Goal: Task Accomplishment & Management: Manage account settings

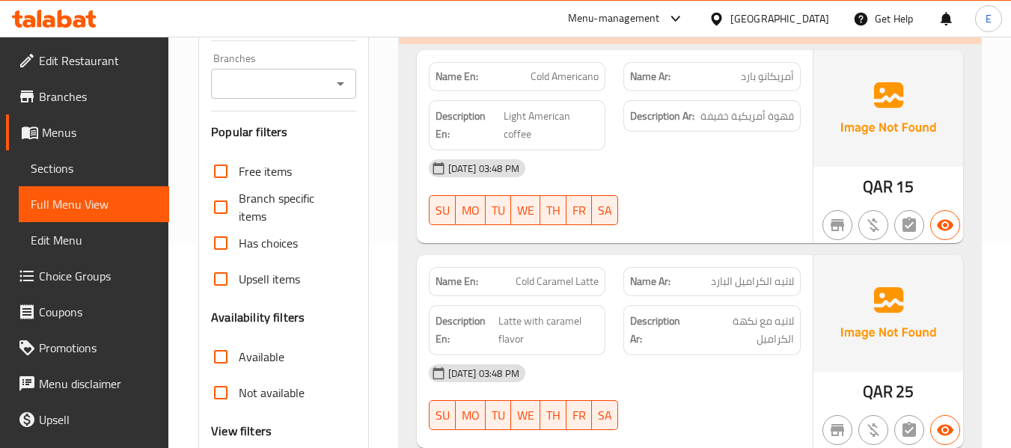
scroll to position [224, 0]
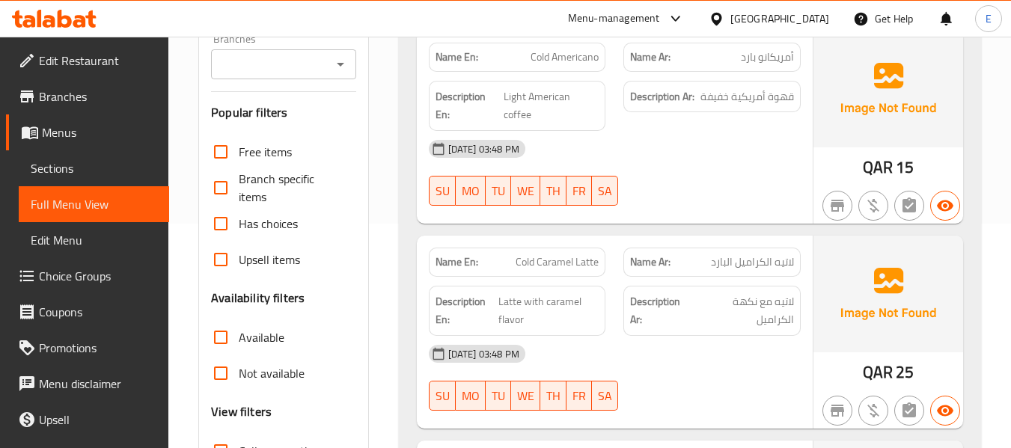
click at [105, 64] on span "Edit Restaurant" at bounding box center [98, 61] width 118 height 18
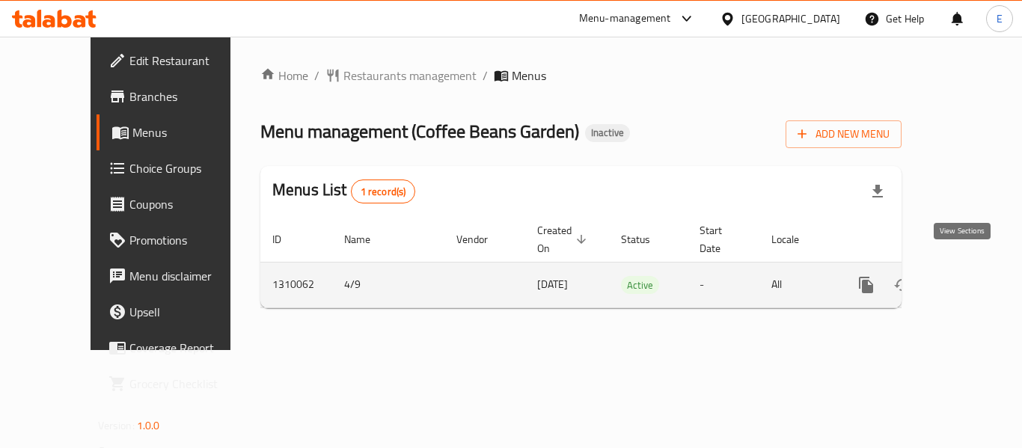
click at [976, 267] on link "enhanced table" at bounding box center [974, 285] width 36 height 36
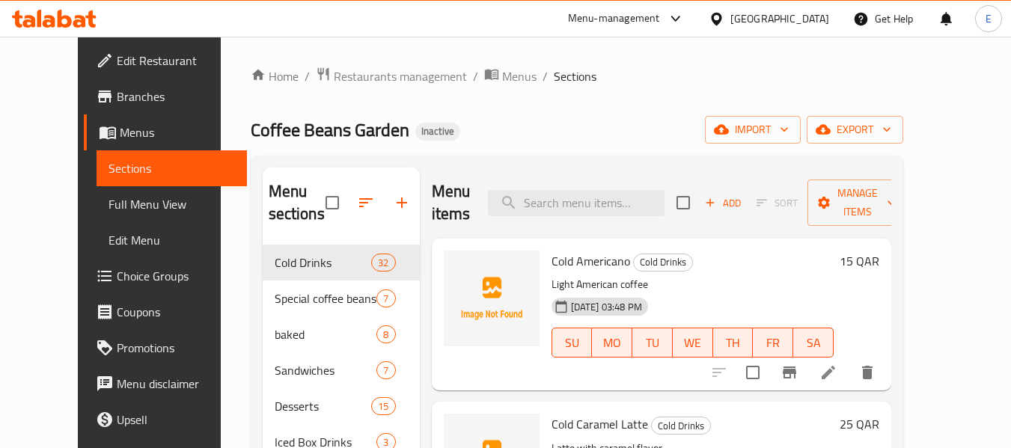
click at [108, 203] on span "Full Menu View" at bounding box center [171, 204] width 126 height 18
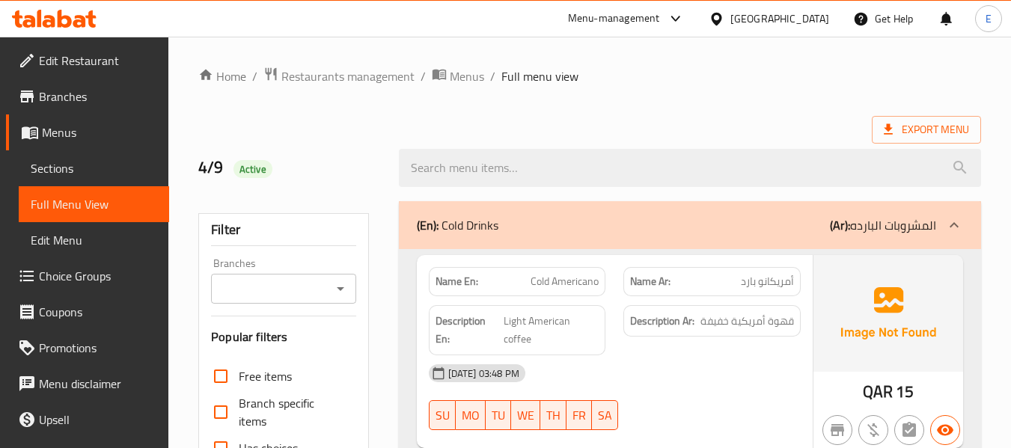
scroll to position [374, 0]
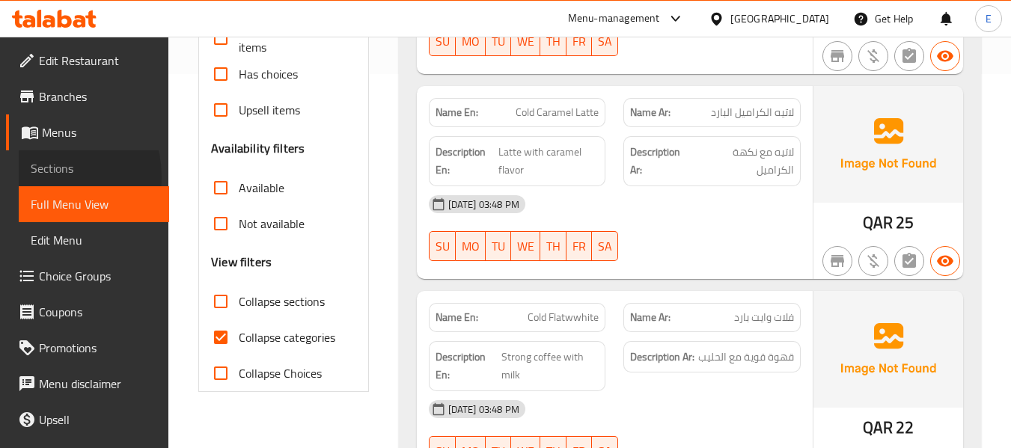
click at [43, 177] on span "Sections" at bounding box center [94, 168] width 126 height 18
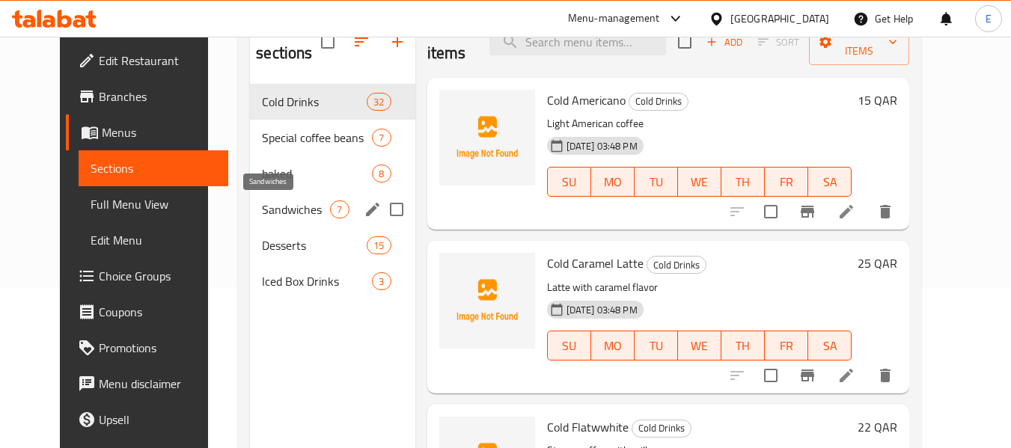
scroll to position [135, 0]
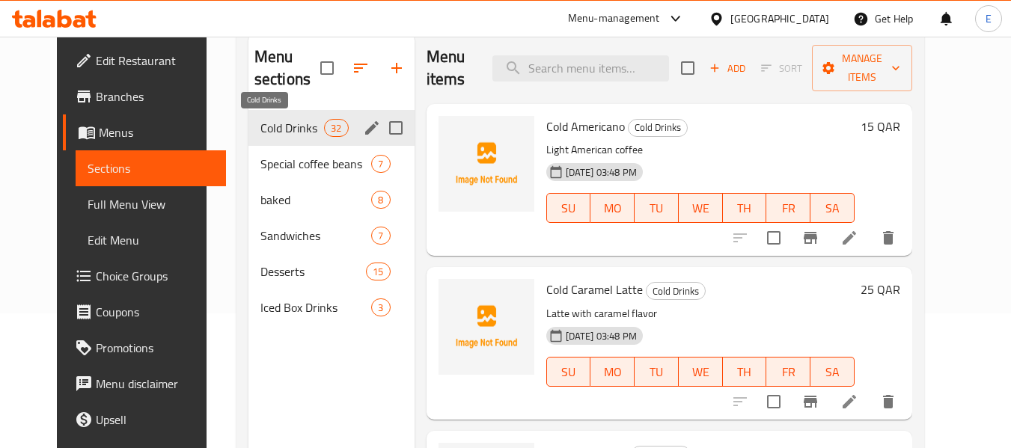
click at [277, 132] on span "Cold Drinks" at bounding box center [292, 128] width 64 height 18
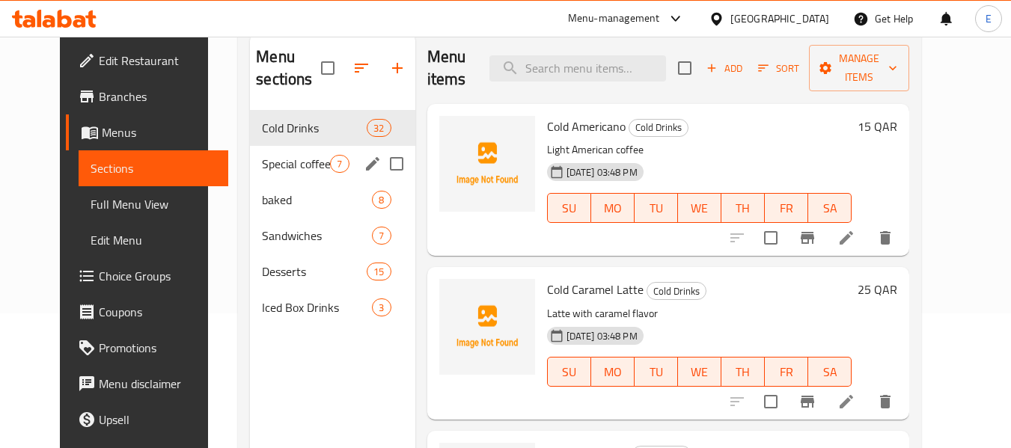
click at [270, 157] on span "Special coffee beans" at bounding box center [296, 164] width 68 height 18
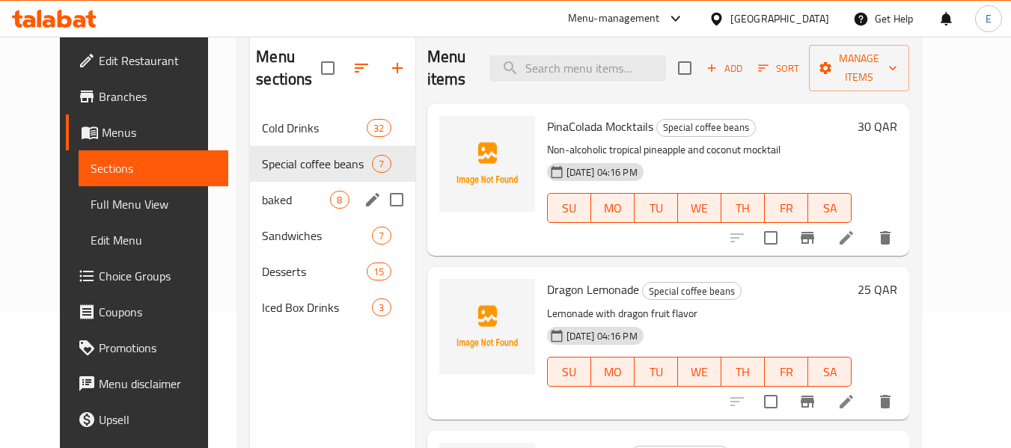
click at [254, 189] on div "baked 8" at bounding box center [332, 200] width 165 height 36
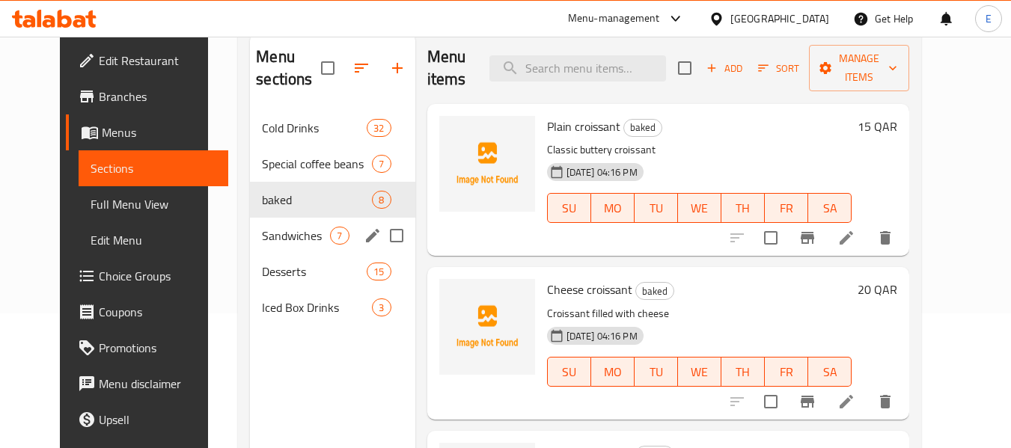
click at [254, 221] on div "Sandwiches 7" at bounding box center [332, 236] width 165 height 36
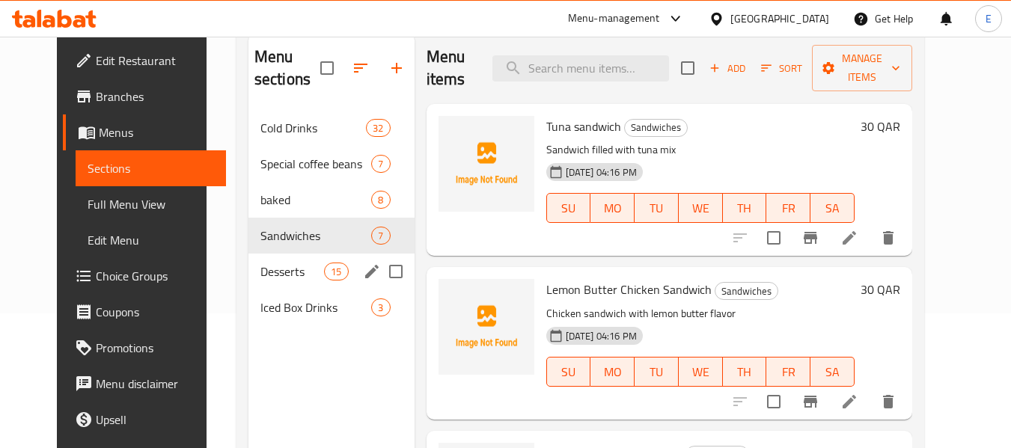
click at [260, 268] on span "Desserts" at bounding box center [292, 272] width 64 height 18
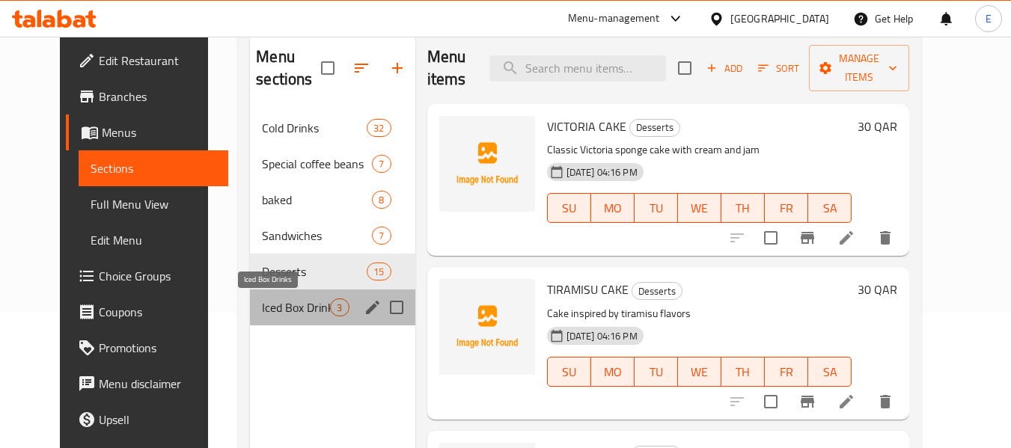
click at [262, 312] on span "Iced Box Drinks" at bounding box center [296, 307] width 68 height 18
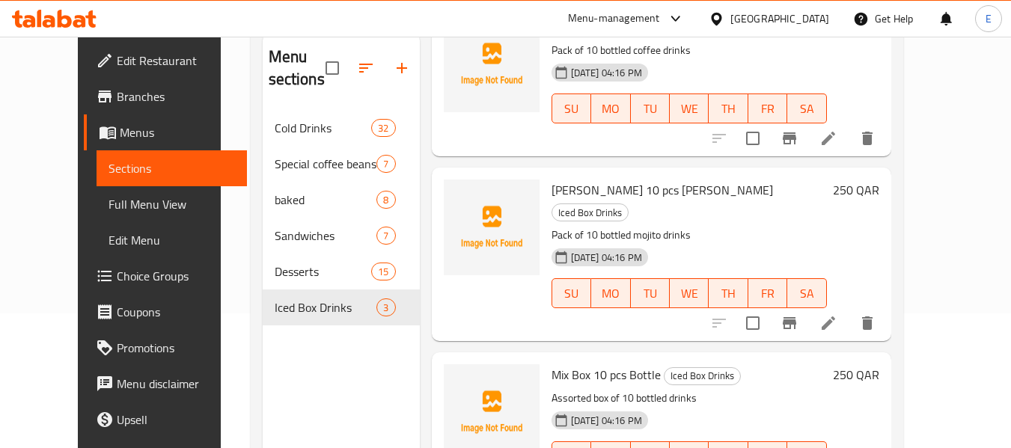
scroll to position [102, 0]
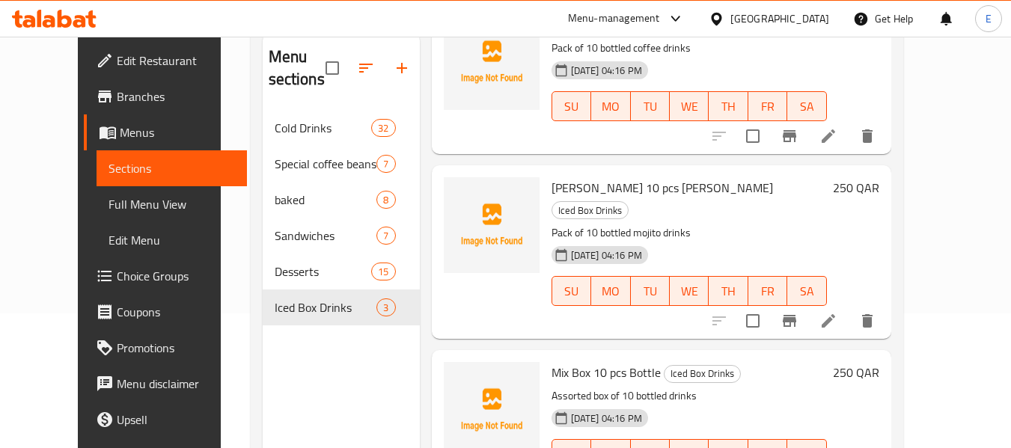
drag, startPoint x: 76, startPoint y: 200, endPoint x: 121, endPoint y: 200, distance: 44.9
click at [108, 200] on span "Full Menu View" at bounding box center [171, 204] width 126 height 18
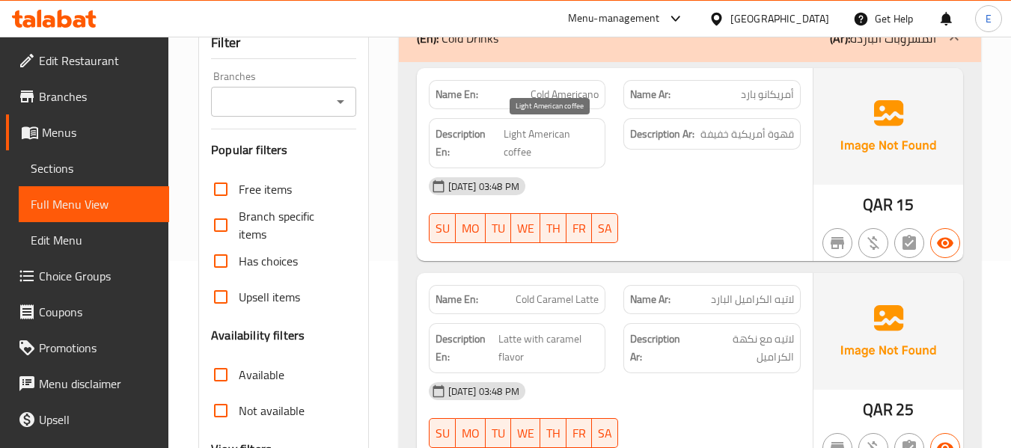
scroll to position [209, 0]
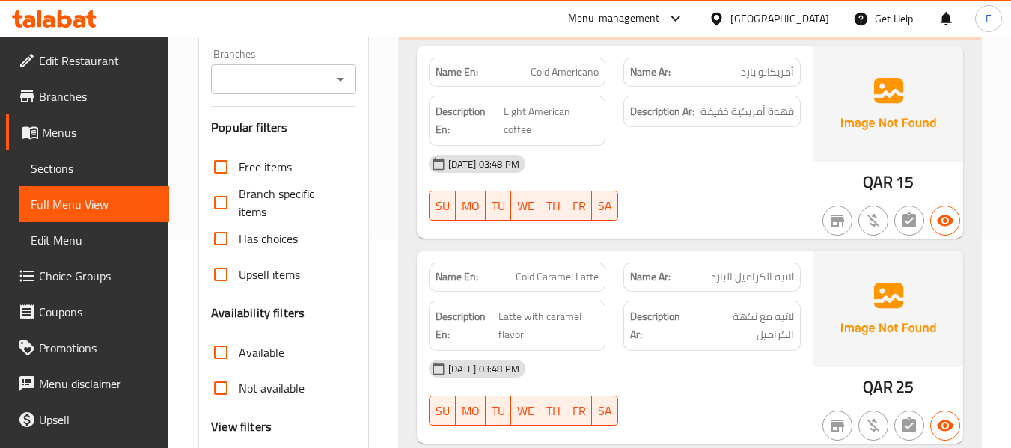
click at [747, 73] on span "أمريكانو بارد" at bounding box center [767, 72] width 53 height 16
click at [556, 85] on div "Name En: Cold Americano" at bounding box center [517, 72] width 177 height 29
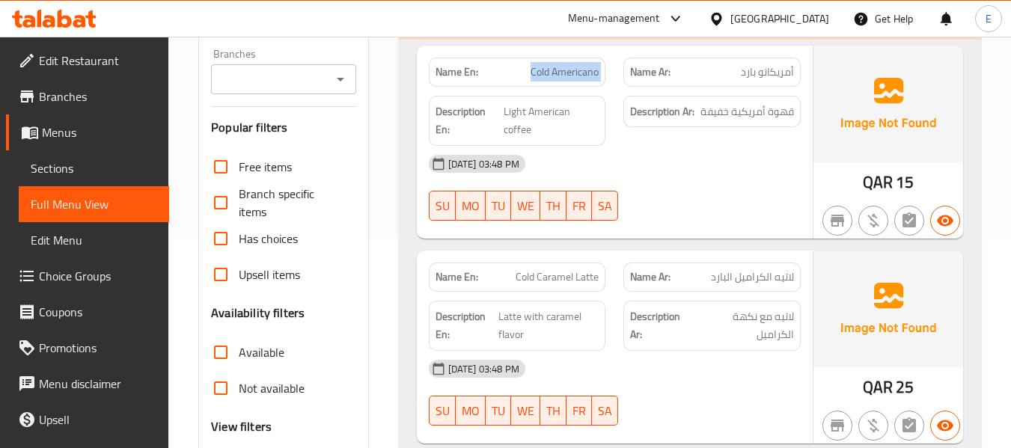
click at [556, 85] on div "Name En: Cold Americano" at bounding box center [517, 72] width 177 height 29
drag, startPoint x: 502, startPoint y: 108, endPoint x: 595, endPoint y: 110, distance: 92.8
click at [595, 110] on h6 "Description En: Light American coffee" at bounding box center [517, 120] width 164 height 37
click at [759, 203] on div "04-09-2025 03:48 PM SU MO TU WE TH FR SA" at bounding box center [615, 188] width 390 height 84
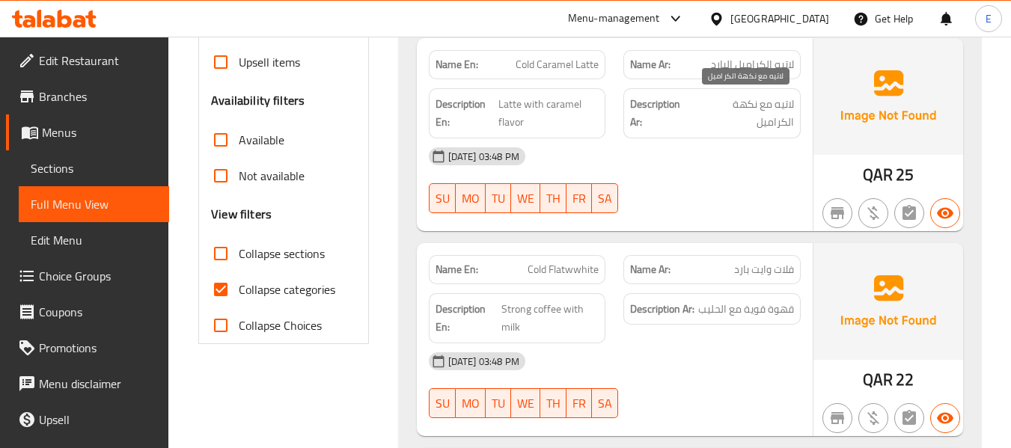
scroll to position [434, 0]
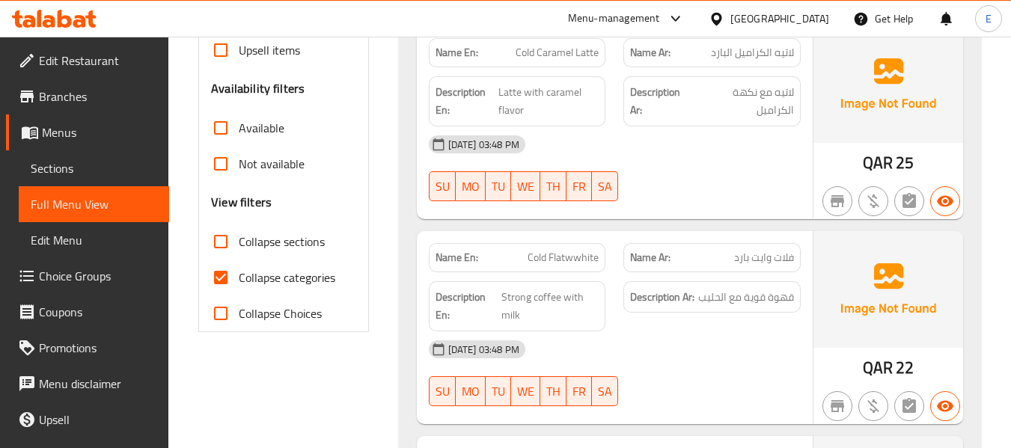
click at [601, 62] on div "Name En: Cold Caramel Latte" at bounding box center [517, 52] width 177 height 29
click at [774, 51] on span "لاتيه الكراميل البارد" at bounding box center [752, 53] width 83 height 16
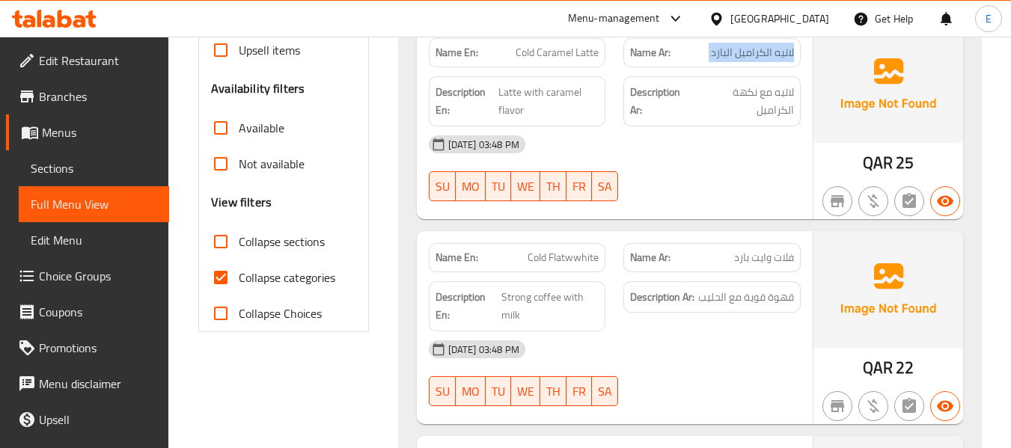
click at [774, 51] on span "لاتيه الكراميل البارد" at bounding box center [752, 53] width 83 height 16
click at [506, 107] on span "Latte with caramel flavor" at bounding box center [548, 101] width 100 height 37
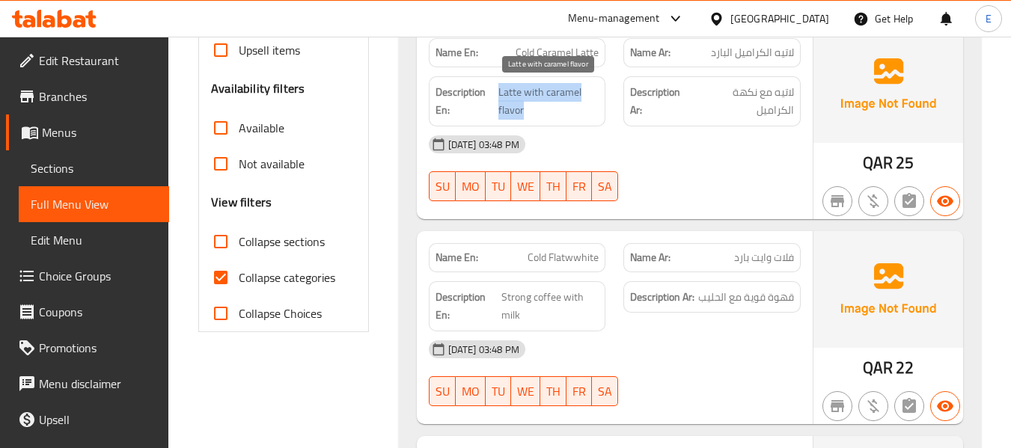
click at [506, 106] on span "Latte with caramel flavor" at bounding box center [548, 101] width 100 height 37
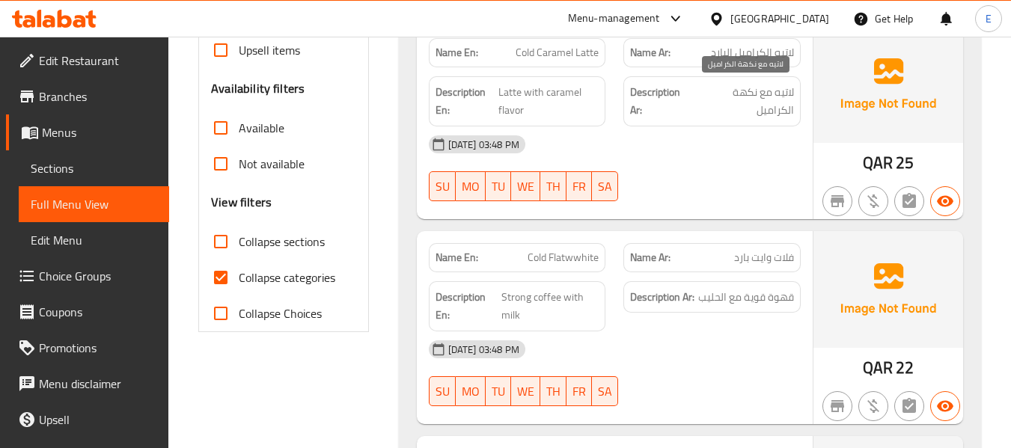
click at [750, 108] on span "لاتيه مع نكهة الكراميل" at bounding box center [745, 101] width 98 height 37
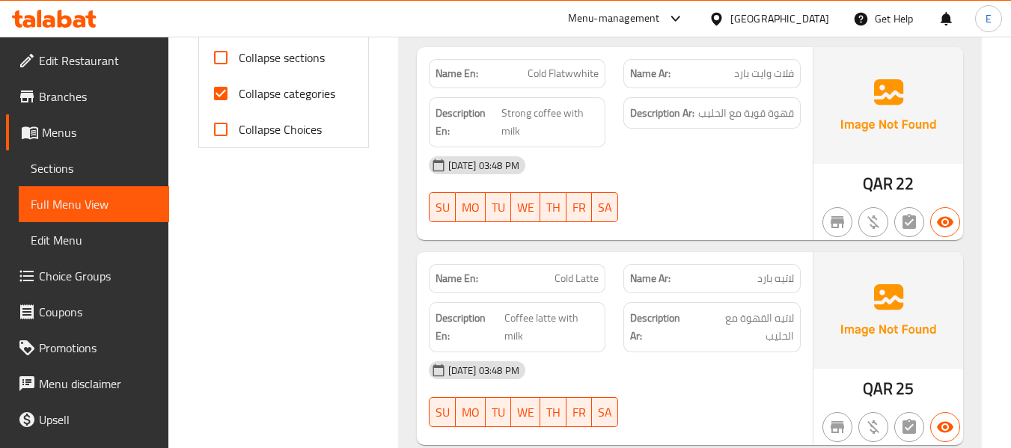
scroll to position [583, 0]
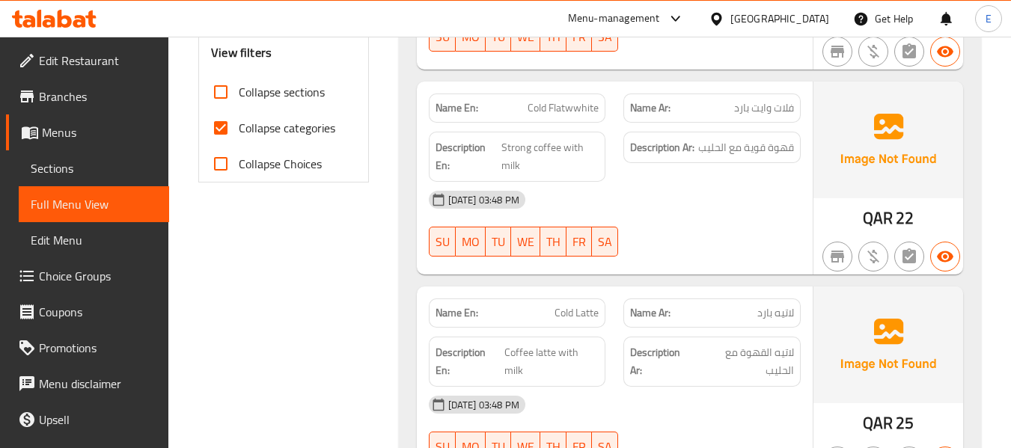
click at [565, 111] on span "Cold Flatwwhite" at bounding box center [562, 108] width 71 height 16
click at [771, 105] on span "فلات وايت بارد" at bounding box center [764, 108] width 60 height 16
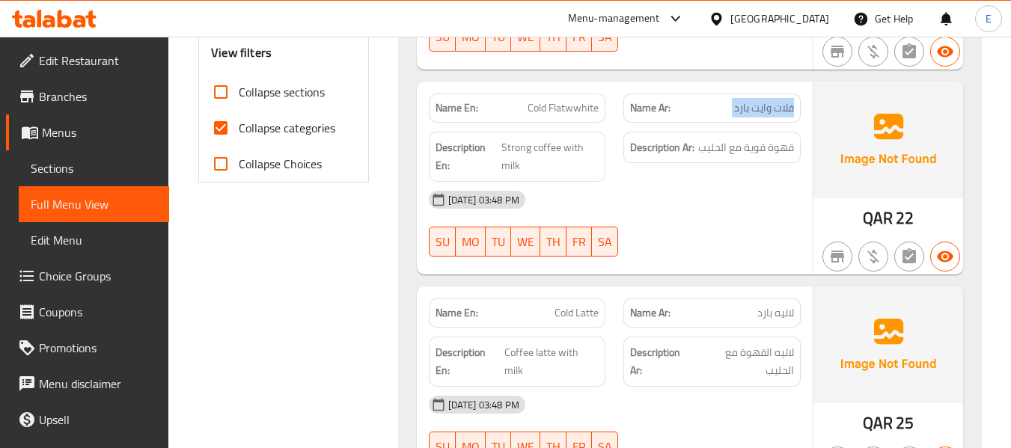
click at [771, 105] on span "فلات وايت بارد" at bounding box center [764, 108] width 60 height 16
click at [532, 172] on span "Strong coffee with milk" at bounding box center [550, 156] width 98 height 37
click at [741, 159] on div "Description Ar: قهوة قوية مع الحليب" at bounding box center [711, 148] width 177 height 32
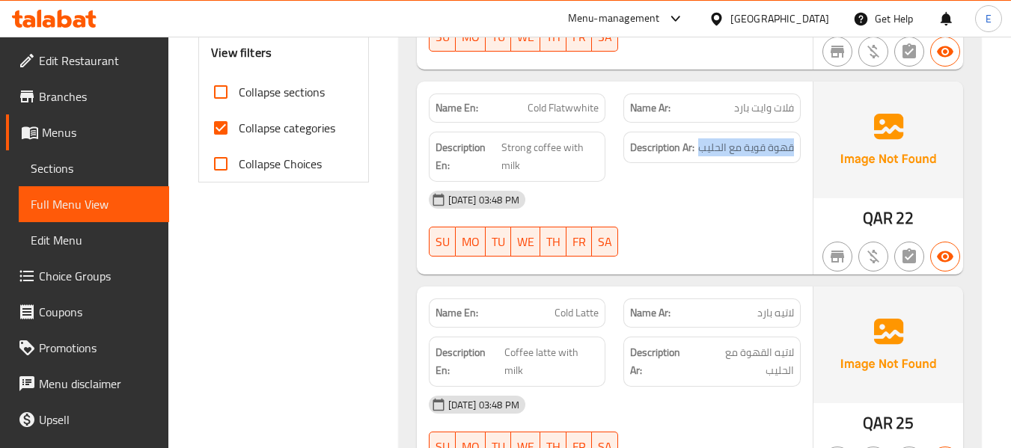
click at [741, 159] on div "Description Ar: قهوة قوية مع الحليب" at bounding box center [711, 148] width 177 height 32
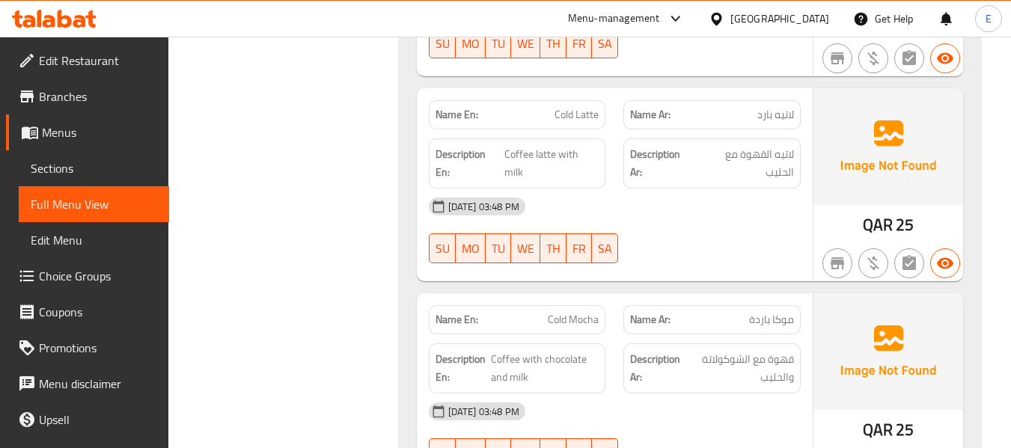
scroll to position [808, 0]
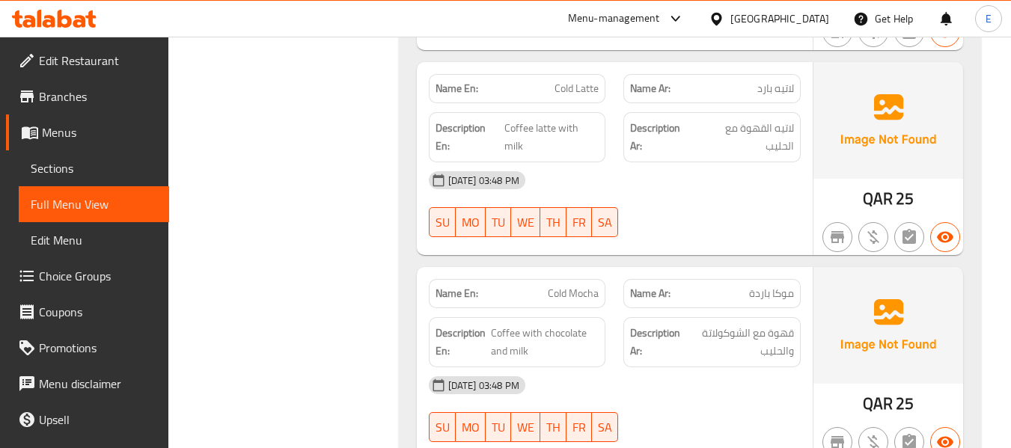
click at [780, 98] on div "Name Ar: لاتيه بارد" at bounding box center [711, 88] width 177 height 29
click at [598, 85] on span "Cold Latte" at bounding box center [576, 89] width 44 height 16
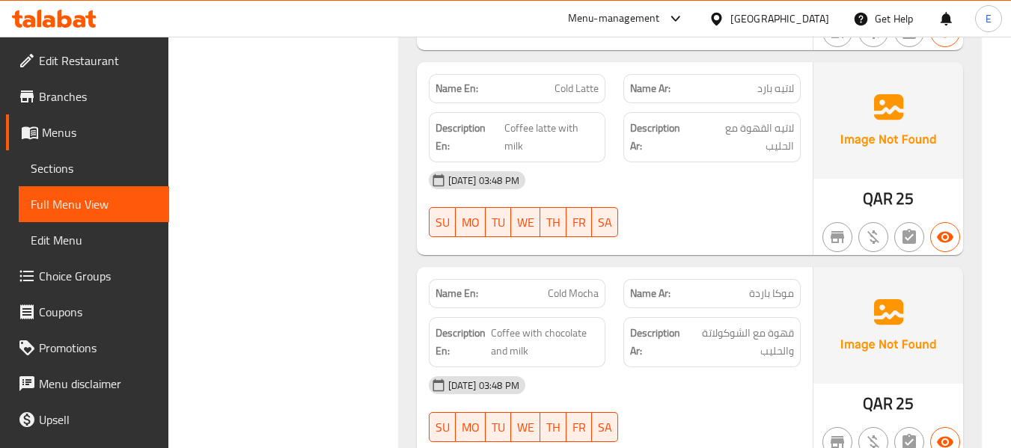
click at [748, 197] on div "[DATE] 03:48 PM" at bounding box center [615, 180] width 390 height 36
drag, startPoint x: 503, startPoint y: 123, endPoint x: 613, endPoint y: 133, distance: 110.4
click at [613, 133] on div "Description En: Coffee latte with milk" at bounding box center [517, 137] width 195 height 68
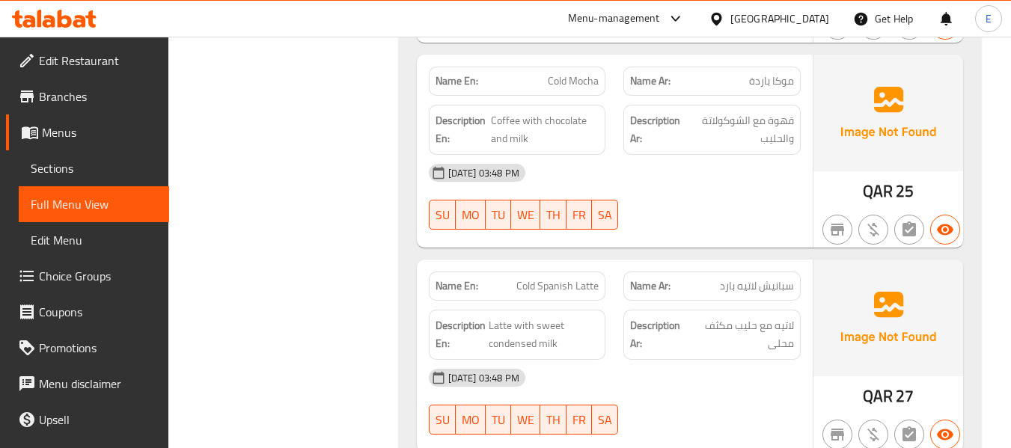
scroll to position [1032, 0]
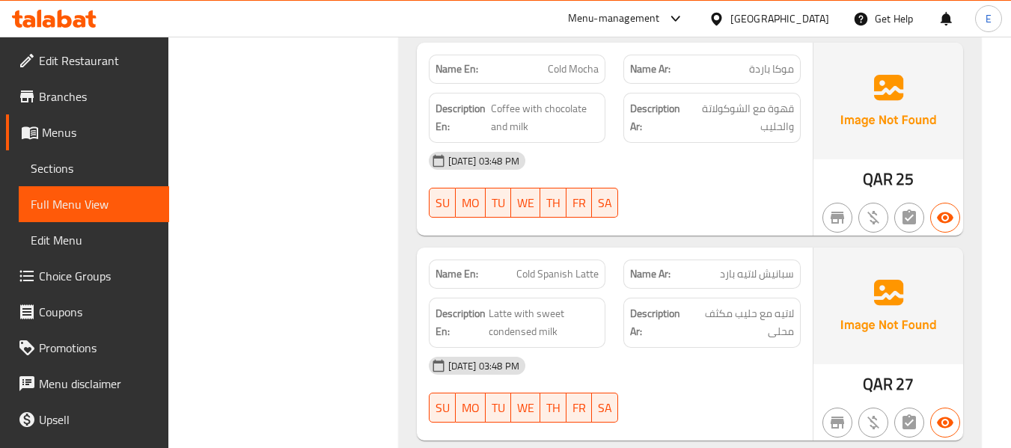
click at [769, 61] on span "موكا باردة" at bounding box center [771, 69] width 45 height 16
click at [589, 67] on span "Cold Mocha" at bounding box center [573, 69] width 51 height 16
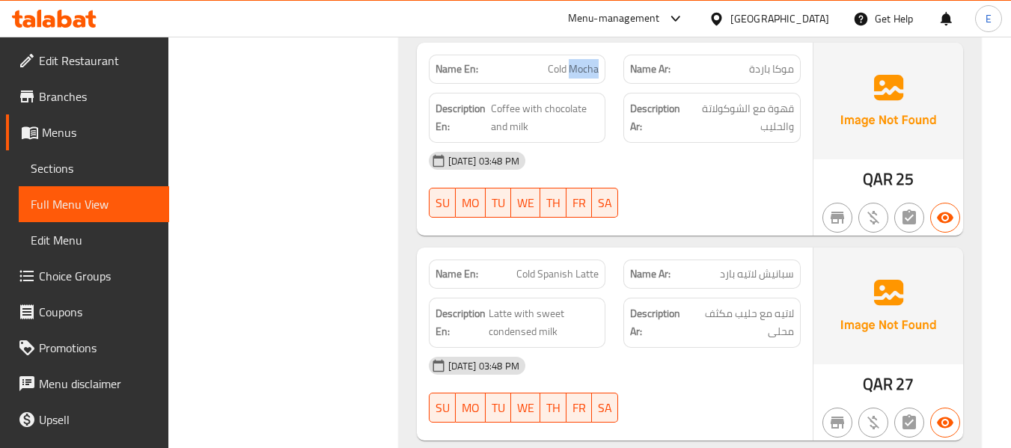
click at [589, 67] on span "Cold Mocha" at bounding box center [573, 69] width 51 height 16
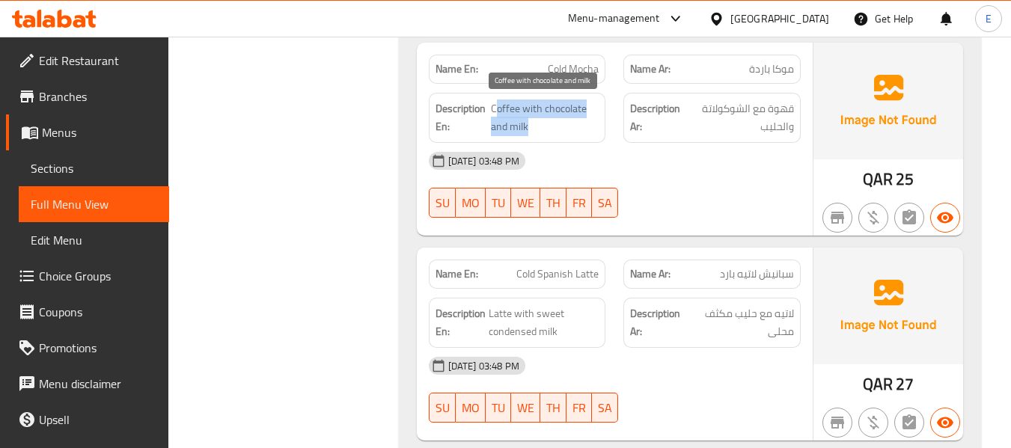
drag, startPoint x: 495, startPoint y: 107, endPoint x: 545, endPoint y: 126, distance: 53.1
click at [545, 126] on span "Coffee with chocolate and milk" at bounding box center [545, 117] width 108 height 37
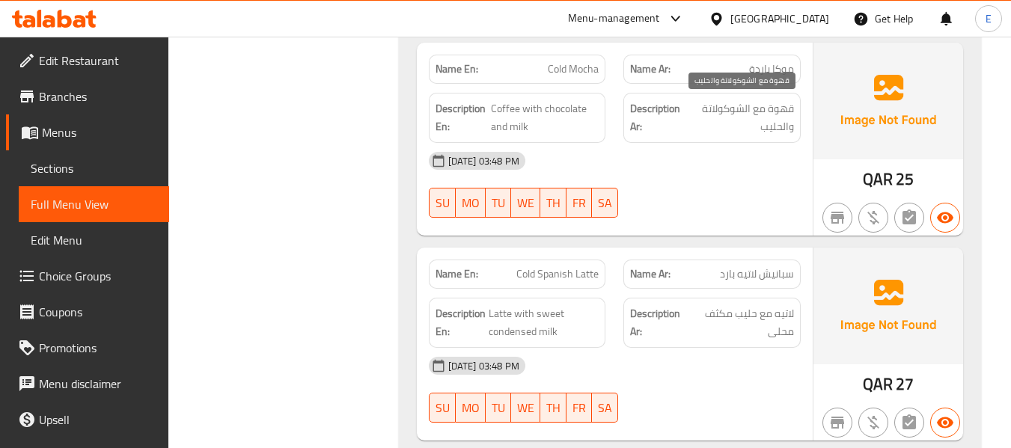
click at [750, 108] on span "قهوة مع الشوكولاتة والحليب" at bounding box center [740, 117] width 107 height 37
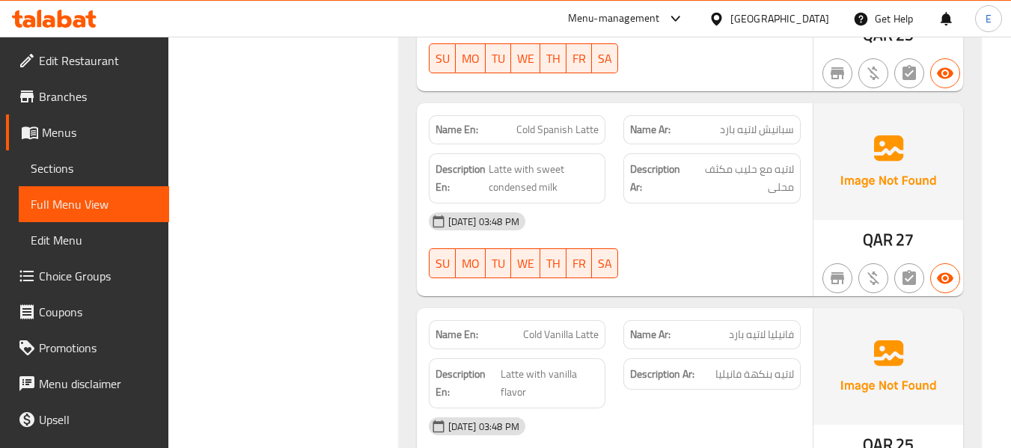
scroll to position [1182, 0]
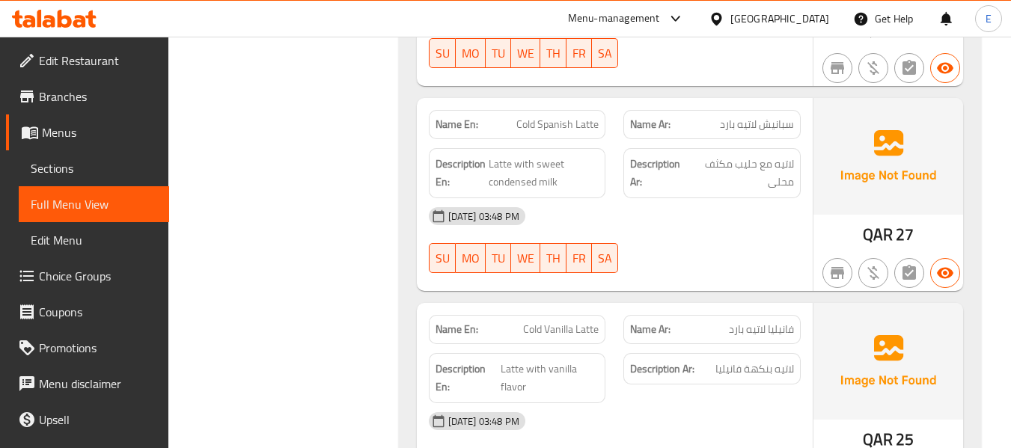
click at [908, 239] on span "27" at bounding box center [904, 234] width 18 height 29
click at [758, 129] on span "سبانيش لاتيه بارد" at bounding box center [757, 125] width 74 height 16
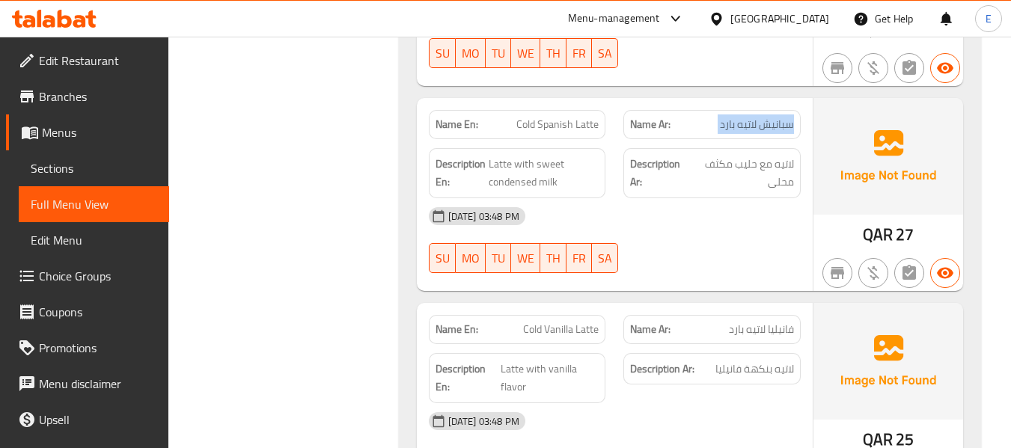
click at [758, 129] on span "سبانيش لاتيه بارد" at bounding box center [757, 125] width 74 height 16
click at [586, 130] on span "Cold Spanish Latte" at bounding box center [557, 125] width 82 height 16
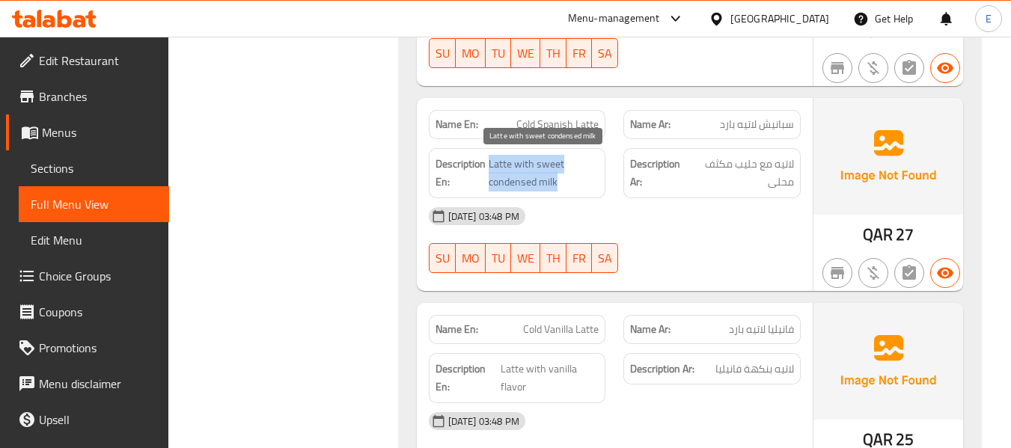
drag, startPoint x: 489, startPoint y: 162, endPoint x: 561, endPoint y: 190, distance: 77.0
click at [561, 190] on span "Latte with sweet condensed milk" at bounding box center [543, 173] width 111 height 37
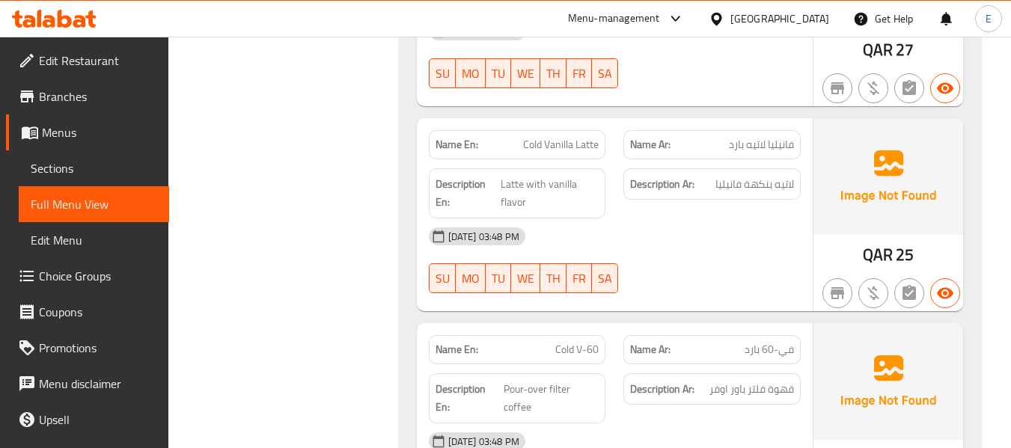
scroll to position [1406, 0]
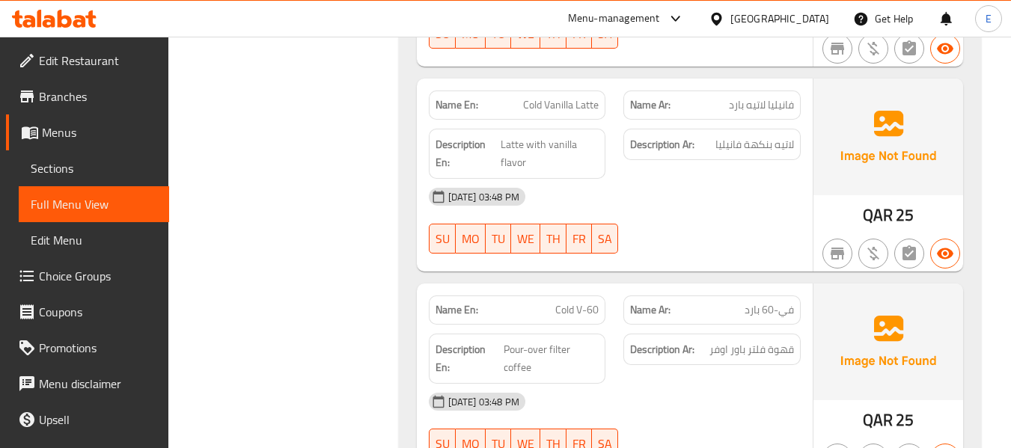
click at [579, 101] on span "Cold Vanilla Latte" at bounding box center [561, 105] width 76 height 16
click at [742, 111] on span "فانيليا لاتيه بارد" at bounding box center [761, 105] width 65 height 16
click at [743, 111] on span "فانيليا لاتيه بارد" at bounding box center [761, 105] width 65 height 16
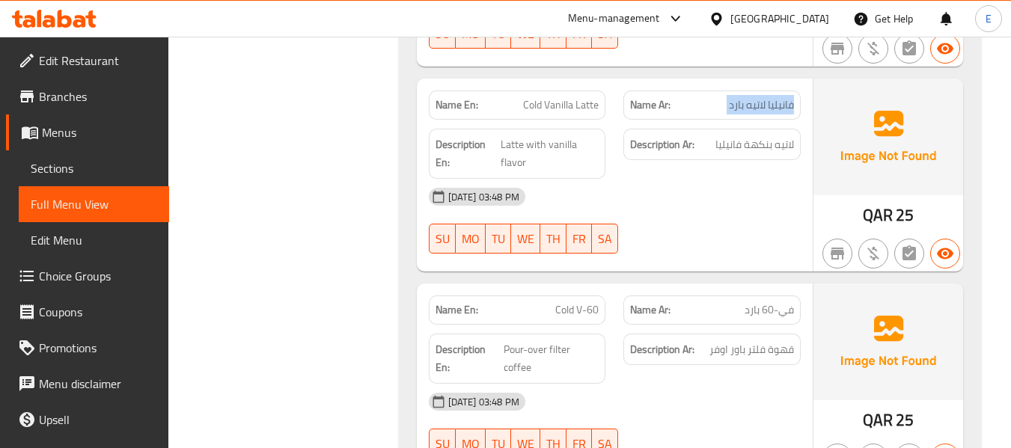
click at [743, 111] on span "فانيليا لاتيه بارد" at bounding box center [761, 105] width 65 height 16
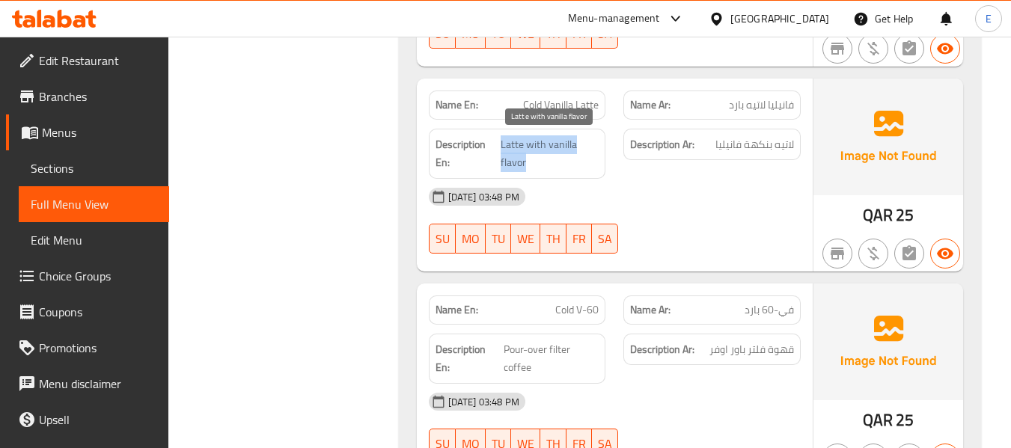
drag, startPoint x: 501, startPoint y: 141, endPoint x: 738, endPoint y: 132, distance: 237.3
click at [562, 156] on span "Latte with vanilla flavor" at bounding box center [549, 153] width 98 height 37
click at [738, 132] on div "Description Ar: لاتيه بنكهة فانيليا" at bounding box center [711, 145] width 177 height 32
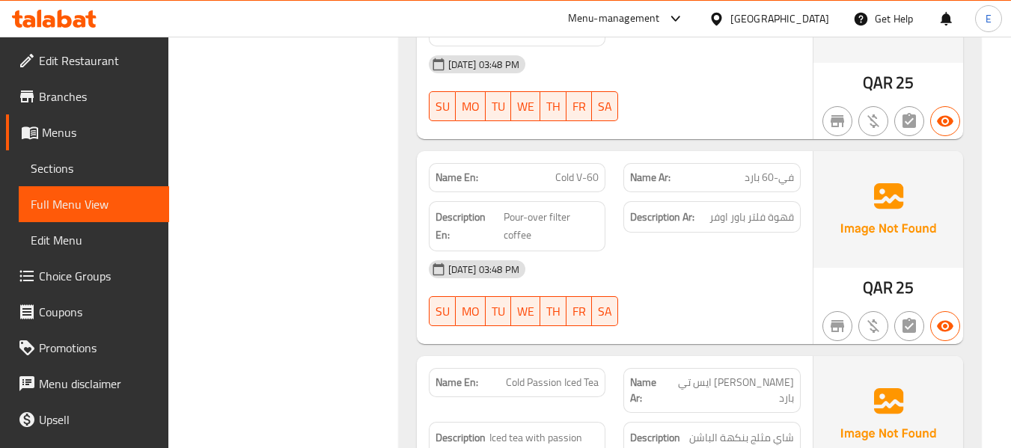
scroll to position [1631, 0]
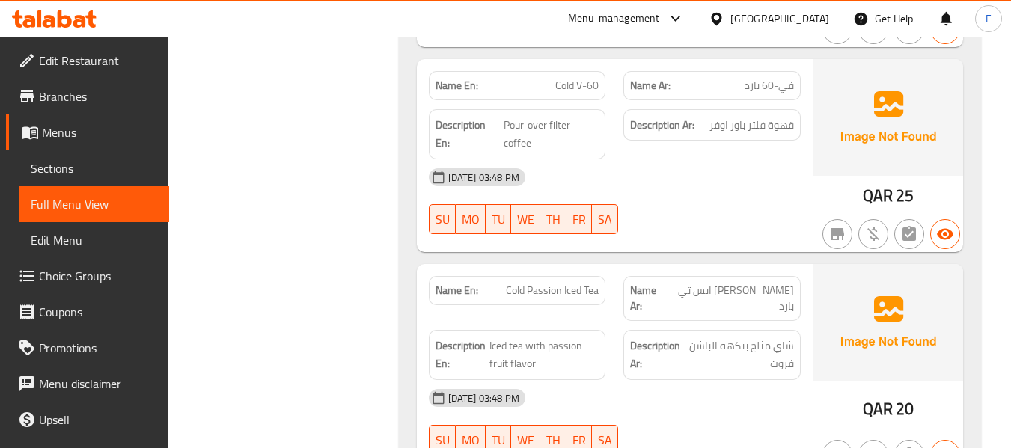
click at [572, 89] on span "Cold V-60" at bounding box center [576, 86] width 43 height 16
click at [748, 91] on span "في-60 بارد" at bounding box center [768, 86] width 49 height 16
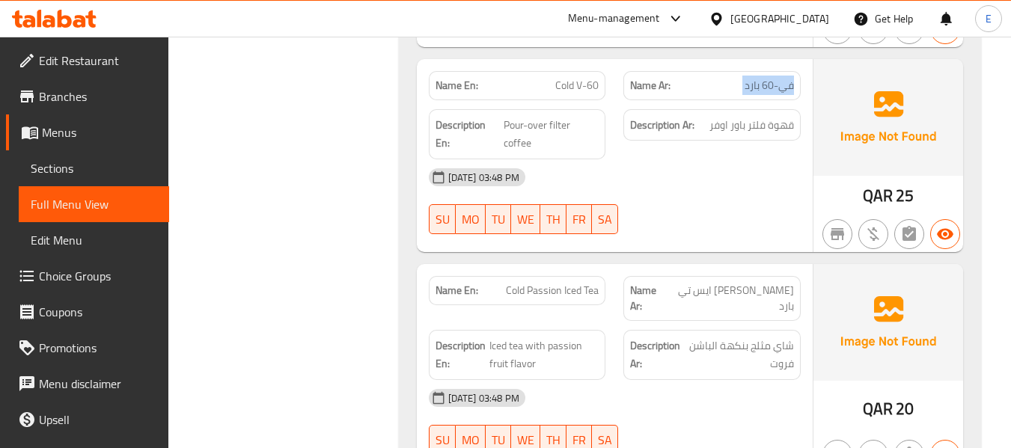
click at [748, 91] on span "في-60 بارد" at bounding box center [768, 86] width 49 height 16
click at [758, 190] on div "[DATE] 03:48 PM" at bounding box center [615, 177] width 390 height 36
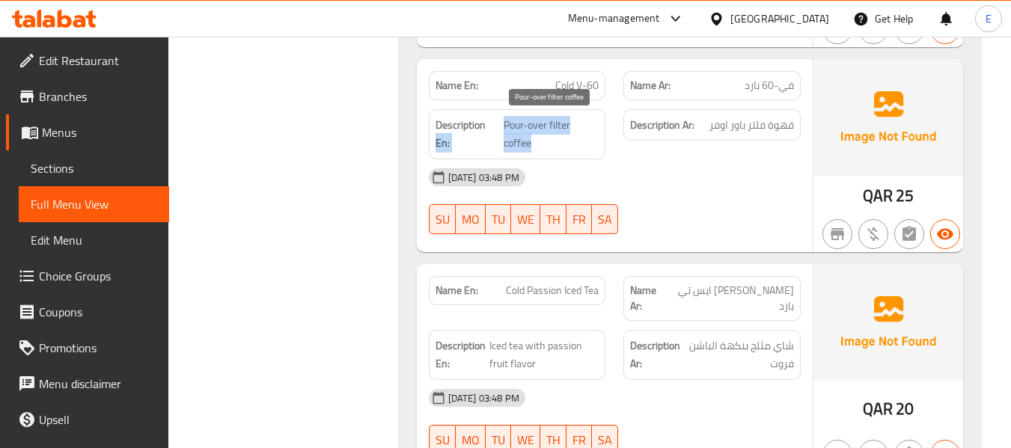
drag, startPoint x: 497, startPoint y: 119, endPoint x: 561, endPoint y: 136, distance: 65.9
click at [561, 136] on h6 "Description En: Pour-over filter coffee" at bounding box center [517, 134] width 164 height 37
click at [561, 136] on span "Pour-over filter coffee" at bounding box center [550, 134] width 95 height 37
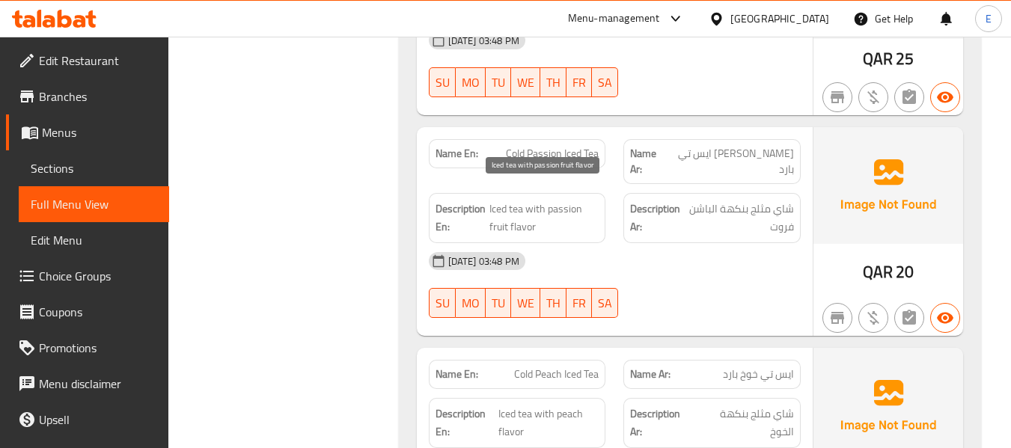
scroll to position [1855, 0]
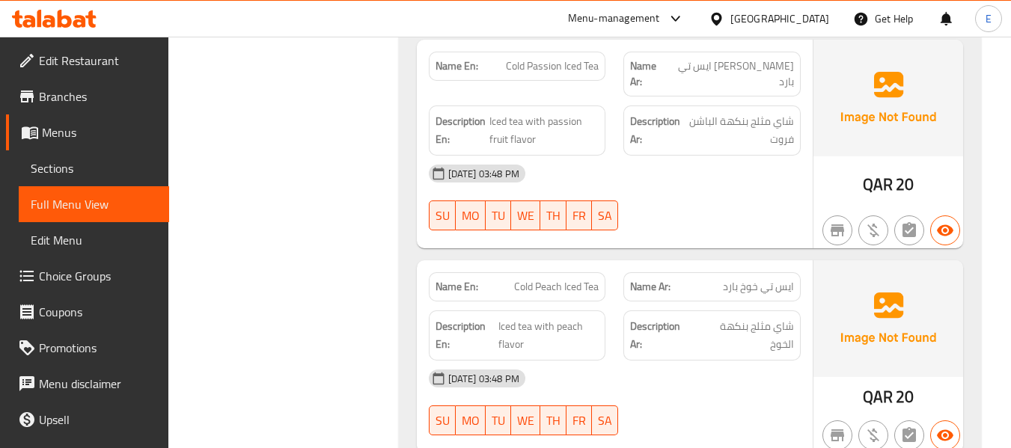
click at [562, 60] on span "Cold Passion Iced Tea" at bounding box center [552, 66] width 93 height 16
click at [744, 76] on div "Name Ar: باشن ايس تي بارد" at bounding box center [711, 74] width 177 height 45
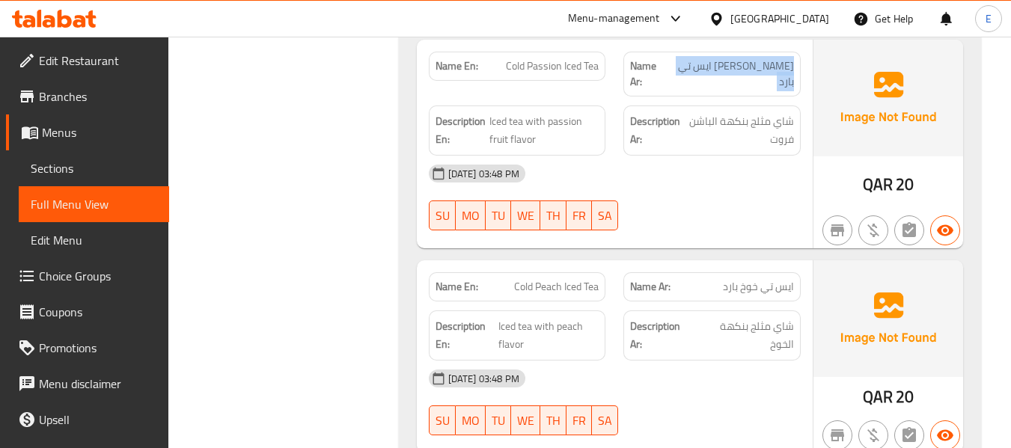
click at [744, 76] on div "Name Ar: باشن ايس تي بارد" at bounding box center [711, 74] width 177 height 45
click at [730, 156] on div "[DATE] 03:48 PM" at bounding box center [615, 174] width 390 height 36
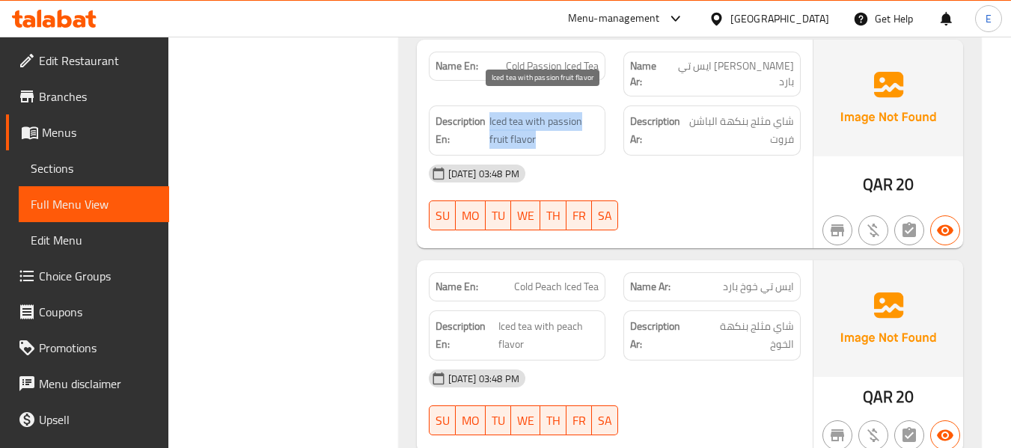
drag, startPoint x: 488, startPoint y: 95, endPoint x: 579, endPoint y: 122, distance: 95.2
click at [579, 122] on div "Description En: Iced tea with passion fruit flavor" at bounding box center [517, 130] width 177 height 50
click at [579, 122] on span "Iced tea with passion fruit flavor" at bounding box center [543, 130] width 109 height 37
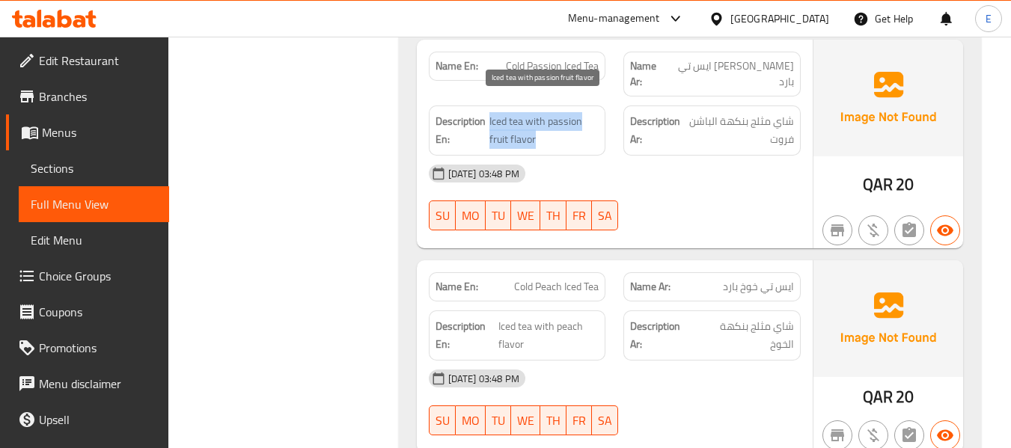
click at [579, 122] on span "Iced tea with passion fruit flavor" at bounding box center [543, 130] width 109 height 37
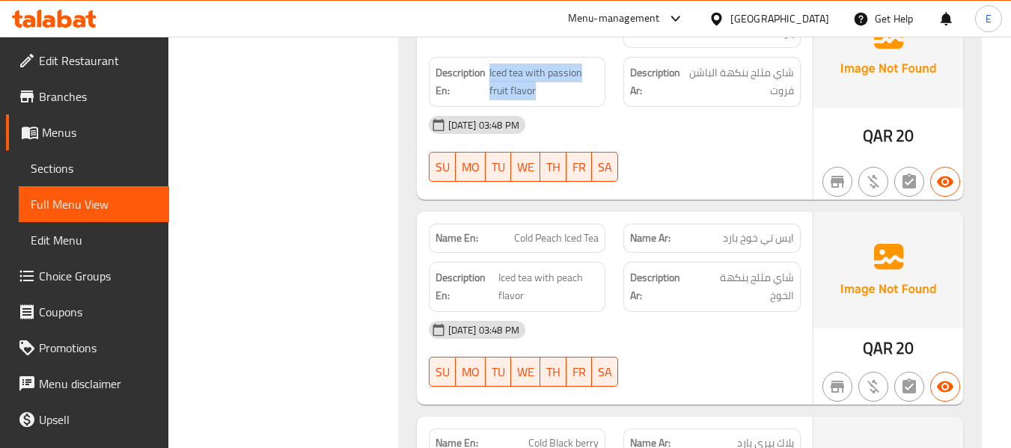
scroll to position [2005, 0]
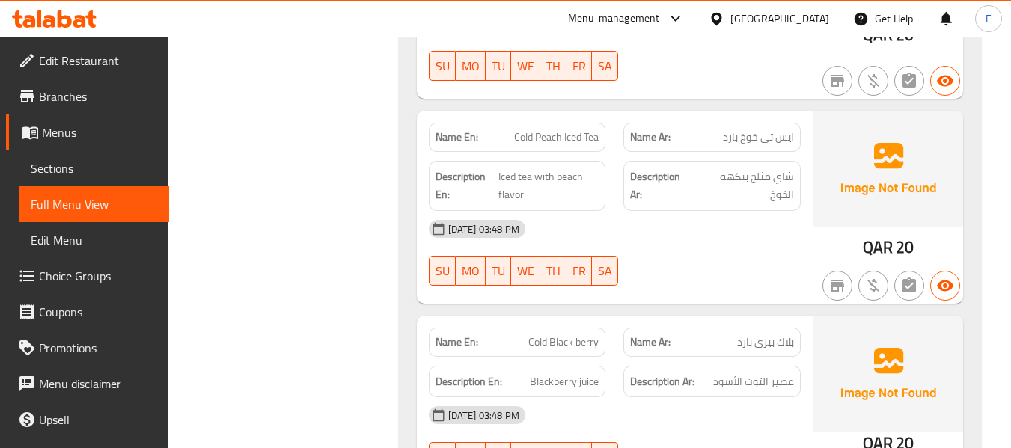
click at [775, 152] on div "Description Ar: شاي مثلج بنكهة الخوخ" at bounding box center [711, 186] width 195 height 68
click at [555, 129] on span "Cold Peach Iced Tea" at bounding box center [556, 137] width 85 height 16
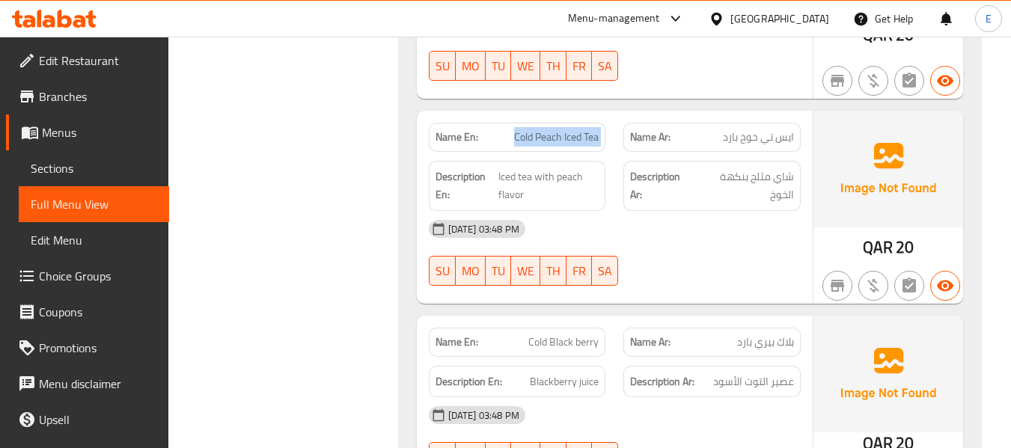
click at [555, 129] on span "Cold Peach Iced Tea" at bounding box center [556, 137] width 85 height 16
click at [557, 129] on span "Cold Peach Iced Tea" at bounding box center [556, 137] width 85 height 16
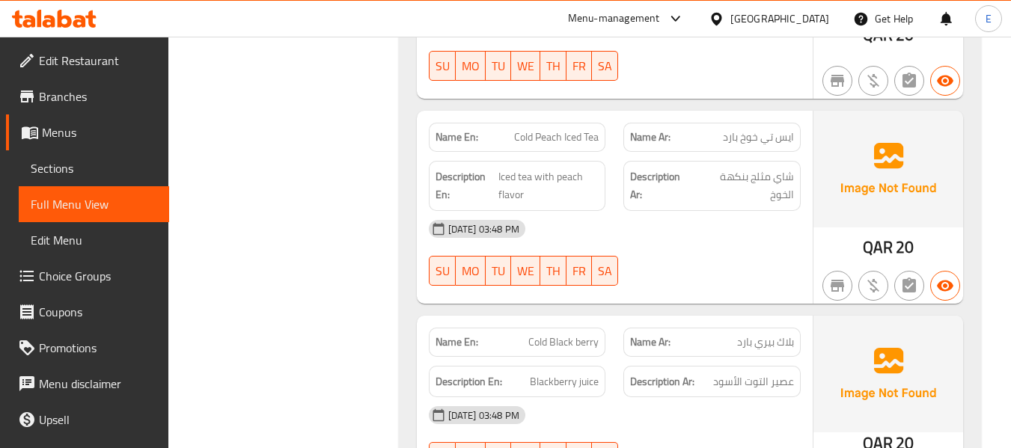
click at [773, 129] on span "ايس تي خوخ بارد" at bounding box center [758, 137] width 71 height 16
click at [567, 129] on span "Cold Peach Iced Tea" at bounding box center [556, 137] width 85 height 16
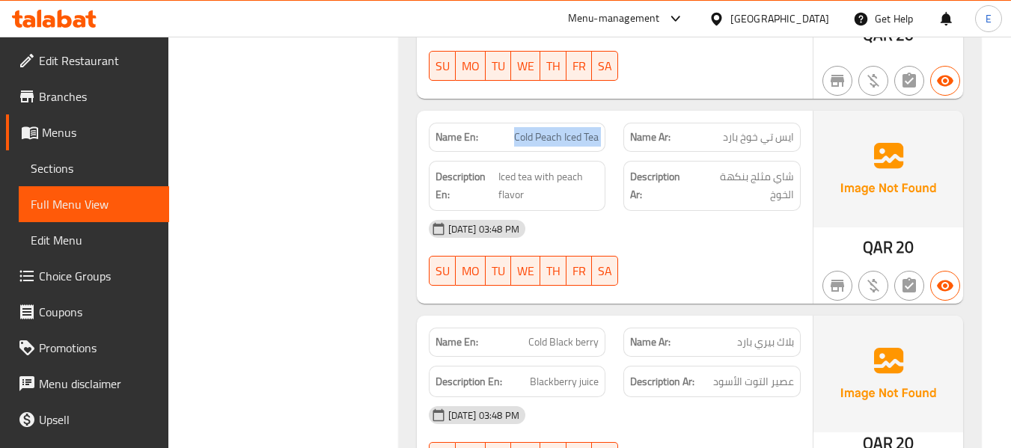
click at [567, 129] on span "Cold Peach Iced Tea" at bounding box center [556, 137] width 85 height 16
click at [765, 131] on div "Name Ar: ايس تي خوخ بارد" at bounding box center [711, 137] width 177 height 29
click at [586, 129] on span "Cold Peach Iced Tea" at bounding box center [556, 137] width 85 height 16
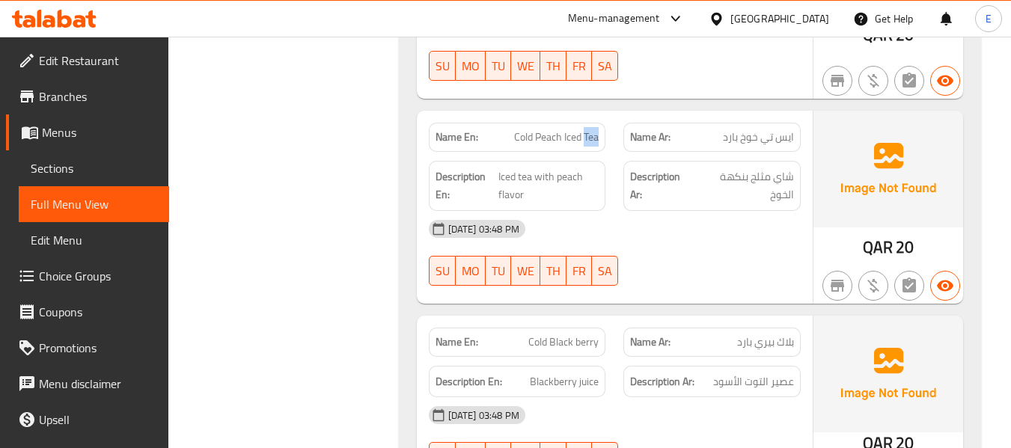
click at [586, 129] on span "Cold Peach Iced Tea" at bounding box center [556, 137] width 85 height 16
click at [741, 129] on span "ايس تي خوخ بارد" at bounding box center [758, 137] width 71 height 16
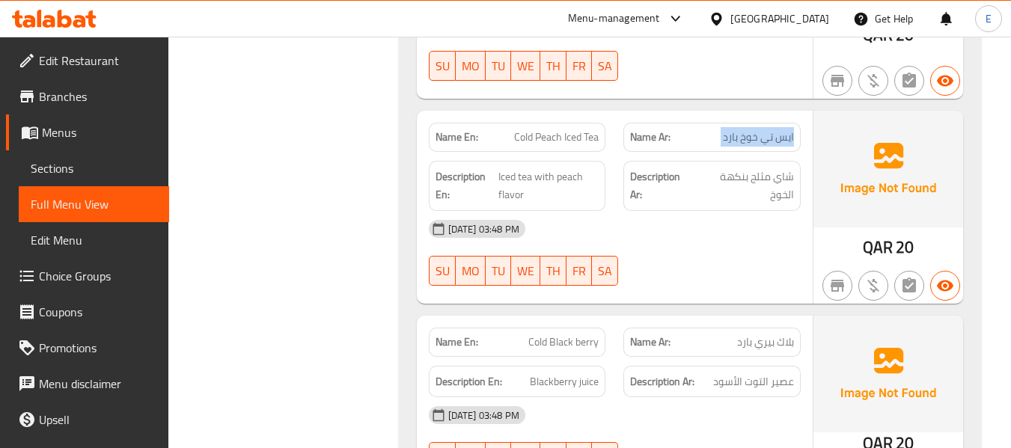
click at [741, 129] on span "ايس تي خوخ بارد" at bounding box center [758, 137] width 71 height 16
click at [744, 251] on div "04-09-2025 03:48 PM SU MO TU WE TH FR SA" at bounding box center [615, 253] width 390 height 84
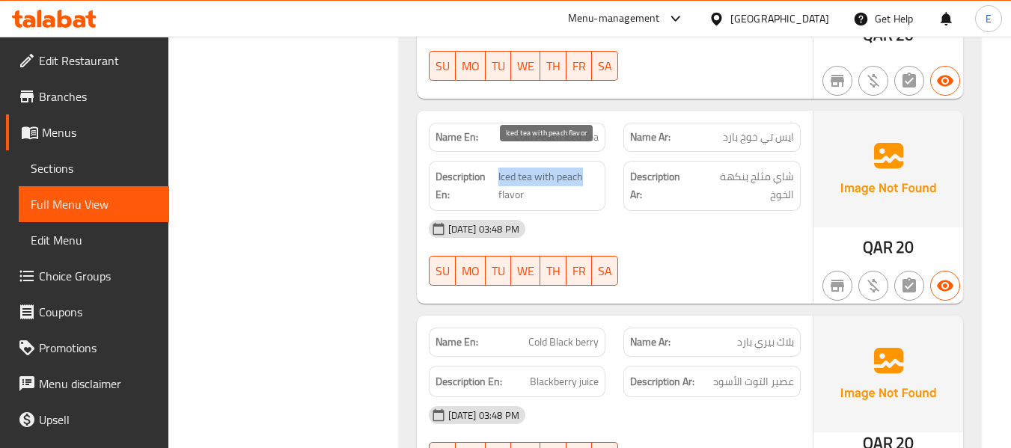
drag, startPoint x: 500, startPoint y: 159, endPoint x: 580, endPoint y: 167, distance: 80.5
click at [580, 168] on h6 "Description En: Iced tea with peach flavor" at bounding box center [517, 186] width 164 height 37
click at [580, 168] on span "Iced tea with peach flavor" at bounding box center [548, 186] width 101 height 37
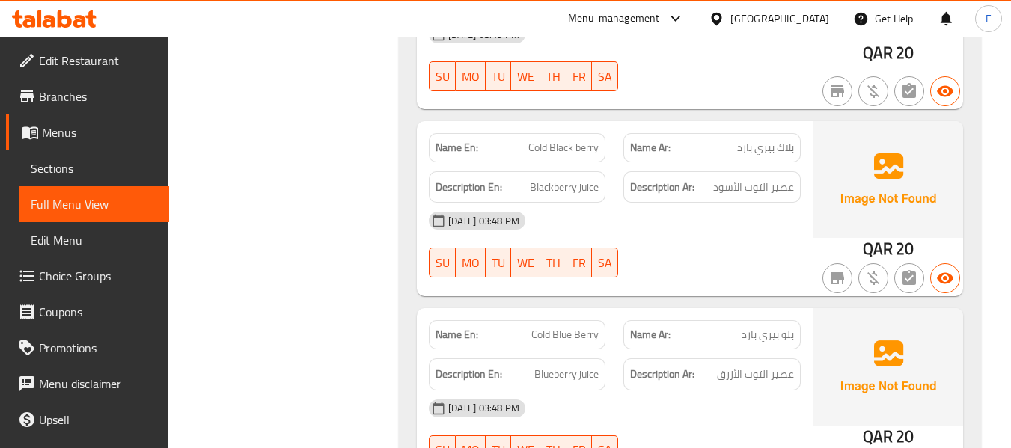
scroll to position [2229, 0]
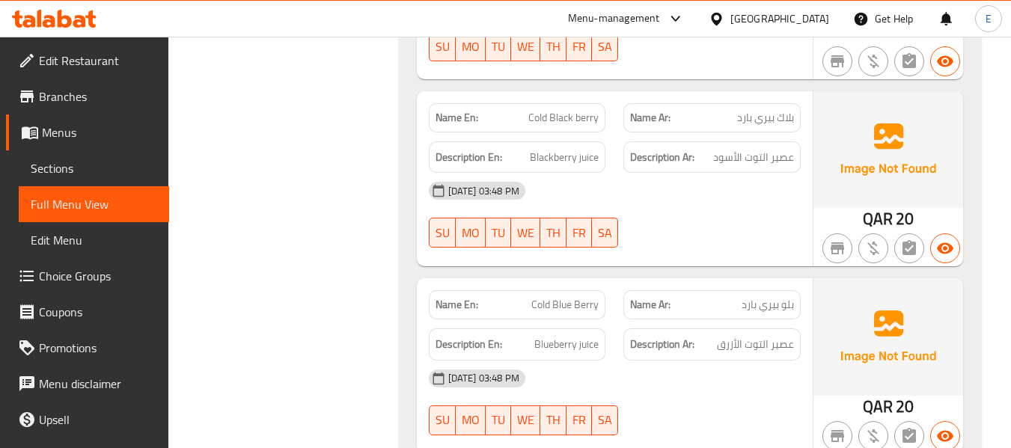
click at [580, 111] on div "Name En: Cold Black berry" at bounding box center [517, 117] width 177 height 29
click at [766, 110] on span "بلاك بيري بارد" at bounding box center [765, 118] width 57 height 16
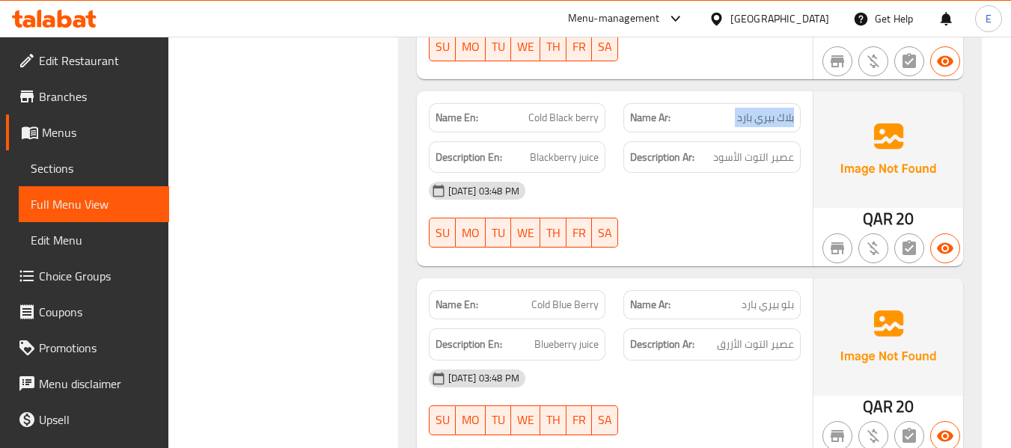
click at [766, 110] on span "بلاك بيري بارد" at bounding box center [765, 118] width 57 height 16
click at [558, 148] on span "Blackberry juice" at bounding box center [564, 157] width 69 height 19
click at [760, 150] on span "عصير التوت الأسود" at bounding box center [753, 157] width 81 height 19
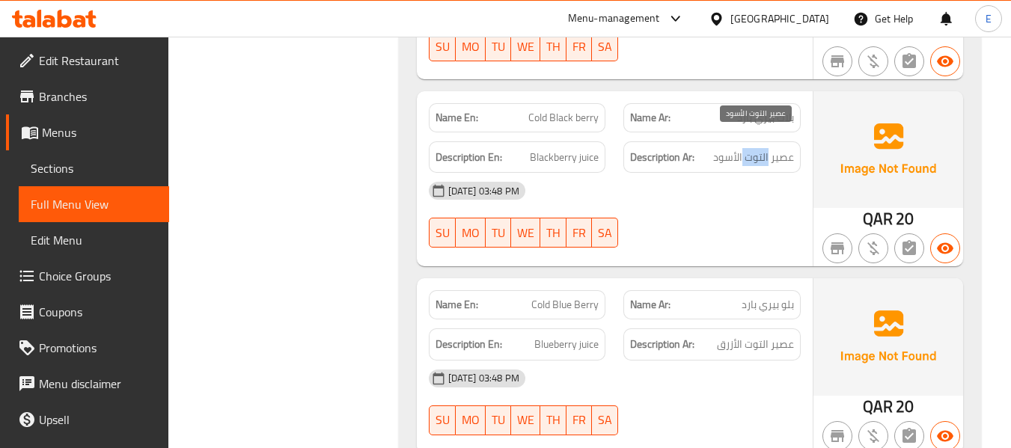
click at [760, 150] on span "عصير التوت الأسود" at bounding box center [753, 157] width 81 height 19
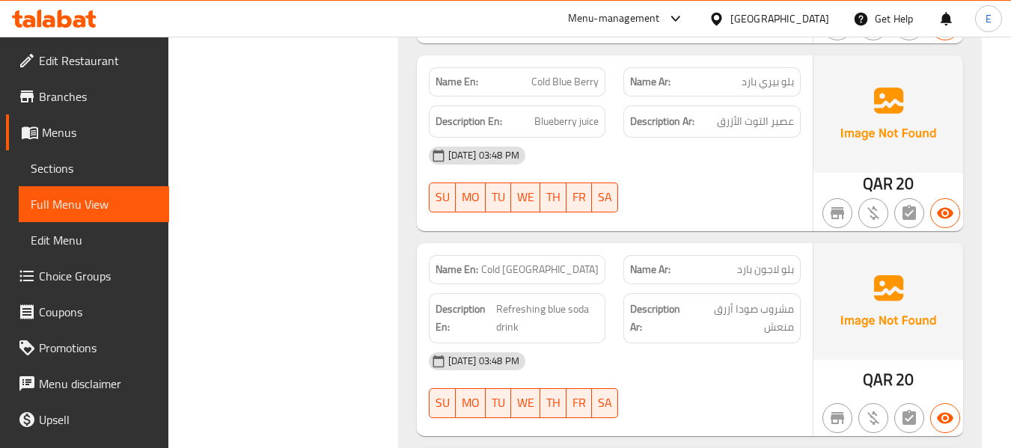
scroll to position [2454, 0]
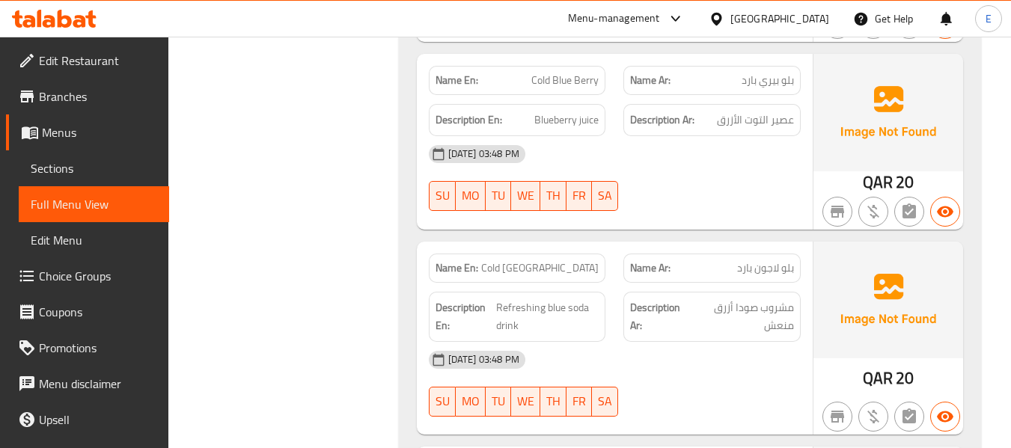
click at [756, 76] on div "Name Ar: بلو بيري بارد" at bounding box center [711, 80] width 177 height 29
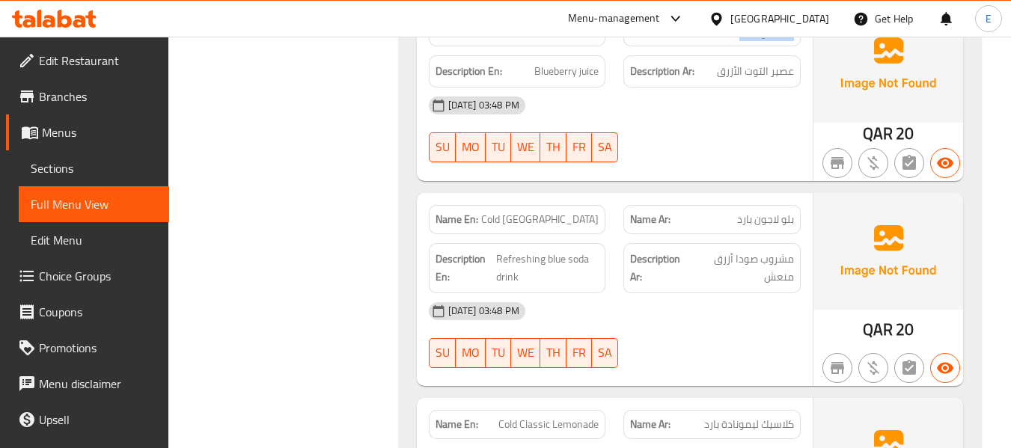
scroll to position [2603, 0]
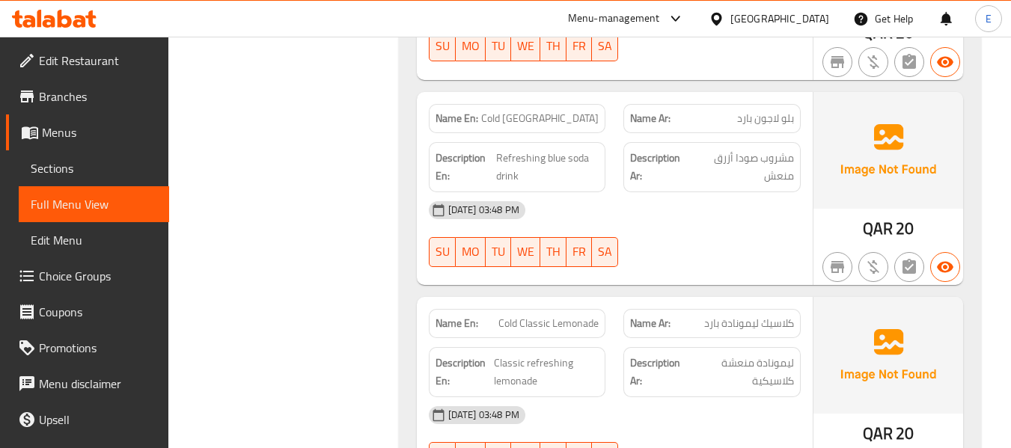
click at [888, 218] on span "QAR" at bounding box center [877, 228] width 30 height 29
click at [761, 111] on span "بلو لاجون بارد" at bounding box center [765, 119] width 57 height 16
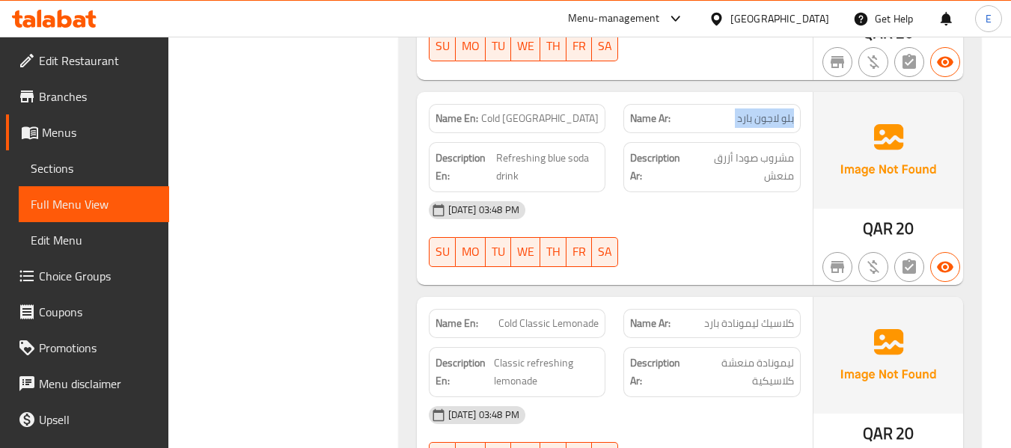
click at [508, 111] on p "Name En: Cold Blue Lagoon" at bounding box center [517, 119] width 164 height 16
click at [534, 111] on span "Cold [GEOGRAPHIC_DATA]" at bounding box center [539, 119] width 117 height 16
click at [542, 149] on span "Refreshing blue soda drink" at bounding box center [547, 167] width 102 height 37
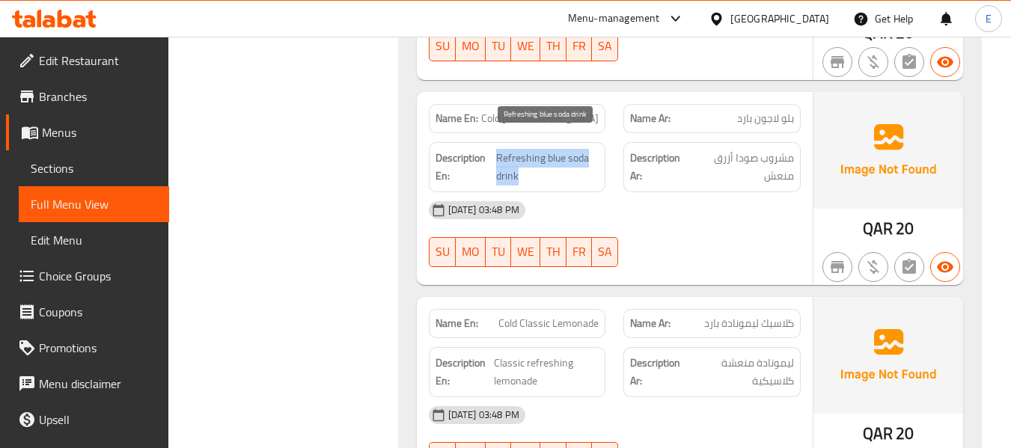
click at [542, 149] on span "Refreshing blue soda drink" at bounding box center [547, 167] width 102 height 37
click at [764, 207] on div "[DATE] 03:48 PM" at bounding box center [615, 210] width 390 height 36
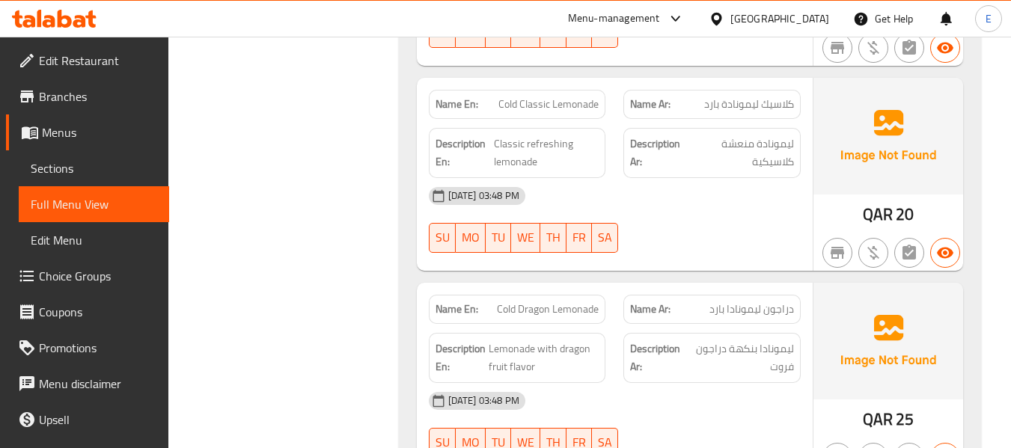
scroll to position [2828, 0]
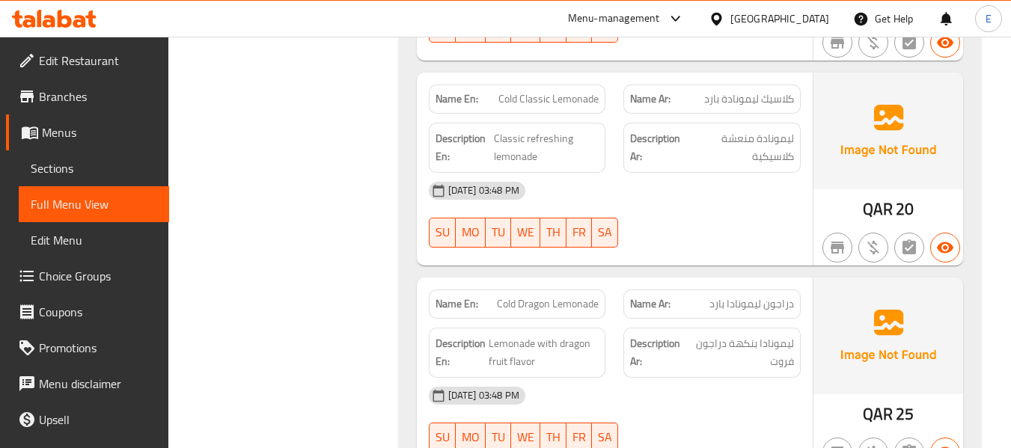
click at [757, 91] on span "كلاسيك ليمونادة بارد" at bounding box center [749, 99] width 90 height 16
click at [735, 173] on div "[DATE] 03:48 PM" at bounding box center [615, 191] width 390 height 36
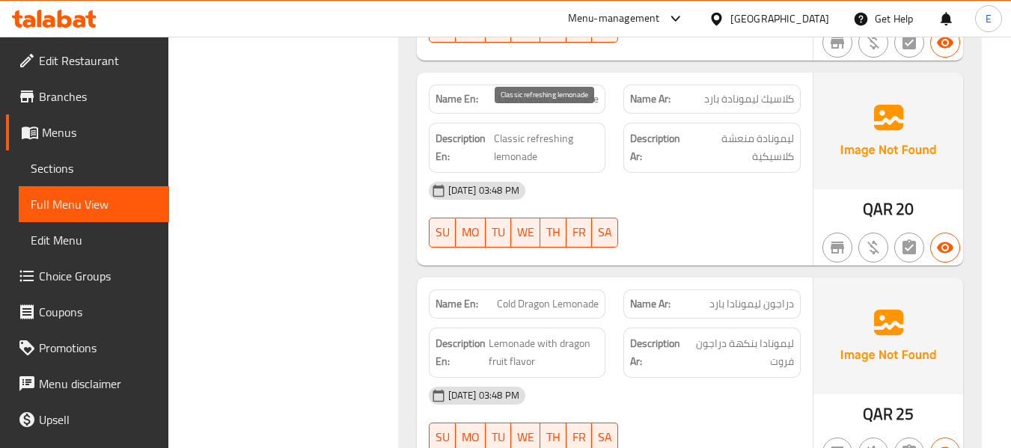
click at [563, 129] on span "Classic refreshing lemonade" at bounding box center [546, 147] width 105 height 37
click at [785, 195] on div "04-09-2025 03:48 PM SU MO TU WE TH FR SA" at bounding box center [615, 215] width 390 height 84
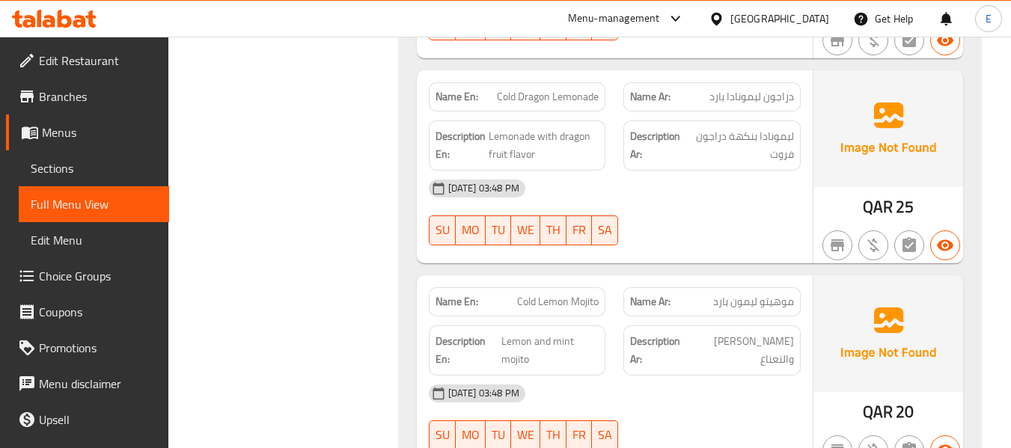
scroll to position [3052, 0]
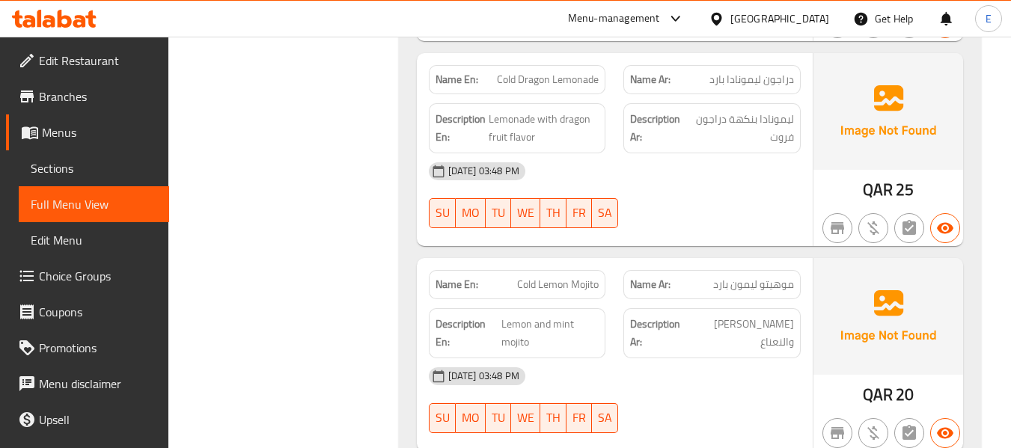
click at [535, 72] on span "Cold Dragon Lemonade" at bounding box center [548, 80] width 102 height 16
click at [771, 73] on div "Name Ar: دراجون ليمونادا بارد" at bounding box center [711, 79] width 177 height 29
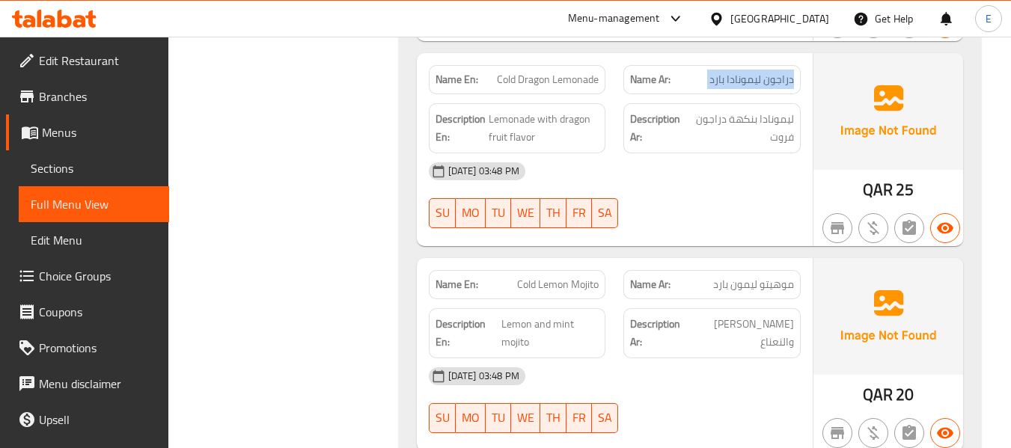
click at [771, 73] on div "Name Ar: دراجون ليمونادا بارد" at bounding box center [711, 79] width 177 height 29
click at [715, 167] on div "[DATE] 03:48 PM" at bounding box center [615, 171] width 390 height 36
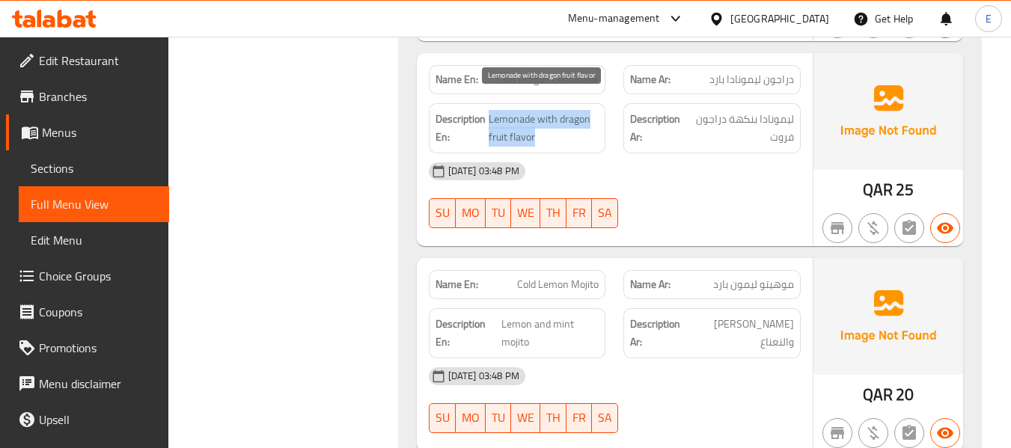
drag, startPoint x: 488, startPoint y: 104, endPoint x: 573, endPoint y: 121, distance: 87.0
click at [573, 121] on span "Lemonade with dragon fruit flavor" at bounding box center [543, 128] width 111 height 37
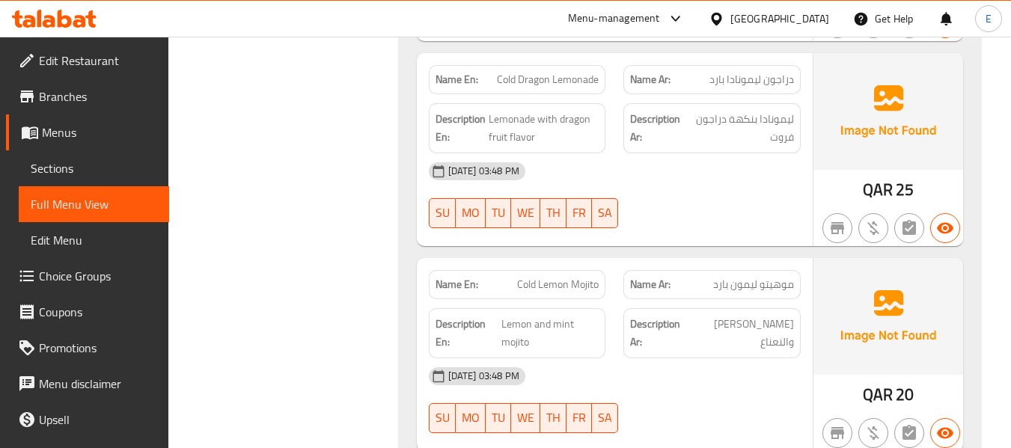
click at [704, 154] on div "[DATE] 03:48 PM" at bounding box center [615, 171] width 390 height 36
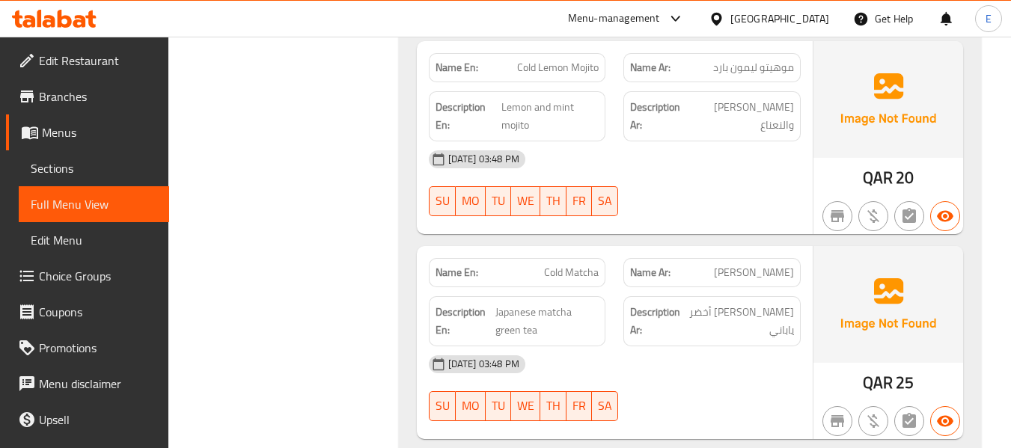
scroll to position [3276, 0]
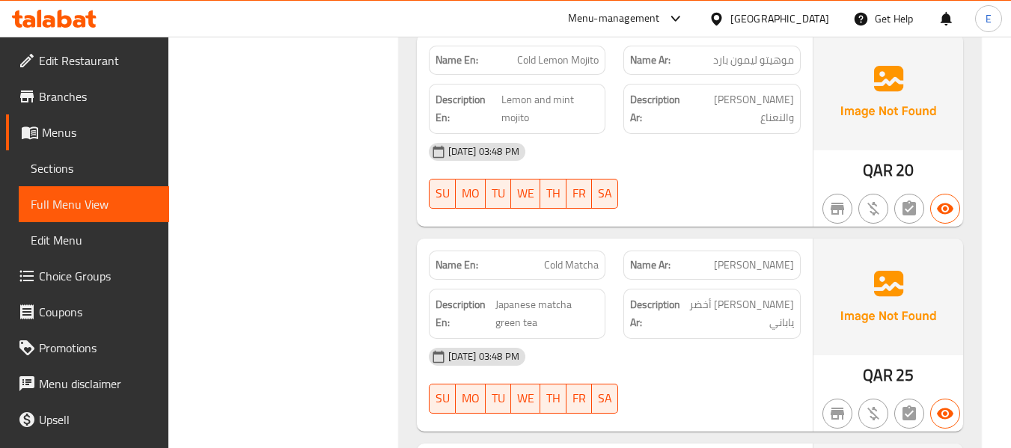
click at [878, 163] on span "QAR" at bounding box center [877, 170] width 30 height 29
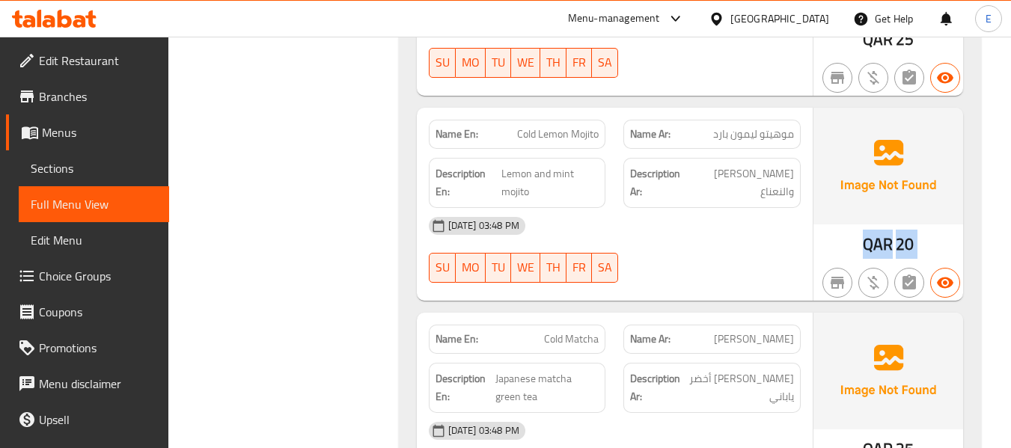
scroll to position [3202, 0]
click at [568, 127] on span "Cold Lemon Mojito" at bounding box center [558, 135] width 82 height 16
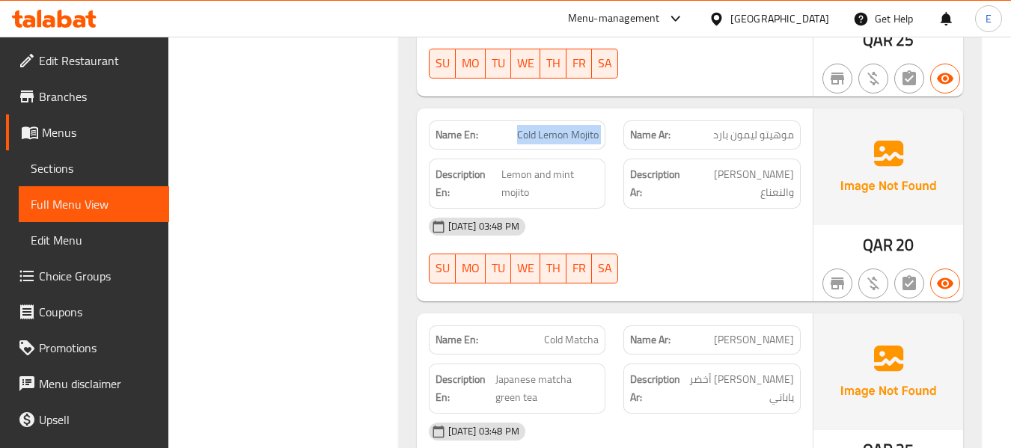
click at [568, 127] on span "Cold Lemon Mojito" at bounding box center [558, 135] width 82 height 16
click at [738, 127] on span "موهيتو ليمون بارد" at bounding box center [753, 135] width 81 height 16
click at [588, 159] on div "Description En: Lemon and mint mojito" at bounding box center [517, 184] width 177 height 50
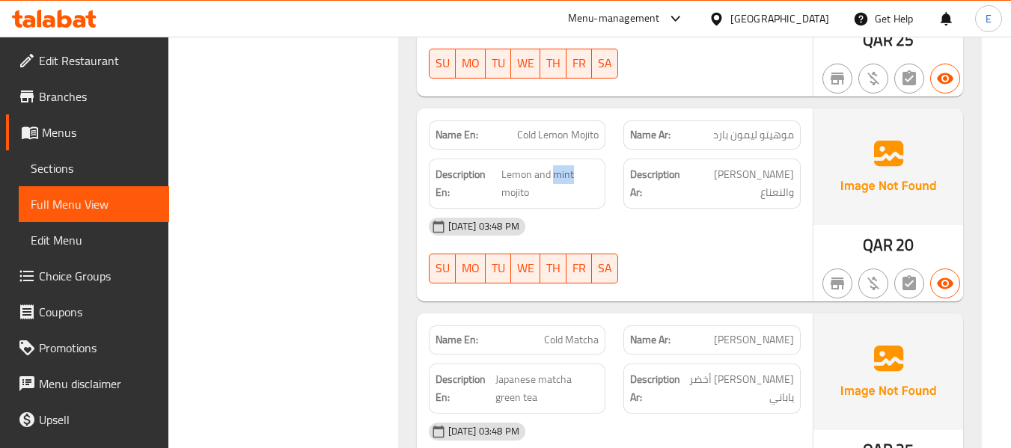
click at [588, 159] on div "Description En: Lemon and mint mojito" at bounding box center [517, 184] width 177 height 50
click at [696, 242] on div "04-09-2025 03:48 PM SU MO TU WE TH FR SA" at bounding box center [615, 251] width 390 height 84
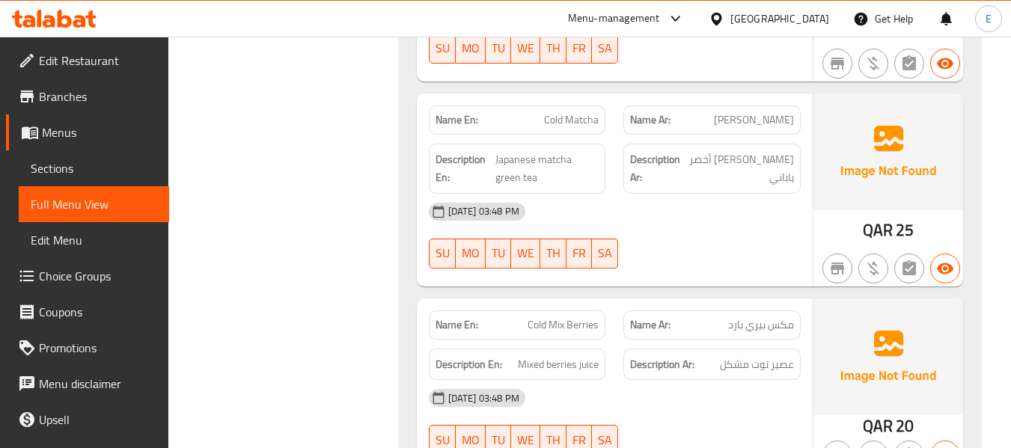
scroll to position [3426, 0]
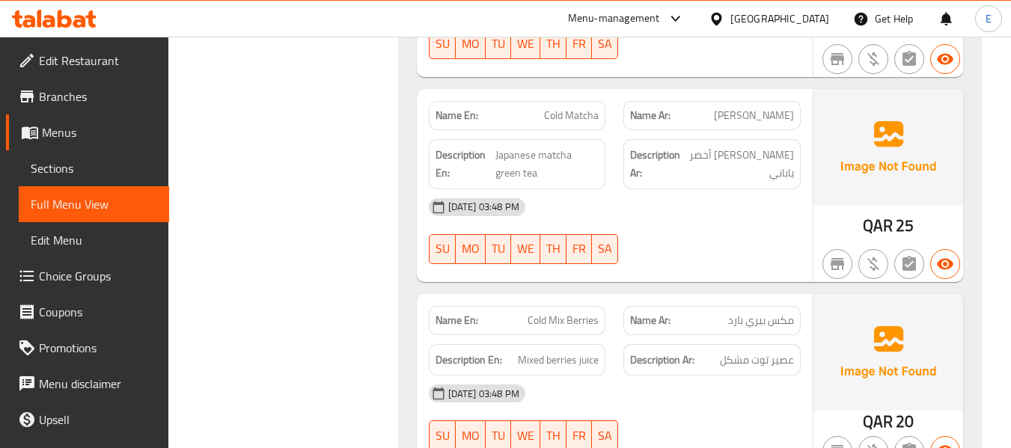
click at [579, 108] on span "Cold Matcha" at bounding box center [571, 116] width 55 height 16
click at [762, 108] on span "[PERSON_NAME]" at bounding box center [754, 116] width 80 height 16
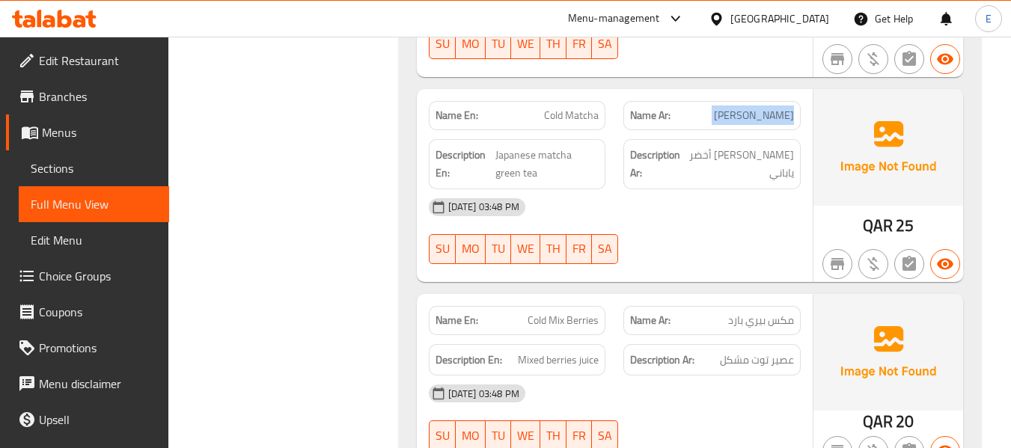
click at [762, 108] on span "[PERSON_NAME]" at bounding box center [754, 116] width 80 height 16
drag, startPoint x: 726, startPoint y: 187, endPoint x: 705, endPoint y: 186, distance: 20.2
click at [724, 189] on div "[DATE] 03:48 PM" at bounding box center [615, 207] width 390 height 36
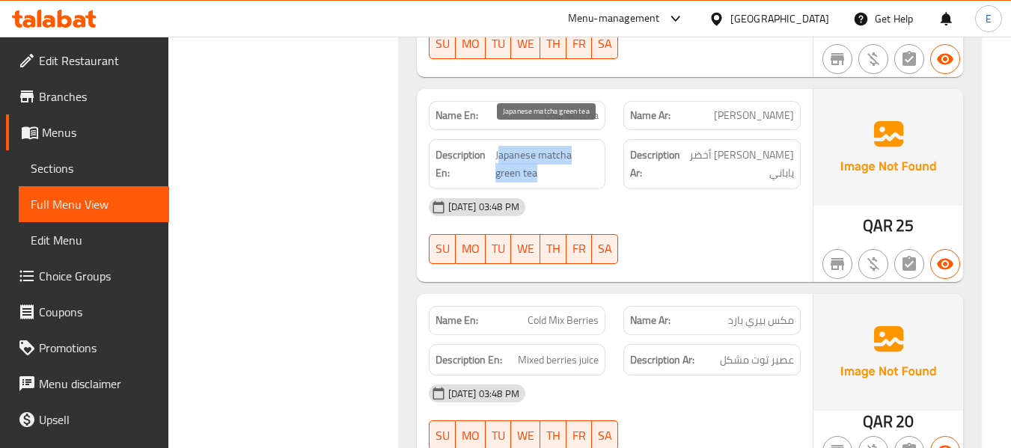
drag, startPoint x: 497, startPoint y: 140, endPoint x: 590, endPoint y: 160, distance: 94.9
click at [590, 160] on span "Japanese matcha green tea" at bounding box center [546, 164] width 103 height 37
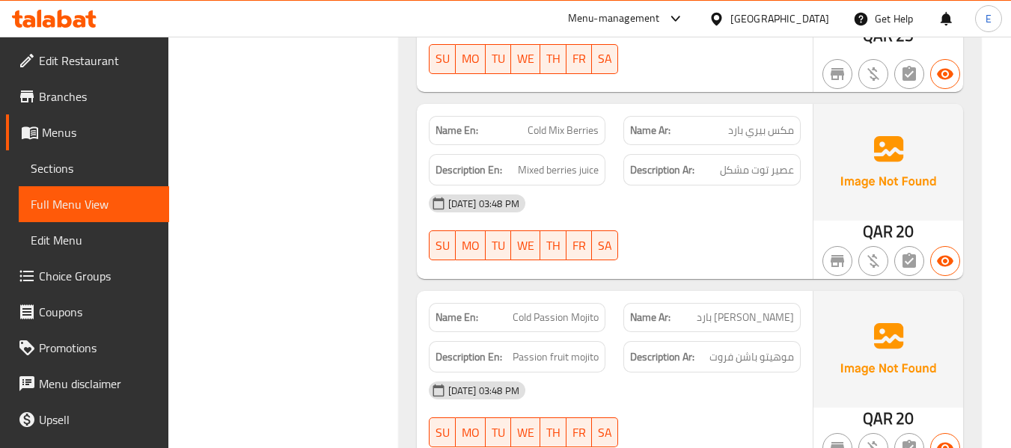
scroll to position [3650, 0]
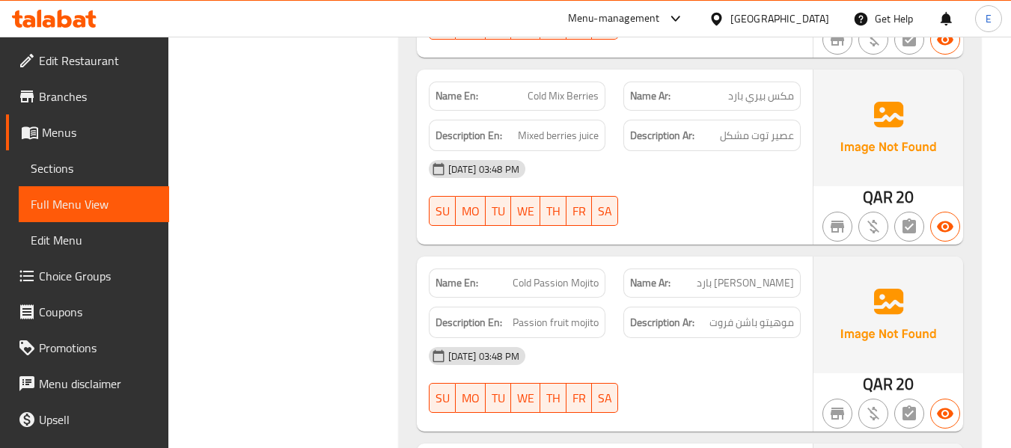
click at [586, 88] on span "Cold Mix Berries" at bounding box center [562, 96] width 71 height 16
click at [747, 88] on span "مكس بيري بارد" at bounding box center [761, 96] width 66 height 16
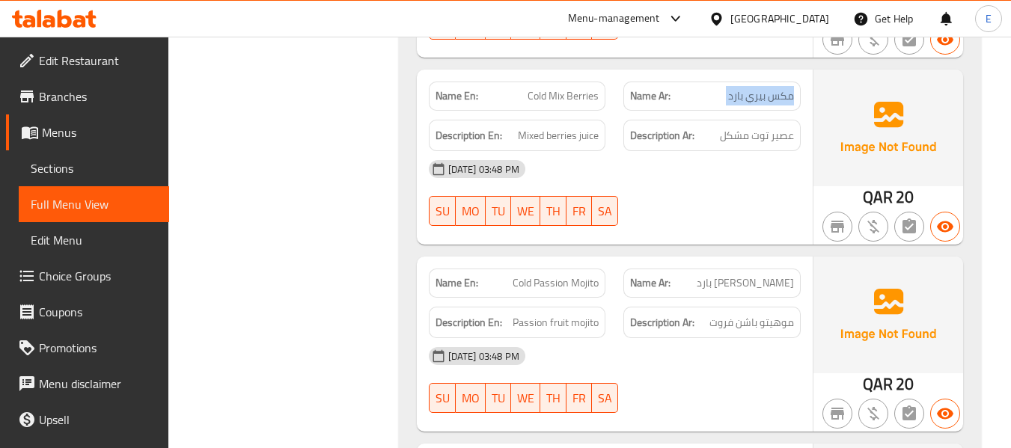
click at [747, 88] on span "مكس بيري بارد" at bounding box center [761, 96] width 66 height 16
click at [552, 126] on span "Mixed berries juice" at bounding box center [558, 135] width 81 height 19
click at [729, 126] on span "عصير توت مشكل" at bounding box center [757, 135] width 74 height 19
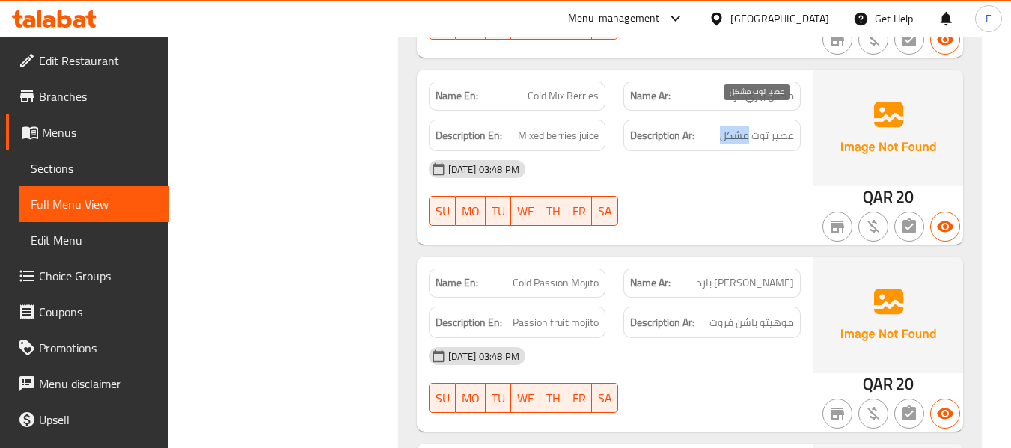
click at [729, 126] on span "عصير توت مشكل" at bounding box center [757, 135] width 74 height 19
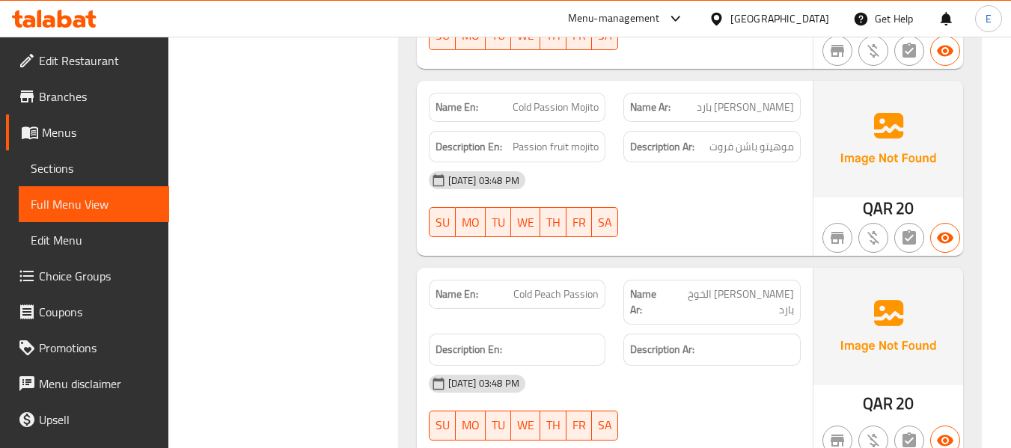
scroll to position [3800, 0]
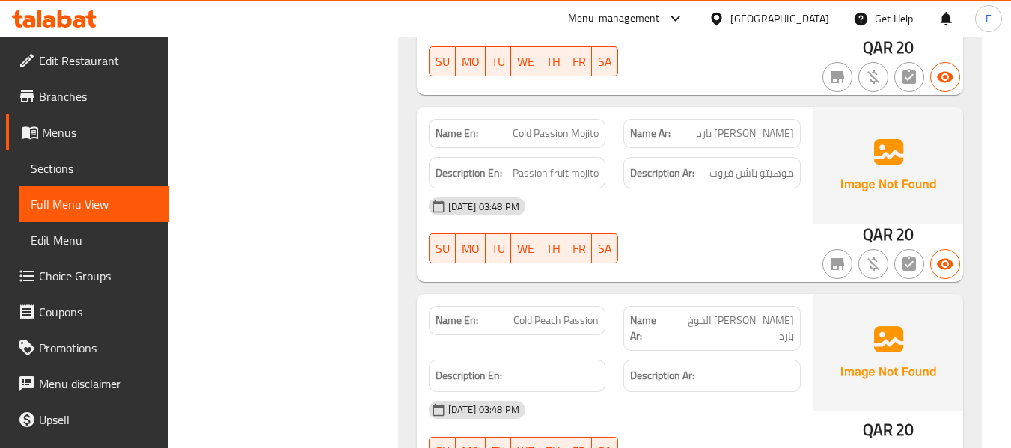
click at [759, 126] on span "[PERSON_NAME] بارد" at bounding box center [744, 134] width 97 height 16
click at [601, 119] on div "Name En: Cold Passion Mojito" at bounding box center [517, 133] width 177 height 29
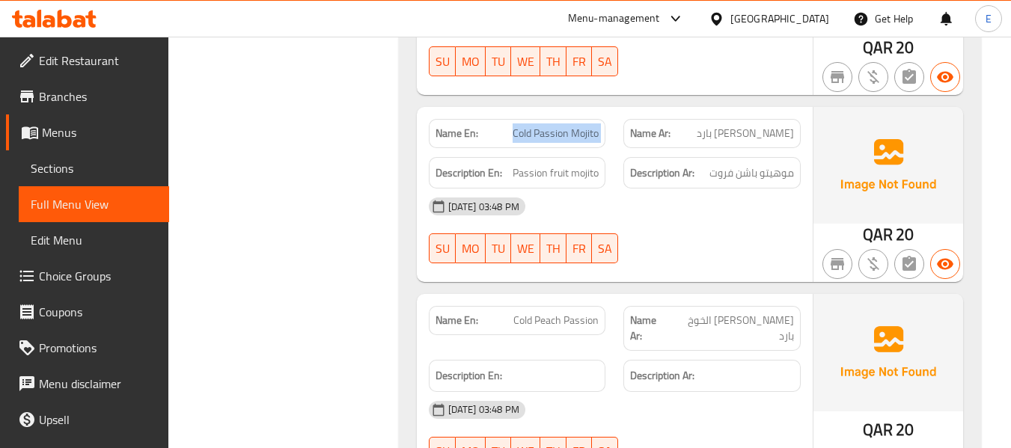
click at [601, 119] on div "Name En: Cold Passion Mojito" at bounding box center [517, 133] width 177 height 29
click at [583, 164] on span "Passion fruit mojito" at bounding box center [555, 173] width 86 height 19
click at [738, 168] on div "Description Ar: موهيتو باشن فروت" at bounding box center [711, 173] width 177 height 32
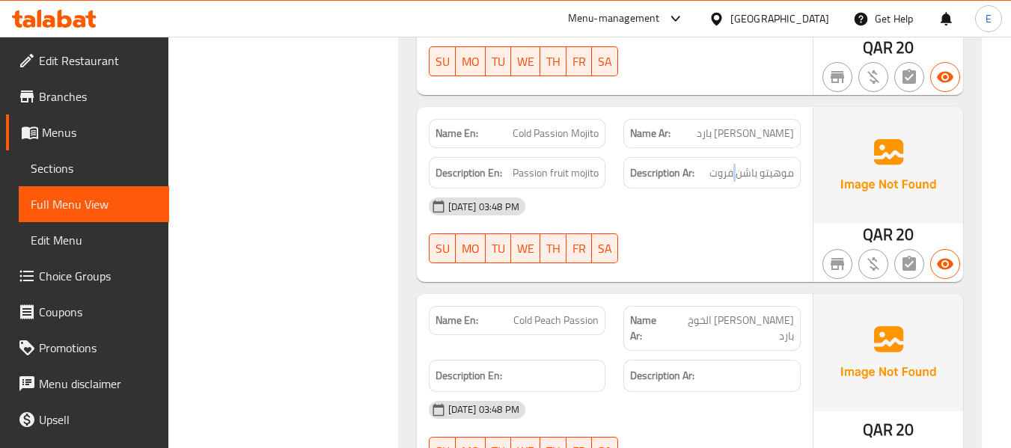
click at [738, 168] on div "Description Ar: موهيتو باشن فروت" at bounding box center [711, 173] width 177 height 32
click at [722, 202] on div "[DATE] 03:48 PM" at bounding box center [615, 207] width 390 height 36
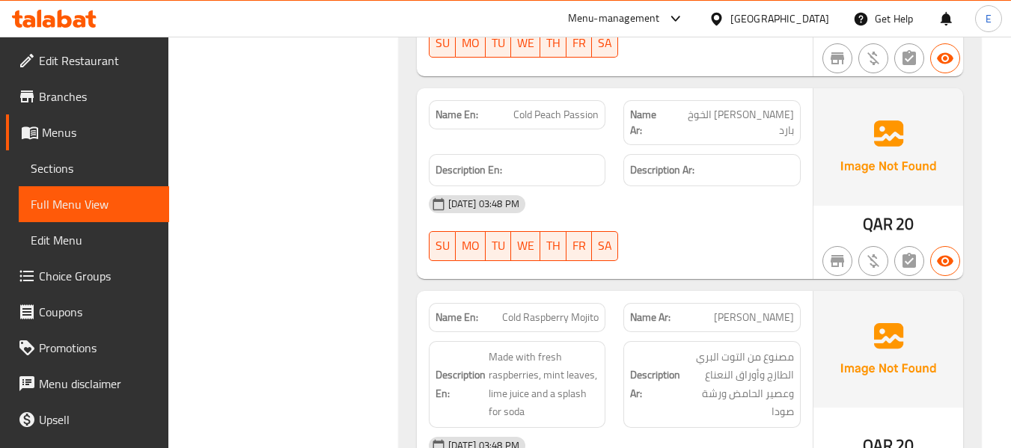
scroll to position [4024, 0]
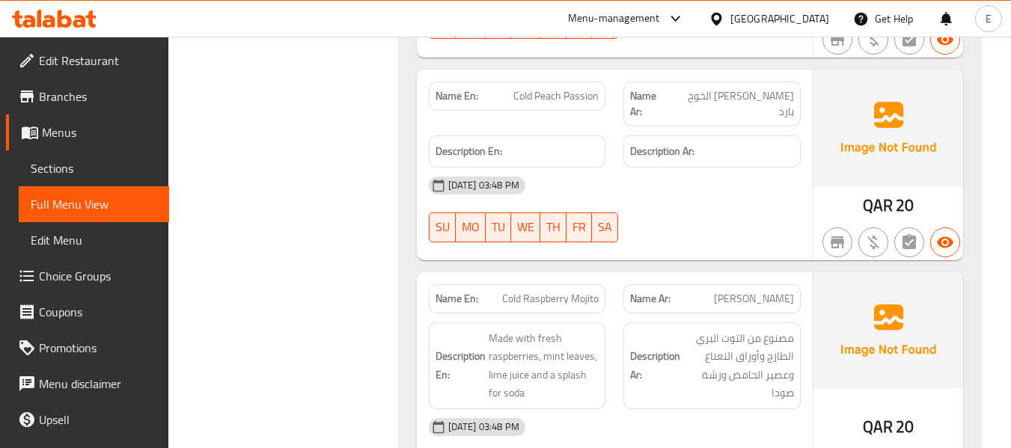
click at [547, 88] on span "Cold Peach Passion" at bounding box center [555, 96] width 85 height 16
copy span "Cold Peach Passion"
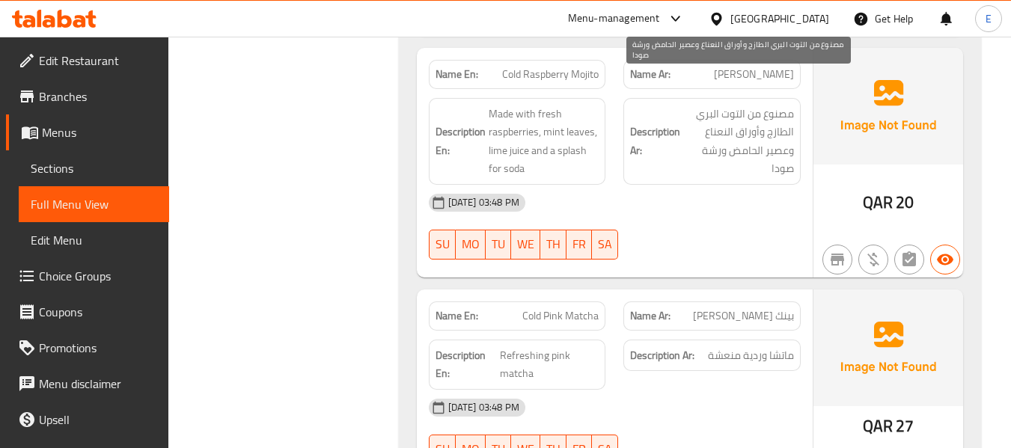
scroll to position [4174, 0]
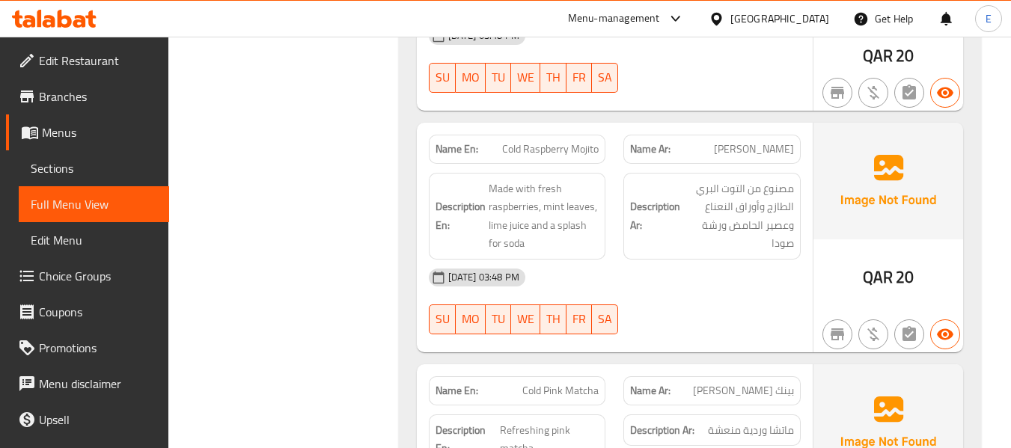
click at [544, 141] on span "Cold Raspberry Mojito" at bounding box center [550, 149] width 96 height 16
click at [755, 141] on span "[PERSON_NAME]" at bounding box center [754, 149] width 80 height 16
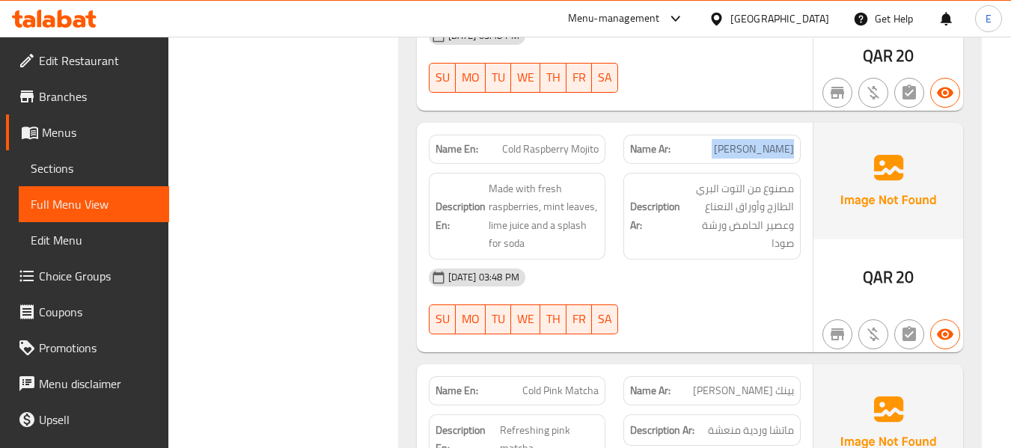
click at [755, 141] on span "[PERSON_NAME]" at bounding box center [754, 149] width 80 height 16
click at [674, 281] on div "04-09-2025 03:48 PM SU MO TU WE TH FR SA" at bounding box center [615, 302] width 390 height 84
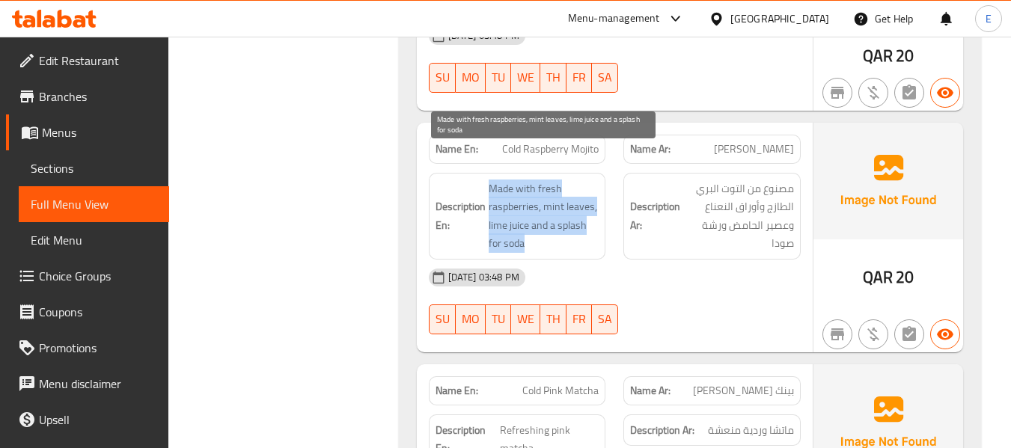
drag, startPoint x: 487, startPoint y: 156, endPoint x: 592, endPoint y: 212, distance: 119.5
click at [592, 212] on h6 "Description En: Made with fresh raspberries, mint leaves, lime juice and a spla…" at bounding box center [517, 216] width 164 height 73
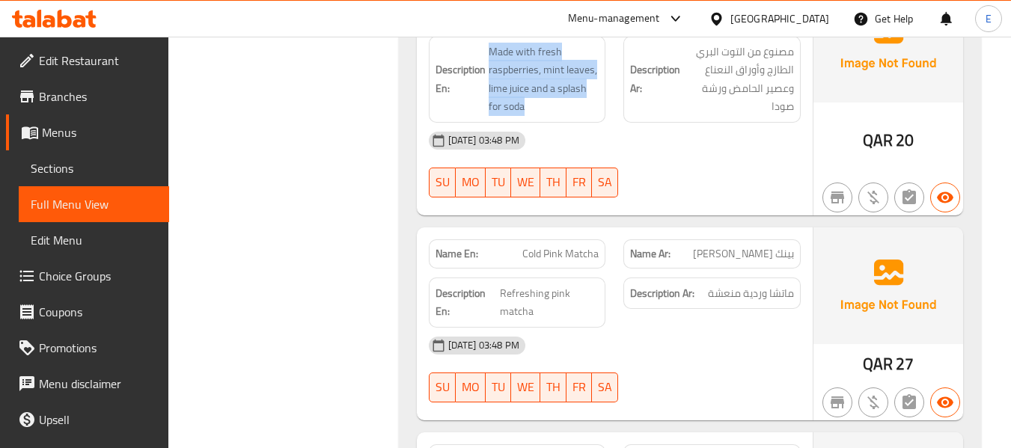
scroll to position [4398, 0]
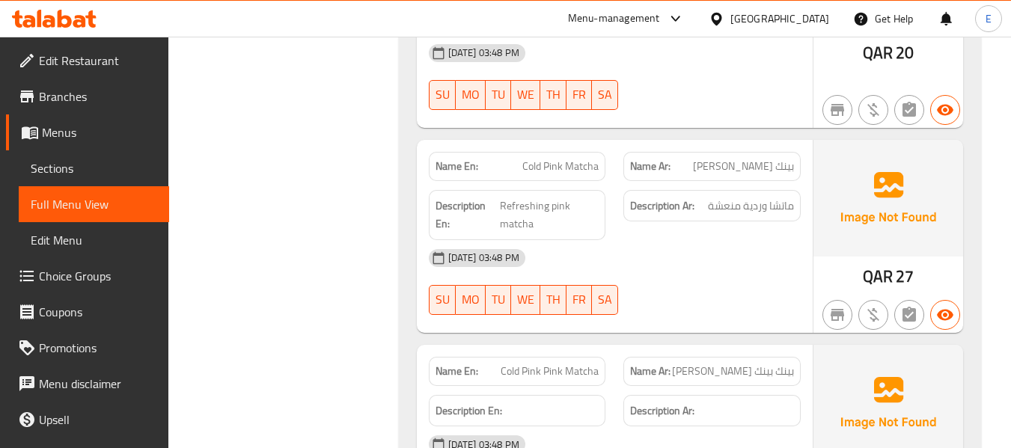
click at [580, 159] on span "Cold Pink Matcha" at bounding box center [560, 167] width 76 height 16
click at [770, 203] on div "Description Ar: ماتشا وردية منعشة" at bounding box center [711, 215] width 195 height 68
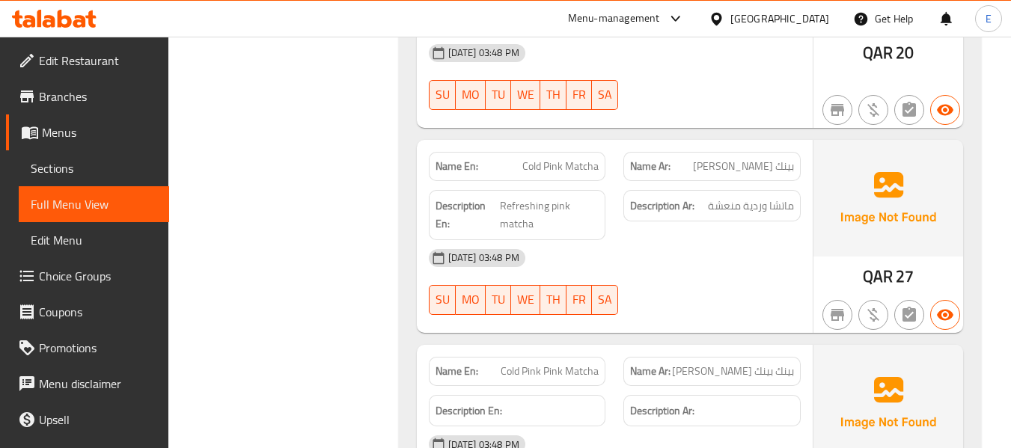
scroll to position [4473, 0]
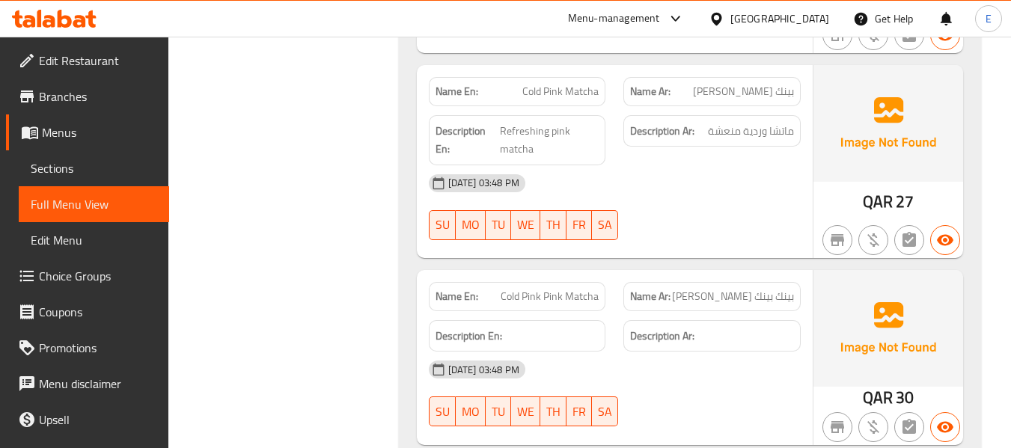
click at [776, 77] on div "Name Ar: بينك ماتشا بارد" at bounding box center [711, 91] width 177 height 29
click at [595, 84] on span "Cold Pink Matcha" at bounding box center [560, 92] width 76 height 16
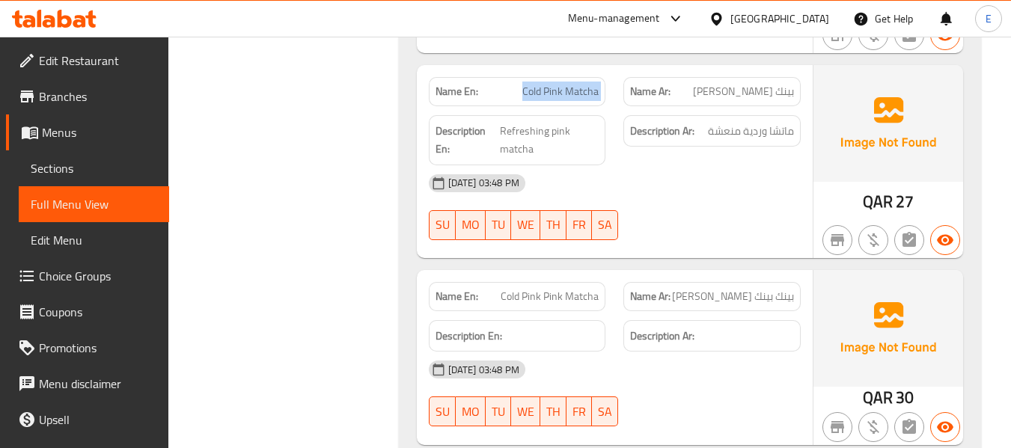
click at [595, 84] on span "Cold Pink Matcha" at bounding box center [560, 92] width 76 height 16
click at [705, 165] on div "[DATE] 03:48 PM" at bounding box center [615, 183] width 390 height 36
click at [724, 122] on span "ماتشا وردية منعشة" at bounding box center [751, 131] width 86 height 19
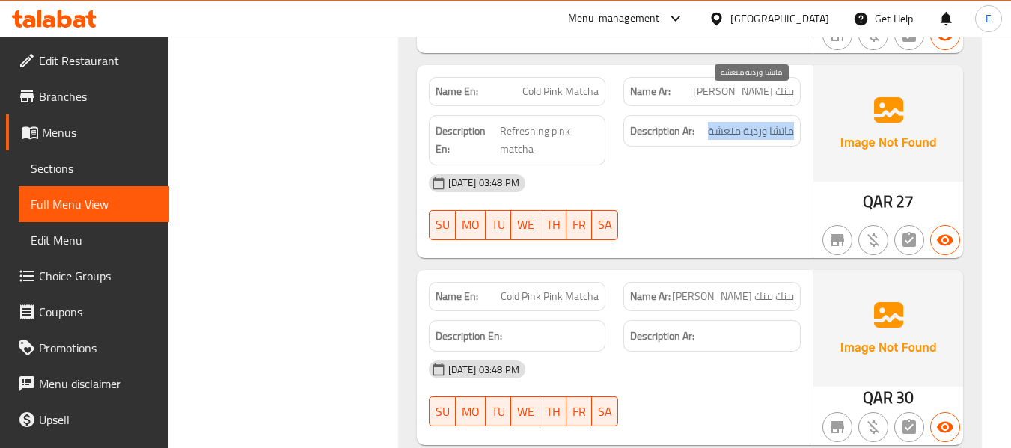
click at [724, 122] on span "ماتشا وردية منعشة" at bounding box center [751, 131] width 86 height 19
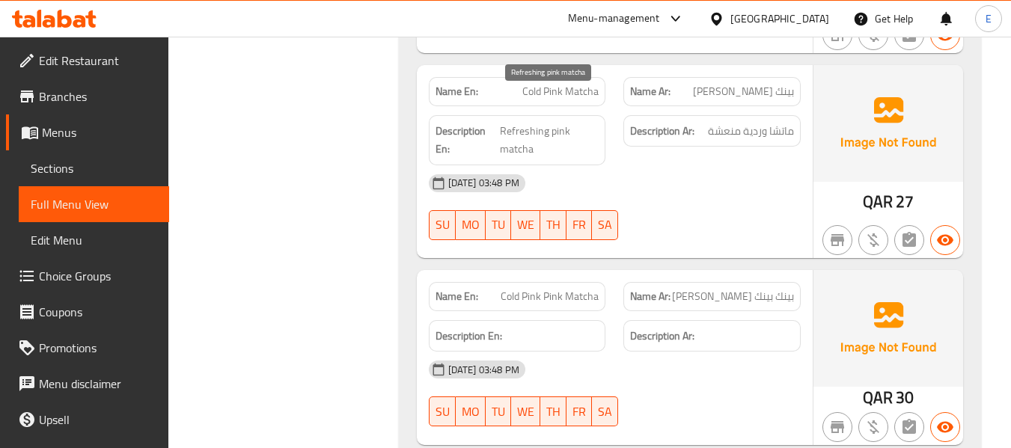
click at [592, 122] on span "Refreshing pink matcha" at bounding box center [549, 140] width 99 height 37
click at [745, 165] on div "[DATE] 03:48 PM" at bounding box center [615, 183] width 390 height 36
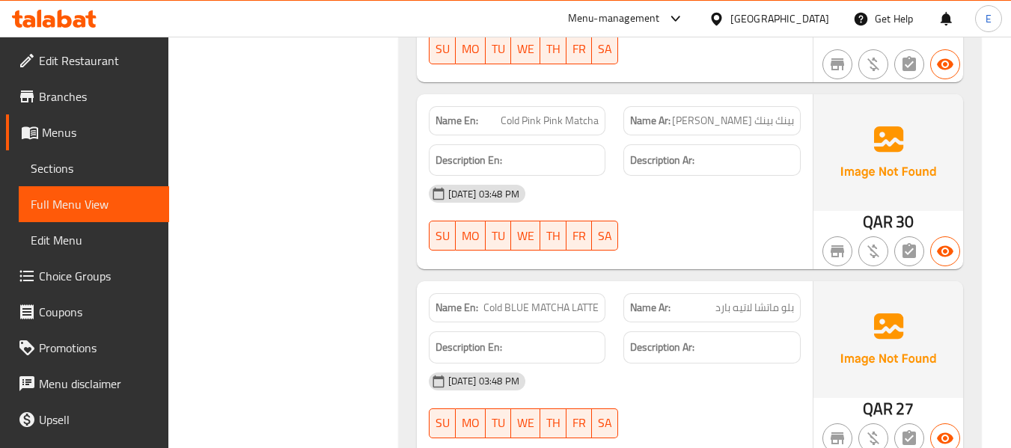
scroll to position [4623, 0]
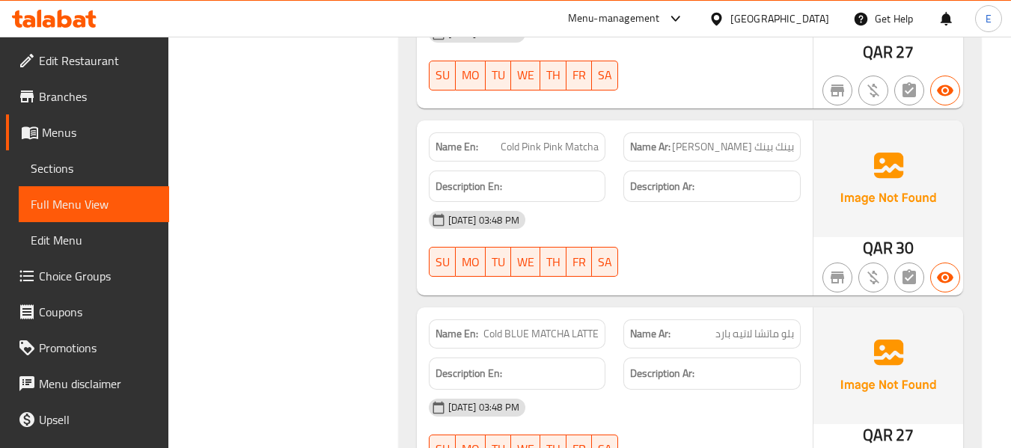
click at [561, 139] on span "Cold Pink Pink Matcha" at bounding box center [549, 147] width 98 height 16
click at [734, 139] on span "بينك بينك [PERSON_NAME]" at bounding box center [733, 147] width 122 height 16
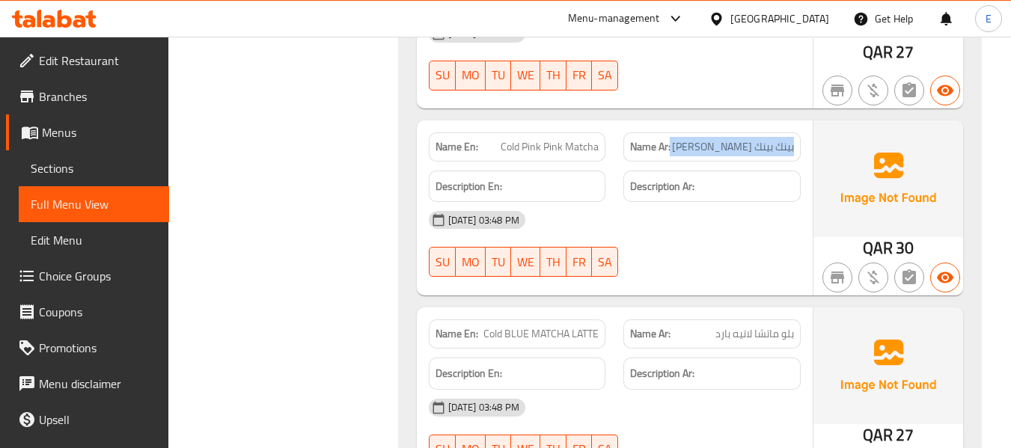
click at [734, 139] on span "بينك بينك [PERSON_NAME]" at bounding box center [733, 147] width 122 height 16
click at [697, 228] on div "04-09-2025 03:48 PM SU MO TU WE TH FR SA" at bounding box center [615, 244] width 390 height 84
click at [591, 139] on span "Cold Pink Pink Matcha" at bounding box center [549, 147] width 98 height 16
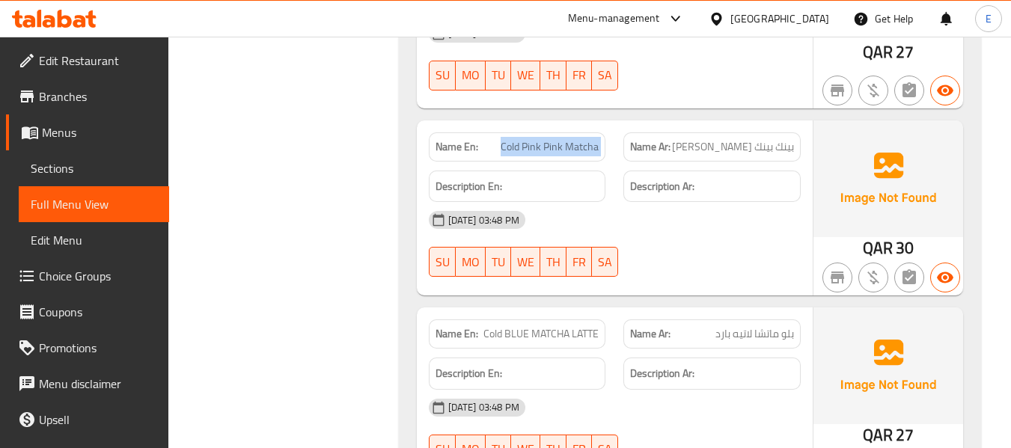
click at [591, 139] on span "Cold Pink Pink Matcha" at bounding box center [549, 147] width 98 height 16
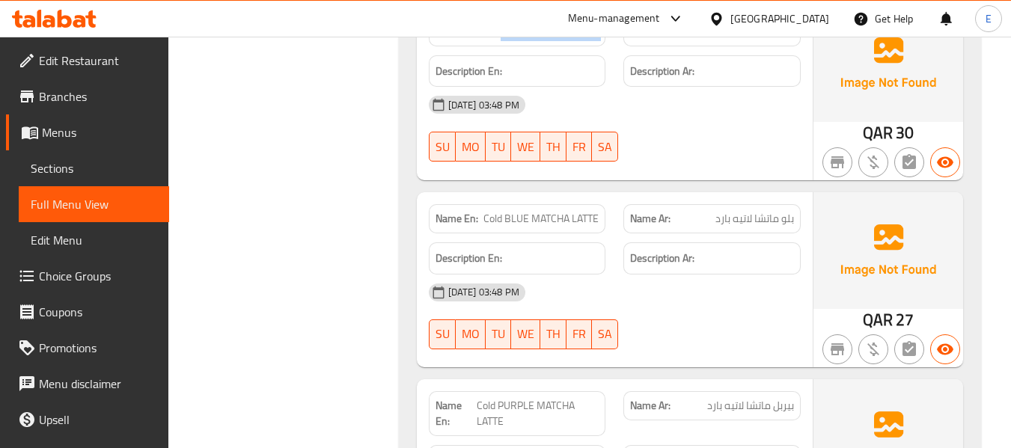
scroll to position [4773, 0]
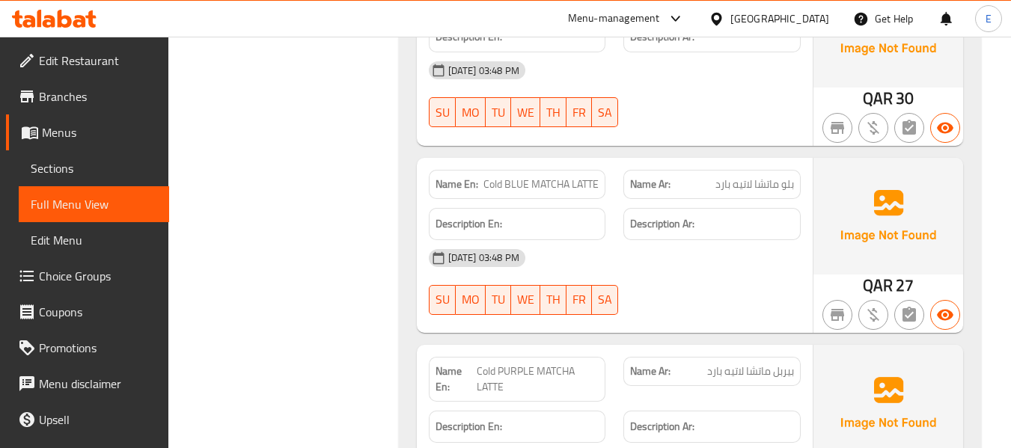
click at [541, 177] on span "Cold BLUE MATCHA LATTE" at bounding box center [540, 185] width 115 height 16
click at [733, 170] on div "Name Ar: بلو ماتشا لاتيه بارد" at bounding box center [711, 184] width 177 height 29
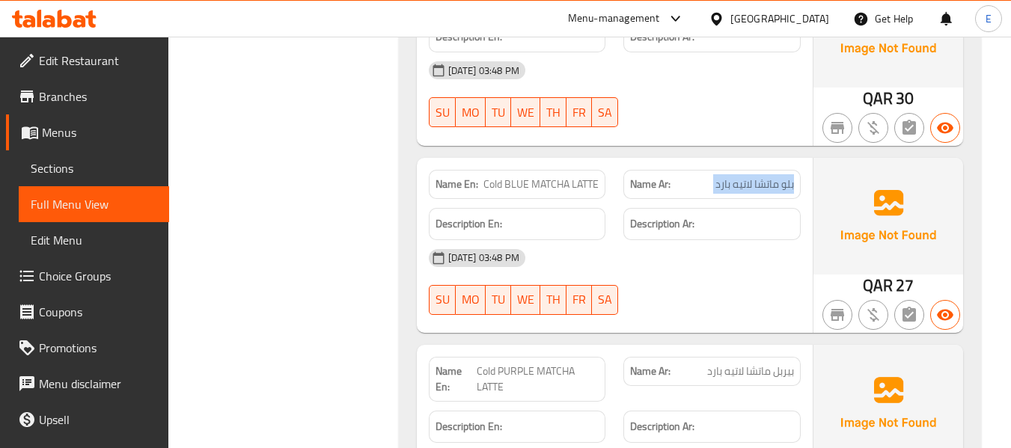
click at [733, 170] on div "Name Ar: بلو ماتشا لاتيه بارد" at bounding box center [711, 184] width 177 height 29
click at [569, 177] on span "Cold BLUE MATCHA LATTE" at bounding box center [540, 185] width 115 height 16
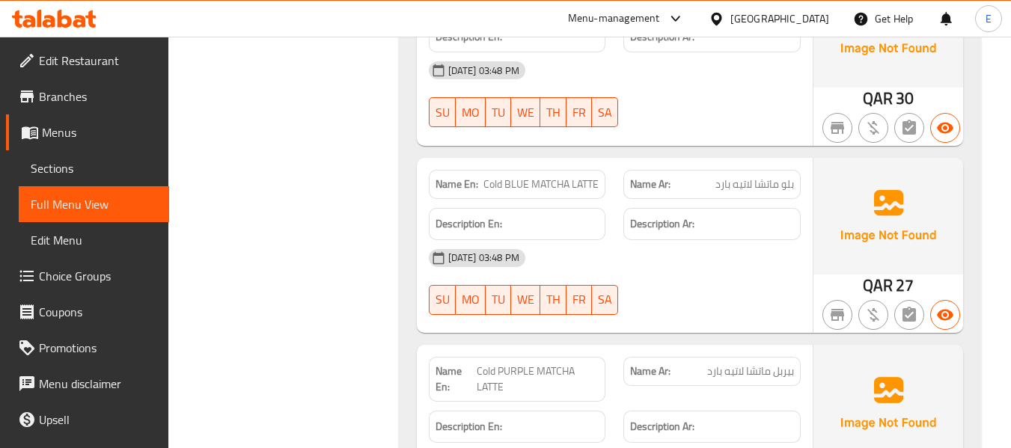
click at [690, 265] on div "04-09-2025 03:48 PM SU MO TU WE TH FR SA" at bounding box center [615, 282] width 390 height 84
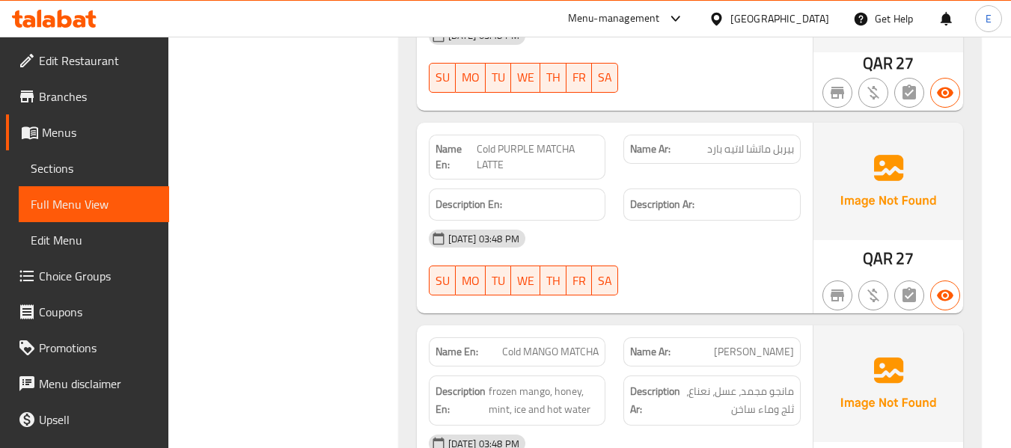
scroll to position [4997, 0]
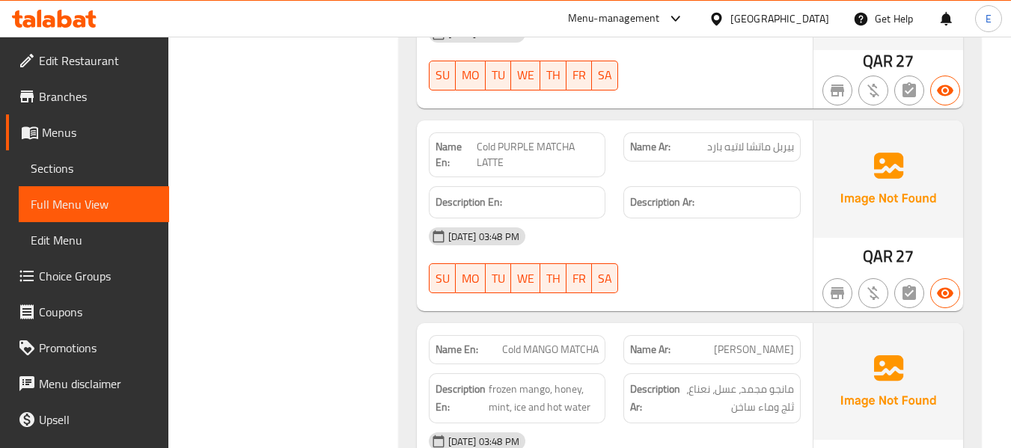
click at [882, 242] on span "QAR" at bounding box center [877, 256] width 30 height 29
click at [786, 139] on span "بيربل ماتشا لاتيه بارد" at bounding box center [750, 147] width 87 height 16
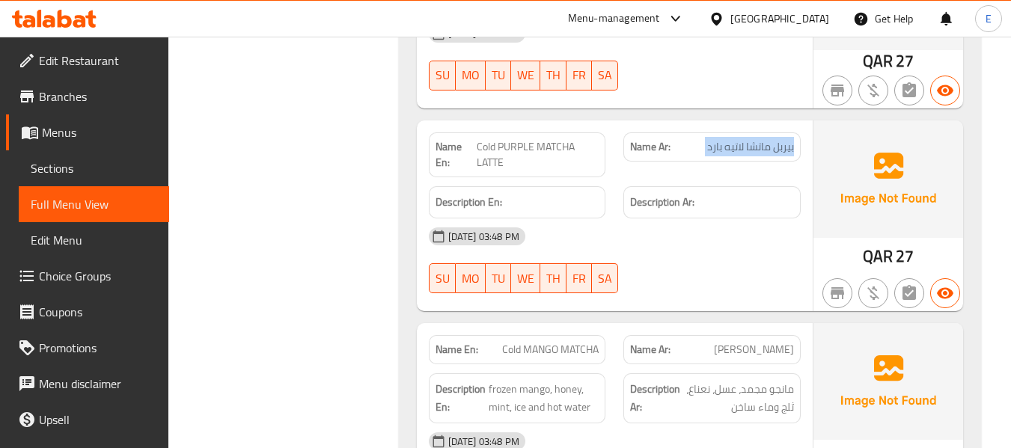
click at [786, 139] on span "بيربل ماتشا لاتيه بارد" at bounding box center [750, 147] width 87 height 16
click at [563, 139] on span "Cold PURPLE MATCHA LATTE" at bounding box center [538, 154] width 123 height 31
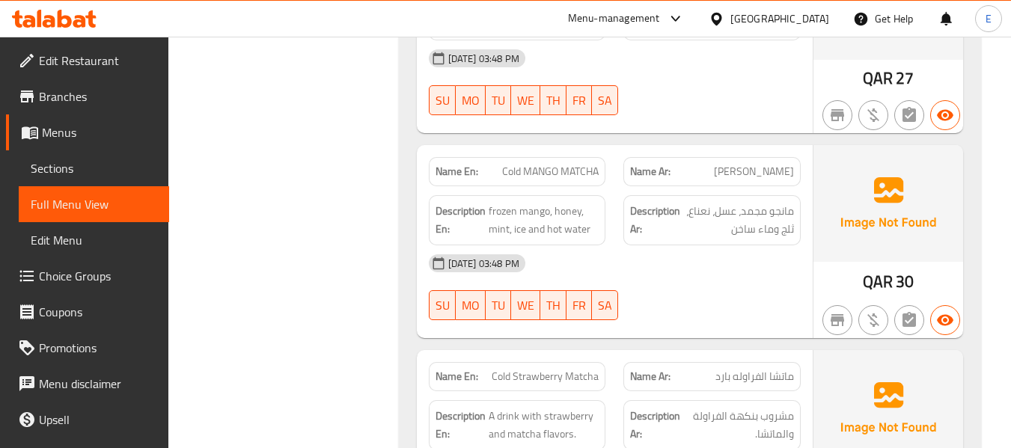
scroll to position [5221, 0]
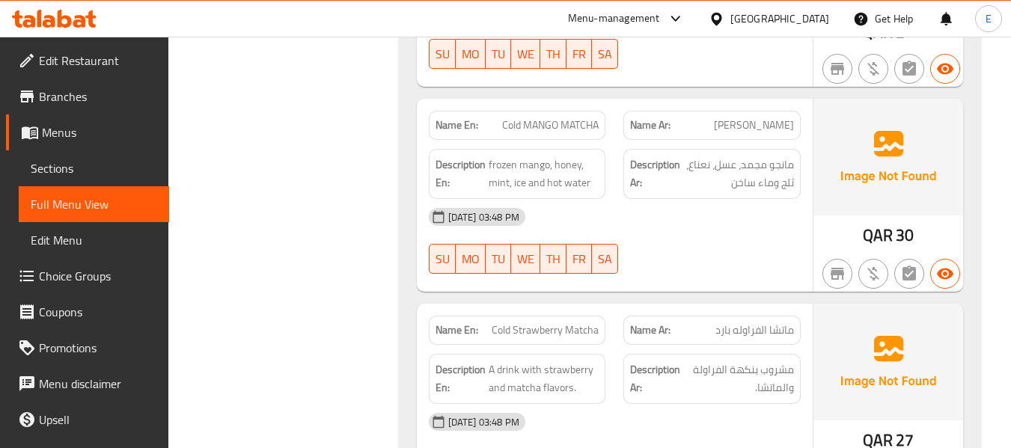
click at [562, 117] on span "Cold MANGO MATCHA" at bounding box center [550, 125] width 96 height 16
click at [763, 111] on div "Name Ar: ماتشا المانجو بارد" at bounding box center [711, 125] width 177 height 29
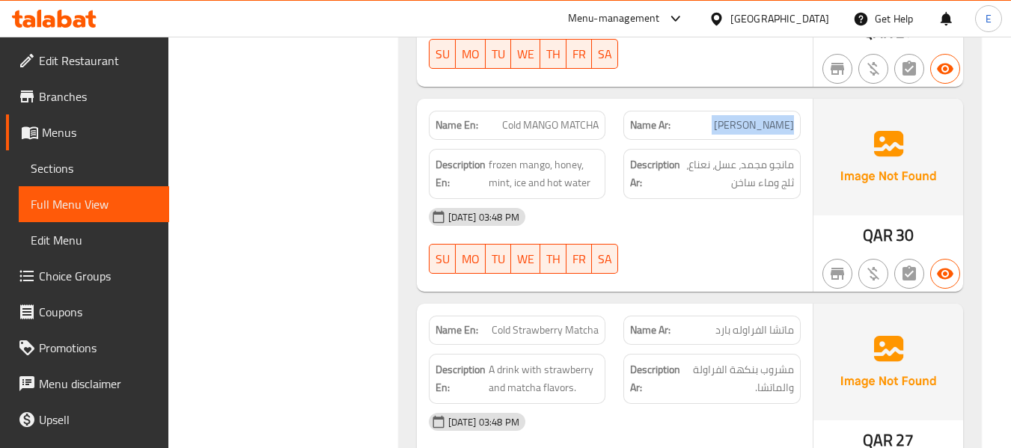
click at [763, 111] on div "Name Ar: ماتشا المانجو بارد" at bounding box center [711, 125] width 177 height 29
click at [770, 156] on span "مانجو مجمد، عسل، نعناع، ثلج وماء ساخن" at bounding box center [738, 174] width 111 height 37
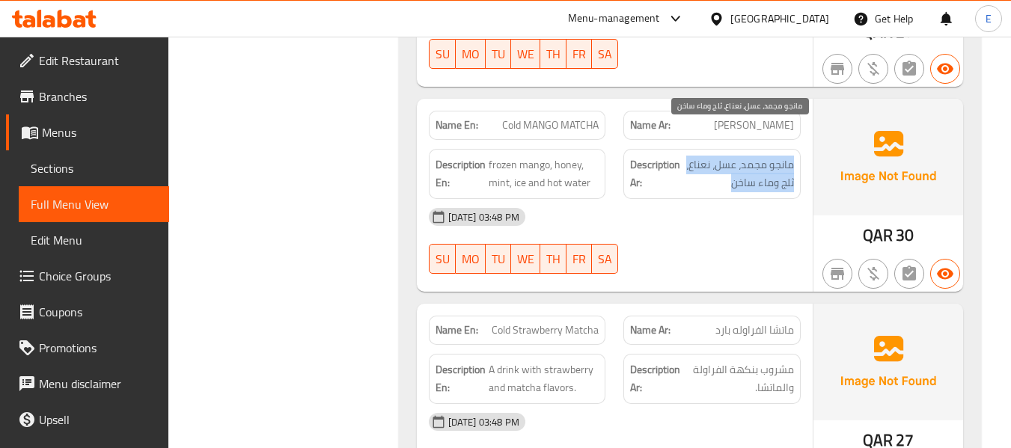
click at [770, 156] on span "مانجو مجمد، عسل، نعناع، ثلج وماء ساخن" at bounding box center [738, 174] width 111 height 37
click at [655, 201] on div "[DATE] 03:48 PM" at bounding box center [615, 217] width 390 height 36
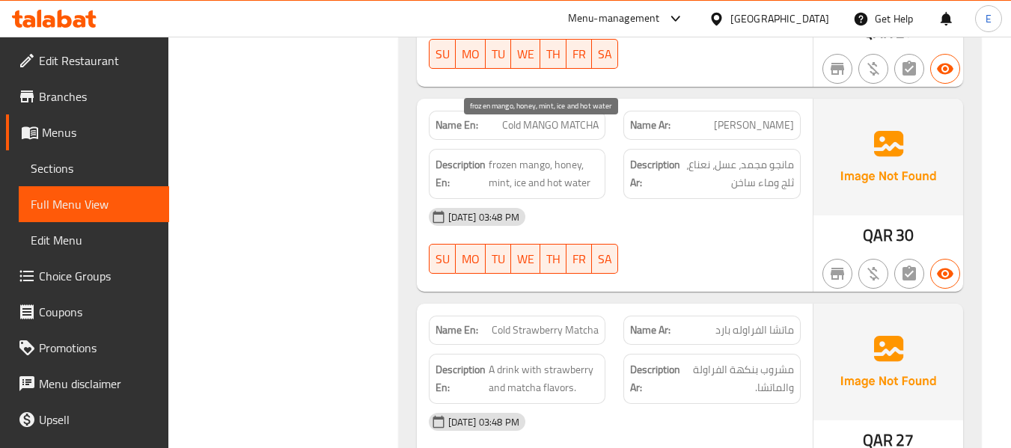
click at [492, 156] on span "frozen mango, honey, mint, ice and hot water" at bounding box center [543, 174] width 111 height 37
drag, startPoint x: 484, startPoint y: 130, endPoint x: 595, endPoint y: 150, distance: 113.3
click at [595, 156] on h6 "Description En: frozen mango, honey, mint, ice and hot water" at bounding box center [517, 174] width 164 height 37
click at [595, 156] on span "frozen mango, honey, mint, ice and hot water" at bounding box center [543, 174] width 111 height 37
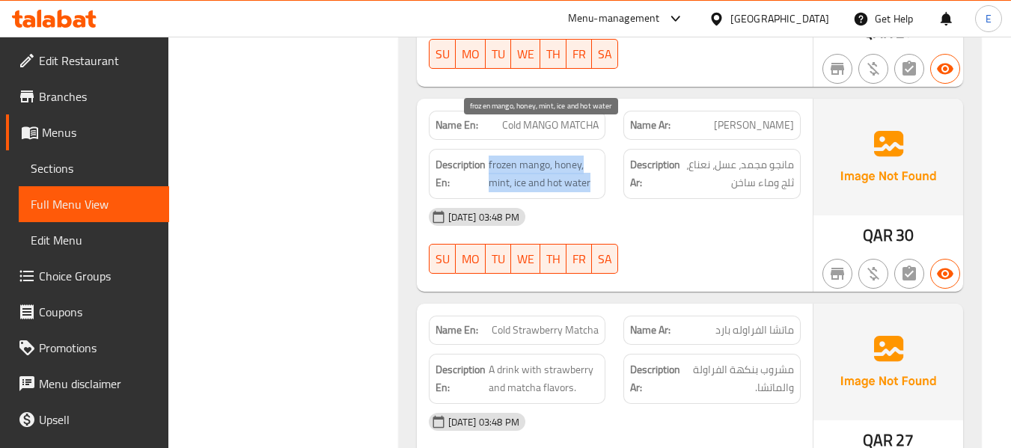
click at [595, 156] on span "frozen mango, honey, mint, ice and hot water" at bounding box center [543, 174] width 111 height 37
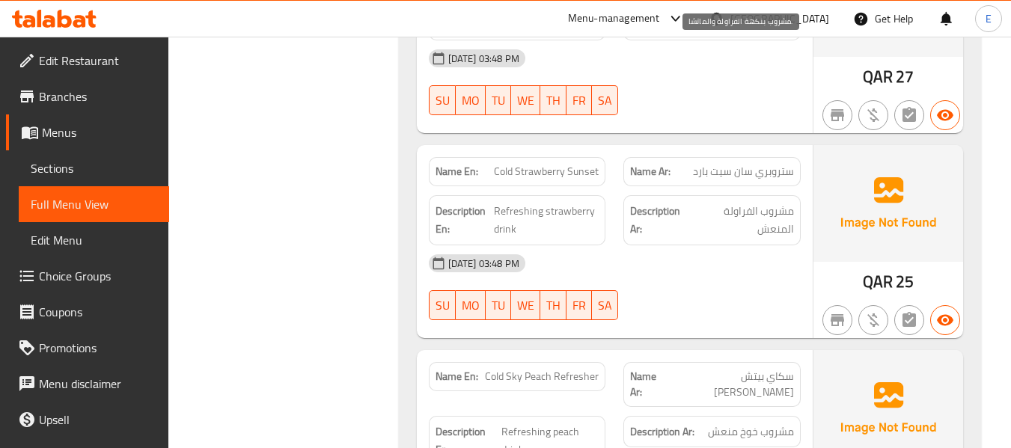
scroll to position [5595, 0]
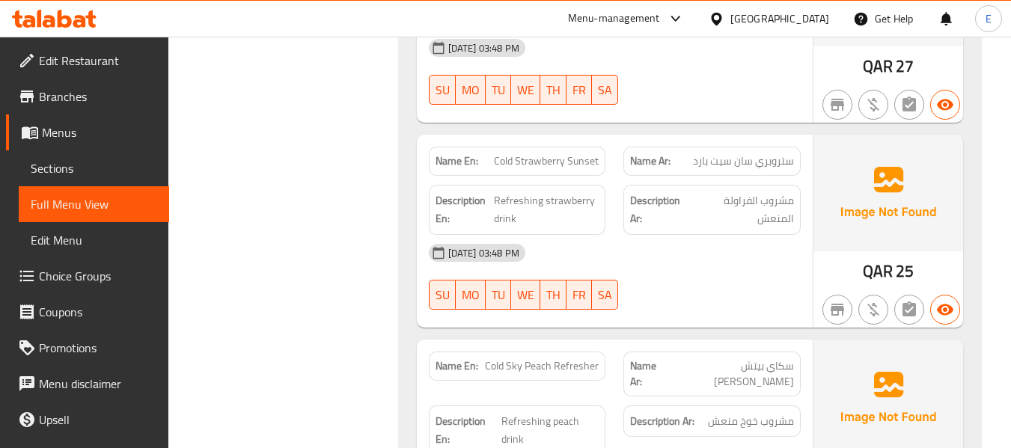
click at [583, 153] on span "Cold Strawberry Sunset" at bounding box center [546, 161] width 105 height 16
click at [582, 153] on span "Cold Strawberry Sunset" at bounding box center [546, 161] width 105 height 16
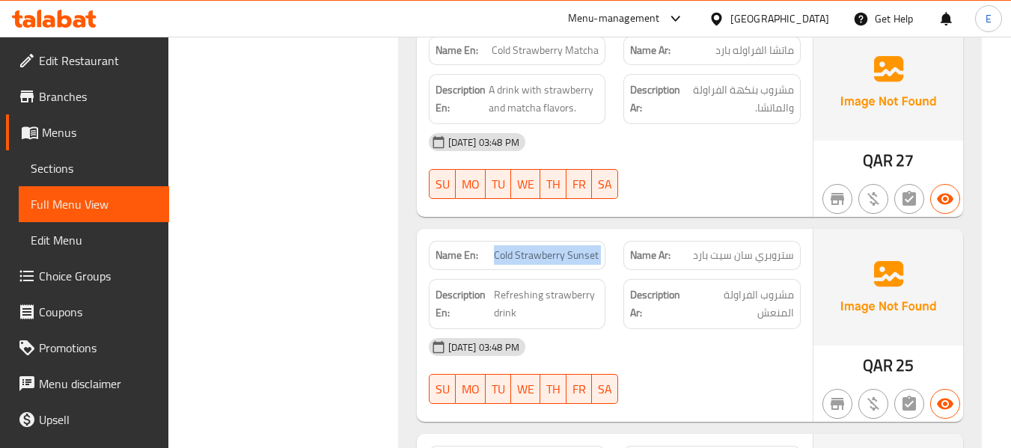
scroll to position [5371, 0]
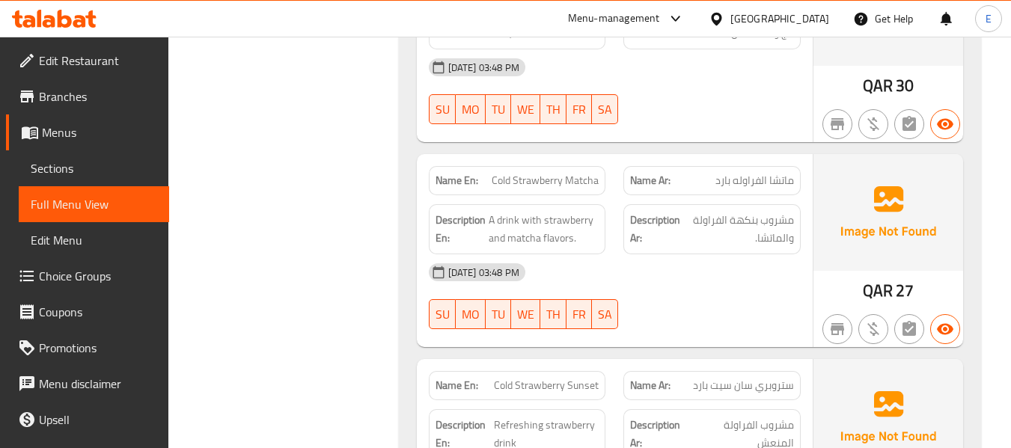
click at [739, 173] on span "ماتشا الفراوله بارد" at bounding box center [754, 181] width 79 height 16
click at [521, 211] on span "A drink with strawberry and matcha flavors." at bounding box center [543, 229] width 111 height 37
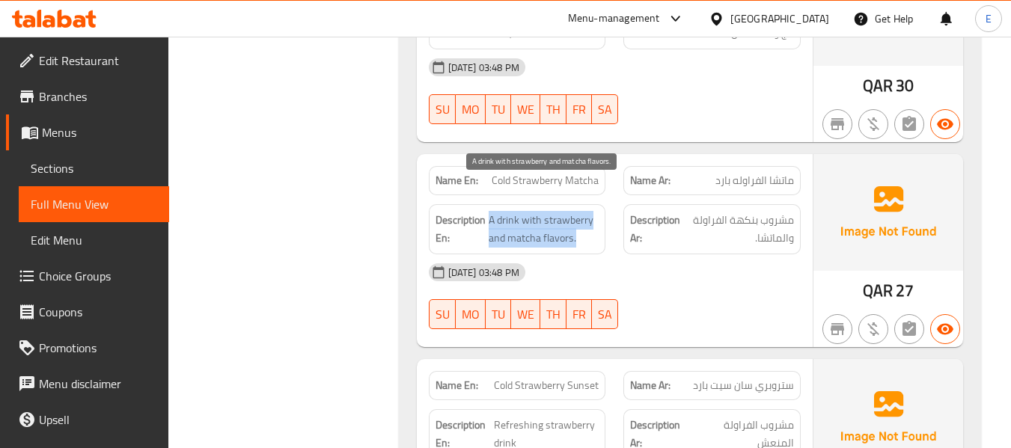
click at [521, 211] on span "A drink with strawberry and matcha flavors." at bounding box center [543, 229] width 111 height 37
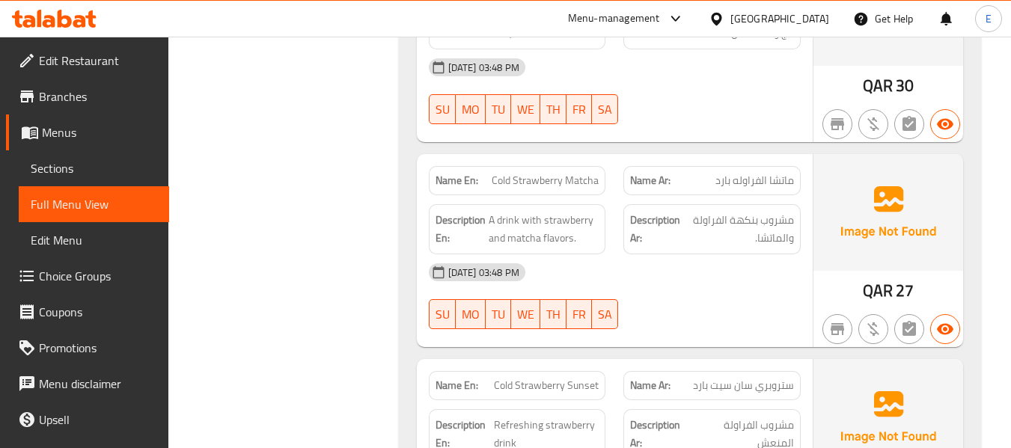
click at [539, 173] on span "Cold Strawberry Matcha" at bounding box center [544, 181] width 107 height 16
click at [673, 254] on div "[DATE] 03:48 PM" at bounding box center [615, 272] width 390 height 36
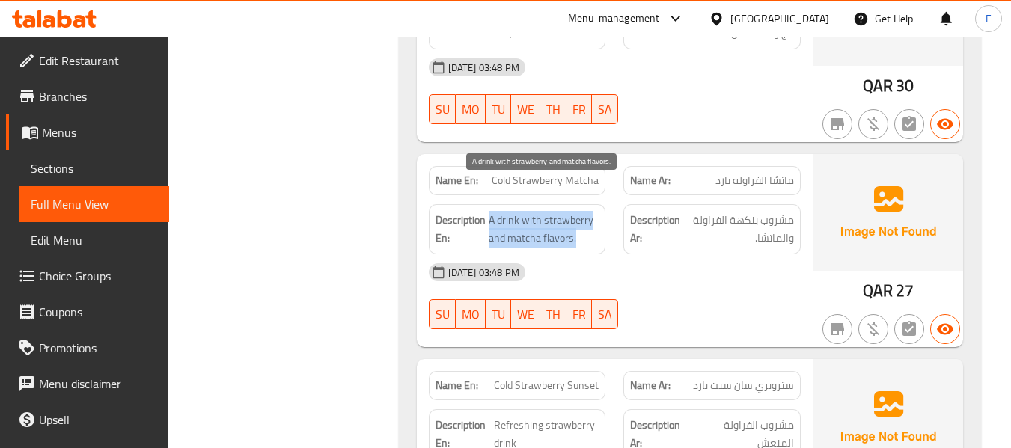
drag, startPoint x: 490, startPoint y: 187, endPoint x: 592, endPoint y: 209, distance: 104.0
click at [592, 211] on span "A drink with strawberry and matcha flavors." at bounding box center [543, 229] width 111 height 37
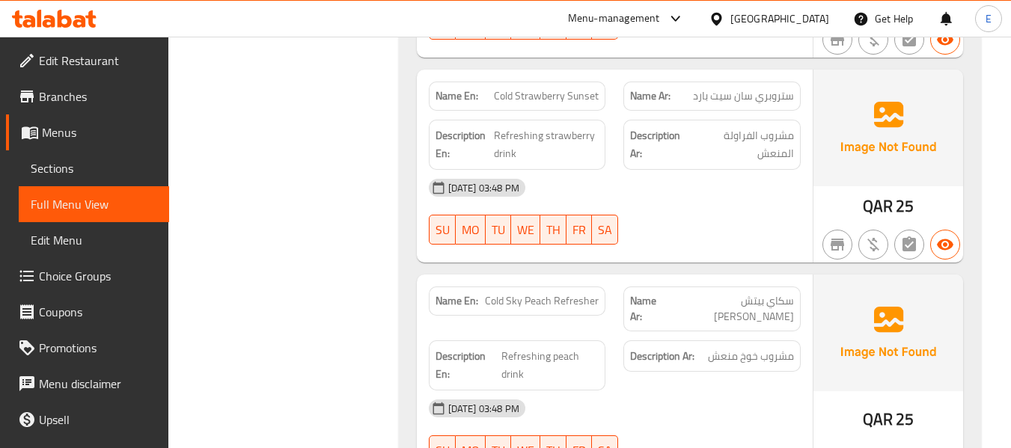
scroll to position [5670, 0]
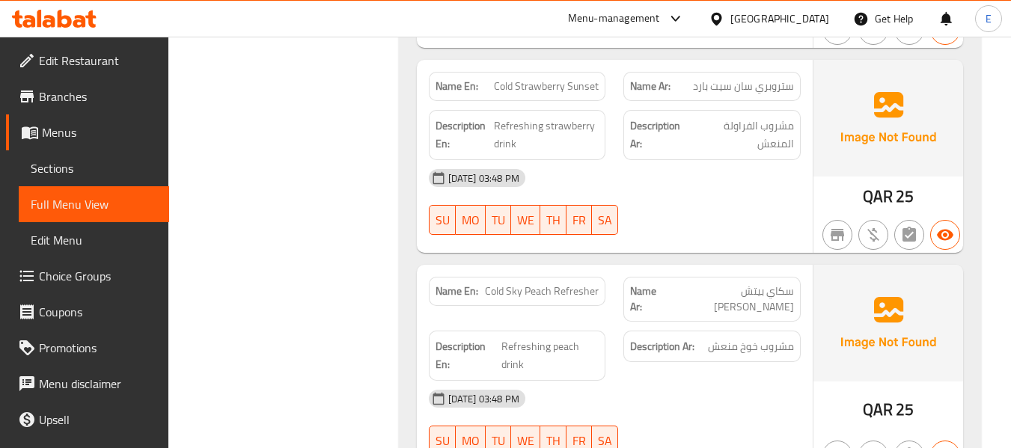
click at [545, 79] on span "Cold Strawberry Sunset" at bounding box center [546, 87] width 105 height 16
click at [772, 79] on span "ستروبري سان سيت بارد" at bounding box center [743, 87] width 101 height 16
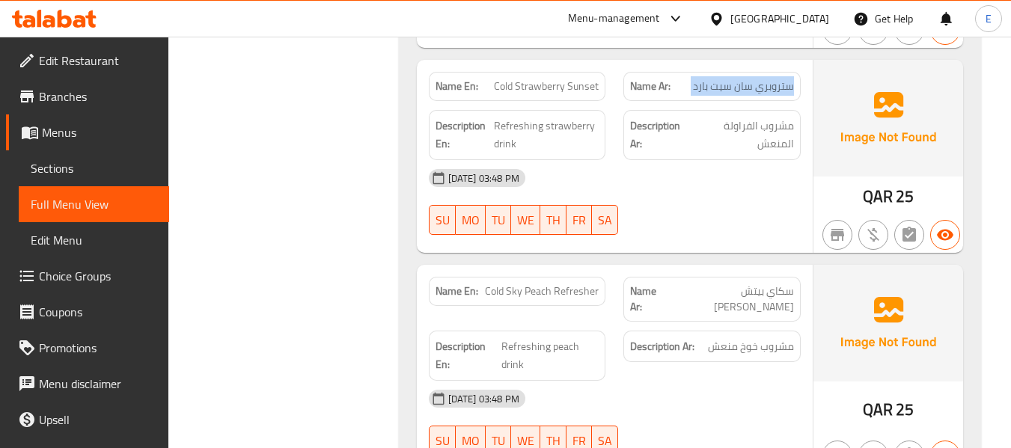
click at [772, 79] on span "ستروبري سان سيت بارد" at bounding box center [743, 87] width 101 height 16
click at [712, 168] on div "04-09-2025 03:48 PM SU MO TU WE TH FR SA" at bounding box center [615, 202] width 390 height 84
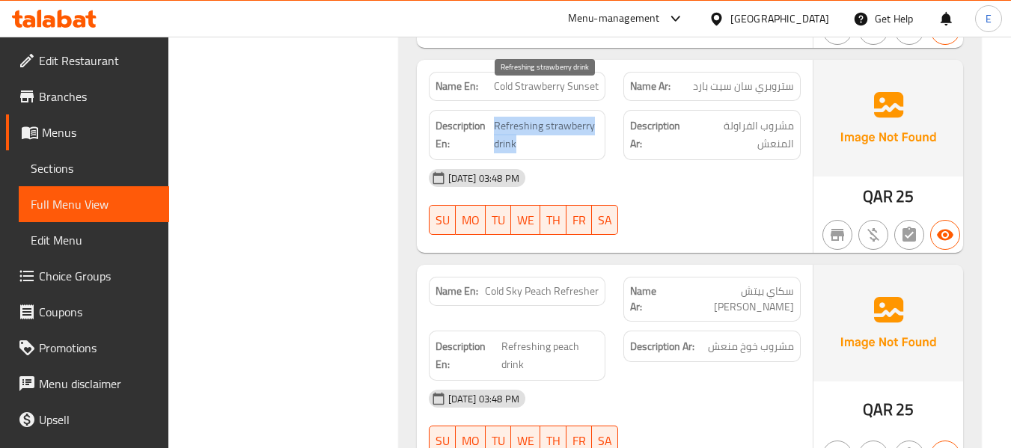
drag, startPoint x: 494, startPoint y: 90, endPoint x: 591, endPoint y: 106, distance: 97.9
click at [591, 117] on span "Refreshing strawberry drink" at bounding box center [546, 135] width 105 height 37
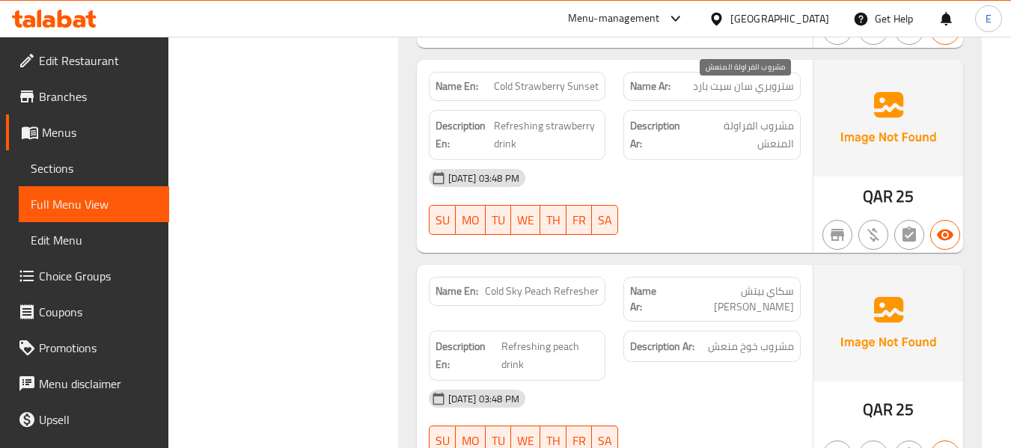
click at [785, 117] on span "مشروب الفراولة المنعش" at bounding box center [743, 135] width 101 height 37
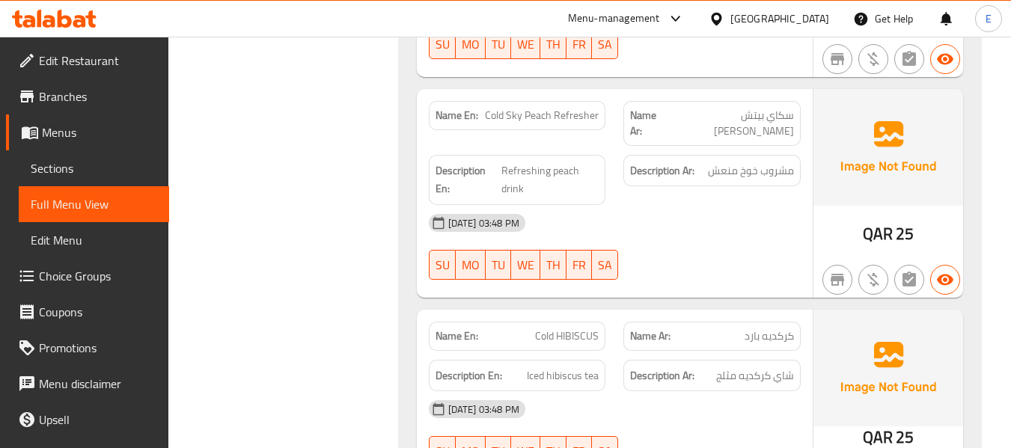
scroll to position [5820, 0]
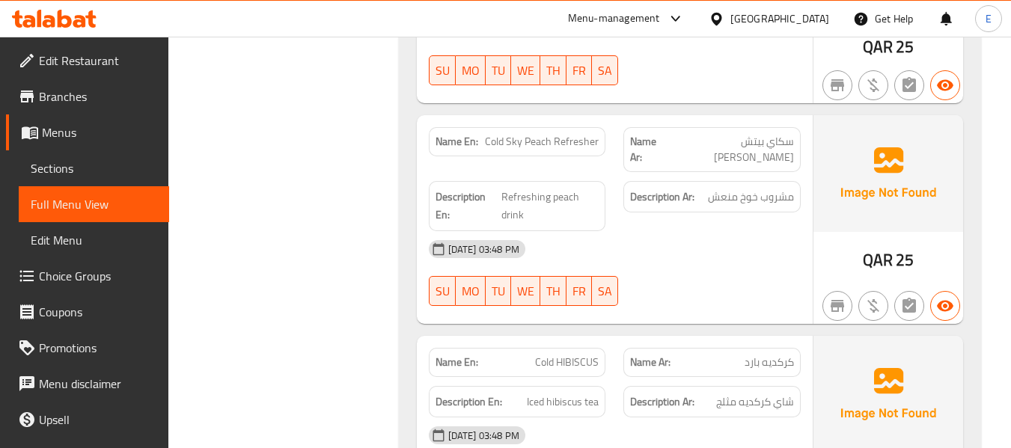
click at [581, 127] on div "Name En: Cold Sky Peach Refresher" at bounding box center [517, 141] width 177 height 29
click at [731, 134] on span "سكاي بيتش [PERSON_NAME]" at bounding box center [731, 149] width 126 height 31
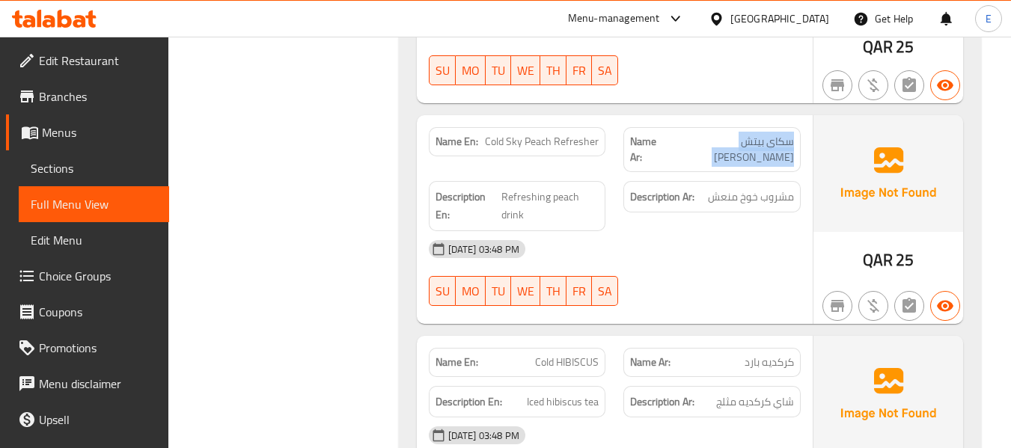
click at [731, 134] on span "سكاي بيتش [PERSON_NAME]" at bounding box center [731, 149] width 126 height 31
click at [687, 231] on div "04-09-2025 03:48 PM SU MO TU WE TH FR SA" at bounding box center [615, 273] width 390 height 84
click at [756, 181] on div "Description Ar: مشروب خوخ منعش" at bounding box center [711, 197] width 177 height 32
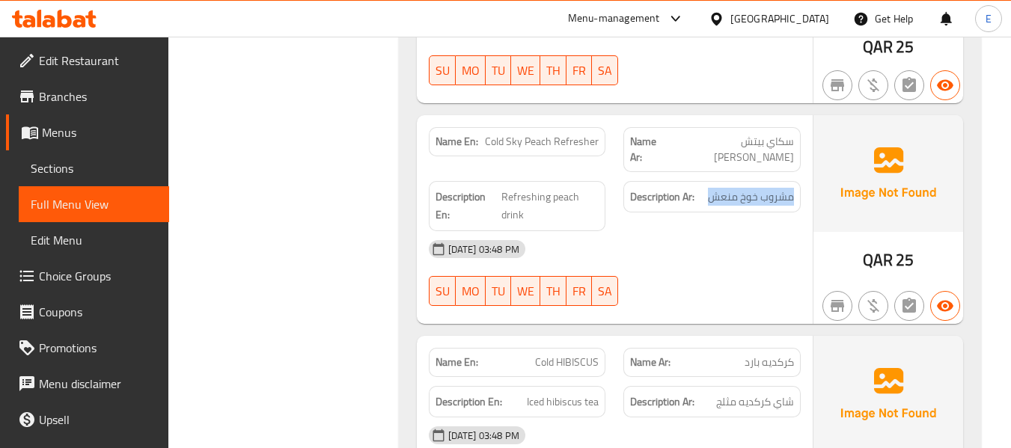
click at [756, 181] on div "Description Ar: مشروب خوخ منعش" at bounding box center [711, 197] width 177 height 32
click at [575, 188] on span "Refreshing peach drink" at bounding box center [549, 206] width 97 height 37
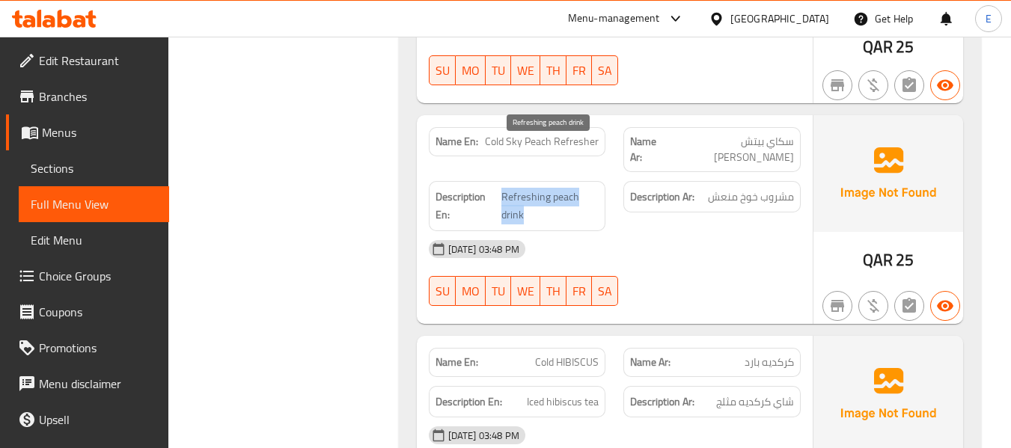
click at [575, 188] on span "Refreshing peach drink" at bounding box center [549, 206] width 97 height 37
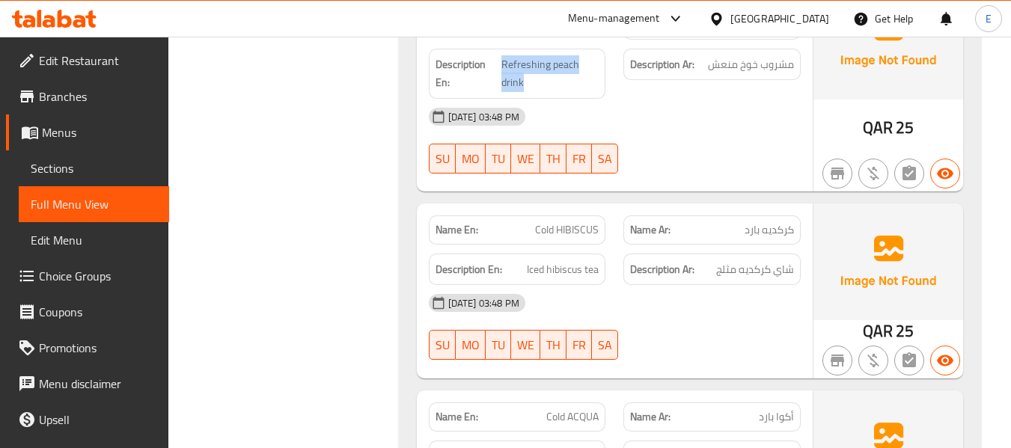
scroll to position [6044, 0]
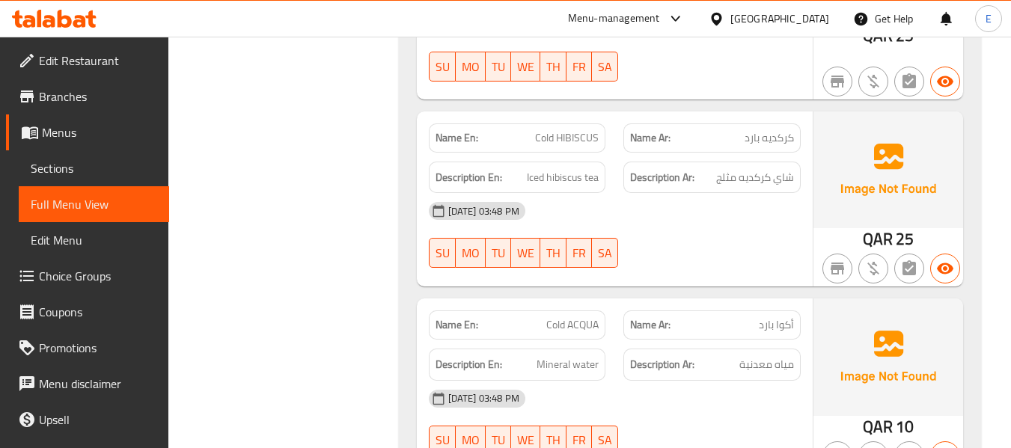
click at [782, 130] on span "كركديه بارد" at bounding box center [768, 138] width 49 height 16
click at [583, 130] on span "Cold HIBISCUS" at bounding box center [567, 138] width 64 height 16
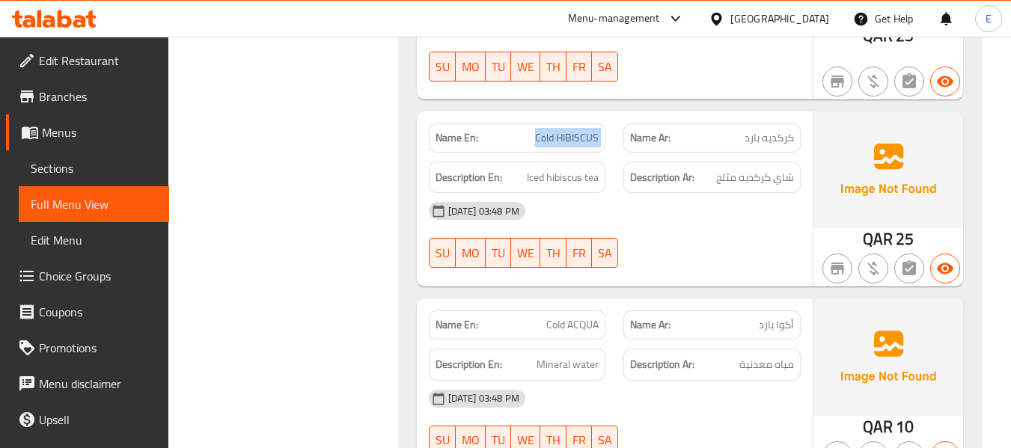
click at [583, 130] on span "Cold HIBISCUS" at bounding box center [567, 138] width 64 height 16
click at [580, 168] on span "Iced hibiscus tea" at bounding box center [563, 177] width 72 height 19
click at [690, 193] on div "[DATE] 03:48 PM" at bounding box center [615, 211] width 390 height 36
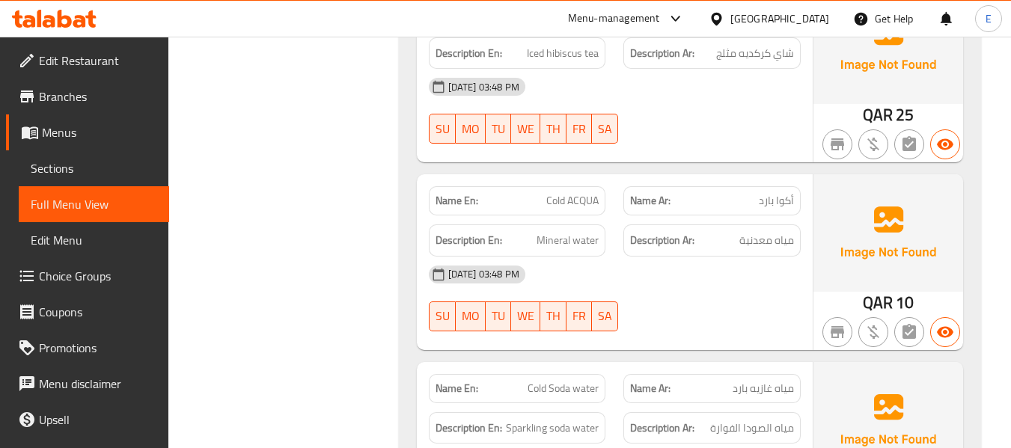
scroll to position [6194, 0]
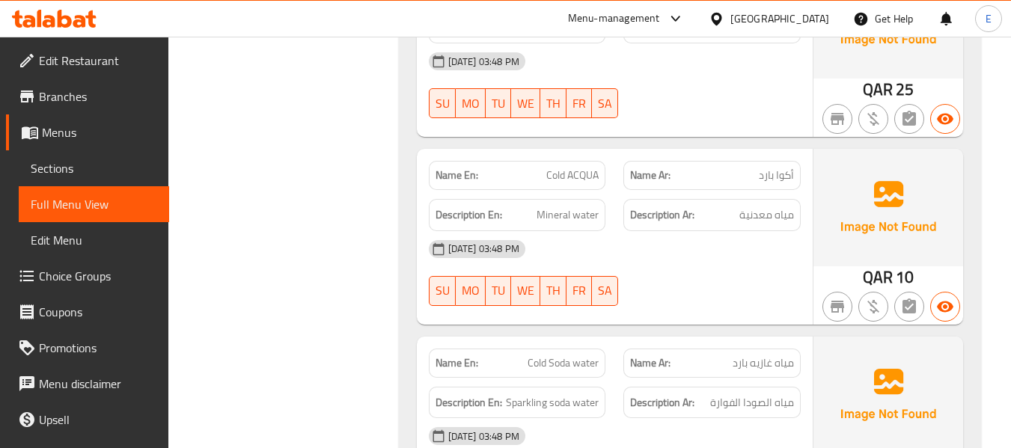
click at [586, 168] on span "Cold ACQUA" at bounding box center [572, 176] width 52 height 16
click at [784, 168] on span "أكوا بارد" at bounding box center [776, 176] width 35 height 16
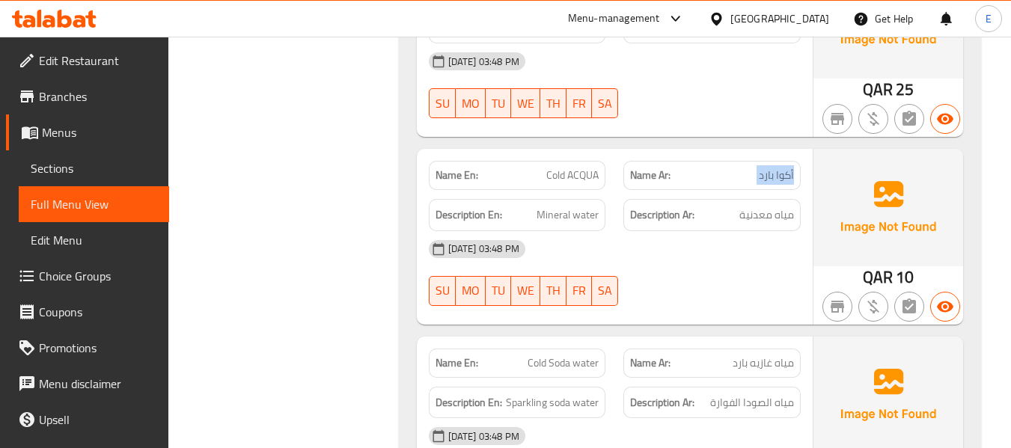
click at [784, 168] on span "أكوا بارد" at bounding box center [776, 176] width 35 height 16
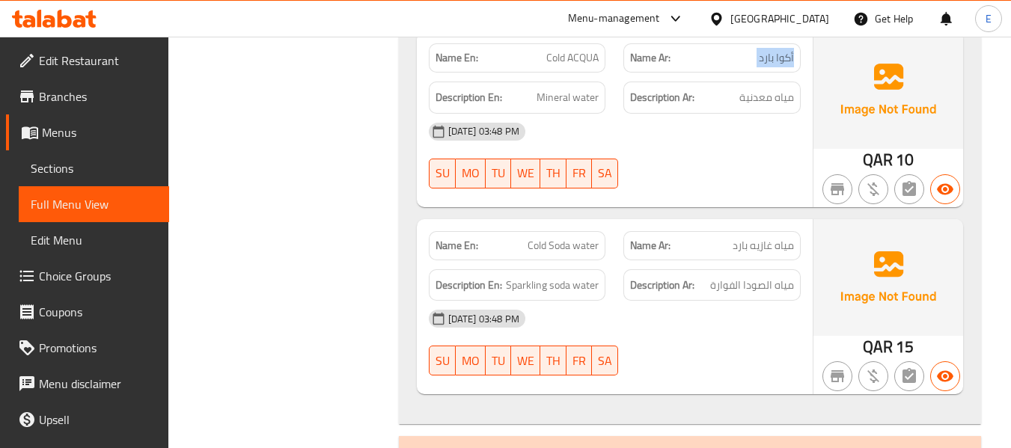
scroll to position [6418, 0]
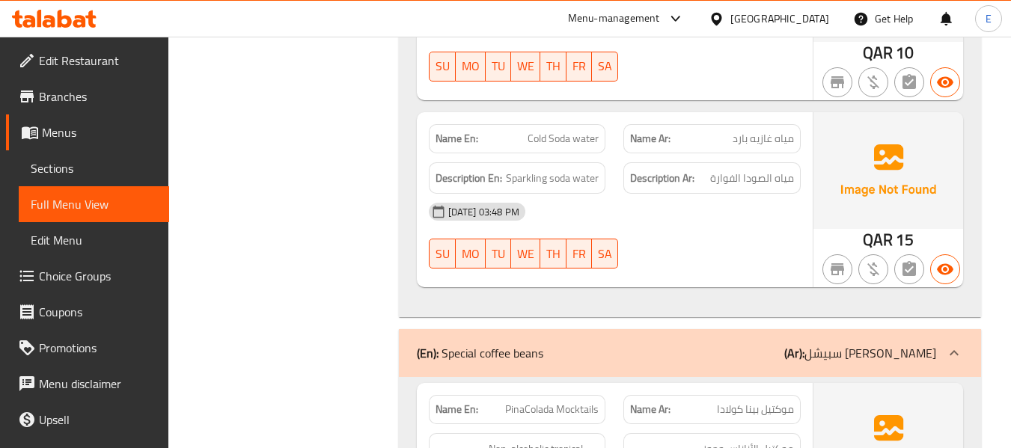
click at [887, 225] on span "QAR" at bounding box center [877, 239] width 30 height 29
click at [765, 131] on span "مياه غازيه بارد" at bounding box center [762, 139] width 61 height 16
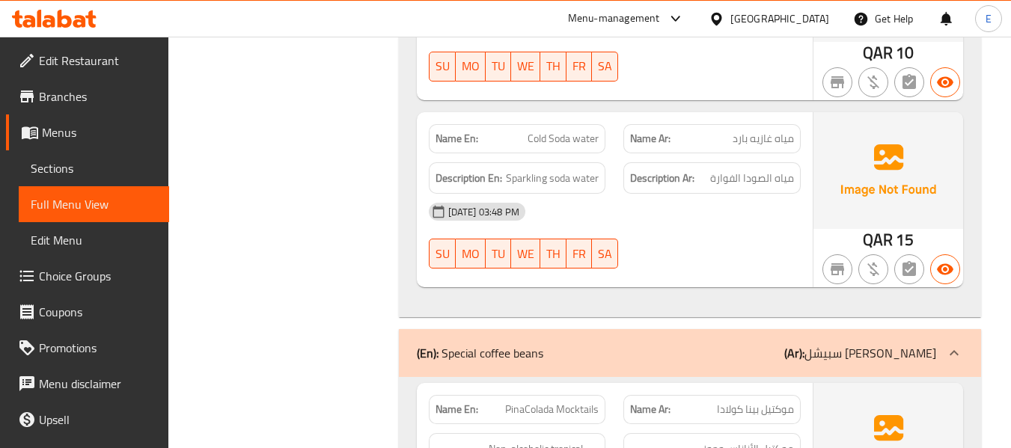
click at [604, 124] on div "Name En: Cold Soda water" at bounding box center [517, 138] width 177 height 29
click at [589, 169] on span "Sparkling soda water" at bounding box center [552, 178] width 93 height 19
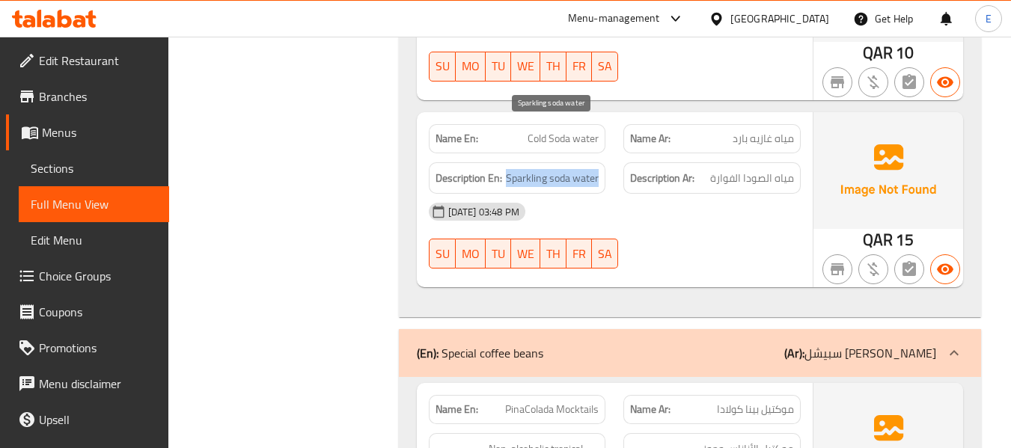
click at [589, 169] on span "Sparkling soda water" at bounding box center [552, 178] width 93 height 19
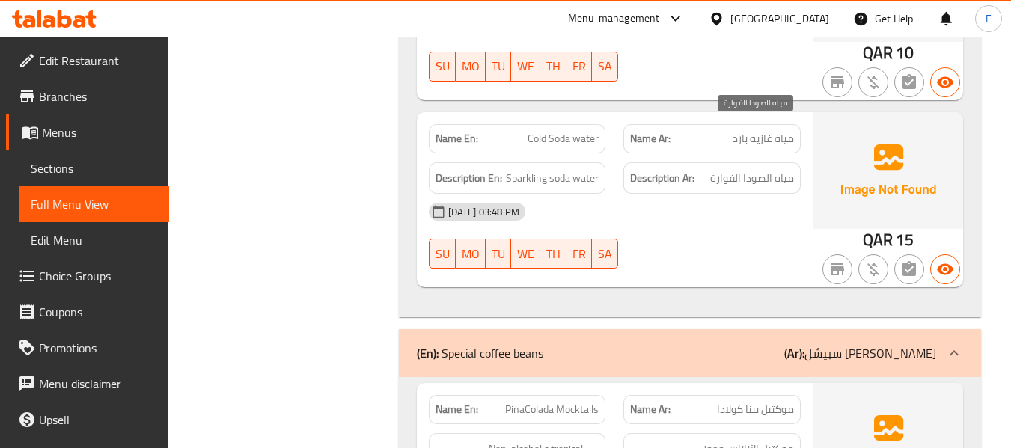
click at [729, 169] on span "مياه الصودا الفوارة" at bounding box center [752, 178] width 84 height 19
click at [723, 194] on div "04-09-2025 03:48 PM SU MO TU WE TH FR SA" at bounding box center [615, 236] width 390 height 84
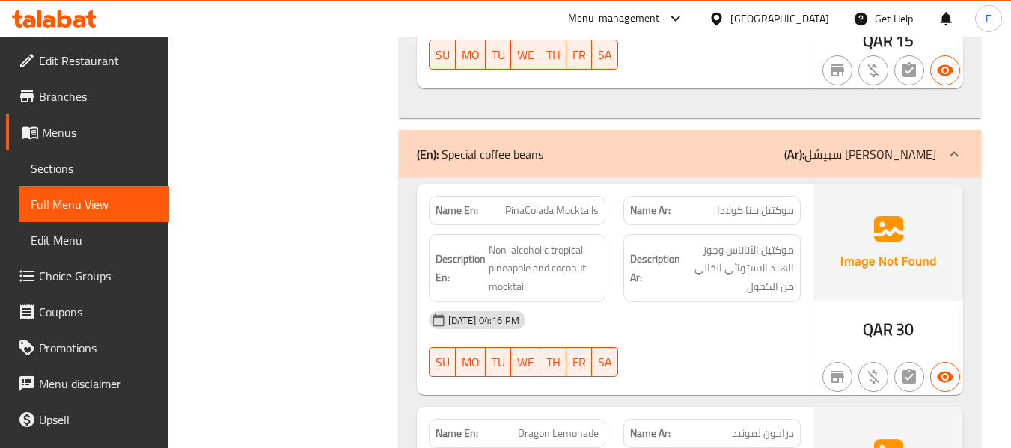
scroll to position [6643, 0]
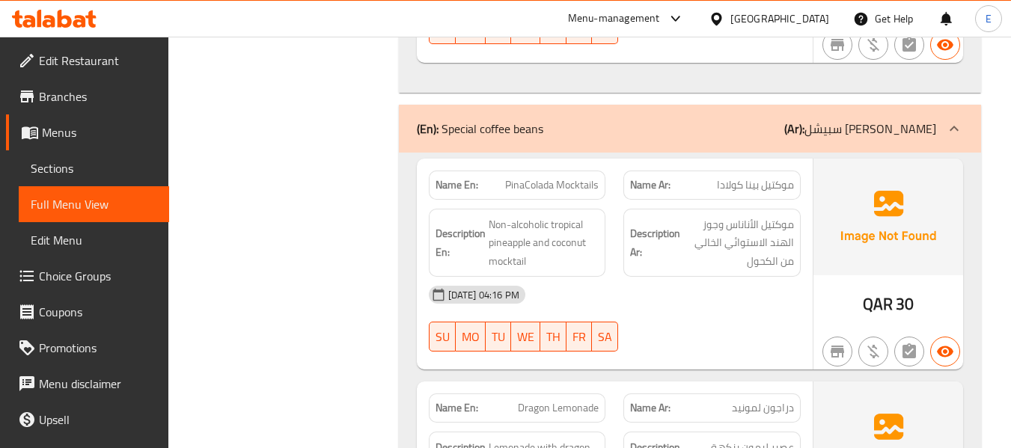
click at [739, 177] on span "موكتيل بينا كولادا" at bounding box center [755, 185] width 77 height 16
click at [590, 177] on span "PinaColada Mocktails" at bounding box center [552, 185] width 94 height 16
click at [589, 177] on span "PinaColada Mocktails" at bounding box center [552, 185] width 94 height 16
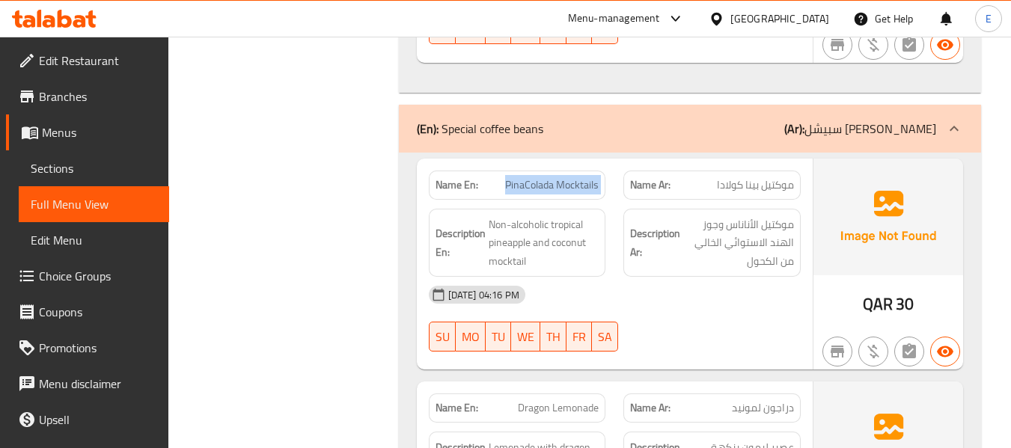
click at [589, 177] on span "PinaColada Mocktails" at bounding box center [552, 185] width 94 height 16
click at [711, 277] on div "04-09-2025 04:16 PM SU MO TU WE TH FR SA" at bounding box center [615, 319] width 390 height 84
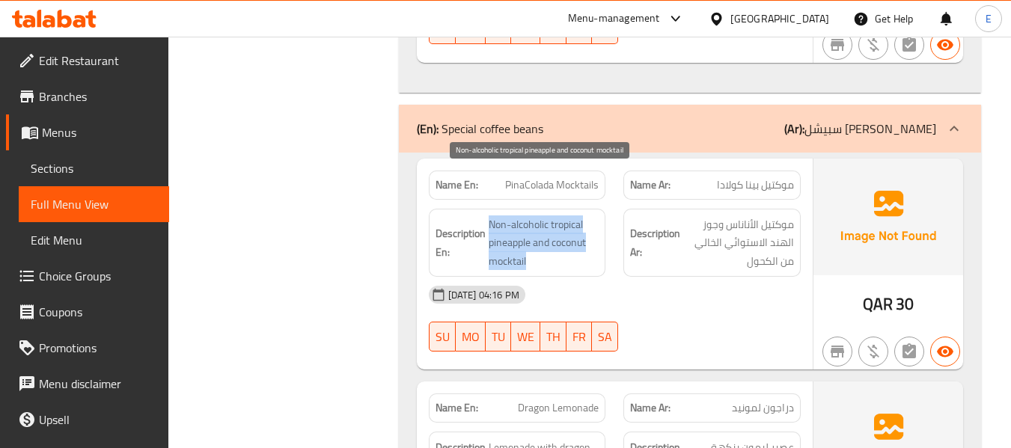
drag, startPoint x: 483, startPoint y: 171, endPoint x: 527, endPoint y: 207, distance: 56.8
click at [527, 215] on h6 "Description En: Non-alcoholic tropical pineapple and coconut mocktail" at bounding box center [517, 242] width 164 height 55
click at [527, 215] on span "Non-alcoholic tropical pineapple and coconut mocktail" at bounding box center [543, 242] width 111 height 55
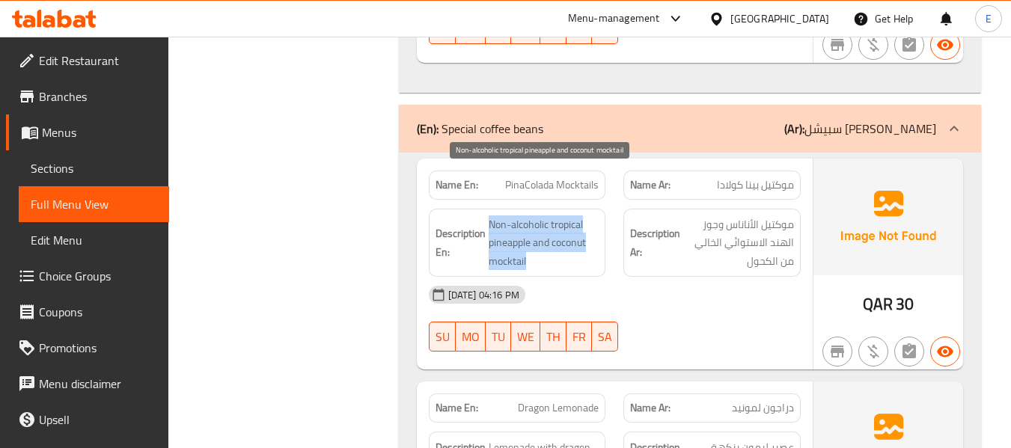
click at [527, 215] on span "Non-alcoholic tropical pineapple and coconut mocktail" at bounding box center [543, 242] width 111 height 55
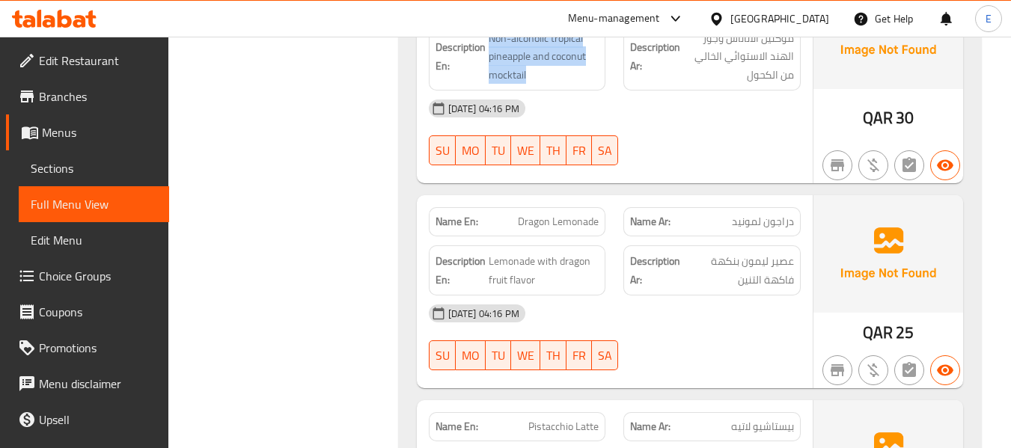
scroll to position [6867, 0]
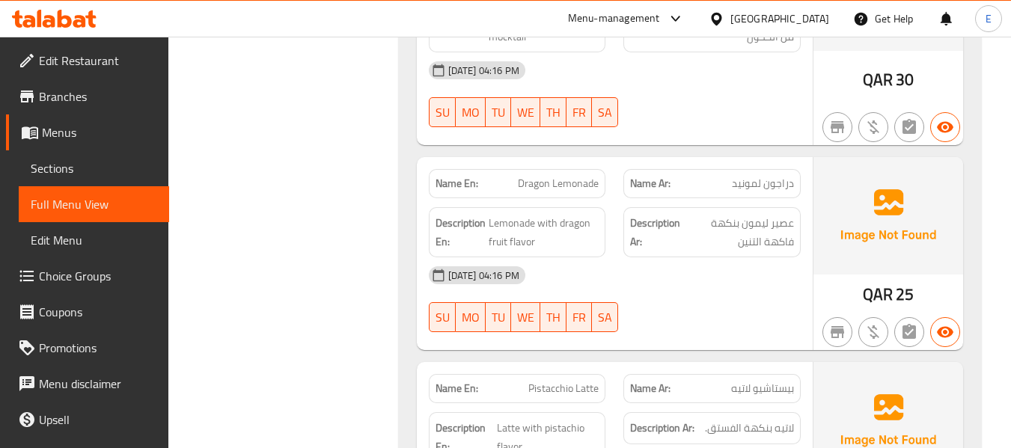
click at [775, 176] on span "دراجون لمونيد" at bounding box center [763, 184] width 62 height 16
click at [554, 169] on div "Name En: Dragon Lemonade" at bounding box center [517, 183] width 177 height 29
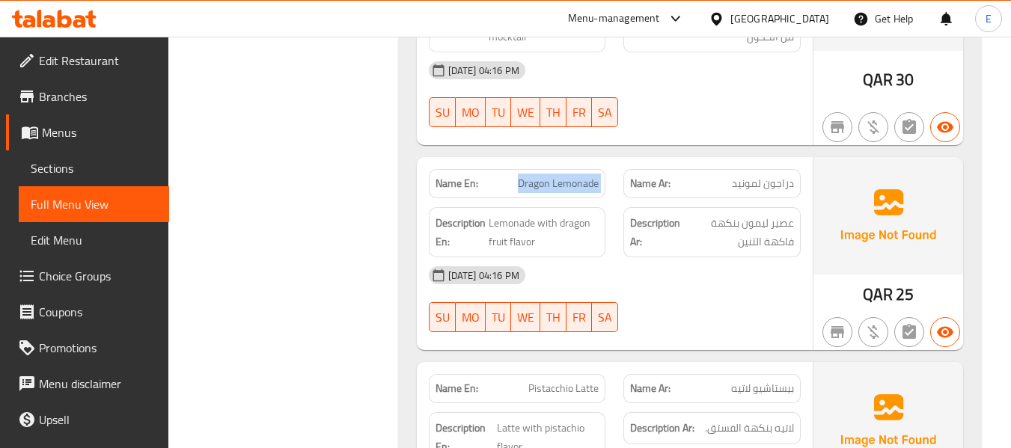
click at [554, 169] on div "Name En: Dragon Lemonade" at bounding box center [517, 183] width 177 height 29
click at [742, 257] on div "[DATE] 04:16 PM" at bounding box center [615, 275] width 390 height 36
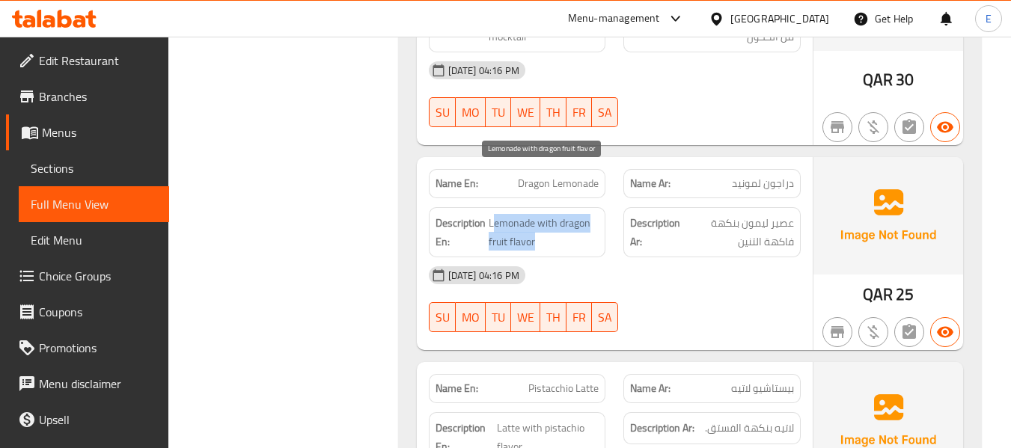
drag, startPoint x: 491, startPoint y: 175, endPoint x: 578, endPoint y: 198, distance: 90.5
click at [578, 214] on span "Lemonade with dragon fruit flavor" at bounding box center [543, 232] width 111 height 37
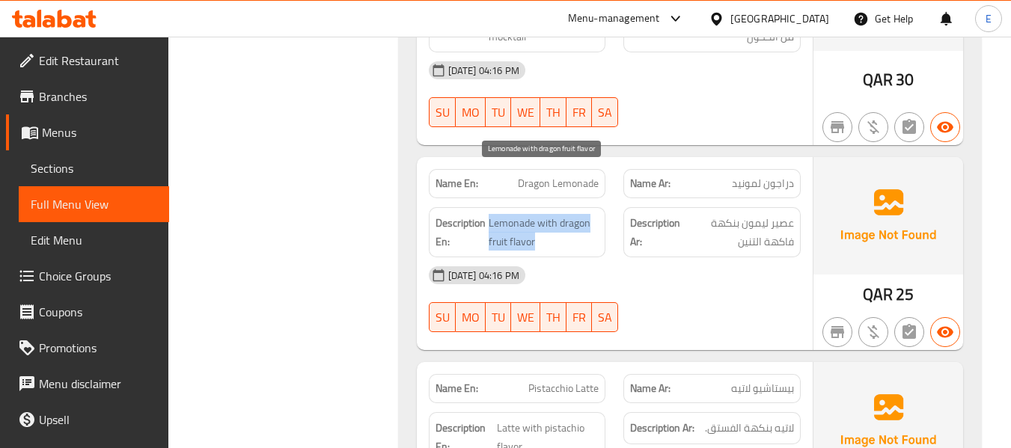
click at [578, 214] on span "Lemonade with dragon fruit flavor" at bounding box center [543, 232] width 111 height 37
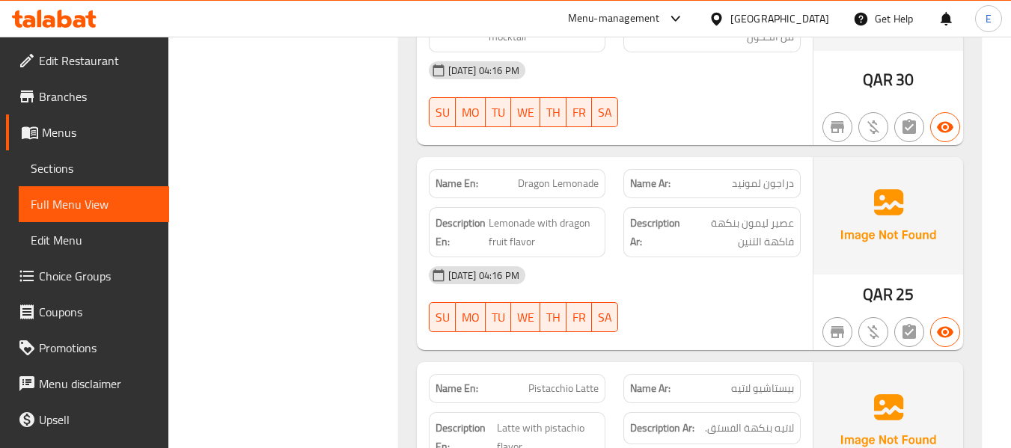
click at [675, 257] on div "[DATE] 04:16 PM" at bounding box center [615, 275] width 390 height 36
click at [584, 176] on span "Dragon Lemonade" at bounding box center [558, 184] width 81 height 16
copy span "Dragon Lemonade"
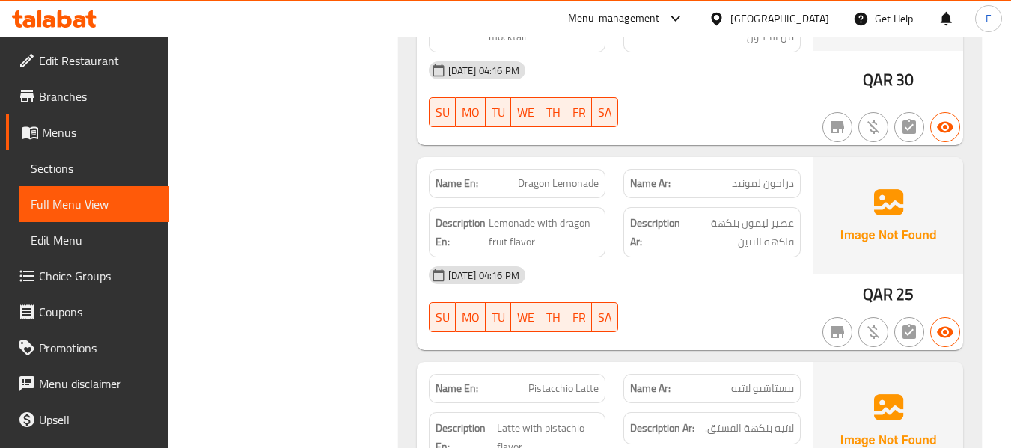
click at [761, 176] on span "دراجون لمونيد" at bounding box center [763, 184] width 62 height 16
click at [556, 176] on span "Dragon Lemonade" at bounding box center [558, 184] width 81 height 16
click at [555, 176] on span "Dragon Lemonade" at bounding box center [558, 184] width 81 height 16
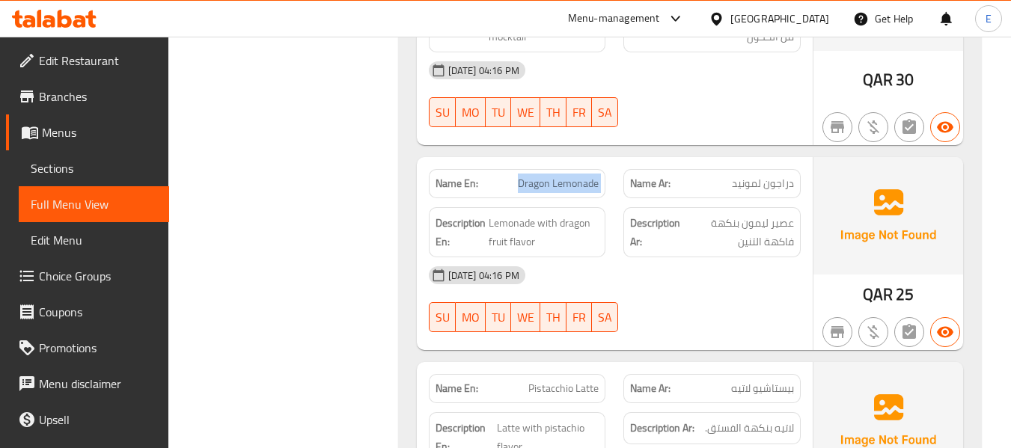
click at [555, 176] on span "Dragon Lemonade" at bounding box center [558, 184] width 81 height 16
click at [692, 257] on div "[DATE] 04:16 PM" at bounding box center [615, 275] width 390 height 36
click at [575, 169] on div "Name En: Dragon Lemonade" at bounding box center [517, 183] width 177 height 29
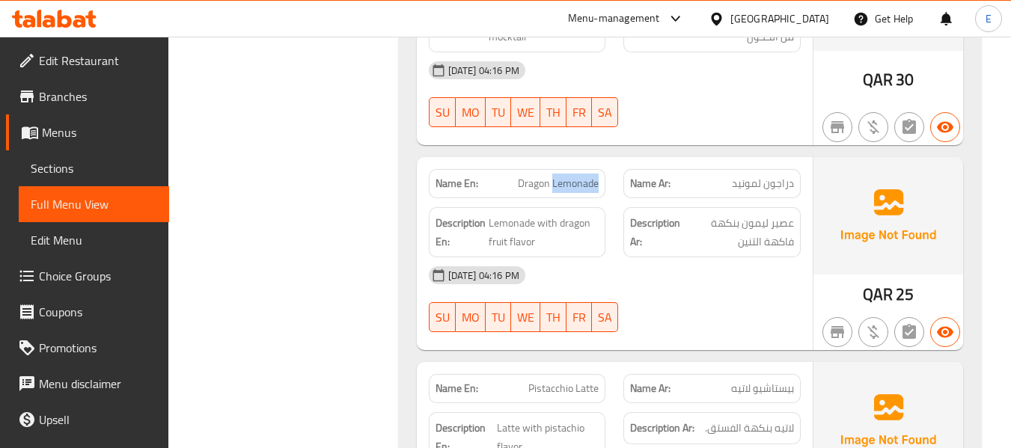
click at [575, 169] on div "Name En: Dragon Lemonade" at bounding box center [517, 183] width 177 height 29
copy span "Dragon Lemonade"
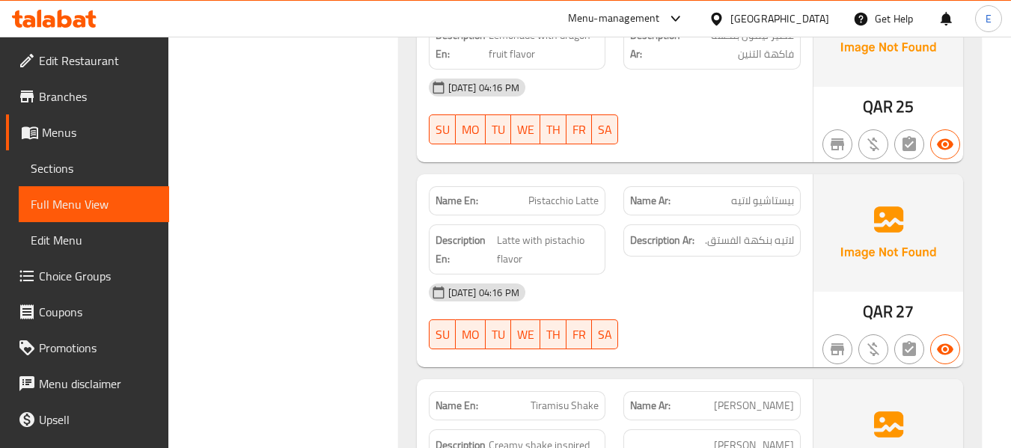
scroll to position [7091, 0]
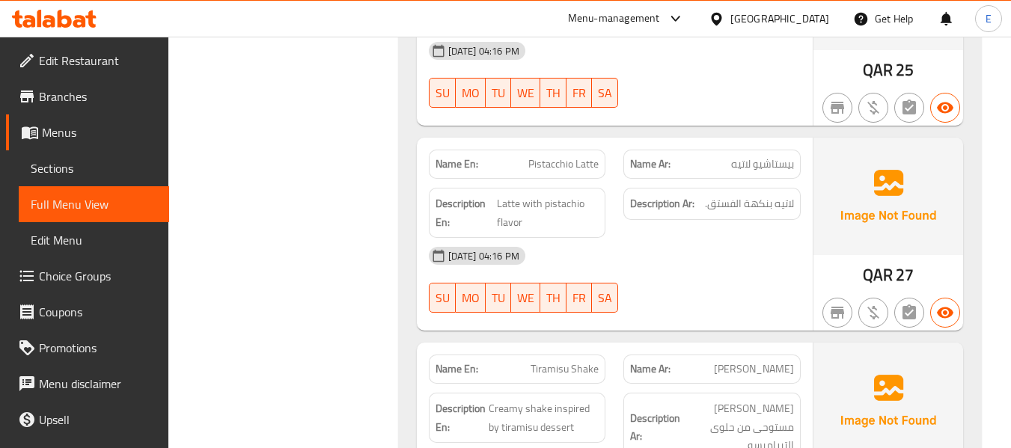
click at [770, 156] on span "بيستاشيو لاتيه" at bounding box center [762, 164] width 63 height 16
click at [554, 150] on div "Name En: Pistacchio Latte" at bounding box center [517, 164] width 177 height 29
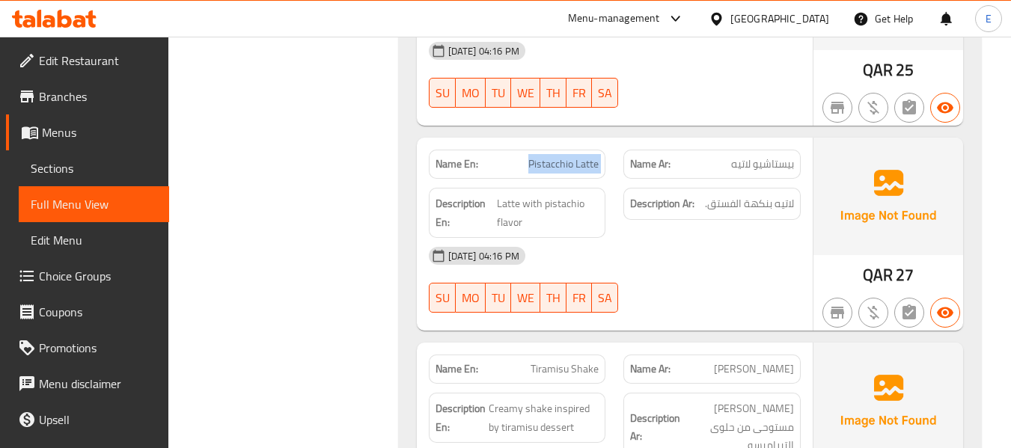
click at [554, 150] on div "Name En: Pistacchio Latte" at bounding box center [517, 164] width 177 height 29
click at [741, 194] on span "لاتيه بنكهة الفستق." at bounding box center [749, 203] width 89 height 19
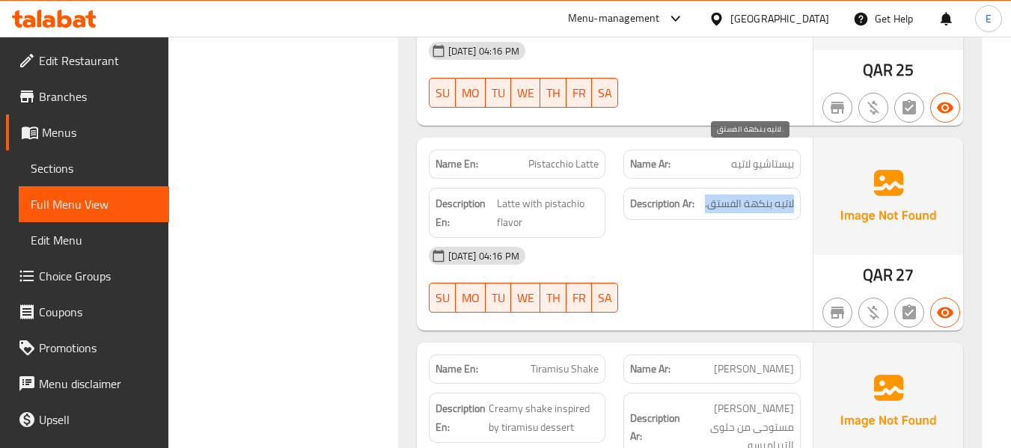
click at [741, 194] on span "لاتيه بنكهة الفستق." at bounding box center [749, 203] width 89 height 19
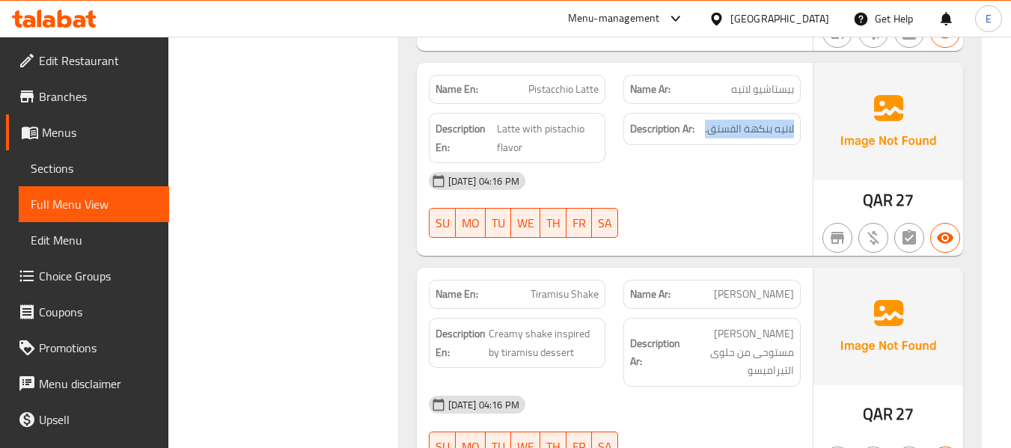
scroll to position [7241, 0]
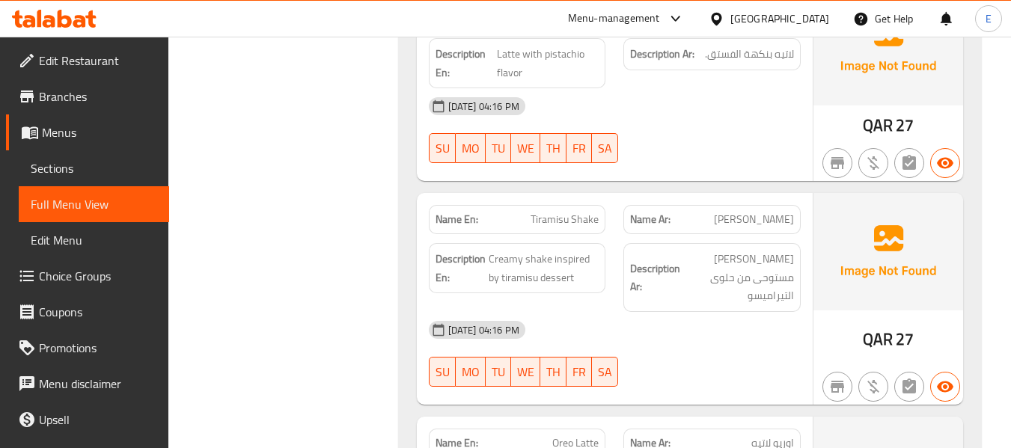
click at [761, 212] on span "[PERSON_NAME]" at bounding box center [754, 220] width 80 height 16
click at [595, 212] on span "Tiramisu Shake" at bounding box center [564, 220] width 68 height 16
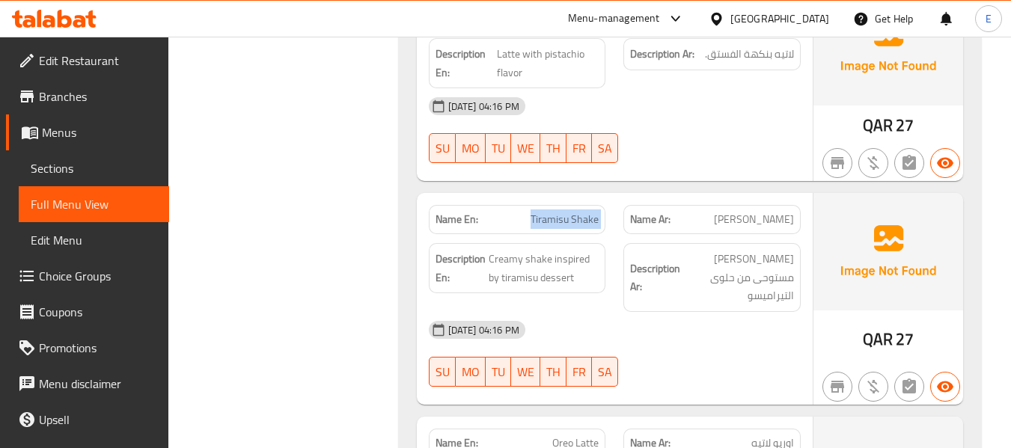
click at [595, 212] on span "Tiramisu Shake" at bounding box center [564, 220] width 68 height 16
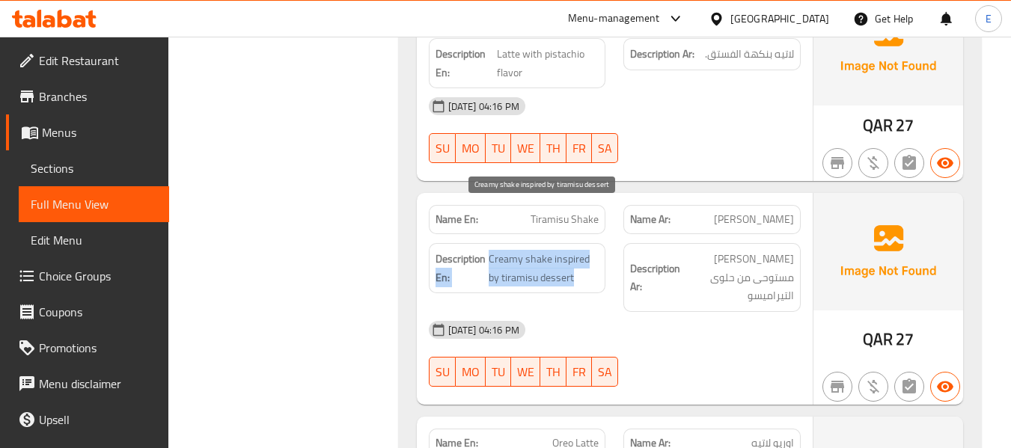
drag, startPoint x: 488, startPoint y: 212, endPoint x: 590, endPoint y: 233, distance: 103.9
click at [590, 250] on h6 "Description En: Creamy shake inspired by tiramisu dessert" at bounding box center [517, 268] width 164 height 37
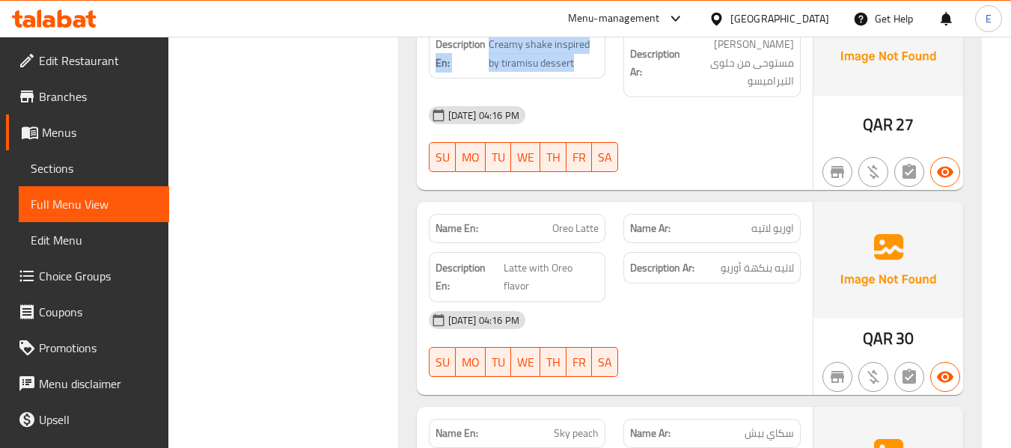
scroll to position [7540, 0]
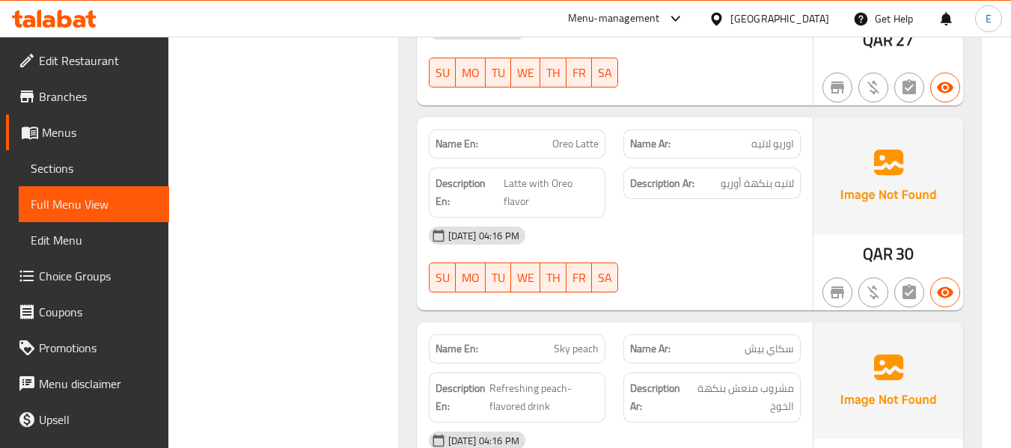
click at [877, 239] on span "QAR" at bounding box center [877, 253] width 30 height 29
click at [568, 341] on span "Sky peach" at bounding box center [576, 349] width 45 height 16
click at [765, 341] on span "سكاي بيش" at bounding box center [768, 349] width 49 height 16
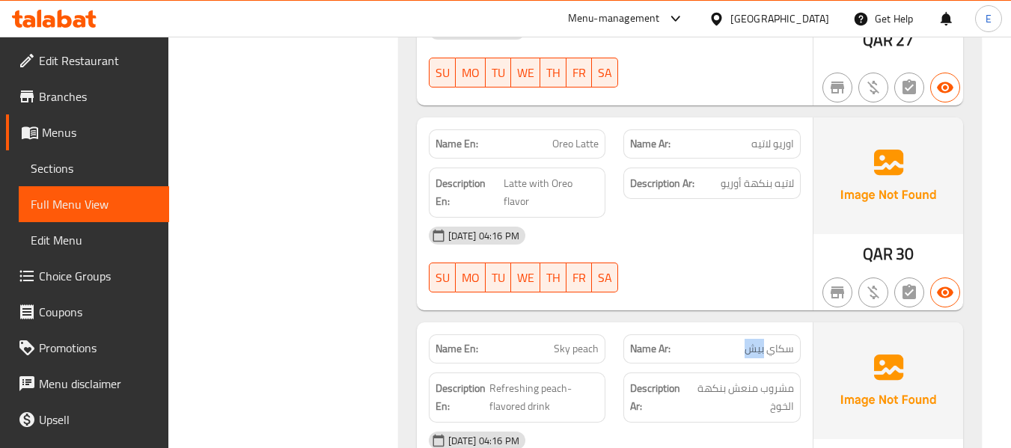
click at [765, 341] on span "سكاي بيش" at bounding box center [768, 349] width 49 height 16
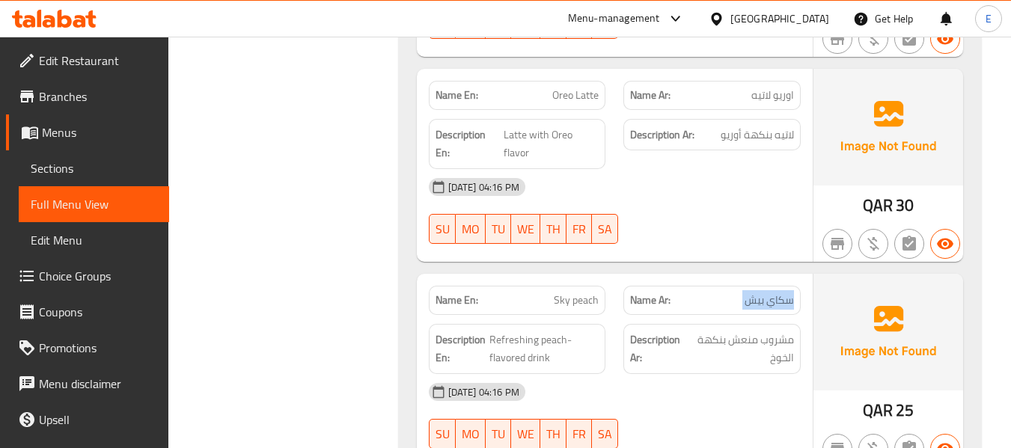
scroll to position [7615, 0]
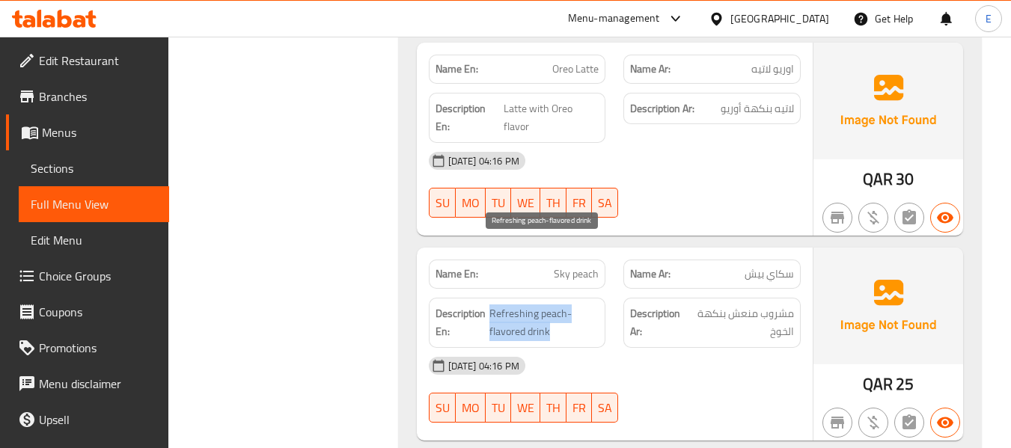
drag, startPoint x: 488, startPoint y: 248, endPoint x: 128, endPoint y: 0, distance: 437.8
click at [570, 304] on h6 "Description En: Refreshing peach-flavored drink" at bounding box center [517, 322] width 164 height 37
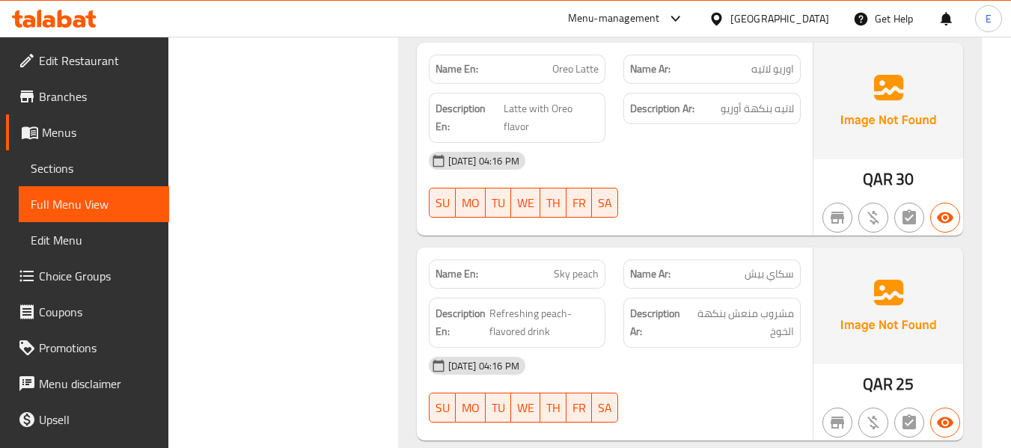
click at [729, 348] on div "[DATE] 04:16 PM" at bounding box center [615, 366] width 390 height 36
drag, startPoint x: 491, startPoint y: 251, endPoint x: 586, endPoint y: 252, distance: 95.0
click at [586, 304] on span "Refreshing peach-flavored drink" at bounding box center [543, 322] width 109 height 37
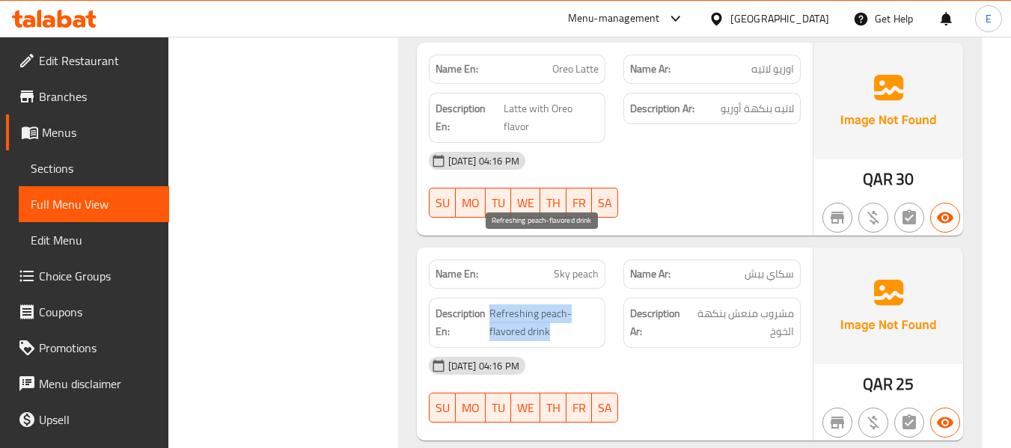
click at [586, 304] on span "Refreshing peach-flavored drink" at bounding box center [543, 322] width 109 height 37
click at [713, 348] on div "[DATE] 04:16 PM" at bounding box center [615, 366] width 390 height 36
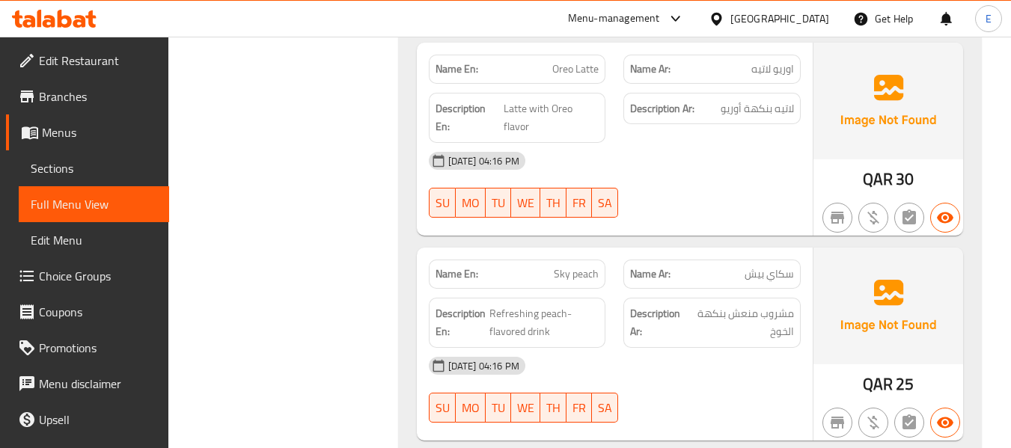
click at [777, 266] on span "سكاي بيش" at bounding box center [768, 274] width 49 height 16
click at [516, 304] on span "Refreshing peach-flavored drink" at bounding box center [543, 322] width 109 height 37
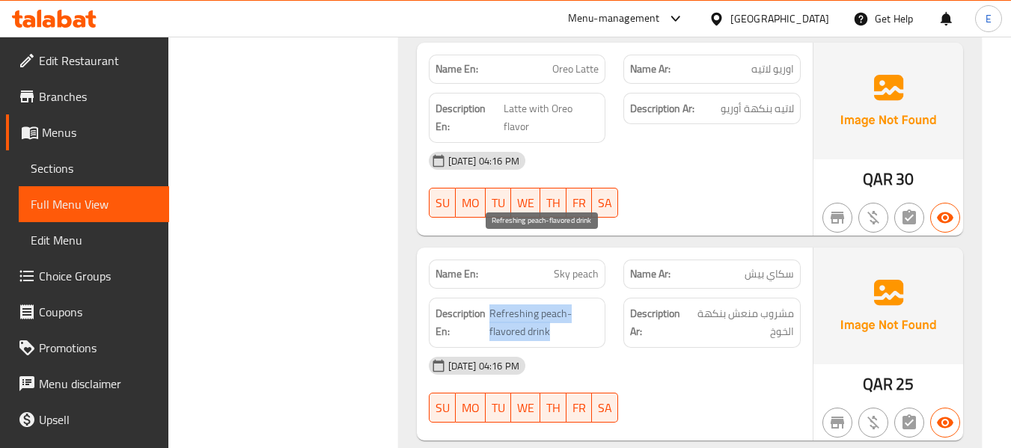
click at [516, 304] on span "Refreshing peach-flavored drink" at bounding box center [543, 322] width 109 height 37
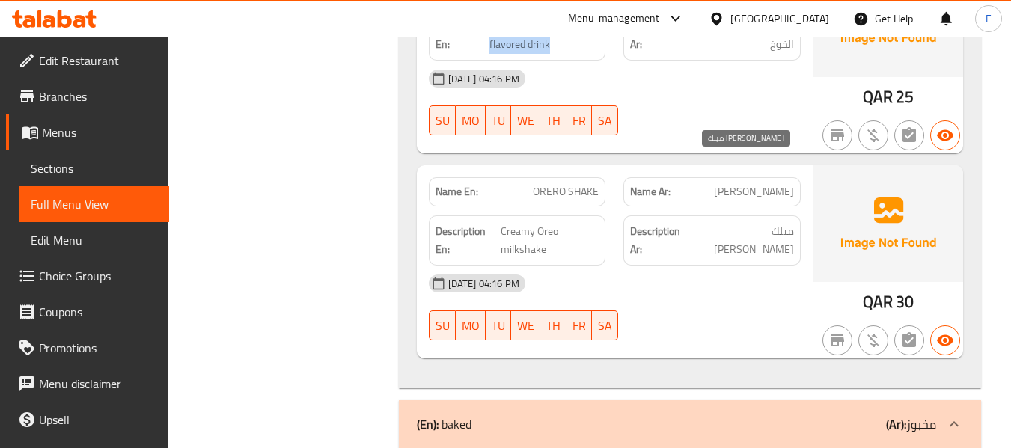
scroll to position [7914, 0]
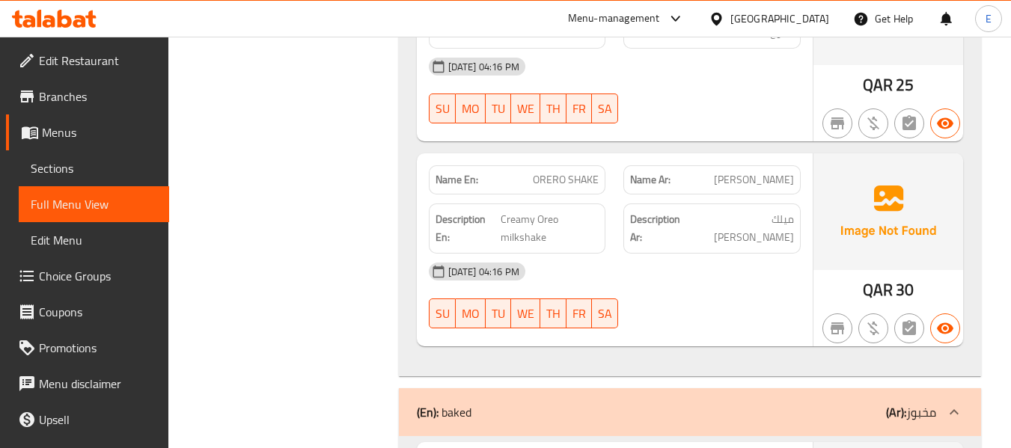
click at [764, 172] on span "[PERSON_NAME]" at bounding box center [754, 180] width 80 height 16
click at [558, 172] on span "ORERO SHAKE" at bounding box center [566, 180] width 66 height 16
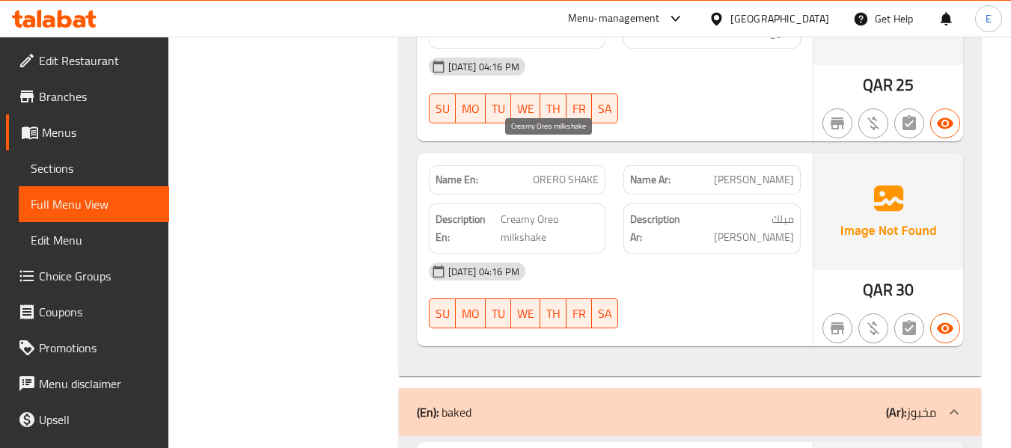
click at [536, 210] on span "Creamy Oreo milkshake" at bounding box center [549, 228] width 99 height 37
click at [753, 210] on span "ميلك [PERSON_NAME]" at bounding box center [743, 228] width 99 height 37
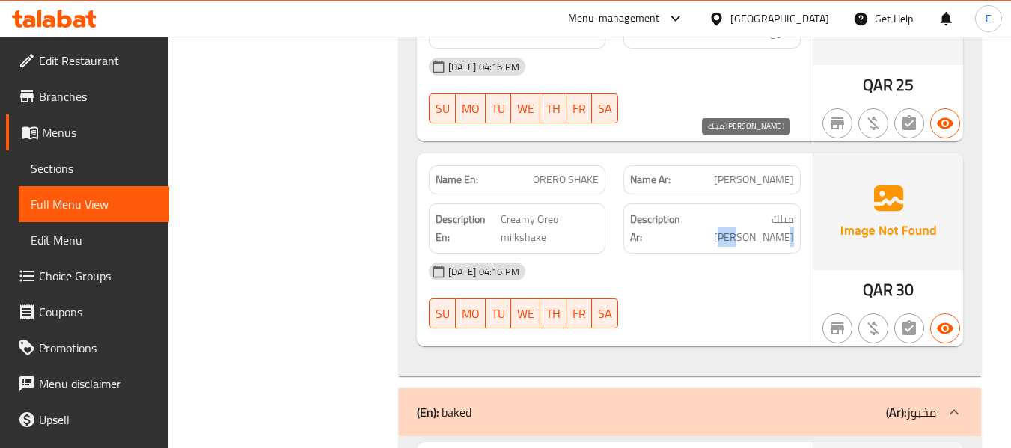
click at [753, 210] on span "ميلك [PERSON_NAME]" at bounding box center [743, 228] width 99 height 37
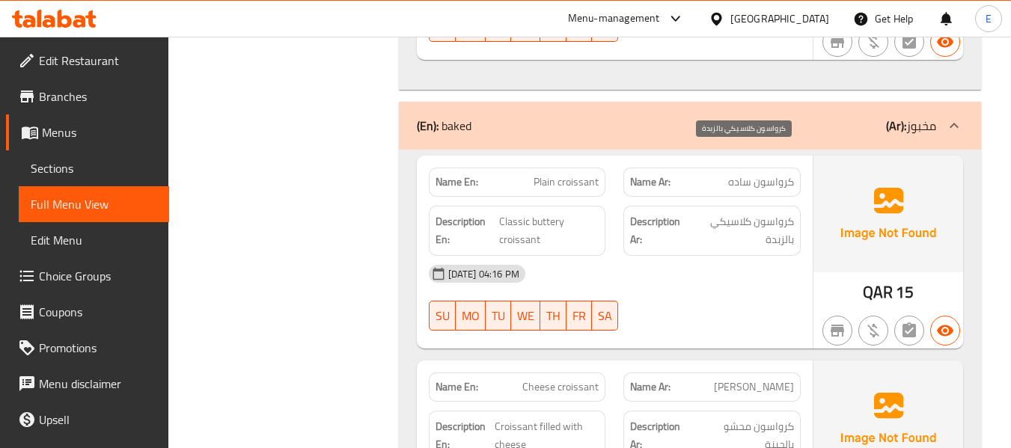
scroll to position [8214, 0]
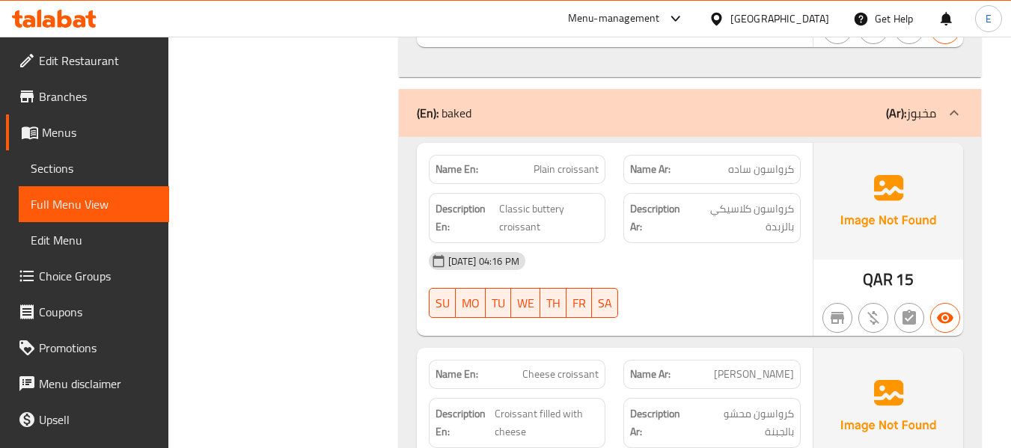
click at [756, 162] on span "كرواسون ساده" at bounding box center [761, 170] width 66 height 16
click at [577, 162] on span "Plain croissant" at bounding box center [565, 170] width 65 height 16
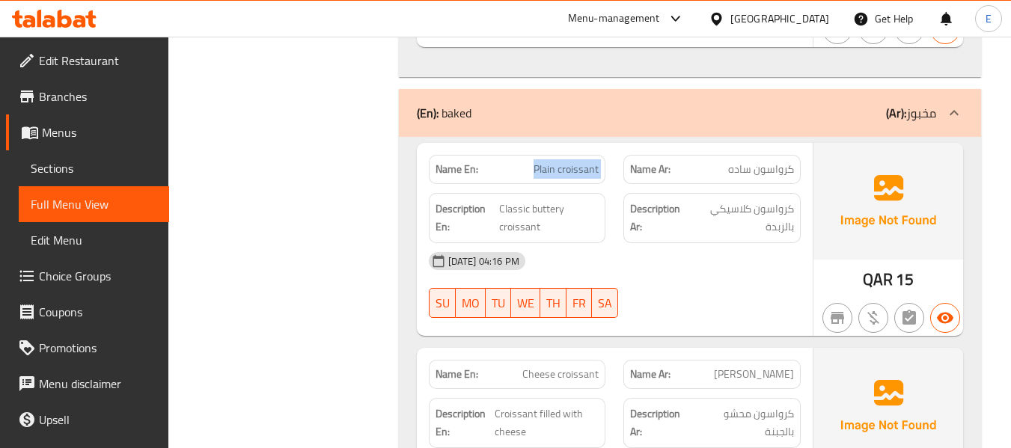
click at [577, 162] on span "Plain croissant" at bounding box center [565, 170] width 65 height 16
click at [553, 200] on span "Classic buttery croissant" at bounding box center [548, 218] width 99 height 37
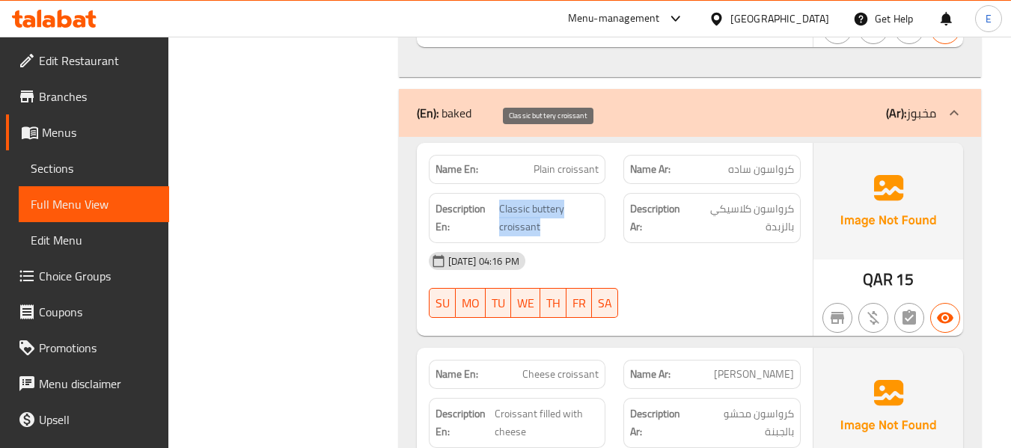
click at [553, 200] on span "Classic buttery croissant" at bounding box center [548, 218] width 99 height 37
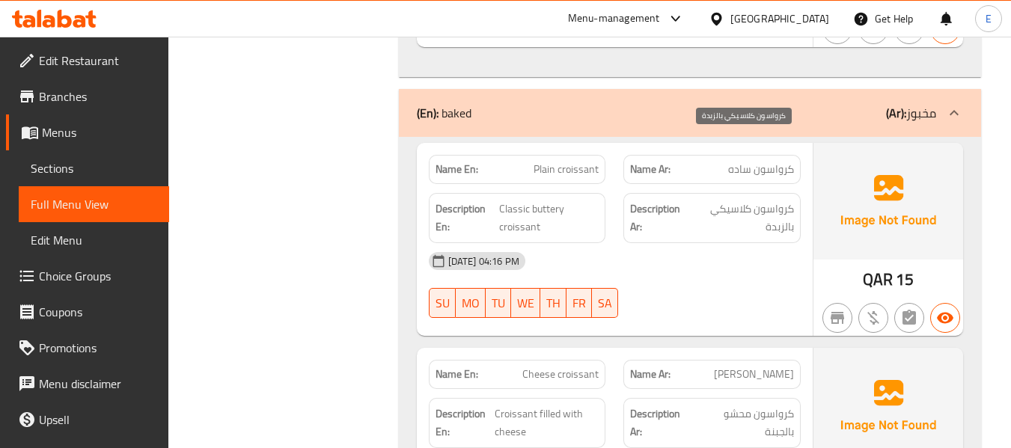
click at [770, 200] on span "كرواسون كلاسيكي بالزبدة" at bounding box center [742, 218] width 102 height 37
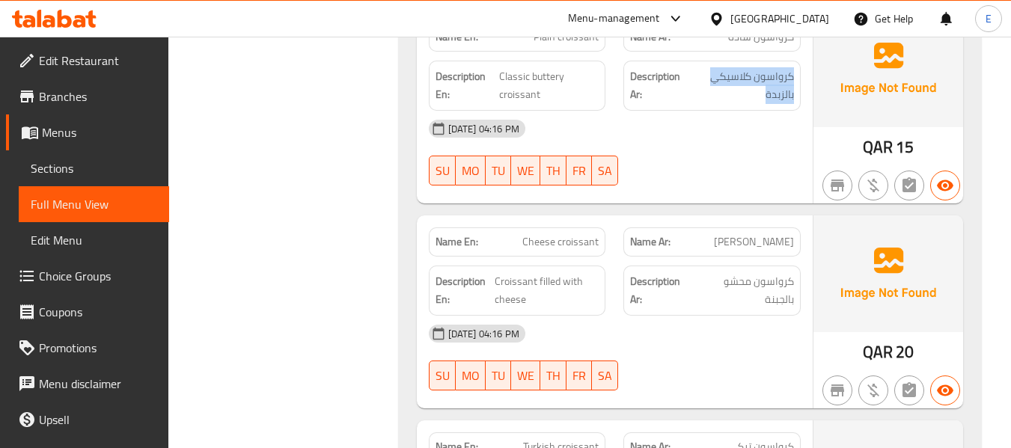
scroll to position [8363, 0]
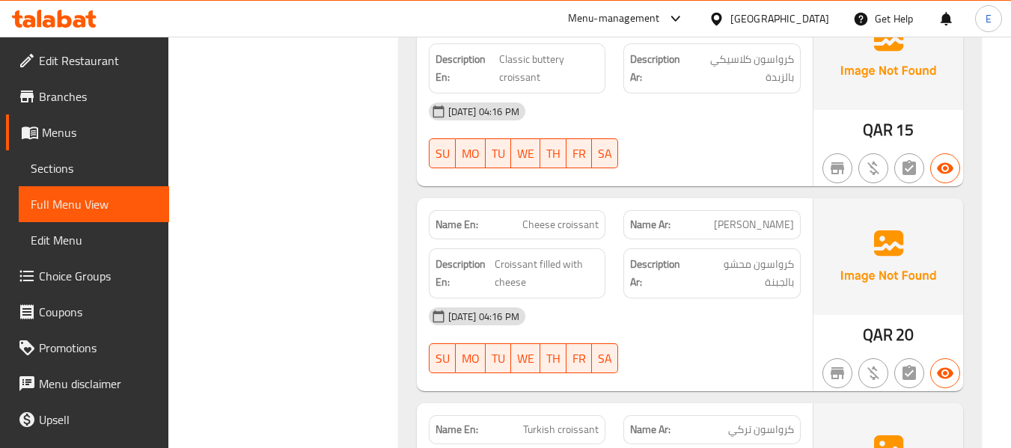
click at [557, 217] on span "Cheese croissant" at bounding box center [560, 225] width 76 height 16
click at [770, 217] on span "[PERSON_NAME]" at bounding box center [754, 225] width 80 height 16
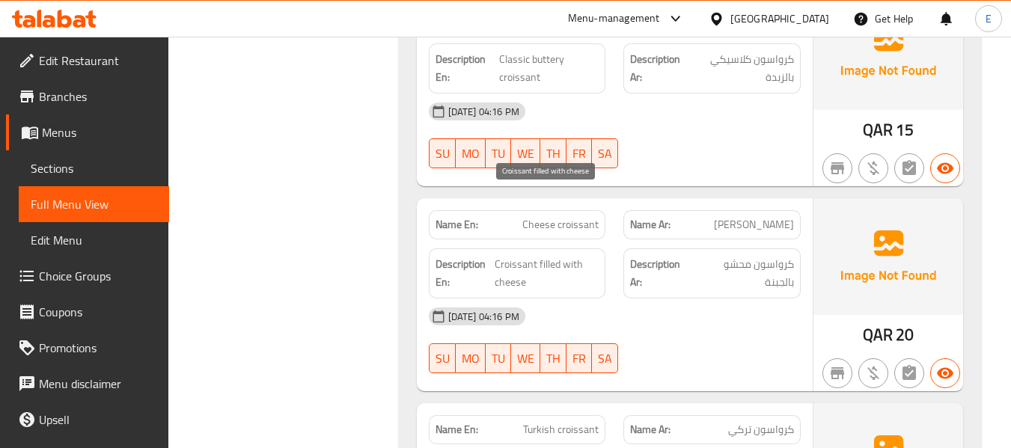
click at [559, 255] on span "Croissant filled with cheese" at bounding box center [546, 273] width 104 height 37
click at [710, 298] on div "[DATE] 04:16 PM" at bounding box center [615, 316] width 390 height 36
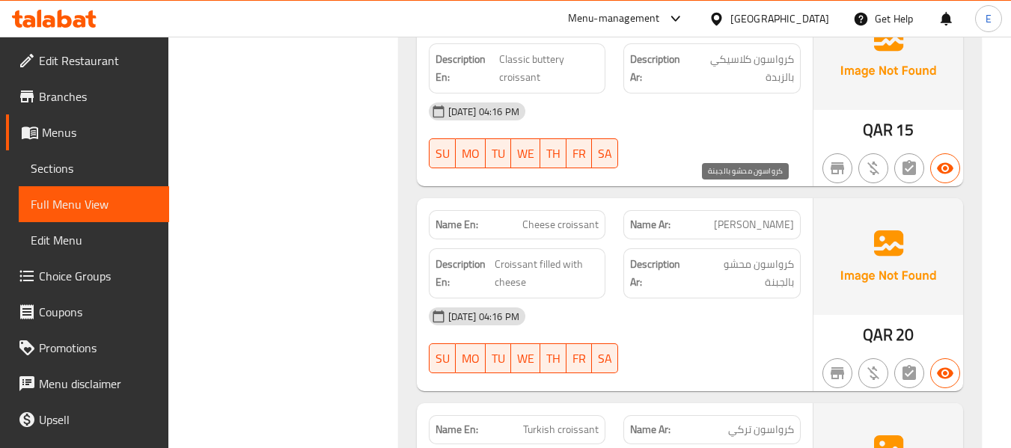
click at [749, 255] on span "كرواسون محشو بالجبنة" at bounding box center [744, 273] width 99 height 37
click at [598, 210] on div "Name En: Cheese croissant" at bounding box center [517, 224] width 177 height 29
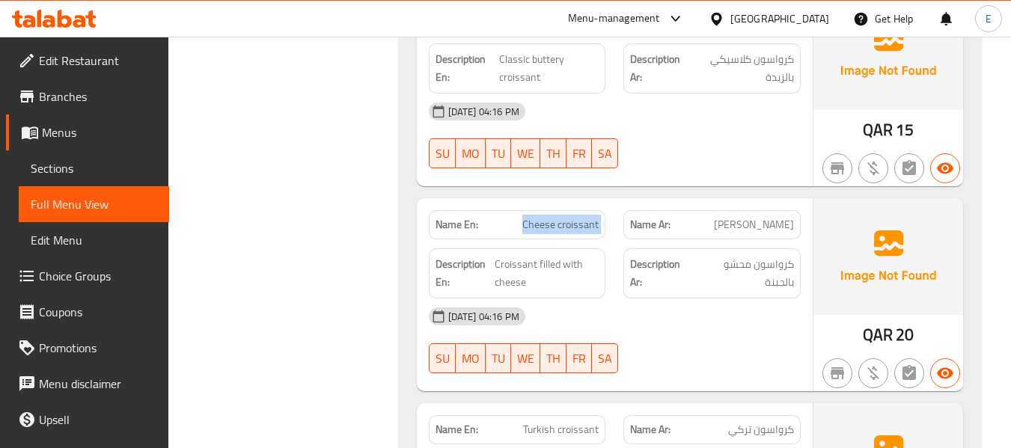
click at [598, 210] on div "Name En: Cheese croissant" at bounding box center [517, 224] width 177 height 29
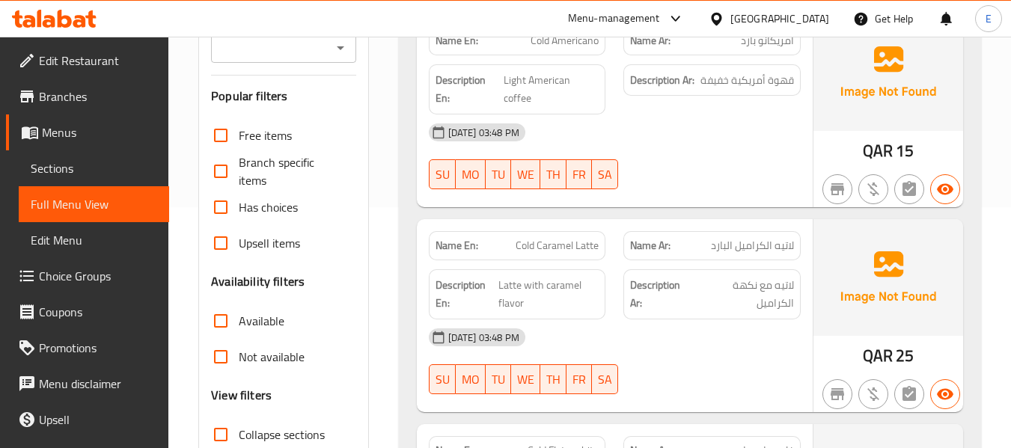
scroll to position [524, 0]
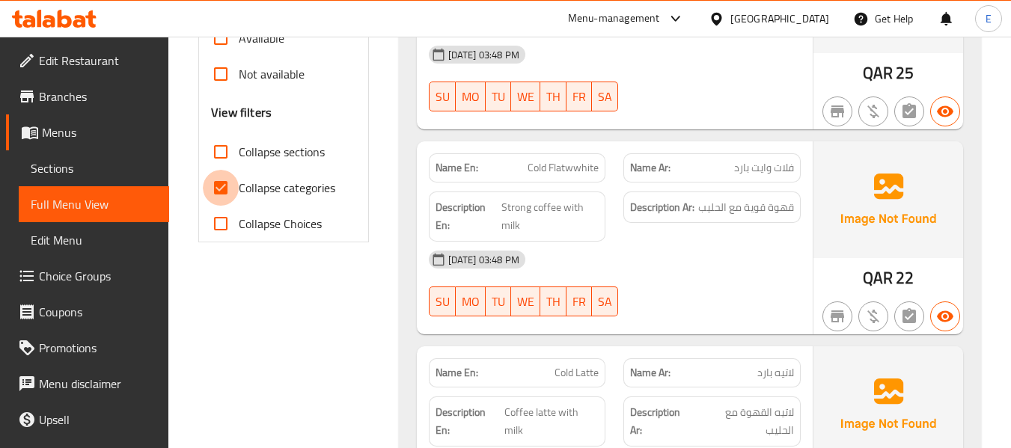
drag, startPoint x: 219, startPoint y: 188, endPoint x: 223, endPoint y: 159, distance: 29.4
click at [218, 189] on input "Collapse categories" at bounding box center [221, 188] width 36 height 36
checkbox input "false"
click at [223, 155] on input "Collapse sections" at bounding box center [221, 152] width 36 height 36
checkbox input "true"
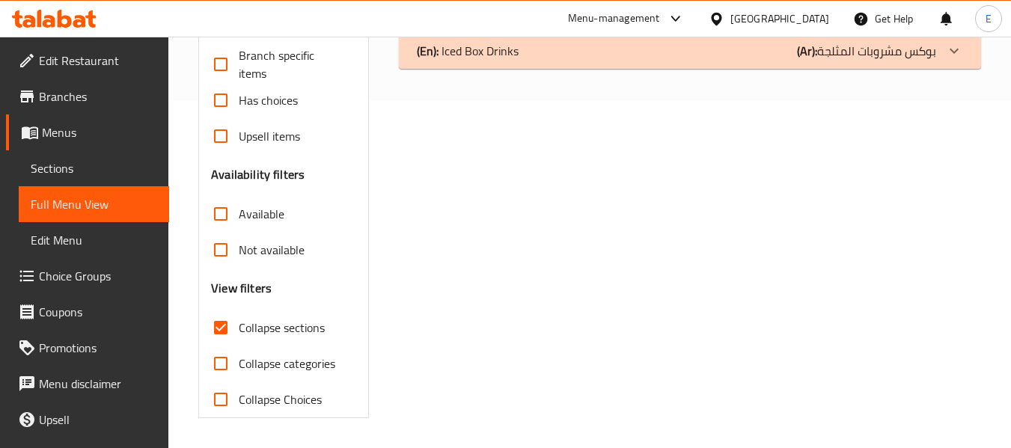
scroll to position [273, 0]
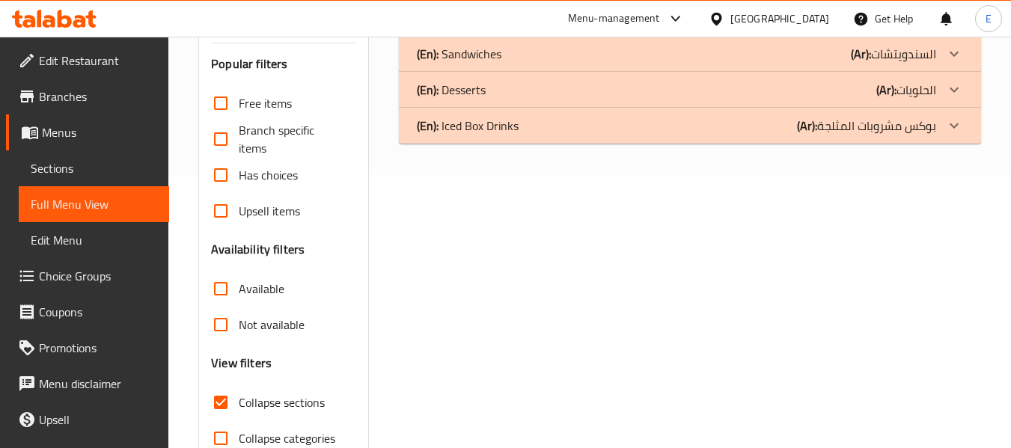
click at [815, 139] on div "(En): Iced Box Drinks (Ar): بوكس مشروبات المثلجة" at bounding box center [690, 126] width 582 height 36
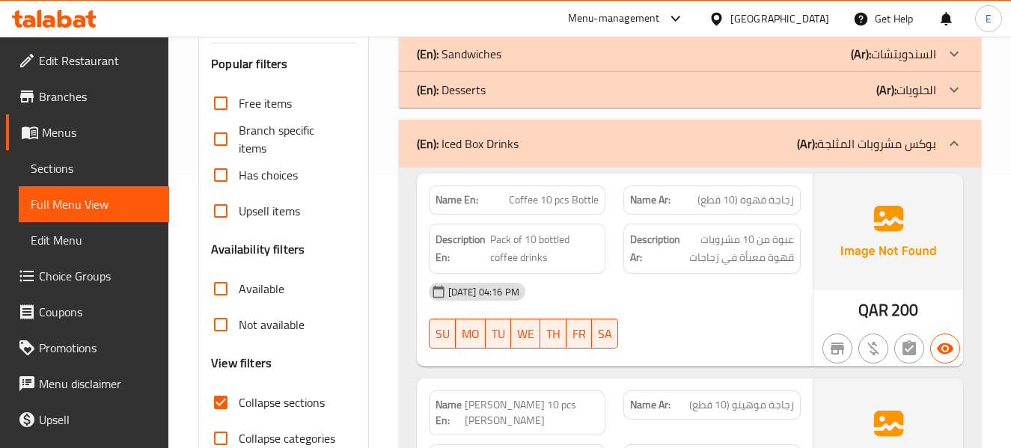
scroll to position [348, 0]
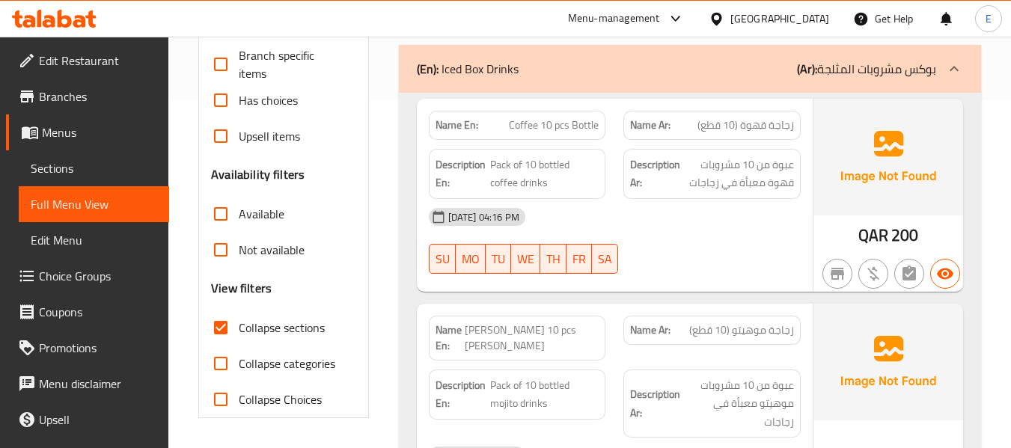
click at [530, 125] on span "Coffee 10 pcs Bottle" at bounding box center [554, 125] width 90 height 16
click at [779, 133] on span "زجاجة قهوة (10 قطع)" at bounding box center [745, 125] width 96 height 16
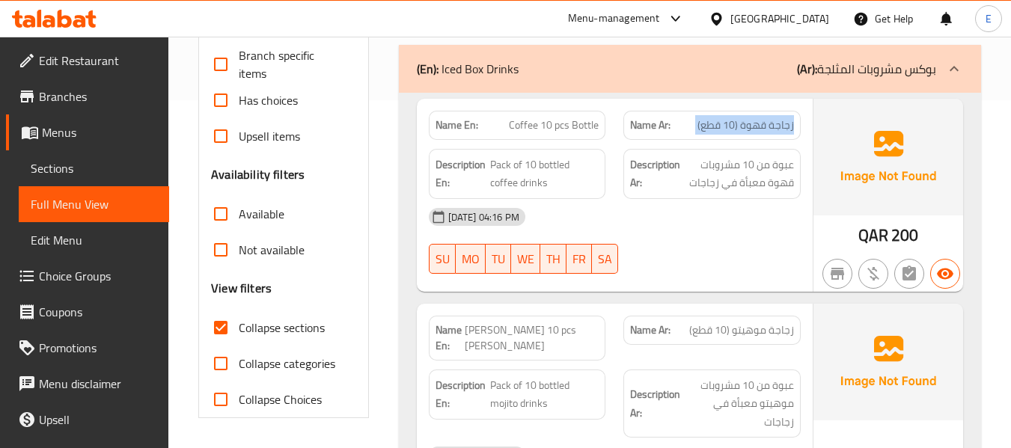
click at [779, 133] on span "زجاجة قهوة (10 قطع)" at bounding box center [745, 125] width 96 height 16
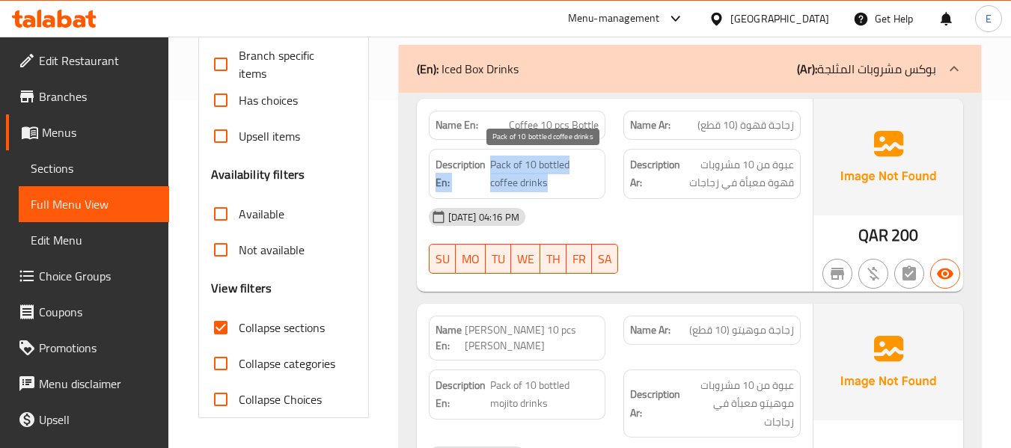
drag, startPoint x: 495, startPoint y: 159, endPoint x: 569, endPoint y: 187, distance: 78.4
click at [569, 187] on h6 "Description En: Pack of 10 bottled coffee drinks" at bounding box center [517, 174] width 164 height 37
click at [569, 187] on span "Pack of 10 bottled coffee drinks" at bounding box center [544, 174] width 108 height 37
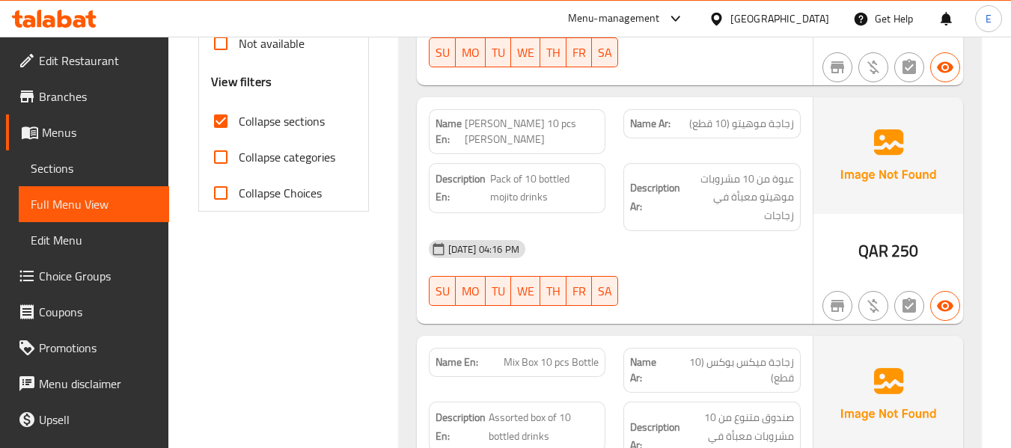
scroll to position [572, 0]
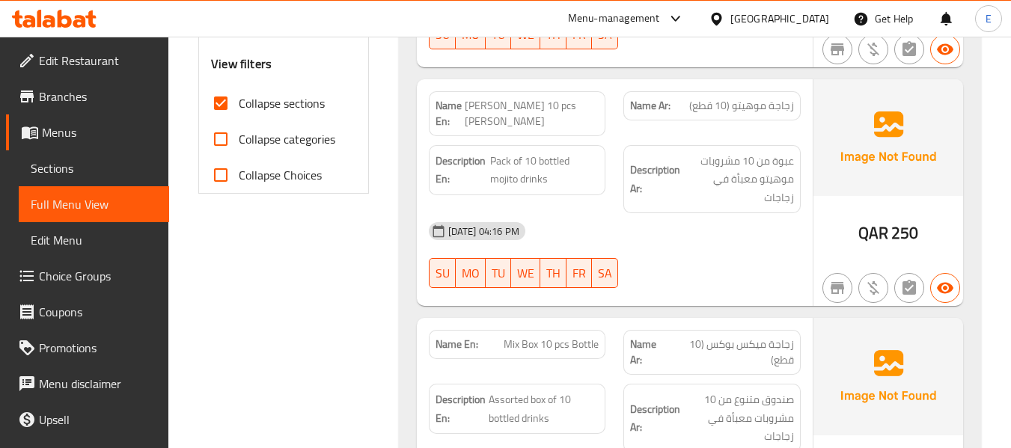
click at [868, 218] on span "QAR" at bounding box center [873, 232] width 30 height 29
click at [765, 116] on div "Name Ar: زجاجة موهيتو (10 قطع)" at bounding box center [711, 105] width 177 height 29
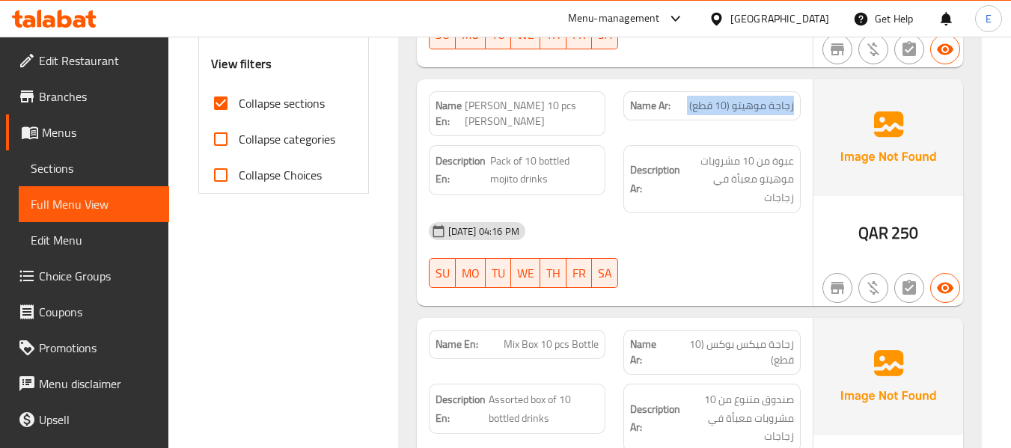
click at [765, 116] on div "Name Ar: زجاجة موهيتو (10 قطع)" at bounding box center [711, 105] width 177 height 29
click at [551, 98] on span "[PERSON_NAME] 10 pcs [PERSON_NAME]" at bounding box center [532, 113] width 134 height 31
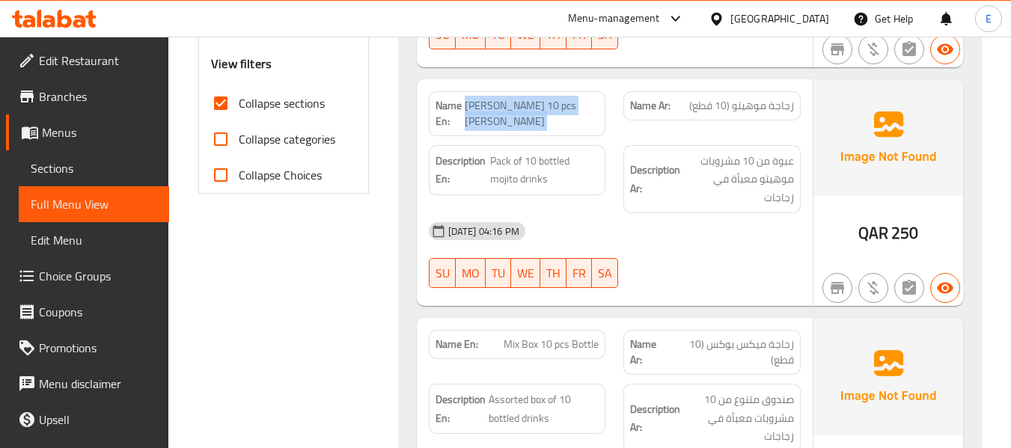
click at [551, 98] on span "[PERSON_NAME] 10 pcs [PERSON_NAME]" at bounding box center [532, 113] width 134 height 31
click at [699, 248] on div "04-09-2025 04:16 PM SU MO TU WE TH FR SA" at bounding box center [615, 255] width 390 height 84
click at [696, 243] on div "04-09-2025 04:16 PM SU MO TU WE TH FR SA" at bounding box center [615, 255] width 390 height 84
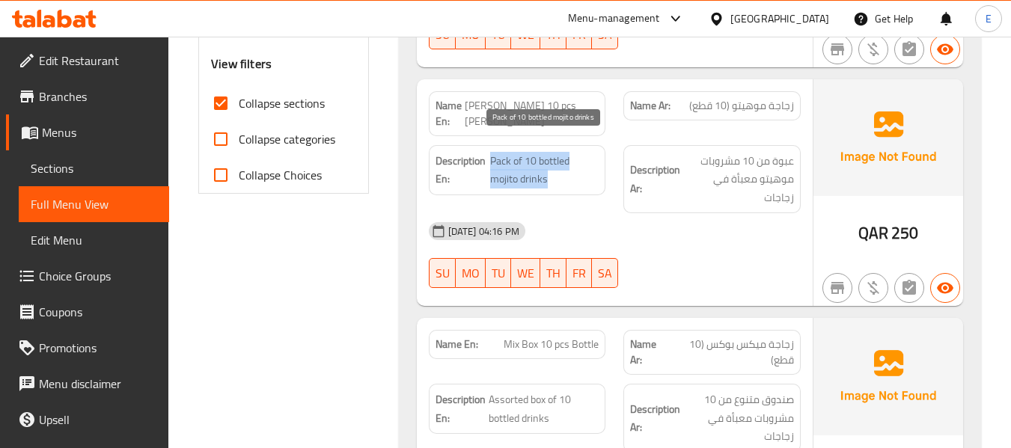
drag, startPoint x: 491, startPoint y: 146, endPoint x: 576, endPoint y: 165, distance: 86.7
click at [576, 165] on span "Pack of 10 bottled mojito drinks" at bounding box center [544, 170] width 108 height 37
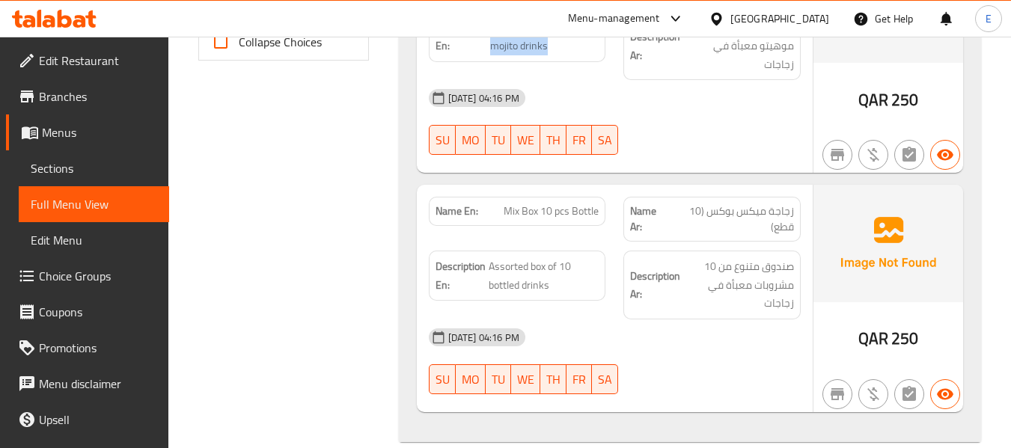
scroll to position [714, 0]
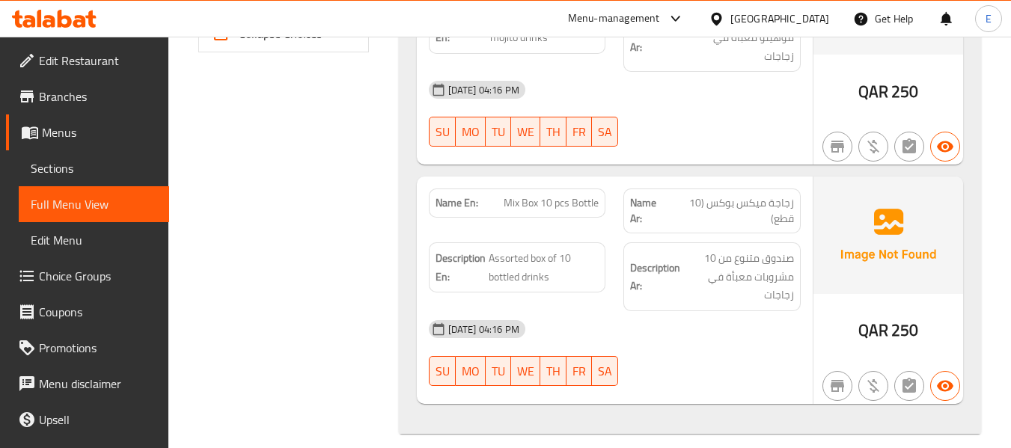
click at [907, 317] on span "250" at bounding box center [904, 330] width 27 height 29
click at [542, 196] on span "Mix Box 10 pcs Bottle" at bounding box center [550, 203] width 95 height 16
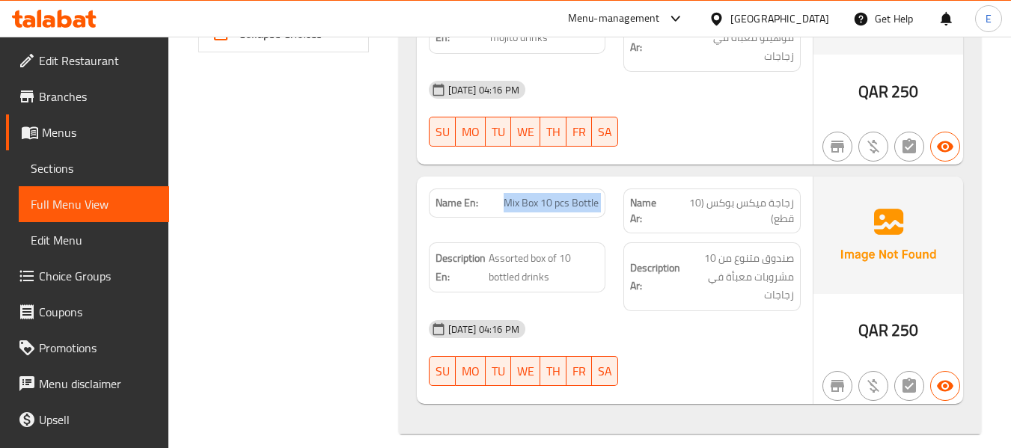
click at [542, 196] on span "Mix Box 10 pcs Bottle" at bounding box center [550, 203] width 95 height 16
click at [762, 195] on span "زجاجة ميكس بوكس ​​(10 قطع)" at bounding box center [731, 210] width 125 height 31
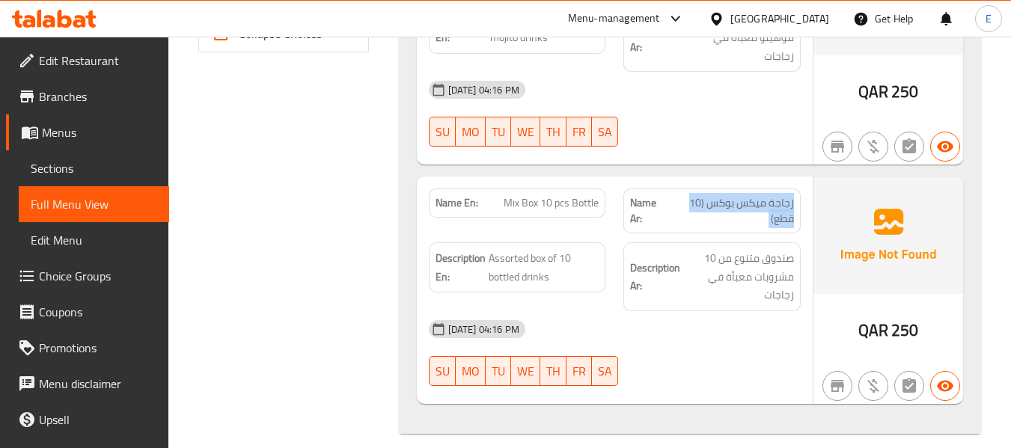
click at [762, 195] on span "زجاجة ميكس بوكس ​​(10 قطع)" at bounding box center [731, 210] width 125 height 31
click at [753, 345] on div "04-09-2025 04:16 PM SU MO TU WE TH FR SA" at bounding box center [615, 353] width 390 height 84
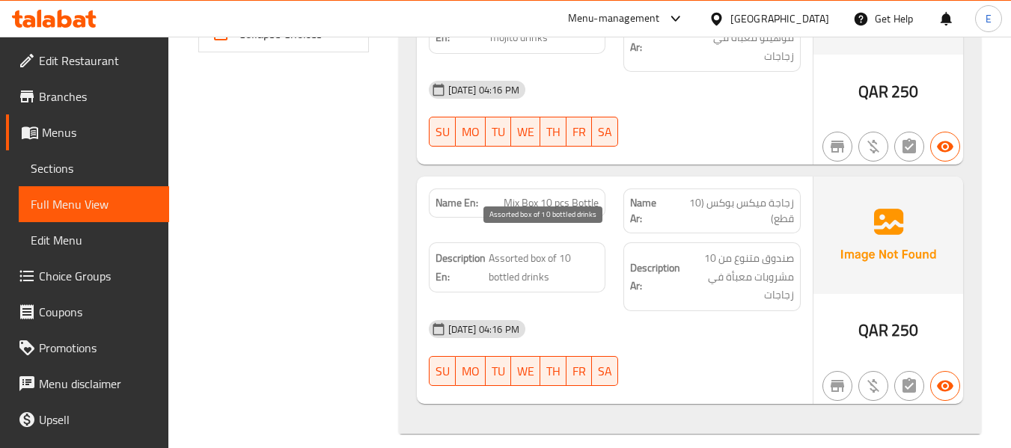
click at [555, 249] on span "Assorted box of 10 bottled drinks" at bounding box center [543, 267] width 110 height 37
click at [554, 249] on span "Assorted box of 10 bottled drinks" at bounding box center [543, 267] width 110 height 37
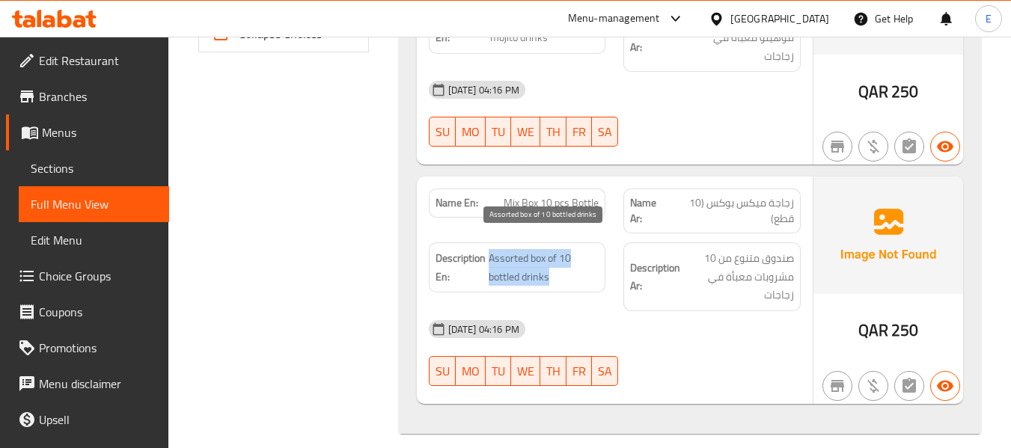
click at [554, 249] on span "Assorted box of 10 bottled drinks" at bounding box center [543, 267] width 110 height 37
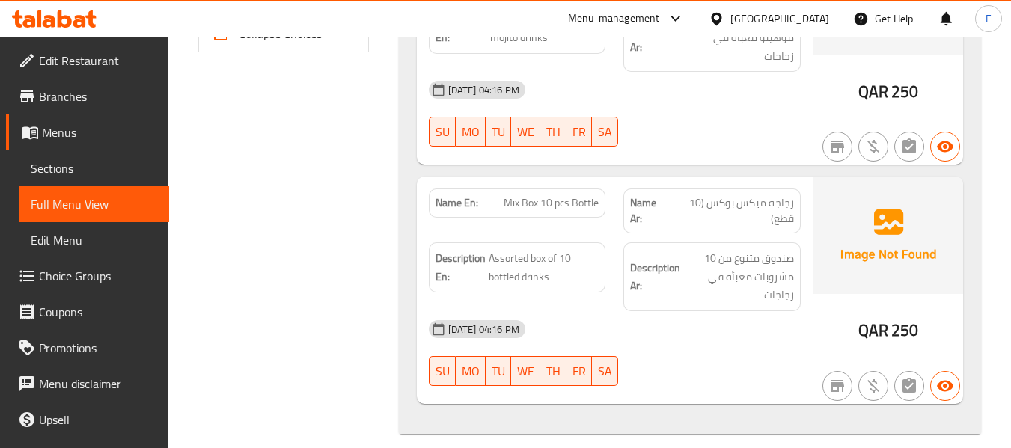
click at [749, 377] on div at bounding box center [711, 386] width 195 height 18
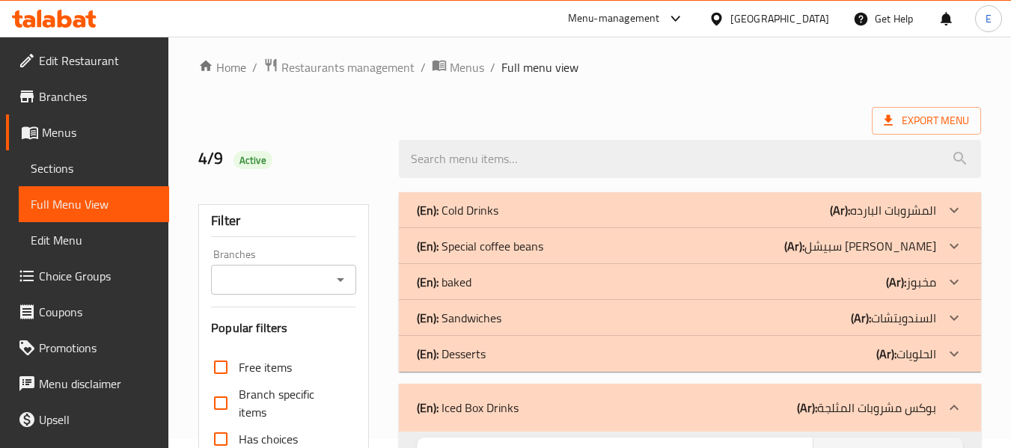
scroll to position [0, 0]
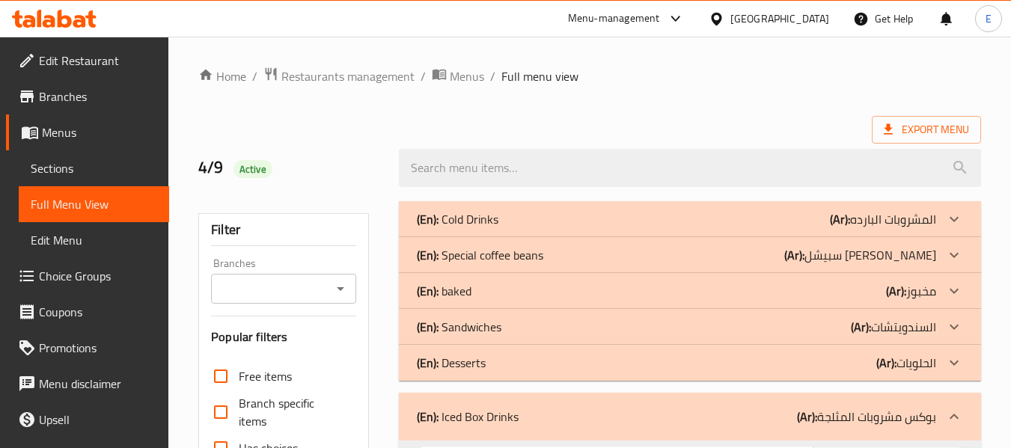
click at [822, 355] on div "(En): Desserts (Ar): الحلويات" at bounding box center [676, 363] width 519 height 18
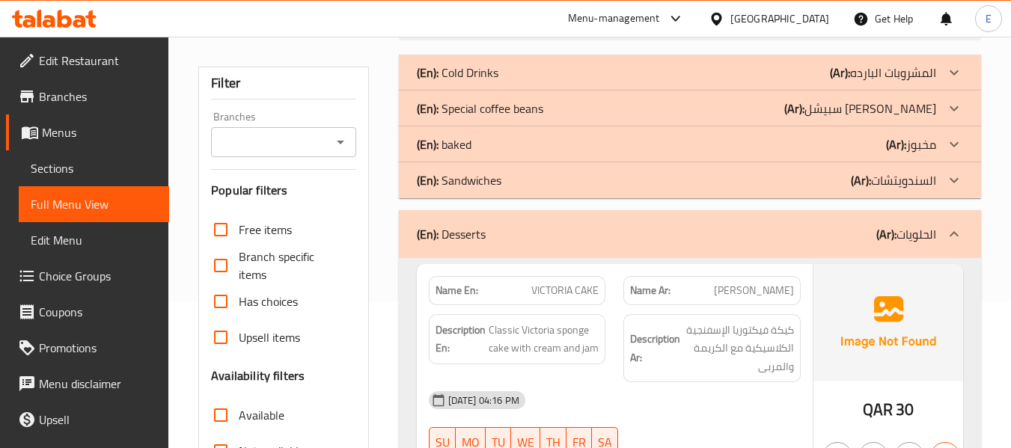
scroll to position [299, 0]
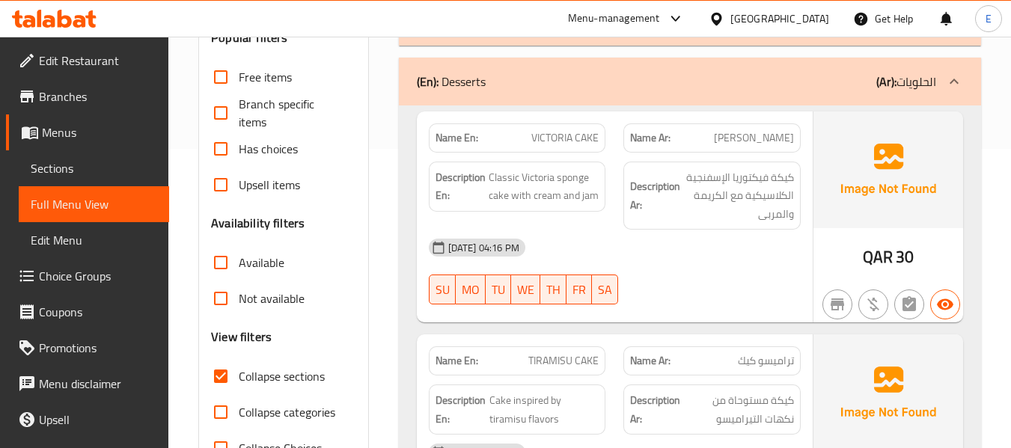
click at [557, 140] on span "VICTORIA CAKE" at bounding box center [564, 138] width 67 height 16
click at [782, 136] on span "[PERSON_NAME]" at bounding box center [754, 138] width 80 height 16
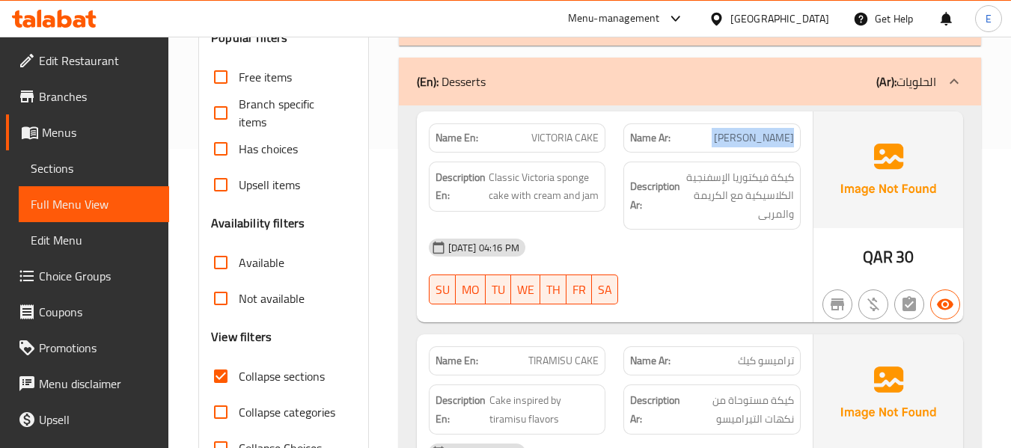
click at [782, 136] on span "[PERSON_NAME]" at bounding box center [754, 138] width 80 height 16
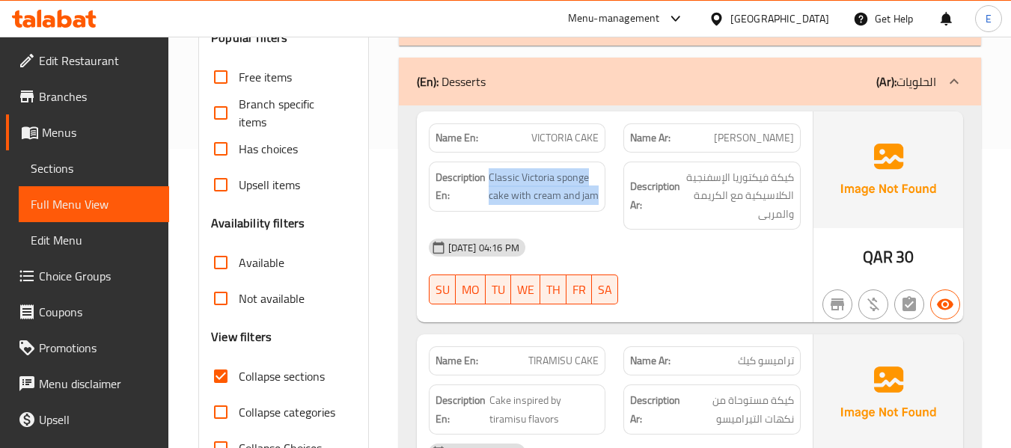
drag, startPoint x: 488, startPoint y: 177, endPoint x: 607, endPoint y: 191, distance: 119.8
click at [607, 191] on div "Description En: Classic Victoria sponge cake with cream and jam" at bounding box center [517, 196] width 195 height 87
click at [608, 191] on div "Description En: Classic Victoria sponge cake with cream and jam" at bounding box center [517, 196] width 195 height 87
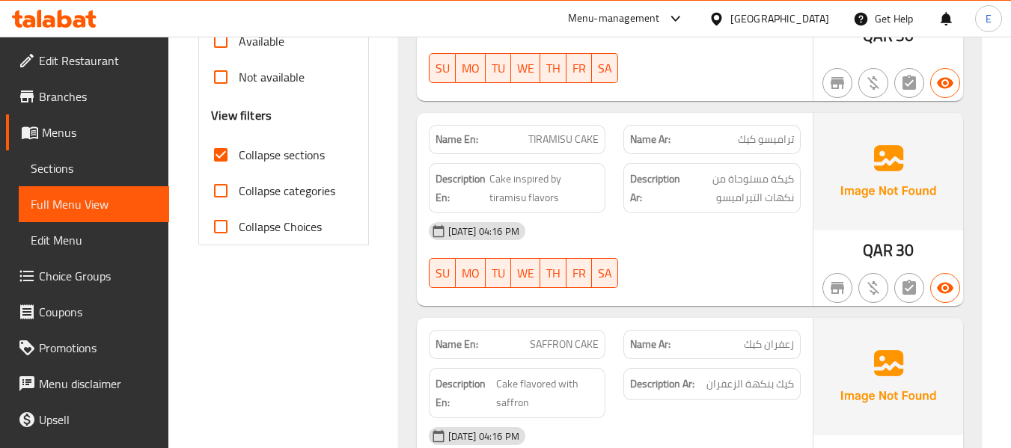
scroll to position [524, 0]
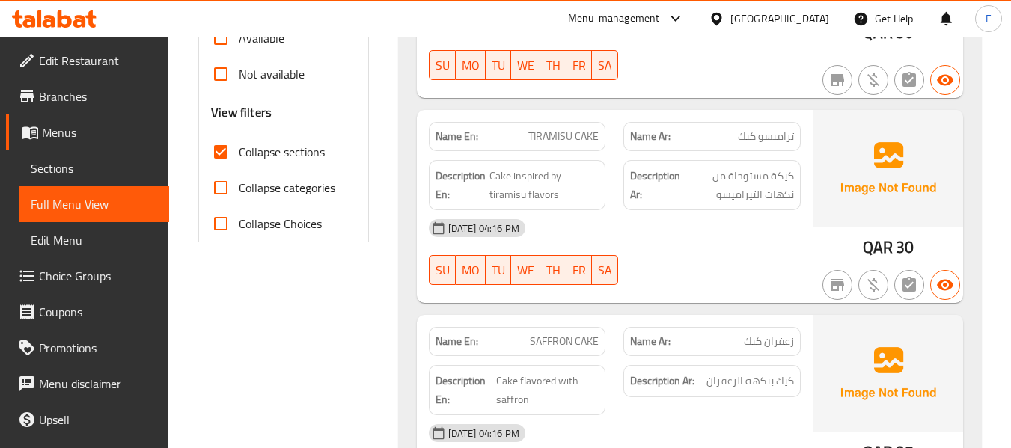
click at [786, 134] on span "تراميسو كيك" at bounding box center [766, 137] width 56 height 16
click at [589, 130] on span "TIRAMISU CAKE" at bounding box center [563, 137] width 70 height 16
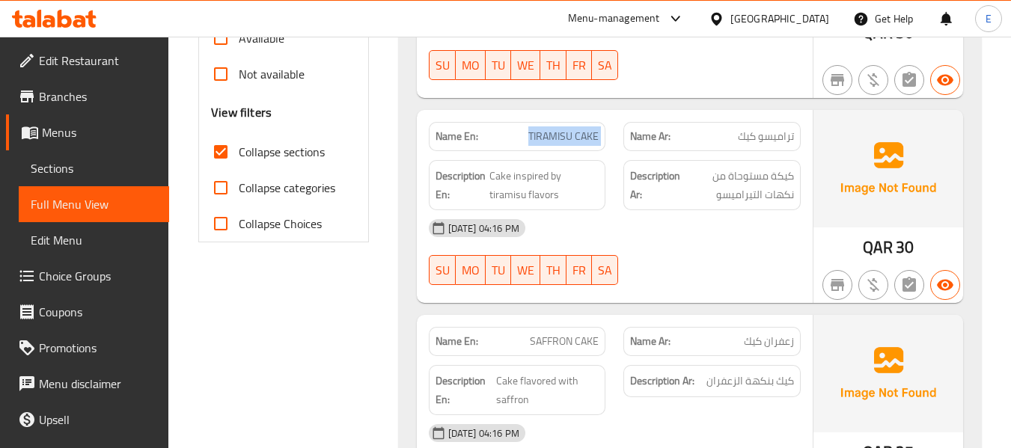
click at [589, 130] on span "TIRAMISU CAKE" at bounding box center [563, 137] width 70 height 16
click at [681, 225] on div "[DATE] 04:16 PM" at bounding box center [615, 228] width 390 height 36
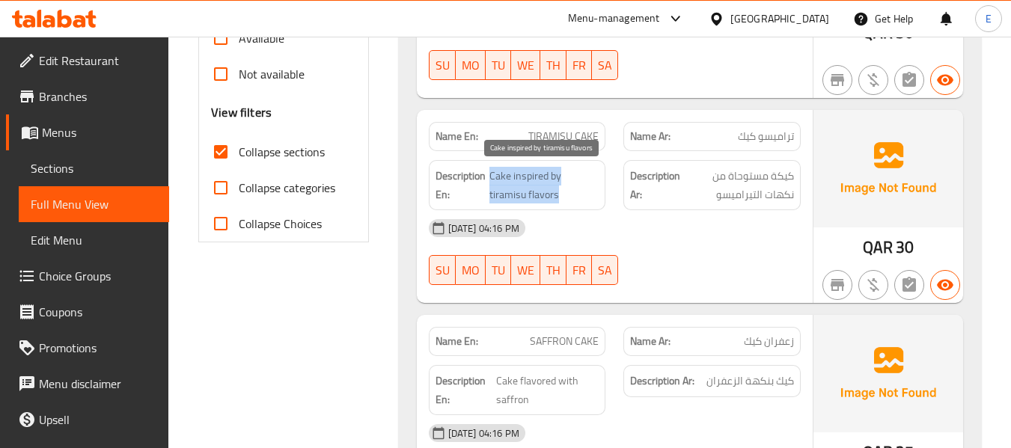
drag, startPoint x: 488, startPoint y: 175, endPoint x: 577, endPoint y: 191, distance: 90.4
click at [577, 191] on span "Cake inspired by tiramisu flavors" at bounding box center [544, 185] width 110 height 37
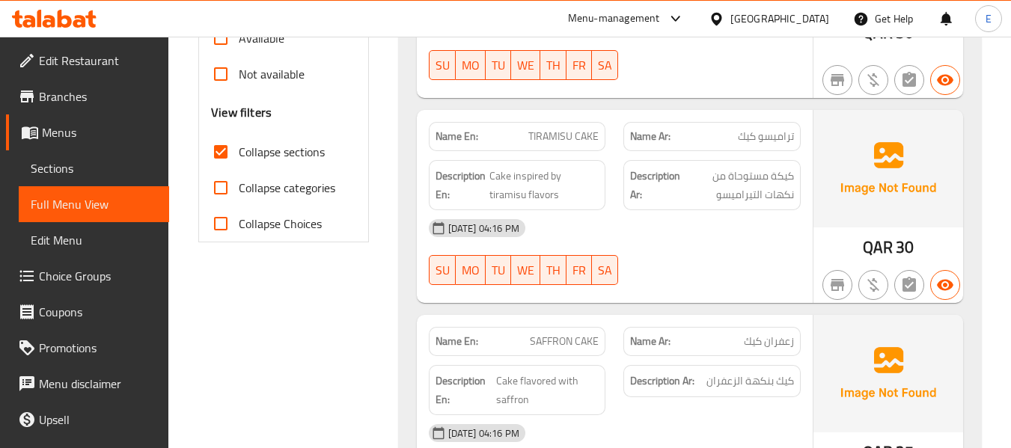
click at [777, 237] on div "[DATE] 04:16 PM" at bounding box center [615, 228] width 390 height 36
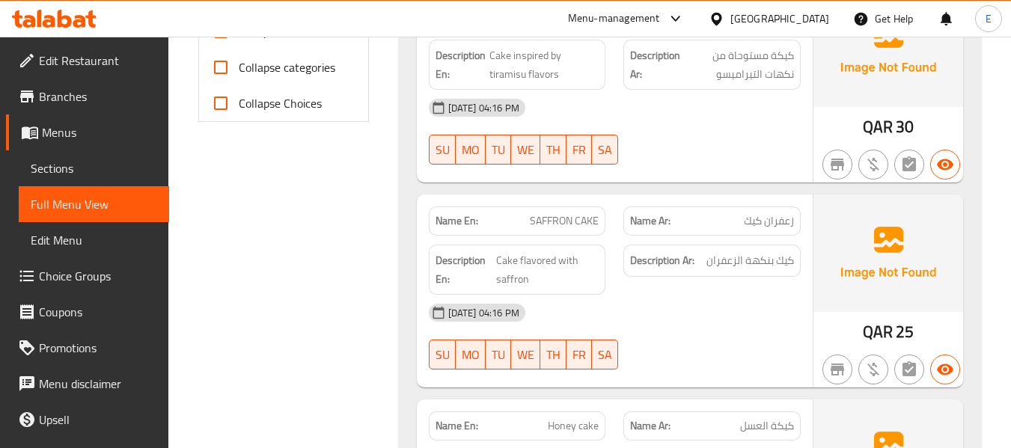
scroll to position [673, 0]
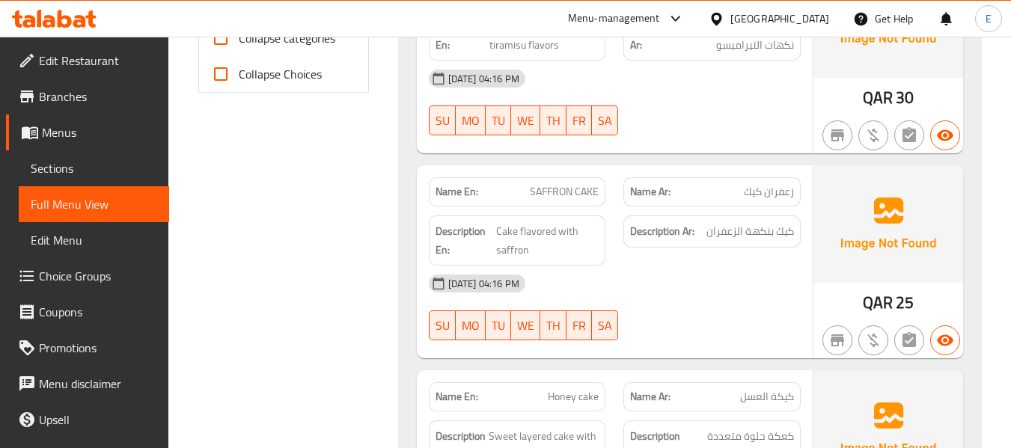
click at [776, 184] on span "زعفران كيك" at bounding box center [769, 192] width 50 height 16
click at [548, 186] on span "SAFFRON CAKE" at bounding box center [564, 192] width 69 height 16
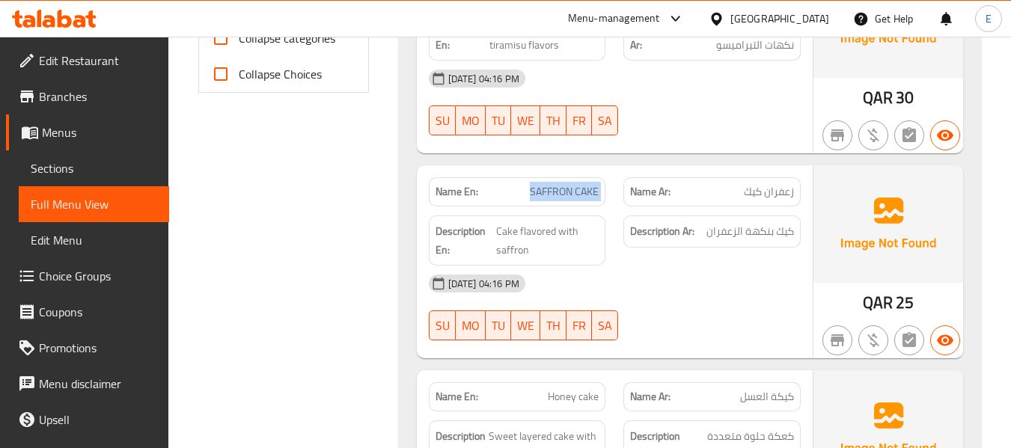
click at [548, 186] on span "SAFFRON CAKE" at bounding box center [564, 192] width 69 height 16
click at [627, 259] on div "Description Ar: كيك بنكهة الزعفران" at bounding box center [711, 240] width 195 height 68
click at [551, 232] on span "Cake flavored with saffron" at bounding box center [547, 240] width 102 height 37
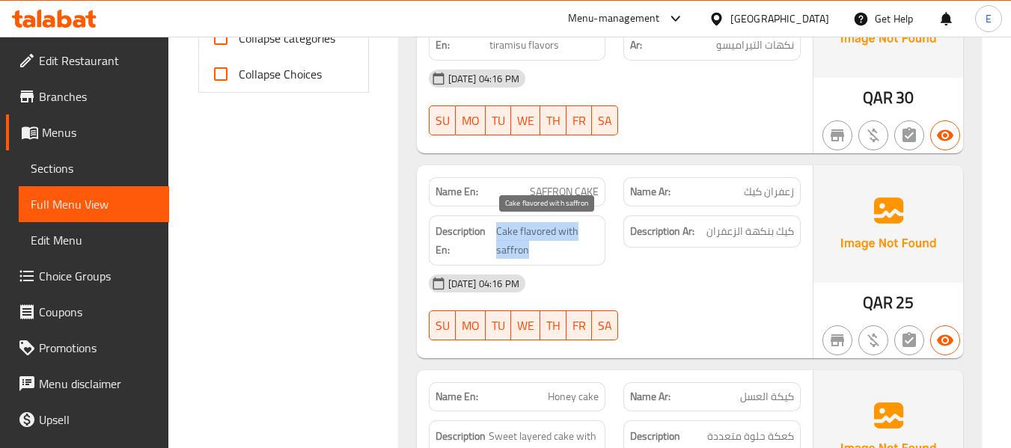
click at [551, 232] on span "Cake flavored with saffron" at bounding box center [547, 240] width 102 height 37
click at [702, 233] on h6 "Description Ar: كيك بنكهة الزعفران" at bounding box center [712, 231] width 164 height 19
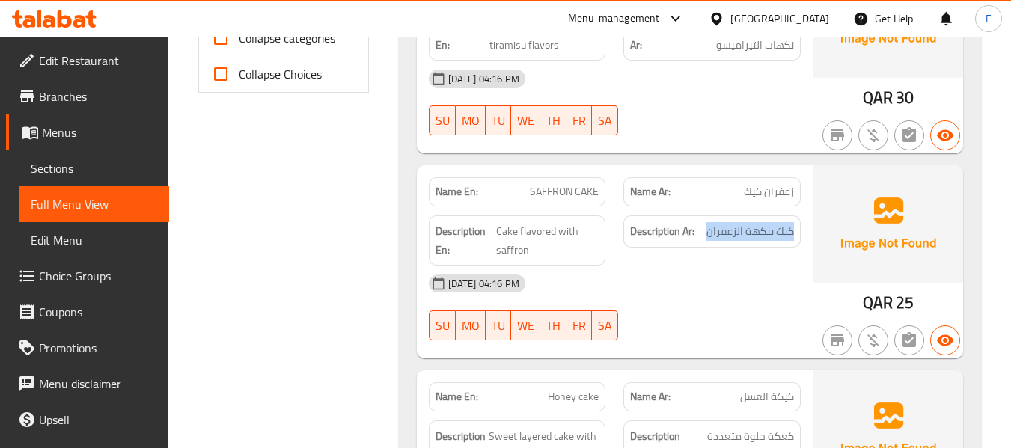
click at [702, 233] on h6 "Description Ar: كيك بنكهة الزعفران" at bounding box center [712, 231] width 164 height 19
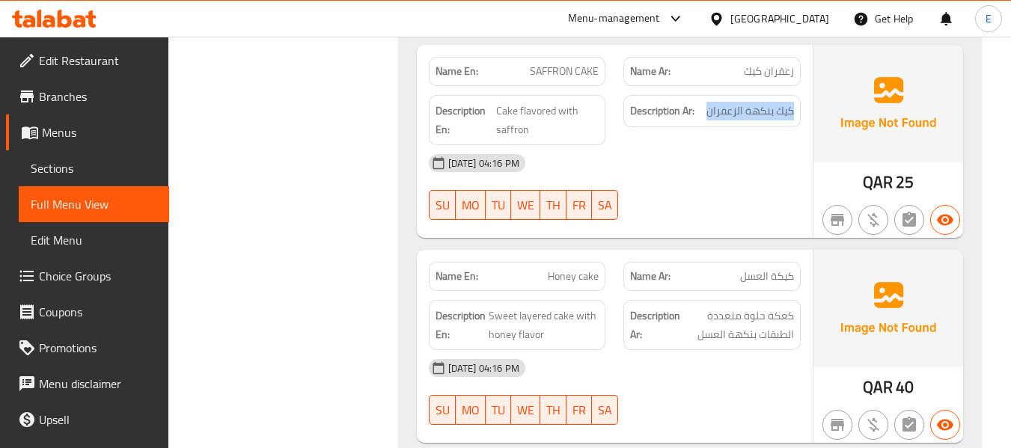
scroll to position [898, 0]
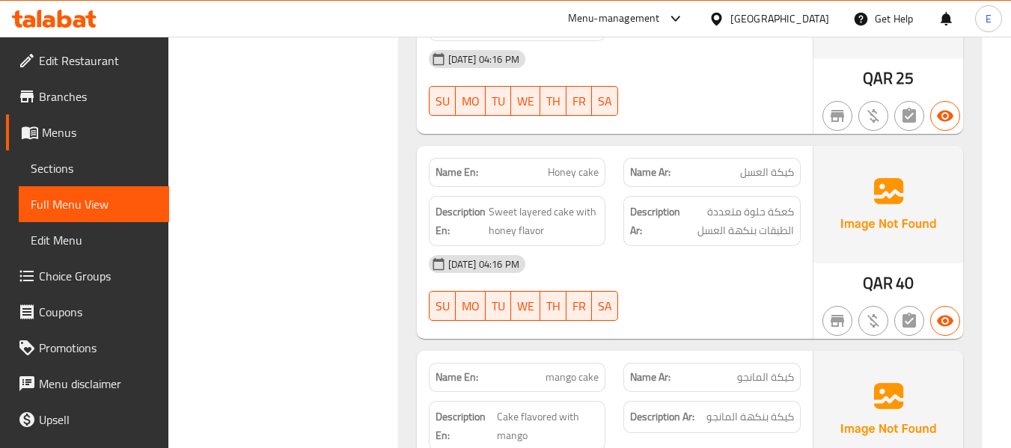
click at [764, 170] on span "كيكة العسل" at bounding box center [767, 173] width 54 height 16
click at [594, 176] on span "Honey cake" at bounding box center [573, 173] width 51 height 16
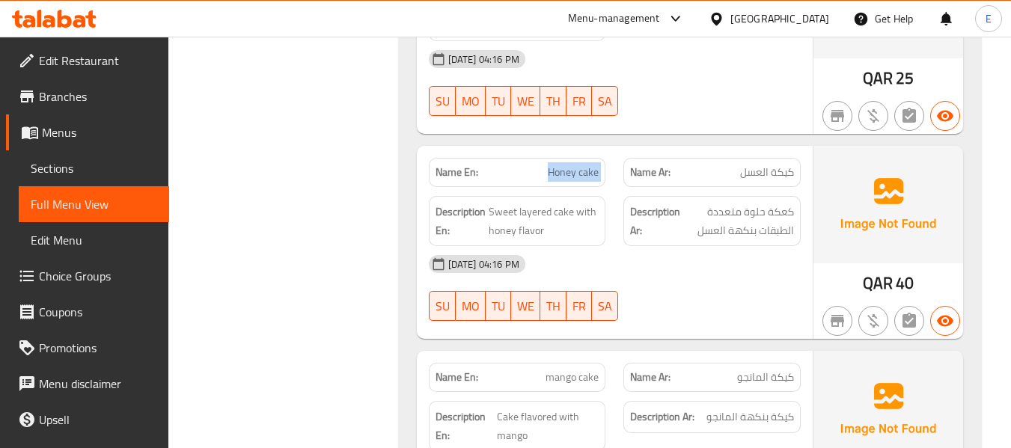
click at [594, 176] on span "Honey cake" at bounding box center [573, 173] width 51 height 16
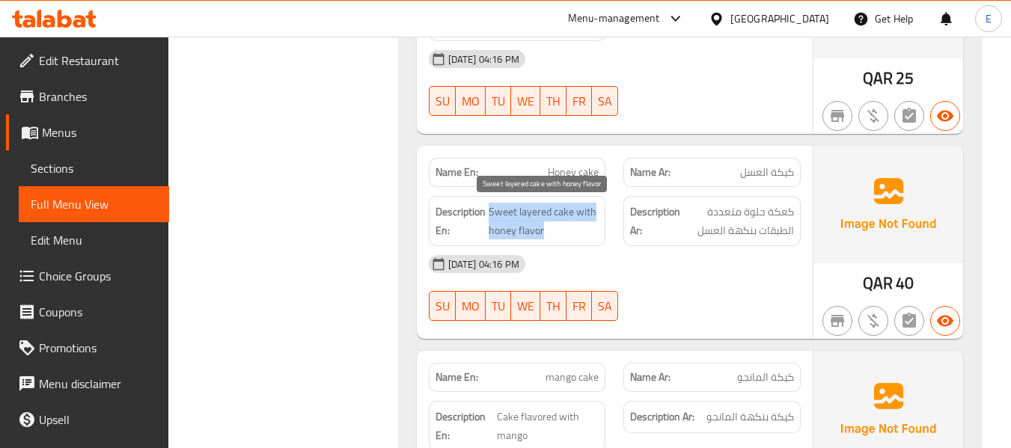
drag, startPoint x: 487, startPoint y: 201, endPoint x: 586, endPoint y: 230, distance: 102.8
click at [591, 229] on div "Description En: Sweet layered cake with honey flavor" at bounding box center [517, 221] width 177 height 50
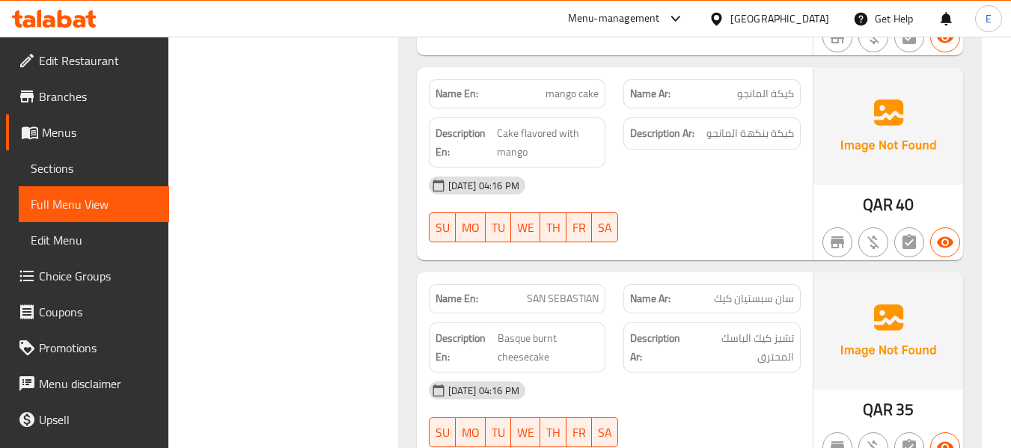
scroll to position [1197, 0]
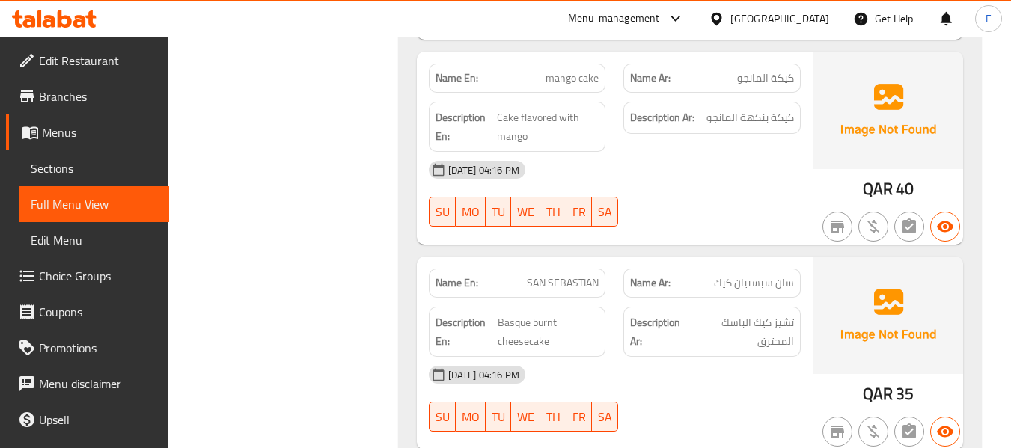
click at [562, 91] on div "Name En: mango cake" at bounding box center [517, 78] width 177 height 29
click at [786, 76] on span "كيكة المانجو" at bounding box center [765, 78] width 57 height 16
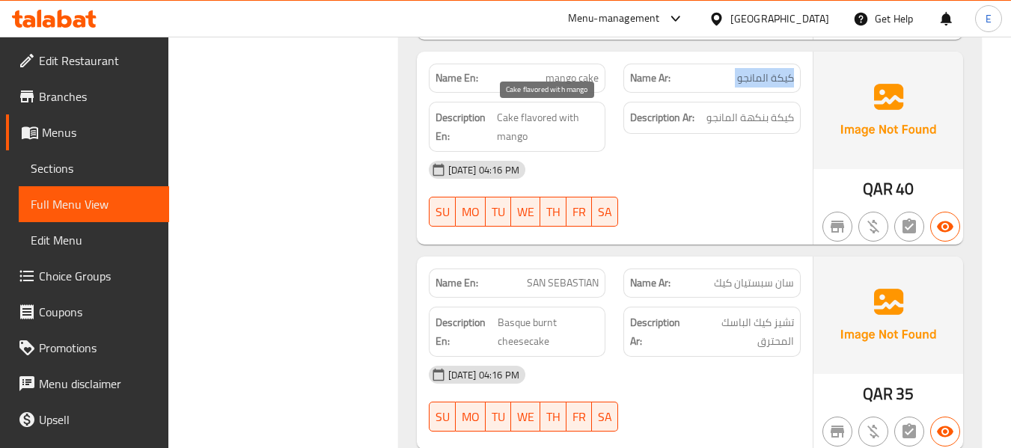
click at [503, 114] on span "Cake flavored with mango" at bounding box center [548, 126] width 102 height 37
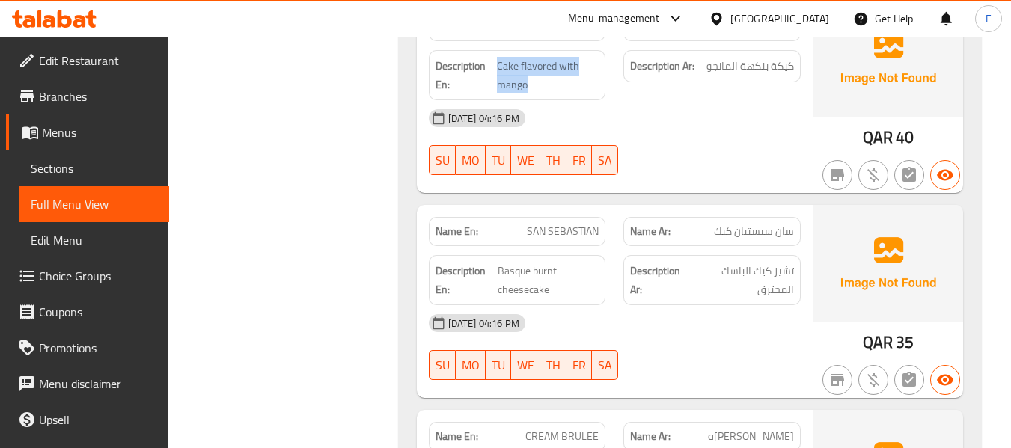
scroll to position [1346, 0]
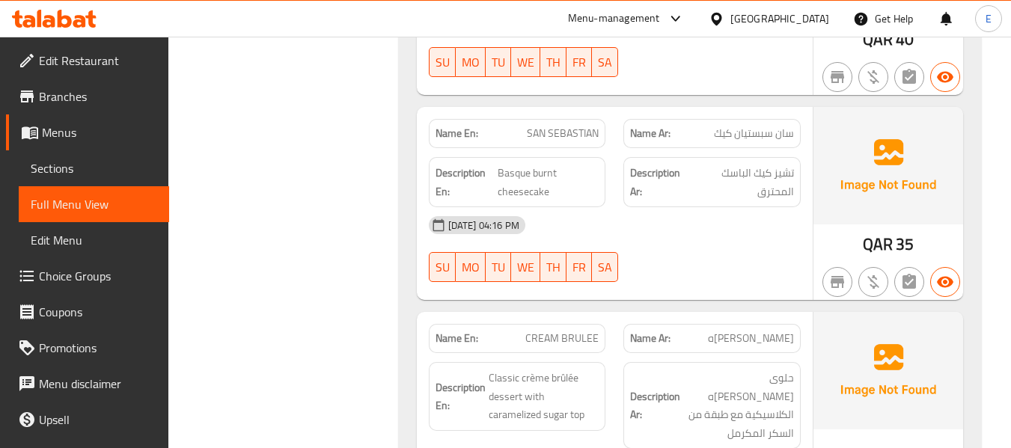
click at [875, 240] on span "QAR" at bounding box center [877, 244] width 30 height 29
click at [876, 240] on span "QAR" at bounding box center [877, 244] width 30 height 29
click at [575, 140] on span "SAN SEBASTIAN" at bounding box center [563, 134] width 72 height 16
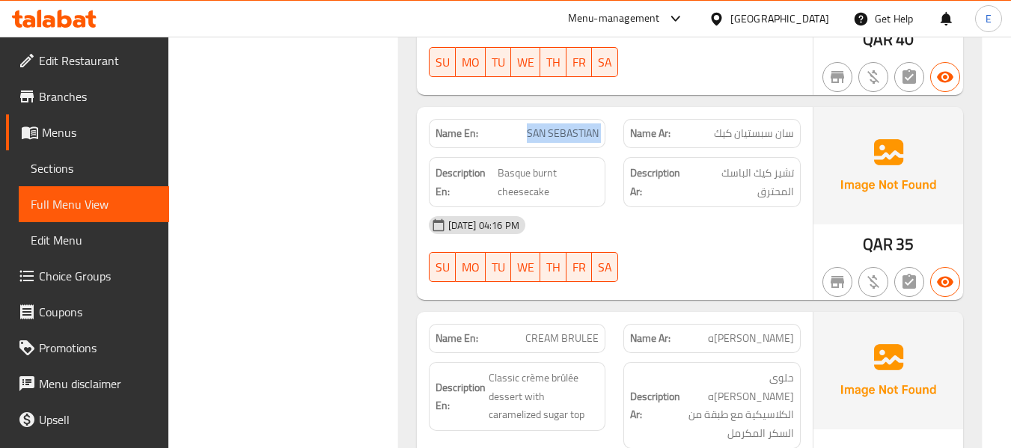
click at [575, 140] on span "SAN SEBASTIAN" at bounding box center [563, 134] width 72 height 16
click at [767, 131] on span "سان سبستيان كيك" at bounding box center [754, 134] width 80 height 16
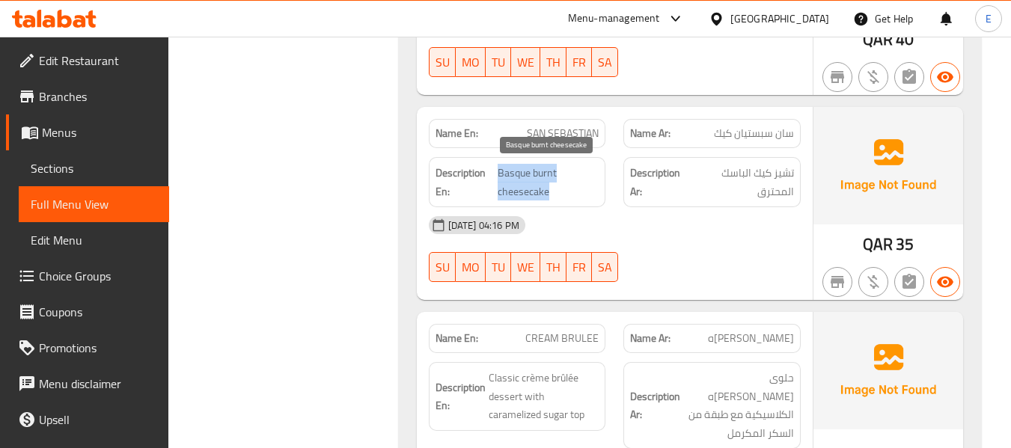
drag, startPoint x: 500, startPoint y: 178, endPoint x: 563, endPoint y: 190, distance: 64.0
click at [563, 190] on span "Basque burnt cheesecake" at bounding box center [547, 182] width 101 height 37
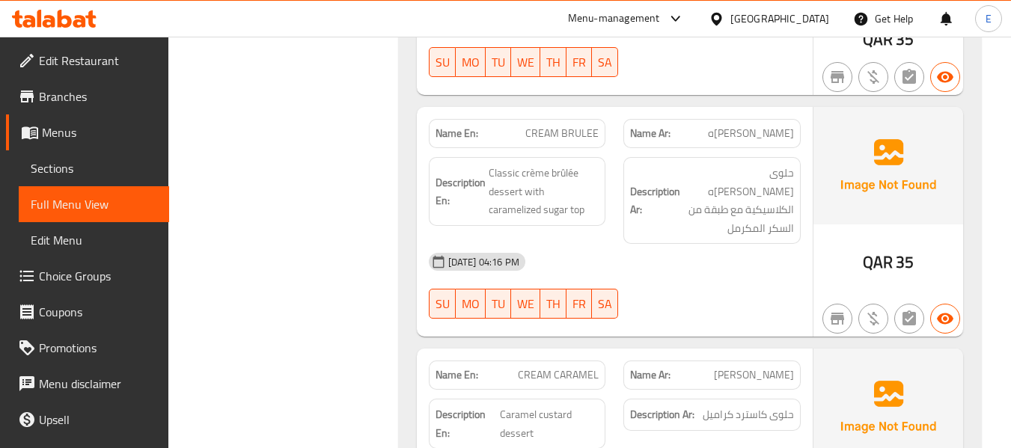
scroll to position [1571, 0]
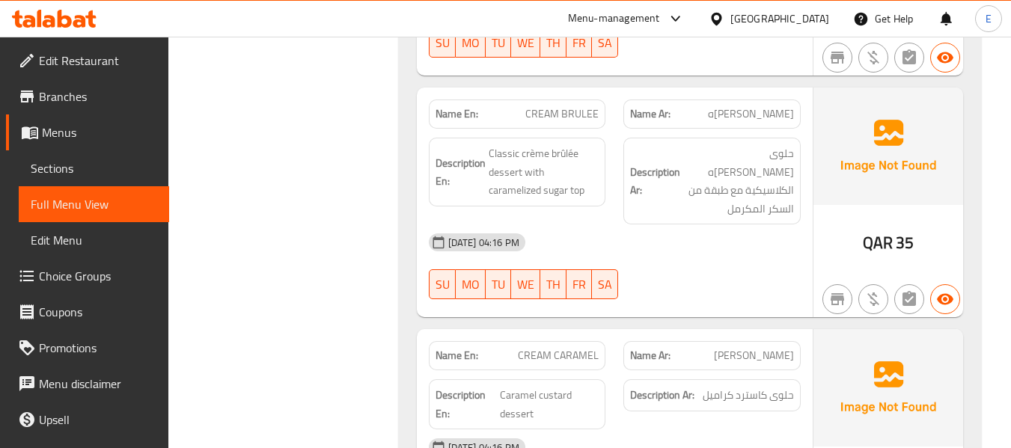
click at [764, 111] on span "[PERSON_NAME]ه" at bounding box center [751, 114] width 86 height 16
click at [530, 110] on span "CREAM BRULEE" at bounding box center [561, 114] width 73 height 16
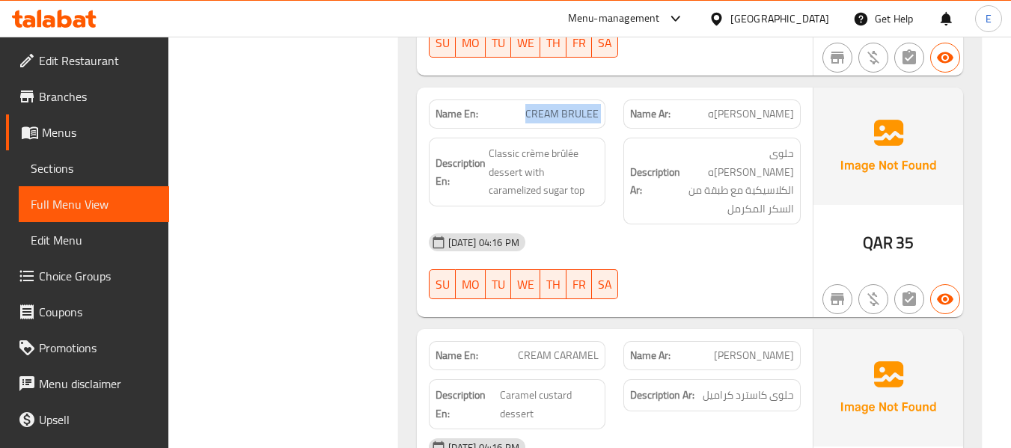
click at [530, 110] on span "CREAM BRULEE" at bounding box center [561, 114] width 73 height 16
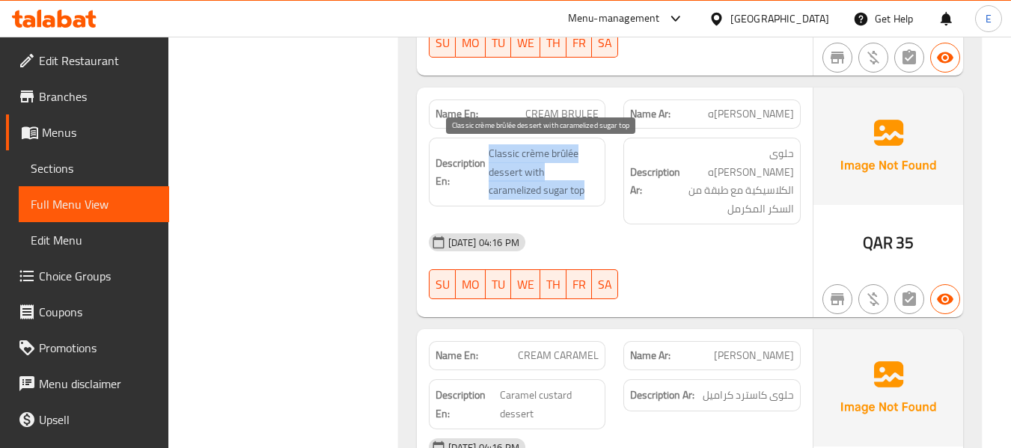
drag, startPoint x: 484, startPoint y: 147, endPoint x: 595, endPoint y: 189, distance: 119.1
click at [595, 189] on h6 "Description En: Classic crème brûlée dessert with caramelized sugar top" at bounding box center [517, 171] width 164 height 55
click at [595, 189] on span "Classic crème brûlée dessert with caramelized sugar top" at bounding box center [543, 171] width 111 height 55
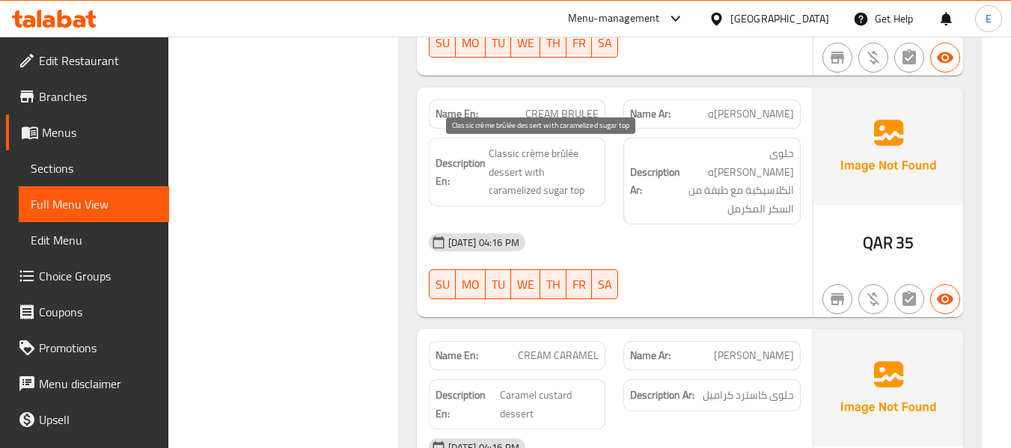
click at [595, 189] on span "Classic crème brûlée dessert with caramelized sugar top" at bounding box center [543, 171] width 111 height 55
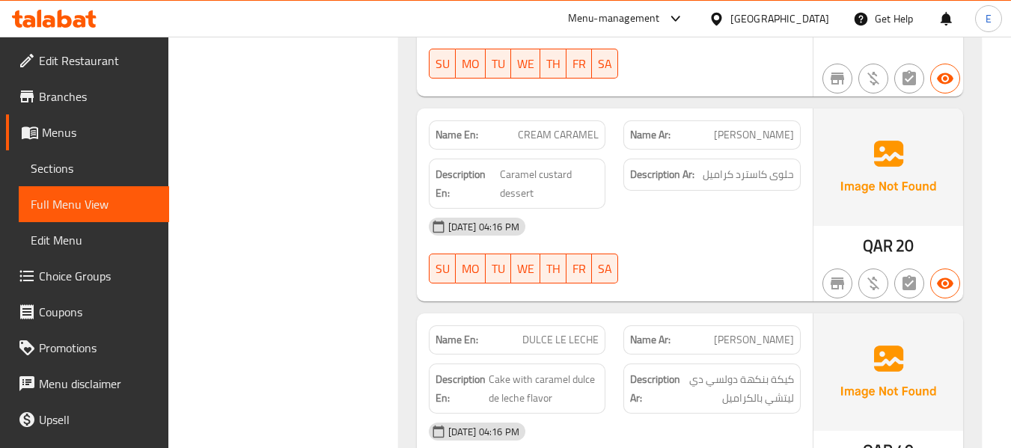
scroll to position [1795, 0]
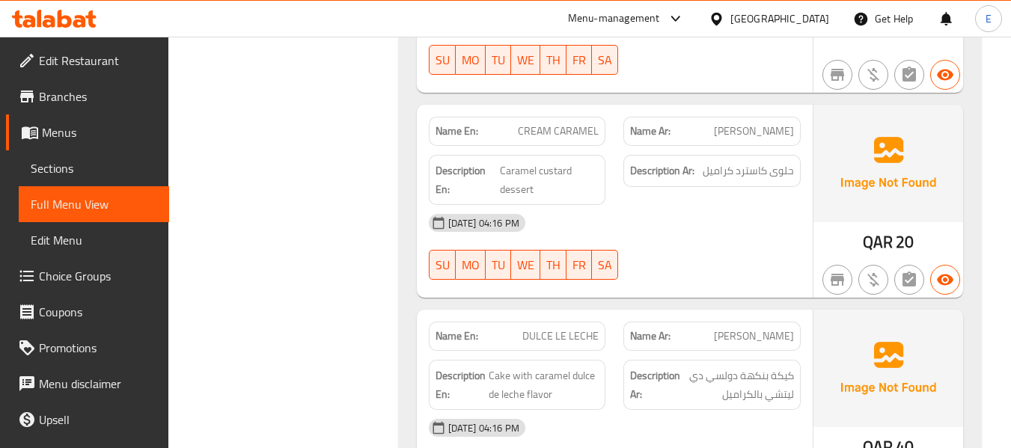
click at [565, 123] on span "CREAM CARAMEL" at bounding box center [558, 131] width 81 height 16
click at [777, 123] on span "[PERSON_NAME]" at bounding box center [754, 131] width 80 height 16
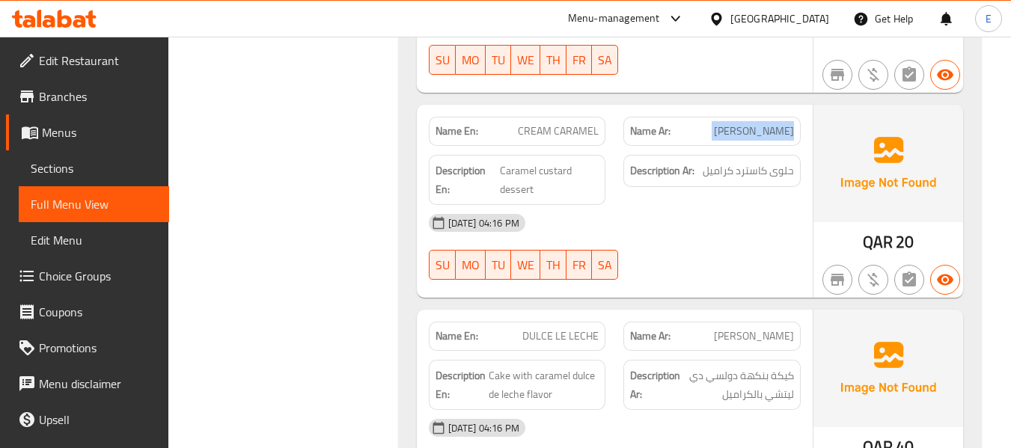
click at [777, 123] on span "[PERSON_NAME]" at bounding box center [754, 131] width 80 height 16
click at [571, 162] on span "Caramel custard dessert" at bounding box center [549, 180] width 99 height 37
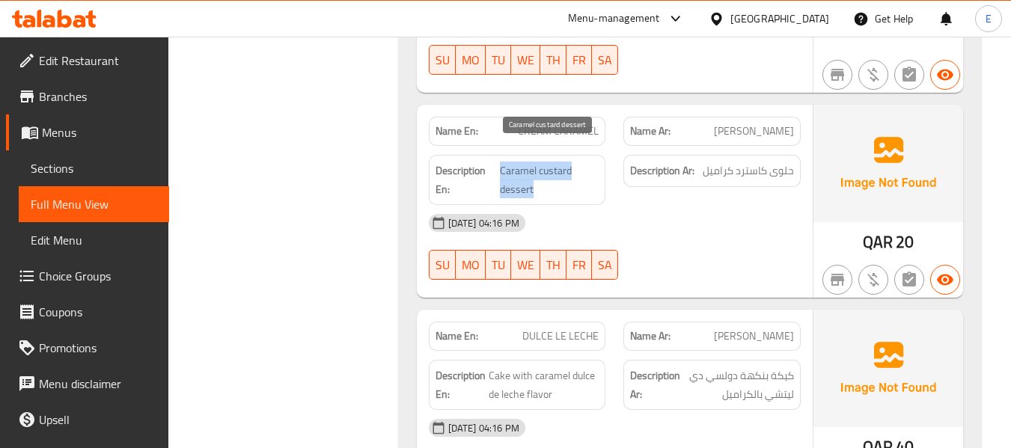
click at [571, 162] on span "Caramel custard dessert" at bounding box center [549, 180] width 99 height 37
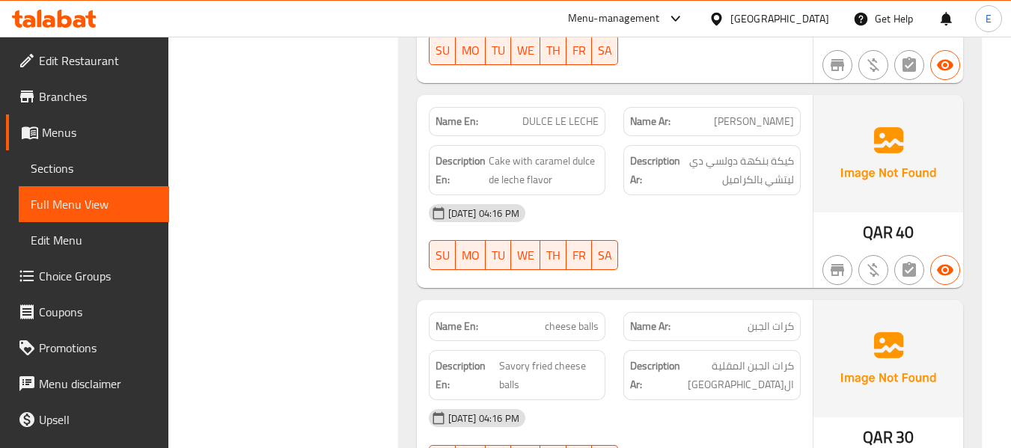
scroll to position [2020, 0]
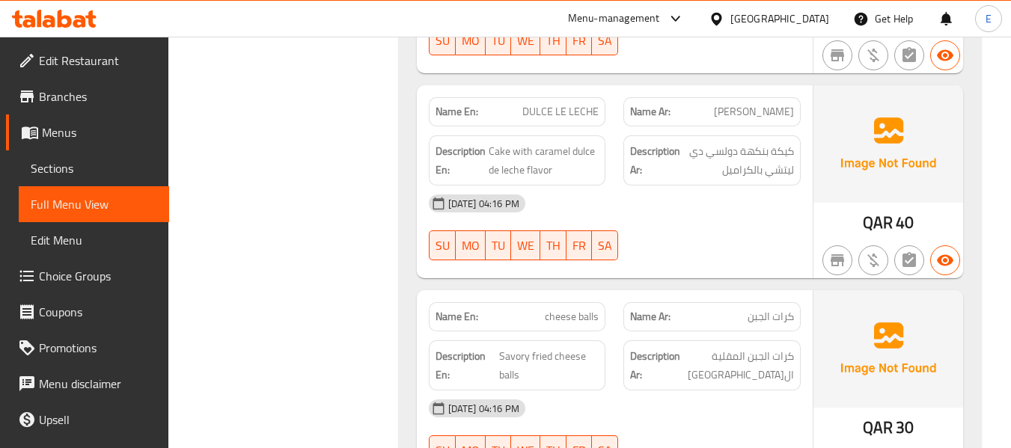
click at [881, 208] on span "QAR" at bounding box center [877, 222] width 30 height 29
click at [598, 104] on span "DULCE LE LECHE" at bounding box center [560, 112] width 76 height 16
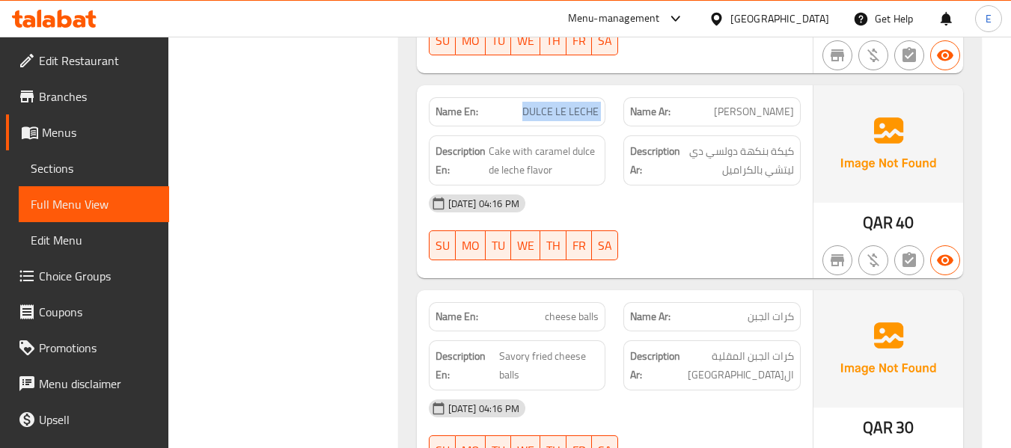
click at [598, 104] on span "DULCE LE LECHE" at bounding box center [560, 112] width 76 height 16
click at [731, 104] on span "[PERSON_NAME]" at bounding box center [754, 112] width 80 height 16
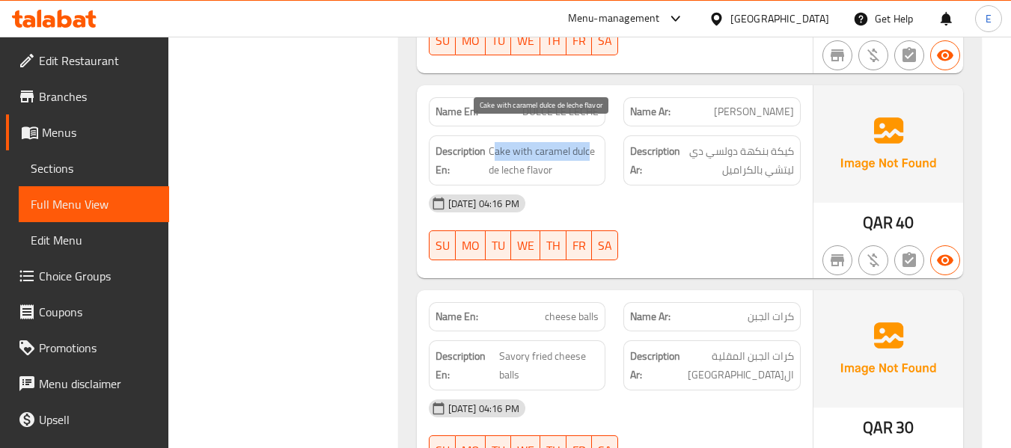
drag, startPoint x: 491, startPoint y: 132, endPoint x: 587, endPoint y: 153, distance: 98.2
click at [589, 142] on span "Cake with caramel dulce de leche flavor" at bounding box center [543, 160] width 111 height 37
click at [587, 154] on span "Cake with caramel dulce de leche flavor" at bounding box center [543, 160] width 111 height 37
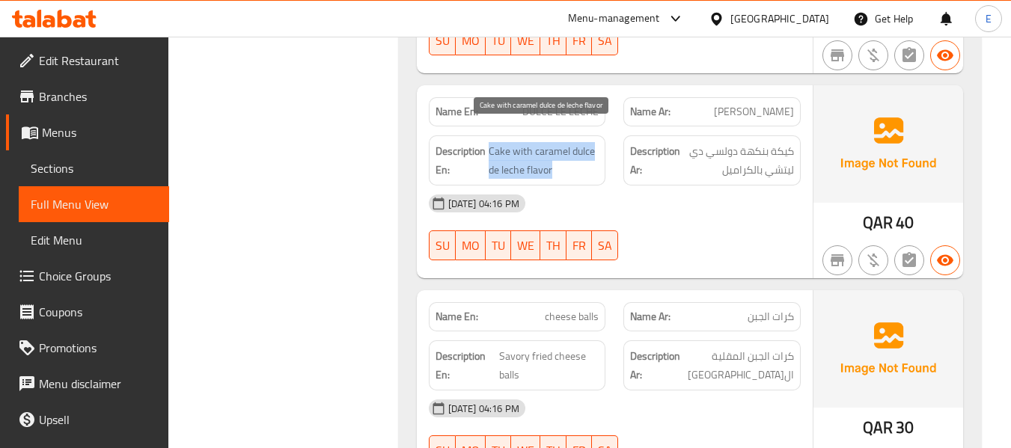
click at [587, 154] on span "Cake with caramel dulce de leche flavor" at bounding box center [543, 160] width 111 height 37
click at [706, 189] on div "[DATE] 04:16 PM" at bounding box center [615, 204] width 390 height 36
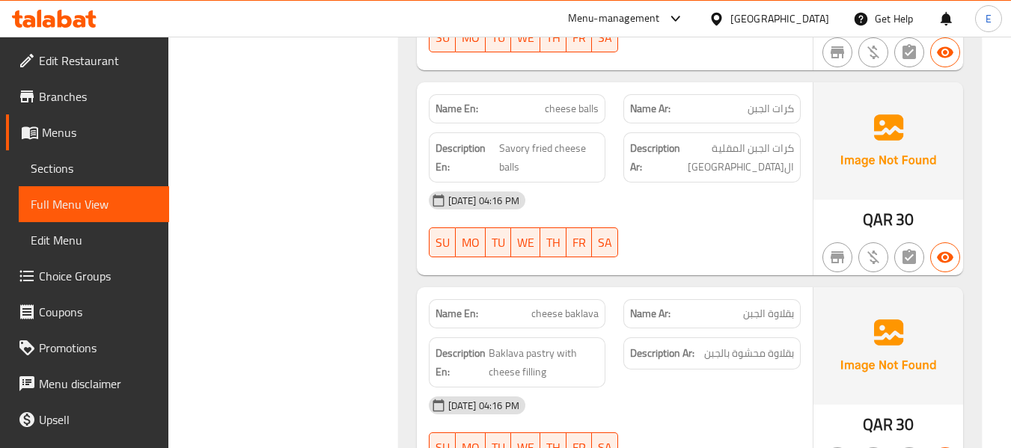
scroll to position [2244, 0]
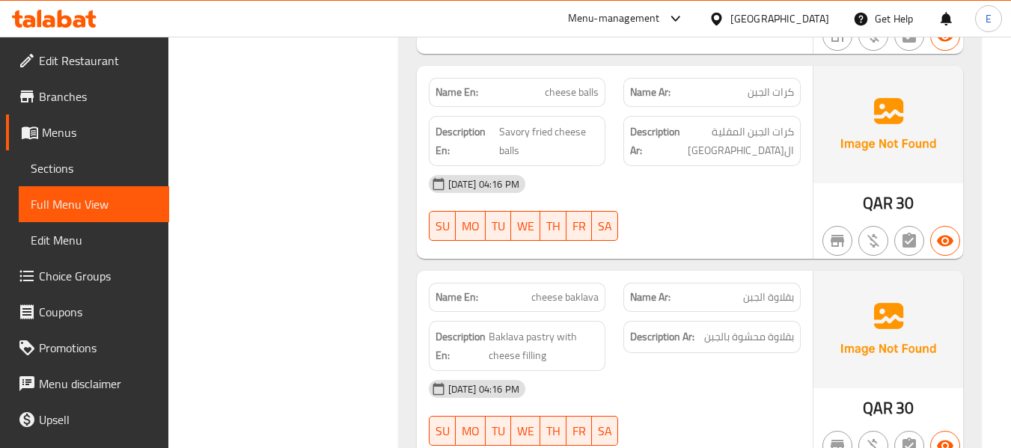
click at [752, 85] on span "كرات الجبن" at bounding box center [770, 93] width 46 height 16
click at [753, 85] on span "كرات الجبن" at bounding box center [770, 93] width 46 height 16
click at [560, 123] on span "Savory fried cheese balls" at bounding box center [548, 141] width 99 height 37
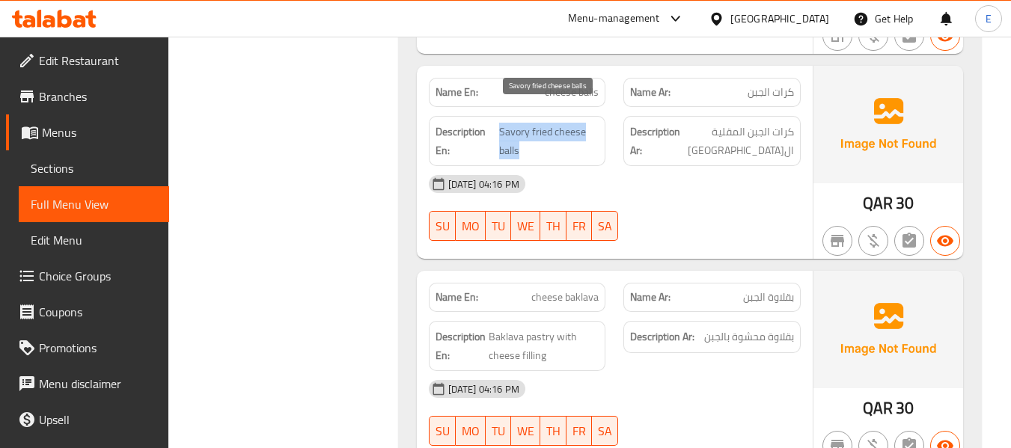
click at [560, 123] on span "Savory fried cheese balls" at bounding box center [548, 141] width 99 height 37
click at [686, 174] on div "[DATE] 04:16 PM" at bounding box center [615, 184] width 390 height 36
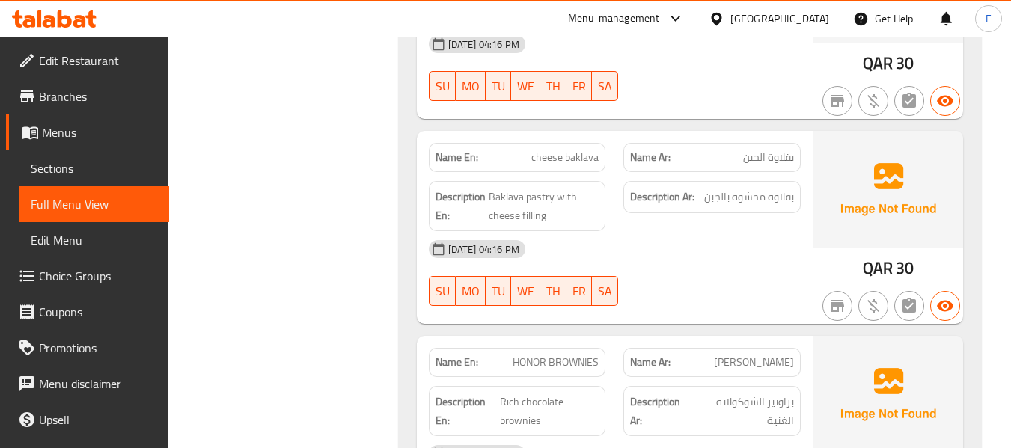
scroll to position [2394, 0]
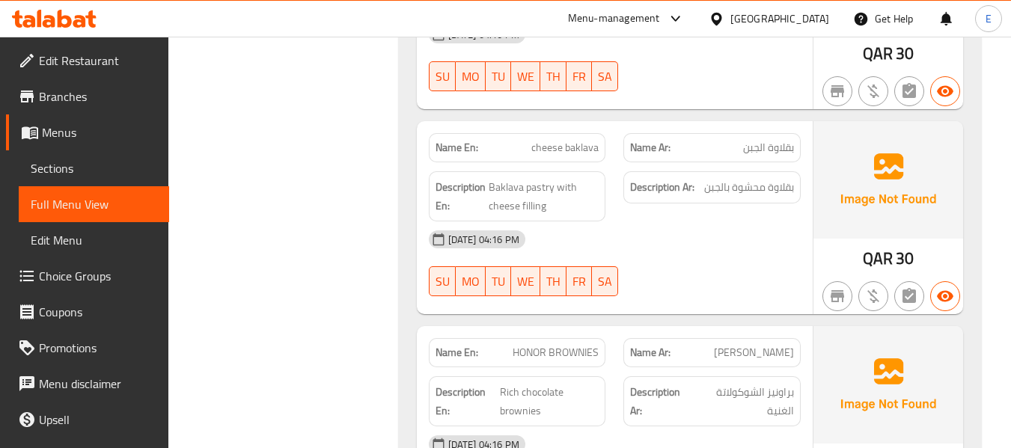
click at [595, 140] on span "cheese baklava" at bounding box center [564, 148] width 67 height 16
drag, startPoint x: 752, startPoint y: 224, endPoint x: 706, endPoint y: 221, distance: 45.7
click at [750, 225] on div "[DATE] 04:16 PM" at bounding box center [615, 239] width 390 height 36
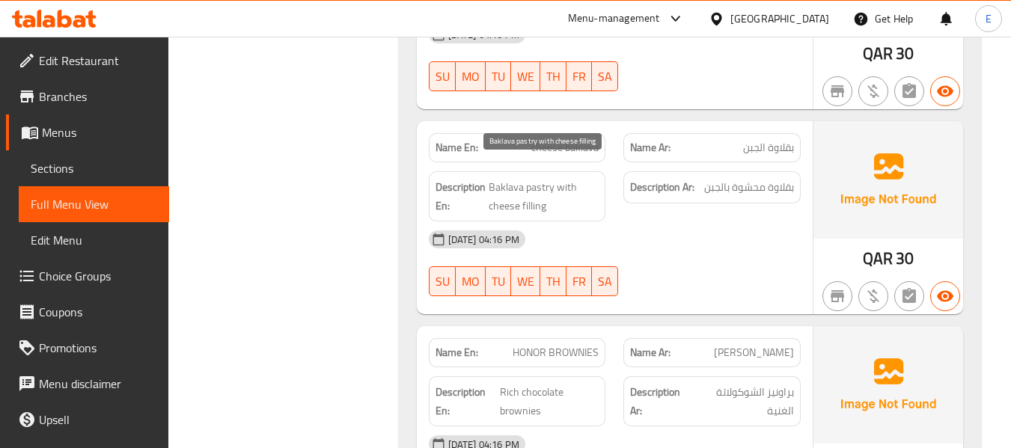
click at [540, 193] on span "Baklava pastry with cheese filling" at bounding box center [543, 196] width 111 height 37
click at [698, 221] on div "[DATE] 04:16 PM" at bounding box center [615, 239] width 390 height 36
click at [588, 140] on span "cheese baklava" at bounding box center [564, 148] width 67 height 16
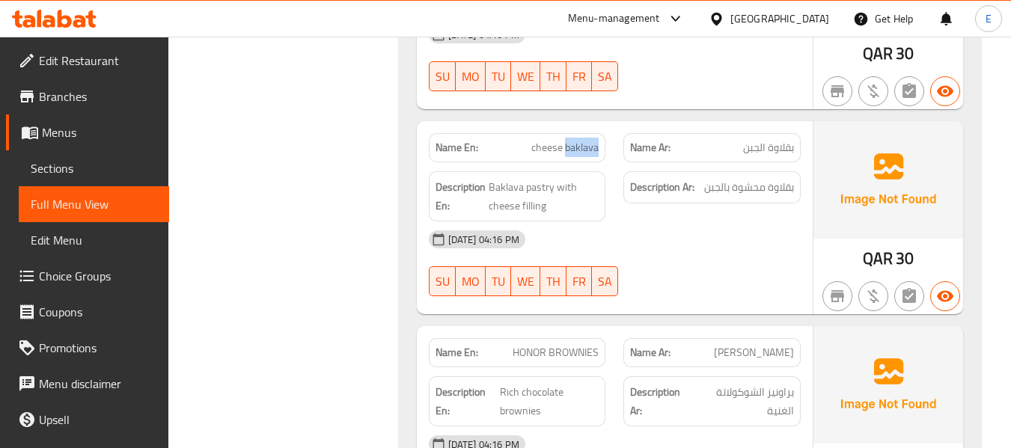
click at [588, 140] on span "cheese baklava" at bounding box center [564, 148] width 67 height 16
copy span "cheese baklava"
click at [548, 140] on span "cheese baklava" at bounding box center [564, 148] width 67 height 16
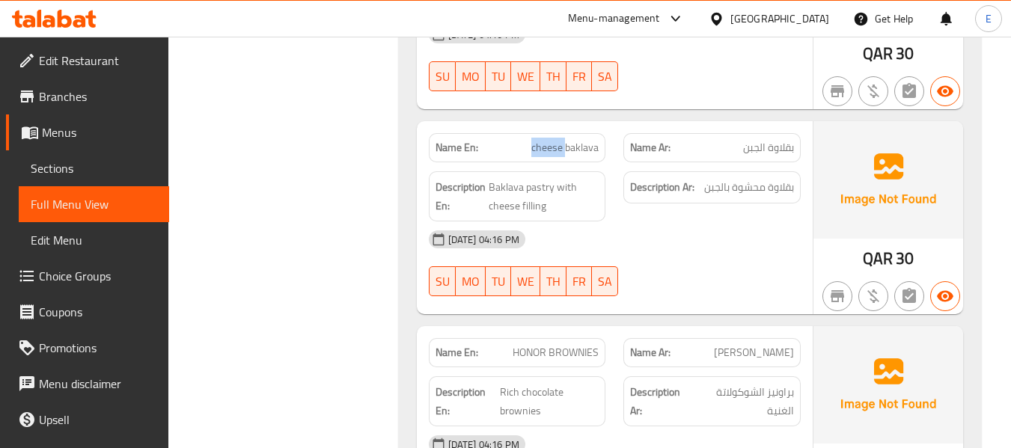
click at [548, 140] on span "cheese baklava" at bounding box center [564, 148] width 67 height 16
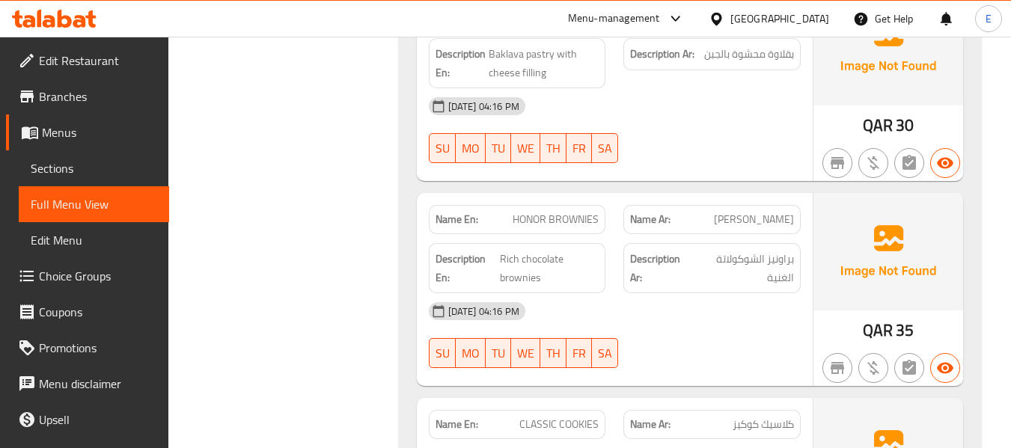
scroll to position [2618, 0]
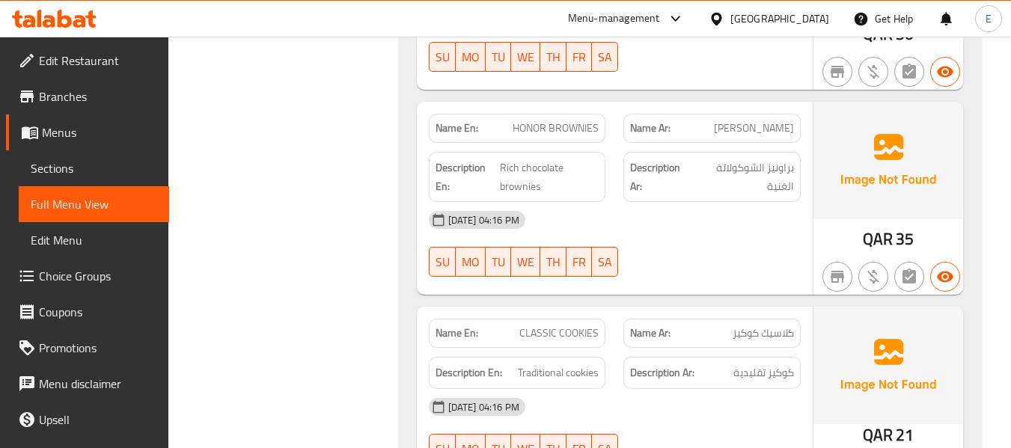
click at [892, 229] on span "QAR" at bounding box center [877, 238] width 30 height 29
click at [770, 120] on span "[PERSON_NAME]" at bounding box center [754, 128] width 80 height 16
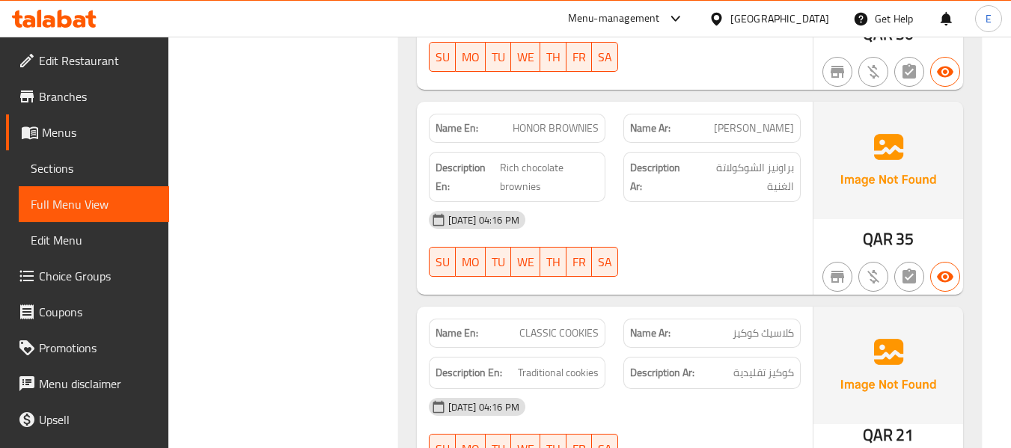
click at [593, 120] on span "HONOR BROWNIES" at bounding box center [555, 128] width 86 height 16
click at [693, 233] on div "04-09-2025 04:16 PM SU MO TU WE TH FR SA" at bounding box center [615, 244] width 390 height 84
click at [510, 162] on span "Rich chocolate brownies" at bounding box center [549, 177] width 99 height 37
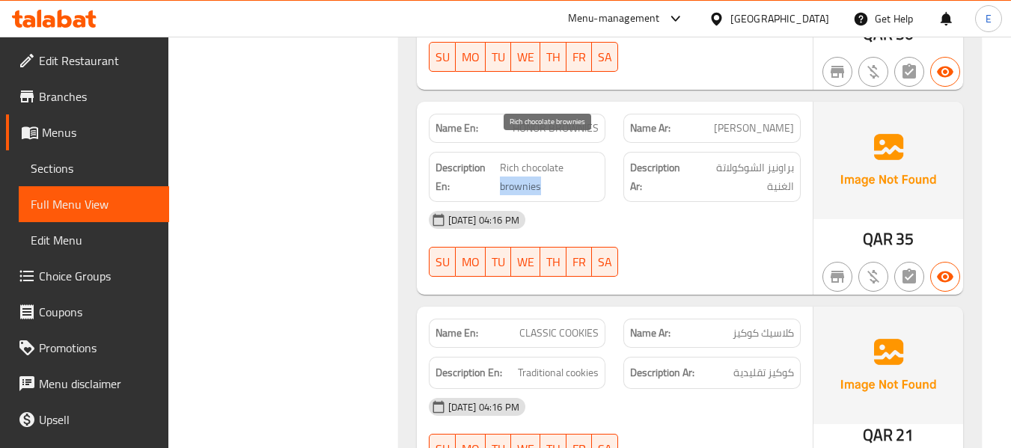
click at [510, 162] on span "Rich chocolate brownies" at bounding box center [549, 177] width 99 height 37
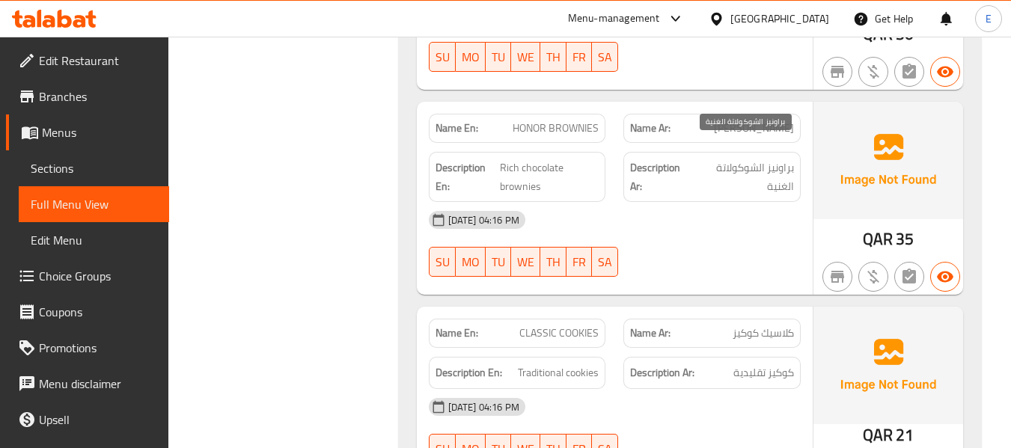
click at [744, 159] on span "براونيز الشوكولاتة الغنية" at bounding box center [743, 177] width 100 height 37
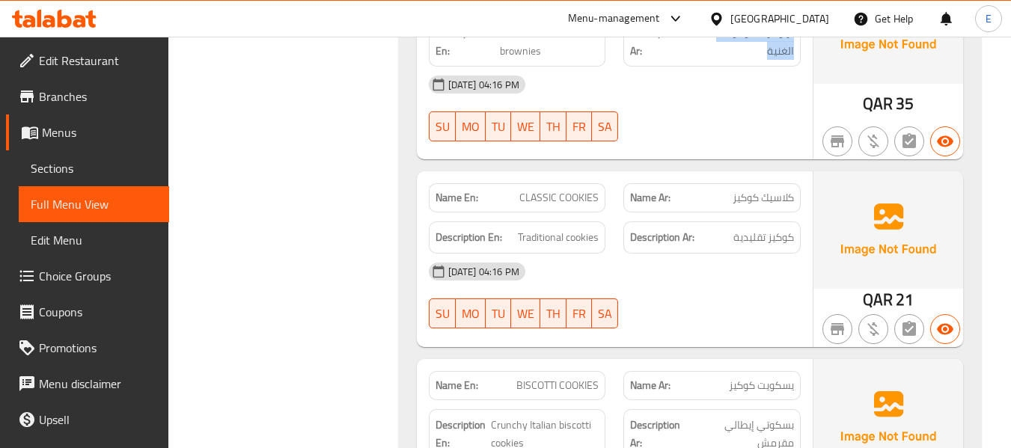
scroll to position [2768, 0]
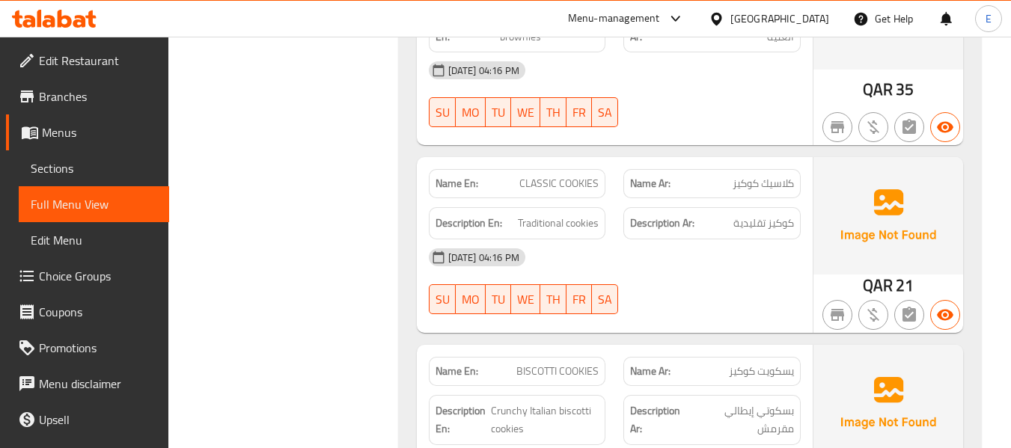
click at [879, 271] on span "QAR" at bounding box center [877, 285] width 30 height 29
click at [583, 176] on span "CLASSIC COOKIES" at bounding box center [558, 184] width 79 height 16
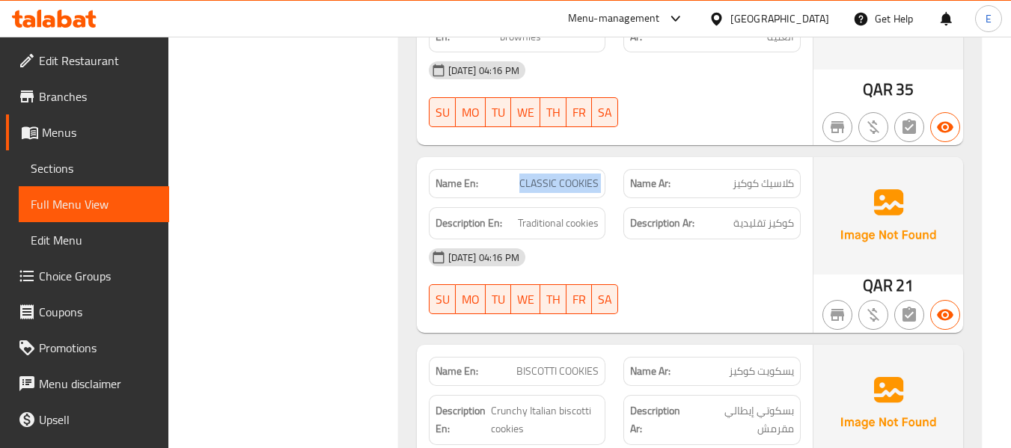
click at [583, 176] on span "CLASSIC COOKIES" at bounding box center [558, 184] width 79 height 16
click at [759, 169] on div "Name Ar: كلاسيك كوكيز" at bounding box center [711, 183] width 177 height 29
click at [762, 214] on span "كوكيز تقليدية" at bounding box center [763, 223] width 61 height 19
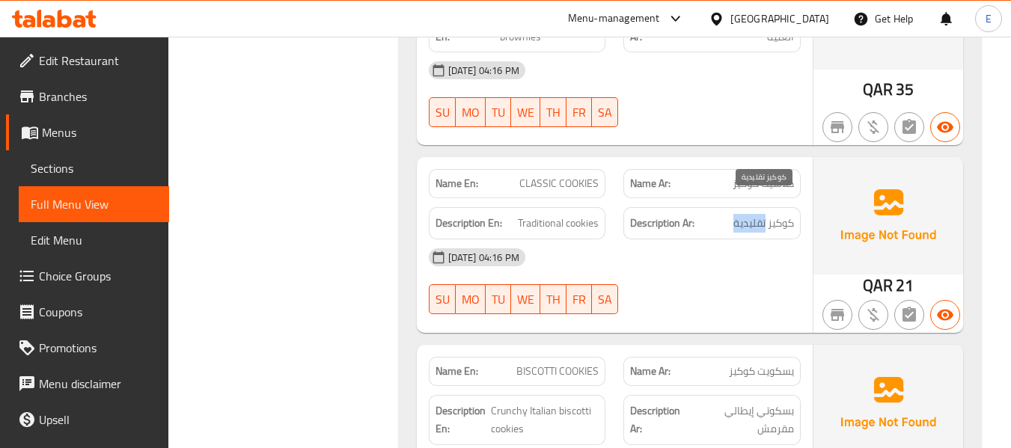
click at [762, 214] on span "كوكيز تقليدية" at bounding box center [763, 223] width 61 height 19
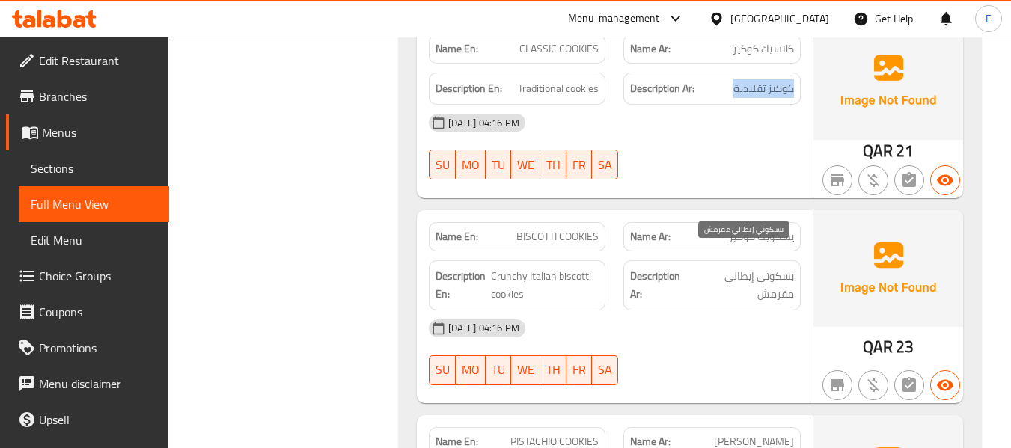
scroll to position [2992, 0]
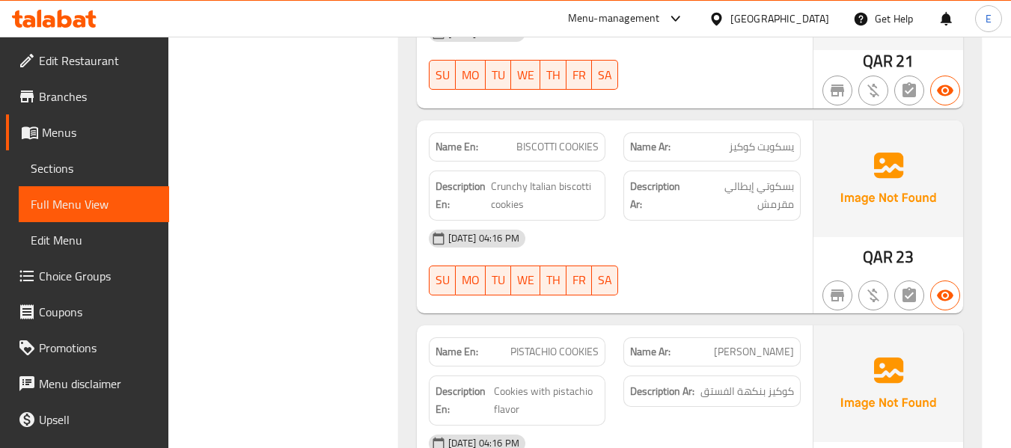
click at [563, 139] on span "BISCOTTI COOKIES" at bounding box center [557, 147] width 82 height 16
click at [761, 139] on span "يسكويت كوكيز" at bounding box center [761, 147] width 65 height 16
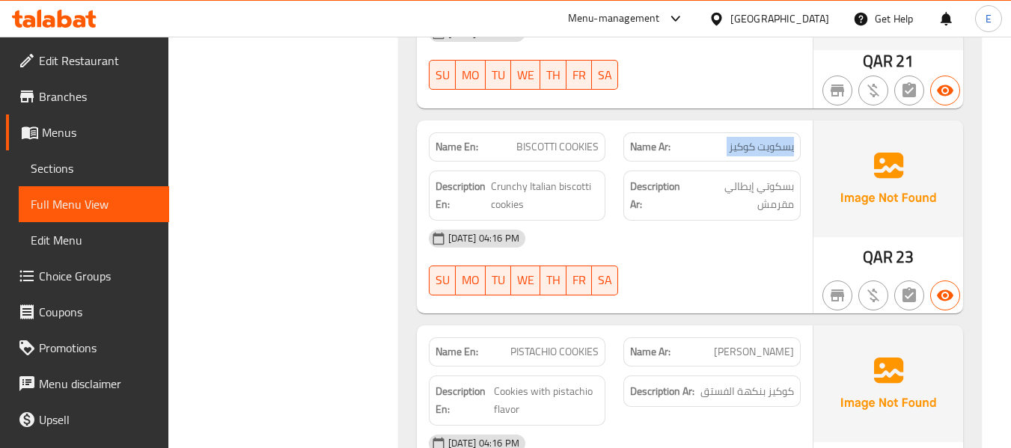
click at [761, 139] on span "يسكويت كوكيز" at bounding box center [761, 147] width 65 height 16
click at [575, 139] on span "BISCOTTI COOKIES" at bounding box center [557, 147] width 82 height 16
copy span "BISCOTTI COOKIES"
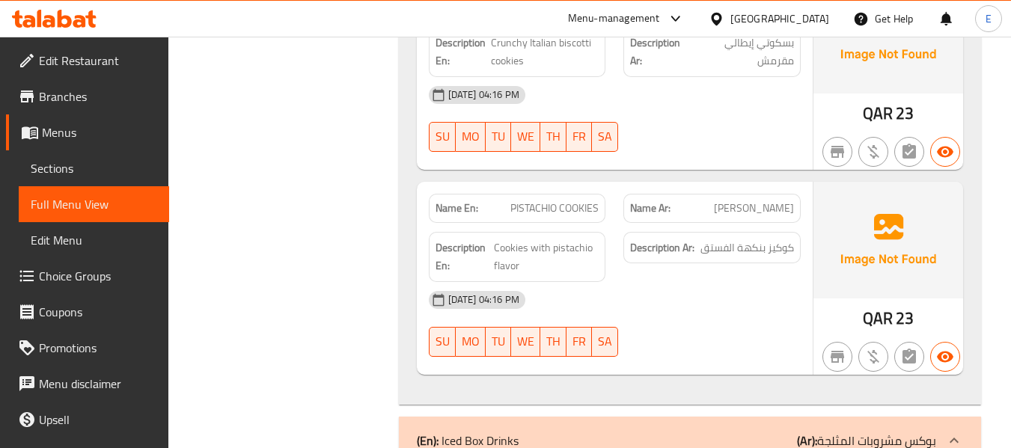
scroll to position [3142, 0]
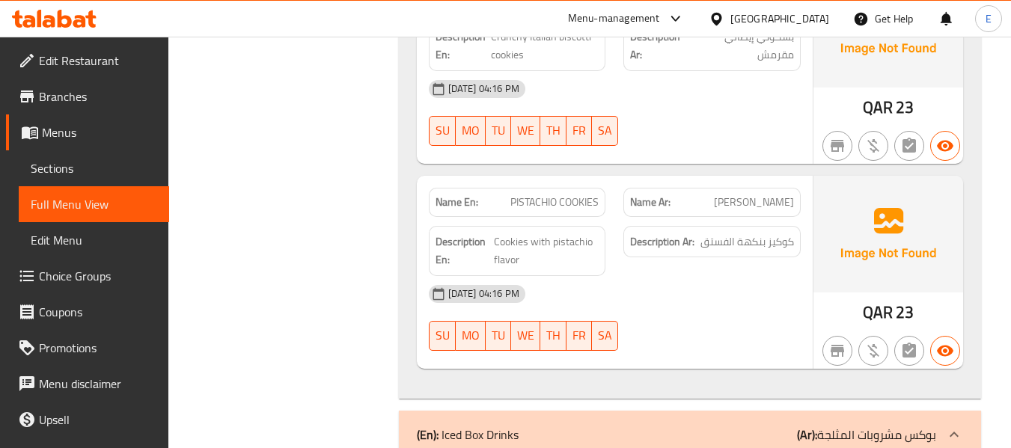
click at [741, 194] on span "[PERSON_NAME]" at bounding box center [754, 202] width 80 height 16
click at [574, 194] on span "PISTACHIO COOKIES" at bounding box center [554, 202] width 88 height 16
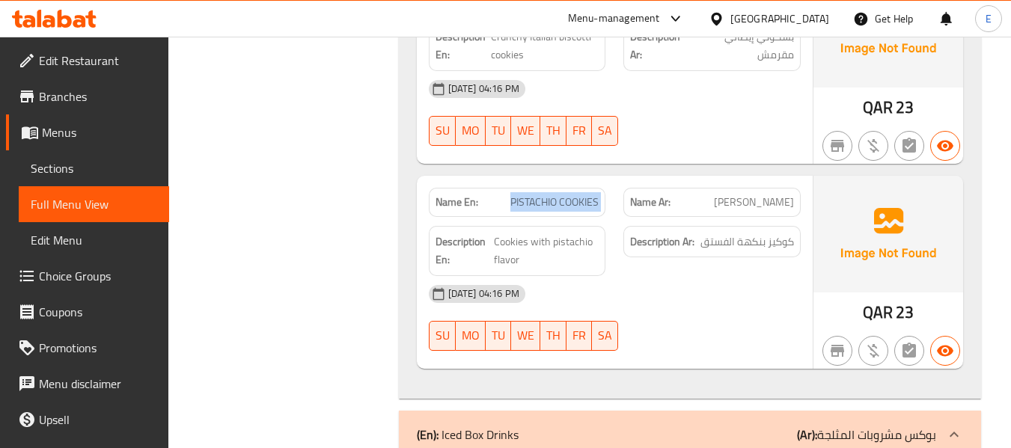
click at [574, 194] on span "PISTACHIO COOKIES" at bounding box center [554, 202] width 88 height 16
click at [592, 233] on span "Cookies with pistachio flavor" at bounding box center [546, 251] width 105 height 37
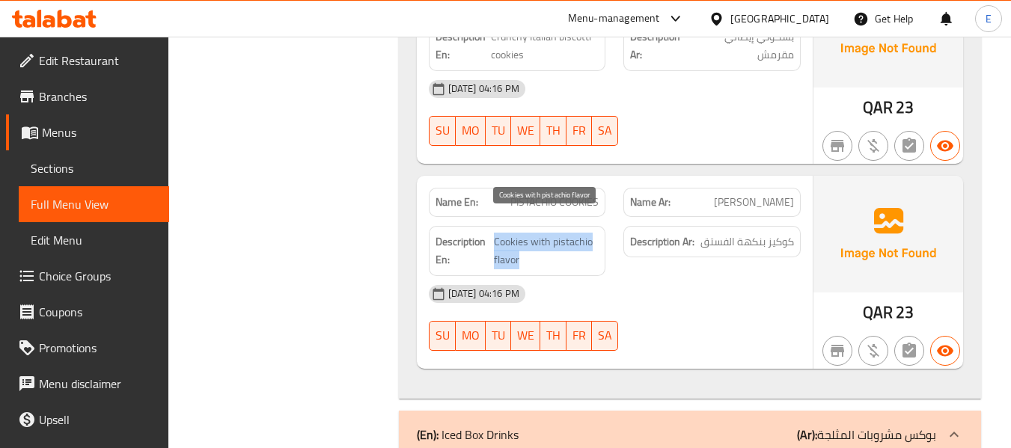
click at [592, 233] on span "Cookies with pistachio flavor" at bounding box center [546, 251] width 105 height 37
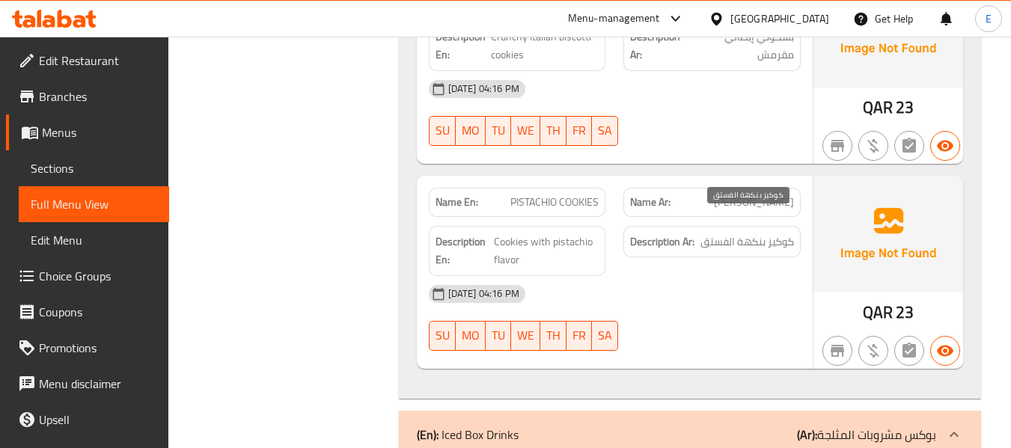
click at [727, 233] on span "كوكيز بنكهة الفستق" at bounding box center [747, 242] width 94 height 19
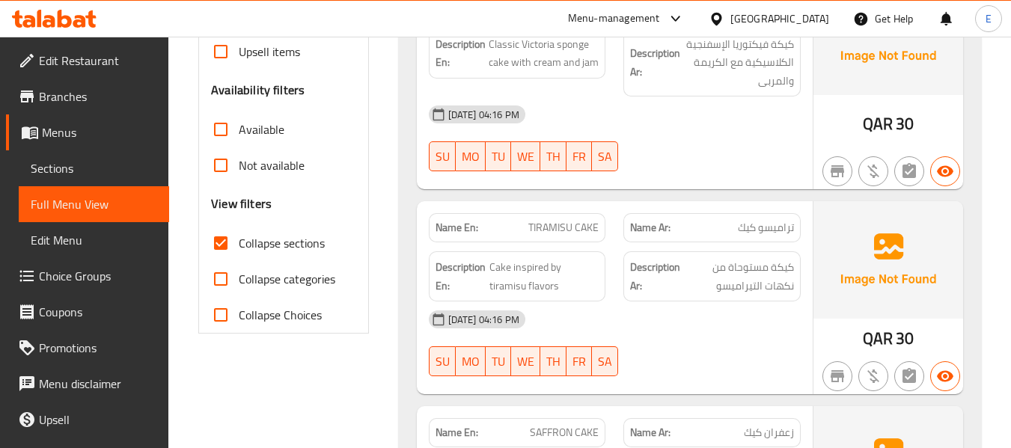
scroll to position [299, 0]
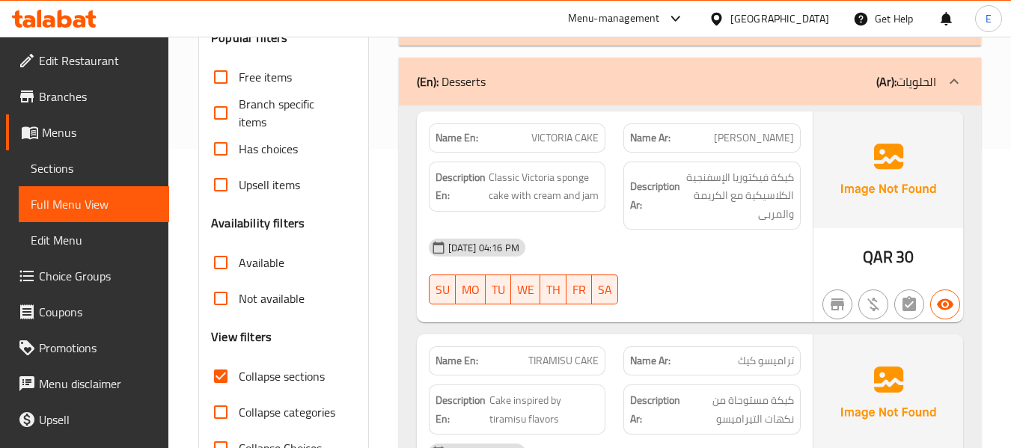
click at [779, 79] on div "(En): Desserts (Ar): الحلويات" at bounding box center [676, 82] width 519 height 18
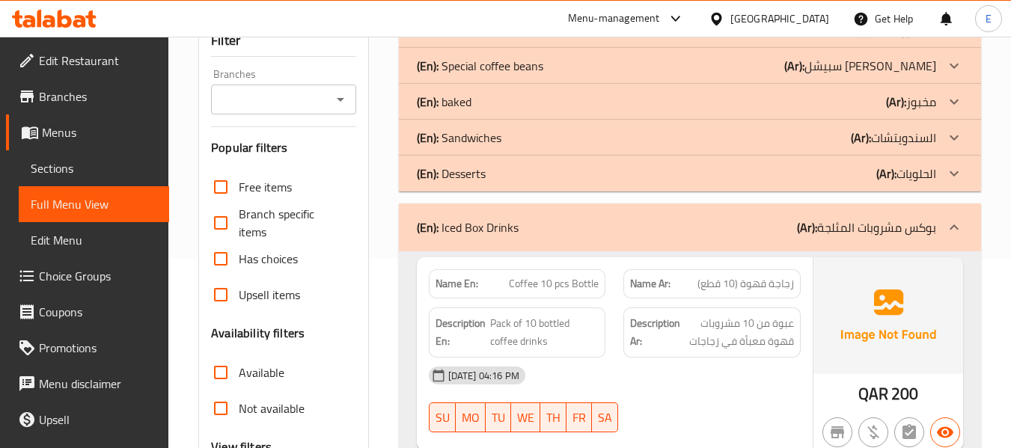
scroll to position [150, 0]
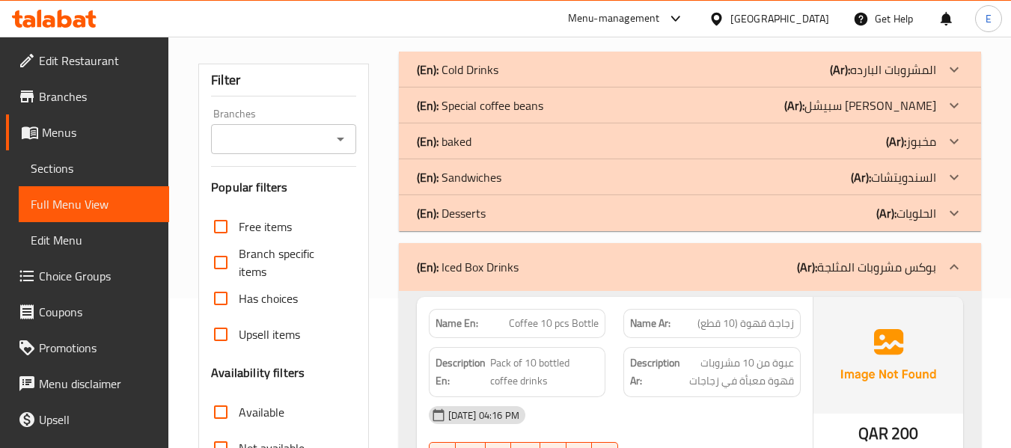
click at [783, 178] on div "(En): Sandwiches (Ar): السندويتشات" at bounding box center [676, 177] width 519 height 18
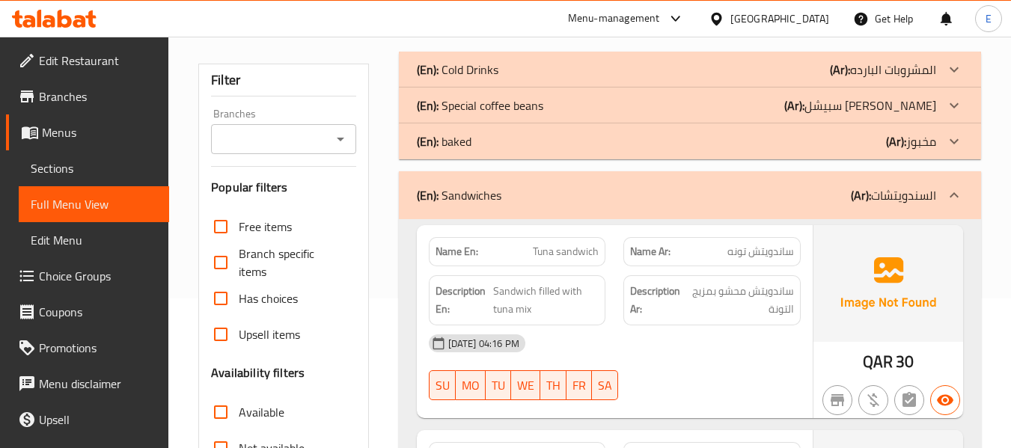
scroll to position [299, 0]
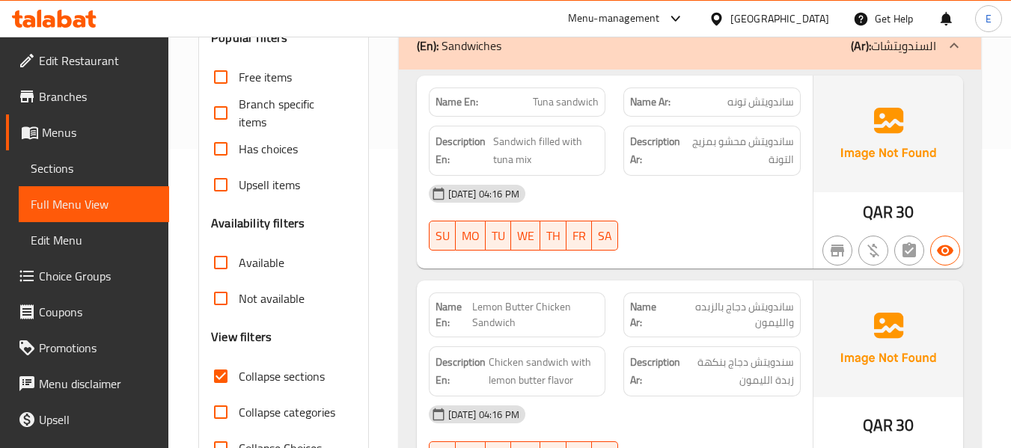
click at [892, 209] on div "QAR 30" at bounding box center [888, 212] width 52 height 22
click at [585, 108] on span "Tuna sandwich" at bounding box center [566, 102] width 66 height 16
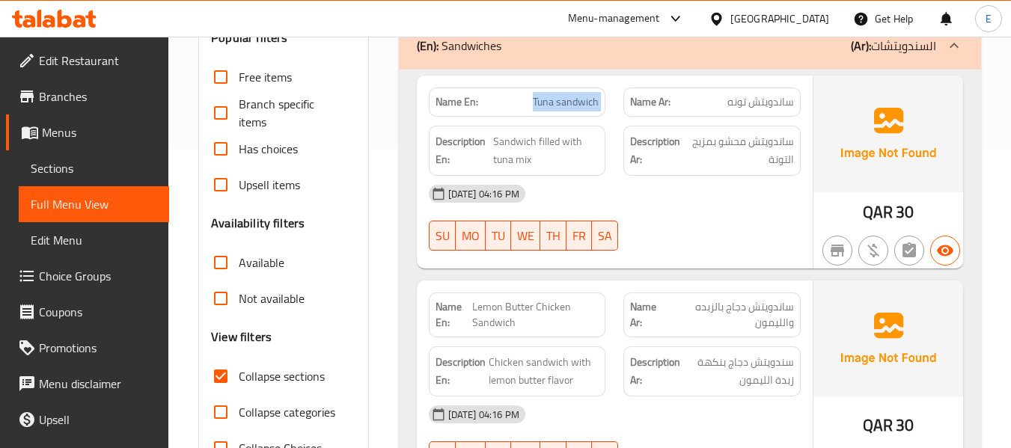
click at [585, 108] on span "Tuna sandwich" at bounding box center [566, 102] width 66 height 16
click at [738, 105] on span "ساندويتش تونه" at bounding box center [760, 102] width 67 height 16
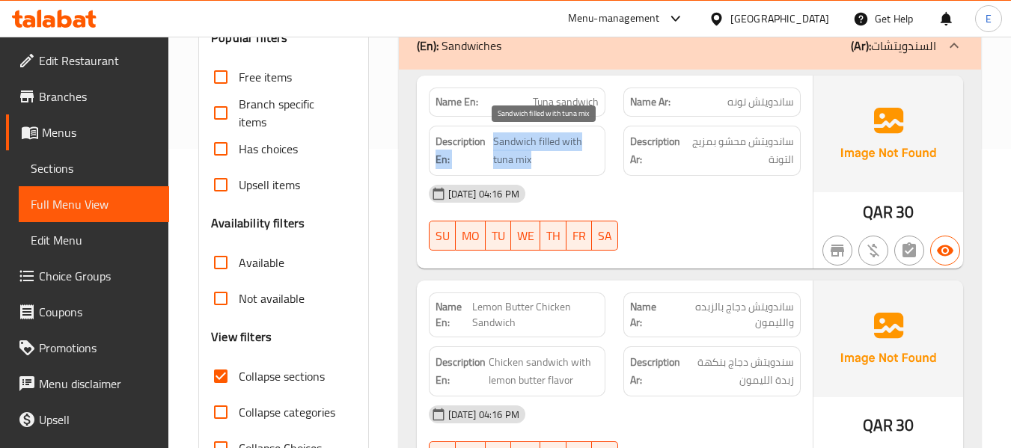
drag, startPoint x: 490, startPoint y: 135, endPoint x: 581, endPoint y: 162, distance: 95.2
click at [581, 162] on h6 "Description En: Sandwich filled with tuna mix" at bounding box center [517, 150] width 164 height 37
click at [581, 162] on span "Sandwich filled with tuna mix" at bounding box center [546, 150] width 106 height 37
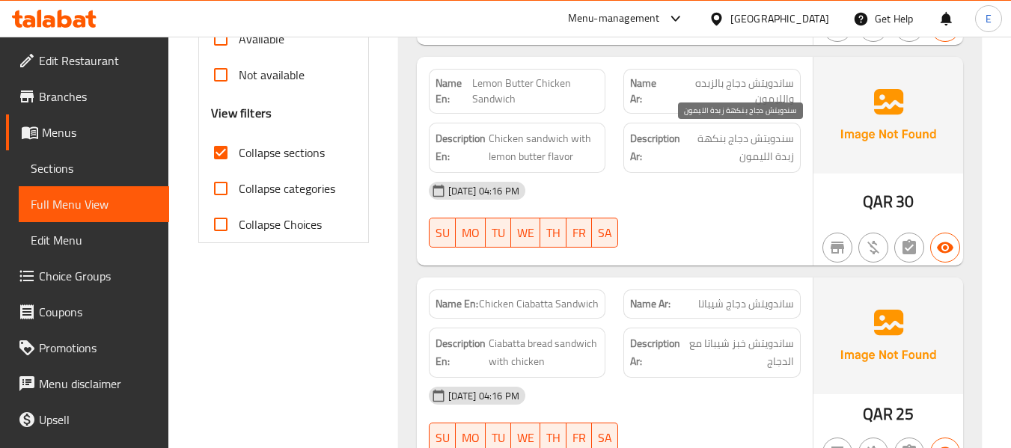
scroll to position [524, 0]
click at [503, 103] on span "Lemon Butter Chicken Sandwich" at bounding box center [535, 90] width 126 height 31
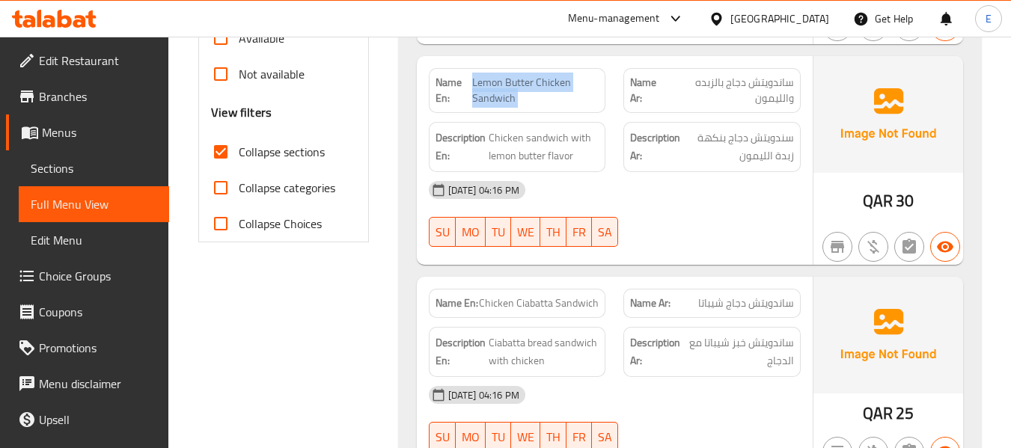
click at [504, 102] on span "Lemon Butter Chicken Sandwich" at bounding box center [535, 90] width 126 height 31
click at [734, 82] on span "ساندويتش دجاج بالزبده والليمون" at bounding box center [730, 90] width 127 height 31
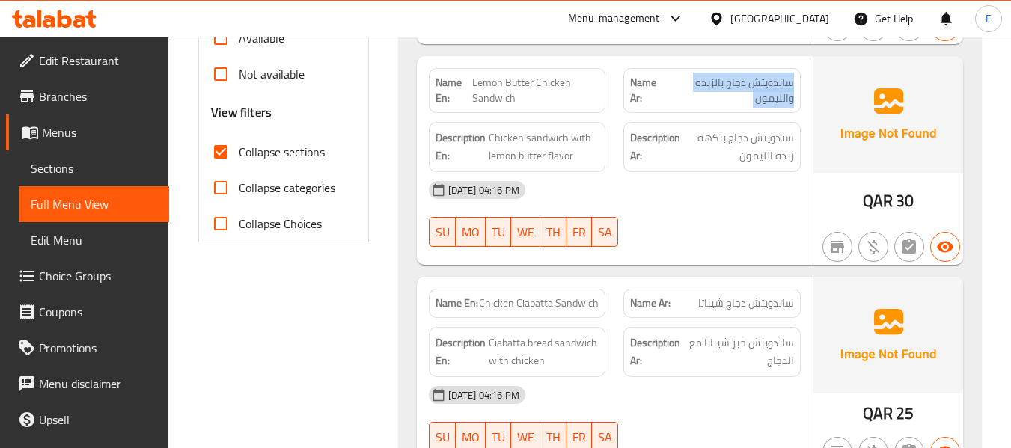
click at [734, 82] on span "ساندويتش دجاج بالزبده والليمون" at bounding box center [730, 90] width 127 height 31
click at [735, 82] on span "ساندويتش دجاج بالزبده والليمون" at bounding box center [730, 90] width 127 height 31
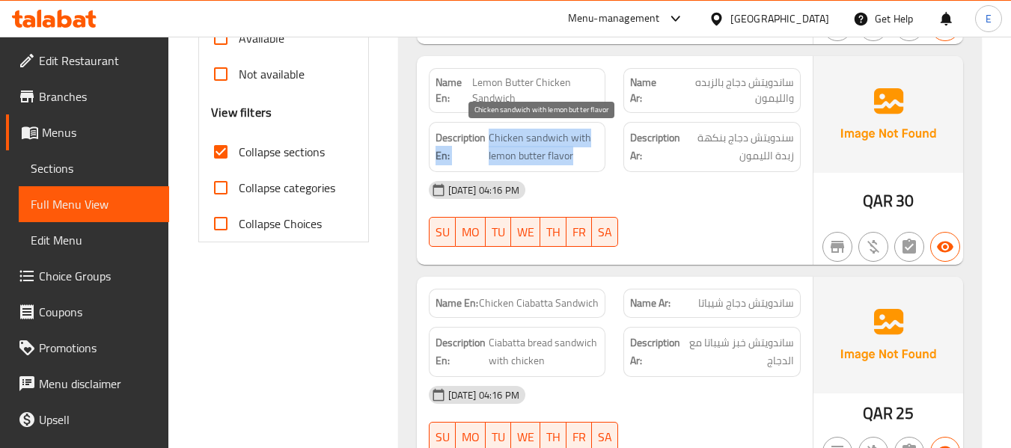
drag, startPoint x: 485, startPoint y: 135, endPoint x: 583, endPoint y: 151, distance: 100.1
click at [583, 151] on h6 "Description En: Chicken sandwich with lemon butter flavor" at bounding box center [517, 147] width 164 height 37
click at [583, 151] on span "Chicken sandwich with lemon butter flavor" at bounding box center [543, 147] width 111 height 37
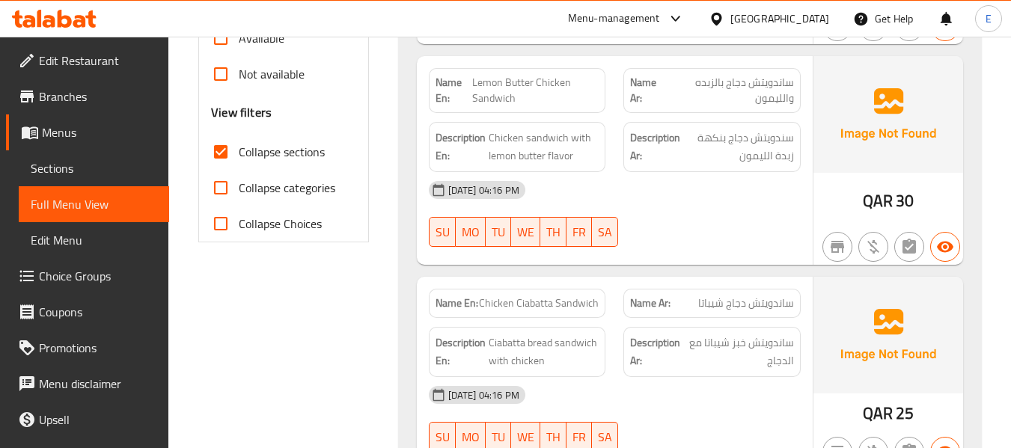
click at [726, 228] on div "04-09-2025 04:16 PM SU MO TU WE TH FR SA" at bounding box center [615, 214] width 390 height 84
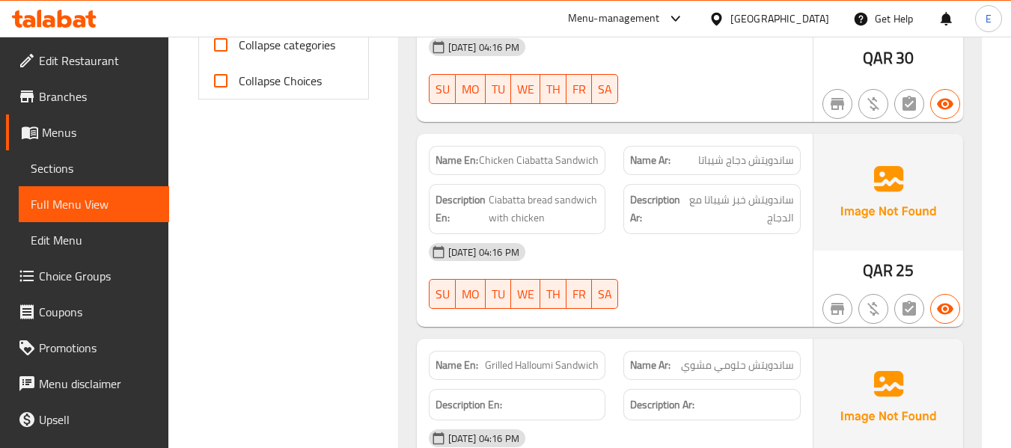
scroll to position [673, 0]
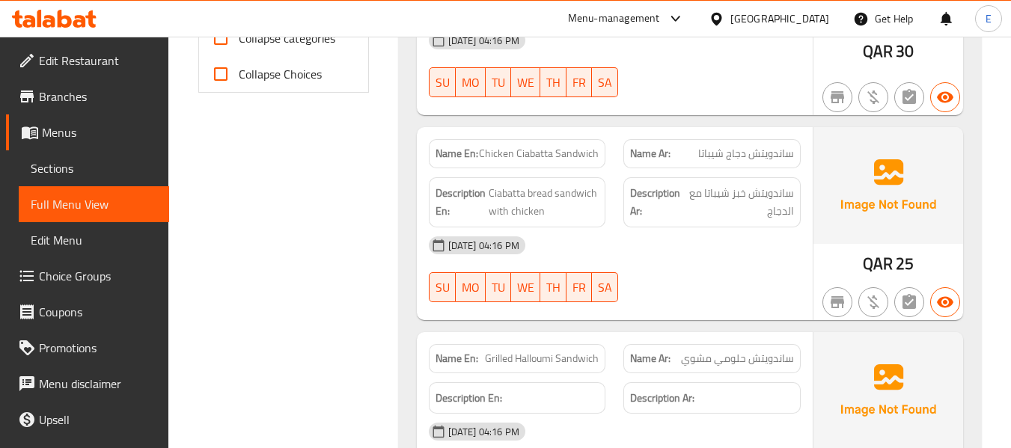
click at [717, 156] on span "ساندويتش دجاج شيباتا" at bounding box center [746, 154] width 96 height 16
click at [579, 157] on span "Chicken Ciabatta Sandwich" at bounding box center [539, 154] width 120 height 16
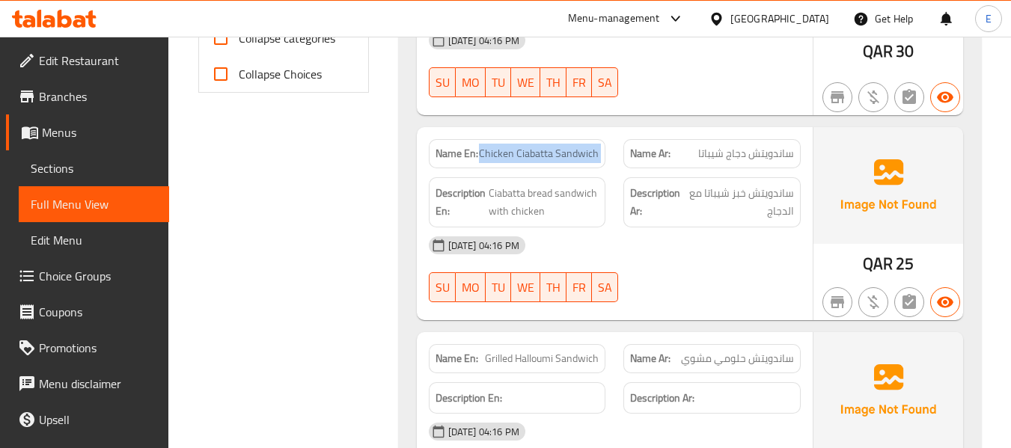
click at [579, 157] on span "Chicken Ciabatta Sandwich" at bounding box center [539, 154] width 120 height 16
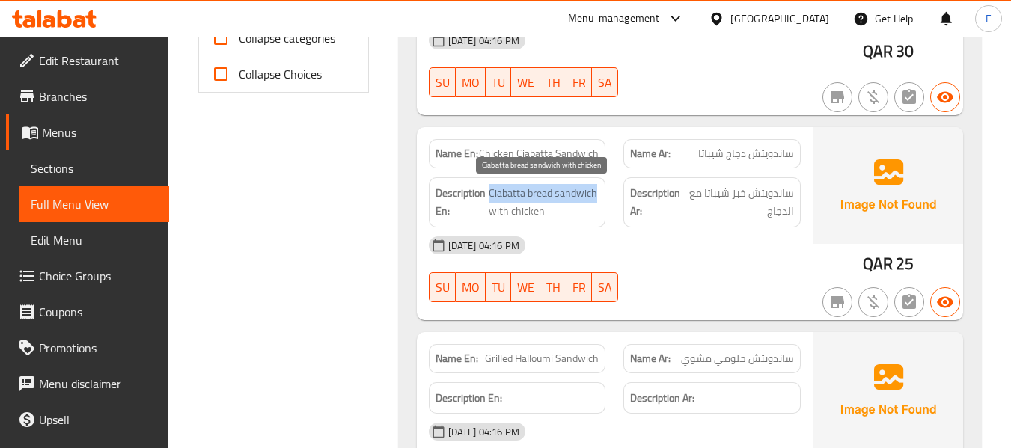
drag, startPoint x: 486, startPoint y: 190, endPoint x: 593, endPoint y: 198, distance: 107.3
click at [593, 198] on h6 "Description En: Ciabatta bread sandwich with chicken" at bounding box center [517, 202] width 164 height 37
click at [592, 198] on span "Ciabatta bread sandwich with chicken" at bounding box center [543, 202] width 111 height 37
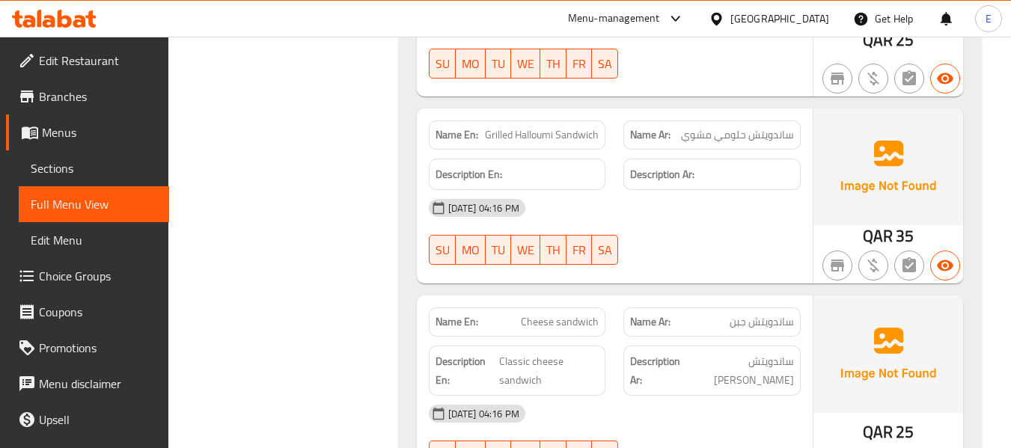
scroll to position [898, 0]
click at [901, 232] on span "35" at bounding box center [904, 235] width 18 height 29
click at [592, 129] on span "Grilled Halloumi Sandwich" at bounding box center [542, 134] width 114 height 16
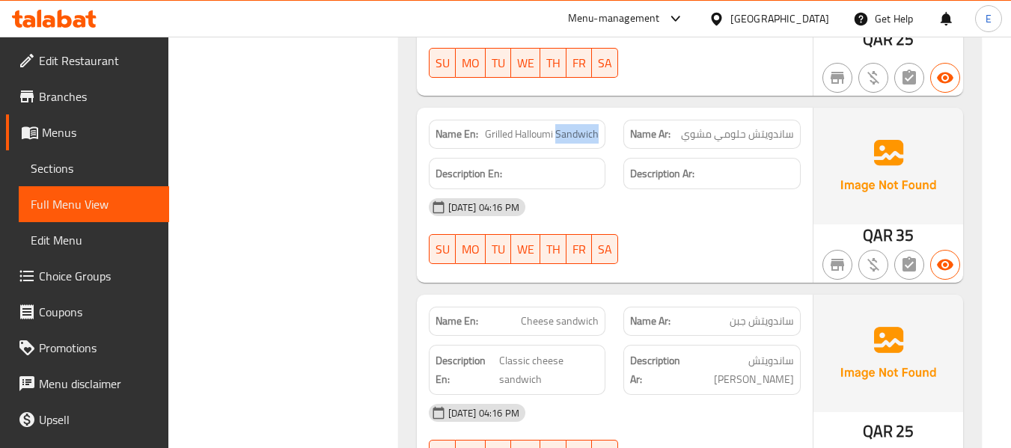
click at [592, 129] on span "Grilled Halloumi Sandwich" at bounding box center [542, 134] width 114 height 16
click at [731, 137] on span "ساندويتش حلومي مشوي" at bounding box center [737, 134] width 113 height 16
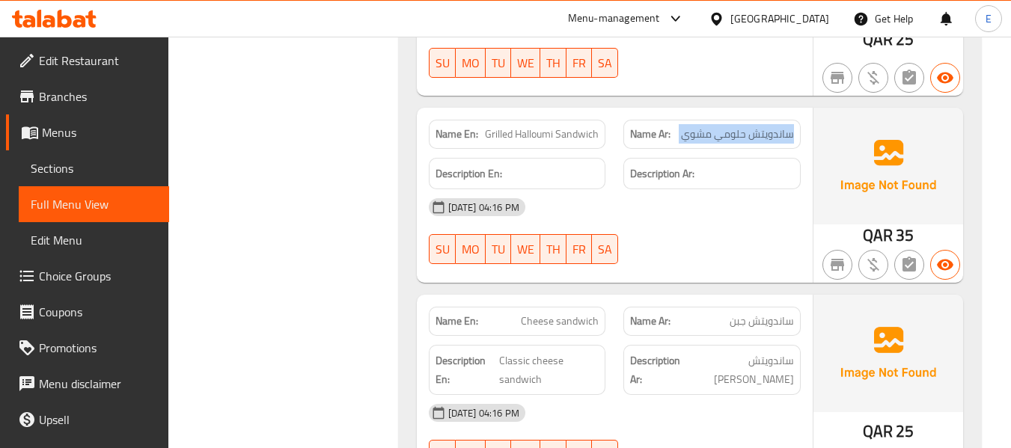
click at [731, 137] on span "ساندويتش حلومي مشوي" at bounding box center [737, 134] width 113 height 16
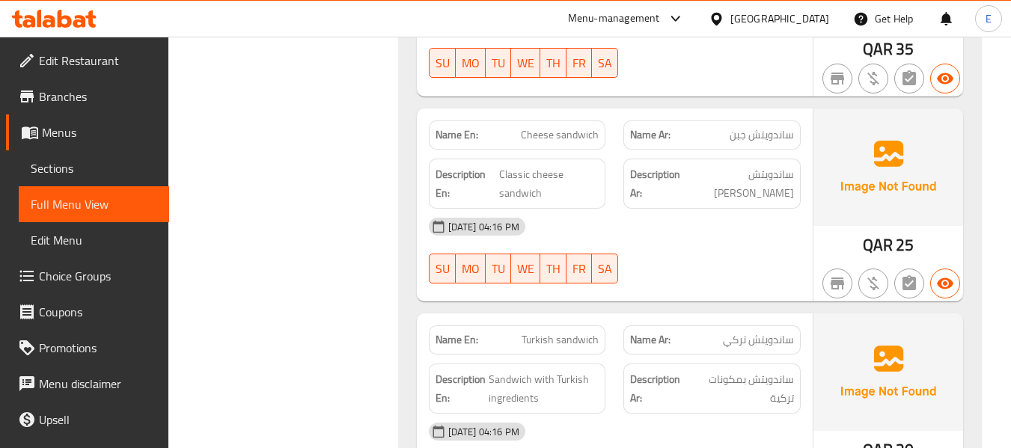
scroll to position [1122, 0]
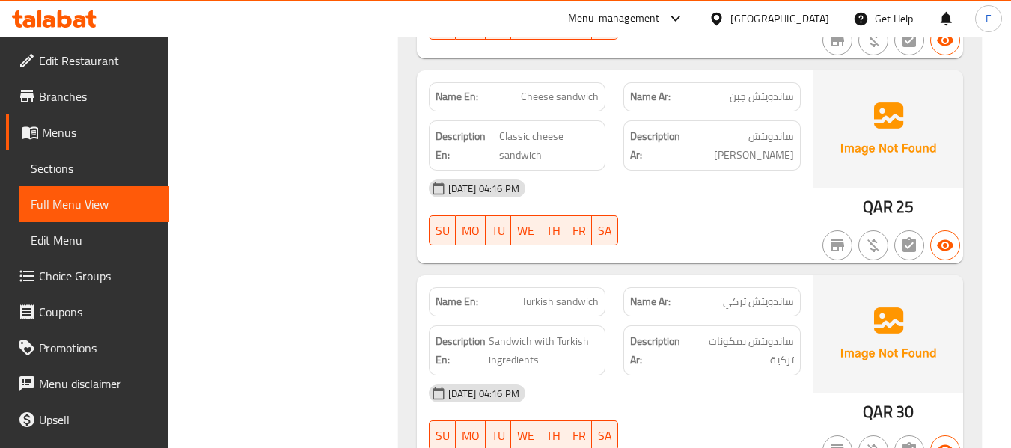
click at [780, 89] on span "ساندويتش جبن" at bounding box center [761, 97] width 64 height 16
click at [588, 89] on span "Cheese sandwich" at bounding box center [560, 97] width 78 height 16
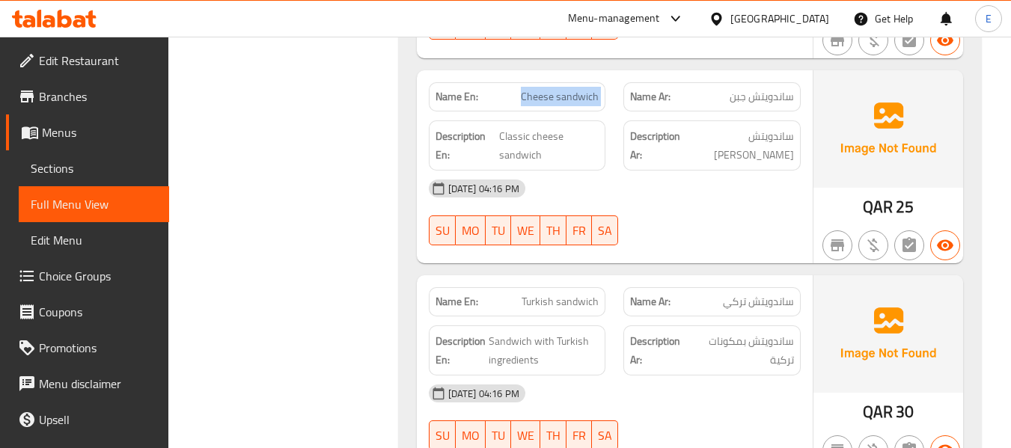
click at [588, 89] on span "Cheese sandwich" at bounding box center [560, 97] width 78 height 16
click at [743, 160] on span "ساندويتش [PERSON_NAME]" at bounding box center [740, 145] width 107 height 37
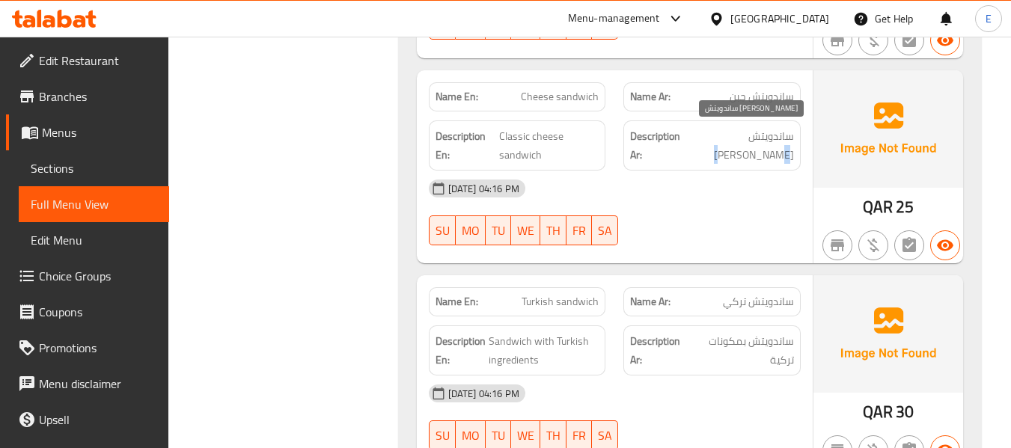
click at [743, 160] on span "ساندويتش [PERSON_NAME]" at bounding box center [740, 145] width 107 height 37
click at [744, 160] on span "ساندويتش [PERSON_NAME]" at bounding box center [740, 145] width 107 height 37
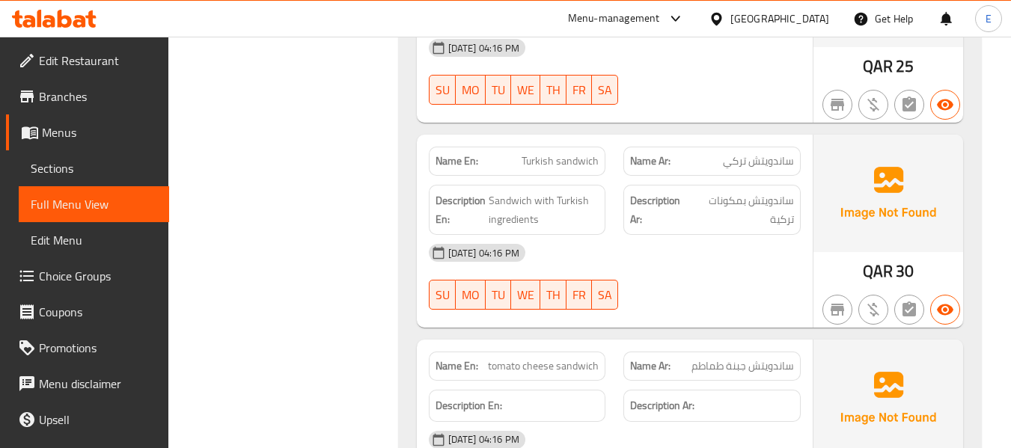
scroll to position [1272, 0]
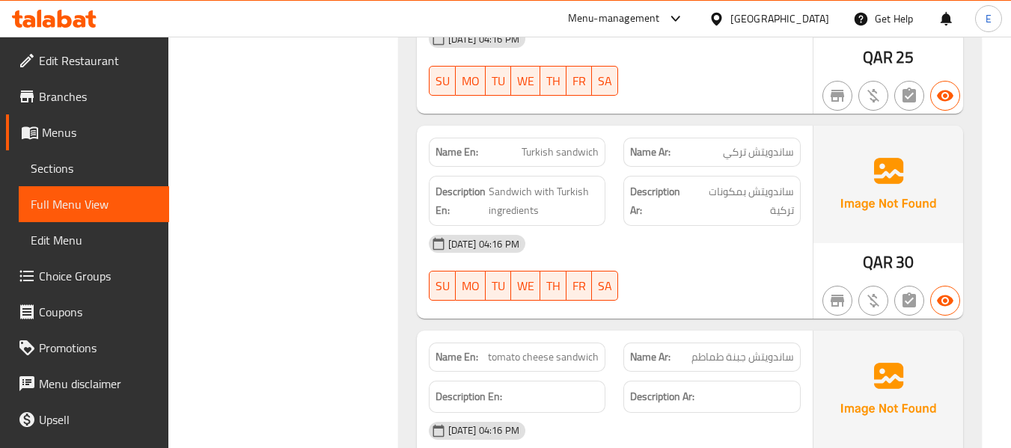
click at [886, 263] on span "QAR" at bounding box center [877, 262] width 30 height 29
click at [774, 153] on span "ساندويتش تركي" at bounding box center [758, 152] width 71 height 16
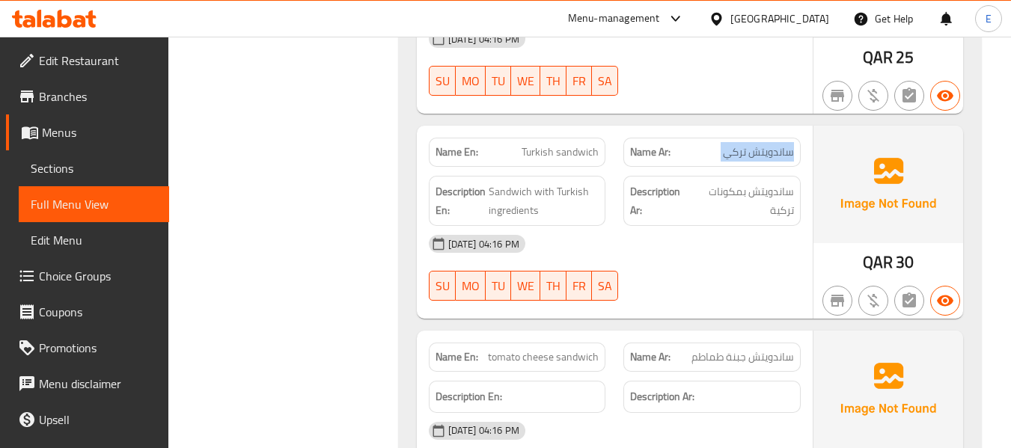
click at [774, 153] on span "ساندويتش تركي" at bounding box center [758, 152] width 71 height 16
click at [534, 158] on span "Turkish sandwich" at bounding box center [559, 152] width 77 height 16
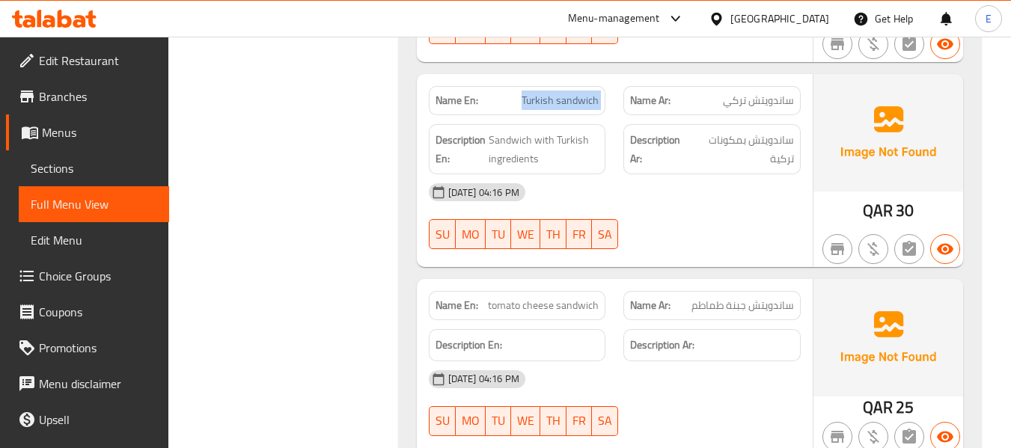
scroll to position [1346, 0]
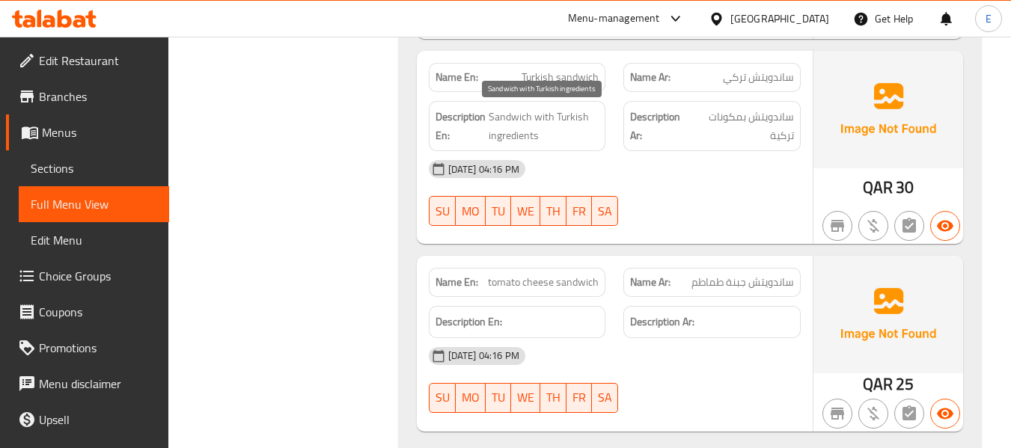
click at [524, 120] on span "Sandwich with Turkish ingredients" at bounding box center [543, 126] width 111 height 37
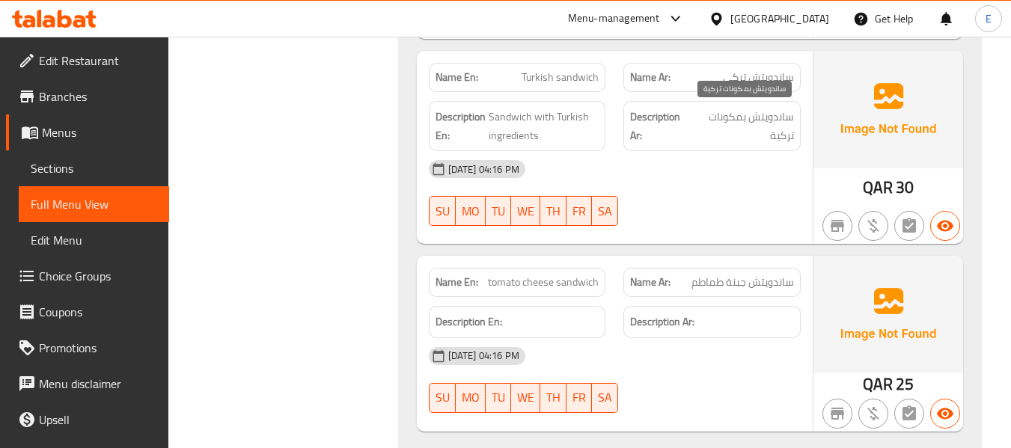
click at [746, 132] on span "ساندويتش بمكونات تركية" at bounding box center [743, 126] width 102 height 37
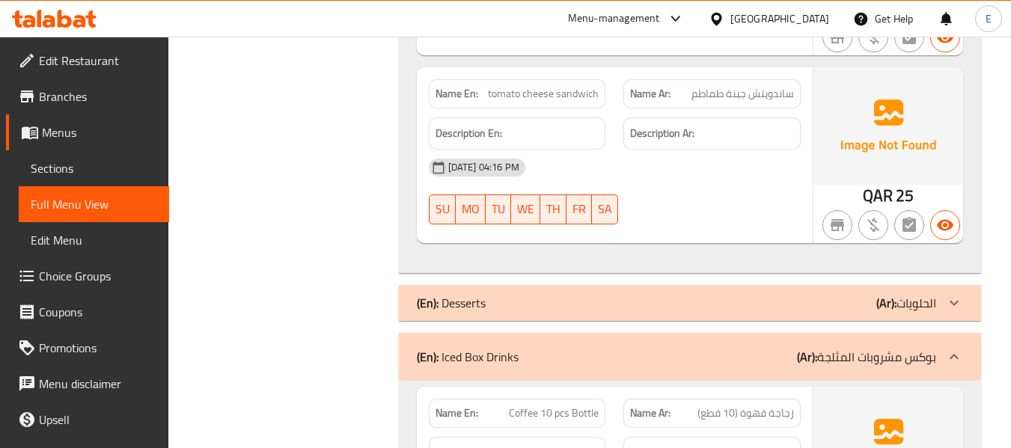
scroll to position [1571, 0]
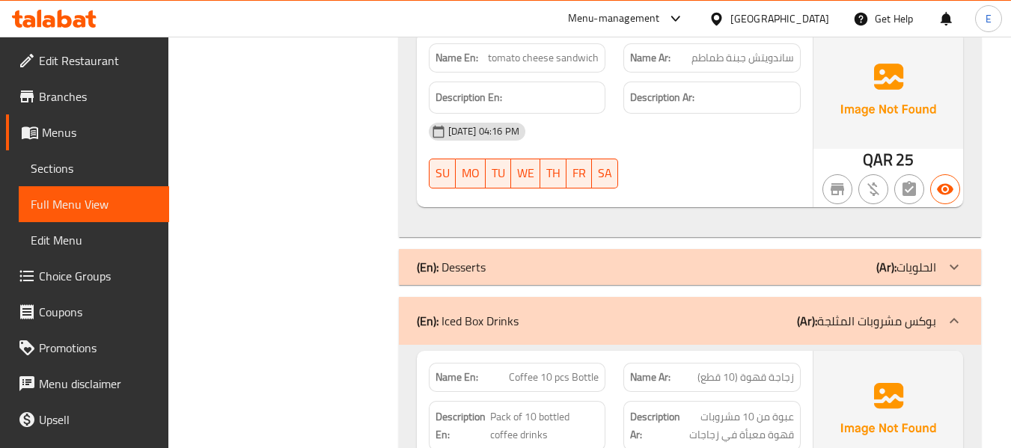
click at [779, 61] on span "ساندويتش جبنة طماطم" at bounding box center [742, 58] width 102 height 16
click at [557, 55] on span "tomato cheese sandwich" at bounding box center [543, 58] width 111 height 16
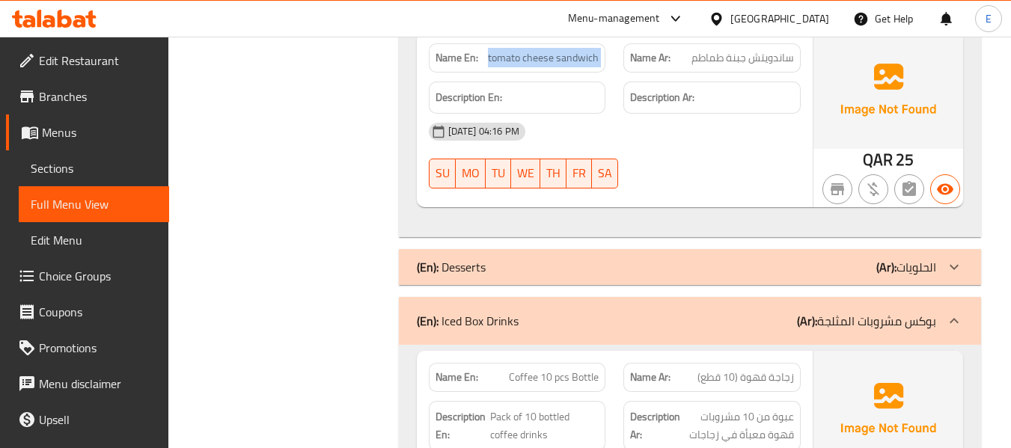
click at [557, 55] on span "tomato cheese sandwich" at bounding box center [543, 58] width 111 height 16
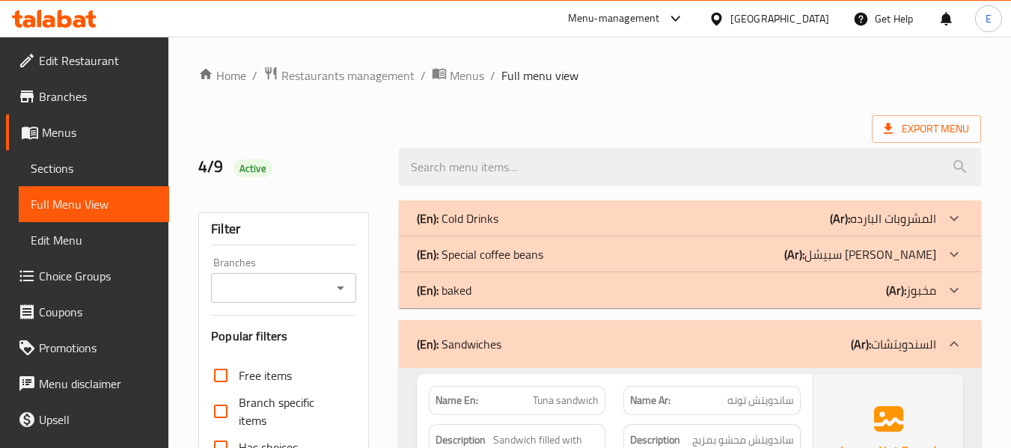
scroll to position [0, 0]
click at [814, 297] on div "(En): baked (Ar): مخبوز" at bounding box center [676, 291] width 519 height 18
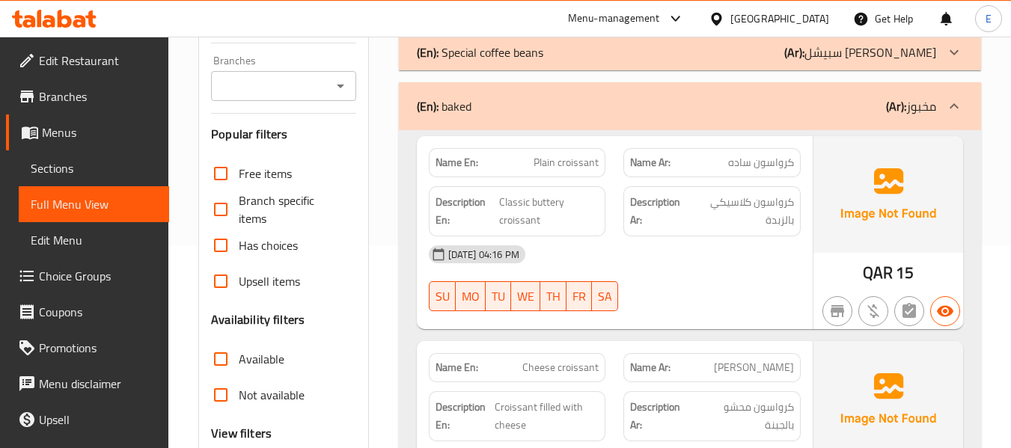
scroll to position [224, 0]
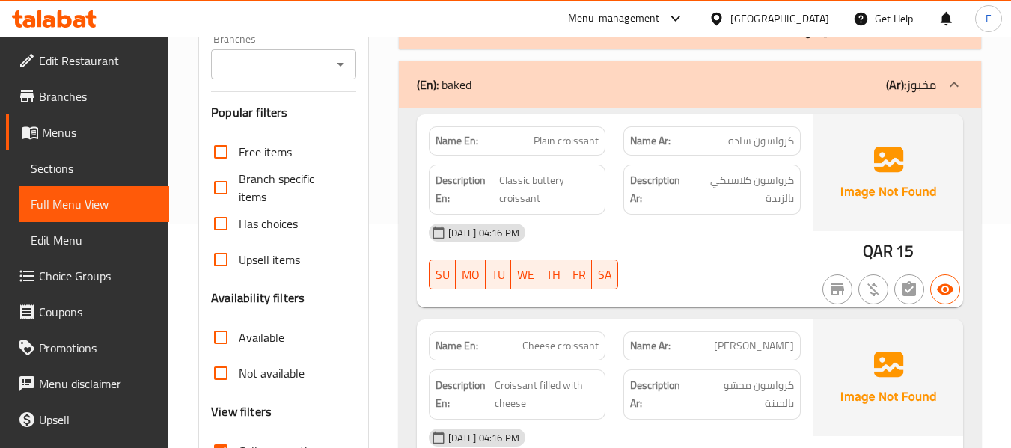
click at [772, 133] on span "كرواسون ساده" at bounding box center [761, 141] width 66 height 16
click at [598, 133] on span "Plain croissant" at bounding box center [565, 141] width 65 height 16
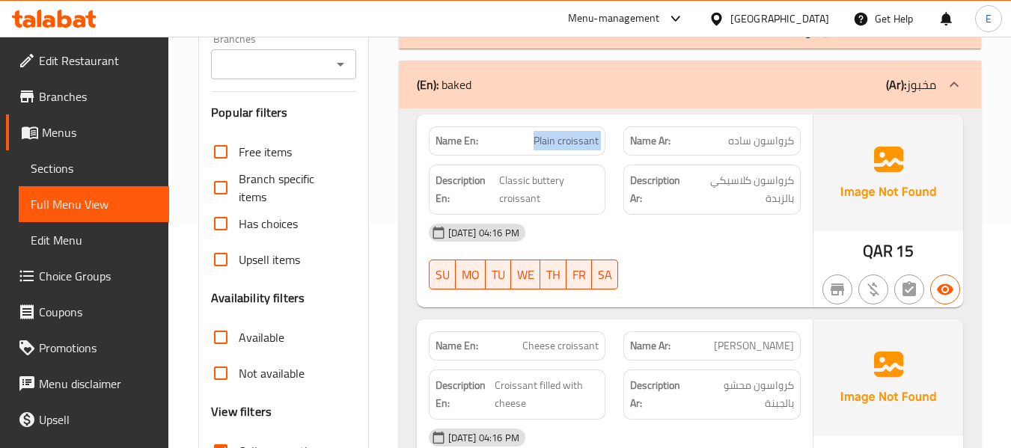
click at [598, 133] on span "Plain croissant" at bounding box center [565, 141] width 65 height 16
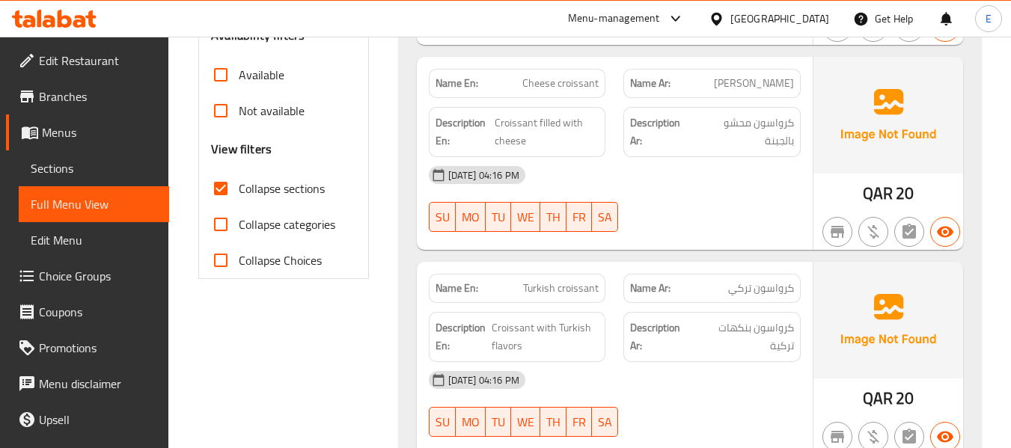
scroll to position [524, 0]
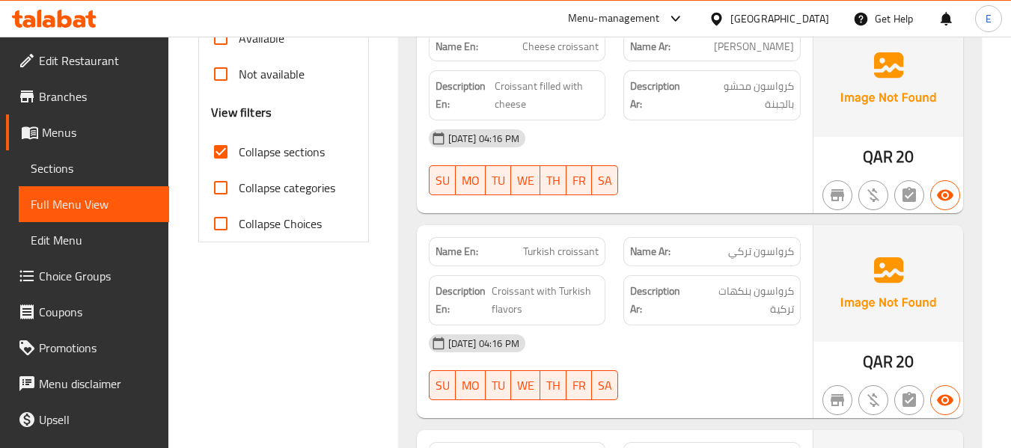
click at [889, 154] on span "QAR" at bounding box center [877, 156] width 30 height 29
click at [776, 58] on div "Name Ar: كرواسون جبن" at bounding box center [711, 46] width 177 height 29
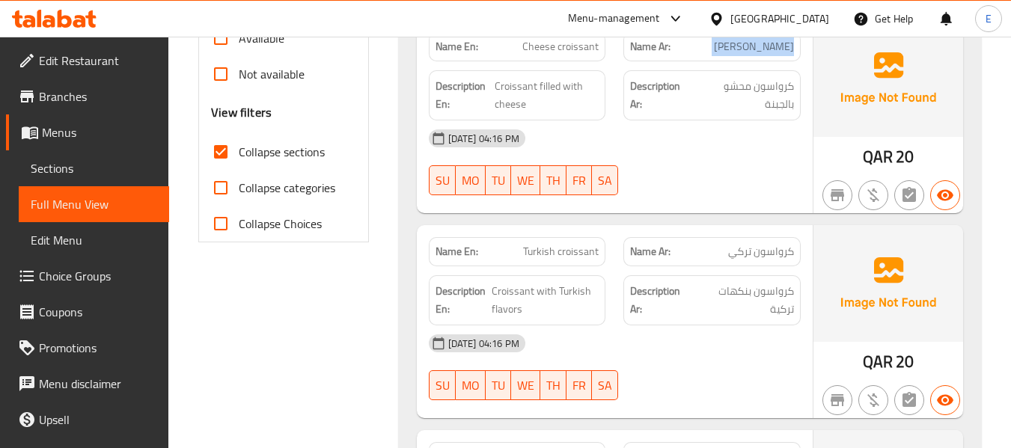
click at [776, 58] on div "Name Ar: كرواسون جبن" at bounding box center [711, 46] width 177 height 29
click at [563, 54] on span "Cheese croissant" at bounding box center [560, 47] width 76 height 16
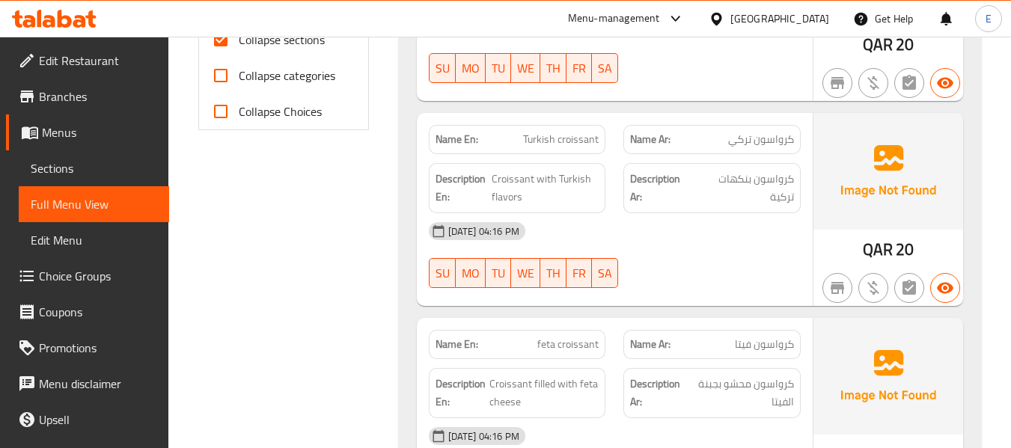
scroll to position [673, 0]
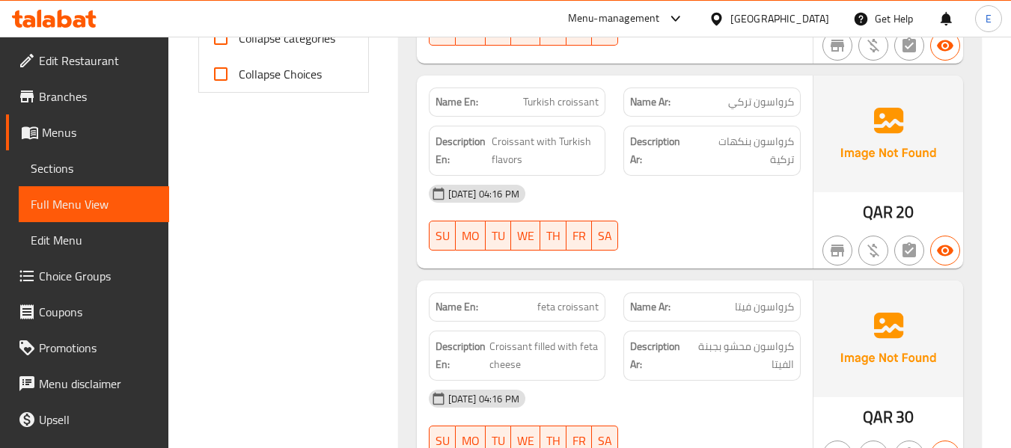
click at [875, 212] on span "QAR" at bounding box center [877, 211] width 30 height 29
click at [785, 99] on span "كرواسون تركي" at bounding box center [761, 102] width 66 height 16
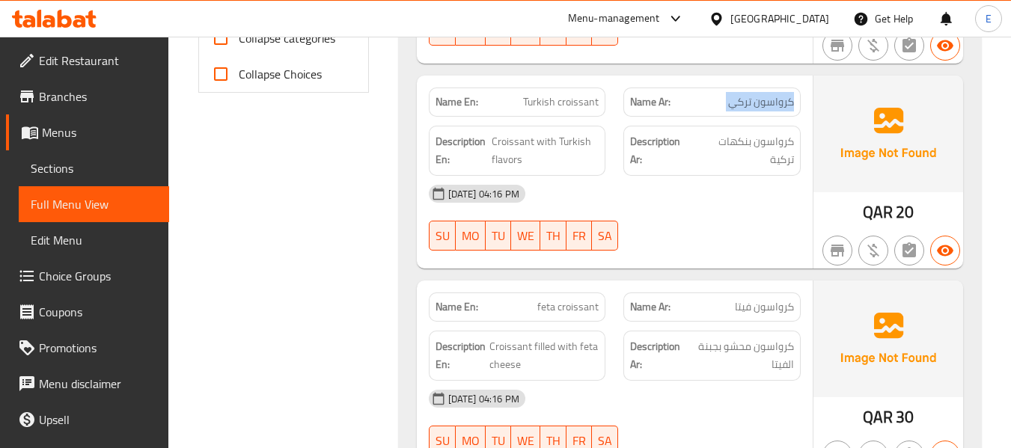
click at [785, 99] on span "كرواسون تركي" at bounding box center [761, 102] width 66 height 16
click at [577, 94] on span "Turkish croissant" at bounding box center [561, 102] width 76 height 16
click at [562, 138] on span "Croissant with Turkish flavors" at bounding box center [544, 150] width 107 height 37
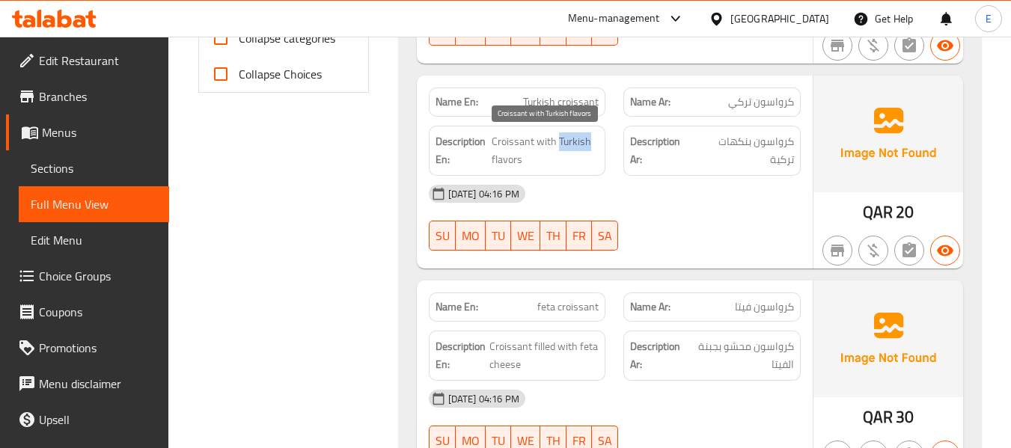
click at [562, 138] on span "Croissant with Turkish flavors" at bounding box center [544, 150] width 107 height 37
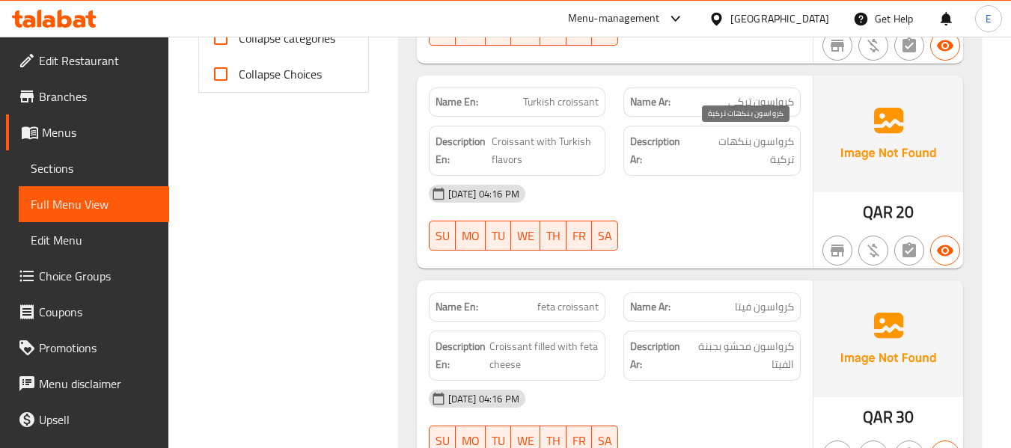
click at [773, 141] on span "كرواسون بنكهات تركية" at bounding box center [744, 150] width 99 height 37
click at [743, 306] on span "كرواسون فيتا" at bounding box center [764, 307] width 59 height 16
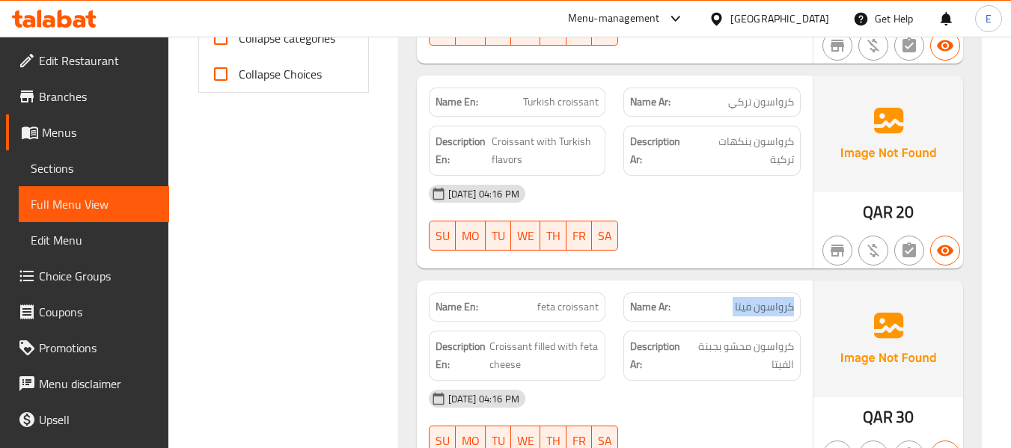
click at [743, 306] on span "كرواسون فيتا" at bounding box center [764, 307] width 59 height 16
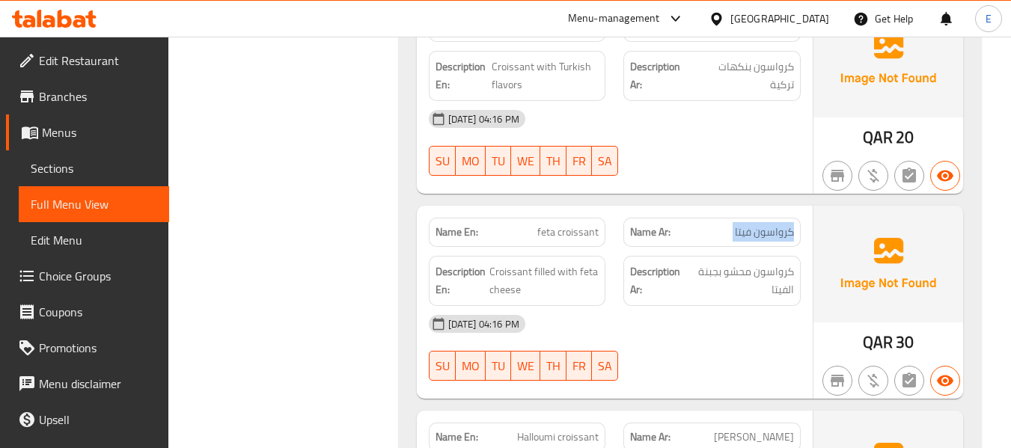
scroll to position [823, 0]
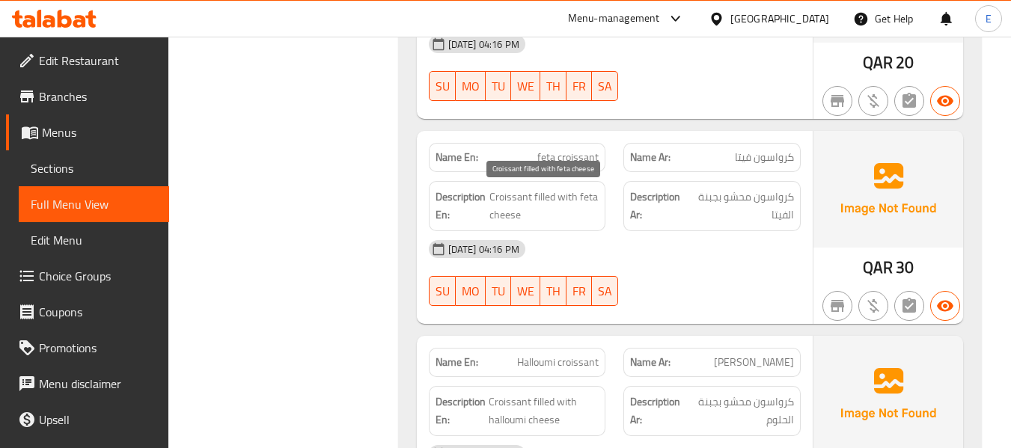
click at [534, 206] on span "Croissant filled with feta cheese" at bounding box center [543, 206] width 109 height 37
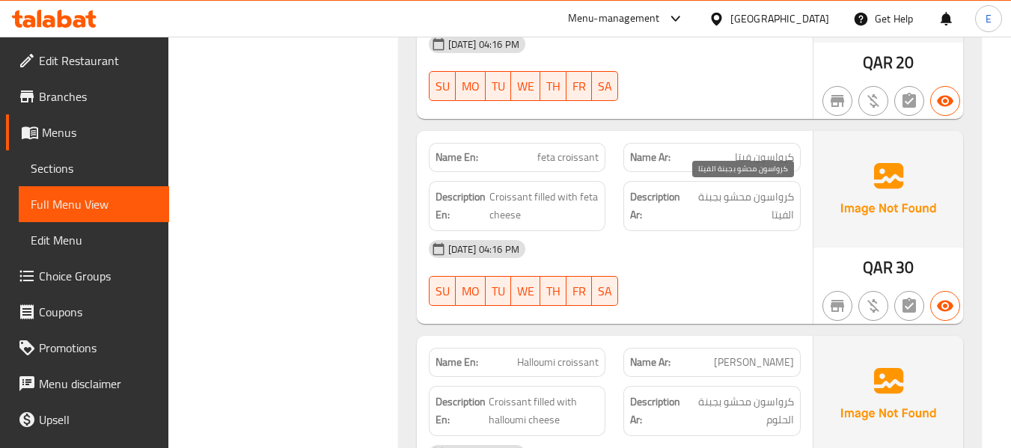
click at [702, 202] on span "كرواسون محشو بجبنة الفيتا" at bounding box center [741, 206] width 105 height 37
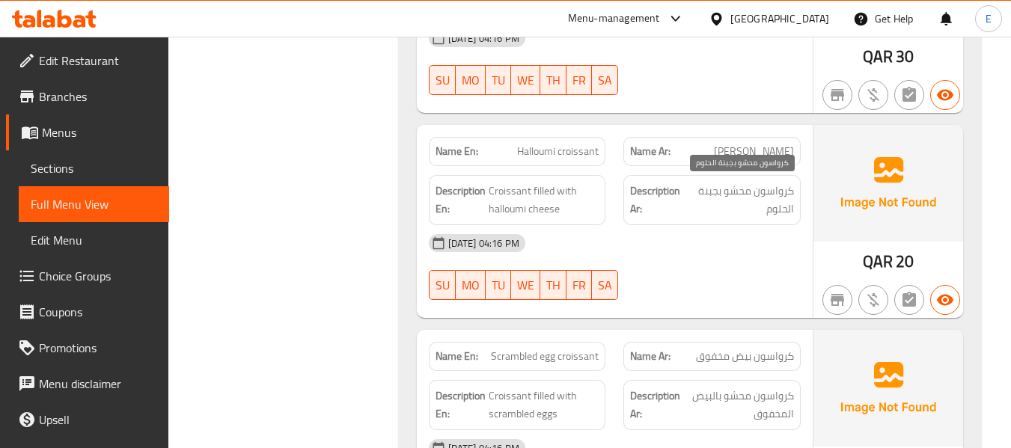
scroll to position [1047, 0]
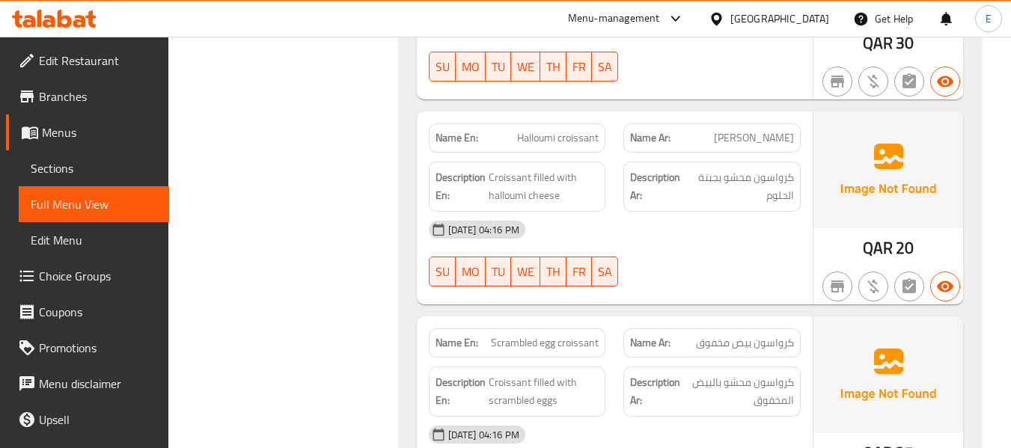
click at [735, 141] on span "[PERSON_NAME]" at bounding box center [754, 138] width 80 height 16
click at [558, 142] on span "Halloumi croissant" at bounding box center [558, 138] width 82 height 16
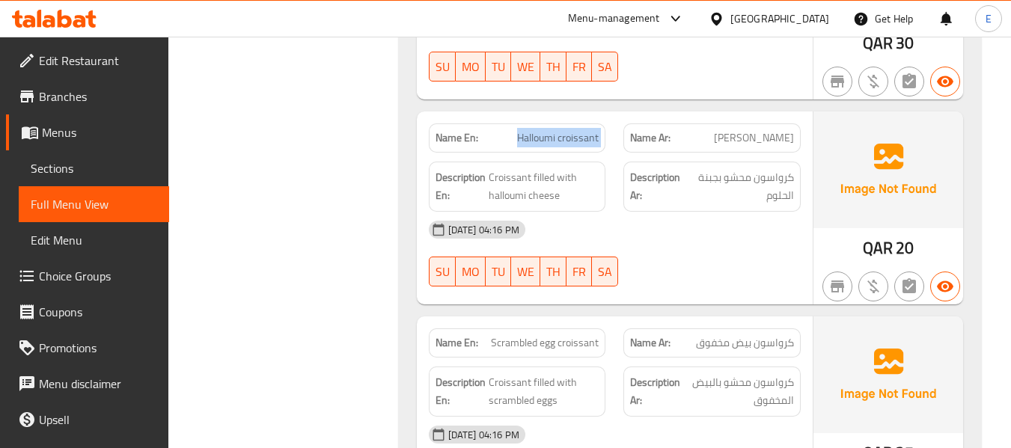
click at [558, 142] on span "Halloumi croissant" at bounding box center [558, 138] width 82 height 16
click at [773, 191] on span "كرواسون محشو بجبنة الحلوم" at bounding box center [740, 186] width 106 height 37
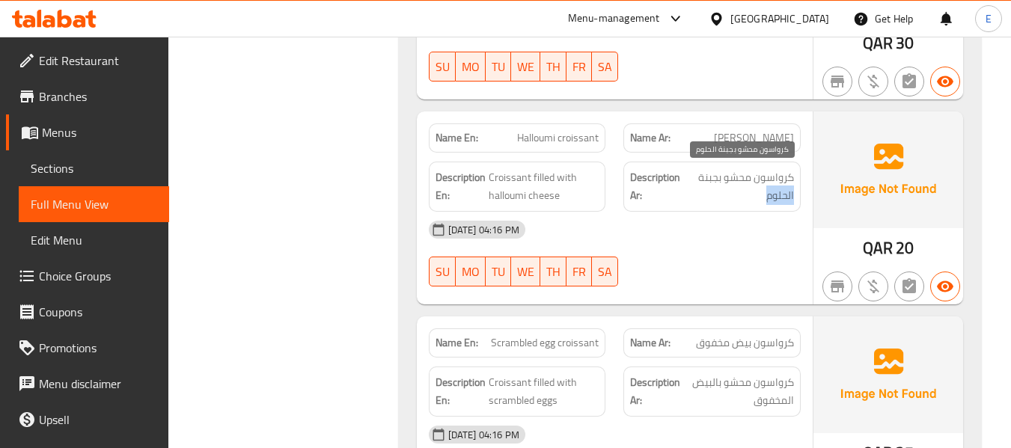
click at [773, 191] on span "كرواسون محشو بجبنة الحلوم" at bounding box center [740, 186] width 106 height 37
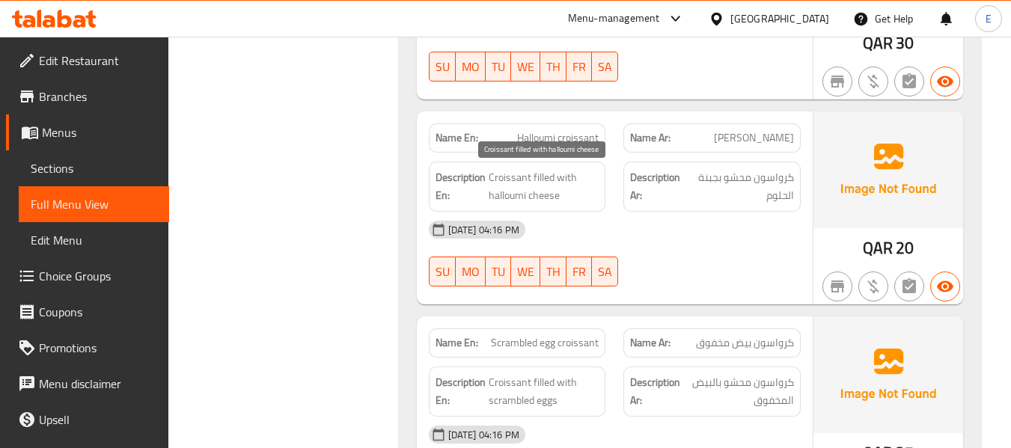
click at [566, 171] on span "Croissant filled with halloumi cheese" at bounding box center [543, 186] width 111 height 37
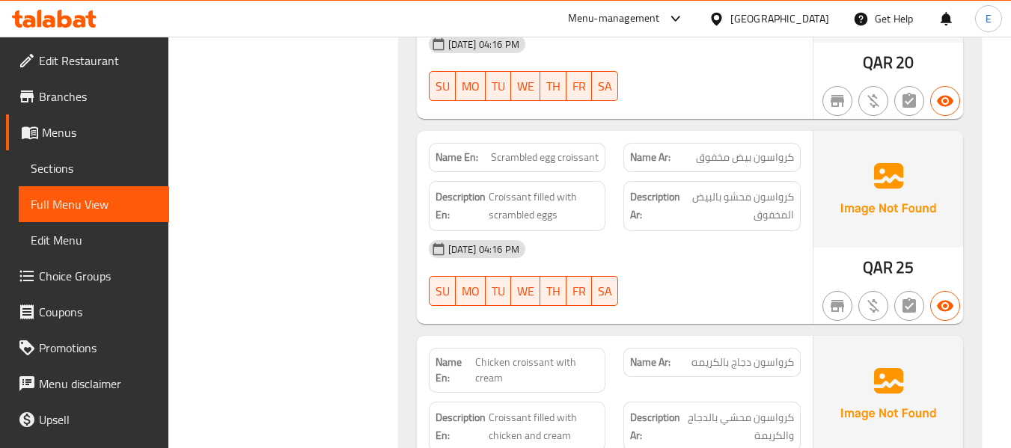
scroll to position [1272, 0]
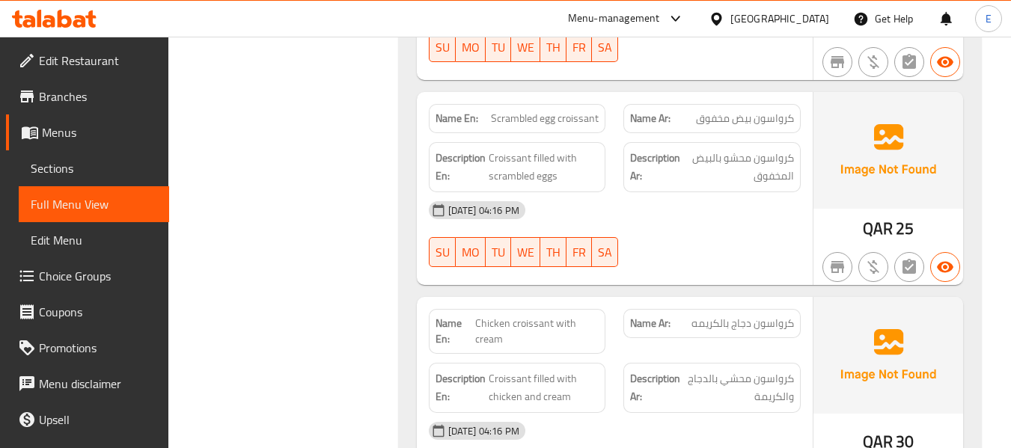
click at [900, 224] on span "25" at bounding box center [904, 228] width 18 height 29
click at [573, 119] on span "Scrambled egg croissant" at bounding box center [545, 119] width 108 height 16
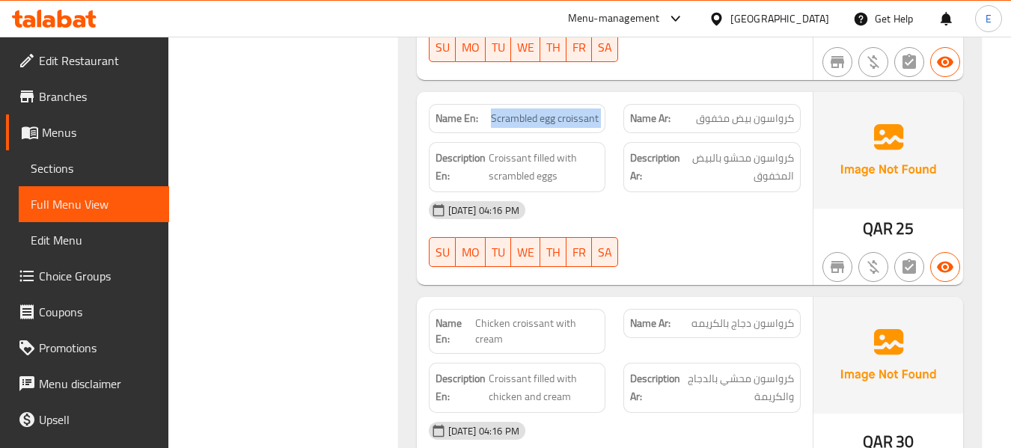
click at [573, 119] on span "Scrambled egg croissant" at bounding box center [545, 119] width 108 height 16
click at [717, 111] on span "كرواسون بيض مخفوق" at bounding box center [745, 119] width 98 height 16
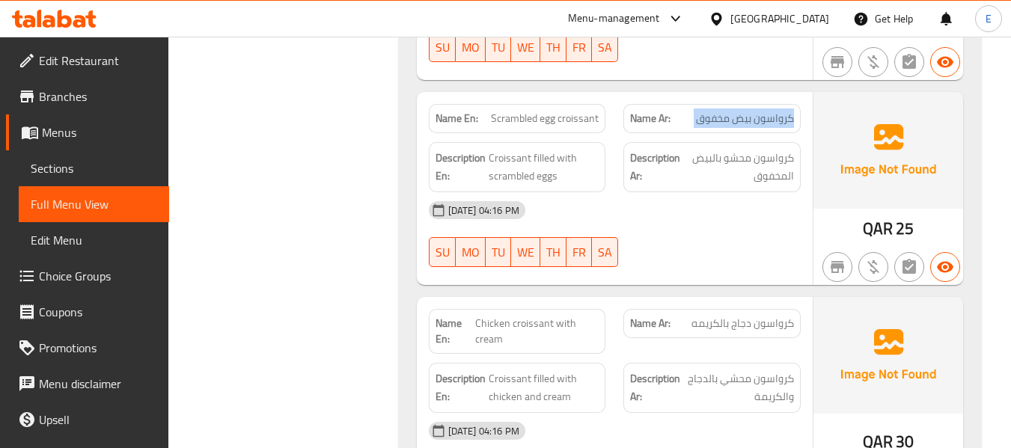
click at [717, 111] on span "كرواسون بيض مخفوق" at bounding box center [745, 119] width 98 height 16
click at [662, 233] on div "04-09-2025 04:16 PM SU MO TU WE TH FR SA" at bounding box center [615, 234] width 390 height 84
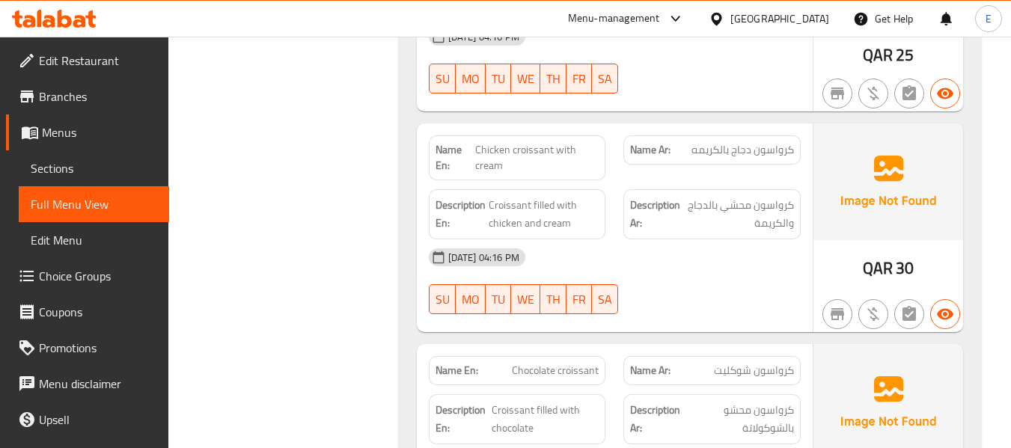
scroll to position [1496, 0]
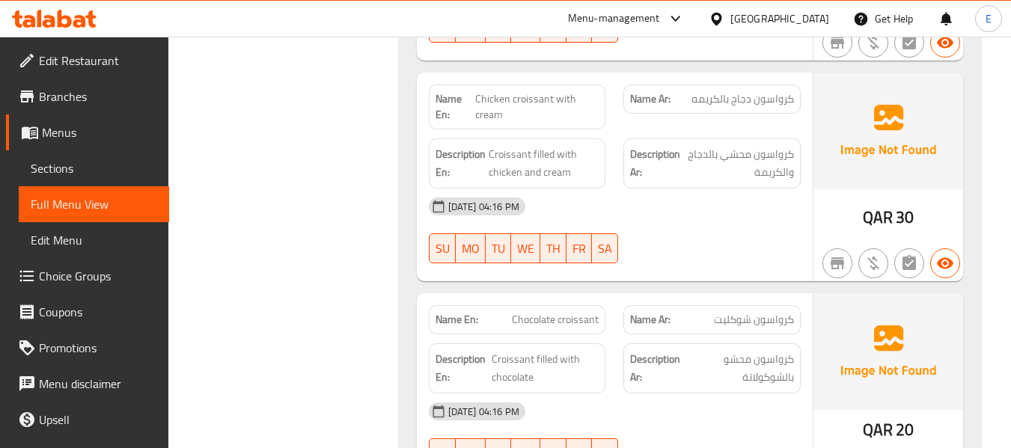
click at [881, 225] on span "QAR" at bounding box center [877, 217] width 30 height 29
click at [761, 91] on span "كرواسون دجاج بالكريمه" at bounding box center [742, 99] width 102 height 16
click at [559, 100] on span "Chicken croissant with cream" at bounding box center [536, 106] width 123 height 31
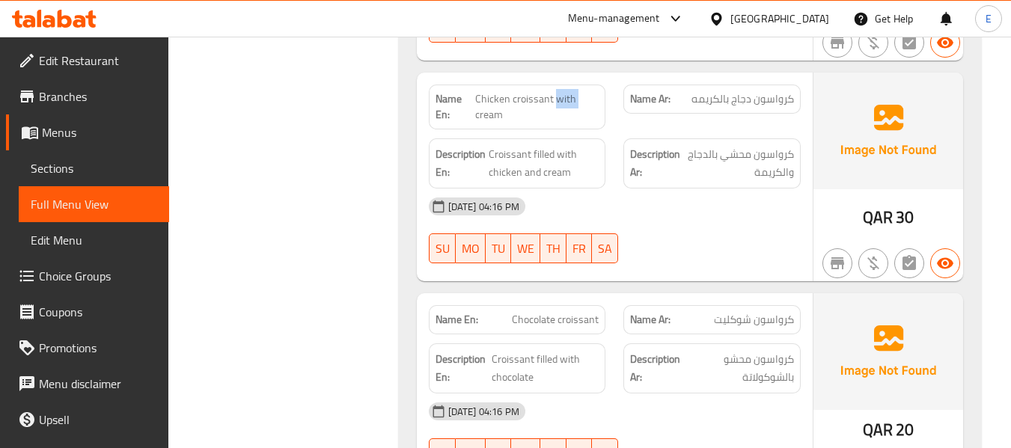
click at [559, 100] on span "Chicken croissant with cream" at bounding box center [536, 106] width 123 height 31
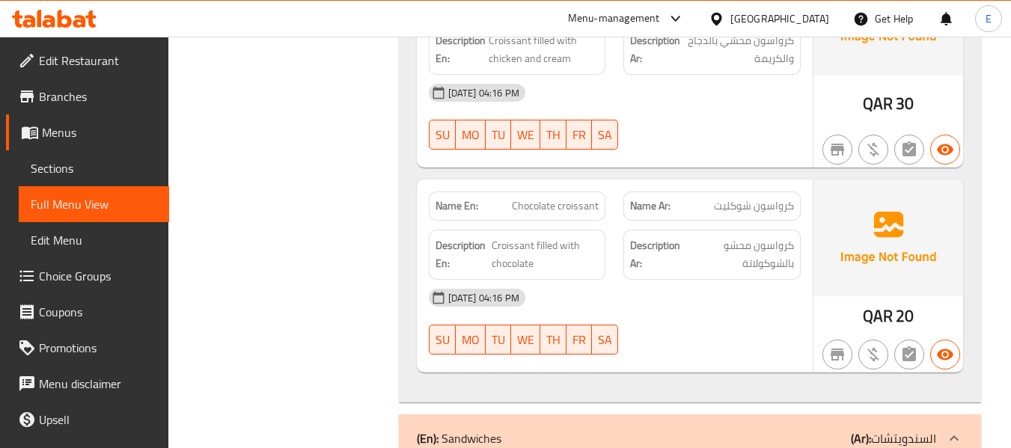
scroll to position [1646, 0]
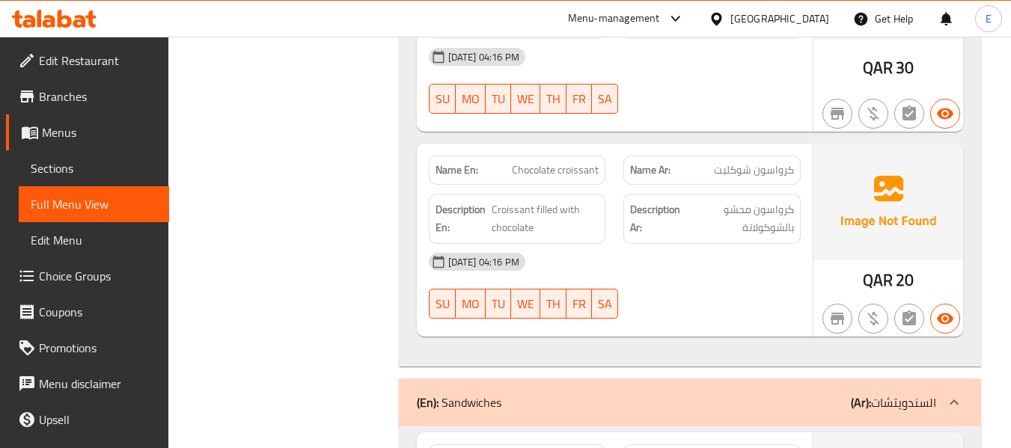
click at [766, 224] on span "كرواسون محشو بالشوكولاتة" at bounding box center [740, 218] width 105 height 37
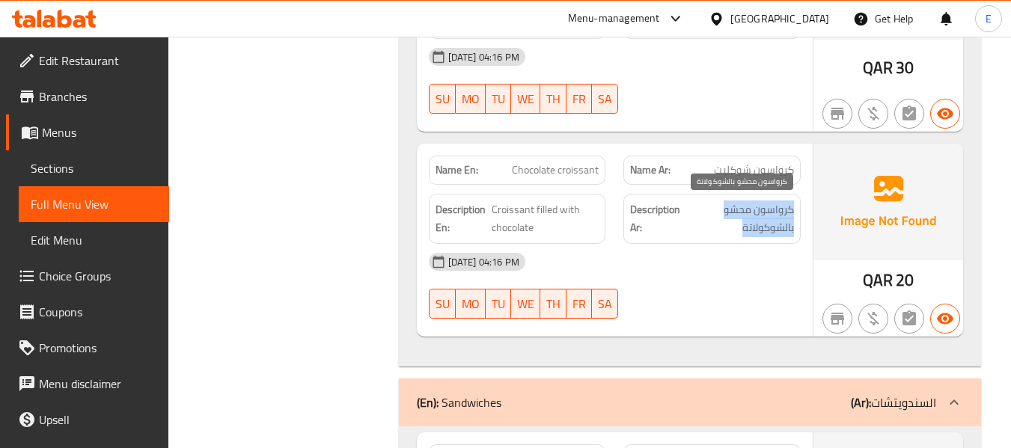
click at [766, 224] on span "كرواسون محشو بالشوكولاتة" at bounding box center [740, 218] width 105 height 37
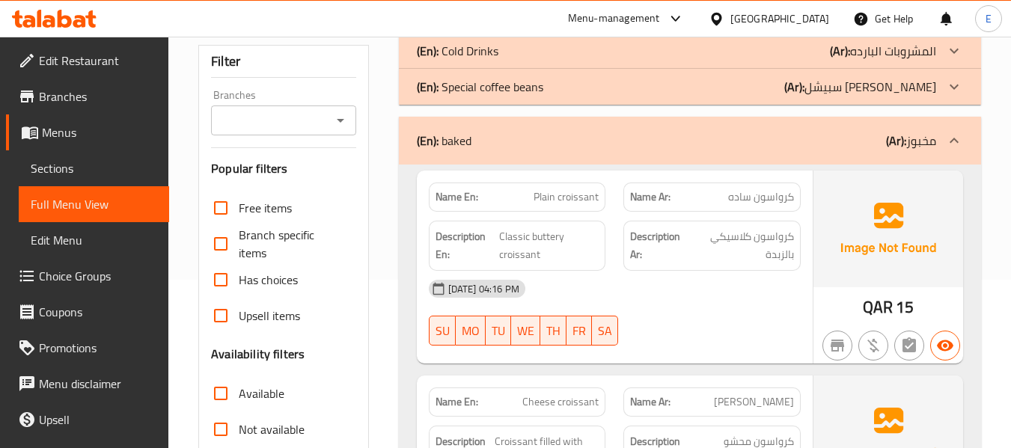
scroll to position [0, 0]
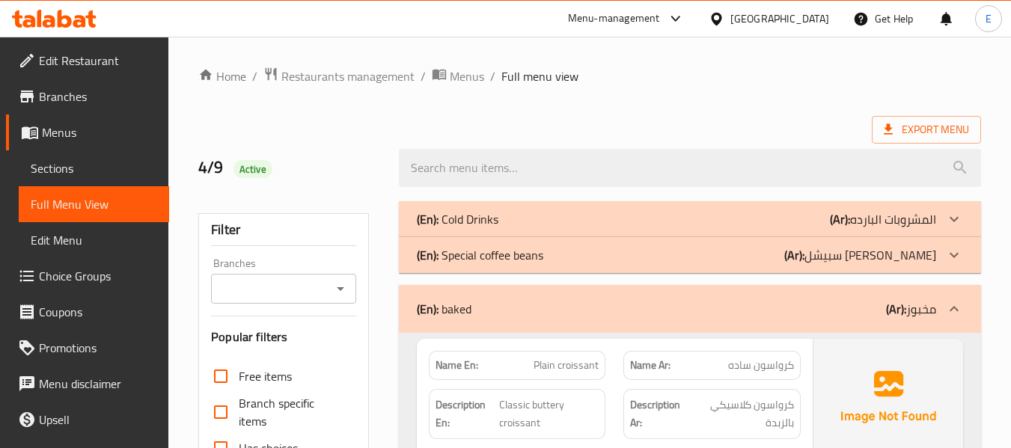
click at [776, 220] on div "(En): Cold Drinks (Ar): المشروبات البارده" at bounding box center [676, 219] width 519 height 18
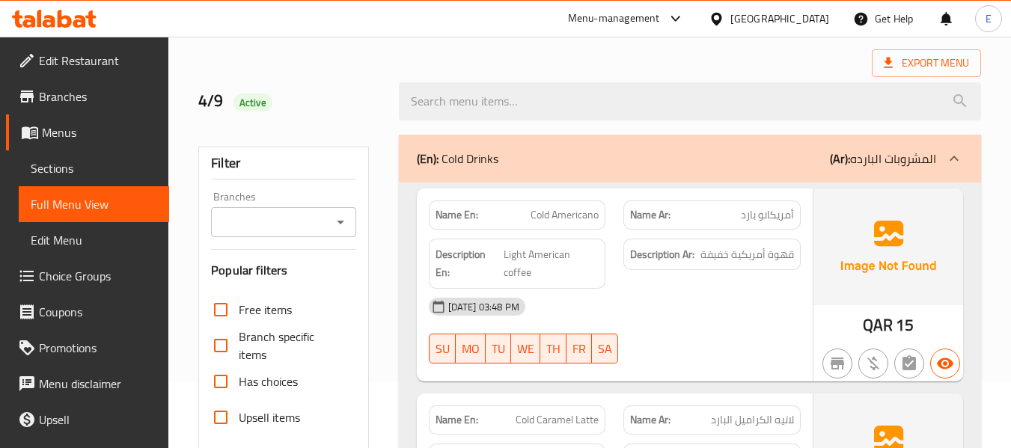
scroll to position [150, 0]
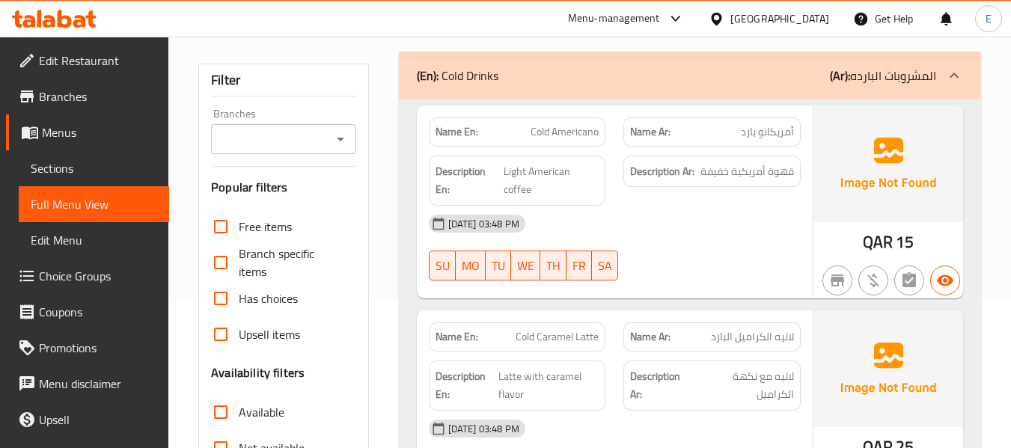
click at [563, 141] on div "Name En: Cold Americano" at bounding box center [517, 131] width 177 height 29
click at [750, 144] on div "Name Ar: أمريكانو بارد" at bounding box center [711, 131] width 177 height 29
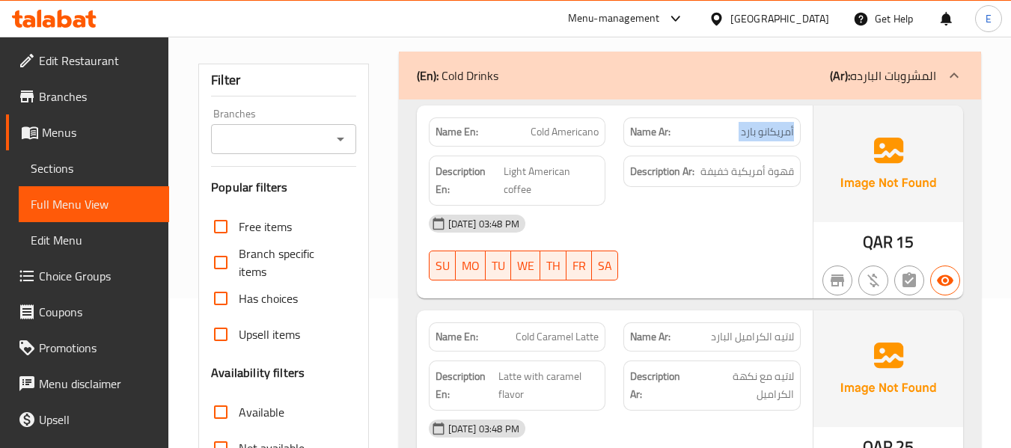
click at [750, 144] on div "Name Ar: أمريكانو بارد" at bounding box center [711, 131] width 177 height 29
click at [512, 174] on span "Light American coffee" at bounding box center [550, 180] width 95 height 37
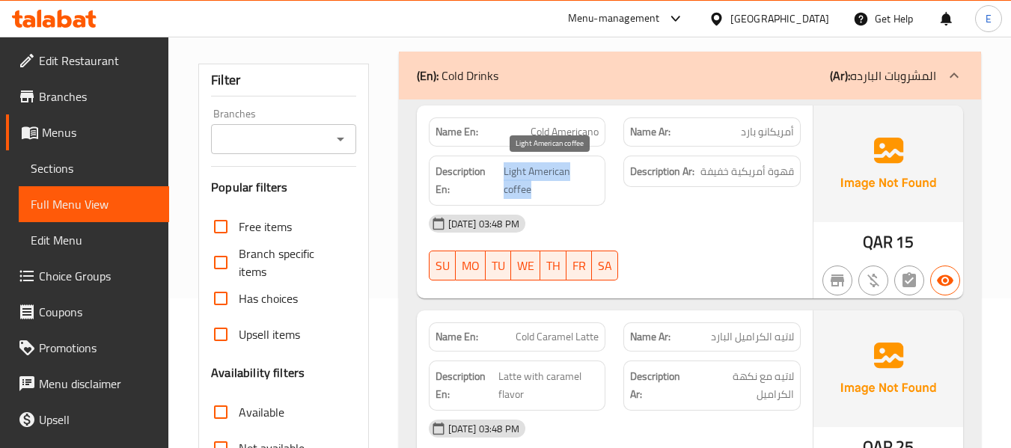
click at [512, 174] on span "Light American coffee" at bounding box center [550, 180] width 95 height 37
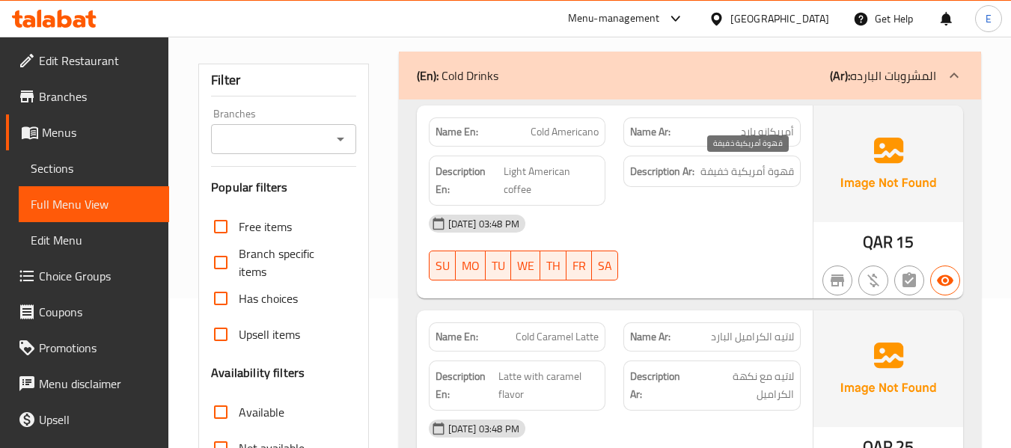
click at [723, 169] on span "قهوة أمريكية خفيفة" at bounding box center [747, 171] width 94 height 19
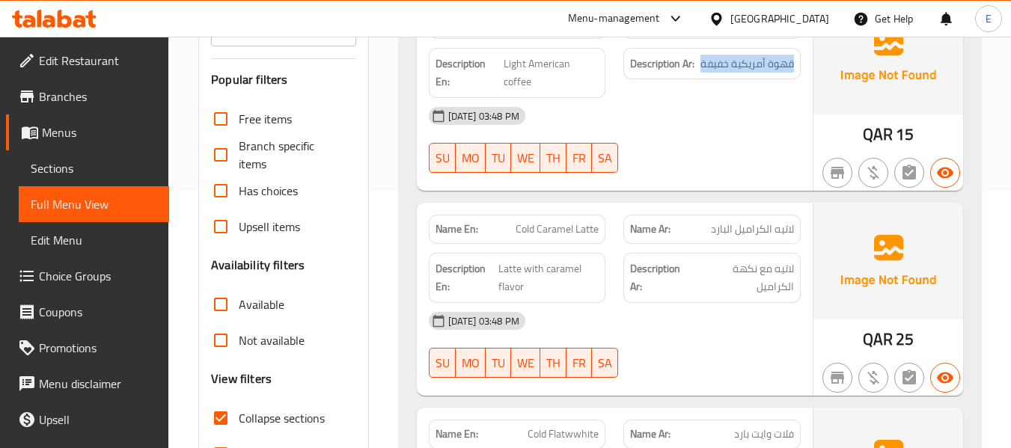
scroll to position [374, 0]
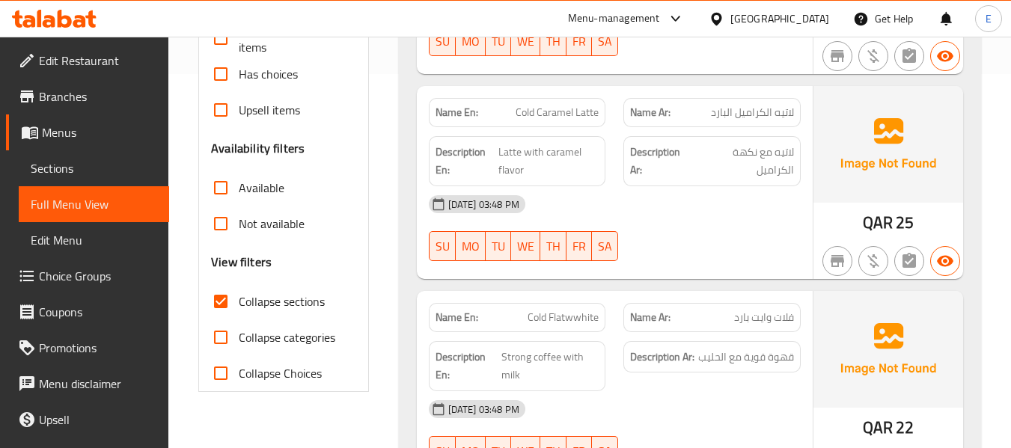
click at [781, 110] on span "لاتيه الكراميل البارد" at bounding box center [752, 113] width 83 height 16
click at [580, 108] on span "Cold Caramel Latte" at bounding box center [556, 113] width 83 height 16
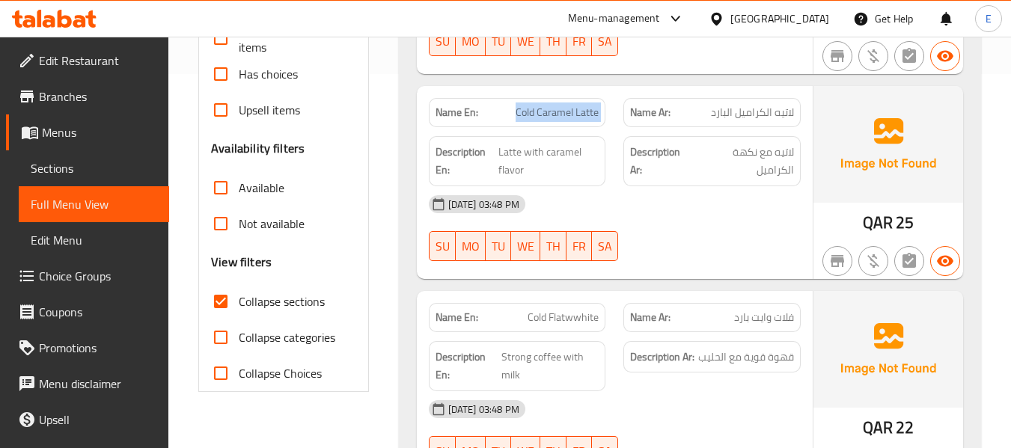
click at [580, 108] on span "Cold Caramel Latte" at bounding box center [556, 113] width 83 height 16
click at [544, 147] on span "Latte with caramel flavor" at bounding box center [548, 161] width 100 height 37
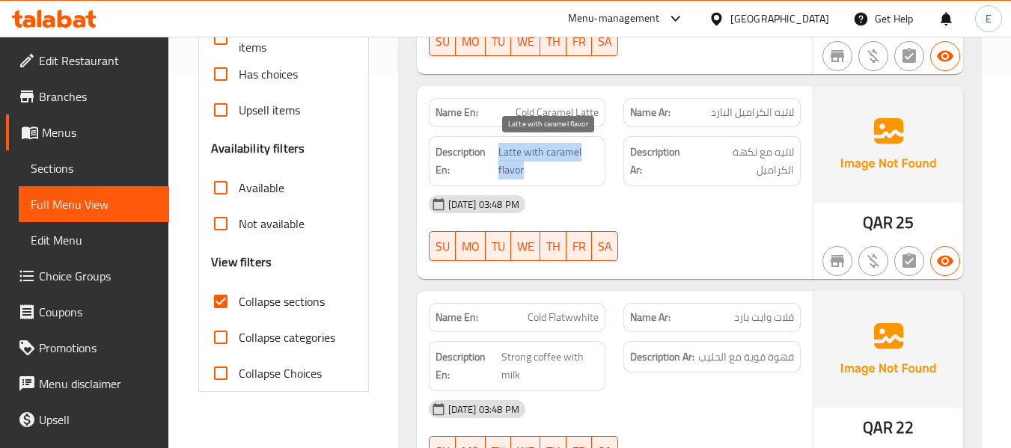
click at [544, 147] on span "Latte with caramel flavor" at bounding box center [548, 161] width 100 height 37
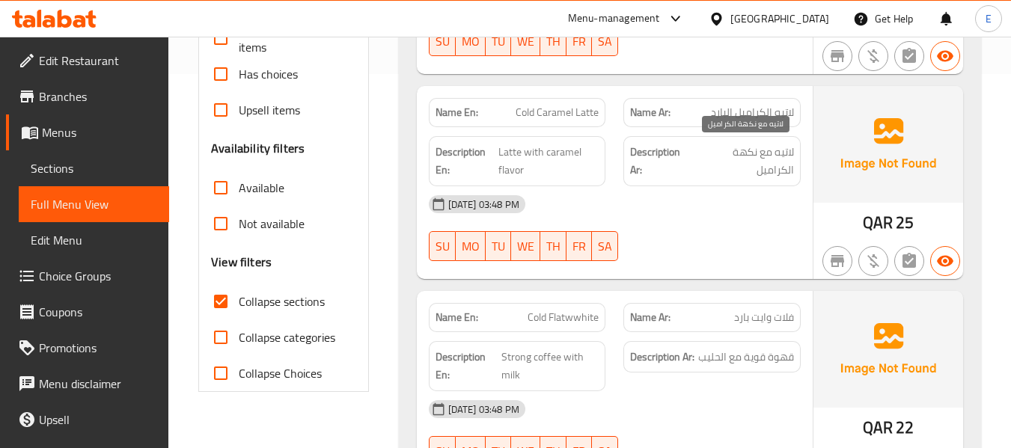
click at [780, 153] on span "لاتيه مع نكهة الكراميل" at bounding box center [745, 161] width 98 height 37
click at [735, 187] on div "[DATE] 03:48 PM" at bounding box center [615, 204] width 390 height 36
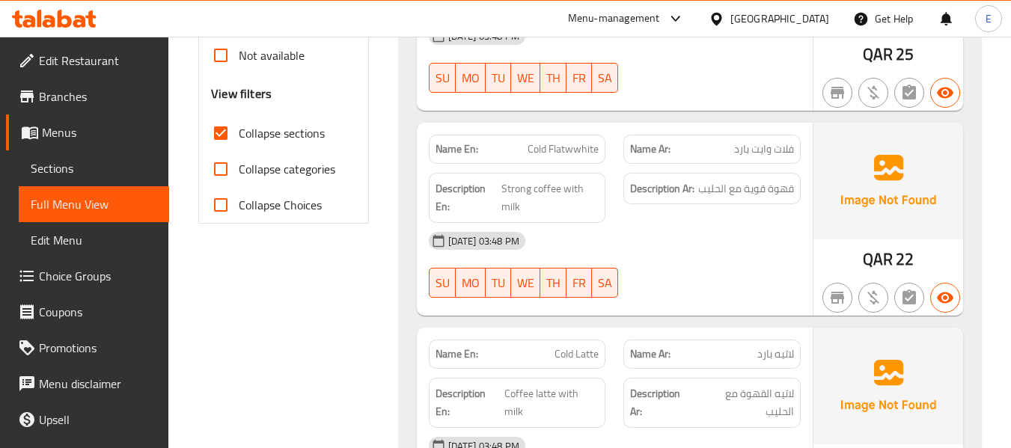
scroll to position [598, 0]
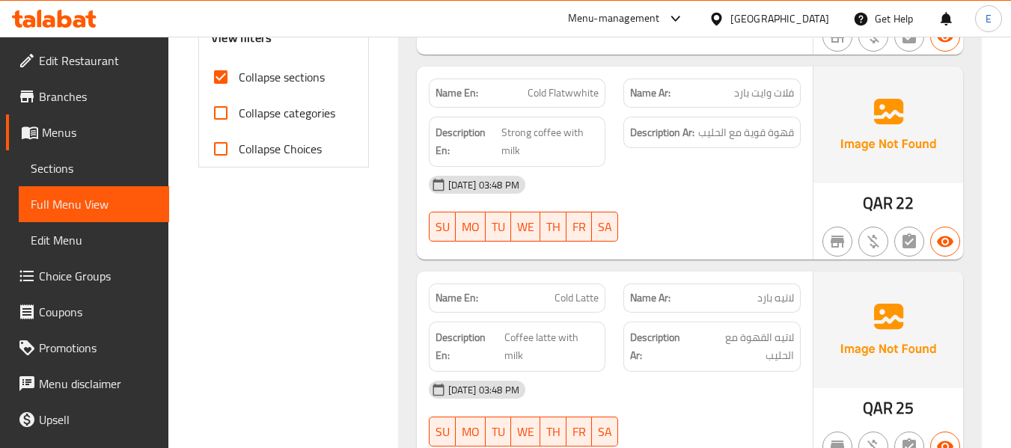
click at [568, 94] on span "Cold Flatwwhite" at bounding box center [562, 93] width 71 height 16
click at [762, 95] on span "فلات وايت بارد" at bounding box center [764, 93] width 60 height 16
click at [762, 94] on span "فلات وايت بارد" at bounding box center [764, 93] width 60 height 16
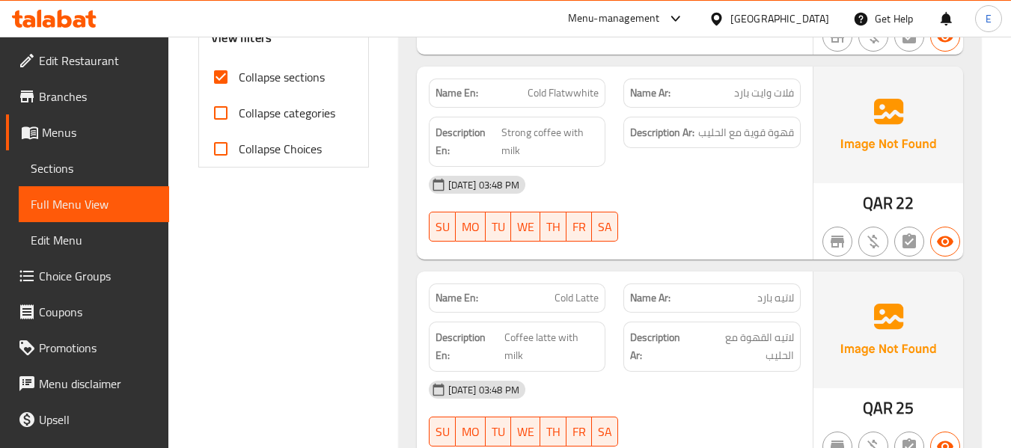
click at [728, 174] on div "[DATE] 03:48 PM" at bounding box center [615, 185] width 390 height 36
click at [585, 129] on span "Strong coffee with milk" at bounding box center [550, 141] width 98 height 37
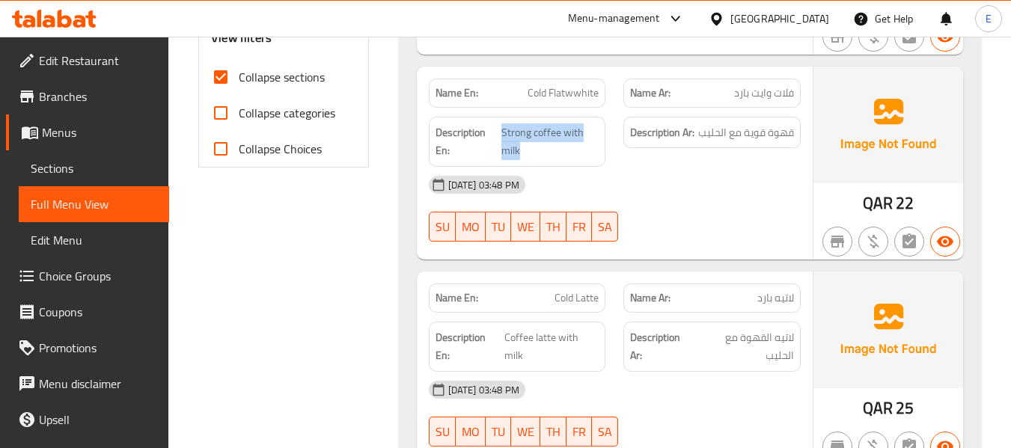
click at [737, 171] on div "[DATE] 03:48 PM" at bounding box center [615, 185] width 390 height 36
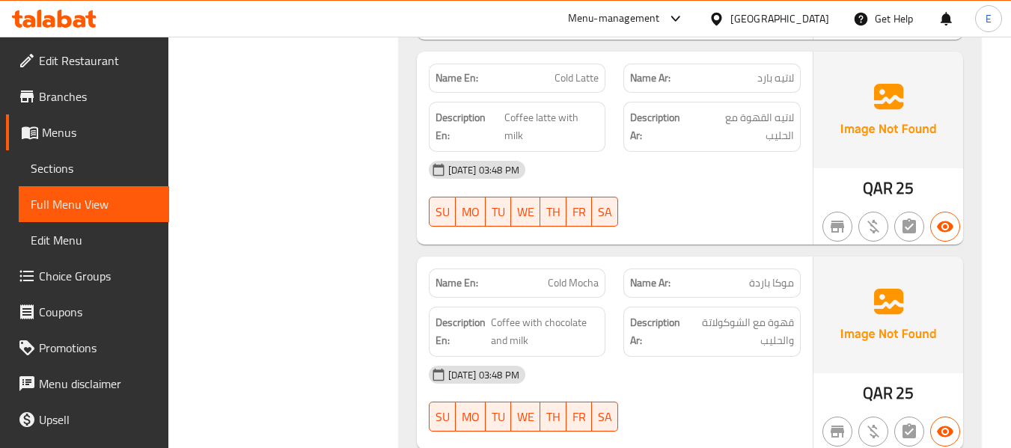
scroll to position [823, 0]
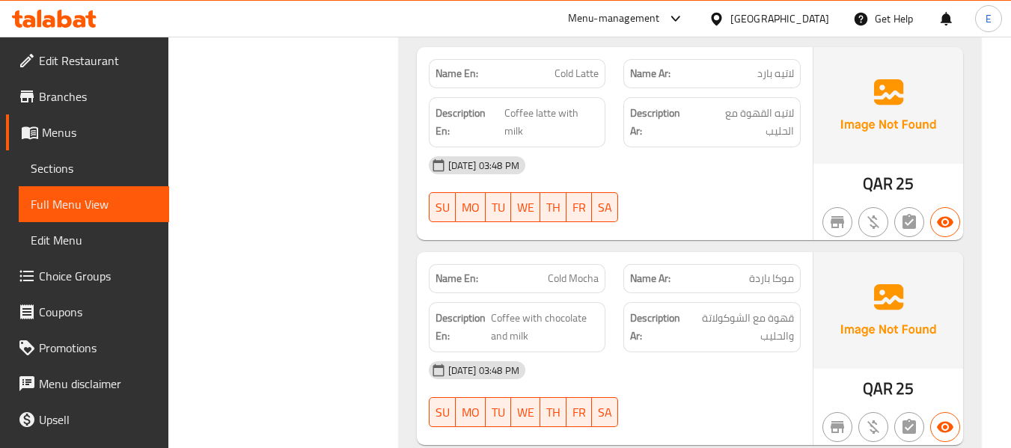
click at [566, 79] on span "Cold Latte" at bounding box center [576, 74] width 44 height 16
copy span "Cold Latte"
click at [590, 82] on span "Cold Latte" at bounding box center [576, 74] width 44 height 16
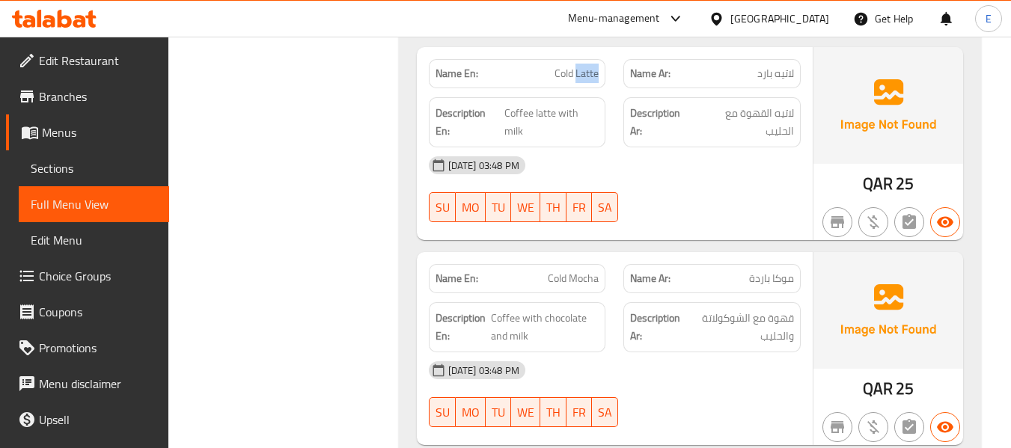
click at [590, 82] on span "Cold Latte" at bounding box center [576, 74] width 44 height 16
click at [816, 116] on img at bounding box center [888, 105] width 150 height 117
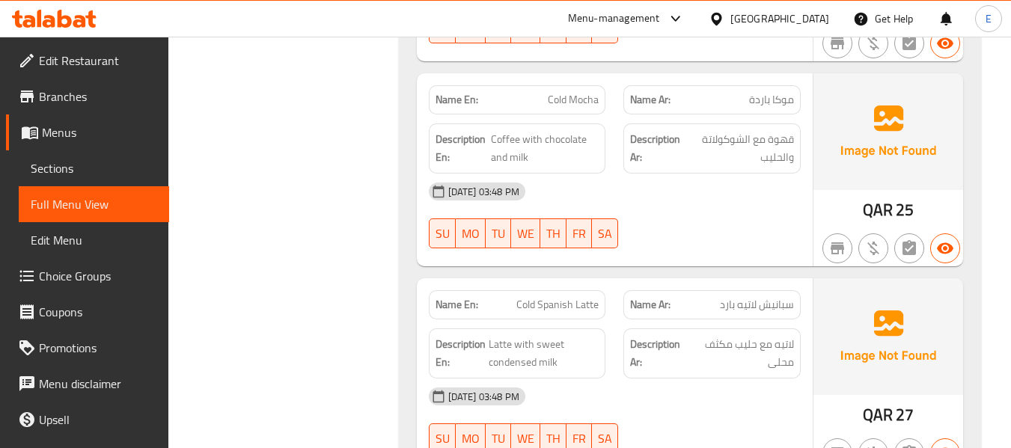
scroll to position [1047, 0]
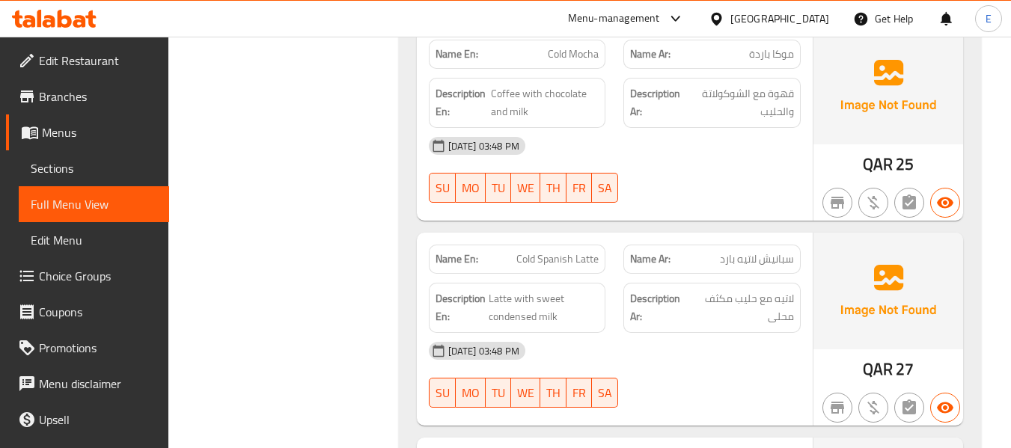
click at [572, 58] on span "Cold Mocha" at bounding box center [573, 54] width 51 height 16
click at [765, 54] on span "موكا باردة" at bounding box center [771, 54] width 45 height 16
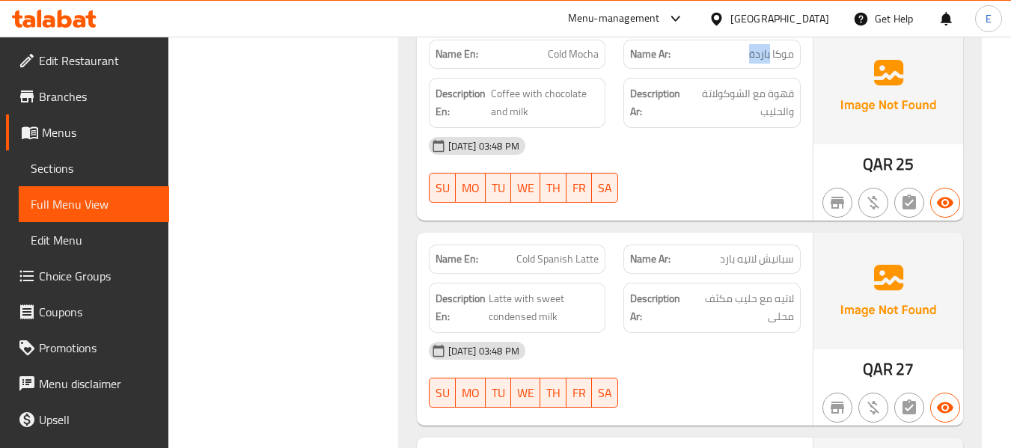
click at [770, 60] on span "موكا باردة" at bounding box center [771, 54] width 45 height 16
click at [505, 99] on span "Coffee with chocolate and milk" at bounding box center [545, 103] width 108 height 37
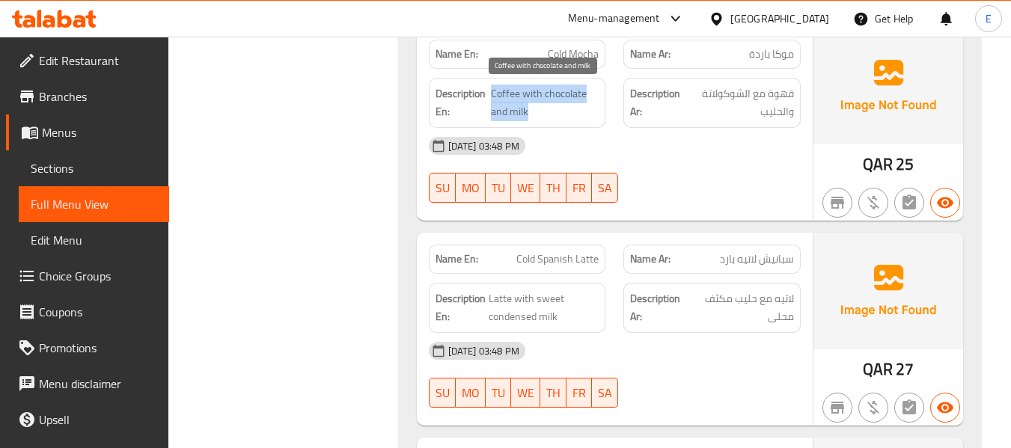
click at [506, 99] on span "Coffee with chocolate and milk" at bounding box center [545, 103] width 108 height 37
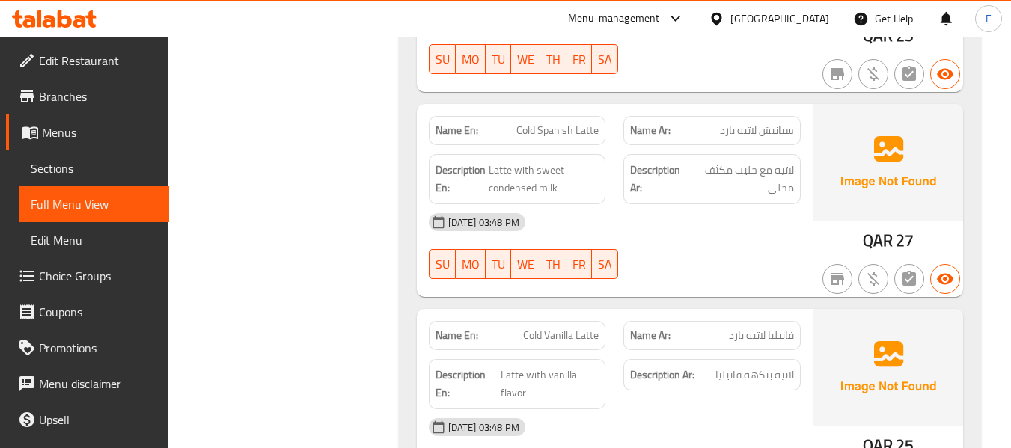
scroll to position [1197, 0]
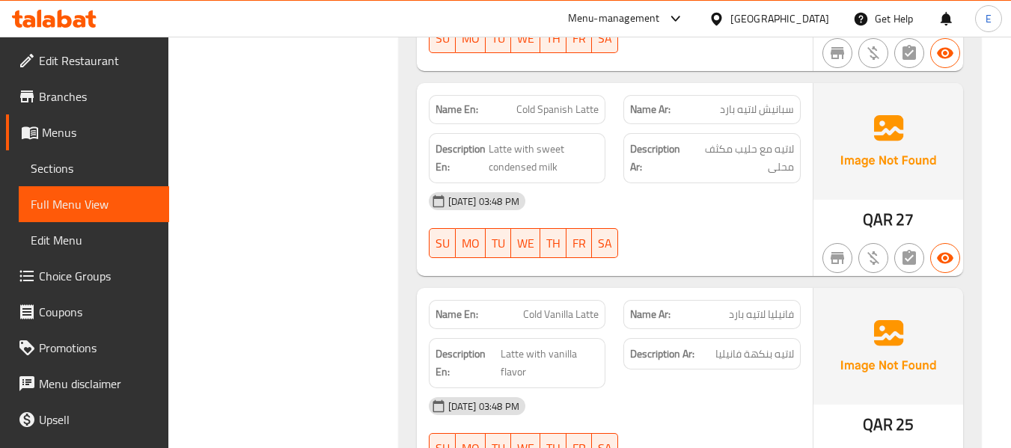
click at [781, 115] on span "سبانيش لاتيه بارد" at bounding box center [757, 110] width 74 height 16
click at [514, 117] on div "Name En: Cold Spanish Latte" at bounding box center [517, 109] width 177 height 29
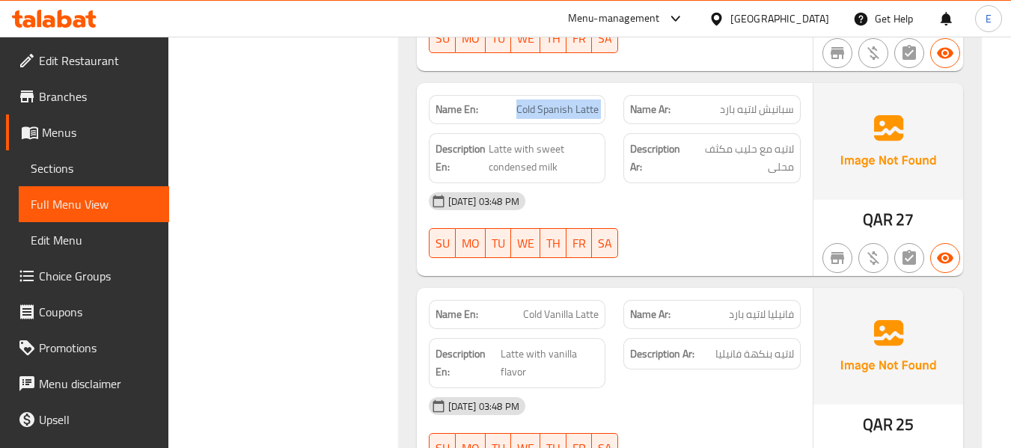
click at [514, 117] on div "Name En: Cold Spanish Latte" at bounding box center [517, 109] width 177 height 29
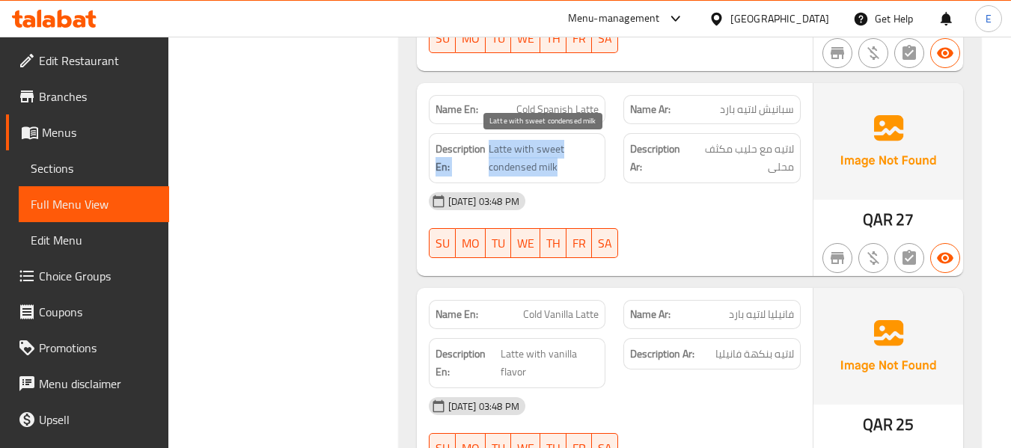
drag, startPoint x: 486, startPoint y: 146, endPoint x: 570, endPoint y: 170, distance: 87.1
click at [570, 170] on h6 "Description En: Latte with sweet condensed milk" at bounding box center [517, 158] width 164 height 37
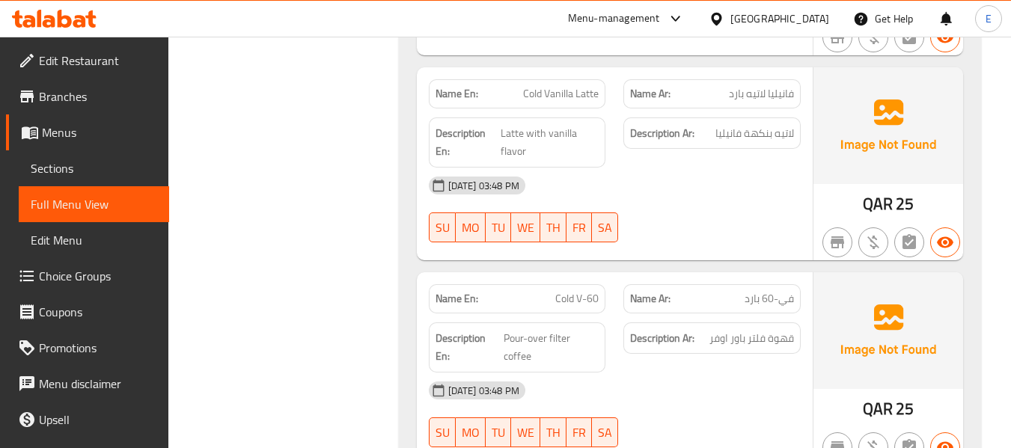
scroll to position [1421, 0]
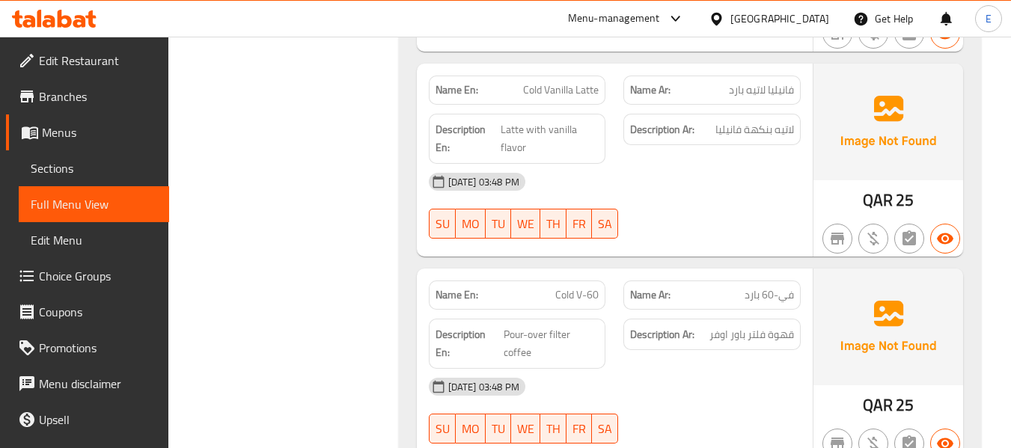
click at [571, 103] on div "Name En: Cold Vanilla Latte" at bounding box center [517, 90] width 177 height 29
click at [781, 91] on span "فانيليا لاتيه بارد" at bounding box center [761, 90] width 65 height 16
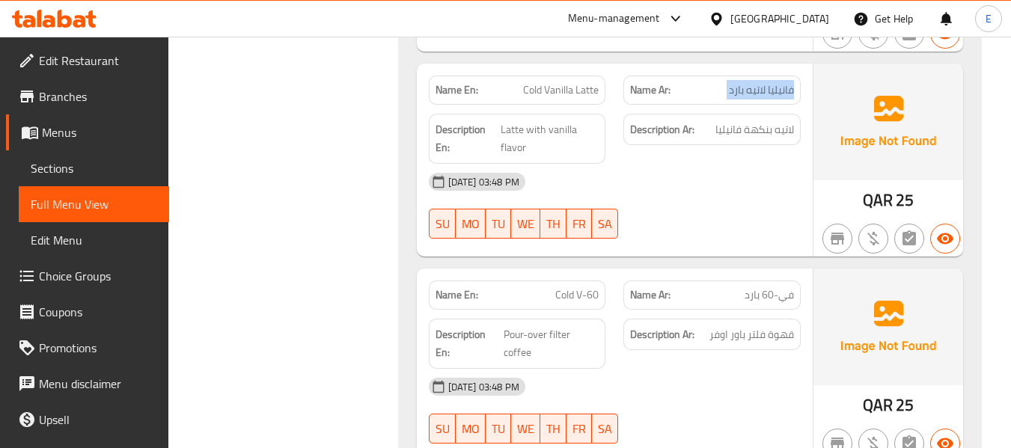
click at [781, 91] on span "فانيليا لاتيه بارد" at bounding box center [761, 90] width 65 height 16
click at [731, 145] on div "Description Ar: لاتيه بنكهة فانيليا" at bounding box center [711, 130] width 177 height 32
click at [738, 111] on div "Description Ar: لاتيه بنكهة فانيليا" at bounding box center [711, 139] width 195 height 68
click at [743, 117] on div "Description Ar: لاتيه بنكهة فانيليا" at bounding box center [711, 130] width 177 height 32
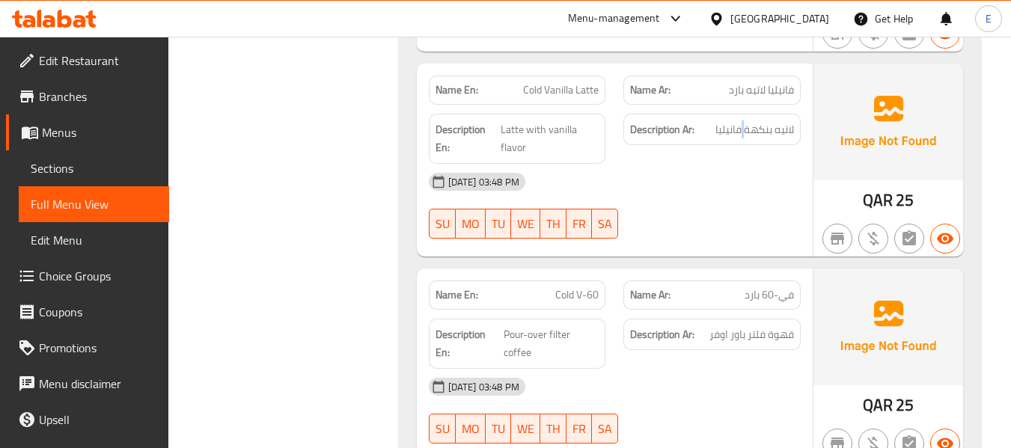
click at [743, 117] on div "Description Ar: لاتيه بنكهة فانيليا" at bounding box center [711, 130] width 177 height 32
click at [563, 125] on span "Latte with vanilla flavor" at bounding box center [549, 138] width 98 height 37
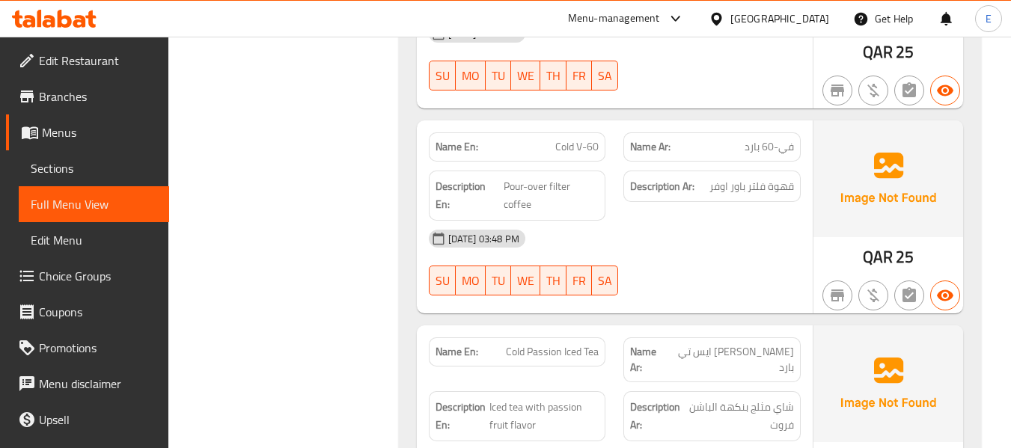
scroll to position [1646, 0]
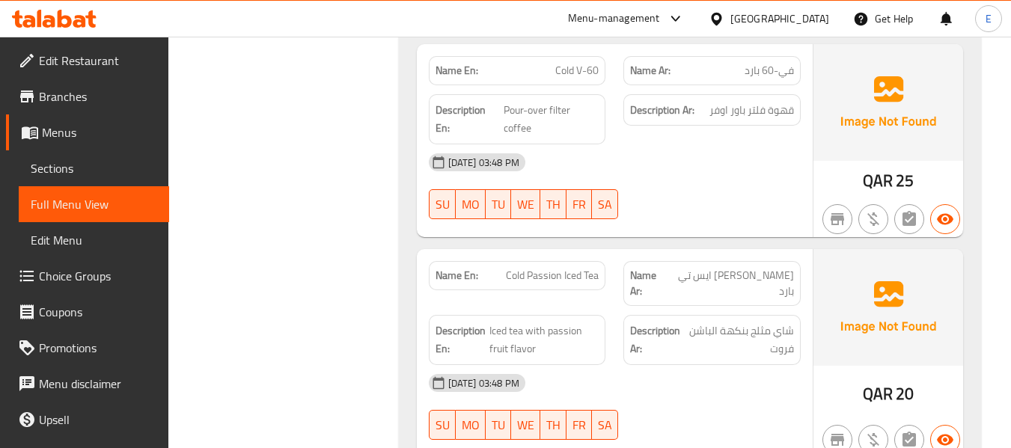
click at [565, 63] on span "Cold V-60" at bounding box center [576, 71] width 43 height 16
click at [782, 73] on span "في-60 بارد" at bounding box center [768, 71] width 49 height 16
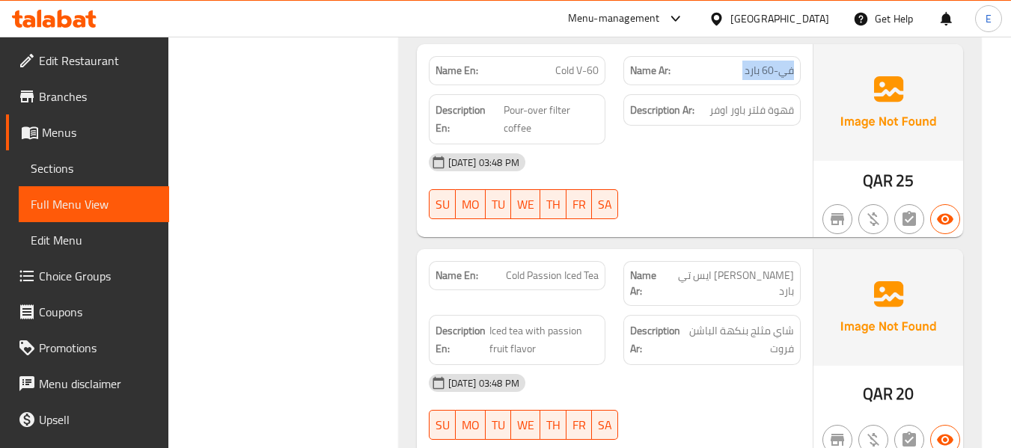
click at [782, 73] on span "في-60 بارد" at bounding box center [768, 71] width 49 height 16
click at [767, 108] on span "قهوة فلتر باور اوفر" at bounding box center [751, 110] width 85 height 19
click at [527, 125] on span "Pour-over filter coffee" at bounding box center [550, 119] width 95 height 37
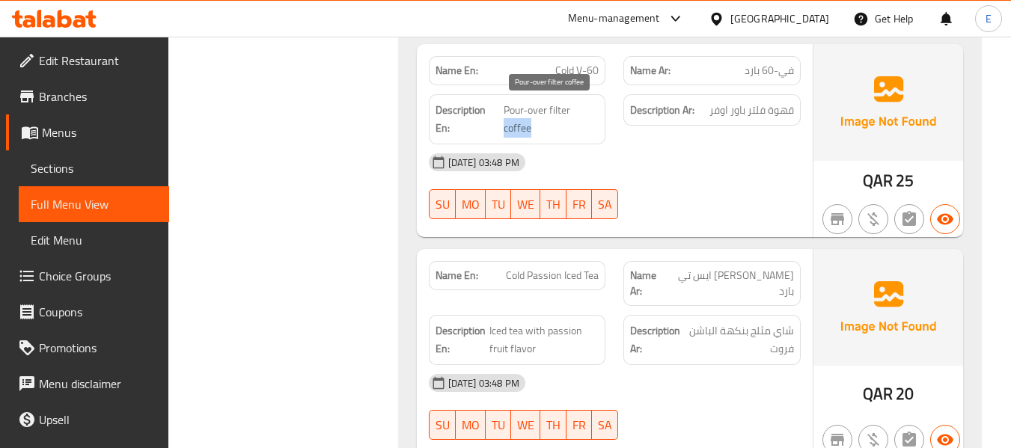
click at [527, 125] on span "Pour-over filter coffee" at bounding box center [550, 119] width 95 height 37
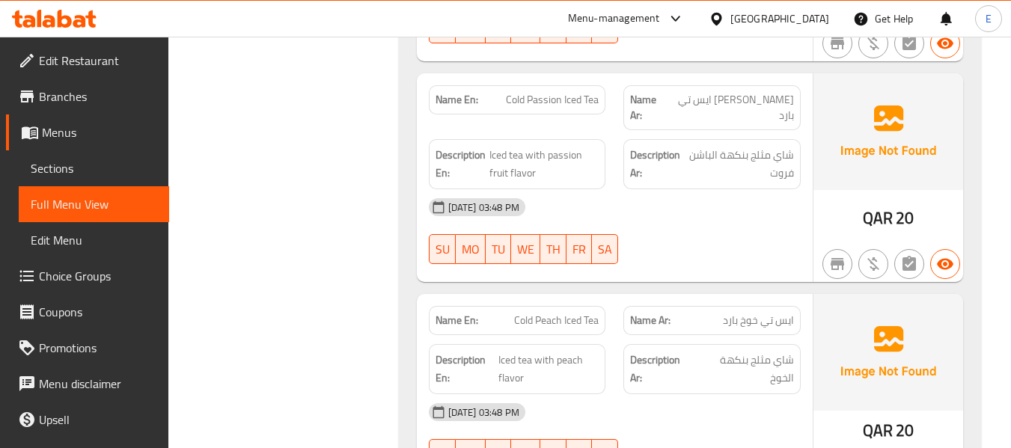
scroll to position [1795, 0]
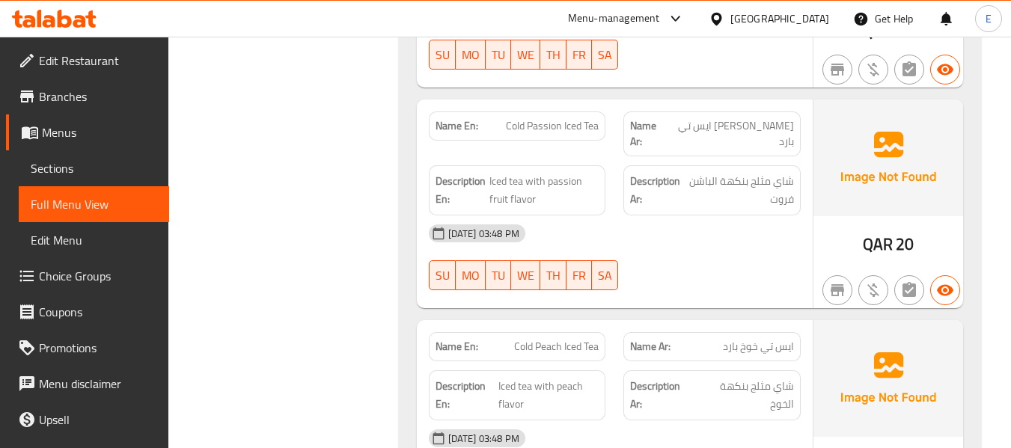
click at [757, 125] on span "[PERSON_NAME] ايس تي بارد" at bounding box center [731, 133] width 126 height 31
click at [560, 118] on span "Cold Passion Iced Tea" at bounding box center [552, 126] width 93 height 16
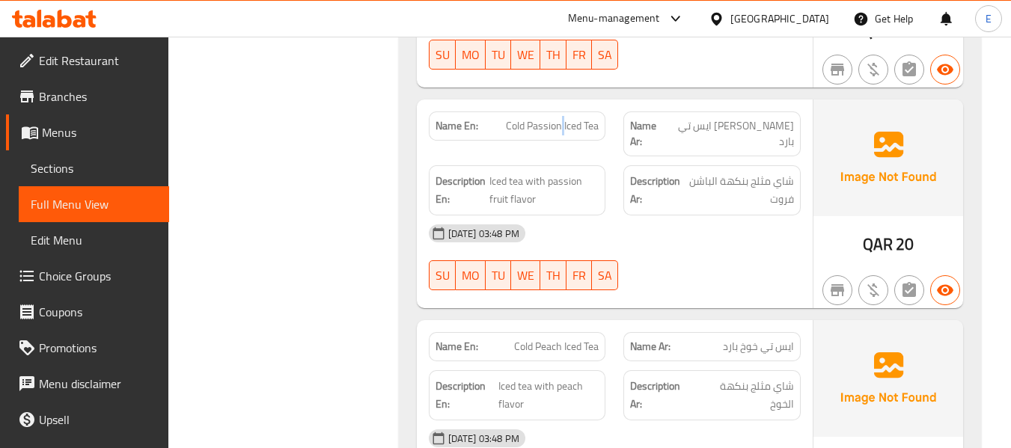
click at [560, 118] on span "Cold Passion Iced Tea" at bounding box center [552, 126] width 93 height 16
click at [672, 215] on div "[DATE] 03:48 PM" at bounding box center [615, 233] width 390 height 36
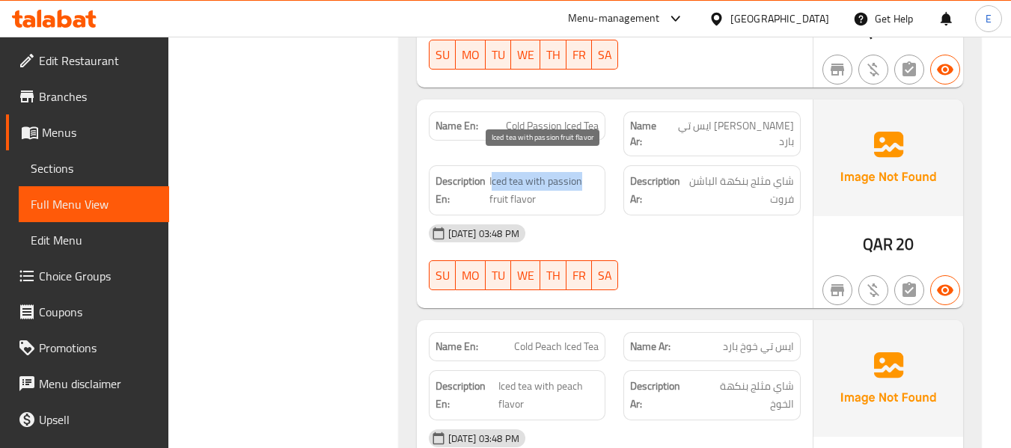
drag, startPoint x: 495, startPoint y: 162, endPoint x: 584, endPoint y: 172, distance: 89.6
click at [584, 172] on span "Iced tea with passion fruit flavor" at bounding box center [543, 190] width 109 height 37
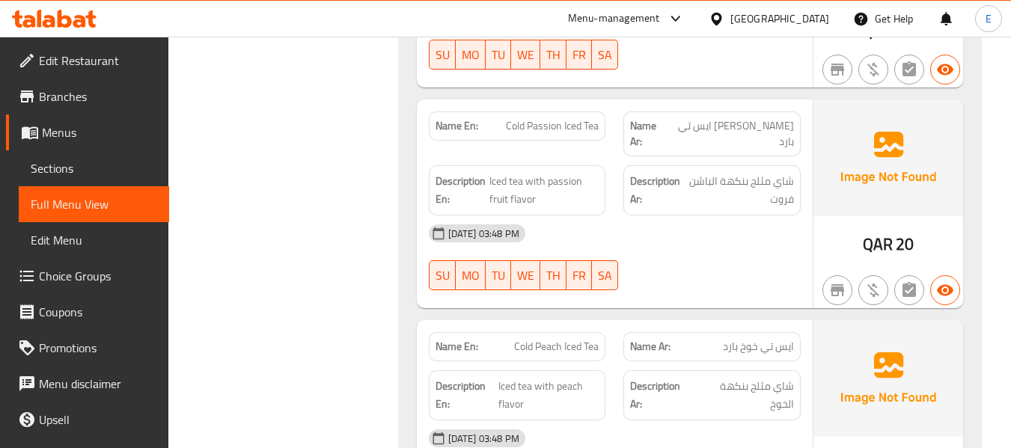
click at [708, 235] on div "[DATE] 03:48 PM" at bounding box center [615, 233] width 390 height 36
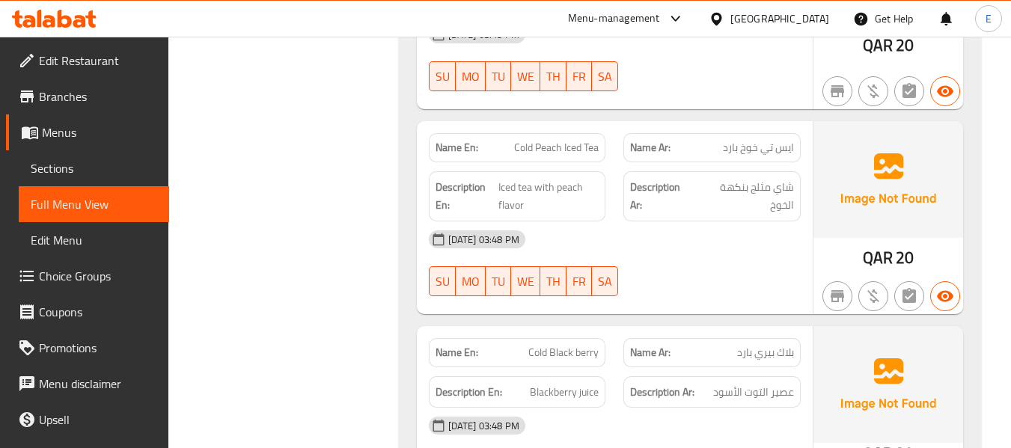
scroll to position [2020, 0]
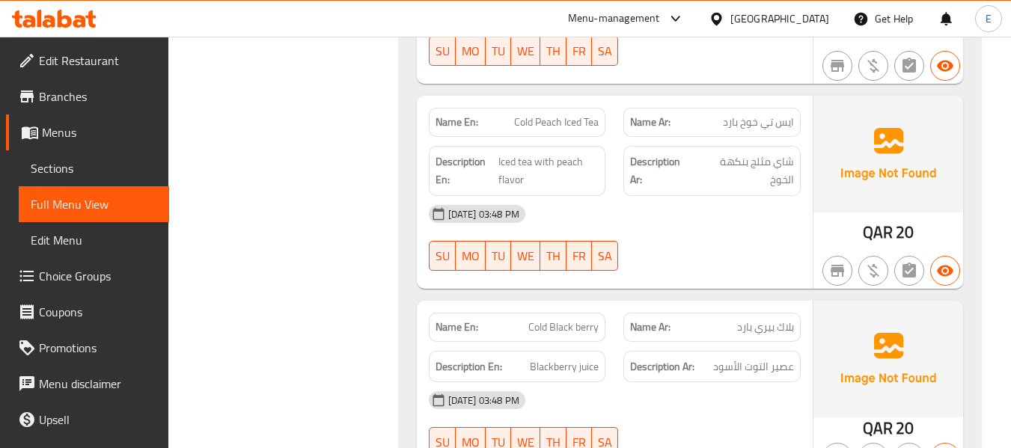
click at [758, 114] on span "ايس تي خوخ بارد" at bounding box center [758, 122] width 71 height 16
click at [533, 114] on span "Cold Peach Iced Tea" at bounding box center [556, 122] width 85 height 16
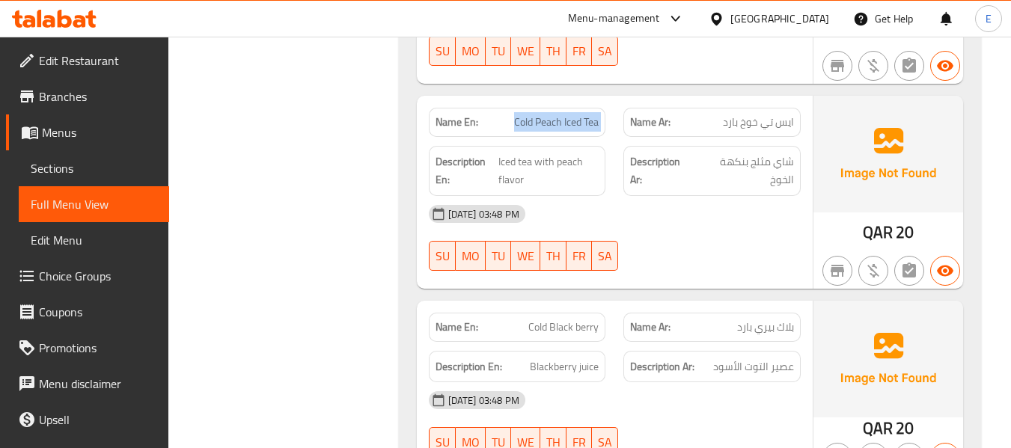
click at [533, 114] on span "Cold Peach Iced Tea" at bounding box center [556, 122] width 85 height 16
click at [774, 114] on span "ايس تي خوخ بارد" at bounding box center [758, 122] width 71 height 16
click at [569, 114] on span "Cold Peach Iced Tea" at bounding box center [556, 122] width 85 height 16
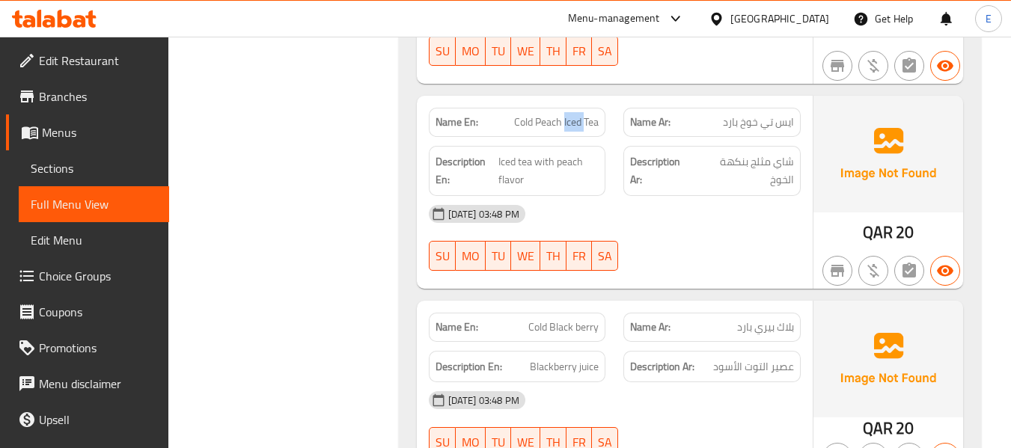
click at [569, 114] on span "Cold Peach Iced Tea" at bounding box center [556, 122] width 85 height 16
click at [655, 196] on div "[DATE] 03:48 PM" at bounding box center [615, 214] width 390 height 36
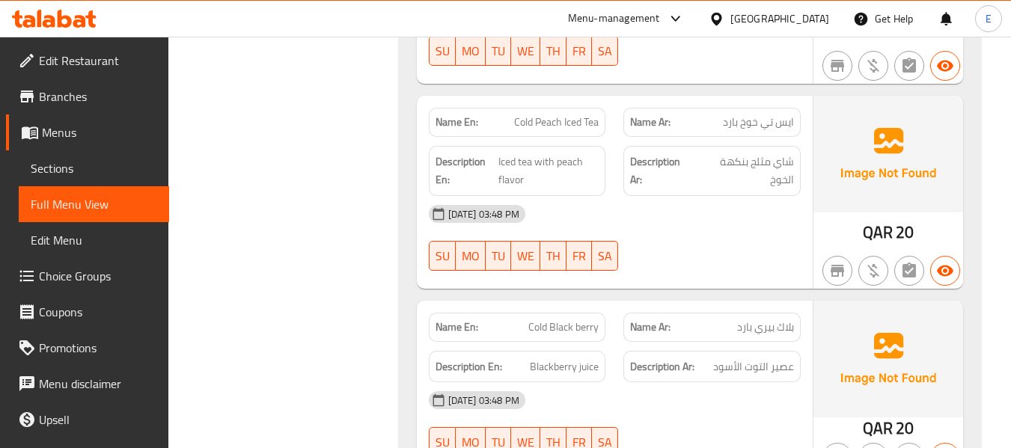
click at [572, 153] on span "Iced tea with peach flavor" at bounding box center [548, 171] width 101 height 37
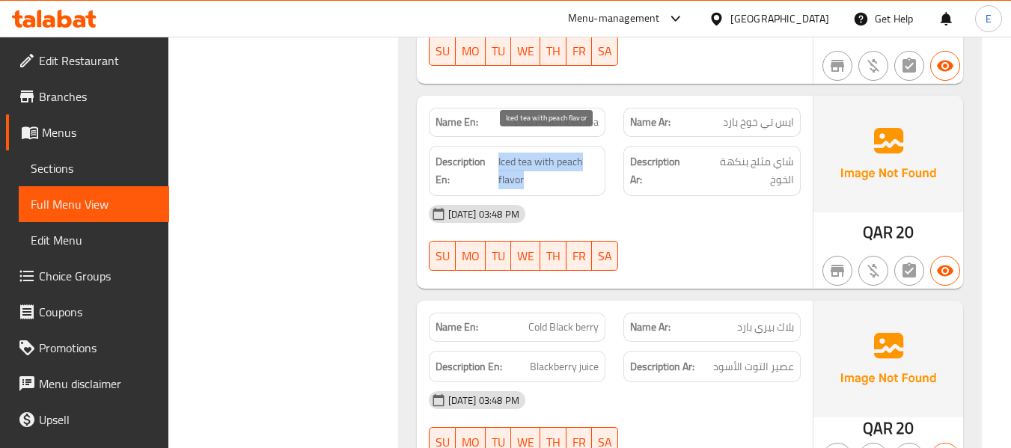
click at [572, 153] on span "Iced tea with peach flavor" at bounding box center [548, 171] width 101 height 37
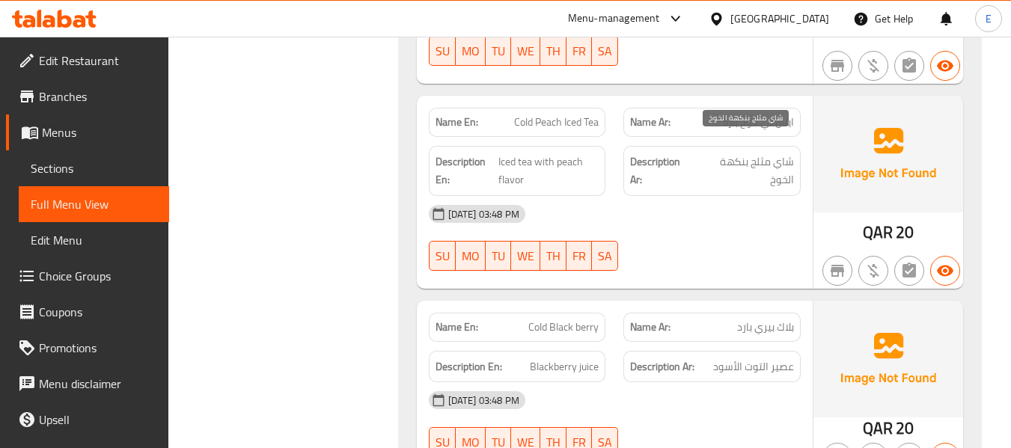
click at [768, 153] on span "شاي مثلج بنكهة الخوخ" at bounding box center [745, 171] width 98 height 37
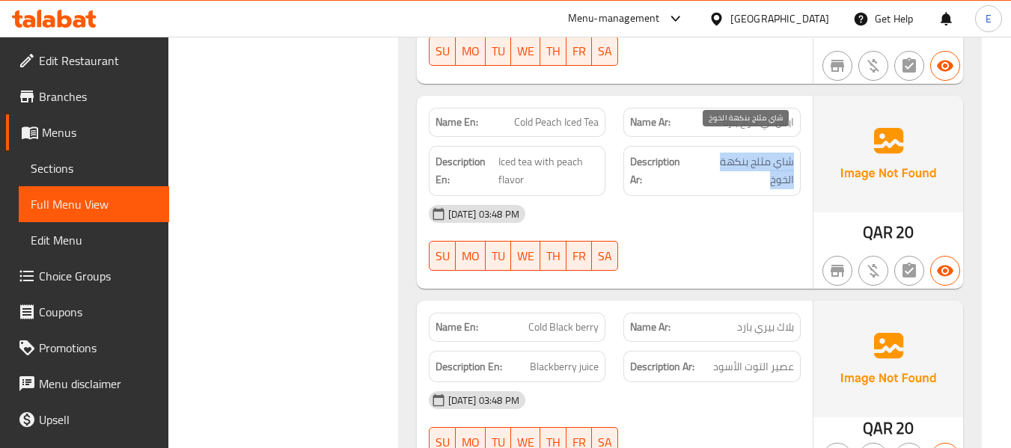
click at [768, 153] on span "شاي مثلج بنكهة الخوخ" at bounding box center [745, 171] width 98 height 37
click at [799, 225] on div "04-09-2025 03:48 PM SU MO TU WE TH FR SA" at bounding box center [615, 238] width 390 height 84
click at [569, 115] on span "Cold Peach Iced Tea" at bounding box center [556, 122] width 85 height 16
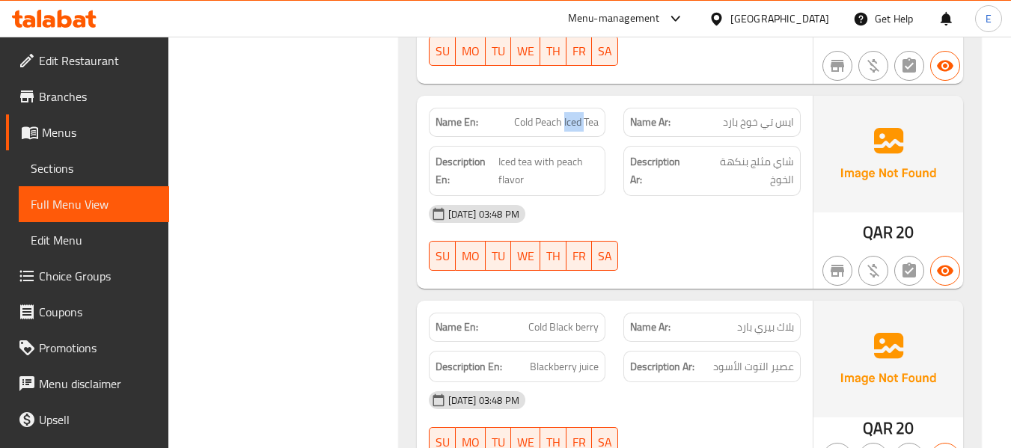
click at [569, 115] on span "Cold Peach Iced Tea" at bounding box center [556, 122] width 85 height 16
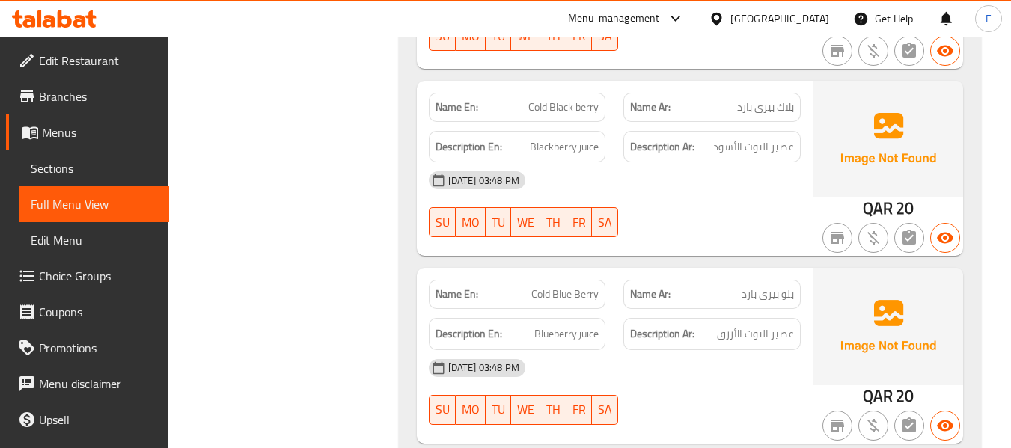
scroll to position [2244, 0]
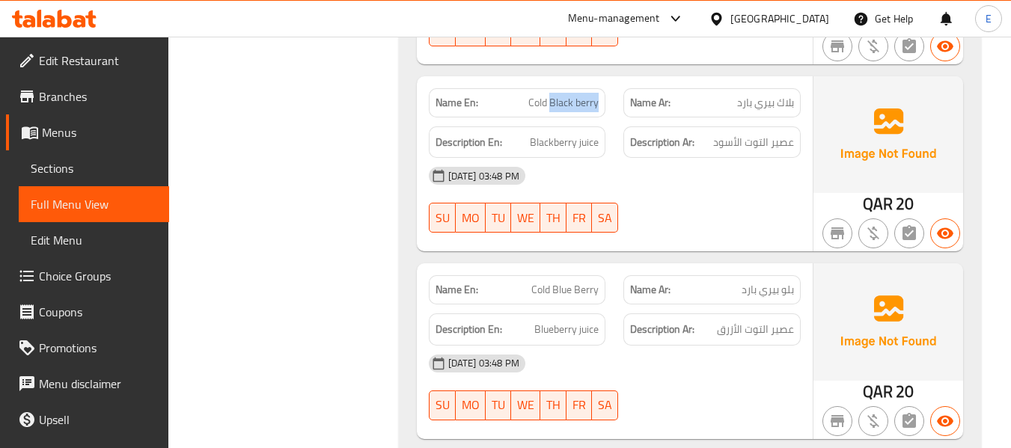
drag, startPoint x: 550, startPoint y: 82, endPoint x: 601, endPoint y: 85, distance: 51.7
click at [601, 88] on div "Name En: Cold Black berry" at bounding box center [517, 102] width 177 height 29
copy span "Black berry"
click at [762, 126] on div "Description Ar: عصير التوت الأسود" at bounding box center [711, 142] width 177 height 32
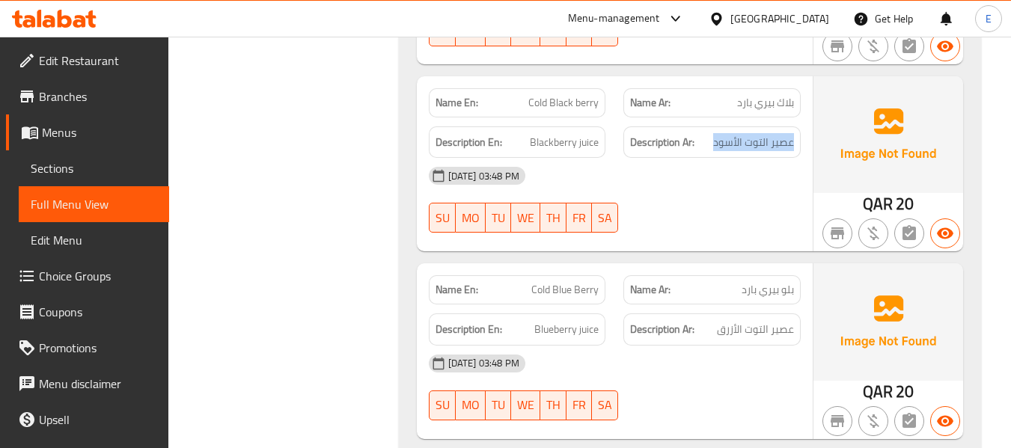
click at [762, 126] on div "Description Ar: عصير التوت الأسود" at bounding box center [711, 142] width 177 height 32
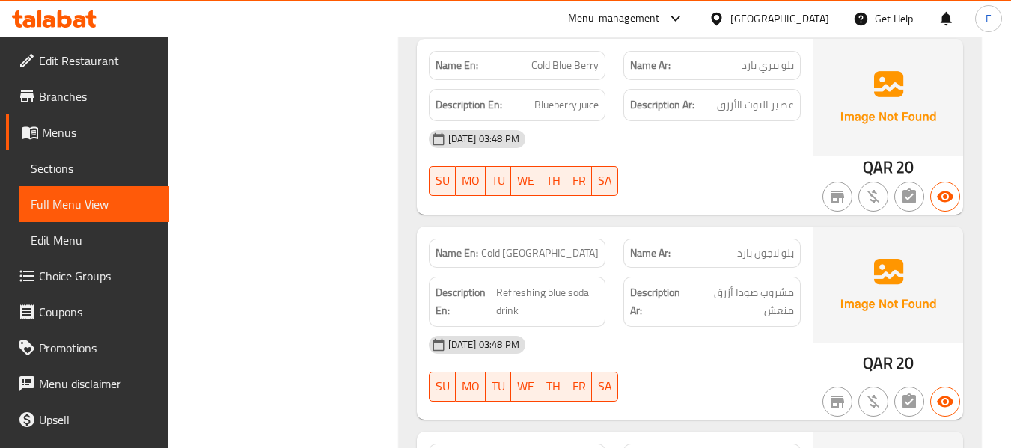
scroll to position [2394, 0]
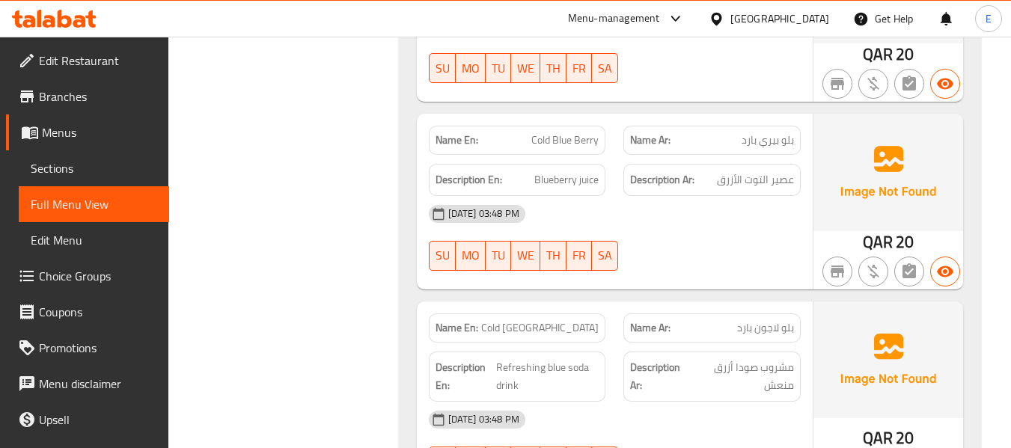
click at [786, 132] on span "بلو بيري بارد" at bounding box center [767, 140] width 52 height 16
click at [556, 132] on span "Cold Blue Berry" at bounding box center [564, 140] width 67 height 16
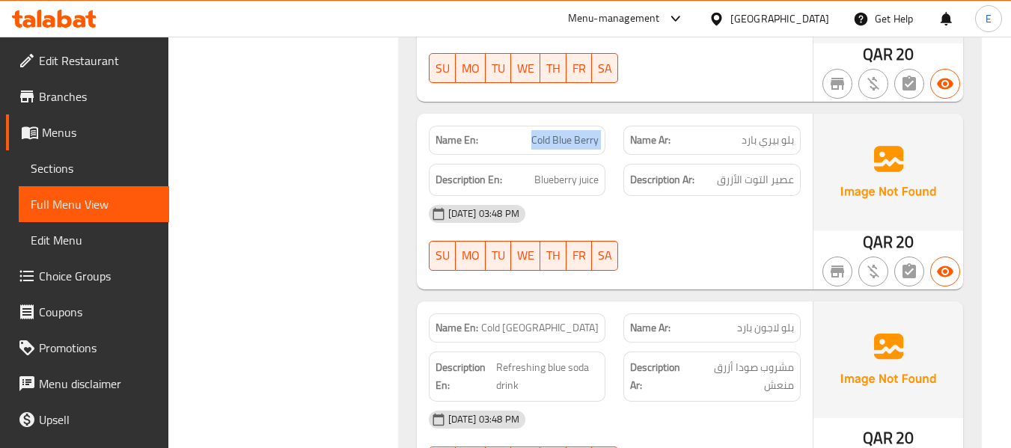
click at [556, 132] on span "Cold Blue Berry" at bounding box center [564, 140] width 67 height 16
click at [682, 199] on div "[DATE] 03:48 PM" at bounding box center [615, 214] width 390 height 36
click at [769, 171] on span "عصير التوت الأزرق" at bounding box center [755, 180] width 77 height 19
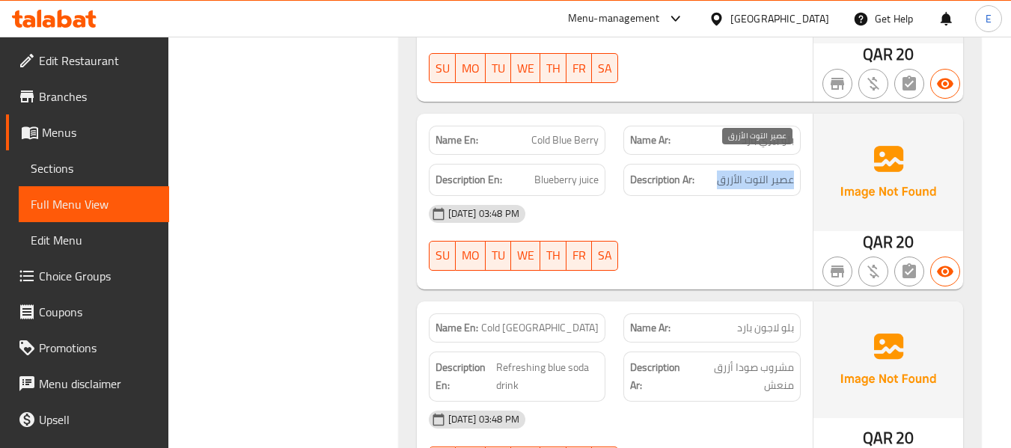
click at [769, 171] on span "عصير التوت الأزرق" at bounding box center [755, 180] width 77 height 19
click at [532, 164] on div "Description En: Blueberry juice" at bounding box center [517, 180] width 177 height 32
drag, startPoint x: 554, startPoint y: 123, endPoint x: 601, endPoint y: 125, distance: 47.2
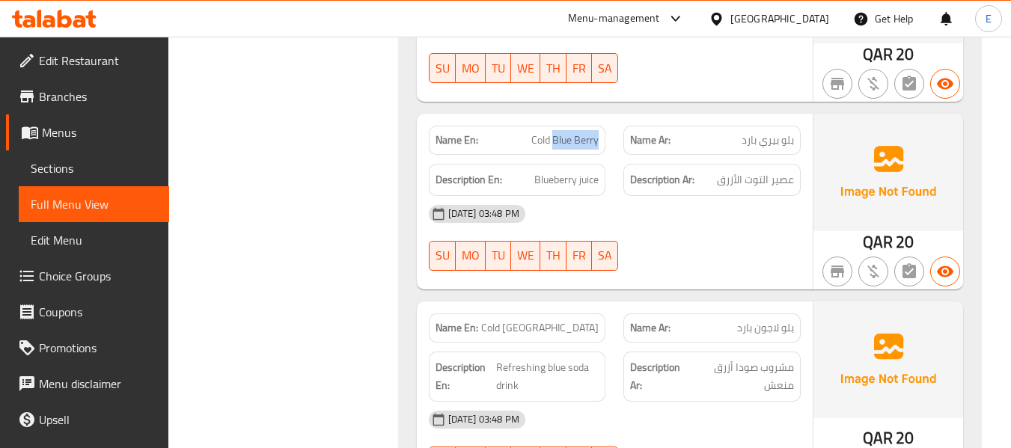
click at [601, 126] on div "Name En: Cold Blue Berry" at bounding box center [517, 140] width 177 height 29
copy span "Blue Berry"
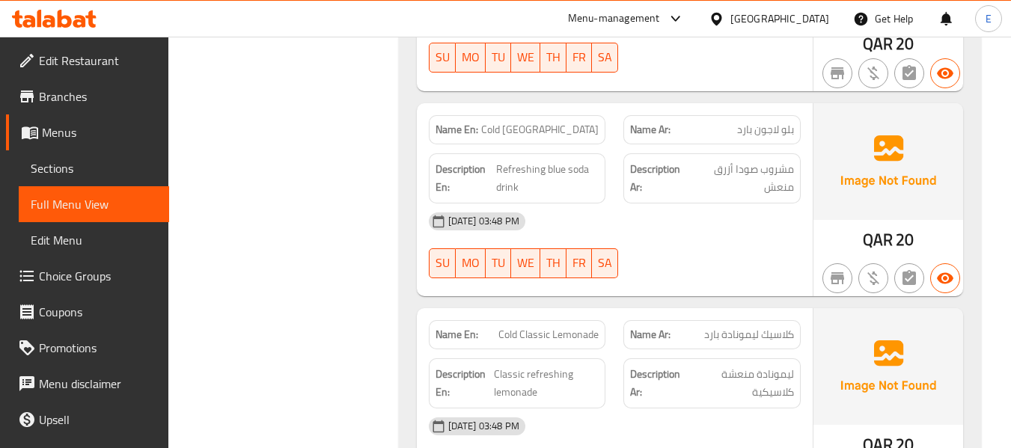
scroll to position [2618, 0]
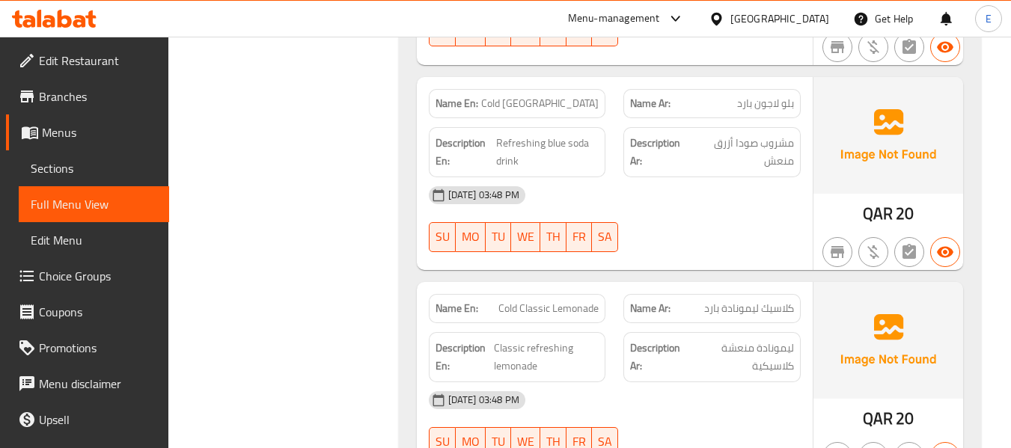
click at [766, 80] on div "Name Ar: بلو لاجون بارد" at bounding box center [711, 103] width 195 height 47
click at [577, 96] on span "Cold [GEOGRAPHIC_DATA]" at bounding box center [539, 104] width 117 height 16
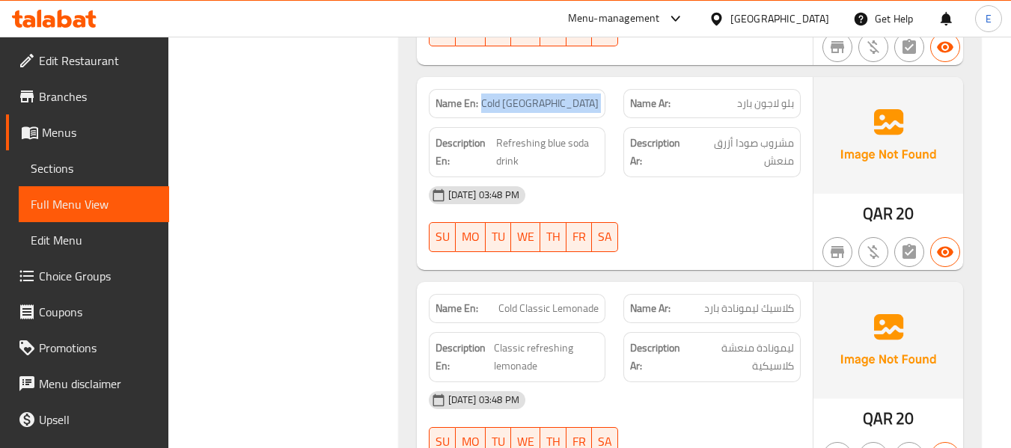
click at [577, 96] on span "Cold [GEOGRAPHIC_DATA]" at bounding box center [539, 104] width 117 height 16
click at [551, 96] on span "Cold [GEOGRAPHIC_DATA]" at bounding box center [539, 104] width 117 height 16
drag, startPoint x: 545, startPoint y: 86, endPoint x: 602, endPoint y: 91, distance: 57.8
click at [602, 91] on div "Name En: Cold Blue Lagoon" at bounding box center [517, 103] width 177 height 29
copy span "Blue Lagoon"
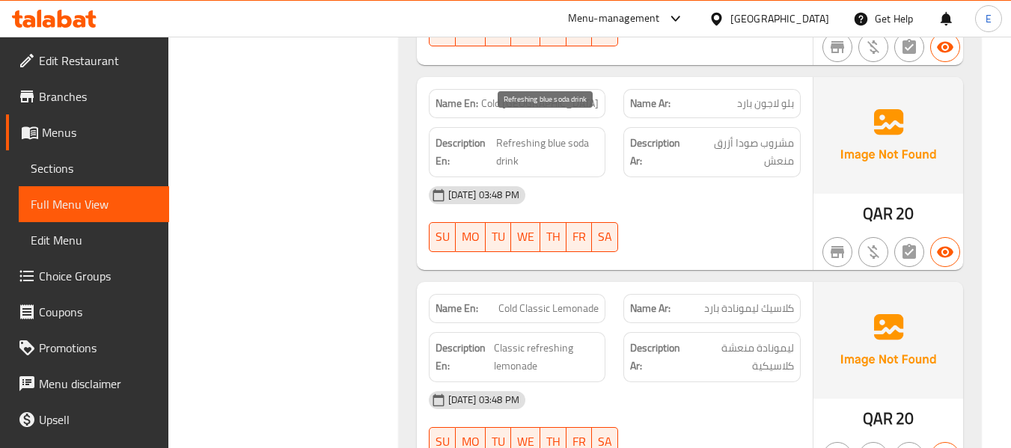
click at [574, 134] on span "Refreshing blue soda drink" at bounding box center [547, 152] width 102 height 37
click at [782, 139] on span "مشروب صودا أزرق منعش" at bounding box center [743, 152] width 102 height 37
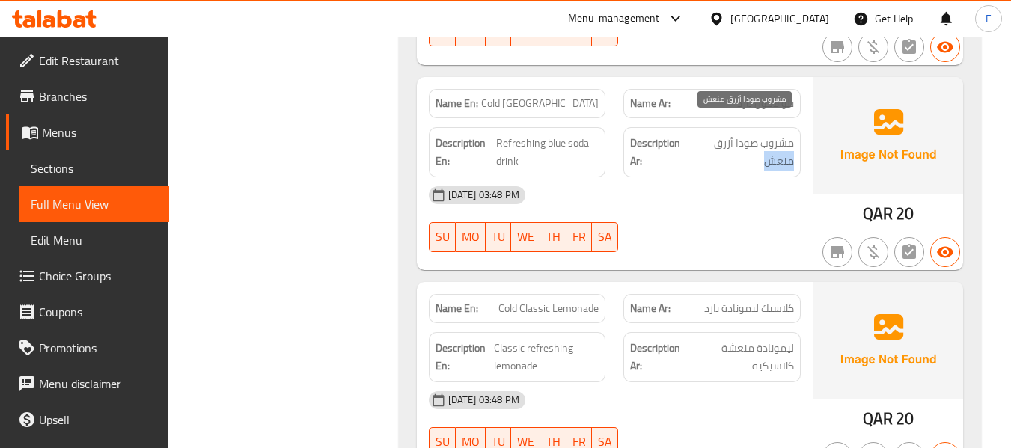
click at [782, 139] on span "مشروب صودا أزرق منعش" at bounding box center [743, 152] width 102 height 37
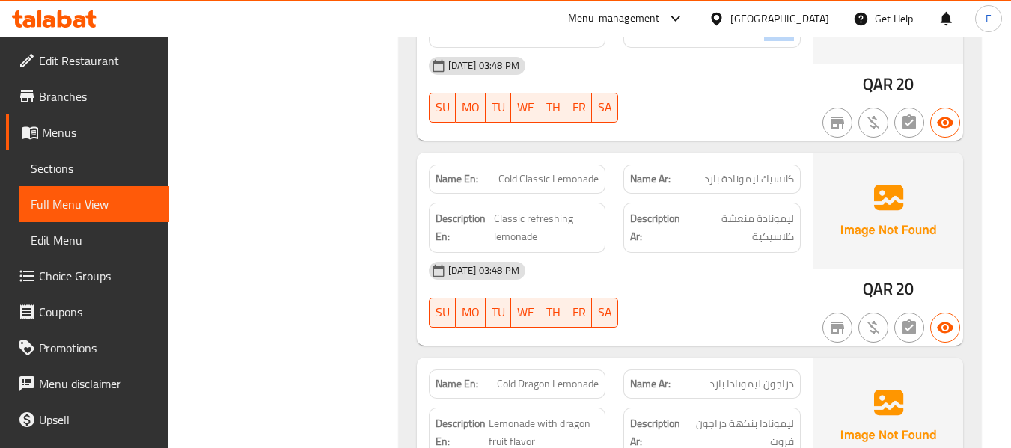
scroll to position [2843, 0]
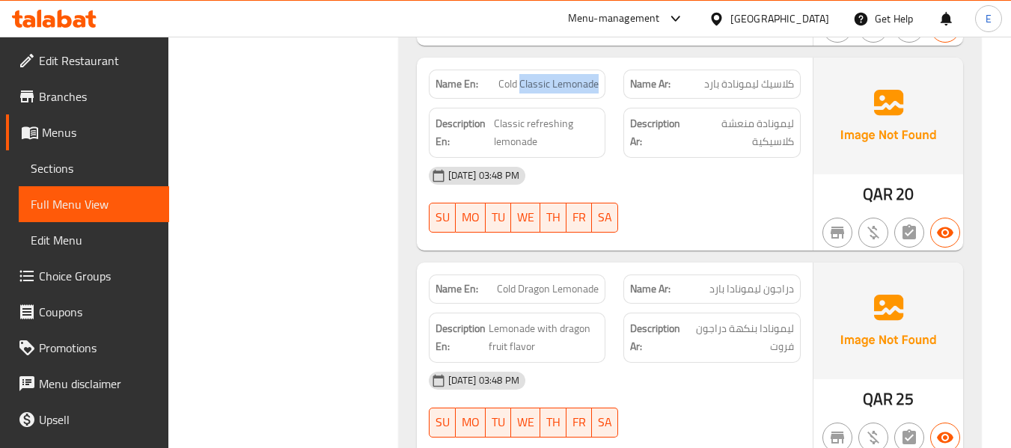
drag, startPoint x: 519, startPoint y: 65, endPoint x: 598, endPoint y: 66, distance: 79.3
click at [598, 76] on span "Cold Classic Lemonade" at bounding box center [548, 84] width 100 height 16
copy span "Classic Lemonade"
click at [774, 70] on div "Name Ar: كلاسيك ليمونادة بارد" at bounding box center [711, 84] width 177 height 29
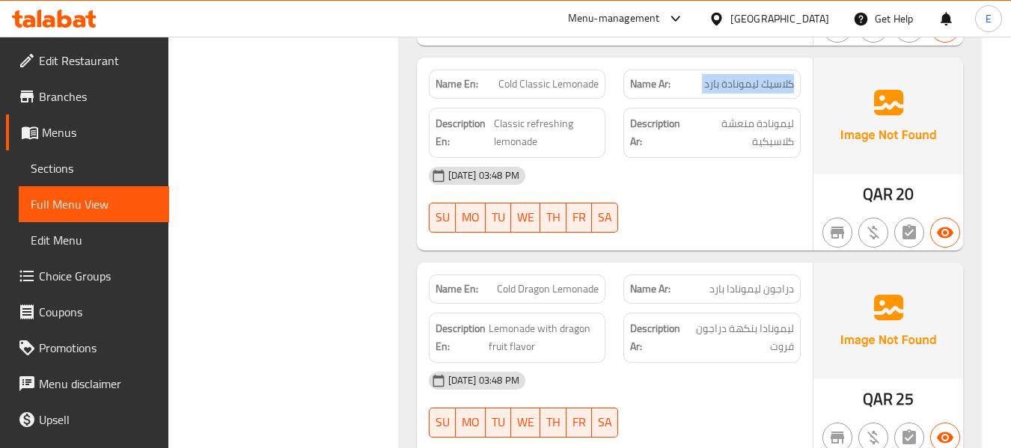
click at [774, 70] on div "Name Ar: كلاسيك ليمونادة بارد" at bounding box center [711, 84] width 177 height 29
click at [750, 167] on div "[DATE] 03:48 PM" at bounding box center [615, 176] width 390 height 36
click at [770, 114] on span "ليمونادة منعشة كلاسيكية" at bounding box center [741, 132] width 103 height 37
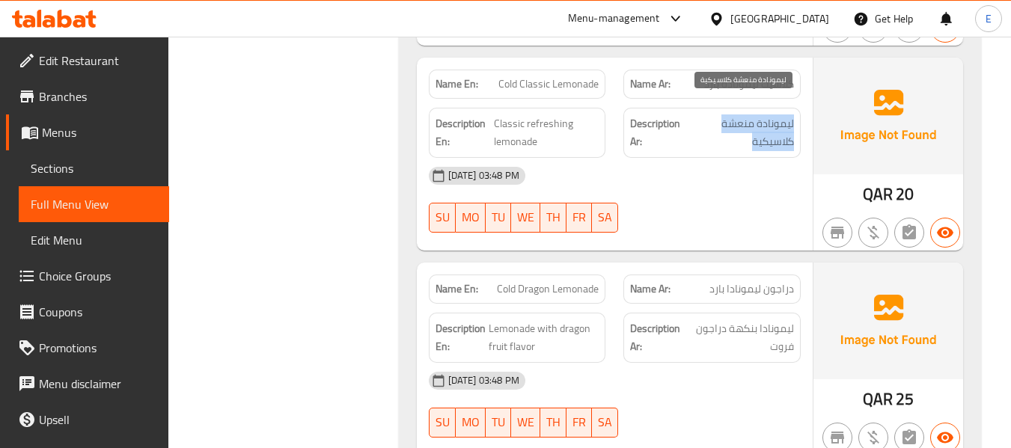
click at [770, 114] on span "ليمونادة منعشة كلاسيكية" at bounding box center [741, 132] width 103 height 37
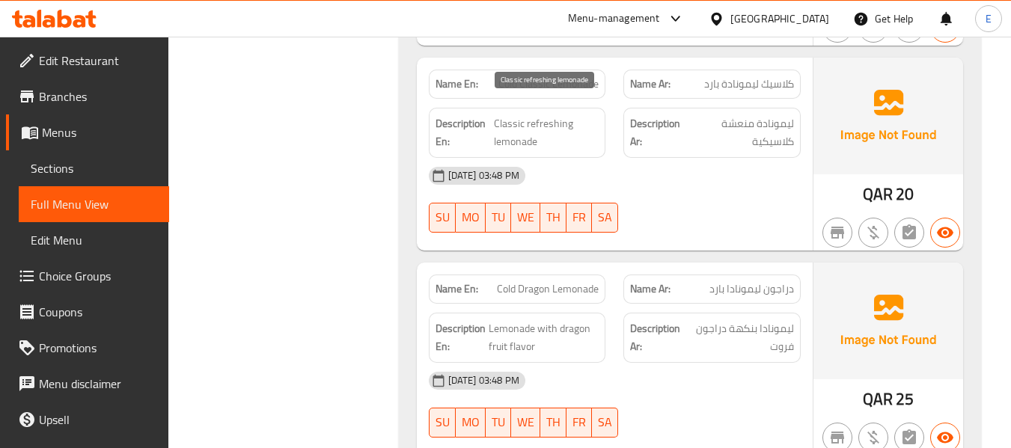
click at [524, 126] on span "Classic refreshing lemonade" at bounding box center [546, 132] width 105 height 37
click at [524, 125] on span "Classic refreshing lemonade" at bounding box center [546, 132] width 105 height 37
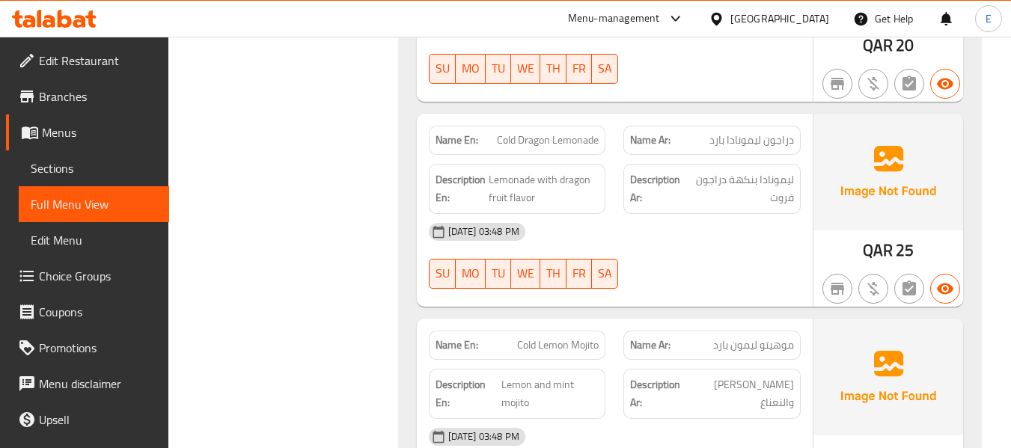
scroll to position [2992, 0]
drag, startPoint x: 518, startPoint y: 120, endPoint x: 601, endPoint y: 117, distance: 82.3
click at [601, 125] on div "Name En: Cold Dragon Lemonade" at bounding box center [517, 139] width 177 height 29
click at [723, 132] on span "دراجون ليمونادا بارد" at bounding box center [751, 140] width 85 height 16
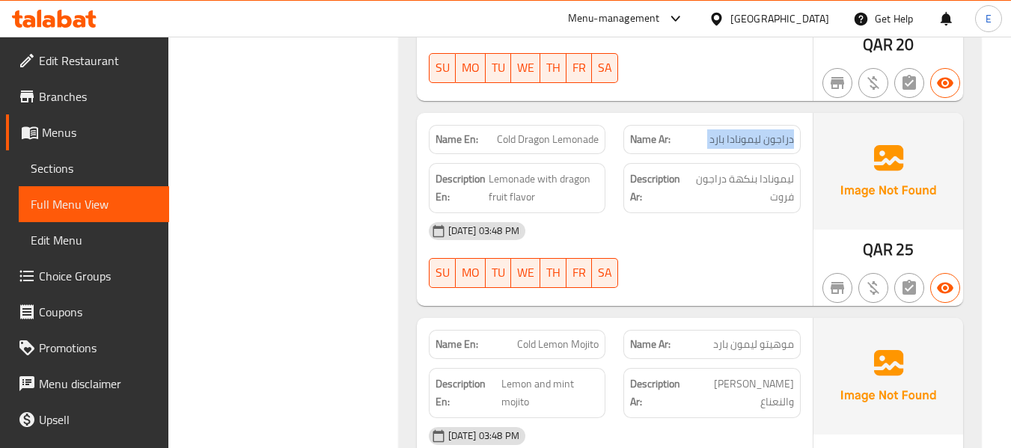
click at [723, 132] on span "دراجون ليمونادا بارد" at bounding box center [751, 140] width 85 height 16
click at [514, 132] on span "Cold Dragon Lemonade" at bounding box center [548, 140] width 102 height 16
click at [785, 182] on span "ليمونادا بنكهة دراجون فروت" at bounding box center [740, 188] width 105 height 37
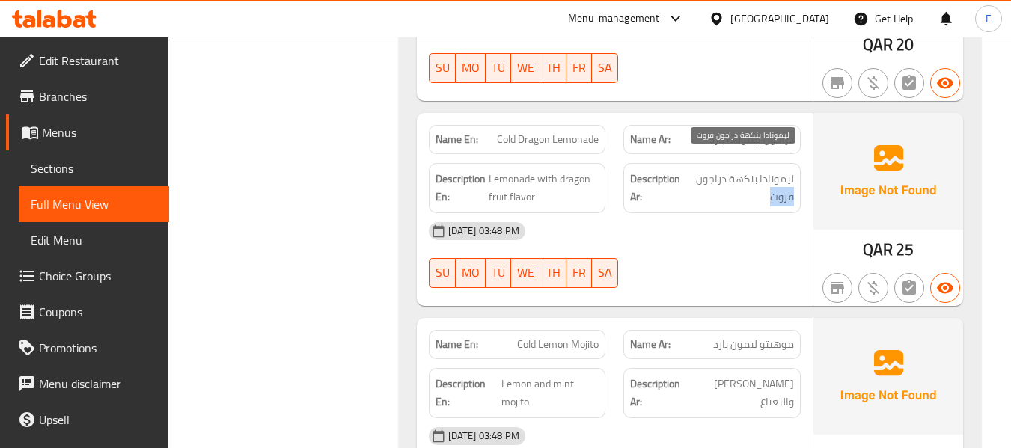
click at [785, 182] on span "ليمونادا بنكهة دراجون فروت" at bounding box center [740, 188] width 105 height 37
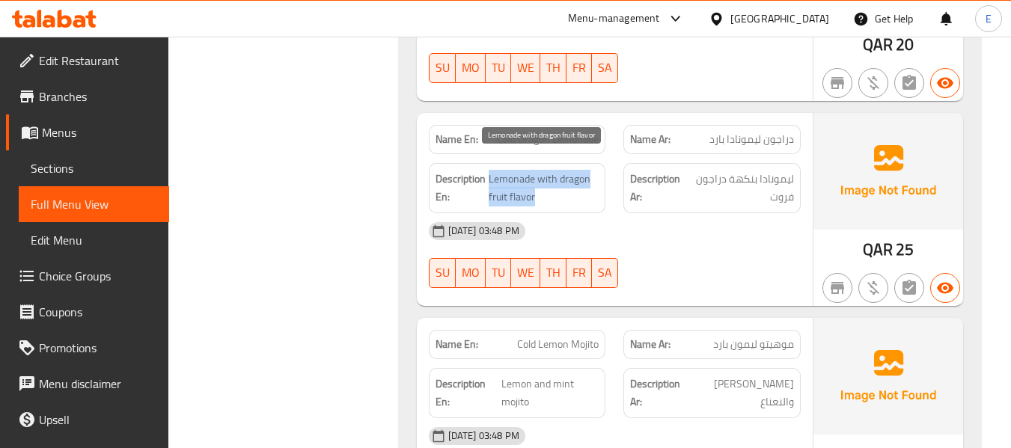
drag, startPoint x: 490, startPoint y: 161, endPoint x: 572, endPoint y: 180, distance: 83.8
click at [572, 180] on span "Lemonade with dragon fruit flavor" at bounding box center [543, 188] width 111 height 37
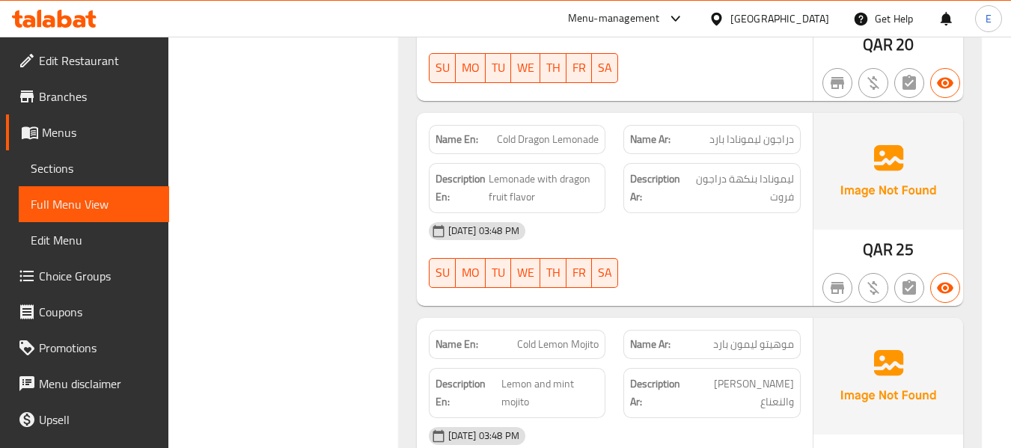
click at [682, 251] on div "04-09-2025 03:48 PM SU MO TU WE TH FR SA" at bounding box center [615, 255] width 390 height 84
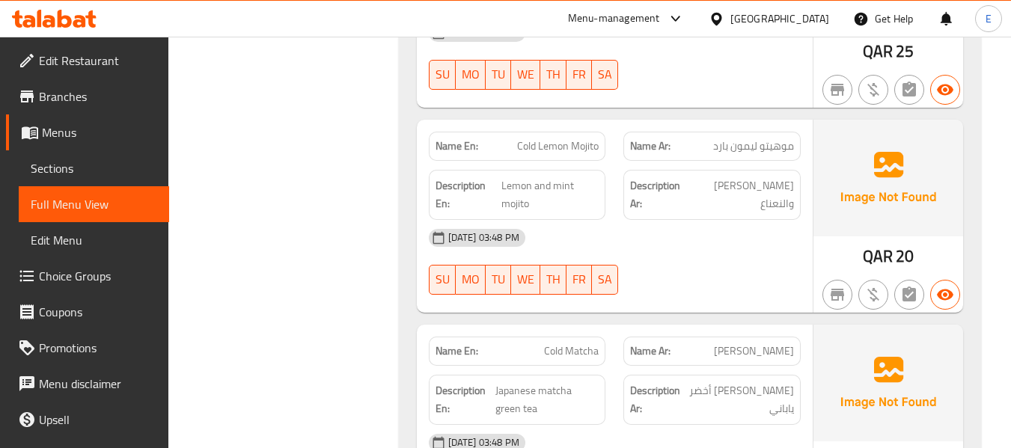
scroll to position [3217, 0]
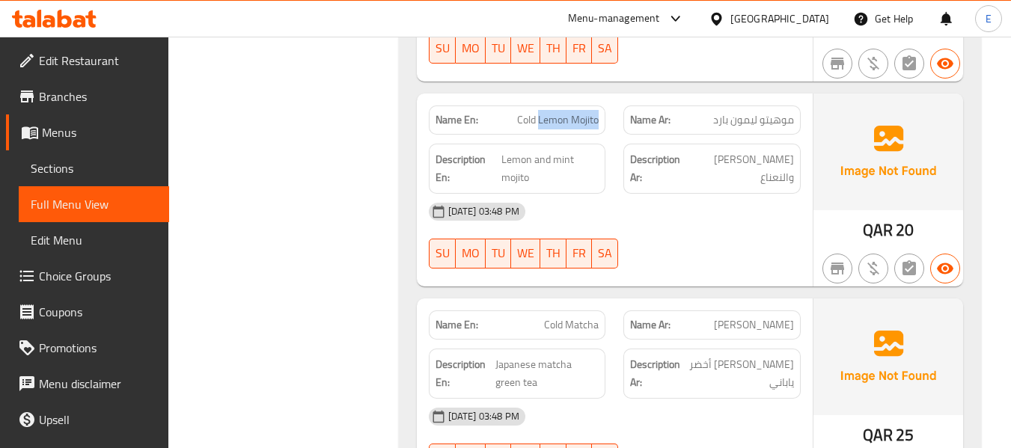
drag, startPoint x: 539, startPoint y: 102, endPoint x: 607, endPoint y: 99, distance: 68.9
click at [607, 99] on div "Name En: Cold Lemon Mojito" at bounding box center [517, 119] width 195 height 47
click at [732, 105] on div "Name Ar: موهيتو ليمون بارد" at bounding box center [711, 119] width 177 height 29
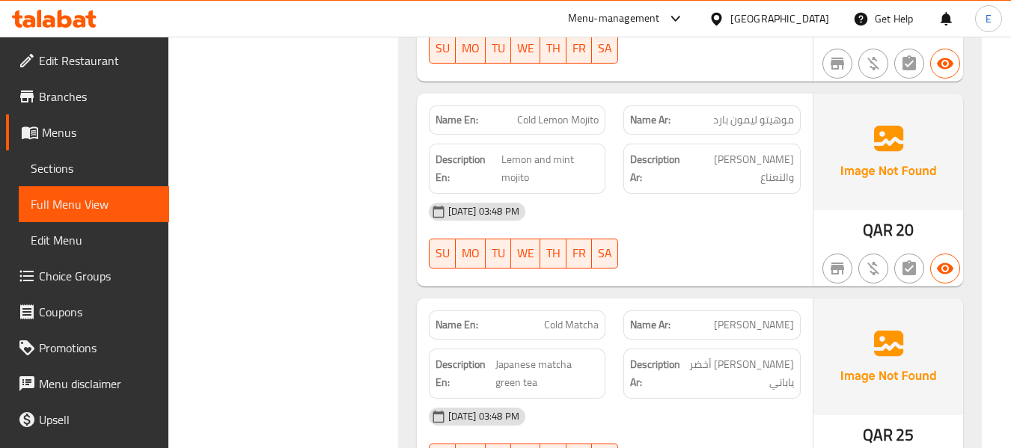
click at [736, 194] on div "[DATE] 03:48 PM" at bounding box center [615, 212] width 390 height 36
click at [562, 161] on span "Lemon and mint mojito" at bounding box center [549, 168] width 97 height 37
click at [744, 161] on span "[PERSON_NAME] والنعناع" at bounding box center [741, 168] width 103 height 37
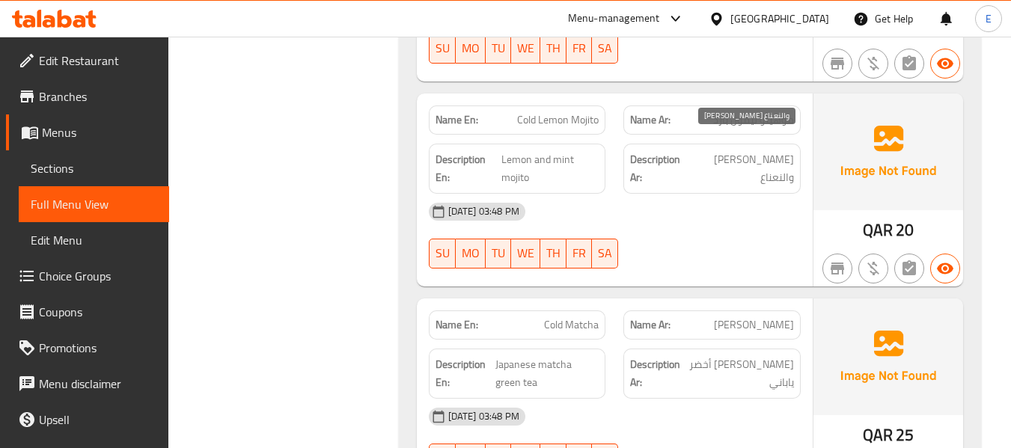
click at [744, 161] on span "[PERSON_NAME] والنعناع" at bounding box center [741, 168] width 103 height 37
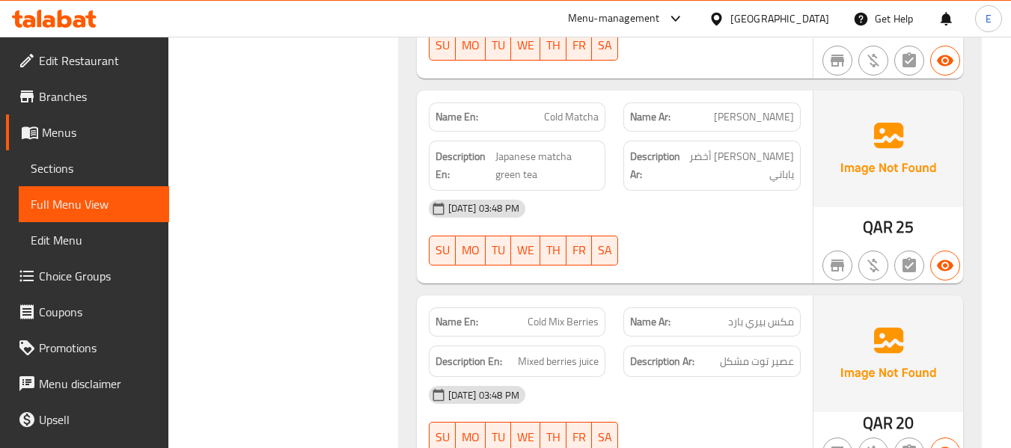
scroll to position [3441, 0]
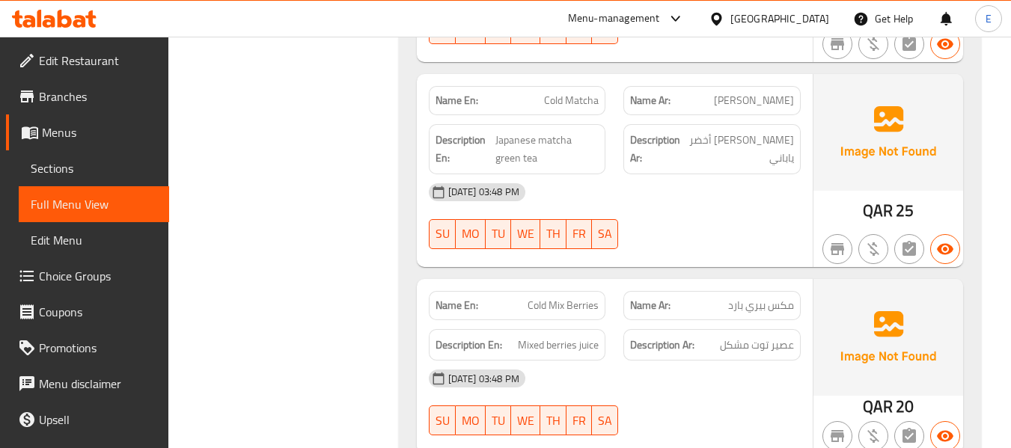
click at [569, 93] on span "Cold Matcha" at bounding box center [571, 101] width 55 height 16
click at [764, 93] on span "[PERSON_NAME]" at bounding box center [754, 101] width 80 height 16
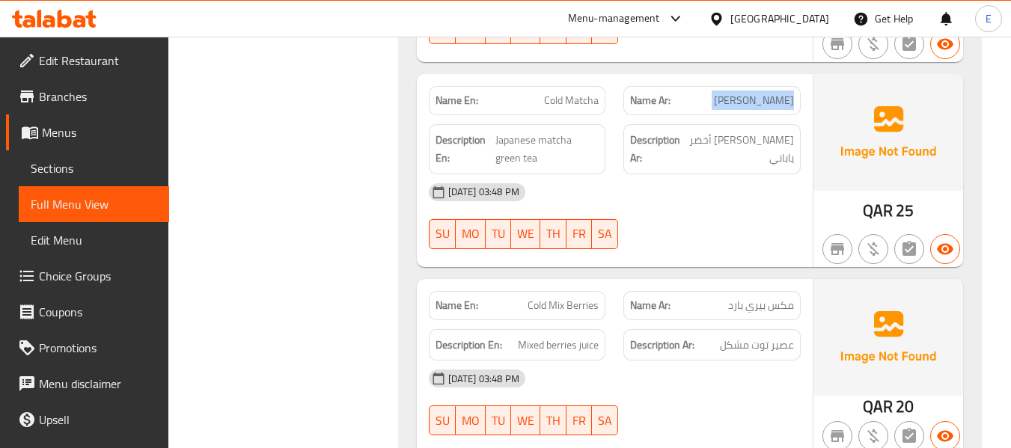
click at [764, 93] on span "[PERSON_NAME]" at bounding box center [754, 101] width 80 height 16
click at [753, 131] on span "[PERSON_NAME] أخضر ياباني" at bounding box center [740, 149] width 108 height 37
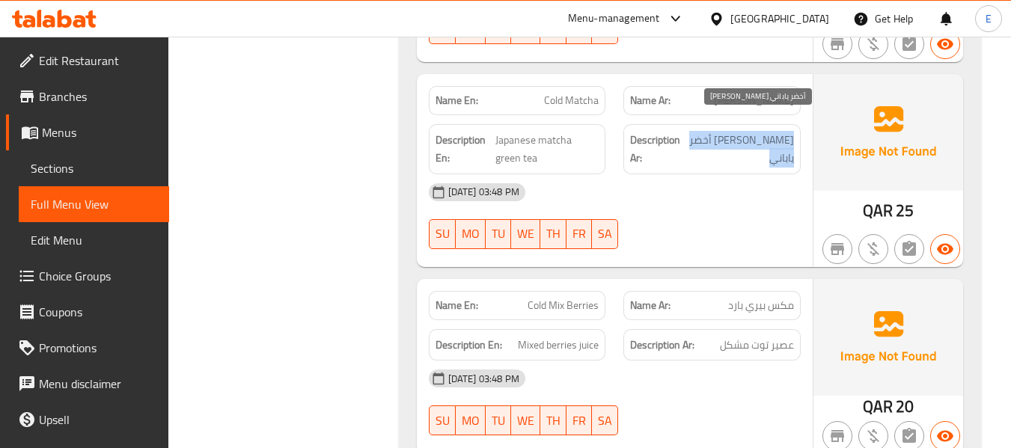
click at [753, 131] on span "[PERSON_NAME] أخضر ياباني" at bounding box center [740, 149] width 108 height 37
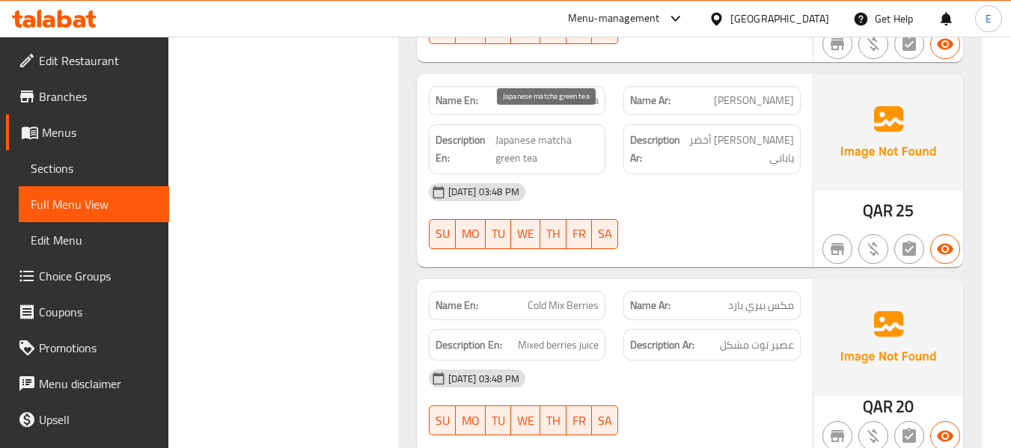
click at [500, 131] on span "Japanese matcha green tea" at bounding box center [546, 149] width 103 height 37
click at [702, 191] on div "[DATE] 03:48 PM" at bounding box center [615, 192] width 390 height 36
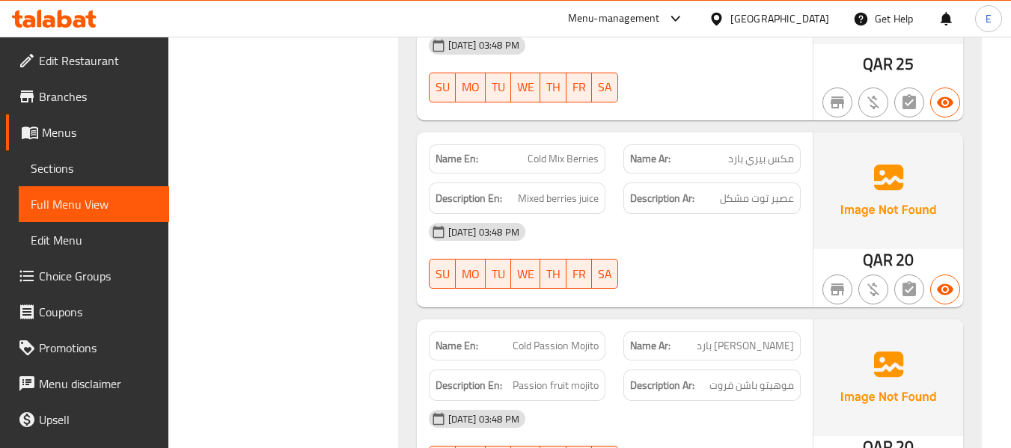
scroll to position [3591, 0]
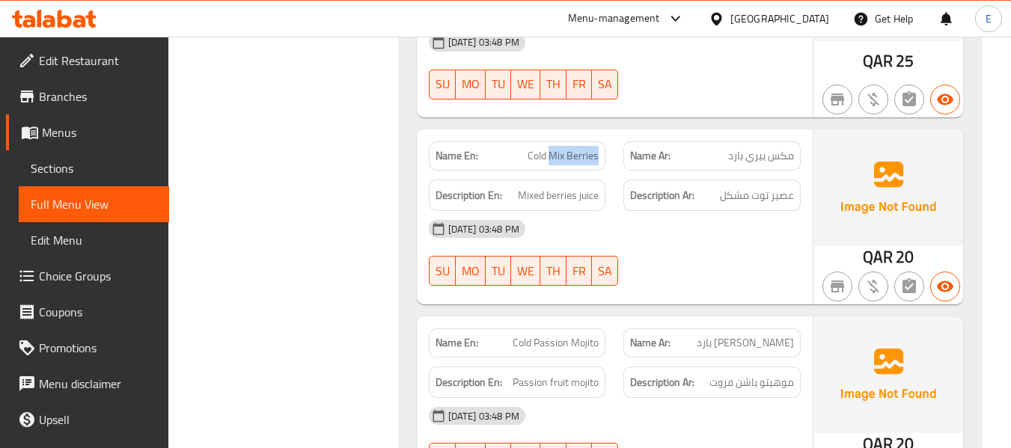
drag, startPoint x: 550, startPoint y: 143, endPoint x: 598, endPoint y: 138, distance: 48.1
click at [598, 148] on span "Cold Mix Berries" at bounding box center [562, 156] width 71 height 16
click at [779, 148] on span "مكس بيري بارد" at bounding box center [761, 156] width 66 height 16
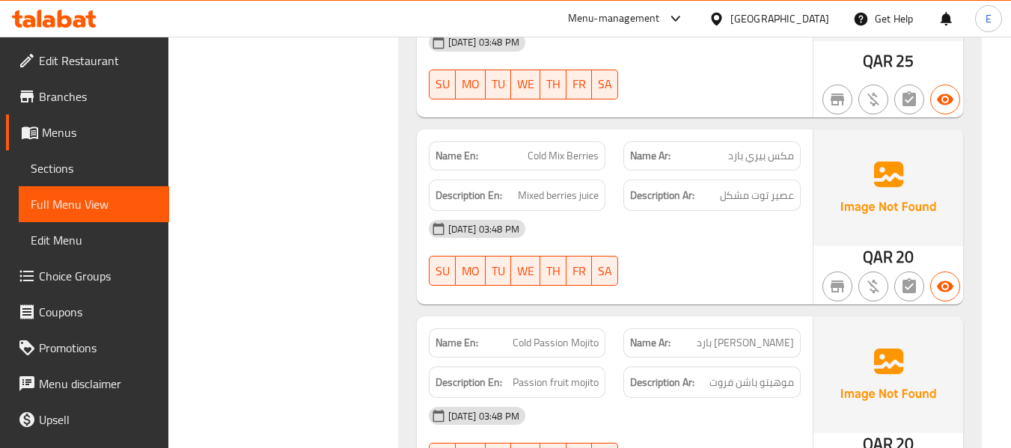
click at [666, 226] on div "[DATE] 03:48 PM" at bounding box center [615, 229] width 390 height 36
click at [602, 186] on div "Description En: Mixed berries juice" at bounding box center [517, 196] width 177 height 32
click at [726, 186] on span "عصير توت مشكل" at bounding box center [757, 195] width 74 height 19
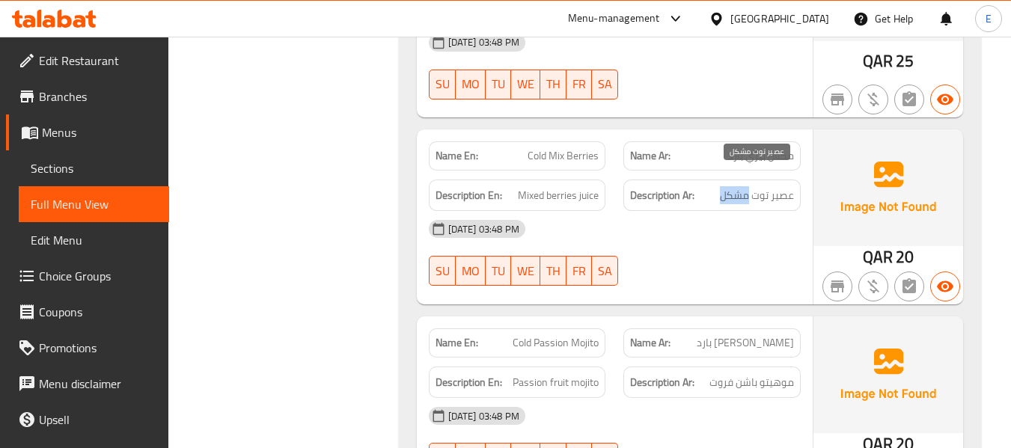
click at [726, 186] on span "عصير توت مشكل" at bounding box center [757, 195] width 74 height 19
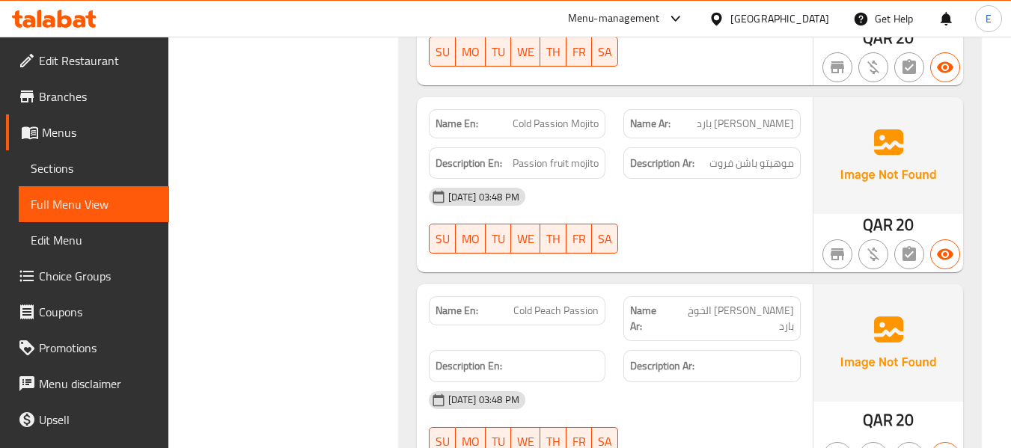
scroll to position [3815, 0]
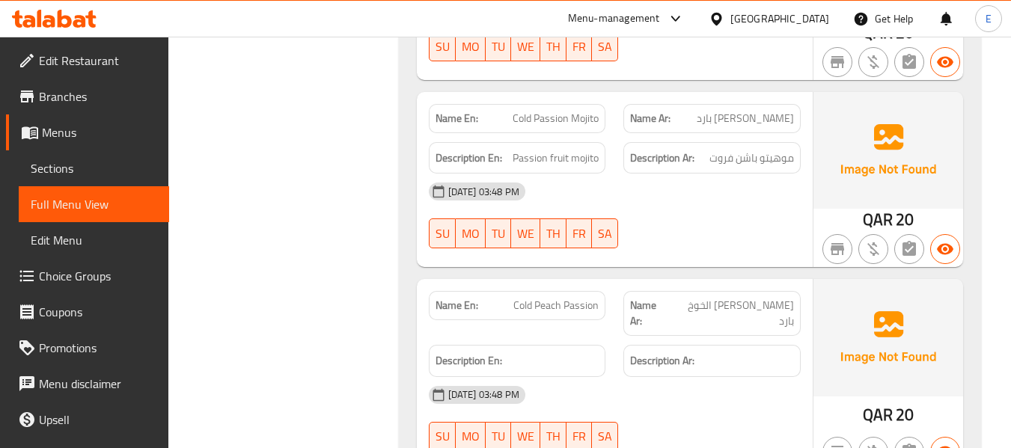
click at [738, 111] on span "[PERSON_NAME] بارد" at bounding box center [744, 119] width 97 height 16
click at [582, 111] on span "Cold Passion Mojito" at bounding box center [555, 119] width 86 height 16
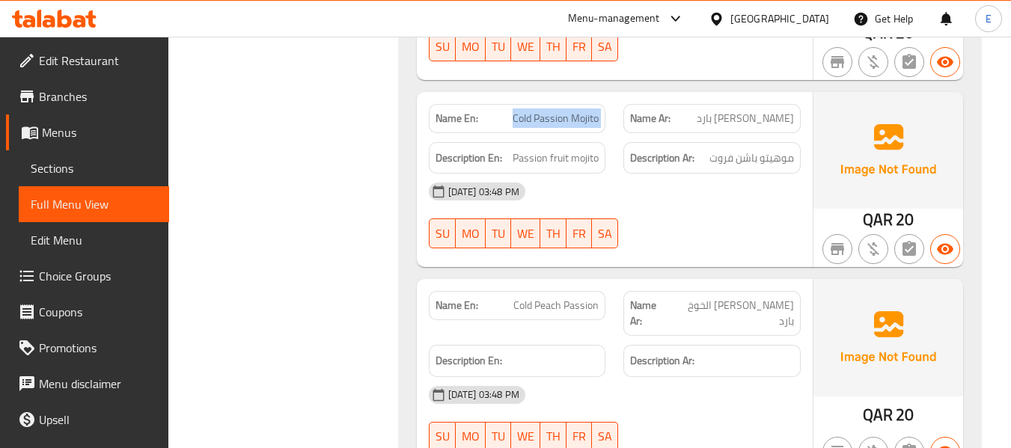
click at [582, 111] on span "Cold Passion Mojito" at bounding box center [555, 119] width 86 height 16
click at [760, 113] on div "Name Ar: موهيتو الباشن بارد" at bounding box center [711, 118] width 177 height 29
click at [562, 111] on span "Cold Passion Mojito" at bounding box center [555, 119] width 86 height 16
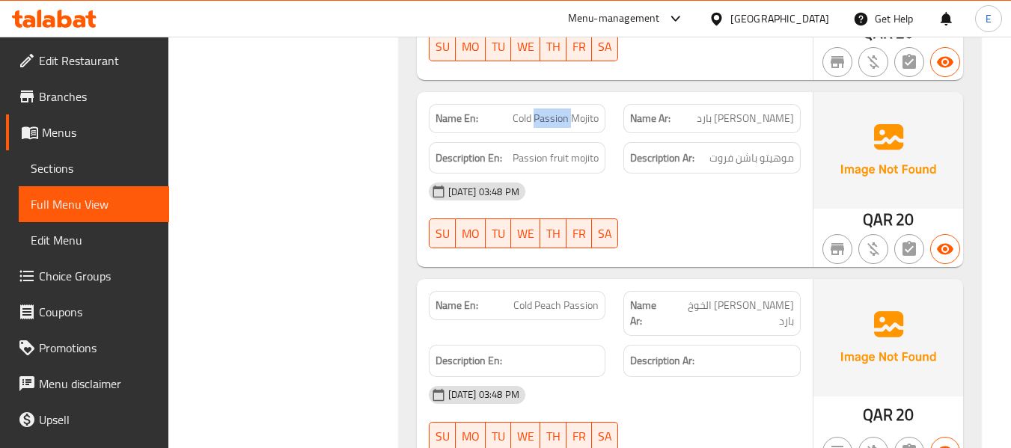
click at [562, 111] on span "Cold Passion Mojito" at bounding box center [555, 119] width 86 height 16
click at [699, 204] on div "04-09-2025 03:48 PM SU MO TU WE TH FR SA" at bounding box center [615, 216] width 390 height 84
drag, startPoint x: 536, startPoint y: 105, endPoint x: 601, endPoint y: 104, distance: 65.8
click at [601, 104] on div "Name En: Cold Passion Mojito" at bounding box center [517, 118] width 177 height 29
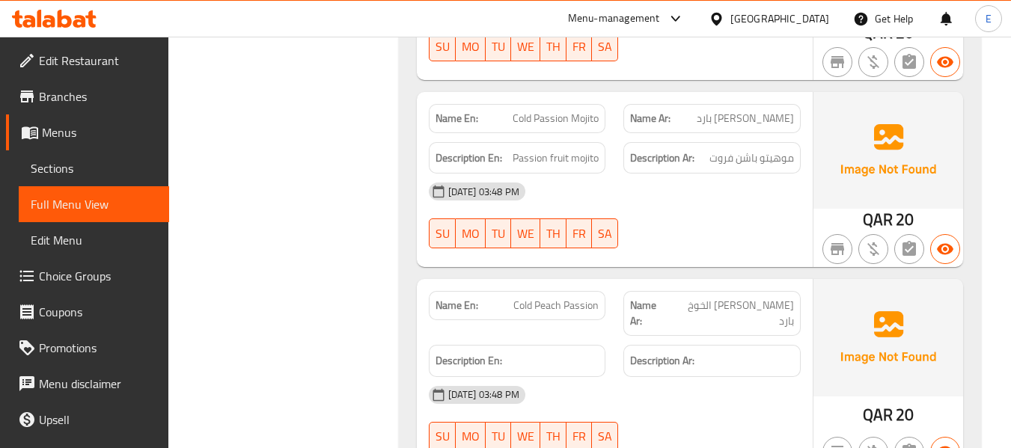
click at [758, 149] on span "موهيتو باشن فروت" at bounding box center [751, 158] width 85 height 19
click at [540, 149] on span "Passion fruit mojito" at bounding box center [555, 158] width 86 height 19
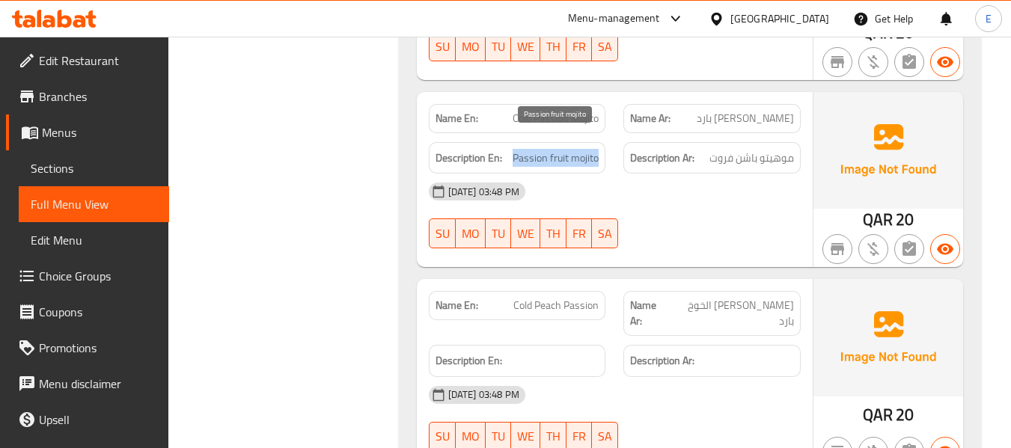
click at [540, 149] on span "Passion fruit mojito" at bounding box center [555, 158] width 86 height 19
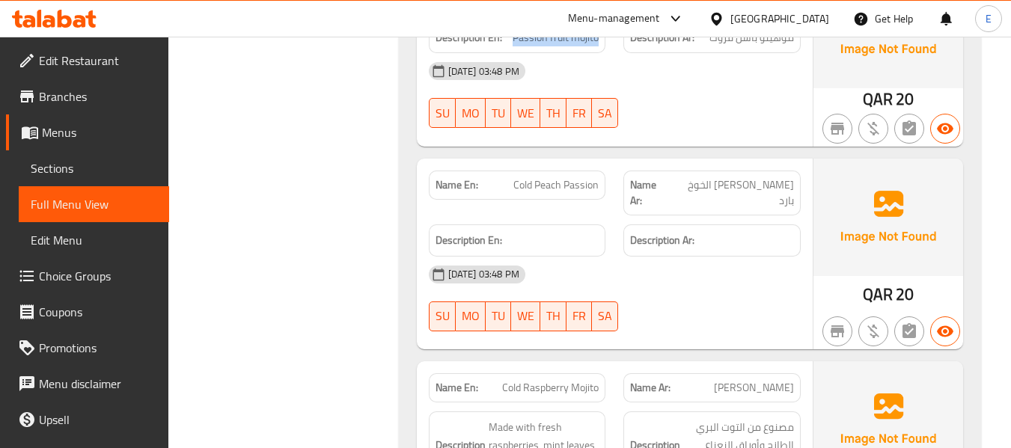
scroll to position [3965, 0]
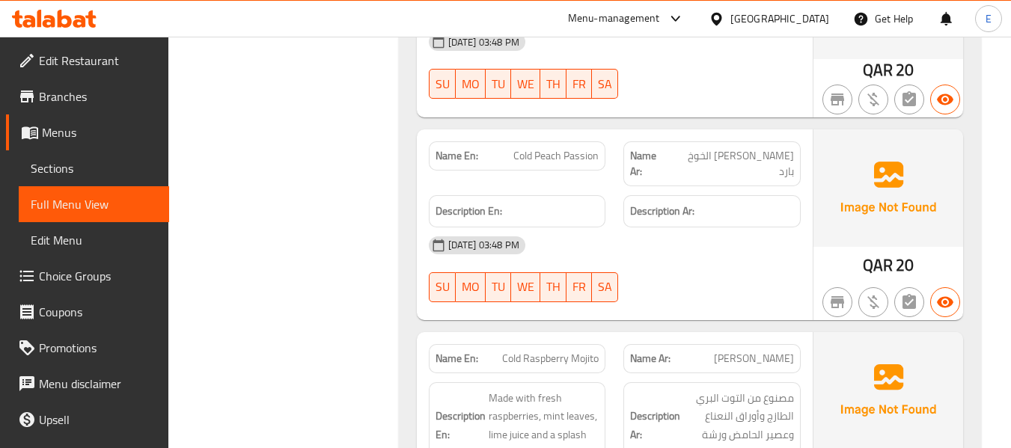
click at [902, 251] on span "20" at bounding box center [904, 265] width 18 height 29
click at [572, 148] on span "Cold Peach Passion" at bounding box center [555, 156] width 85 height 16
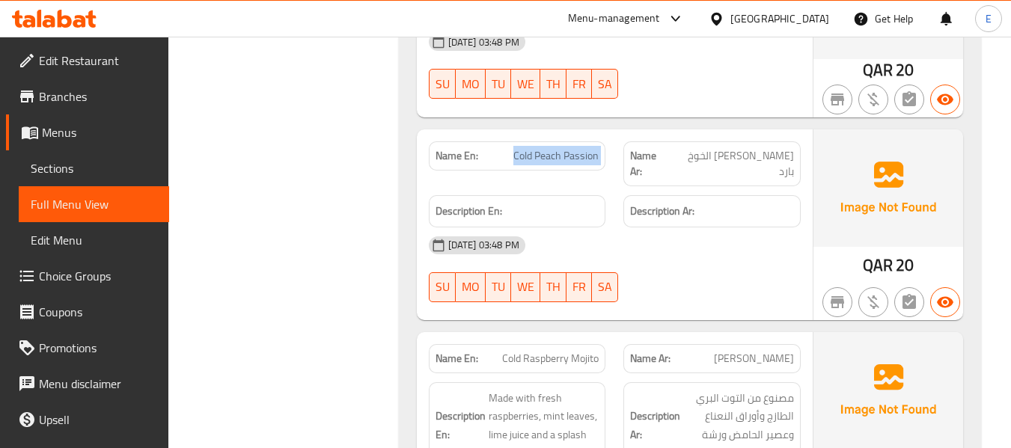
click at [572, 148] on span "Cold Peach Passion" at bounding box center [555, 156] width 85 height 16
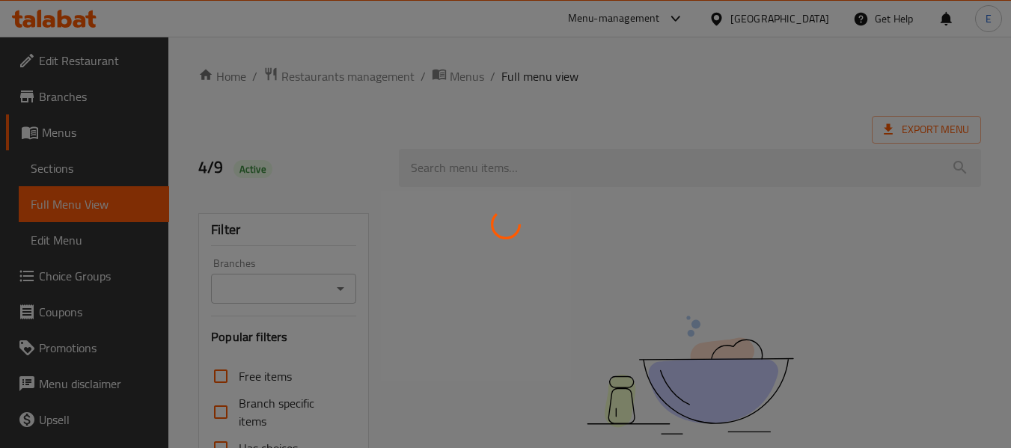
click at [55, 174] on div at bounding box center [505, 224] width 1011 height 448
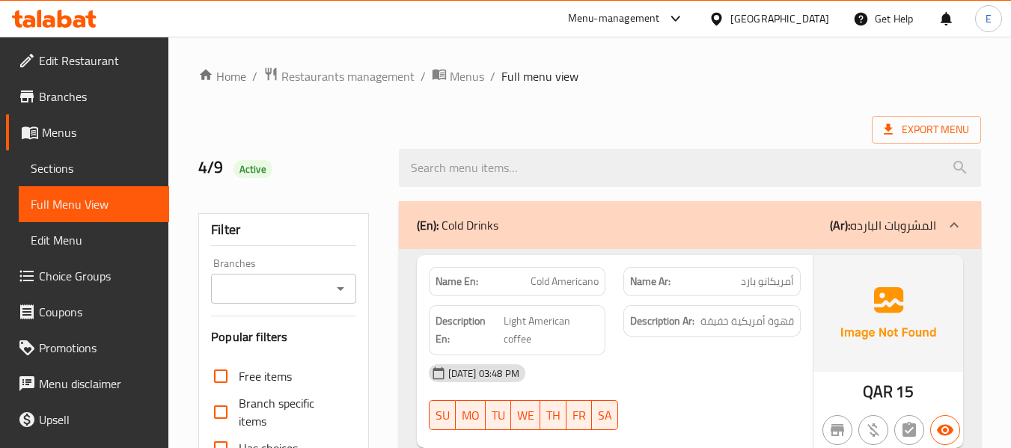
click at [61, 171] on span "Sections" at bounding box center [94, 168] width 126 height 18
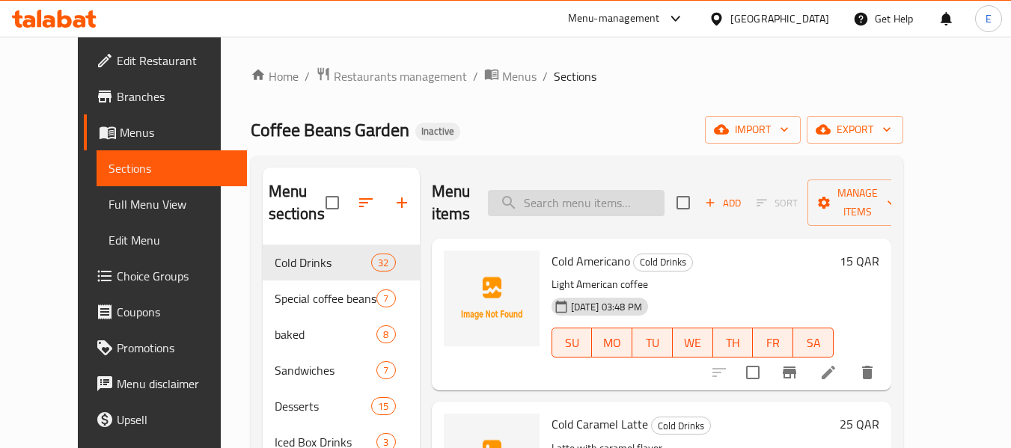
click at [583, 198] on input "search" at bounding box center [576, 203] width 177 height 26
paste input "Cold Peach Passion"
type input "Cold Peach Passion"
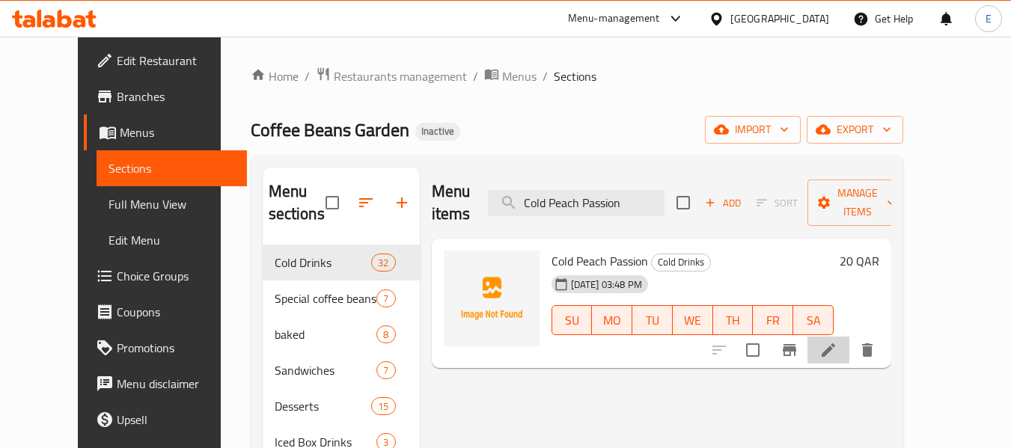
click at [835, 343] on icon at bounding box center [827, 349] width 13 height 13
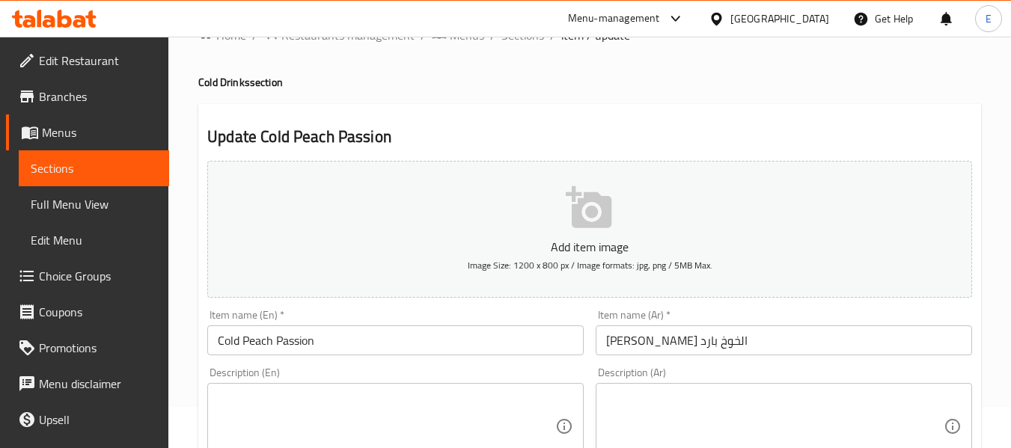
scroll to position [75, 0]
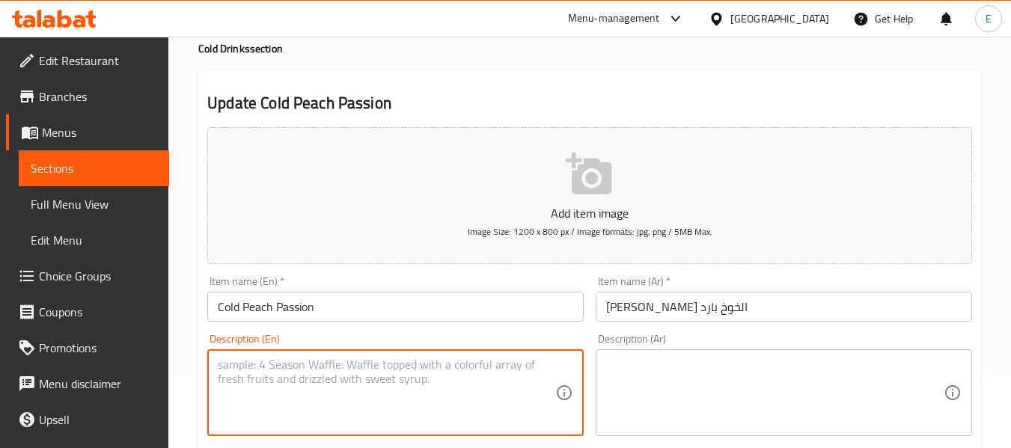
click at [462, 358] on textarea at bounding box center [386, 393] width 337 height 71
paste textarea "Peach & passion fruit drink"
type textarea "Peach & passion fruit drink"
click at [622, 373] on textarea at bounding box center [774, 393] width 337 height 71
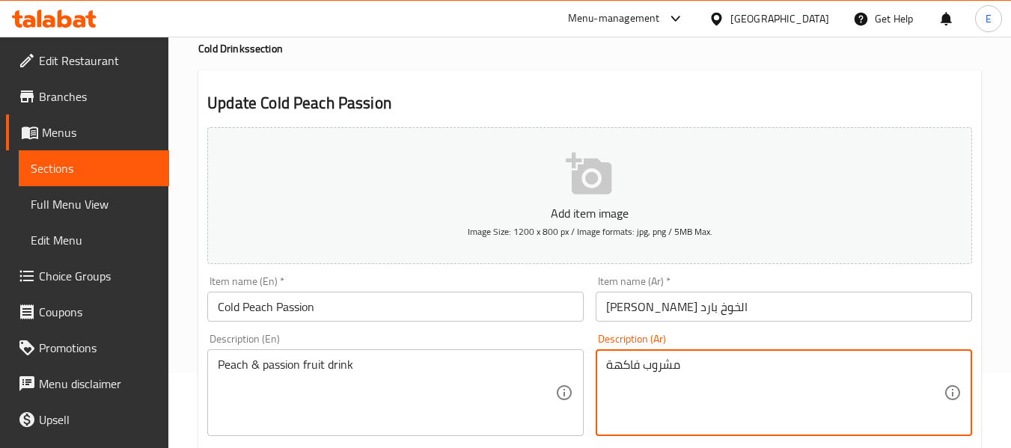
click at [699, 379] on textarea "مشروب فاكهة" at bounding box center [774, 393] width 337 height 71
drag, startPoint x: 643, startPoint y: 367, endPoint x: 602, endPoint y: 367, distance: 41.1
click at [602, 367] on div "مشروب فاكهة Description (Ar)" at bounding box center [783, 392] width 376 height 87
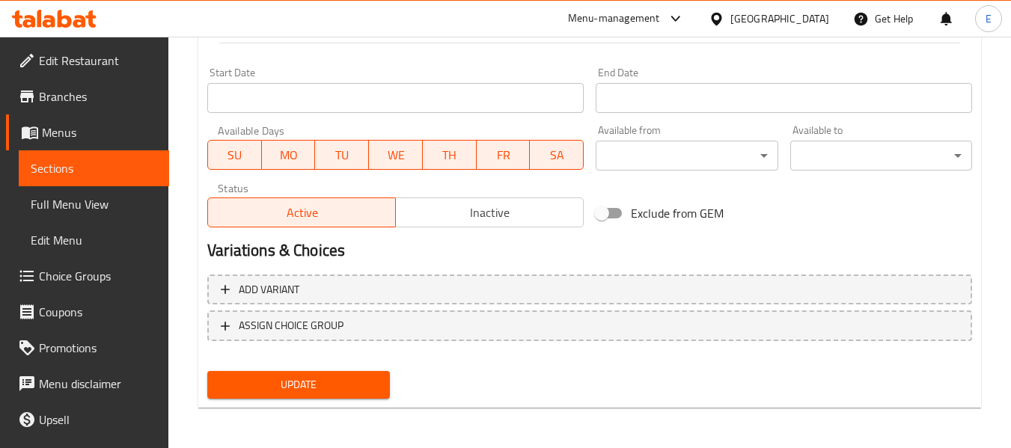
scroll to position [609, 0]
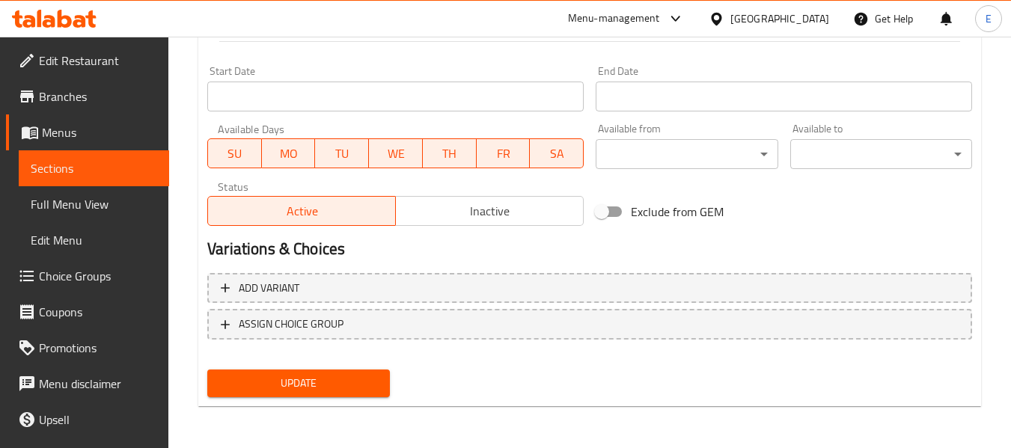
type textarea "مشروب باشون فروت وخوخ"
click at [346, 387] on span "Update" at bounding box center [298, 383] width 158 height 19
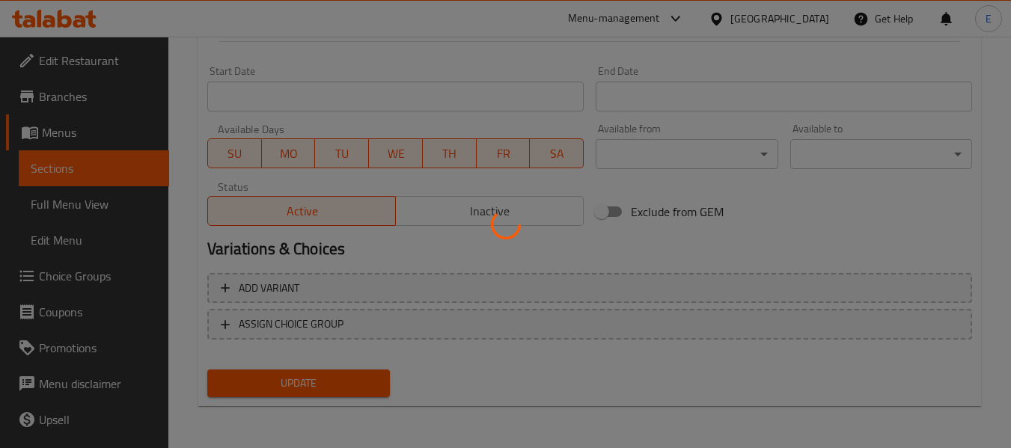
click at [346, 387] on div at bounding box center [505, 224] width 1011 height 448
click at [347, 387] on div at bounding box center [505, 224] width 1011 height 448
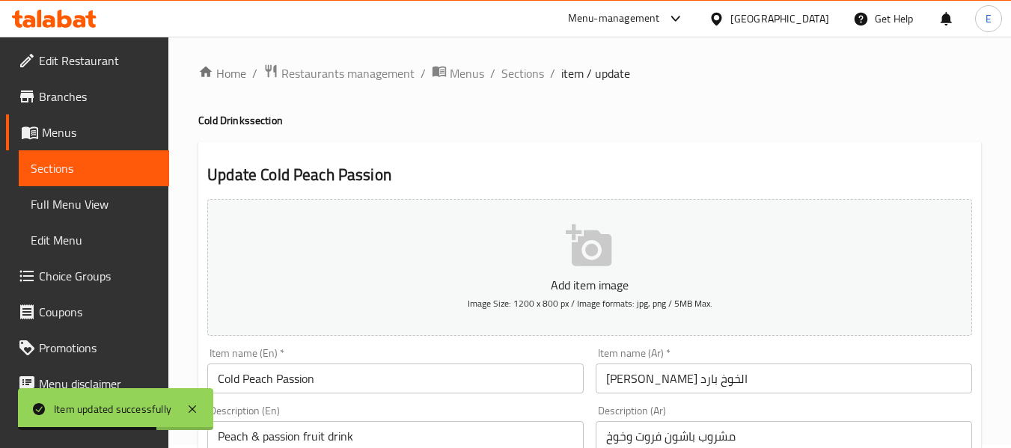
scroll to position [0, 0]
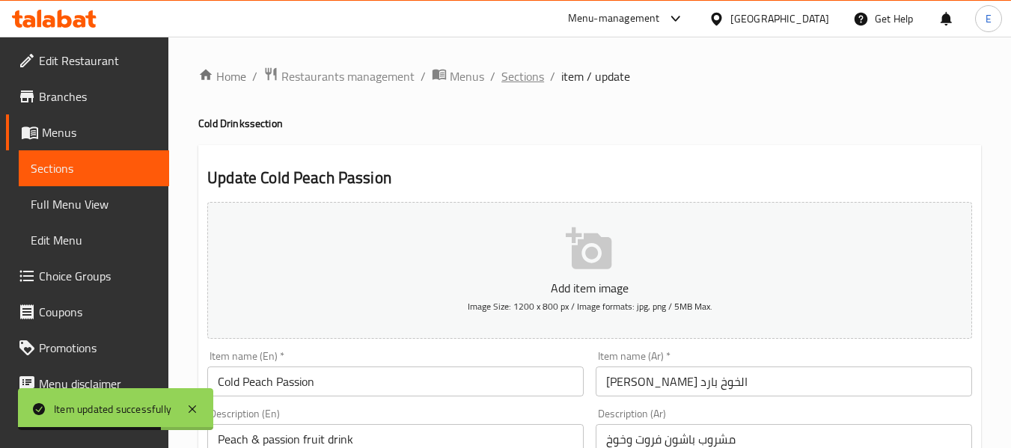
click at [524, 76] on span "Sections" at bounding box center [522, 76] width 43 height 18
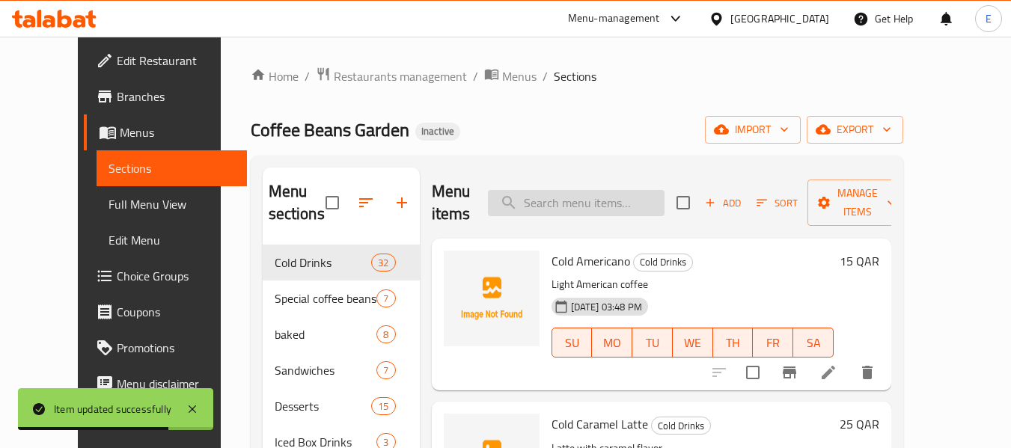
click at [554, 197] on input "search" at bounding box center [576, 203] width 177 height 26
paste input "Cold Pink Pink Matcha"
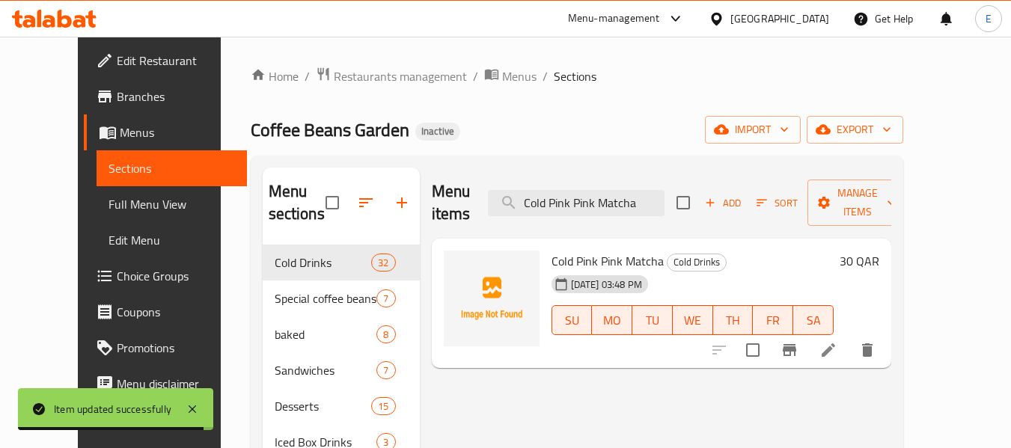
type input "Cold Pink Pink Matcha"
click at [835, 343] on icon at bounding box center [827, 349] width 13 height 13
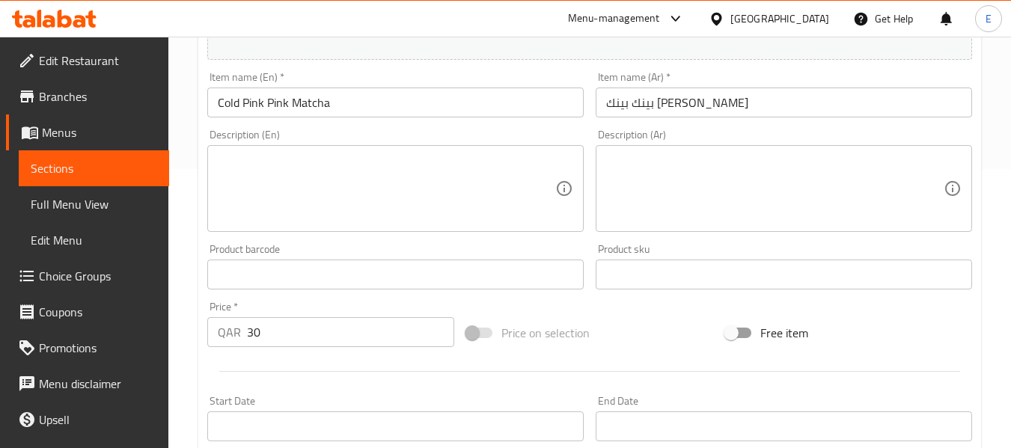
scroll to position [299, 0]
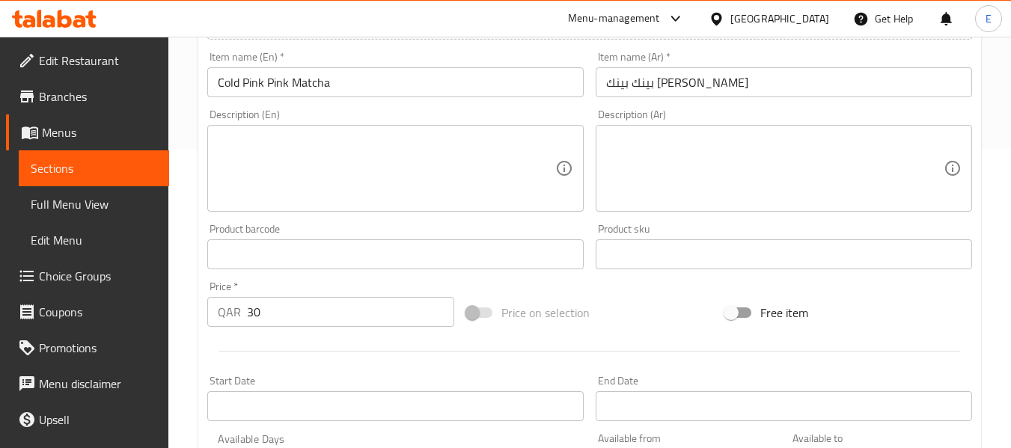
click at [420, 149] on textarea at bounding box center [386, 168] width 337 height 71
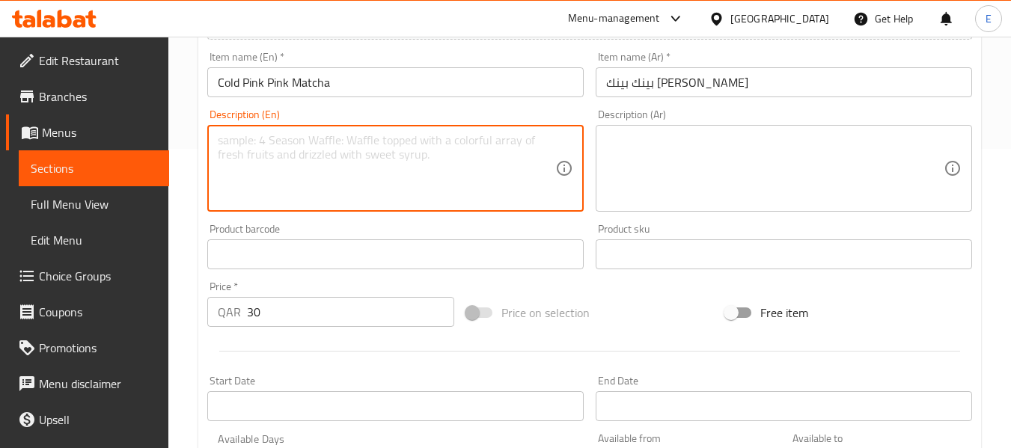
paste textarea "Special pink matcha"
type textarea "Special pink matcha"
click at [643, 141] on textarea at bounding box center [774, 168] width 337 height 71
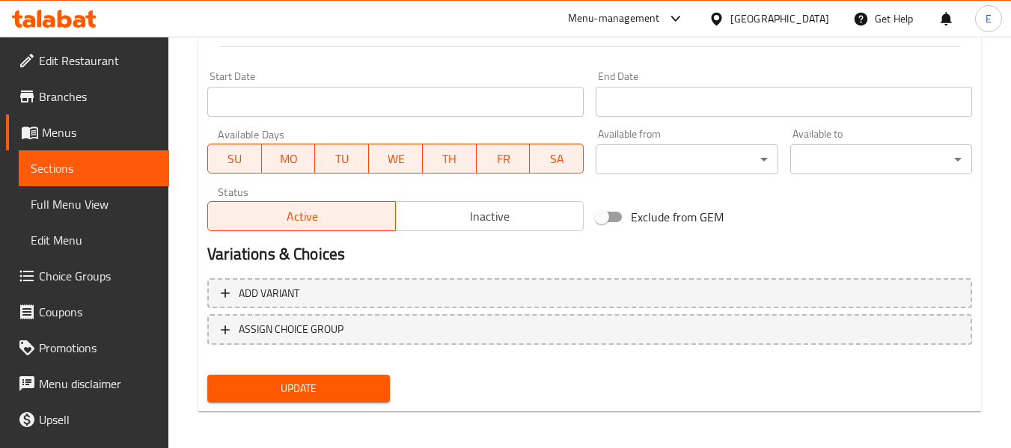
scroll to position [609, 0]
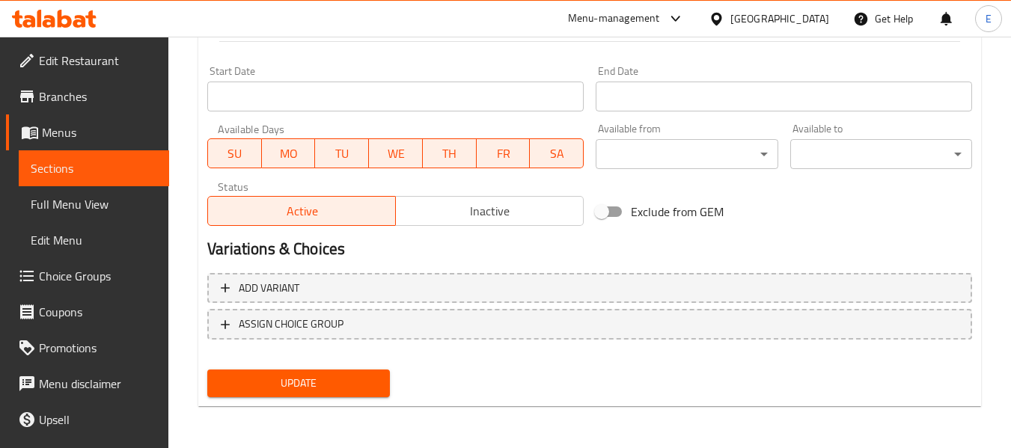
type textarea "ماتشا وردية خاصة"
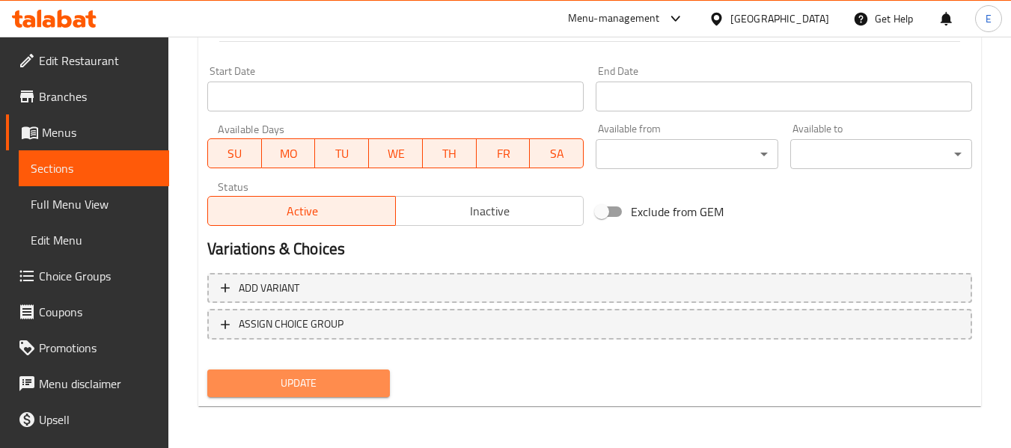
click at [354, 393] on span "Update" at bounding box center [298, 383] width 158 height 19
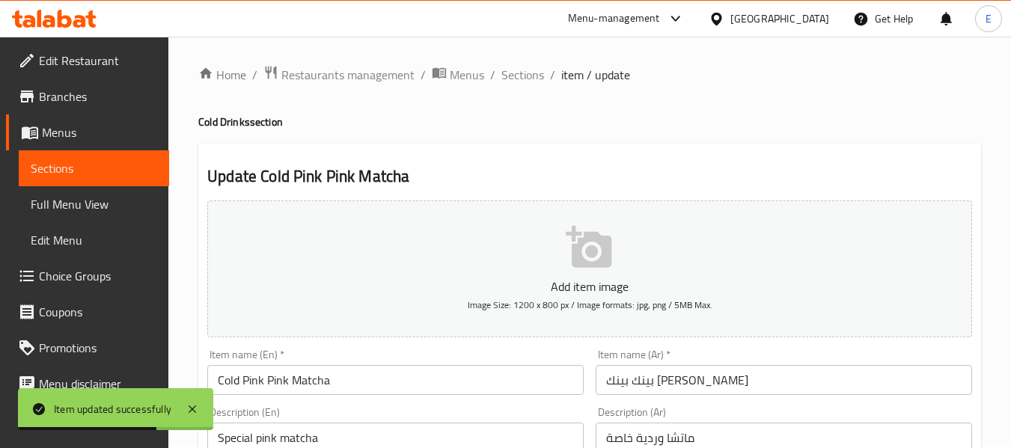
scroll to position [0, 0]
click at [526, 79] on span "Sections" at bounding box center [522, 76] width 43 height 18
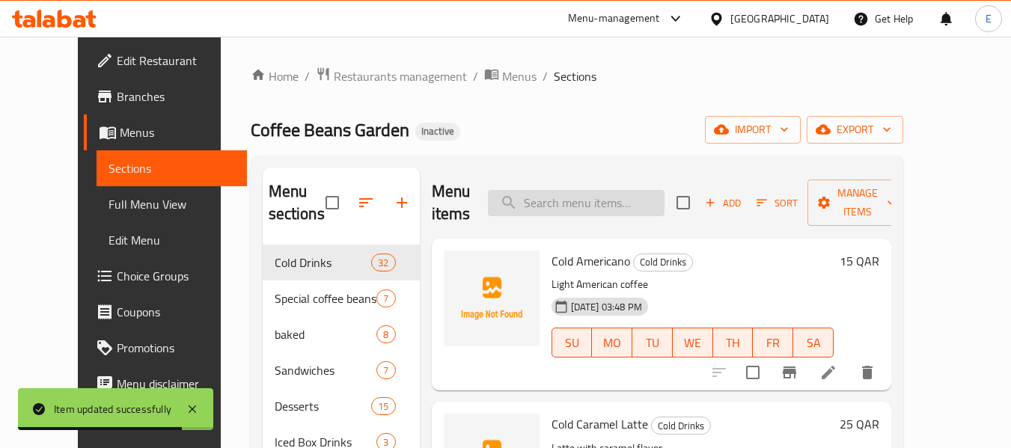
click at [560, 209] on input "search" at bounding box center [576, 203] width 177 height 26
paste input "Dragon Lemonade"
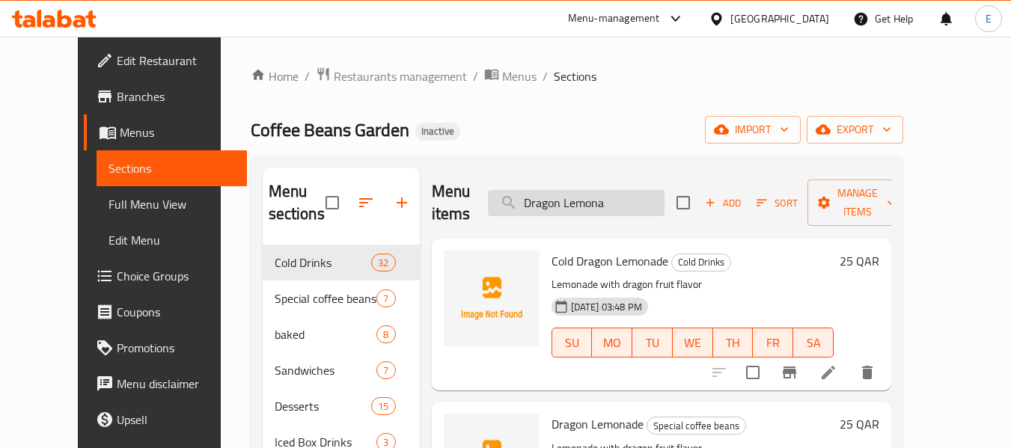
click at [617, 190] on input "Dragon Lemona" at bounding box center [576, 203] width 177 height 26
paste input "de"
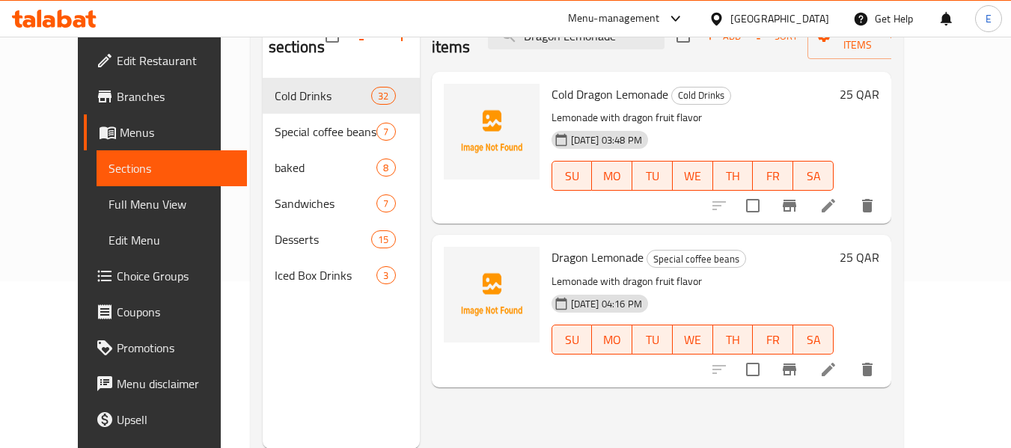
scroll to position [209, 0]
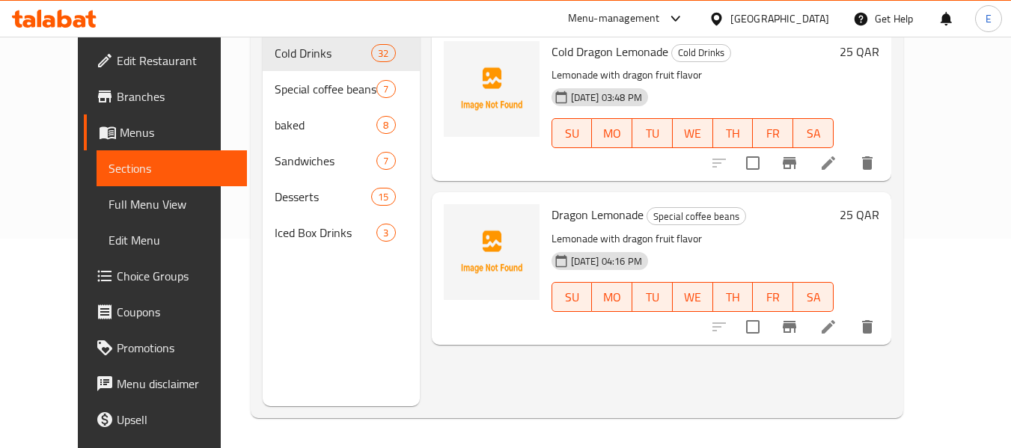
type input "Dragon Lemonade"
click at [837, 318] on icon at bounding box center [828, 327] width 18 height 18
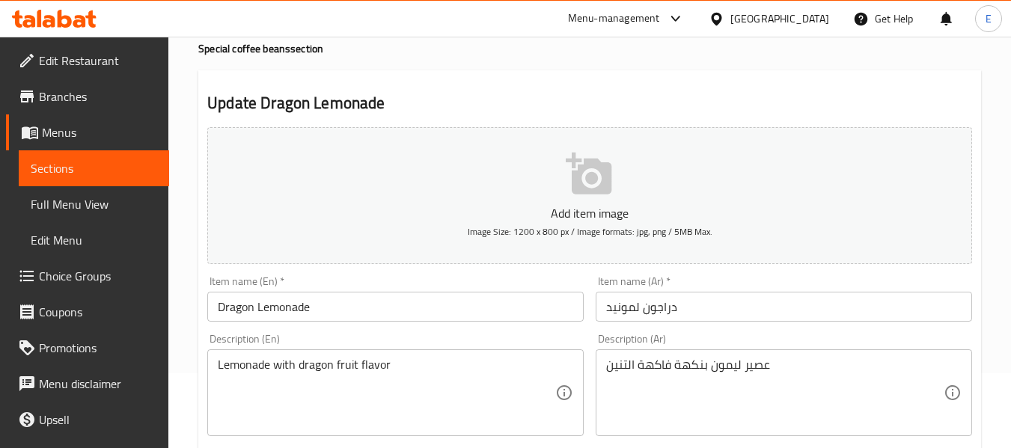
scroll to position [150, 0]
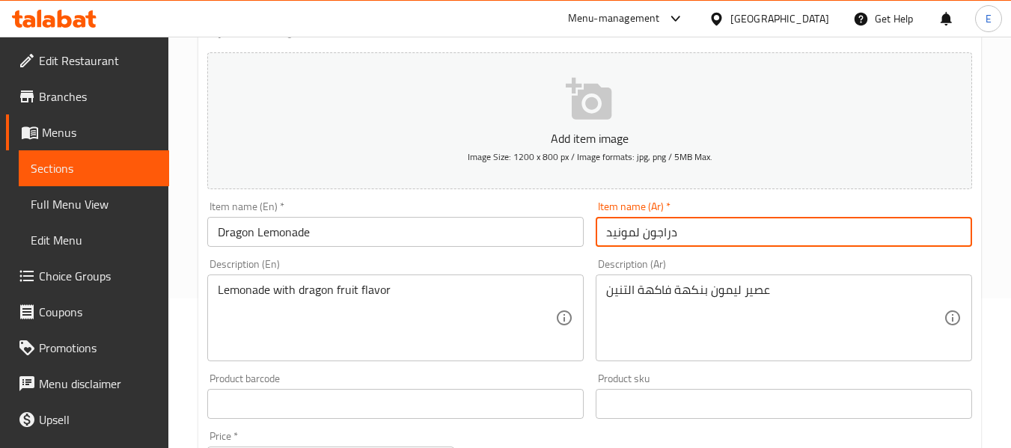
drag, startPoint x: 639, startPoint y: 232, endPoint x: 604, endPoint y: 237, distance: 35.5
click at [604, 237] on input "دراجون لمونيد" at bounding box center [783, 232] width 376 height 30
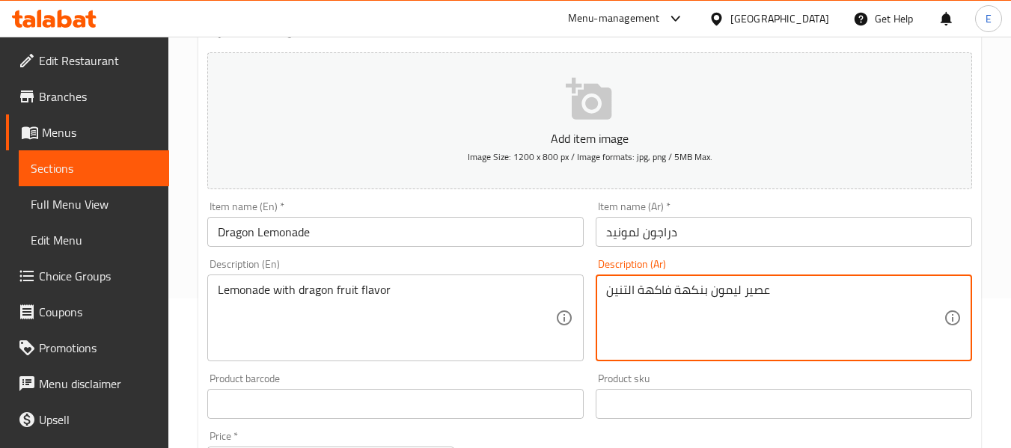
drag, startPoint x: 706, startPoint y: 291, endPoint x: 768, endPoint y: 291, distance: 62.1
paste textarea "لمونيد"
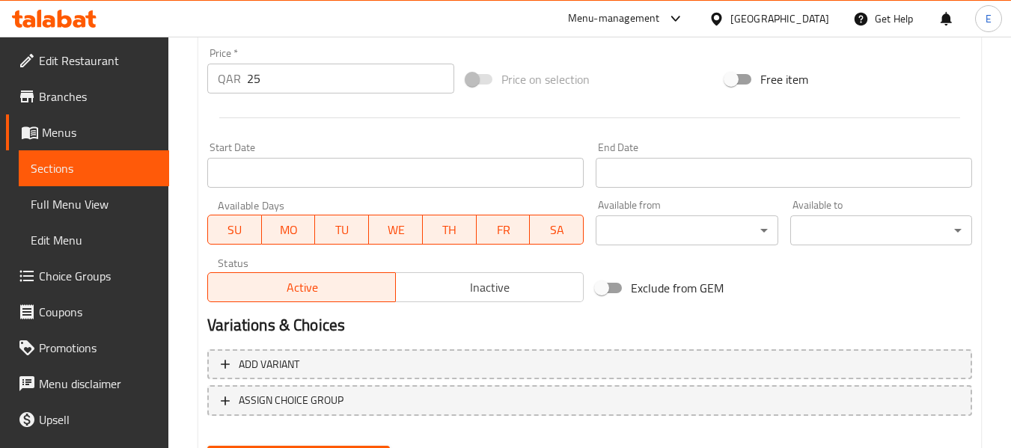
scroll to position [609, 0]
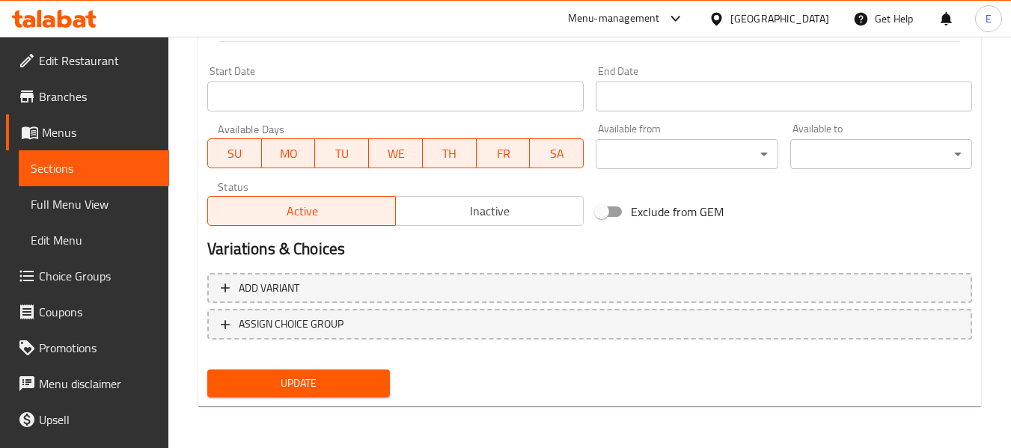
type textarea "لمونيد بنكهة فاكهة التنين"
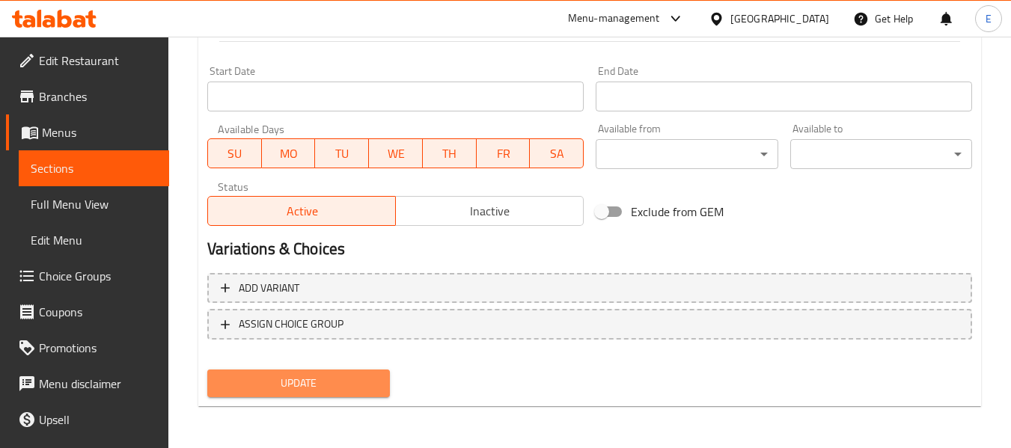
click at [308, 382] on span "Update" at bounding box center [298, 383] width 158 height 19
click at [308, 383] on div at bounding box center [505, 224] width 1011 height 448
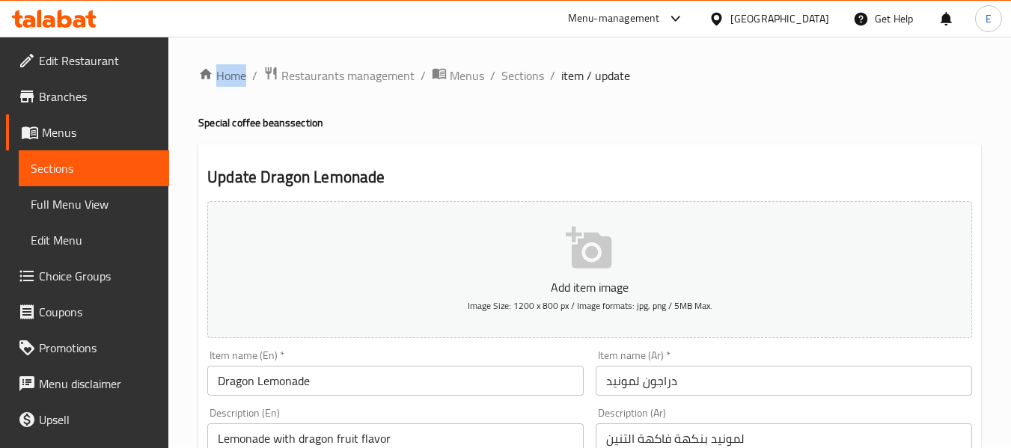
scroll to position [0, 0]
click at [526, 82] on span "Sections" at bounding box center [522, 76] width 43 height 18
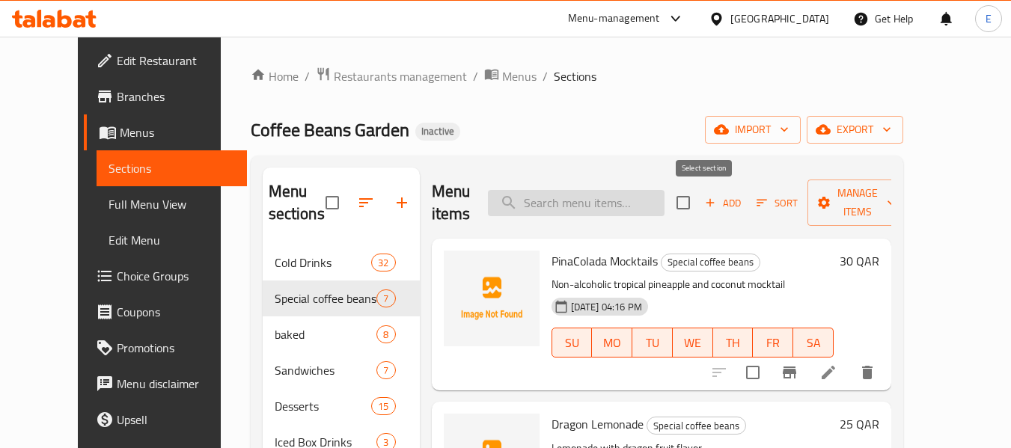
click at [651, 204] on input "search" at bounding box center [576, 203] width 177 height 26
paste input "cheese baklava"
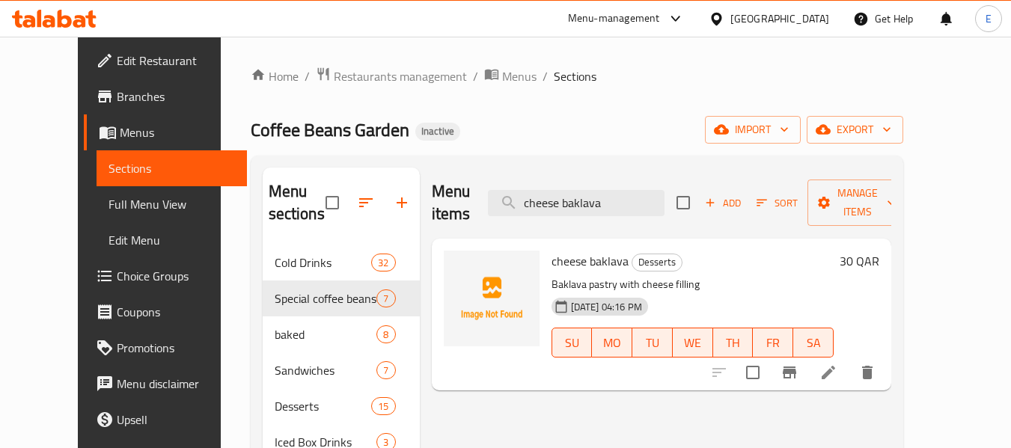
type input "cheese baklava"
click at [835, 366] on icon at bounding box center [827, 372] width 13 height 13
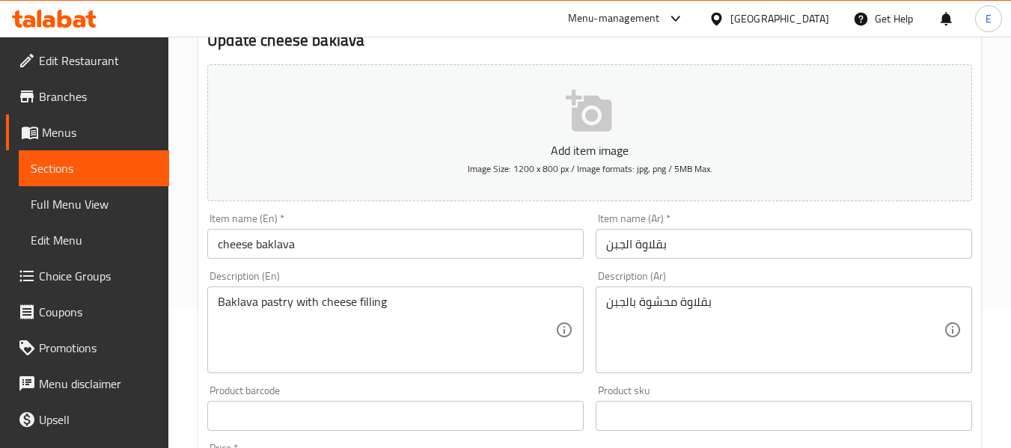
scroll to position [150, 0]
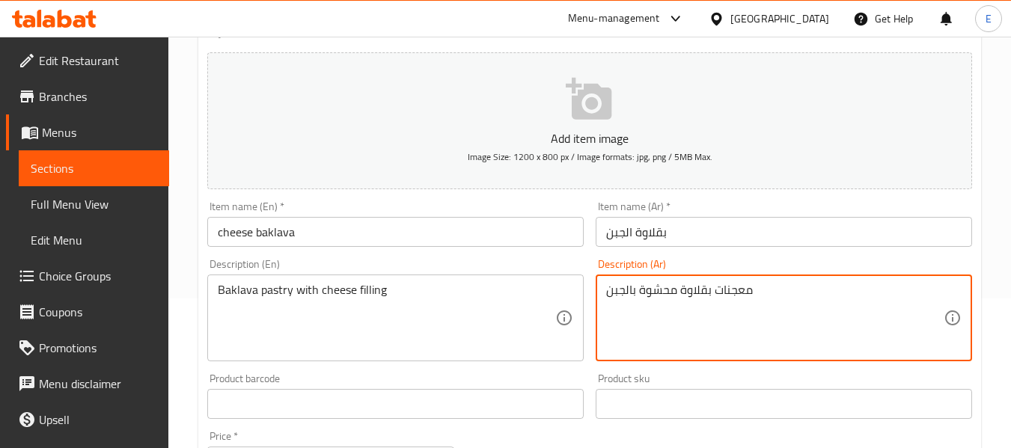
drag, startPoint x: 638, startPoint y: 291, endPoint x: 677, endPoint y: 291, distance: 38.9
click at [677, 291] on textarea "معجنات بقلاوة محشوة بالجبن" at bounding box center [774, 318] width 337 height 71
click at [635, 289] on textarea "معجنات بقلاوة بحشوة بالجبن" at bounding box center [774, 318] width 337 height 71
click at [652, 348] on textarea "معجنات بقلاوة بحشوة الجبن" at bounding box center [774, 318] width 337 height 71
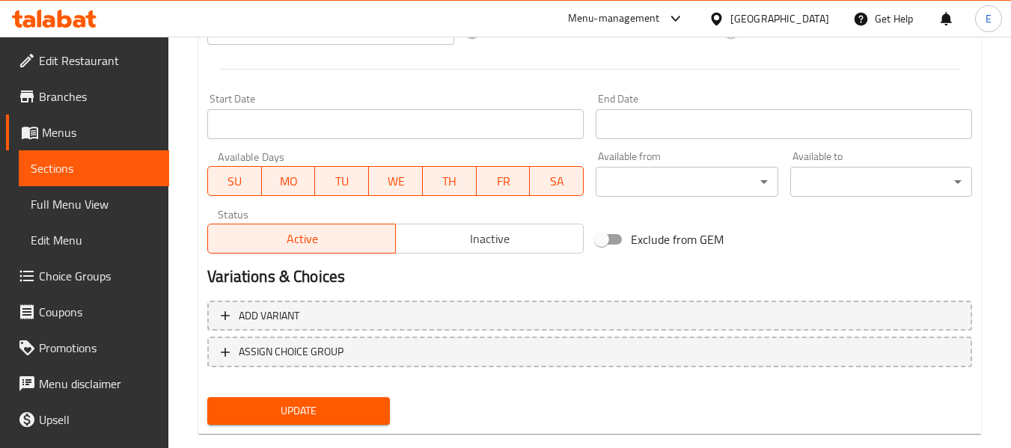
scroll to position [609, 0]
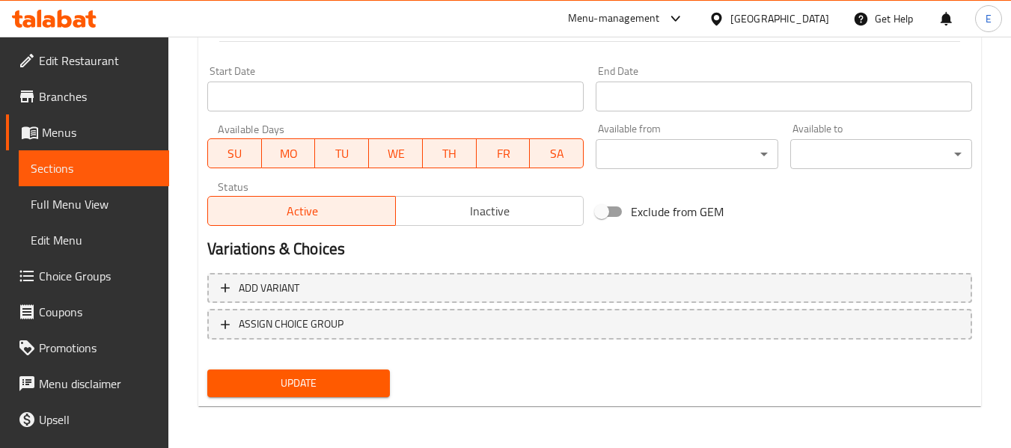
type textarea "معجنات بقلاوة بحشوة الجبن"
click at [363, 386] on span "Update" at bounding box center [298, 383] width 158 height 19
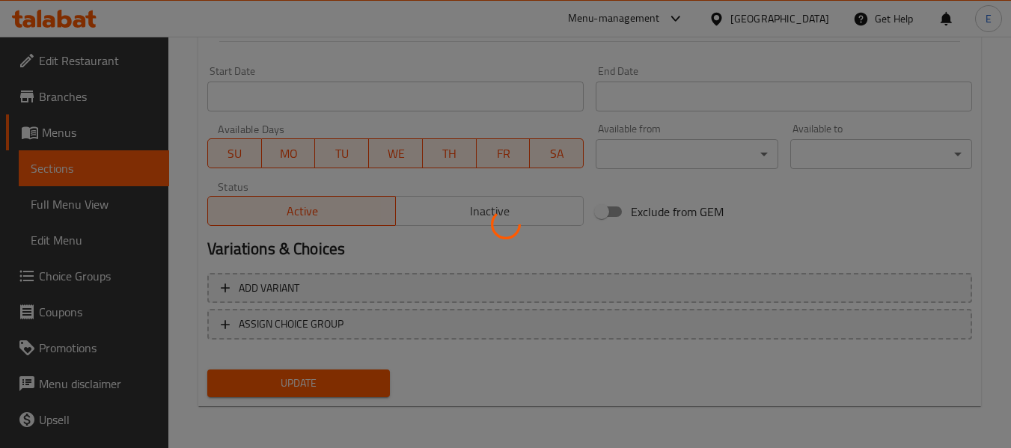
click at [363, 385] on div at bounding box center [505, 224] width 1011 height 448
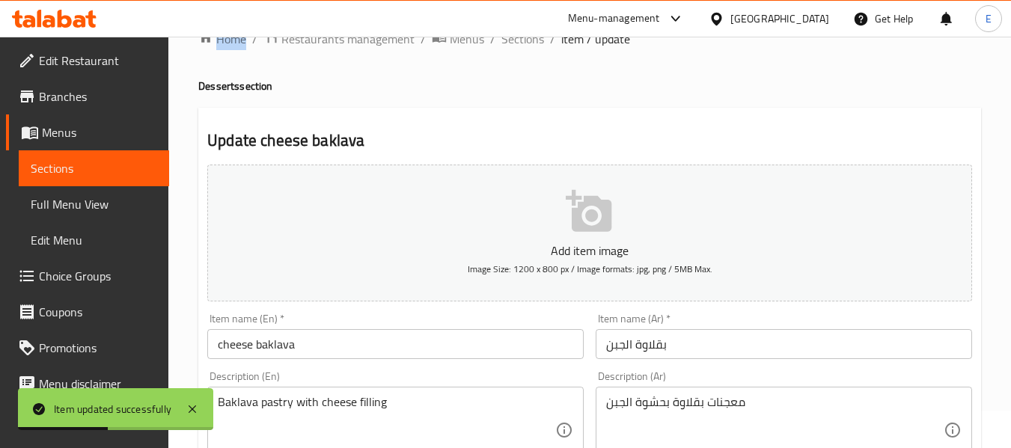
scroll to position [0, 0]
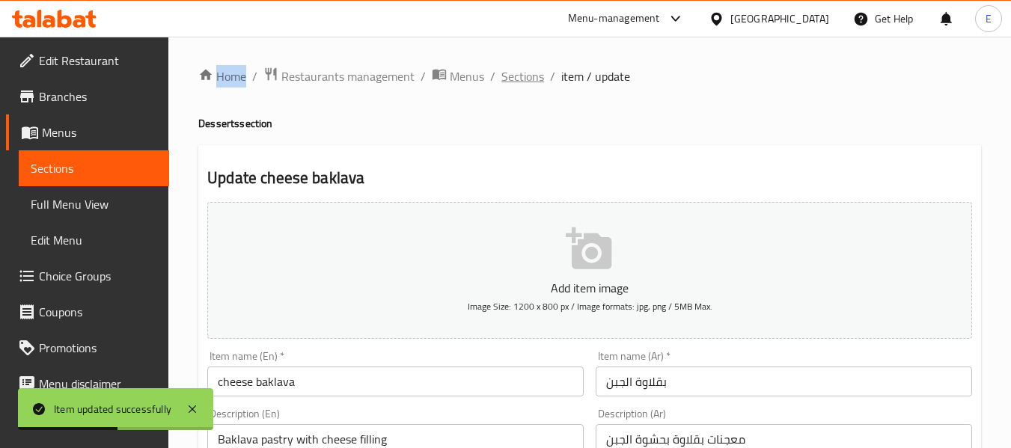
click at [526, 84] on span "Sections" at bounding box center [522, 76] width 43 height 18
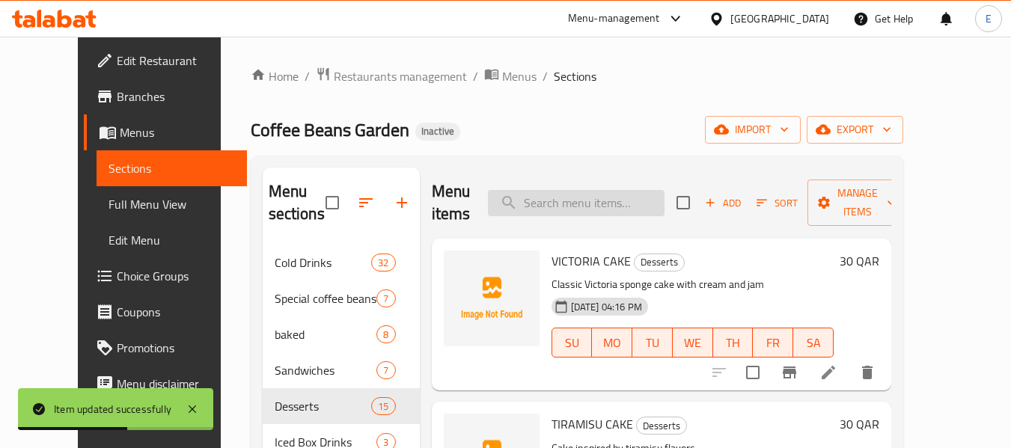
click at [600, 215] on input "search" at bounding box center [576, 203] width 177 height 26
paste input "BISCOTTI COOKIES"
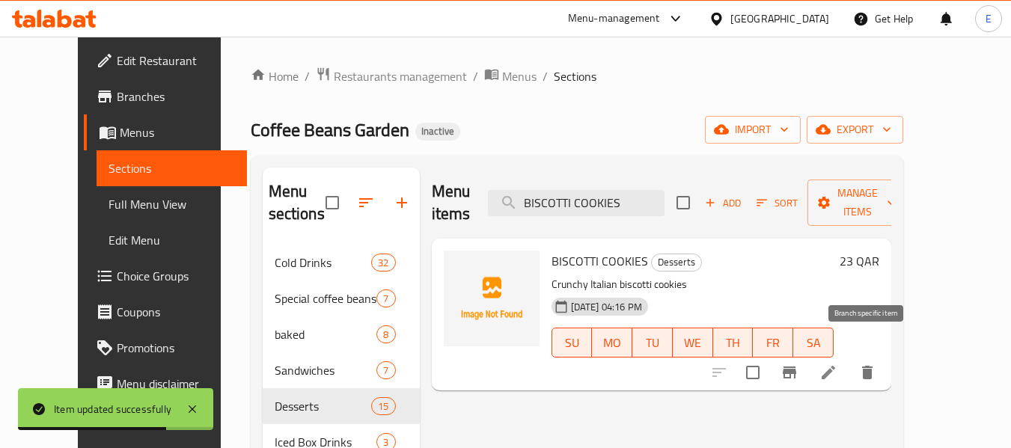
type input "BISCOTTI COOKIES"
click at [849, 359] on li at bounding box center [828, 372] width 42 height 27
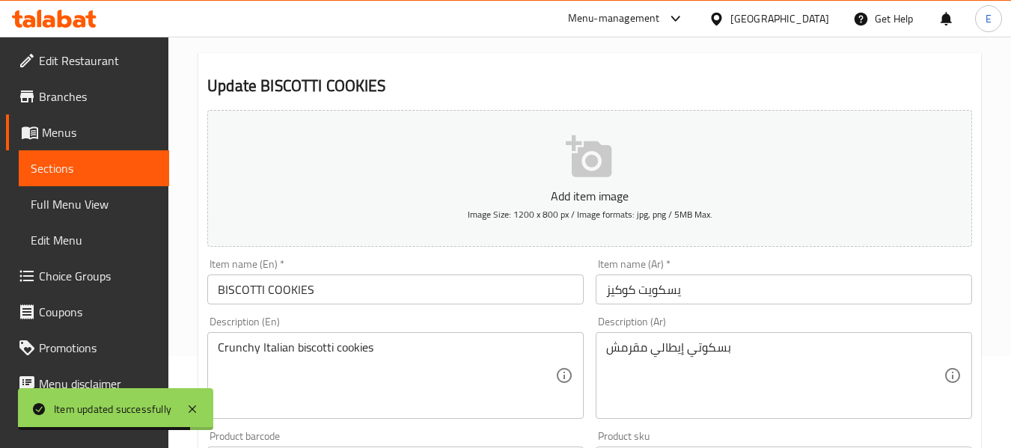
scroll to position [150, 0]
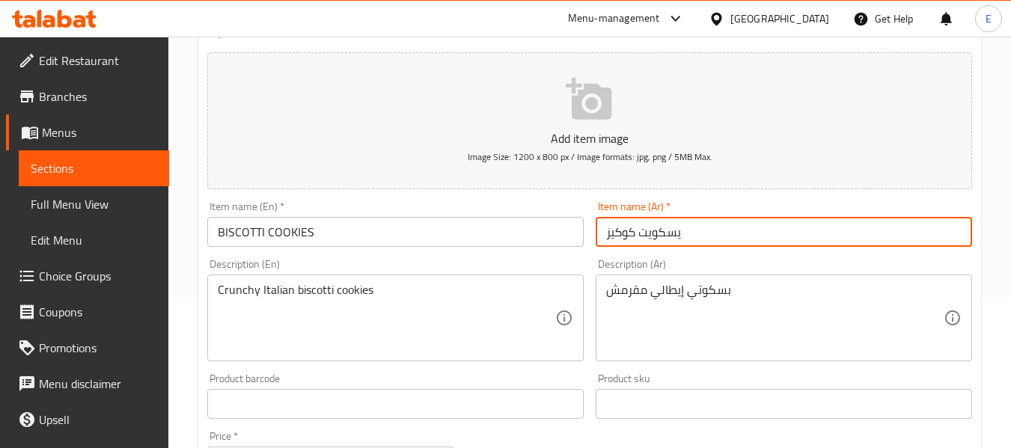
click at [649, 237] on input "يسكويت كوكيز" at bounding box center [783, 232] width 376 height 30
click at [641, 233] on input "يسكوت كوكيز" at bounding box center [783, 232] width 376 height 30
drag, startPoint x: 642, startPoint y: 237, endPoint x: 684, endPoint y: 228, distance: 43.6
click at [684, 228] on input "يسكوت كوكيز" at bounding box center [783, 232] width 376 height 30
click at [658, 230] on input "يسكوت كوكيز" at bounding box center [783, 232] width 376 height 30
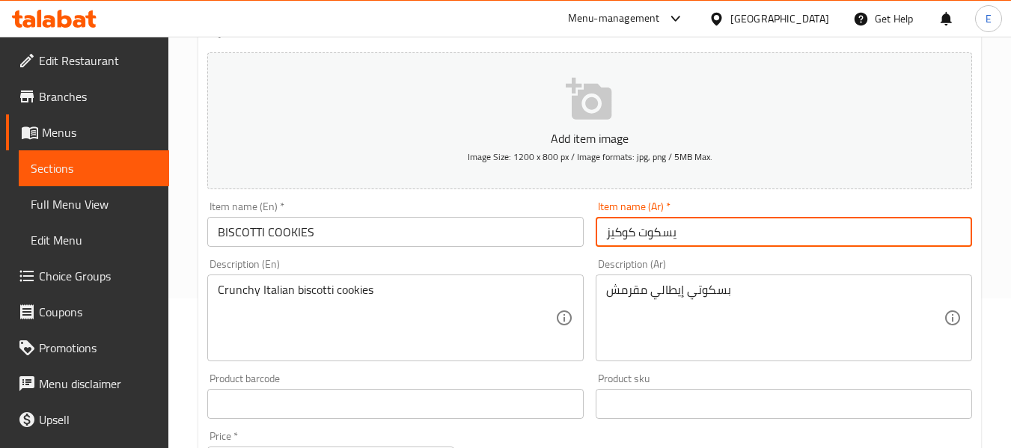
click at [658, 230] on input "يسكوت كوكيز" at bounding box center [783, 232] width 376 height 30
type input "[PERSON_NAME]"
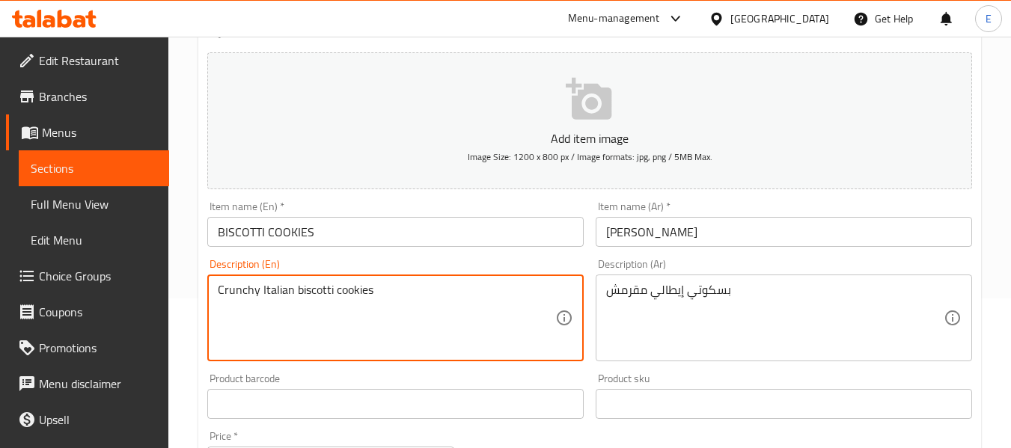
click at [423, 348] on textarea "Crunchy Italian biscotti cookies" at bounding box center [386, 318] width 337 height 71
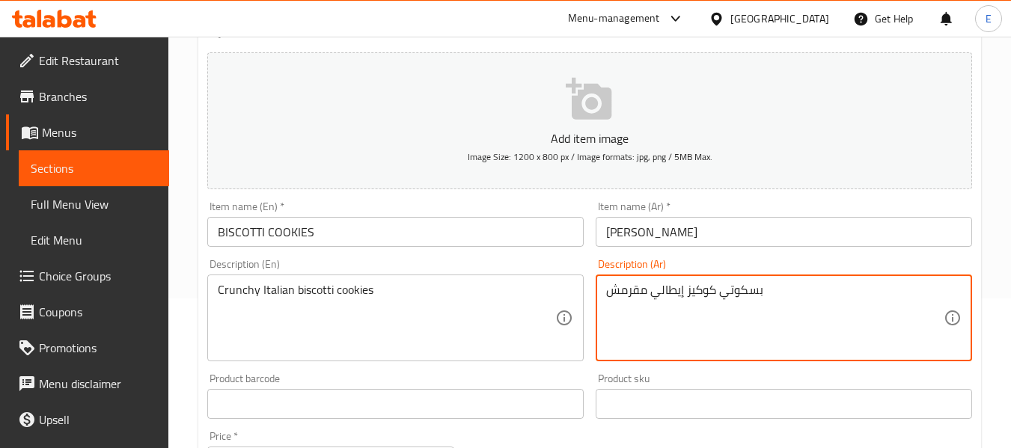
type textarea "بسكوتي كوكيز إيطالي مقرمش"
click at [319, 233] on input "BISCOTTI COOKIES" at bounding box center [395, 232] width 376 height 30
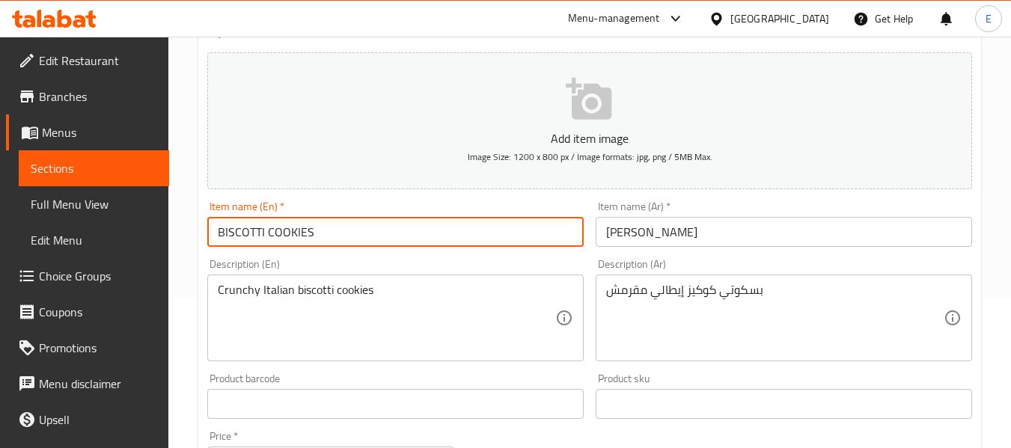
click at [319, 233] on input "BISCOTTI COOKIES" at bounding box center [395, 232] width 376 height 30
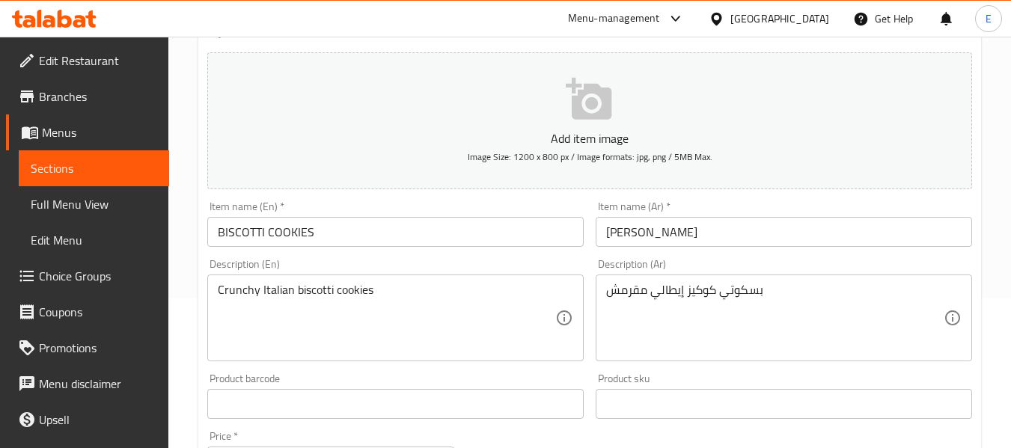
click at [190, 124] on div "Home / Restaurants management / Menus / Sections / item / update Desserts secti…" at bounding box center [589, 397] width 842 height 1020
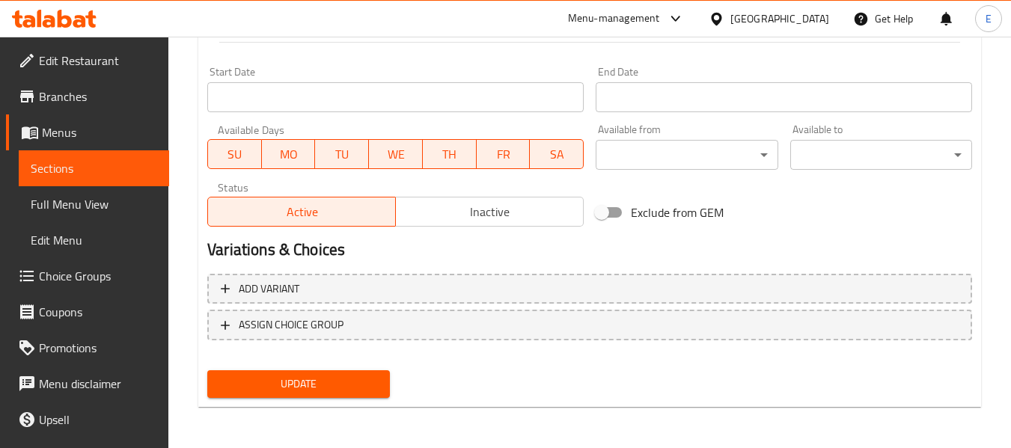
scroll to position [609, 0]
click at [325, 379] on span "Update" at bounding box center [298, 383] width 158 height 19
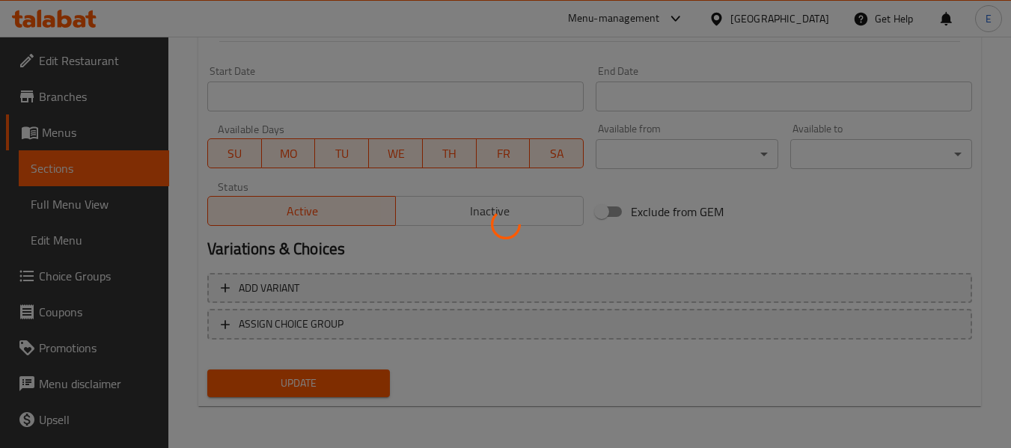
click at [325, 379] on div at bounding box center [505, 224] width 1011 height 448
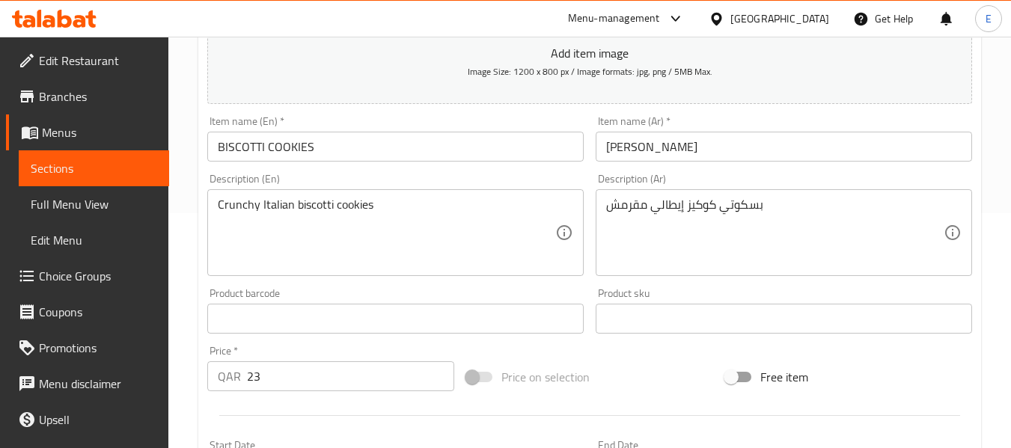
scroll to position [0, 0]
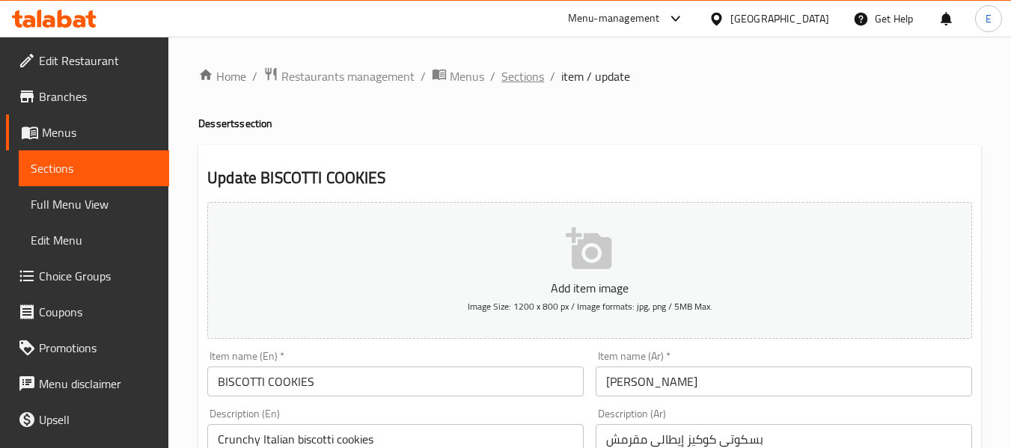
click at [527, 85] on span "Sections" at bounding box center [522, 76] width 43 height 18
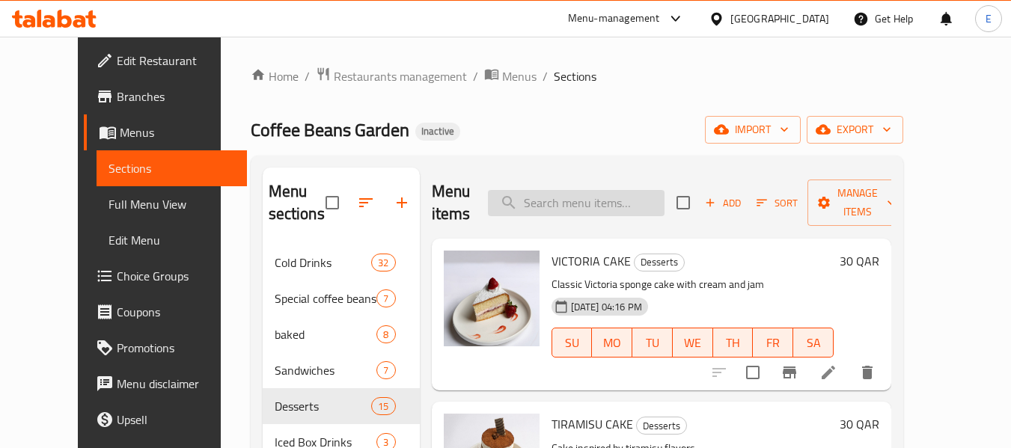
click at [661, 199] on input "search" at bounding box center [576, 203] width 177 height 26
paste input "Dragon Lemonade"
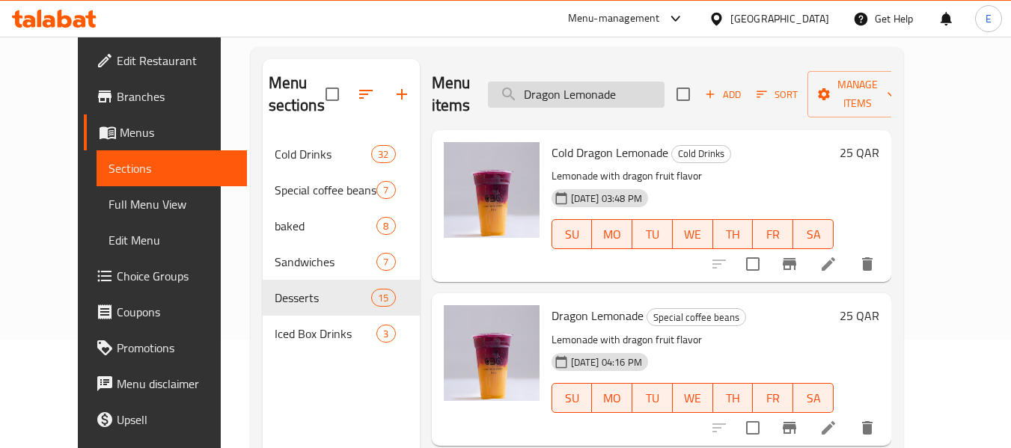
scroll to position [150, 0]
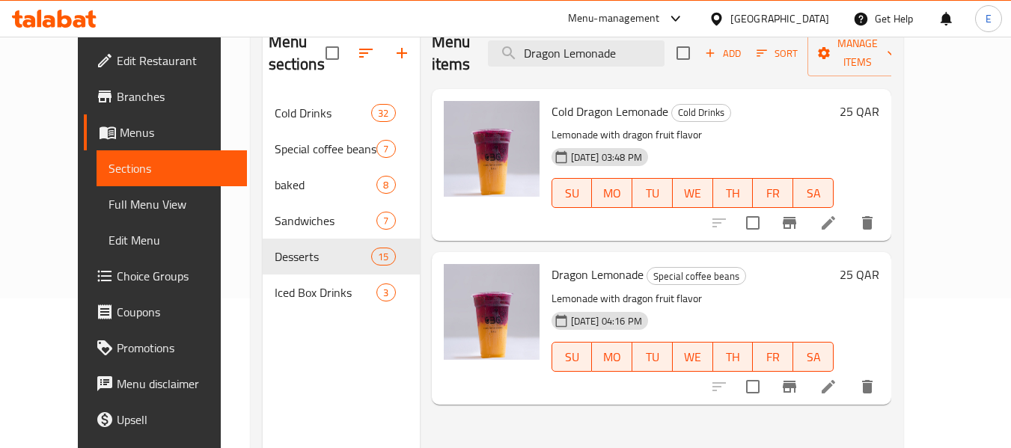
type input "Dragon Lemonade"
click at [611, 263] on span "Dragon Lemonade" at bounding box center [597, 274] width 92 height 22
copy h6 "Dragon Lemonade"
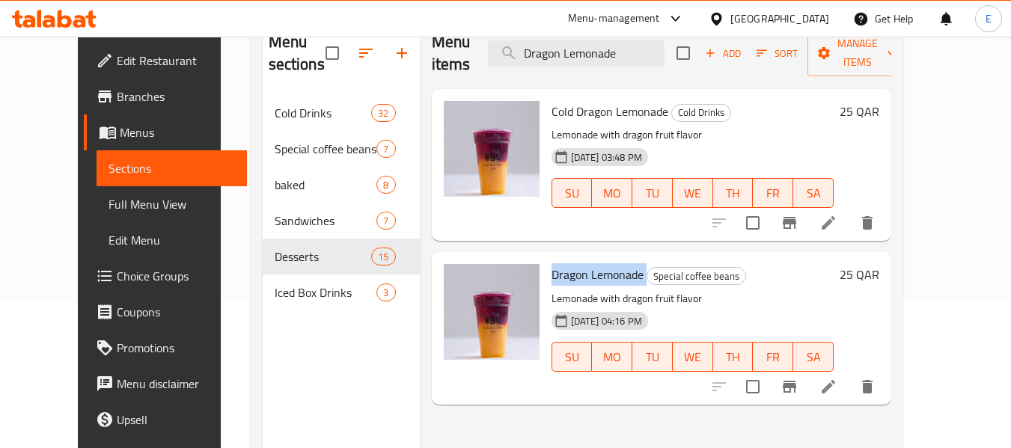
click at [263, 379] on div "Menu sections Cold Drinks 32 Special coffee beans 7 baked 8 Sandwiches 7 Desser…" at bounding box center [341, 242] width 157 height 448
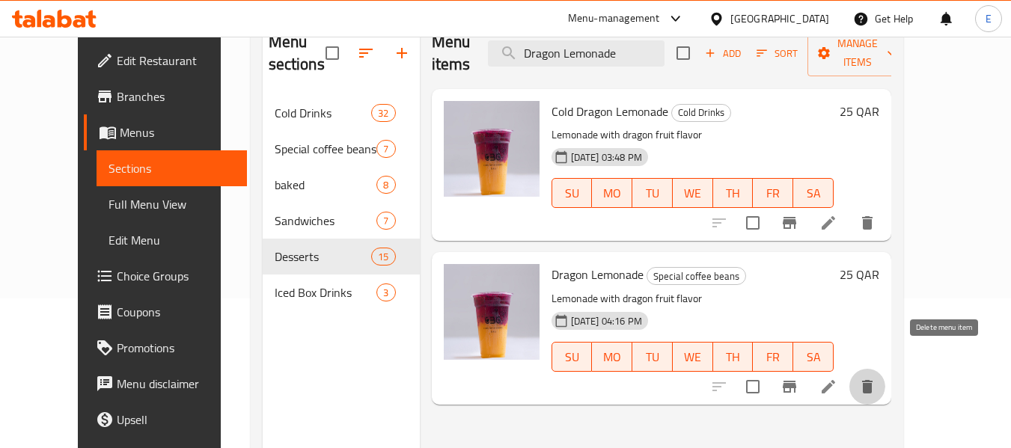
click at [876, 378] on icon "delete" at bounding box center [867, 387] width 18 height 18
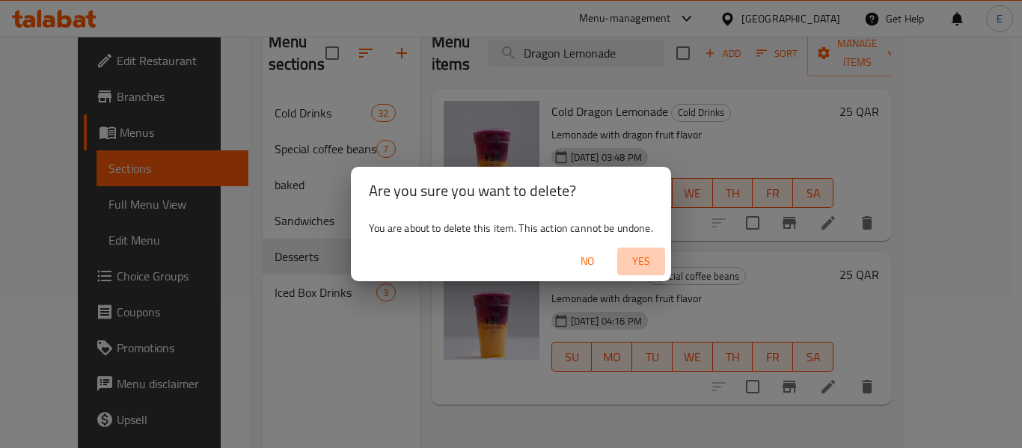
click at [640, 261] on span "Yes" at bounding box center [641, 261] width 36 height 19
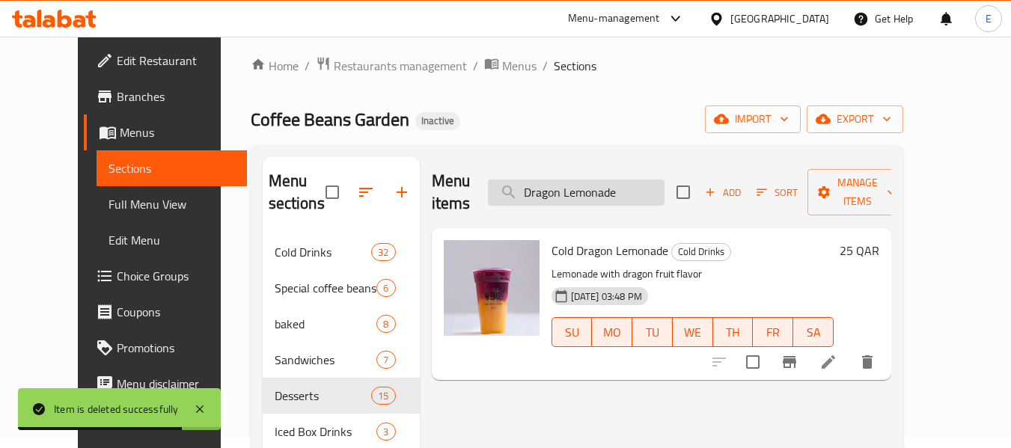
scroll to position [0, 0]
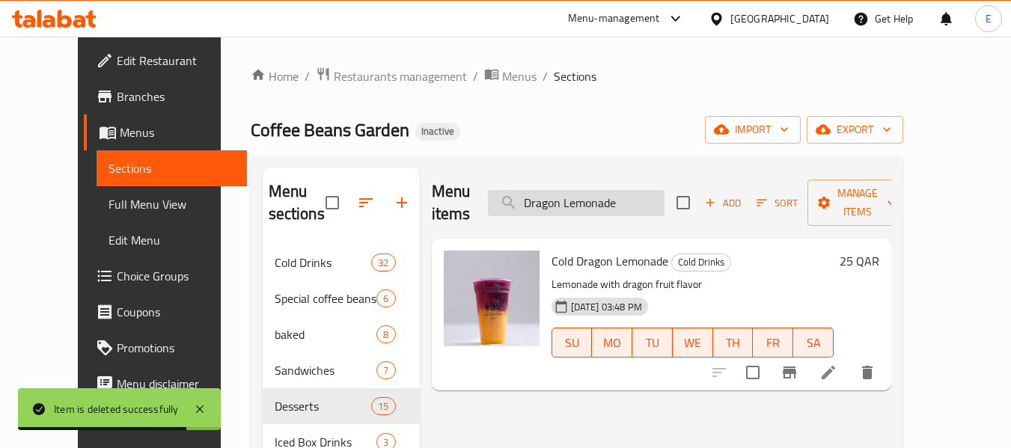
click at [597, 190] on input "Dragon Lemonade" at bounding box center [576, 203] width 177 height 26
paste input "Matcha"
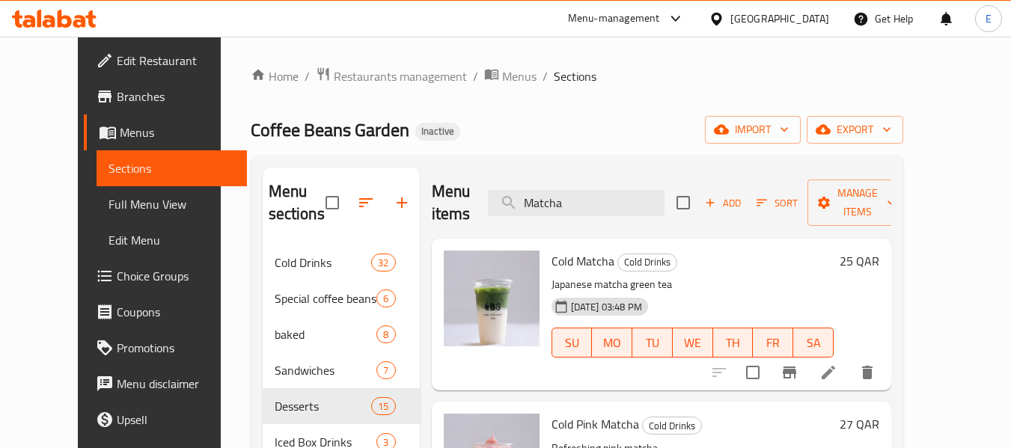
type input "Matcha"
click at [602, 207] on input "Matcha" at bounding box center [576, 203] width 177 height 26
paste input "BLUE MATCHA LATTE"
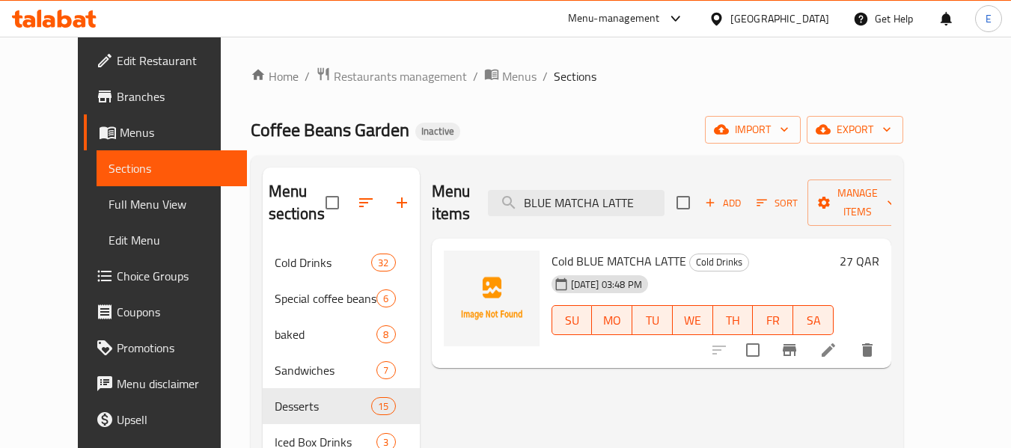
type input "BLUE MATCHA LATTE"
drag, startPoint x: 532, startPoint y: 235, endPoint x: 664, endPoint y: 244, distance: 132.0
click at [664, 250] on span "Cold BLUE MATCHA LATTE" at bounding box center [618, 261] width 135 height 22
copy span "Cold BLUE MATCHA LATTE"
click at [626, 190] on input "BLUE MATCHA LATTE" at bounding box center [576, 203] width 177 height 26
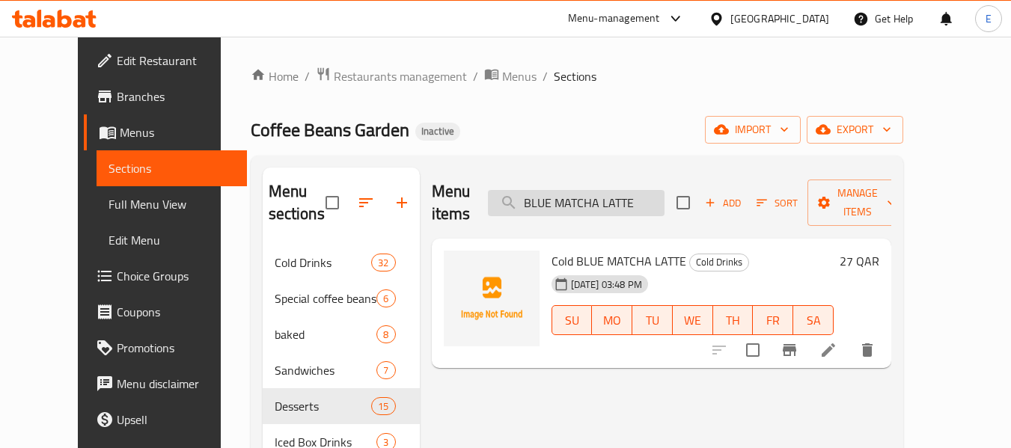
click at [626, 190] on input "BLUE MATCHA LATTE" at bounding box center [576, 203] width 177 height 26
paste input "PURPLE MATCHA LATTE"
drag, startPoint x: 552, startPoint y: 194, endPoint x: 674, endPoint y: 192, distance: 122.0
click at [664, 192] on input "PURPLE MATCHA LATTE" at bounding box center [576, 203] width 177 height 26
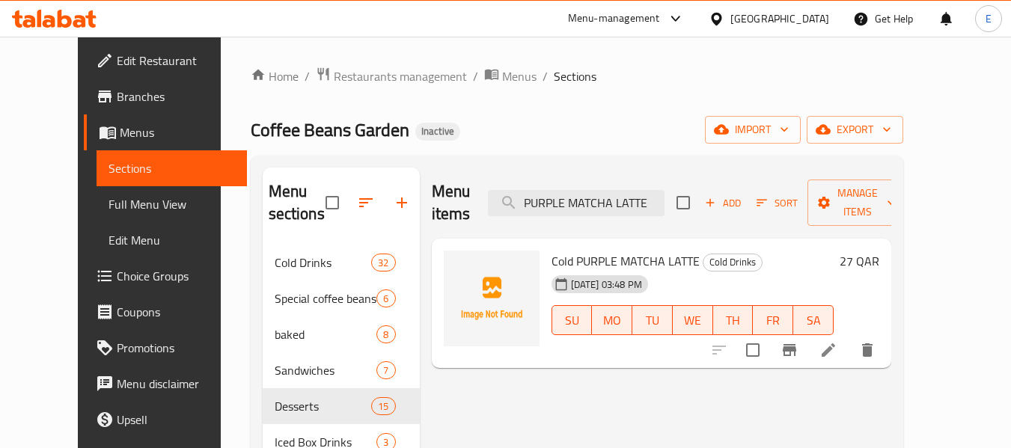
type input "PURPLE MATCHA LATTE"
click at [596, 190] on input "PURPLE MATCHA LATTE" at bounding box center [576, 203] width 177 height 26
paste input "Cheese croissant"
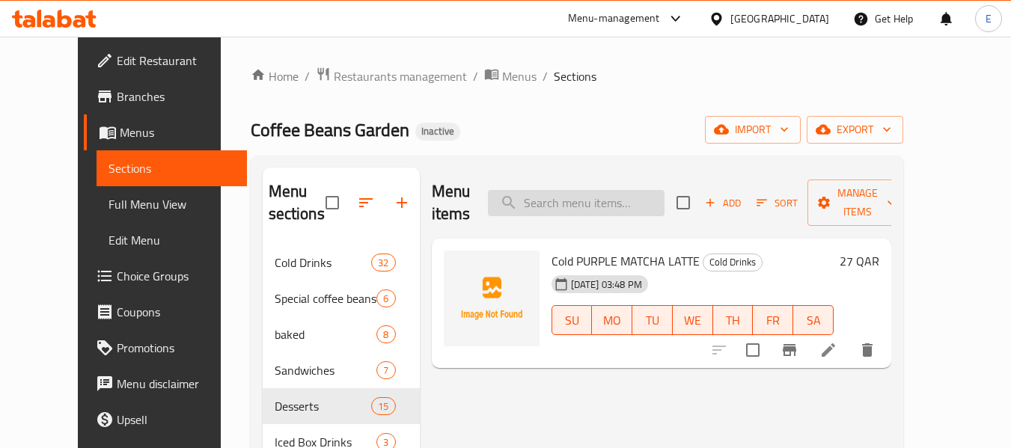
type input "Cheese croissant"
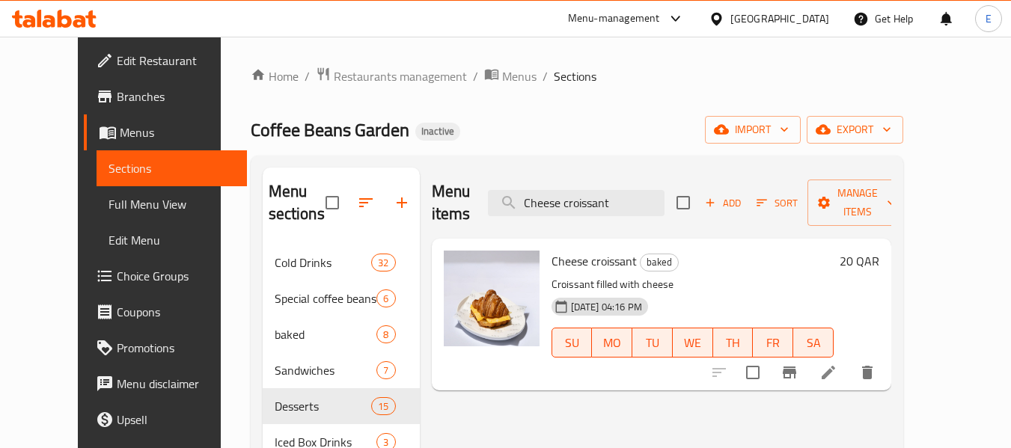
click at [837, 364] on icon at bounding box center [828, 373] width 18 height 18
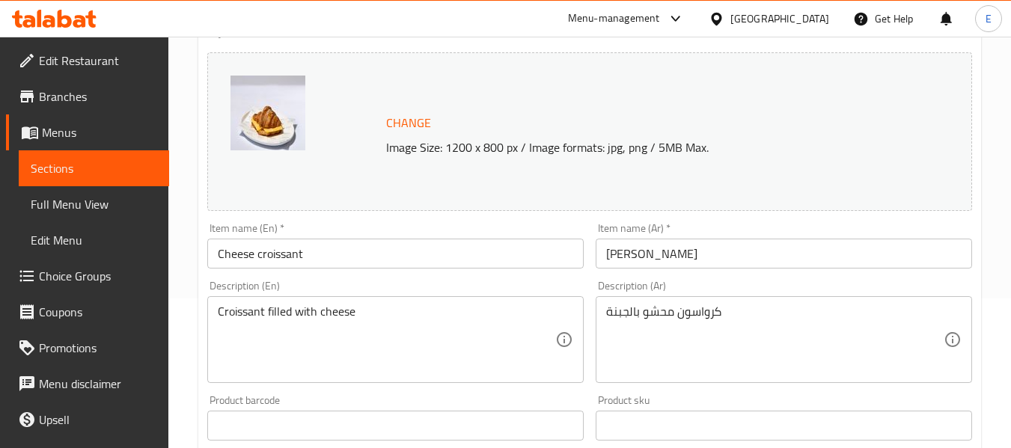
scroll to position [224, 0]
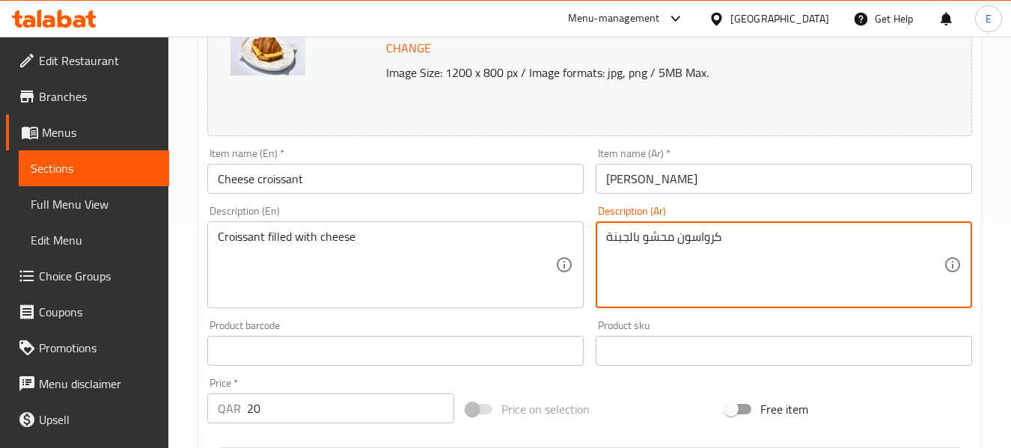
click at [680, 243] on textarea "كرواسون محشو بالجبنة" at bounding box center [774, 265] width 337 height 71
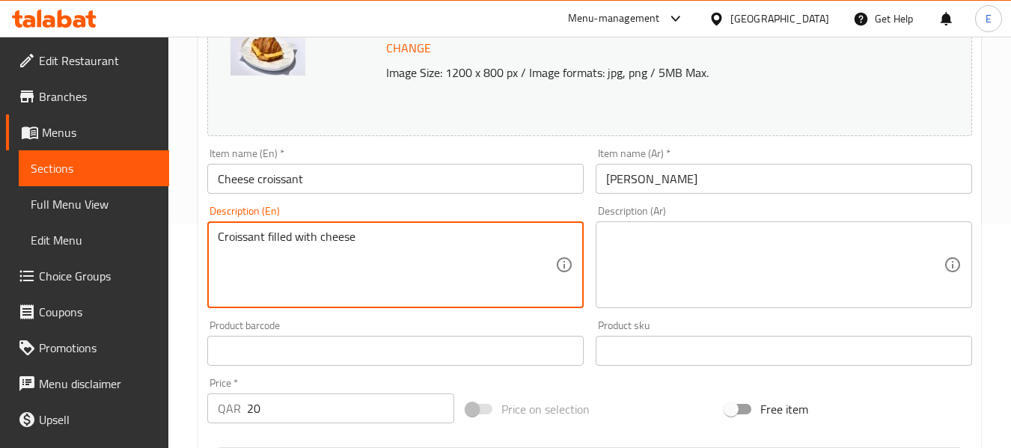
click at [319, 241] on textarea "Croissant filled with cheese" at bounding box center [386, 265] width 337 height 71
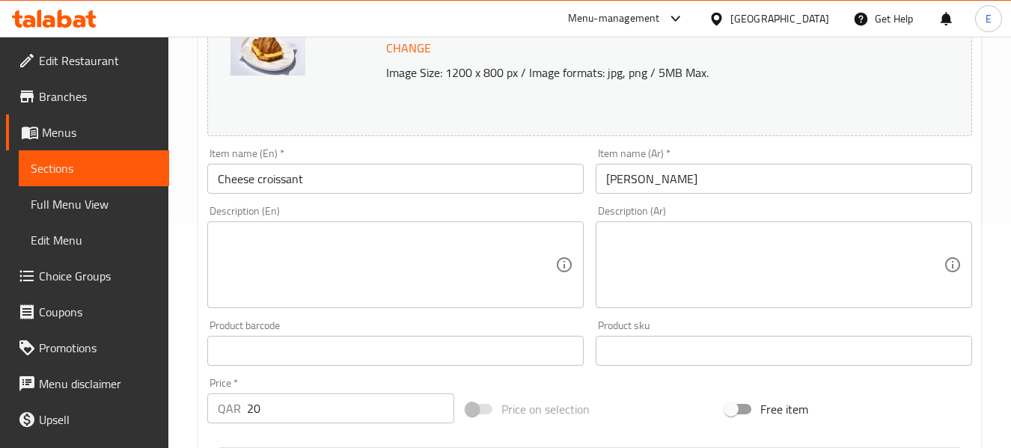
click at [366, 216] on div "Description (En) Description (En)" at bounding box center [395, 257] width 376 height 102
click at [352, 230] on textarea at bounding box center [386, 265] width 337 height 71
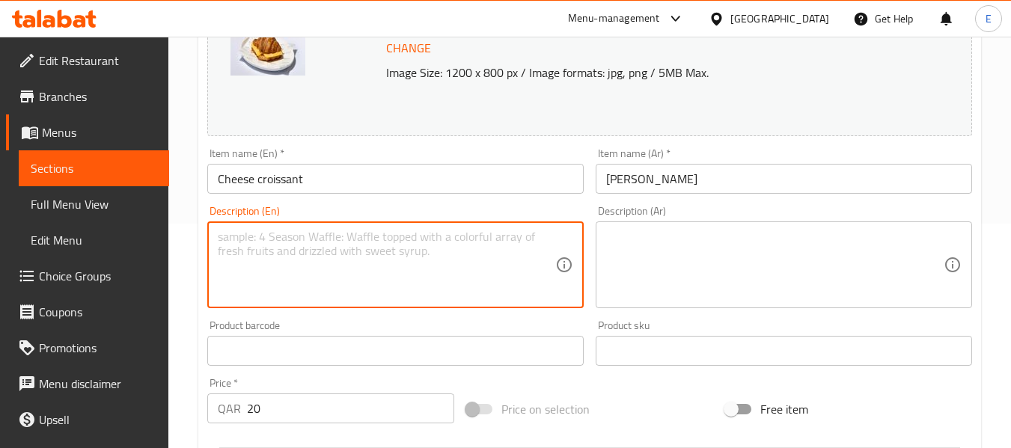
paste textarea "flour, water, milk, sugar, salt, yeast, butter, eggs and cheese"
type textarea "flour, water, milk, sugar, salt, yeast, butter, eggs and cheese"
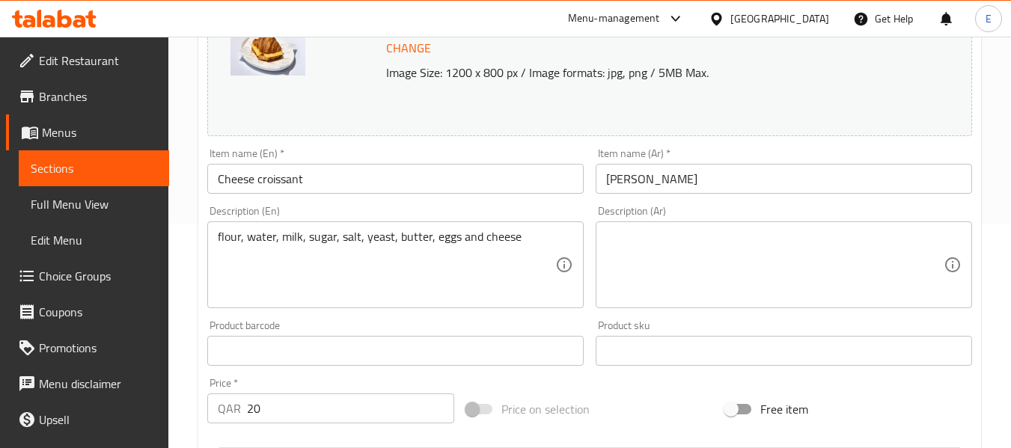
click at [672, 233] on textarea at bounding box center [774, 265] width 337 height 71
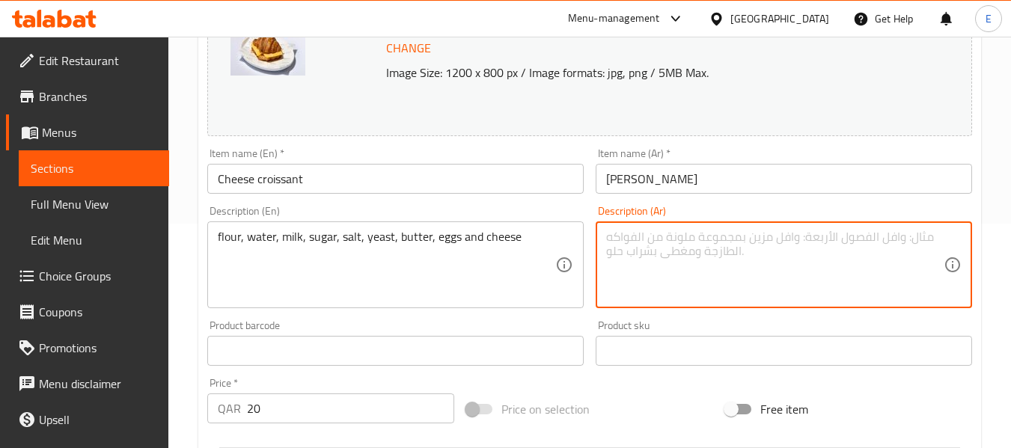
paste textarea "طحين، ماء، حليب، سكر، ملح، خميرة، زبدة، بيض وجبنة"
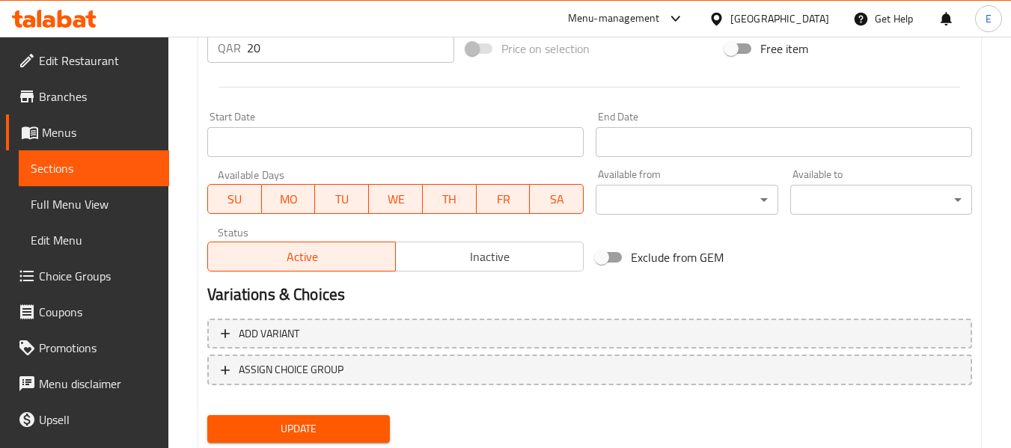
scroll to position [631, 0]
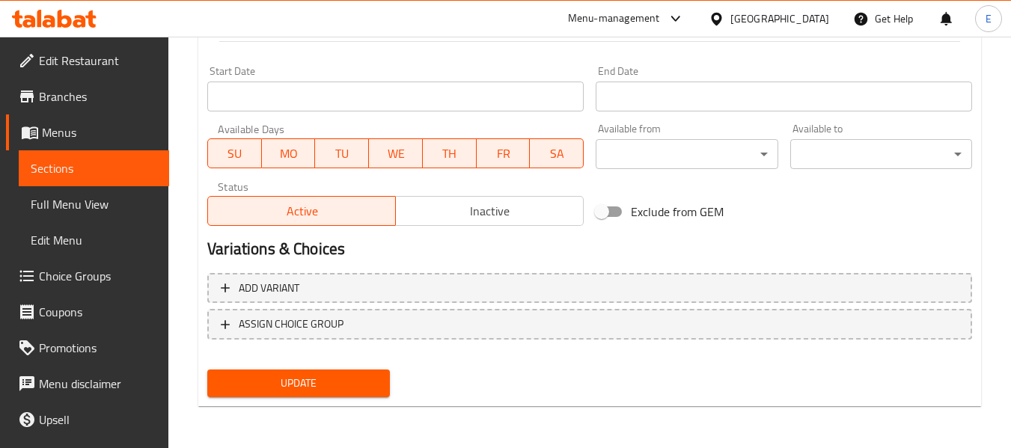
type textarea "طحين، ماء، حليب، سكر، ملح، خميرة، زبدة، بيض وجبنة"
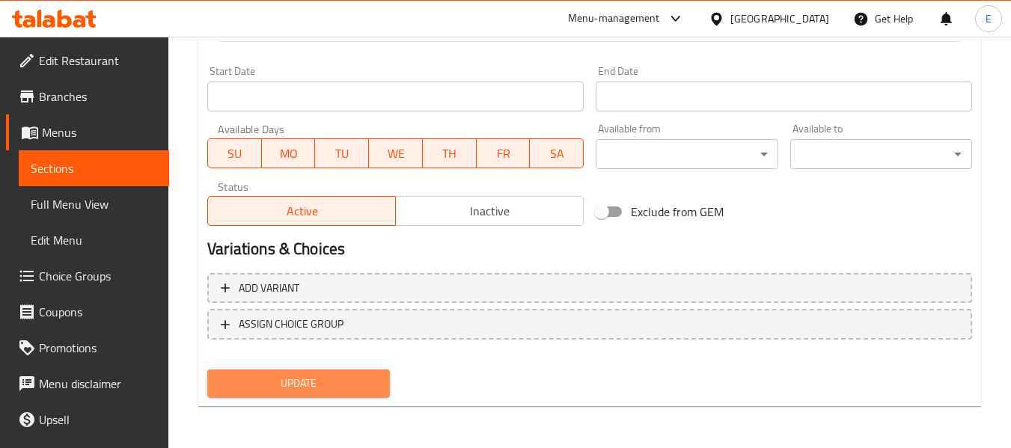
click at [355, 382] on span "Update" at bounding box center [298, 383] width 158 height 19
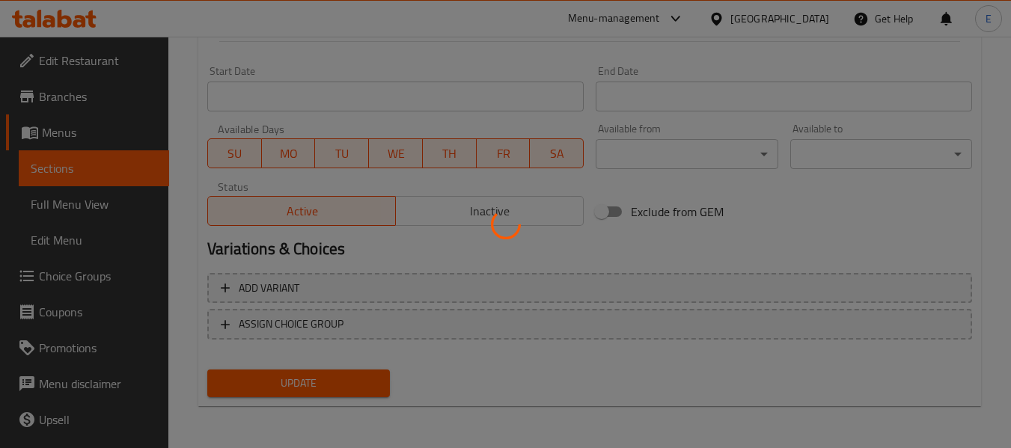
click at [355, 382] on div at bounding box center [505, 224] width 1011 height 448
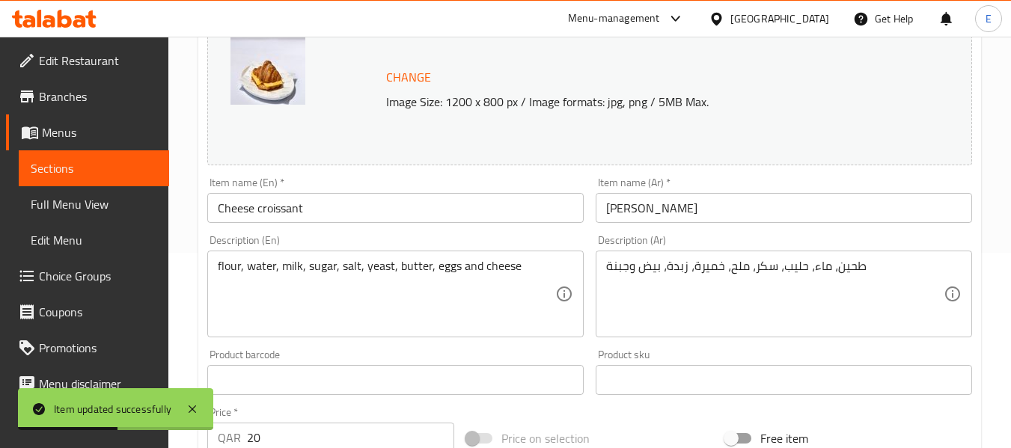
scroll to position [32, 0]
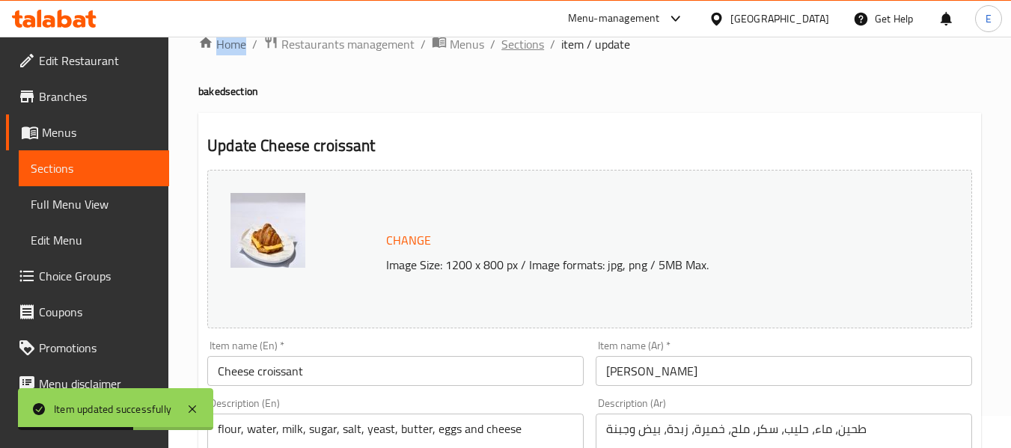
click at [515, 49] on span "Sections" at bounding box center [522, 44] width 43 height 18
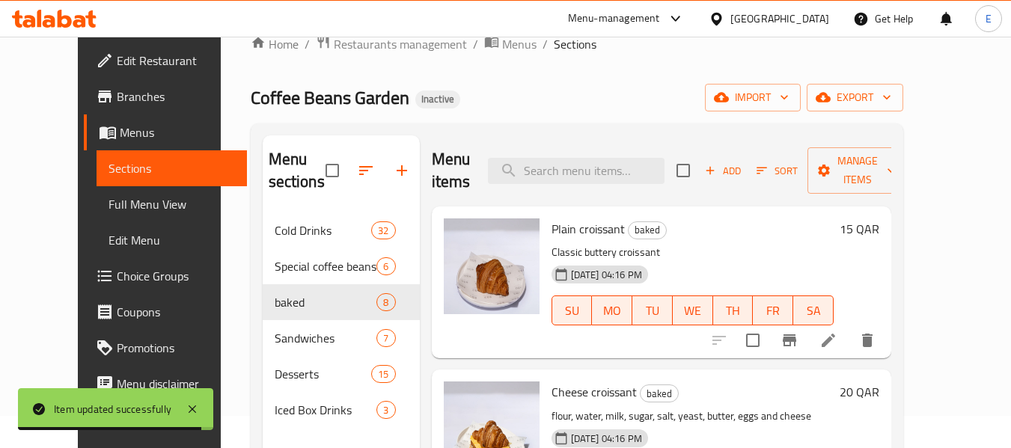
click at [635, 152] on div "Menu items Add Sort Manage items" at bounding box center [661, 170] width 459 height 71
click at [626, 156] on div "Menu items Add Sort Manage items" at bounding box center [661, 170] width 459 height 71
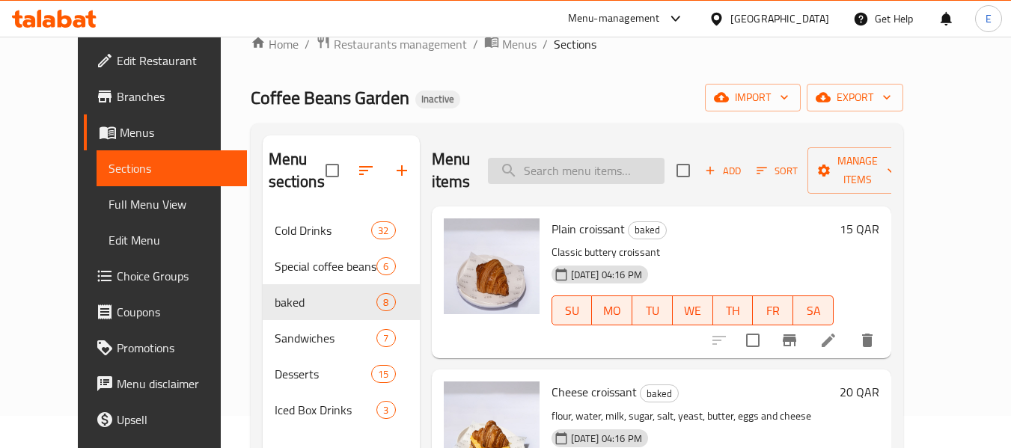
click at [592, 170] on input "search" at bounding box center [576, 171] width 177 height 26
paste input "feta croissant"
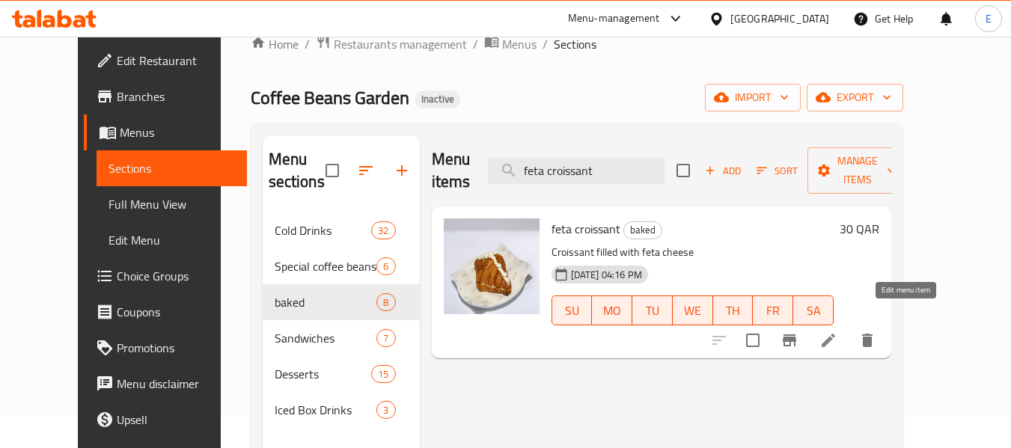
type input "feta croissant"
click at [837, 331] on icon at bounding box center [828, 340] width 18 height 18
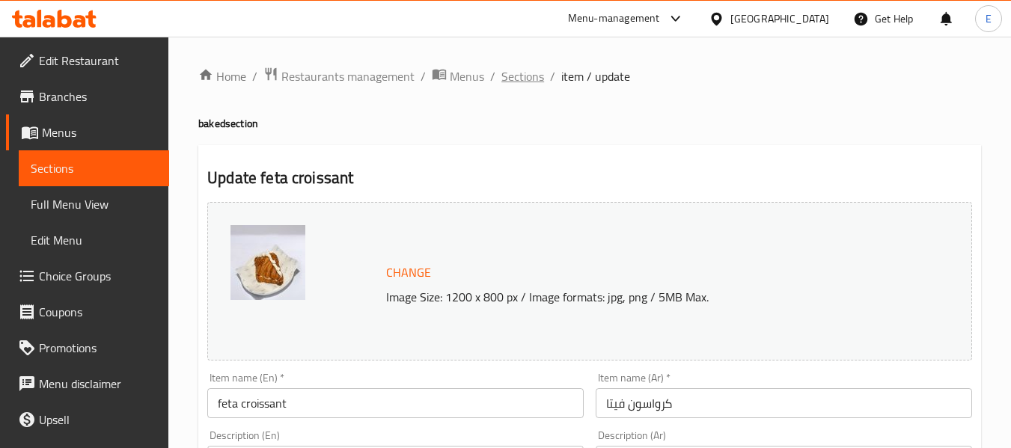
click at [524, 79] on span "Sections" at bounding box center [522, 76] width 43 height 18
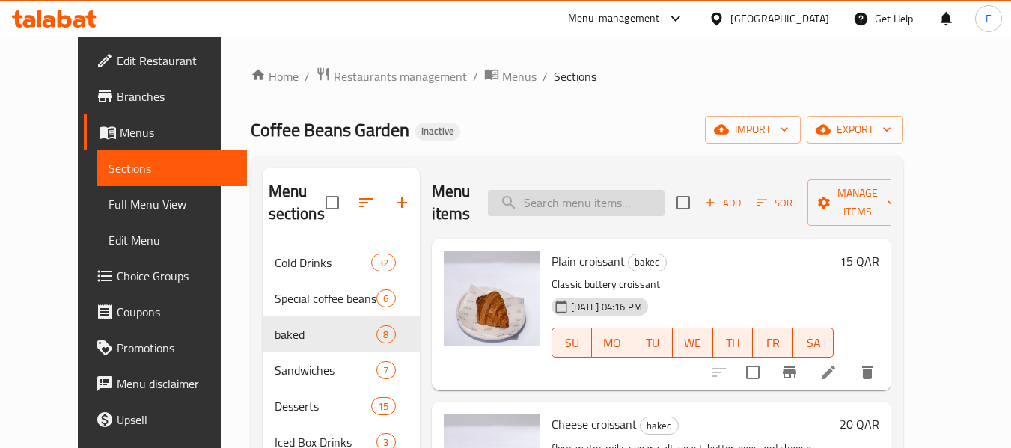
click at [592, 203] on input "search" at bounding box center [576, 203] width 177 height 26
paste input "Halloumi croissant"
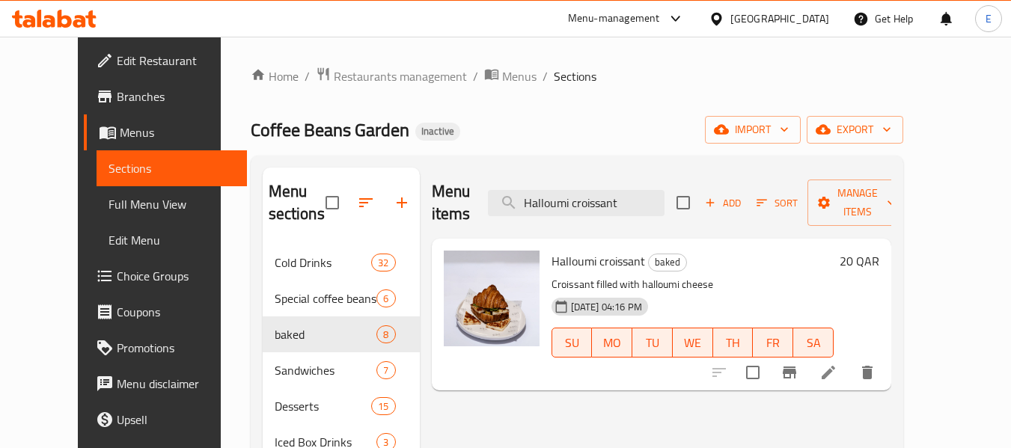
type input "Halloumi croissant"
click at [567, 202] on input "Halloumi croissant" at bounding box center [576, 203] width 177 height 26
paste input "Scrambled egg croissant"
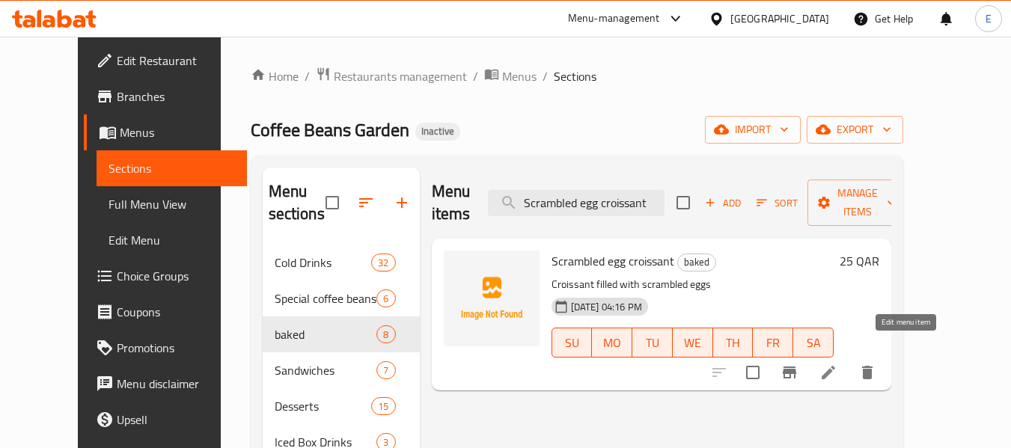
type input "Scrambled egg croissant"
click at [835, 366] on icon at bounding box center [827, 372] width 13 height 13
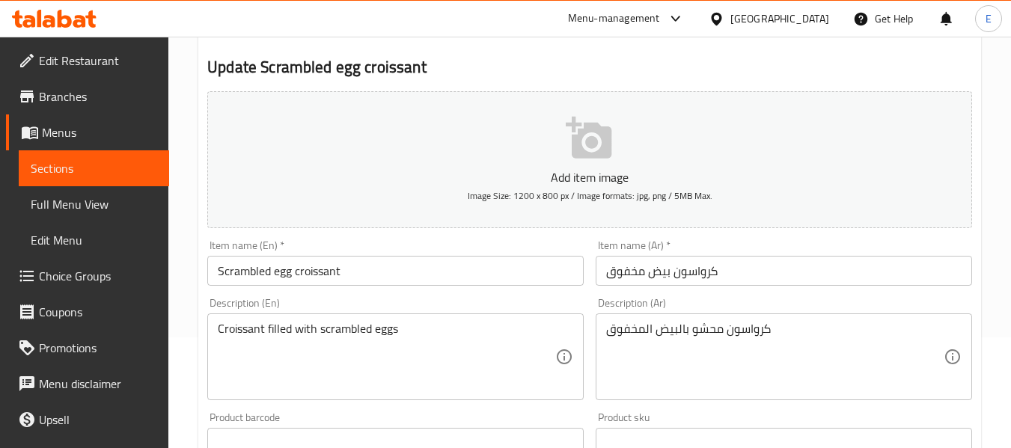
scroll to position [150, 0]
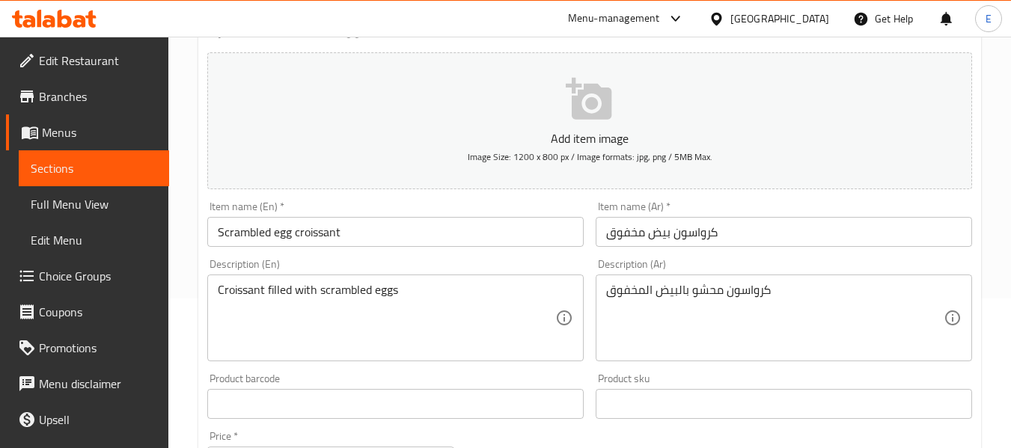
click at [665, 356] on div "كرواسون محشو بالبيض المخفوق Description (Ar)" at bounding box center [783, 318] width 376 height 87
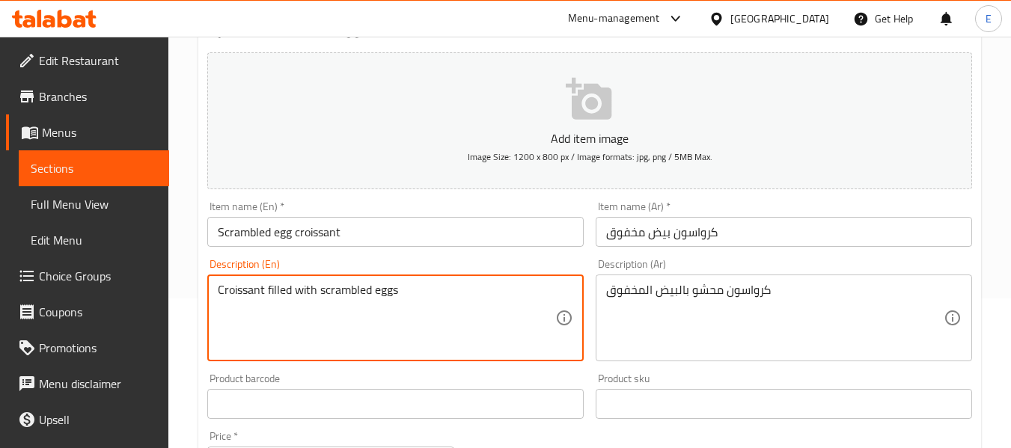
click at [370, 292] on textarea "Croissant filled with scrambled eggs" at bounding box center [386, 318] width 337 height 71
click at [370, 291] on textarea "Croissant filled with scrambled eggs" at bounding box center [386, 318] width 337 height 71
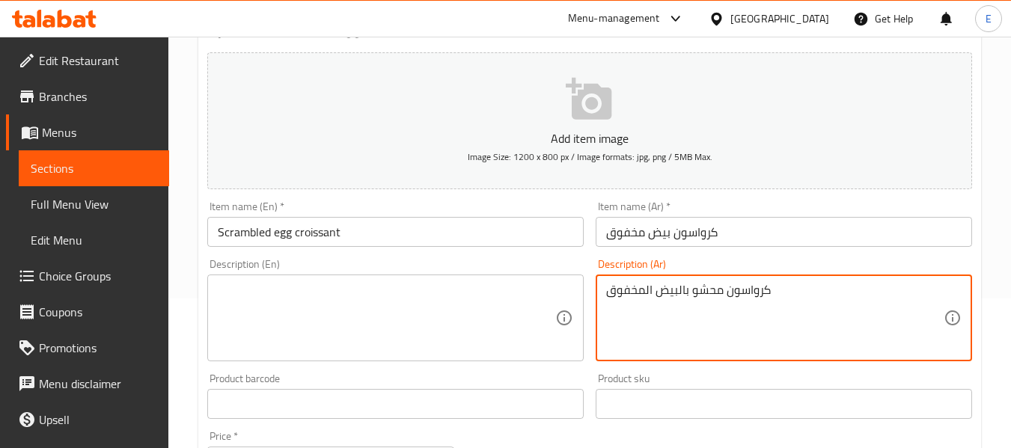
click at [755, 294] on textarea "كرواسون محشو بالبيض المخفوق" at bounding box center [774, 318] width 337 height 71
click at [339, 236] on input "Scrambled egg croissant" at bounding box center [395, 232] width 376 height 30
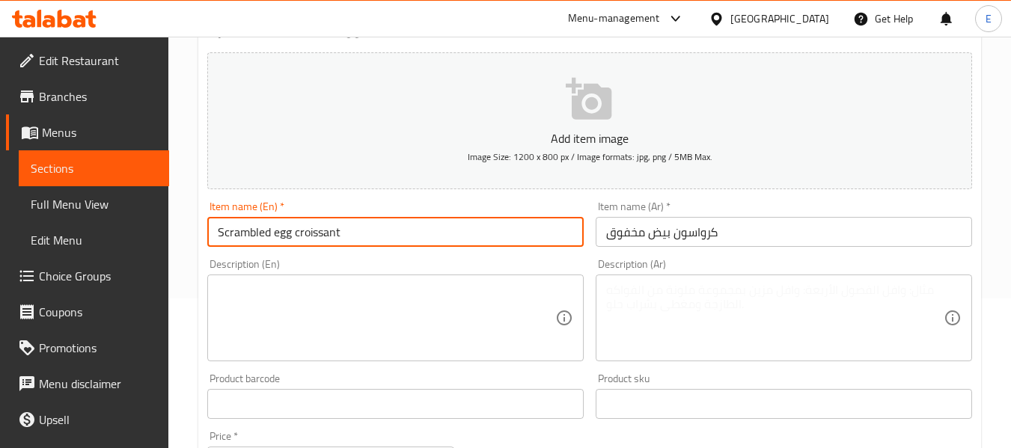
click at [339, 236] on input "Scrambled egg croissant" at bounding box center [395, 232] width 376 height 30
click at [386, 292] on textarea at bounding box center [386, 318] width 337 height 71
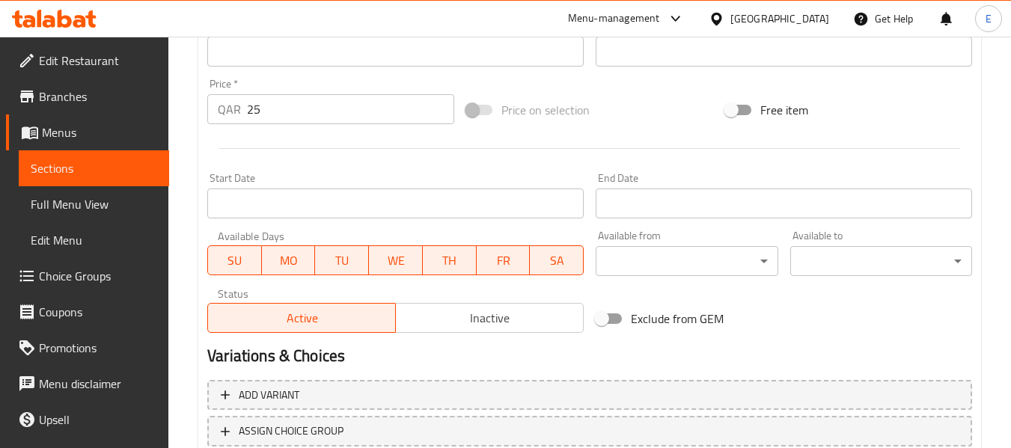
scroll to position [609, 0]
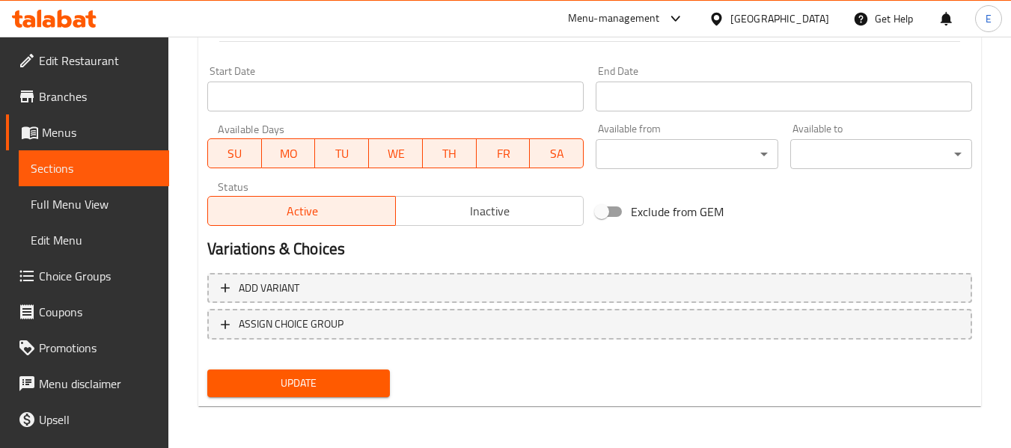
click at [360, 383] on span "Update" at bounding box center [298, 383] width 158 height 19
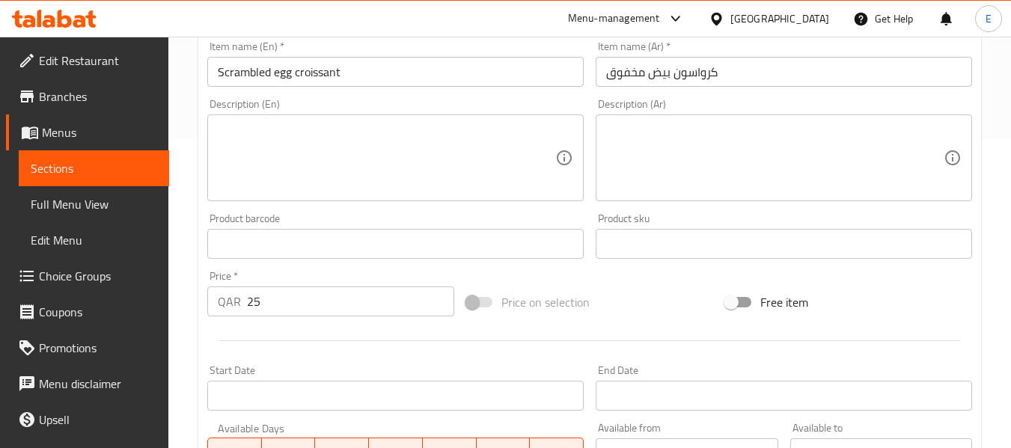
scroll to position [0, 0]
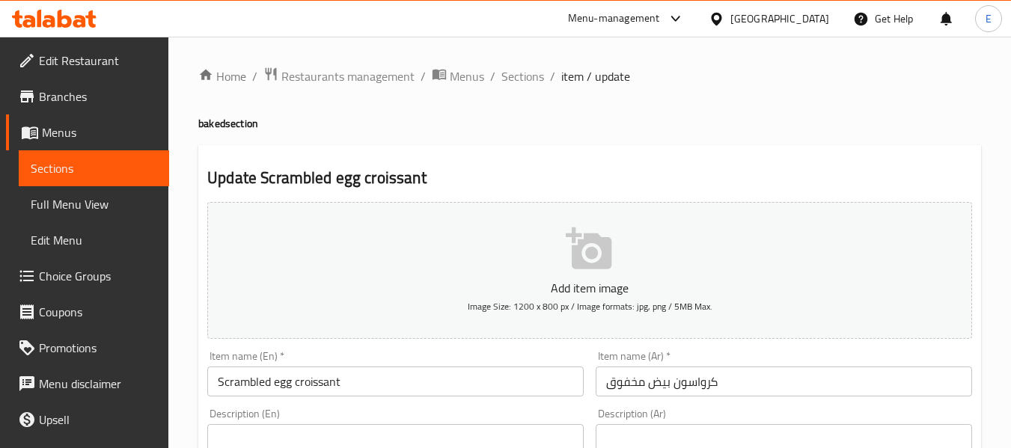
click at [531, 79] on span "Sections" at bounding box center [522, 76] width 43 height 18
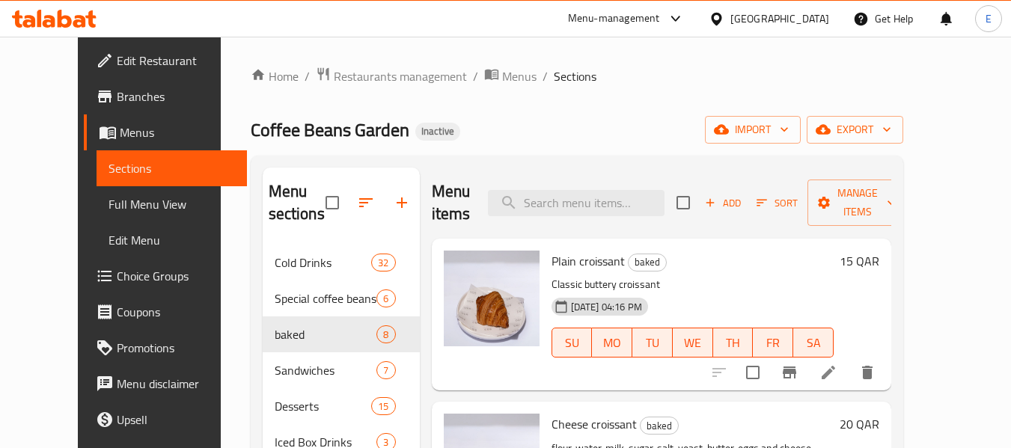
click at [566, 189] on div "Menu items Add Sort Manage items" at bounding box center [661, 203] width 459 height 71
click at [567, 206] on input "search" at bounding box center [576, 203] width 177 height 26
paste input "Chocolate croissant"
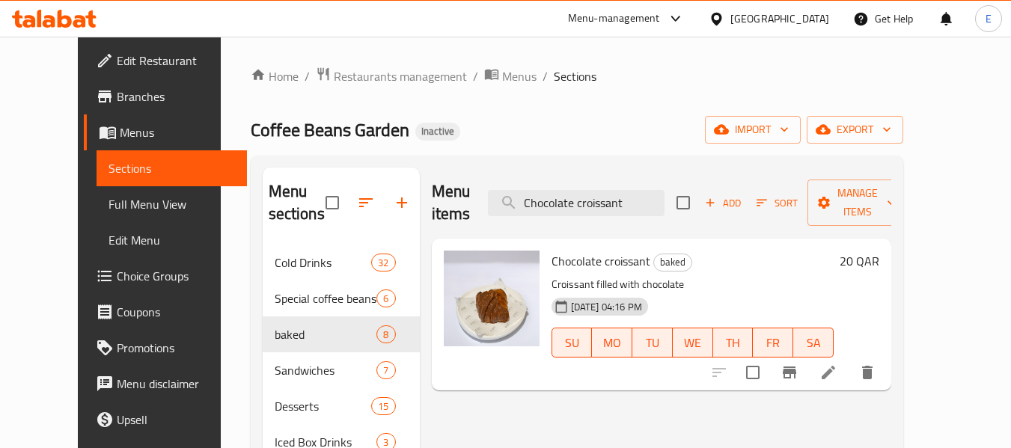
type input "Chocolate croissant"
click at [837, 364] on icon at bounding box center [828, 373] width 18 height 18
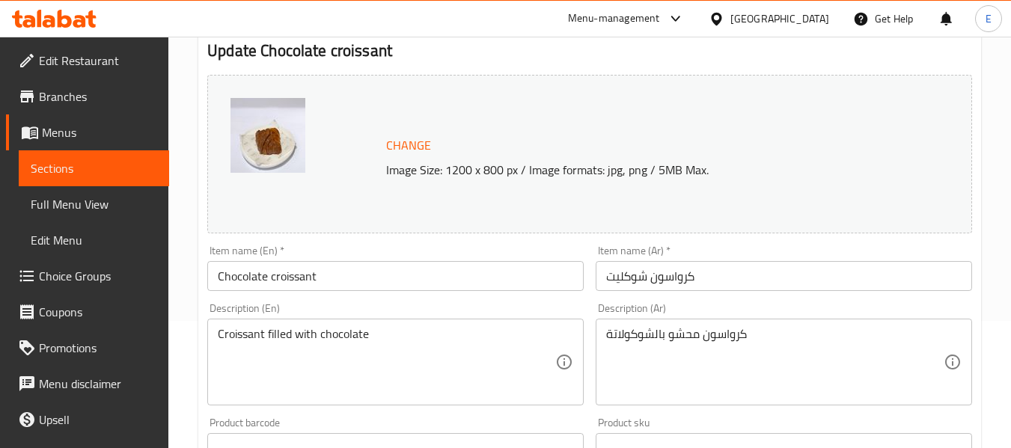
scroll to position [150, 0]
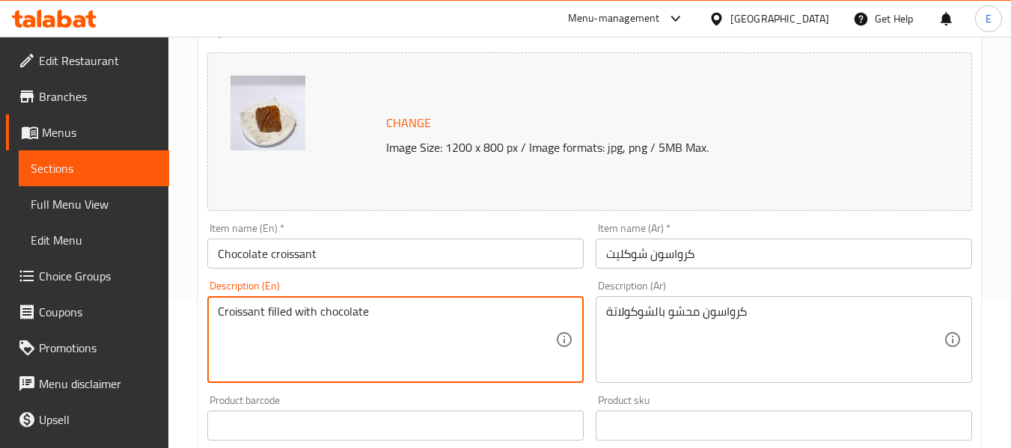
click at [310, 310] on textarea "Croissant filled with chocolate" at bounding box center [386, 339] width 337 height 71
paste textarea "A pastry filled with rich and velvety chocolate, baked to golden perfection and…"
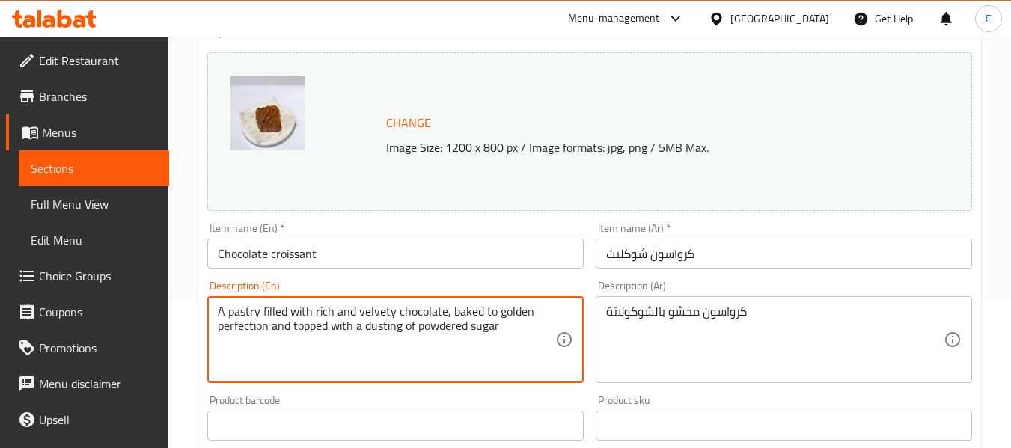
type textarea "A pastry filled with rich and velvety chocolate, baked to golden perfection and…"
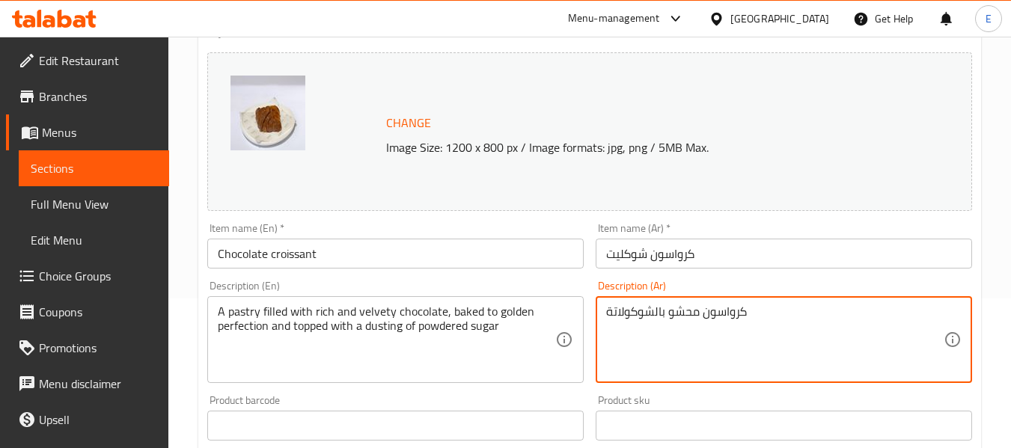
click at [749, 313] on textarea "كرواسون محشو بالشوكولاتة" at bounding box center [774, 339] width 337 height 71
paste textarea "A pastry filled with rich and velvety chocolate, baked to golden perfection and…"
type textarea "A pastry filled with rich and velvety chocolate, baked to golden perfection and…"
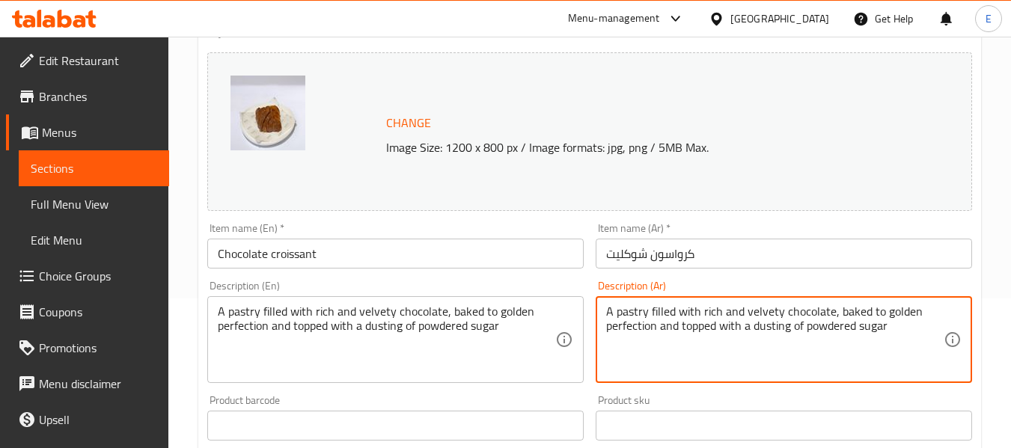
click at [789, 323] on textarea "A pastry filled with rich and velvety chocolate, baked to golden perfection and…" at bounding box center [774, 339] width 337 height 71
click at [790, 323] on textarea "A pastry filled with rich and velvety chocolate, baked to golden perfection and…" at bounding box center [774, 339] width 337 height 71
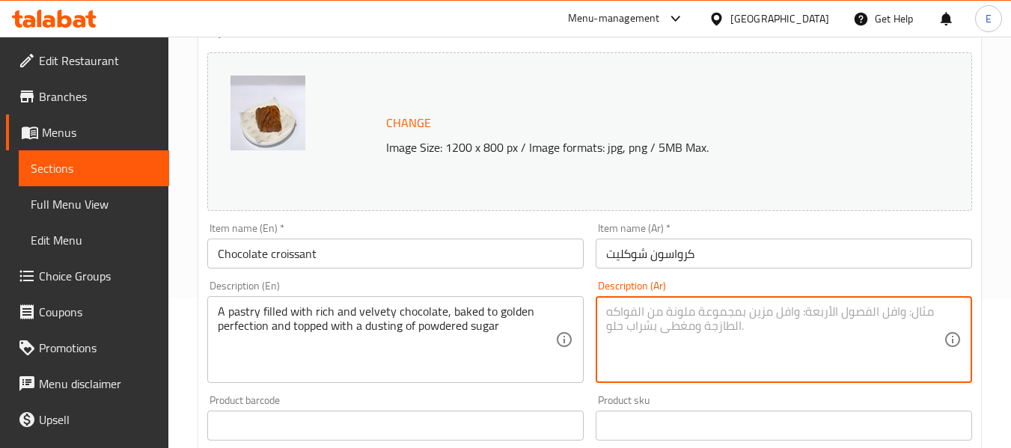
click at [695, 305] on textarea at bounding box center [774, 339] width 337 height 71
paste textarea "عجينة لذيذة مليئة بالشوكولاتة الغنية المخبوزة ، مخبوزة بإتقان ذهبي ومغطاة برش س…"
type textarea "عجينة لذيذة مليئة بالشوكولاتة الغنية المخبوزة ، مخبوزة بإتقان ذهبي ومغطاة برش س…"
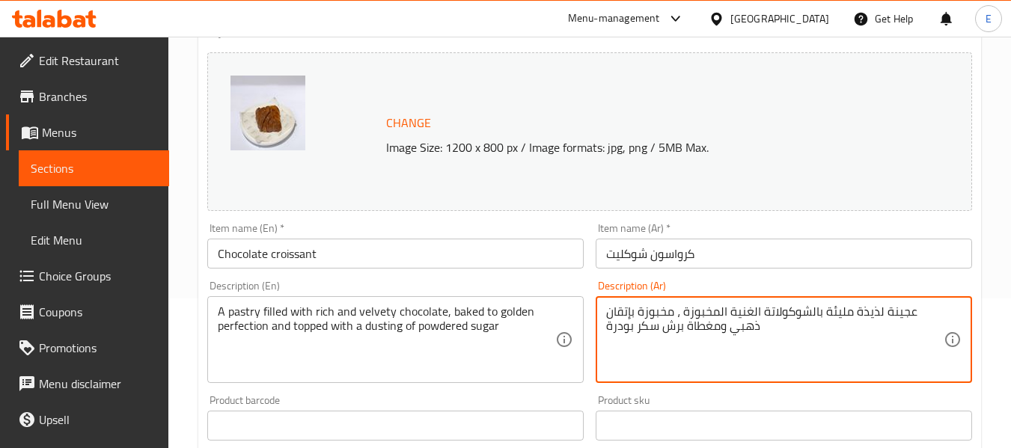
click at [687, 328] on textarea "عجينة لذيذة مليئة بالشوكولاتة الغنية المخبوزة ، مخبوزة بإتقان ذهبي ومغطاة برش س…" at bounding box center [774, 339] width 337 height 71
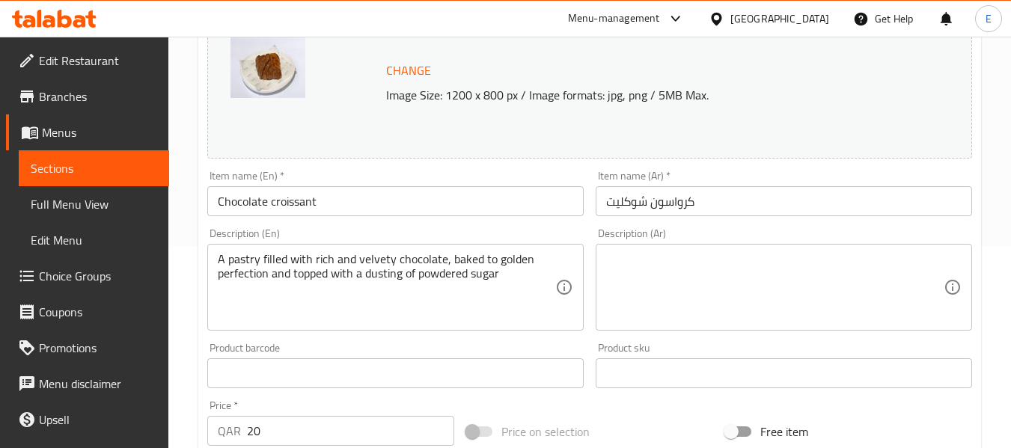
scroll to position [224, 0]
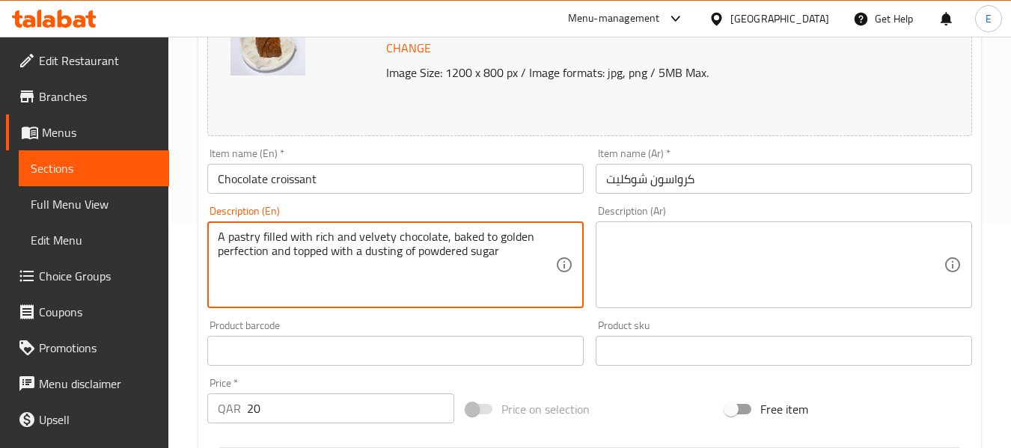
click at [356, 255] on textarea "A pastry filled with rich and velvety chocolate, baked to golden perfection and…" at bounding box center [386, 265] width 337 height 71
click at [667, 251] on textarea at bounding box center [774, 265] width 337 height 71
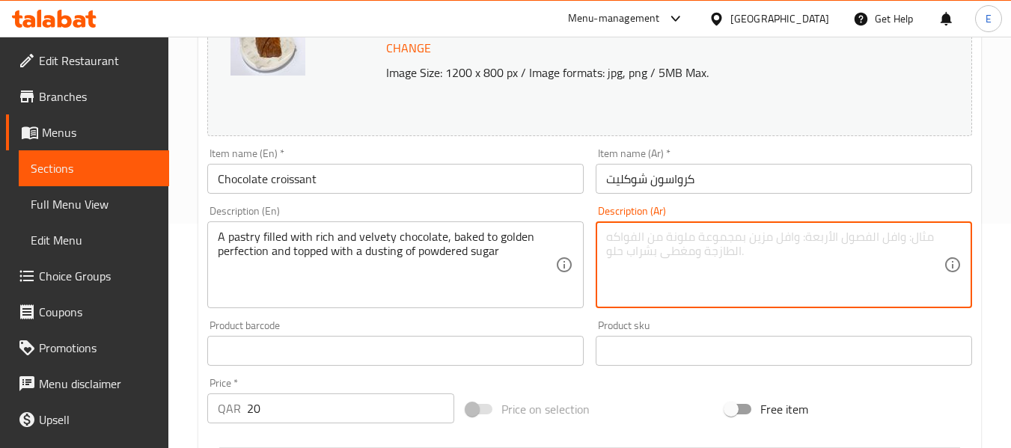
paste textarea "A pastry filled with rich and velvety chocolate, baked to golden perfection and…"
type textarea "A pastry filled with rich and velvety chocolate, baked to golden perfection and…"
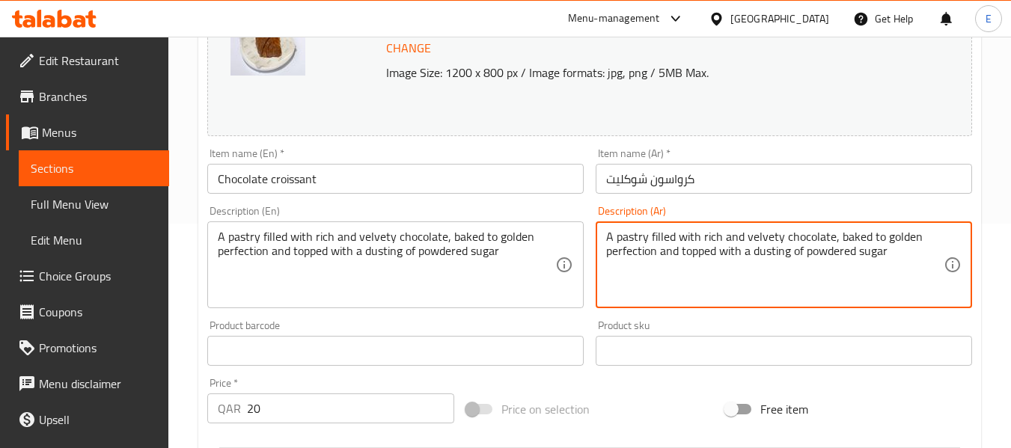
click at [667, 251] on textarea "A pastry filled with rich and velvety chocolate, baked to golden perfection and…" at bounding box center [774, 265] width 337 height 71
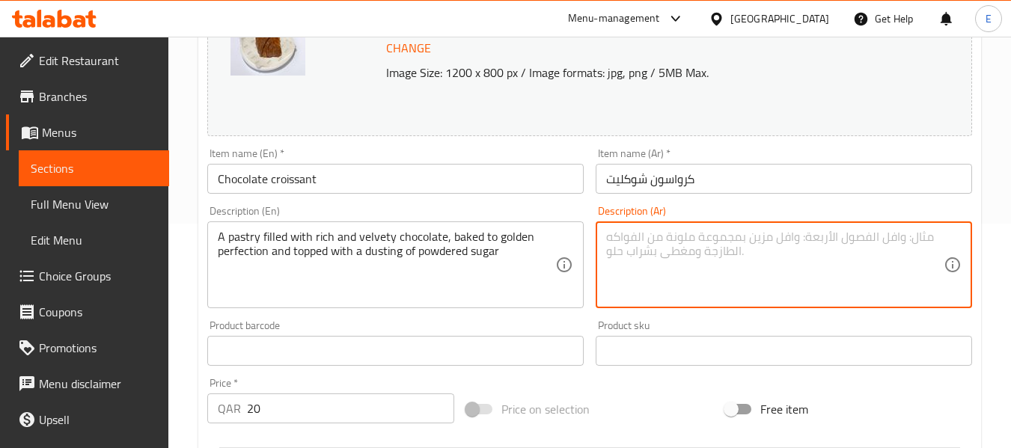
click at [695, 239] on textarea at bounding box center [774, 265] width 337 height 71
paste textarea "معجنات محشوة بالشوكولاتة الغنية والمخملية، مخبوزة حتى تصبح ذهبية اللون ومغطاة ب…"
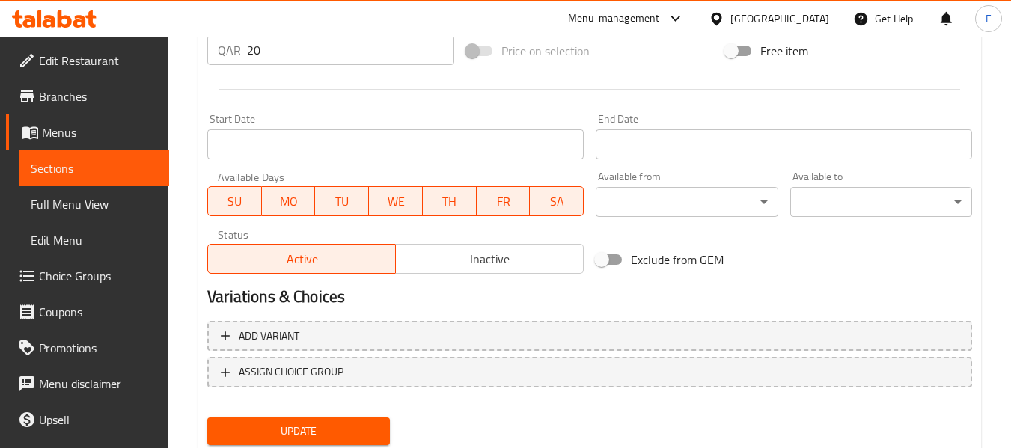
scroll to position [631, 0]
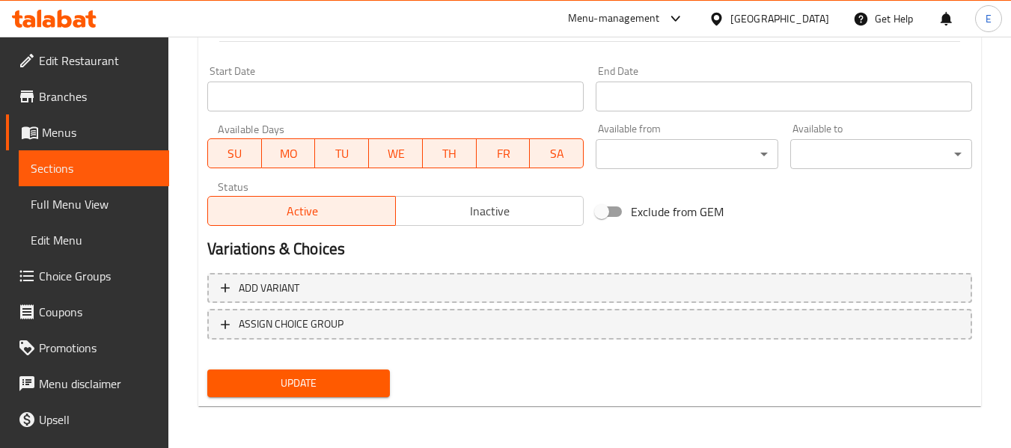
type textarea "معجنات محشوة بالشوكولاتة الغنية والمخملية، مخبوزة حتى تصبح ذهبية اللون ومغطاة ب…"
click at [376, 382] on span "Update" at bounding box center [298, 383] width 158 height 19
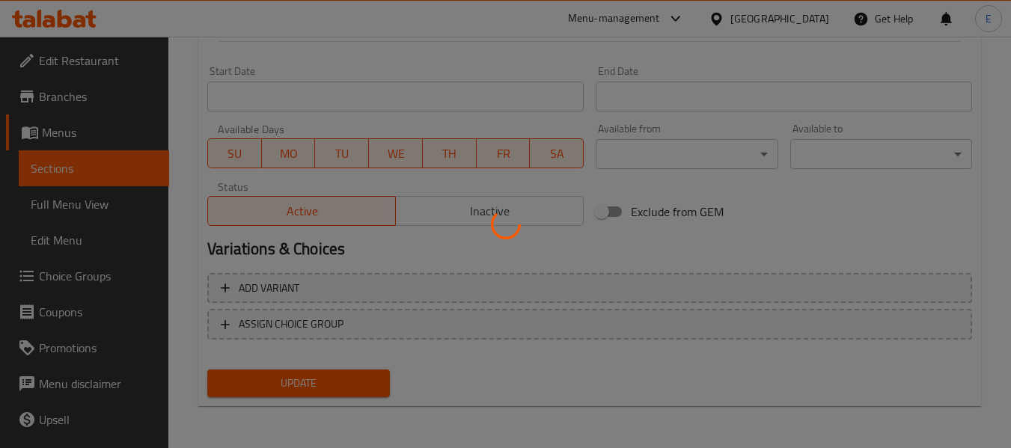
click at [376, 382] on div at bounding box center [505, 224] width 1011 height 448
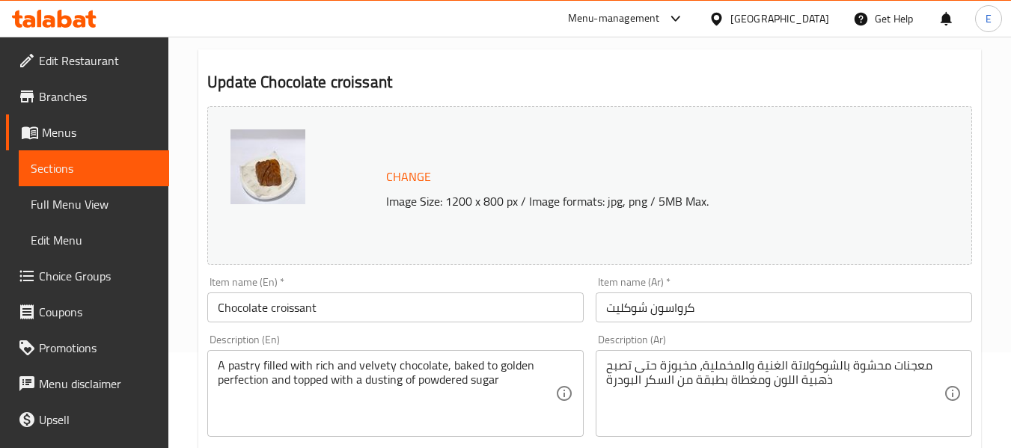
scroll to position [0, 0]
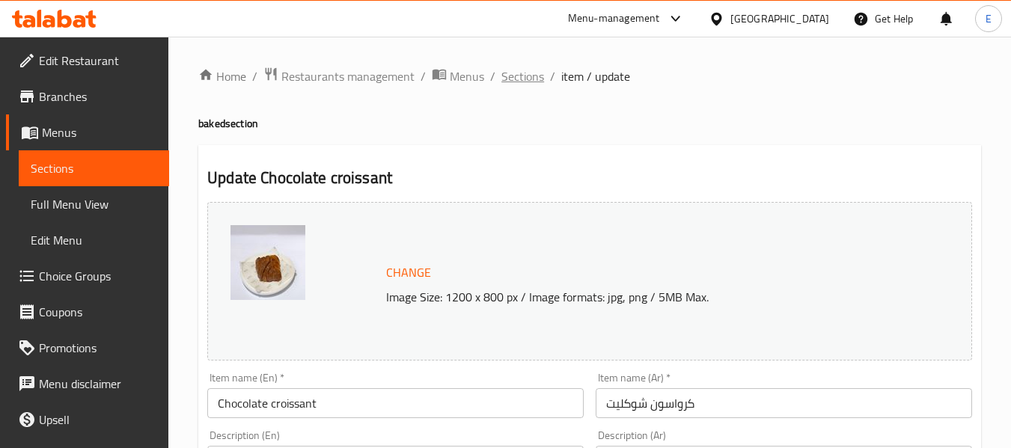
click at [521, 78] on span "Sections" at bounding box center [522, 76] width 43 height 18
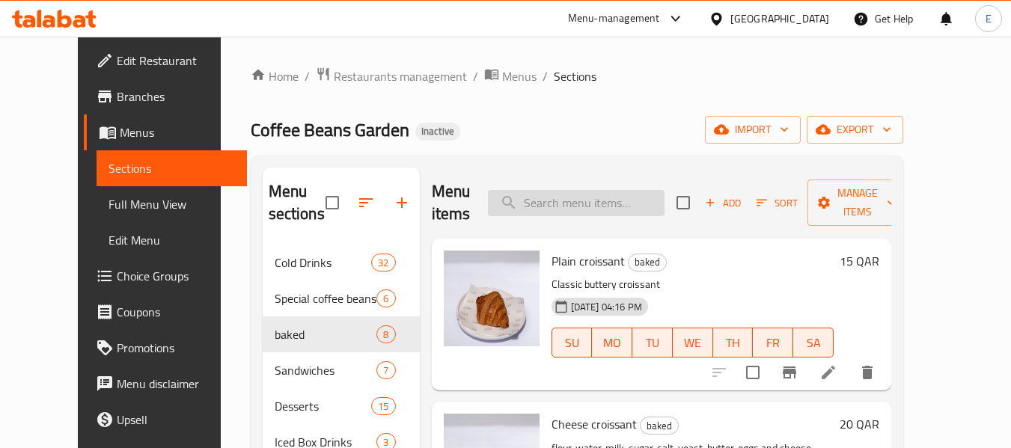
click at [568, 201] on input "search" at bounding box center [576, 203] width 177 height 26
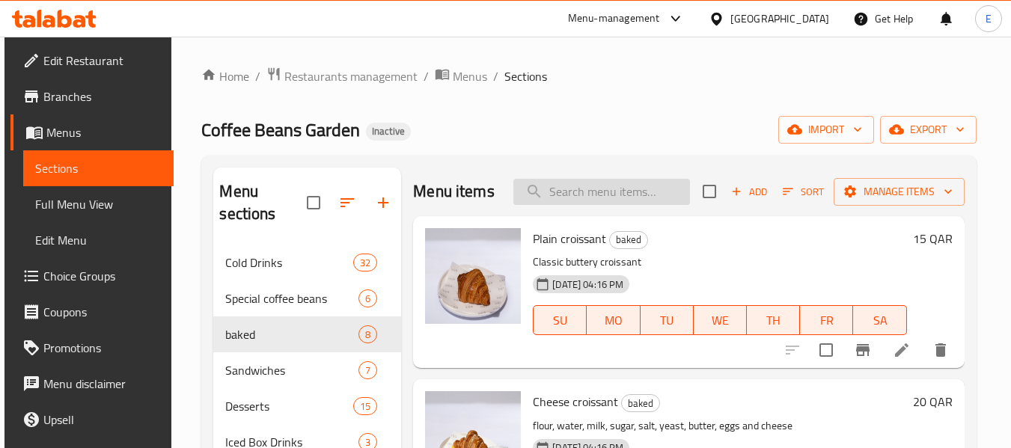
paste input "Grilled Halloumi Sandwich"
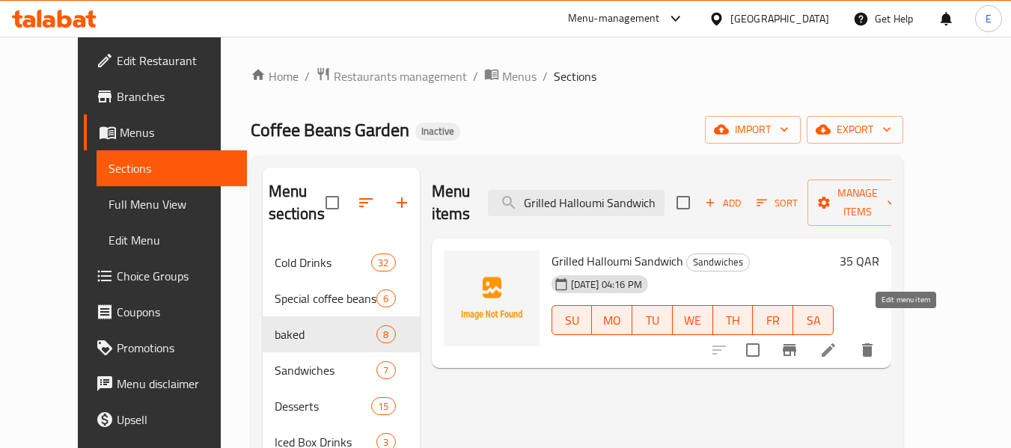
type input "Grilled Halloumi Sandwich"
click at [835, 343] on icon at bounding box center [827, 349] width 13 height 13
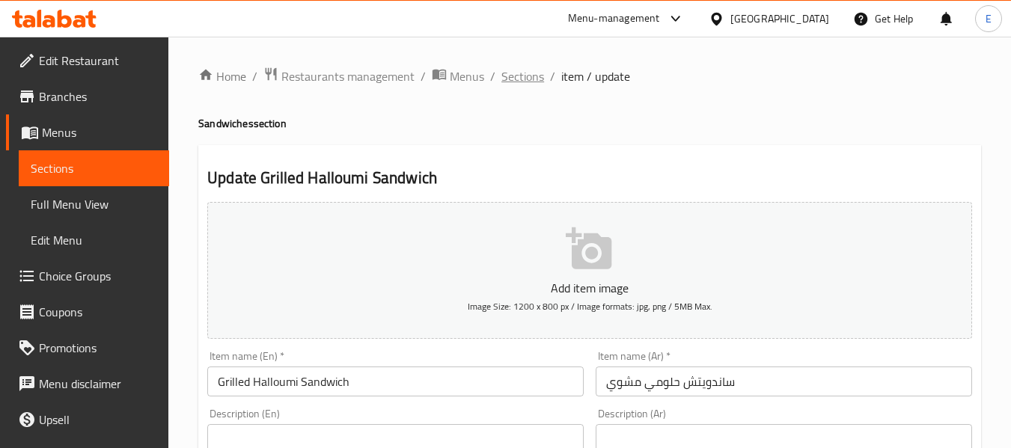
click at [513, 73] on span "Sections" at bounding box center [522, 76] width 43 height 18
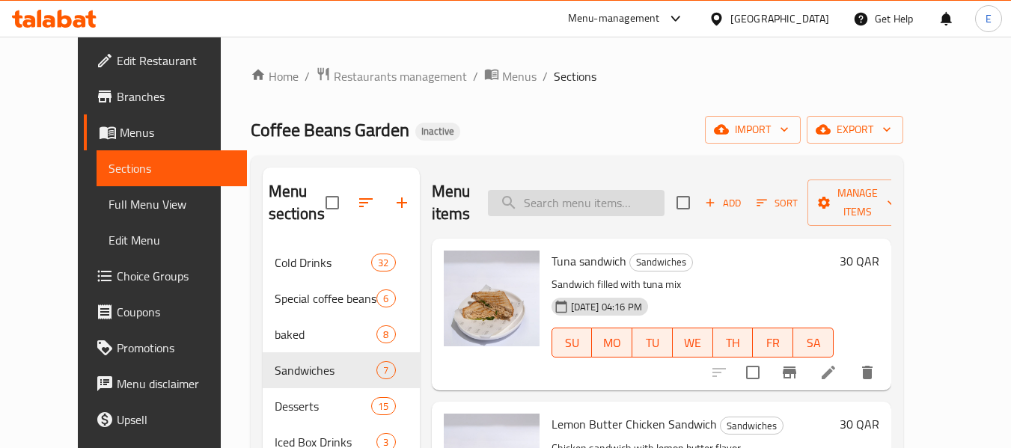
click at [578, 200] on input "search" at bounding box center [576, 203] width 177 height 26
paste input "Scrambled egg croissant"
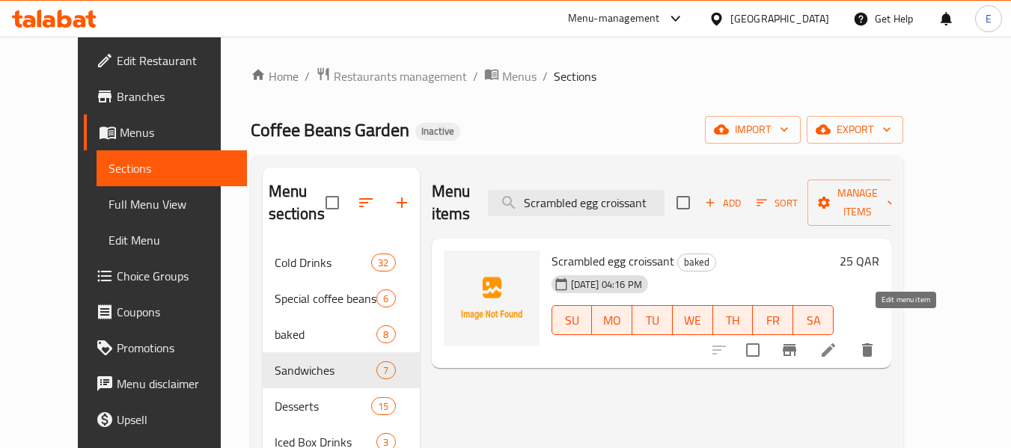
type input "Scrambled egg croissant"
click at [837, 341] on icon at bounding box center [828, 350] width 18 height 18
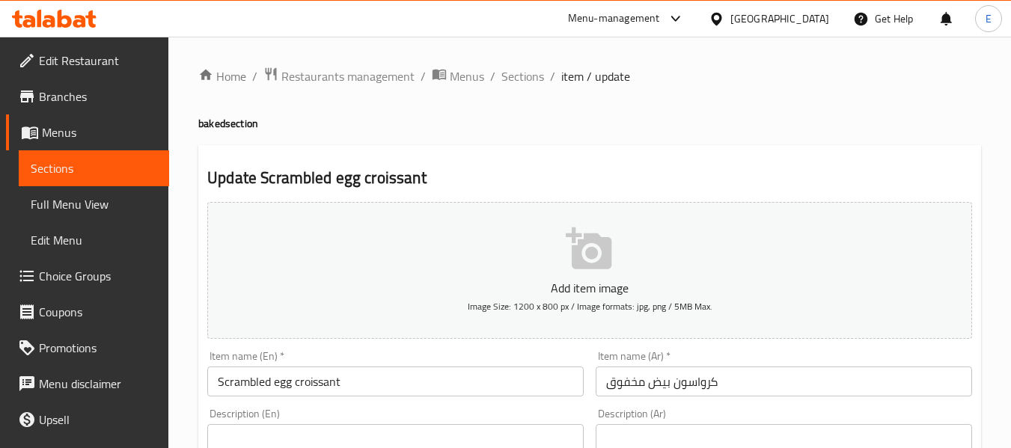
click at [308, 379] on input "Scrambled egg croissant" at bounding box center [395, 382] width 376 height 30
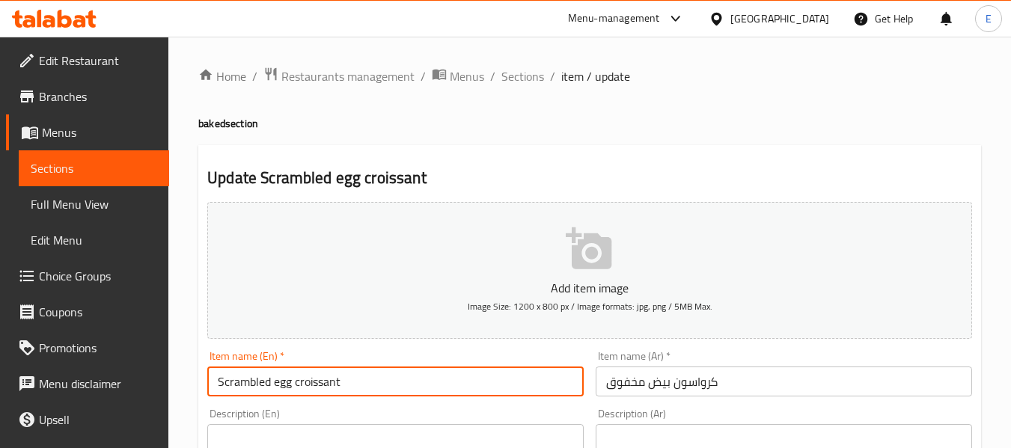
click at [308, 379] on input "Scrambled egg croissant" at bounding box center [395, 382] width 376 height 30
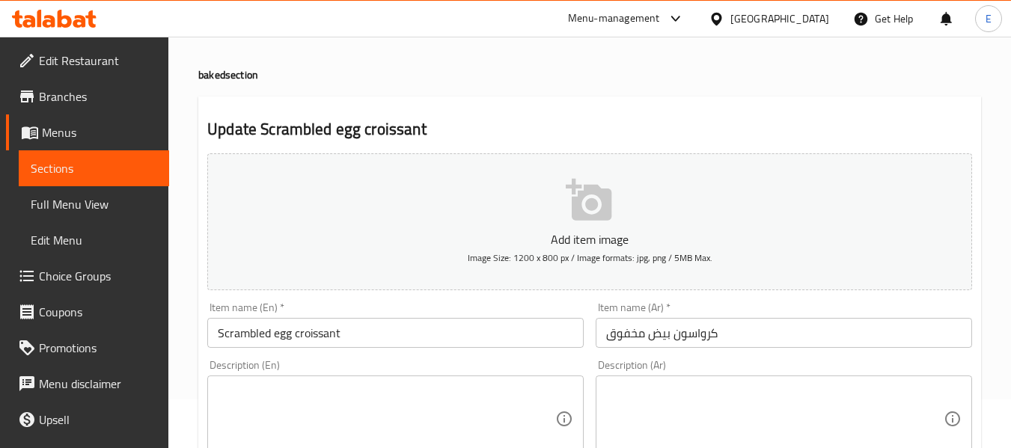
scroll to position [75, 0]
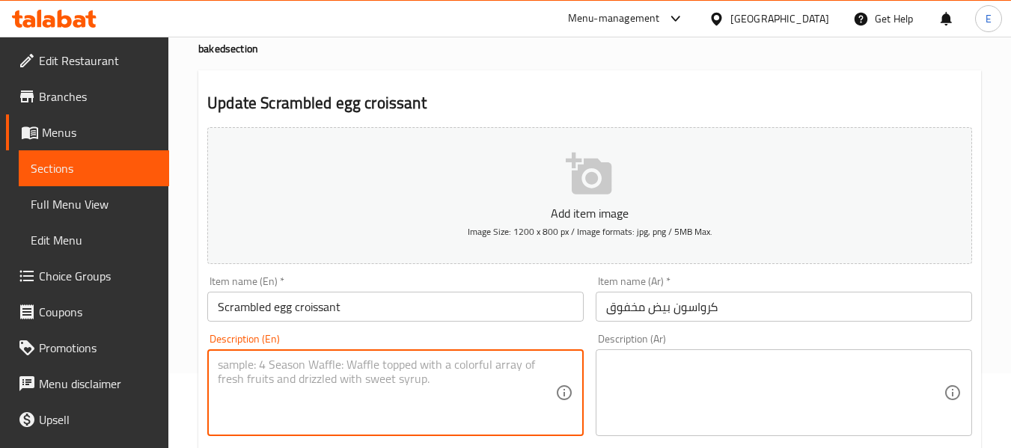
click at [350, 380] on textarea at bounding box center [386, 393] width 337 height 71
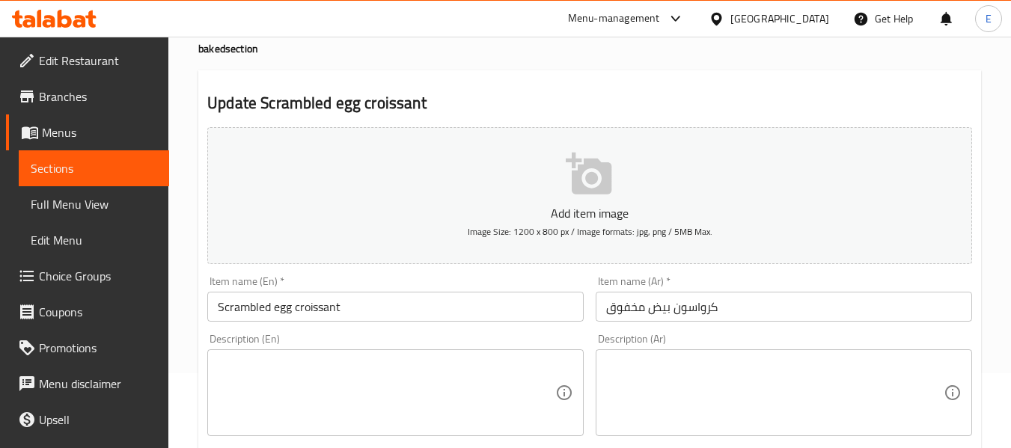
click at [247, 307] on input "Scrambled egg croissant" at bounding box center [395, 307] width 376 height 30
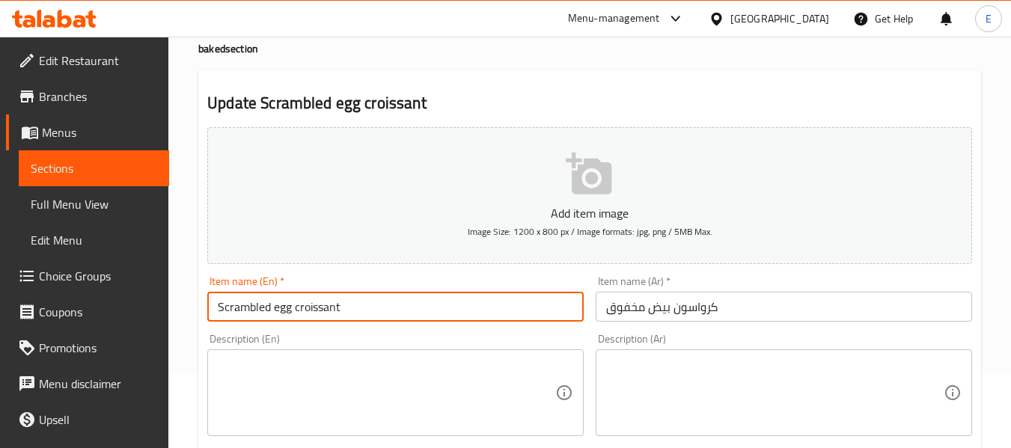
click at [247, 307] on input "Scrambled egg croissant" at bounding box center [395, 307] width 376 height 30
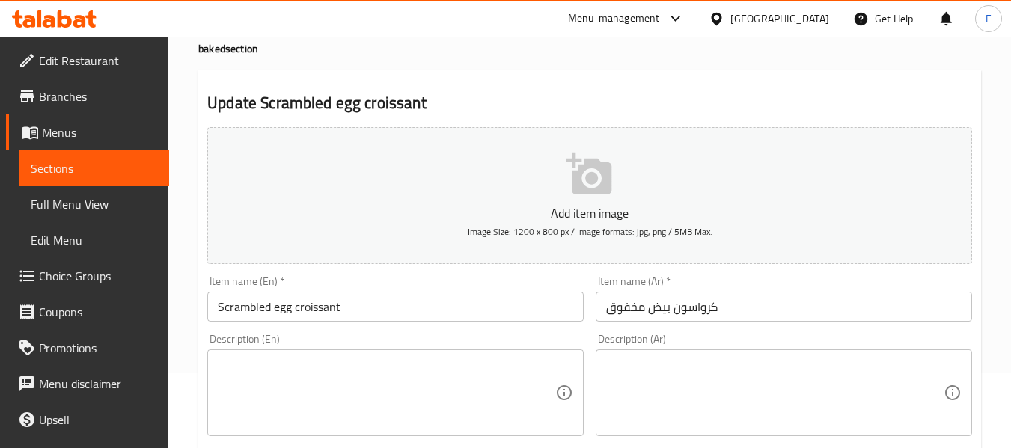
click at [245, 383] on textarea at bounding box center [386, 393] width 337 height 71
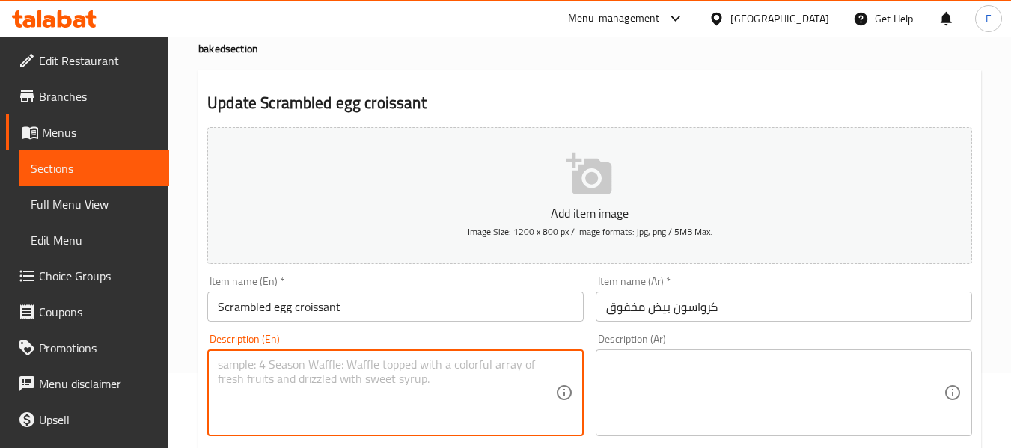
paste textarea "Croissant with scrambled eggs."
type textarea "Croissant with scrambled eggs."
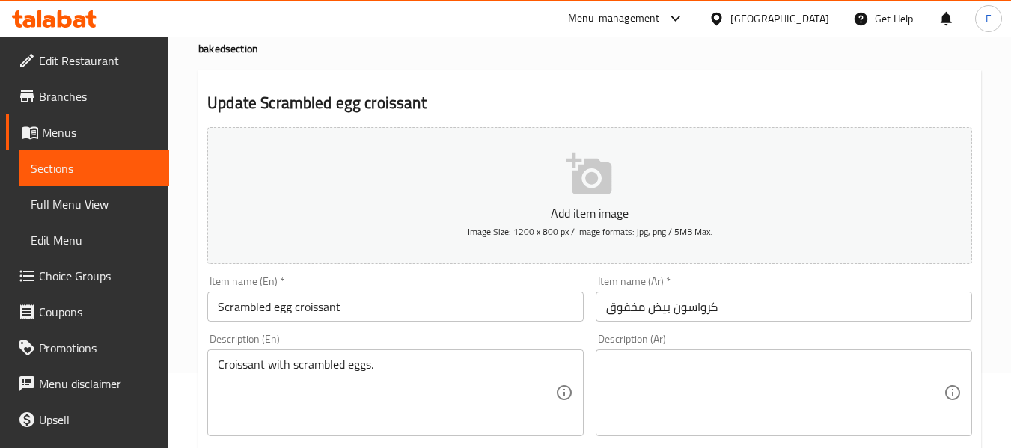
click at [628, 367] on textarea at bounding box center [774, 393] width 337 height 71
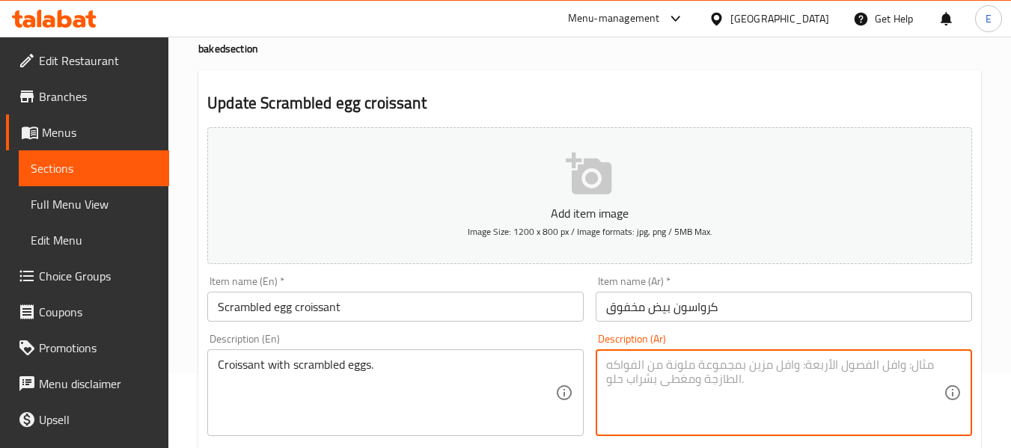
paste textarea "كرواسون مع البيض المخفوق"
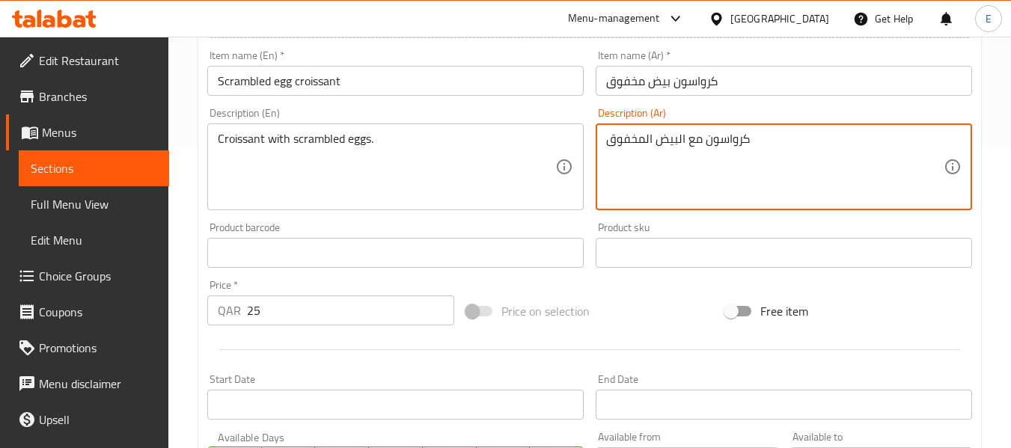
scroll to position [598, 0]
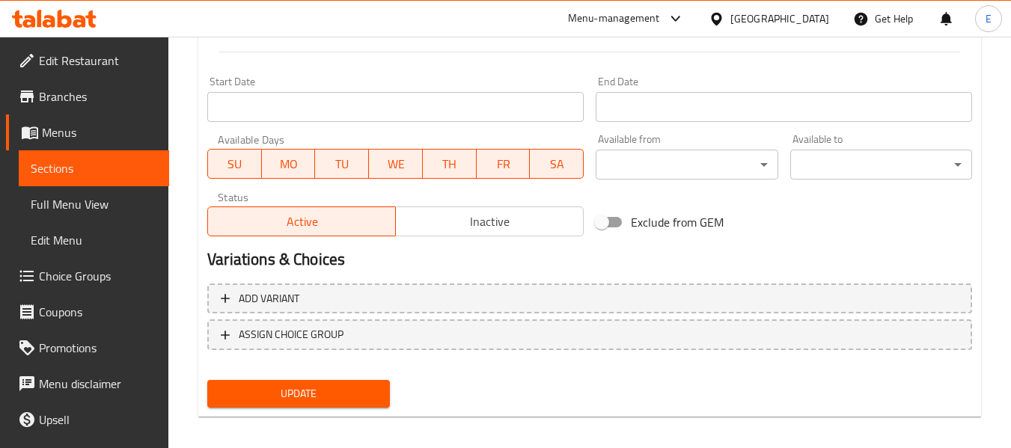
type textarea "كرواسون مع البيض المخفوق"
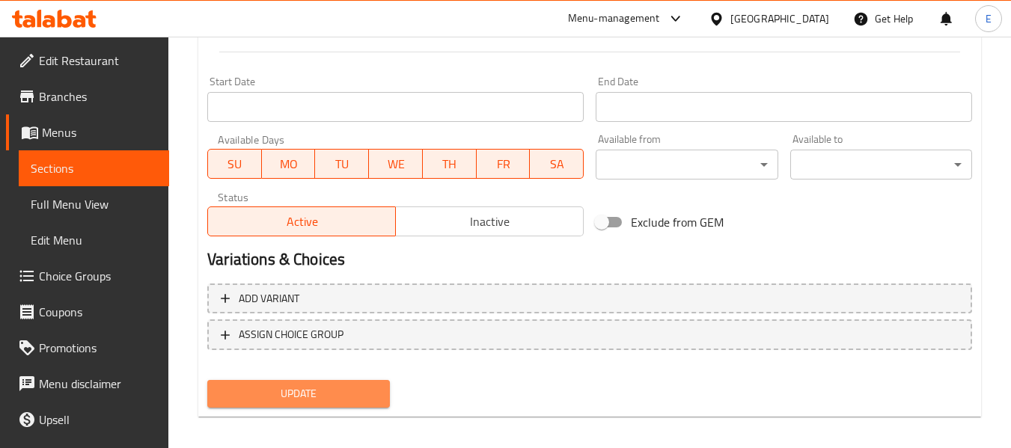
click at [297, 390] on span "Update" at bounding box center [298, 393] width 158 height 19
click at [297, 390] on div at bounding box center [505, 224] width 1011 height 448
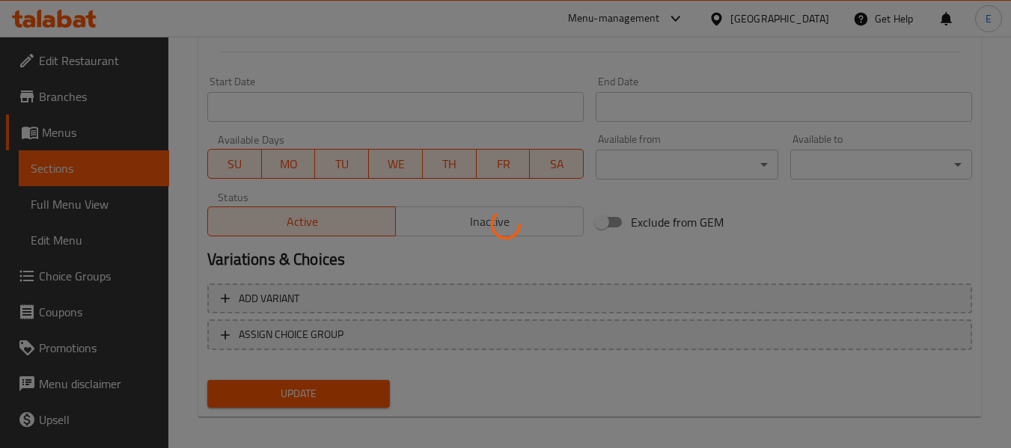
click at [297, 390] on div at bounding box center [505, 224] width 1011 height 448
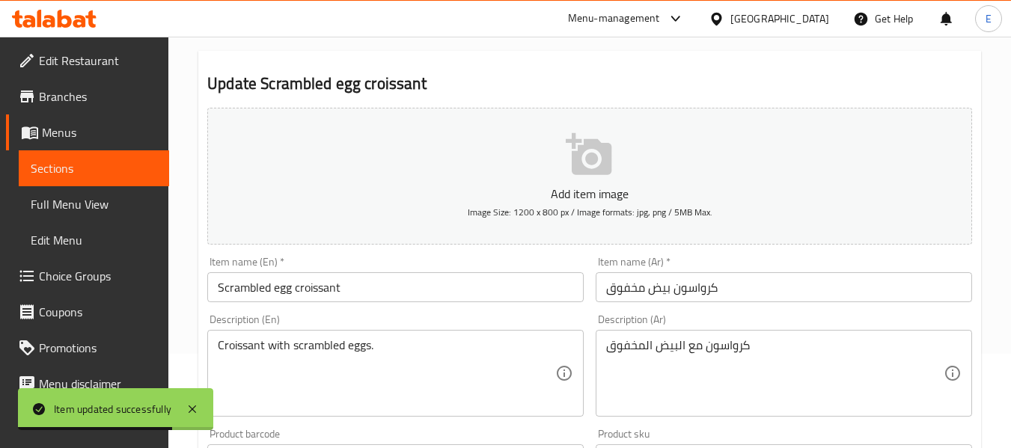
scroll to position [0, 0]
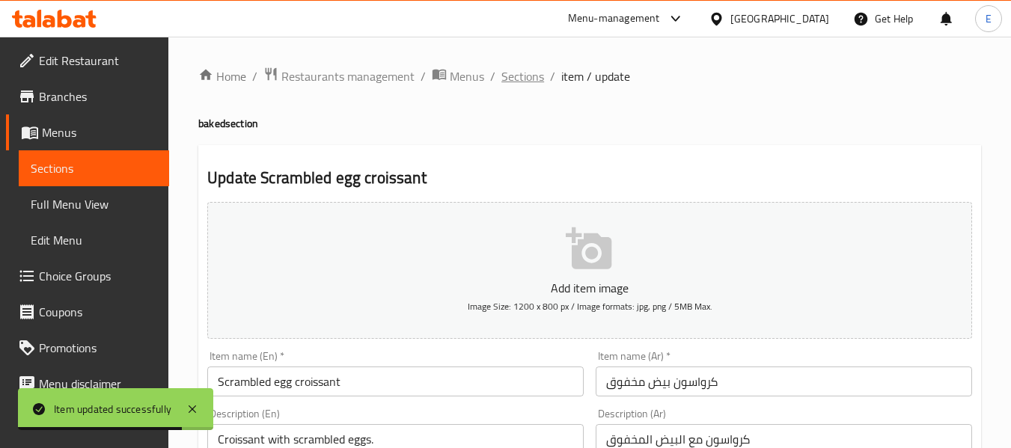
click at [517, 78] on span "Sections" at bounding box center [522, 76] width 43 height 18
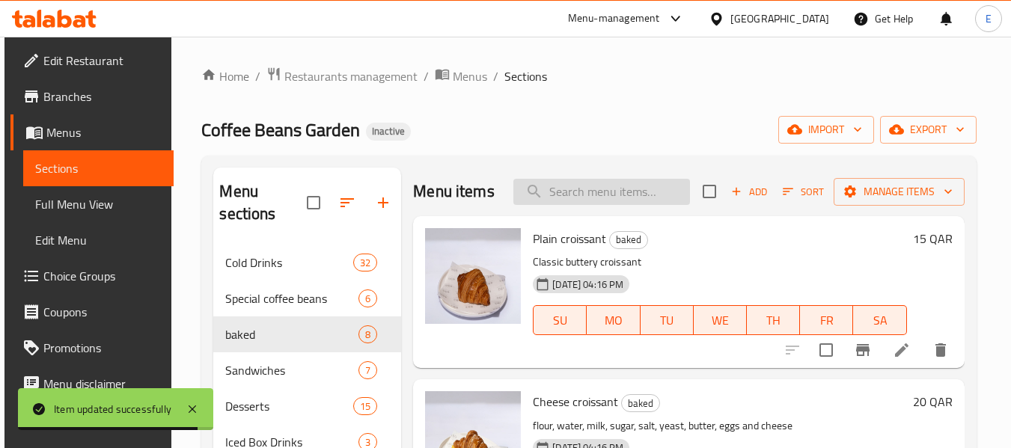
click at [587, 200] on input "search" at bounding box center [601, 192] width 177 height 26
paste input "Chicken croissant with cream"
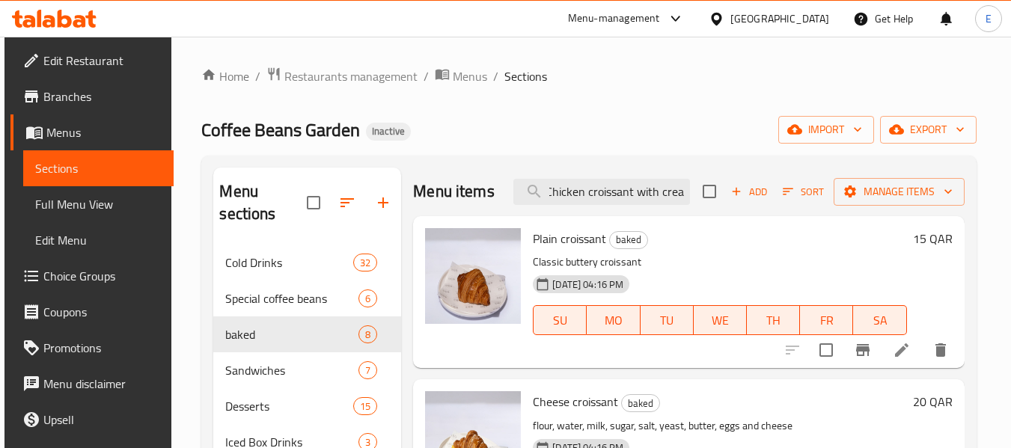
scroll to position [0, 2]
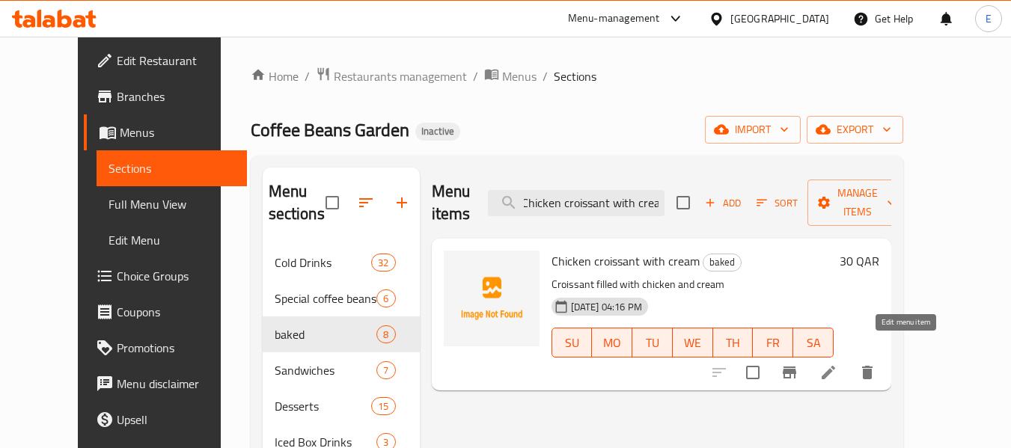
type input "Chicken croissant with crea"
click at [835, 366] on icon at bounding box center [827, 372] width 13 height 13
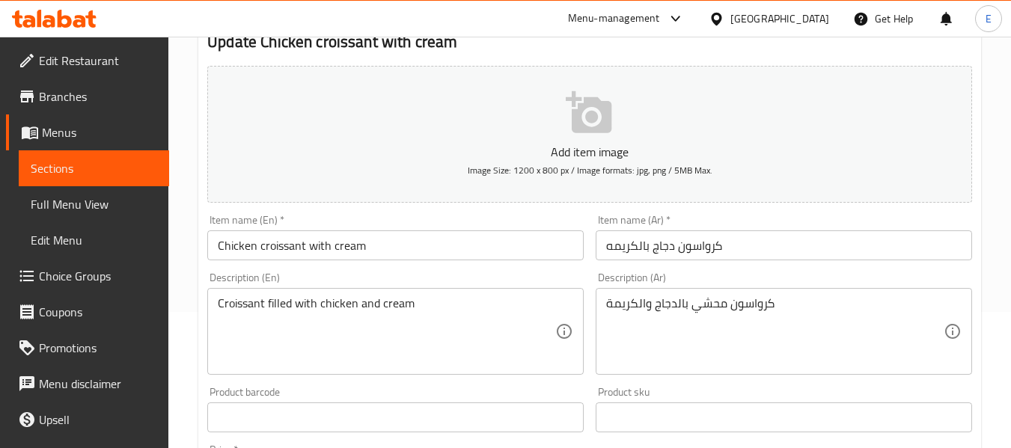
scroll to position [150, 0]
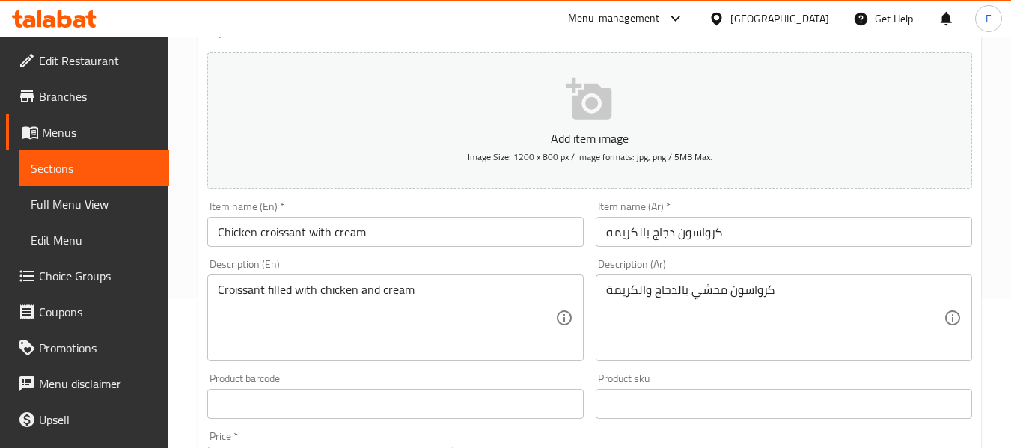
click at [358, 234] on input "Chicken croissant with cream" at bounding box center [395, 232] width 376 height 30
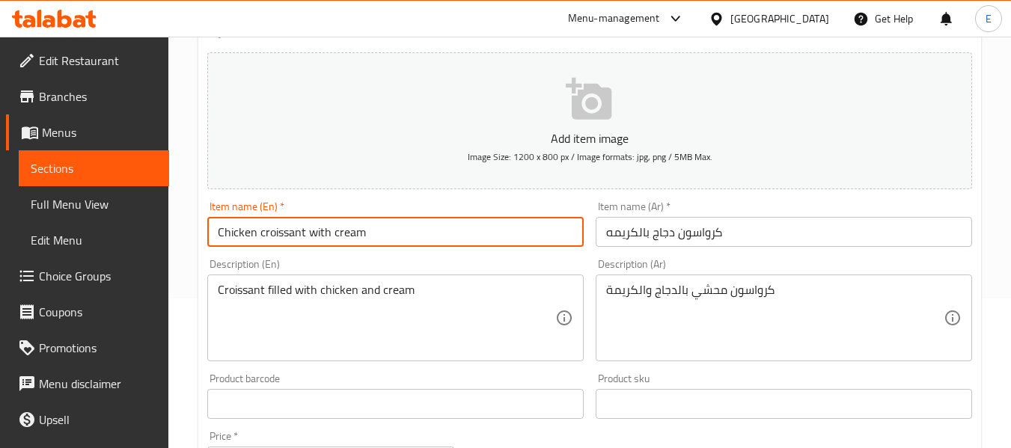
click at [358, 234] on input "Chicken croissant with cream" at bounding box center [395, 232] width 376 height 30
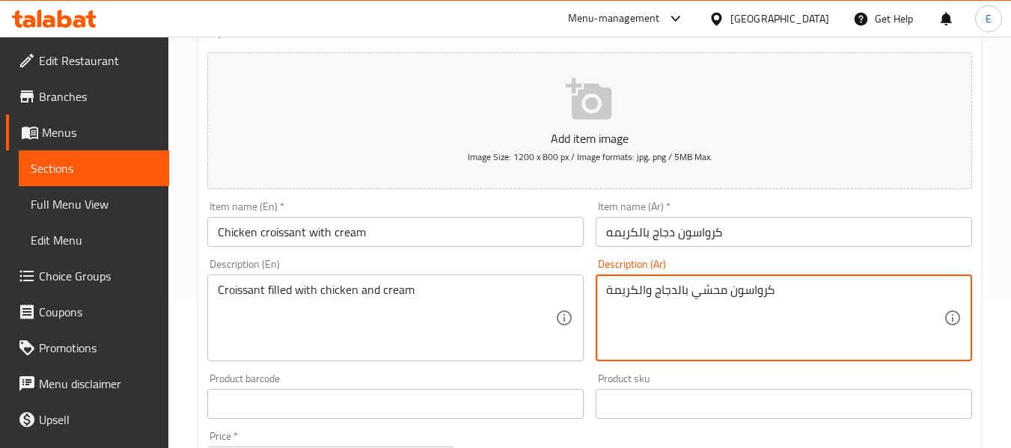
click at [679, 287] on textarea "كرواسون محشي بالدجاج والكريمة" at bounding box center [774, 318] width 337 height 71
click at [680, 287] on textarea "كرواسون محشي بالدجاج والكريمة" at bounding box center [774, 318] width 337 height 71
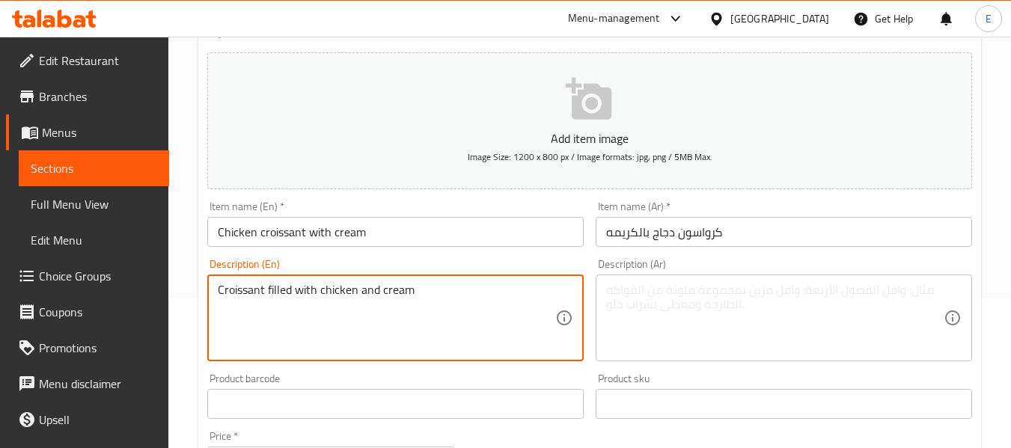
click at [325, 292] on textarea "Croissant filled with chicken and cream" at bounding box center [386, 318] width 337 height 71
click at [310, 231] on input "Chicken croissant with cream" at bounding box center [395, 232] width 376 height 30
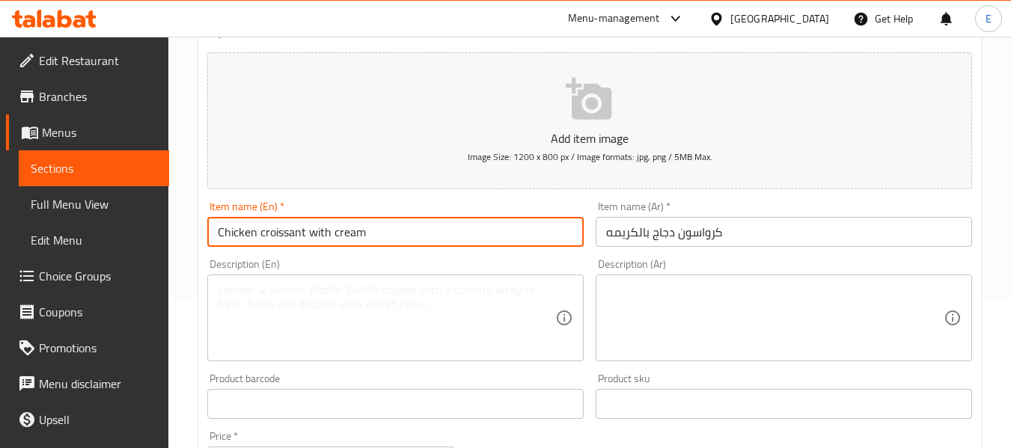
click at [310, 230] on input "Chicken croissant with cream" at bounding box center [395, 232] width 376 height 30
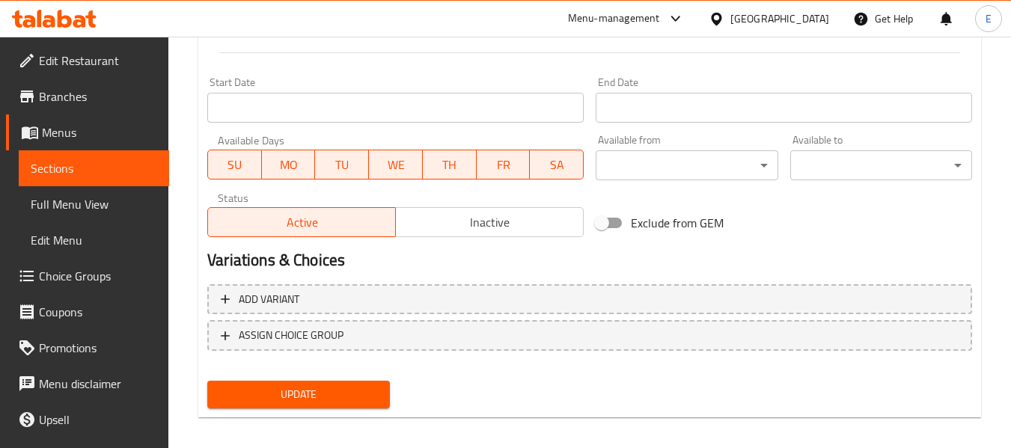
scroll to position [609, 0]
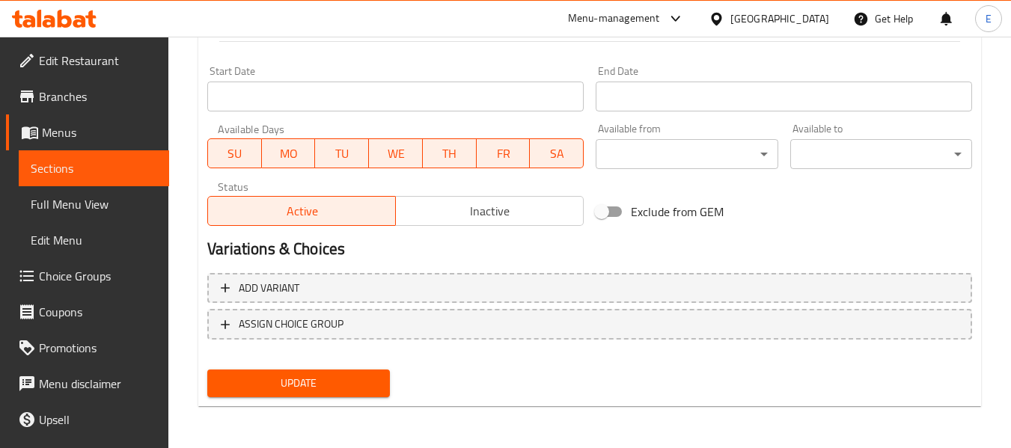
click at [363, 391] on span "Update" at bounding box center [298, 383] width 158 height 19
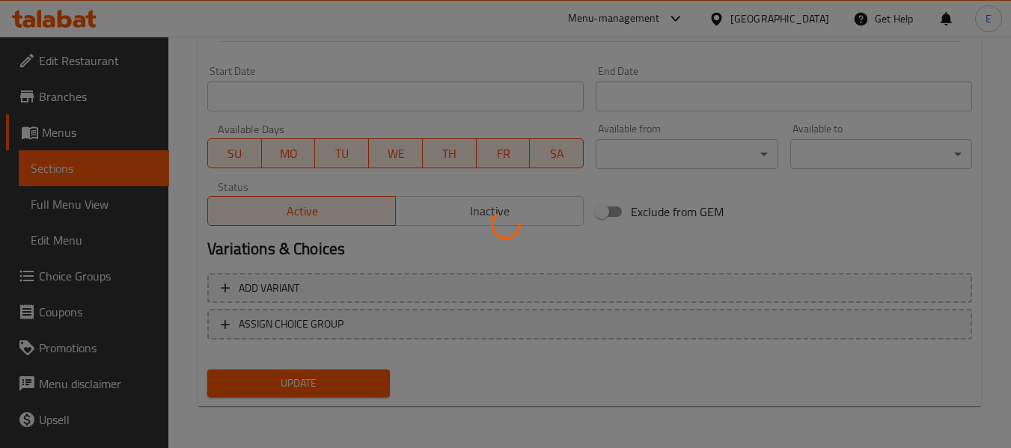
click at [363, 391] on div at bounding box center [505, 224] width 1011 height 448
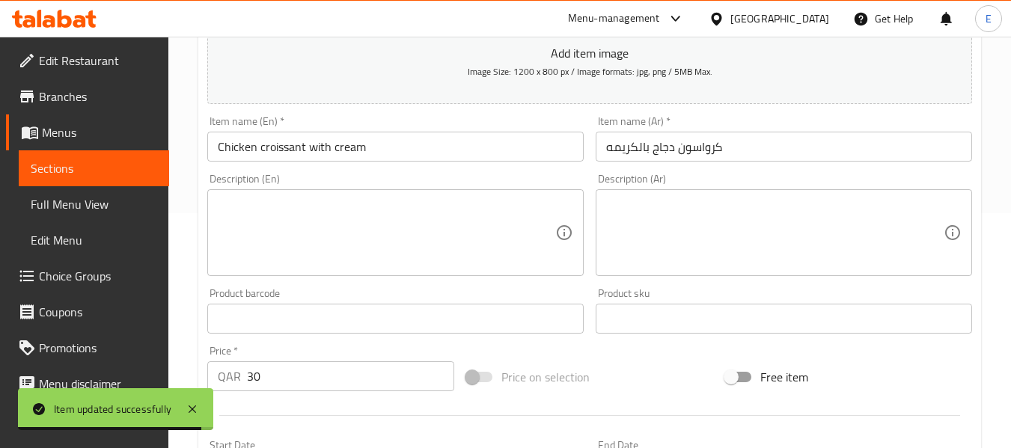
scroll to position [0, 0]
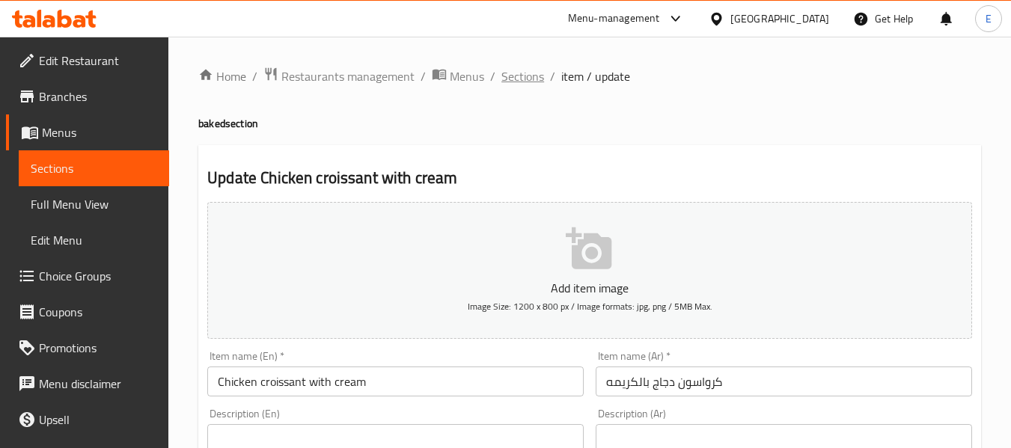
click at [530, 79] on span "Sections" at bounding box center [522, 76] width 43 height 18
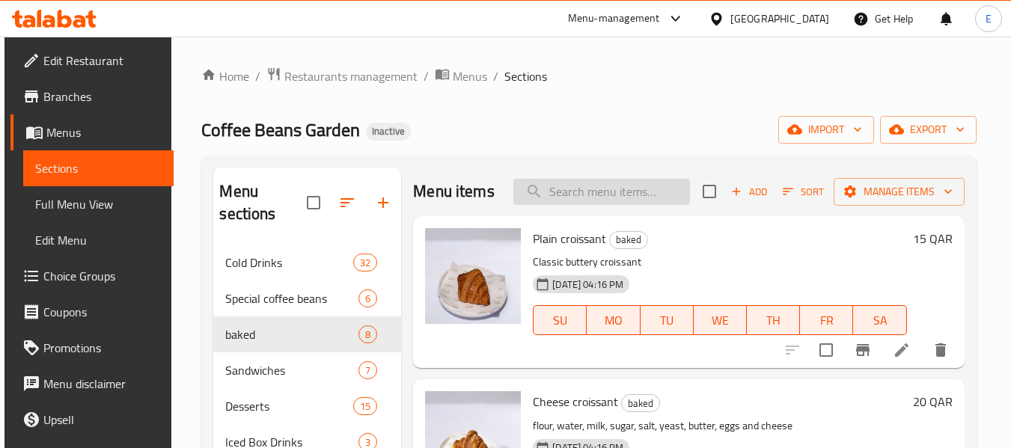
click at [583, 205] on input "search" at bounding box center [601, 192] width 177 height 26
paste input "Grilled Halloumi Sandwich"
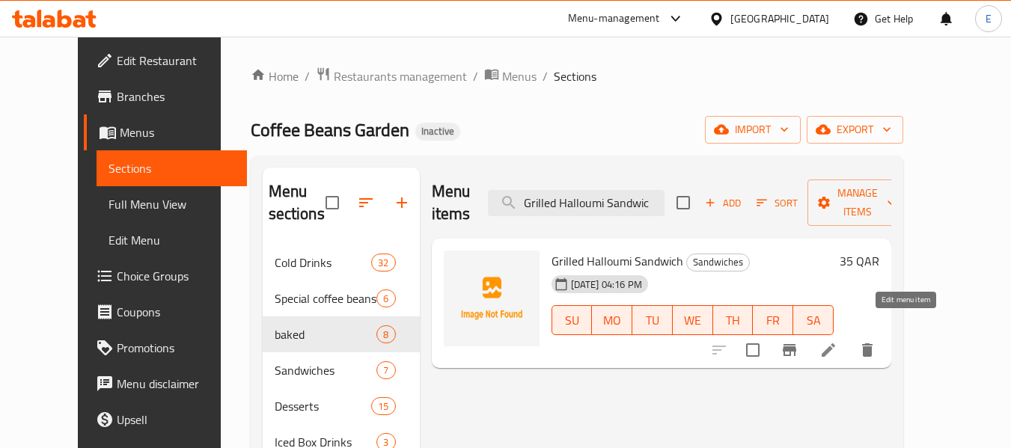
type input "Grilled Halloumi Sandwic"
click at [835, 343] on icon at bounding box center [827, 349] width 13 height 13
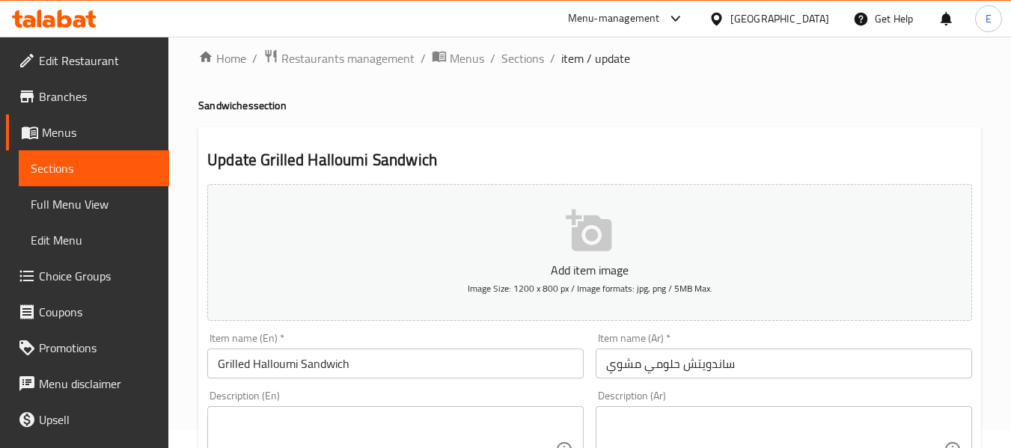
scroll to position [150, 0]
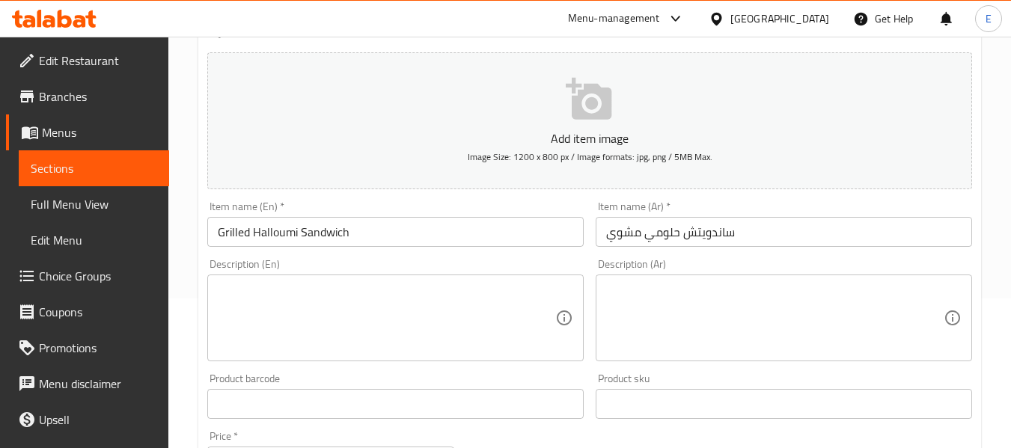
click at [486, 292] on textarea at bounding box center [386, 318] width 337 height 71
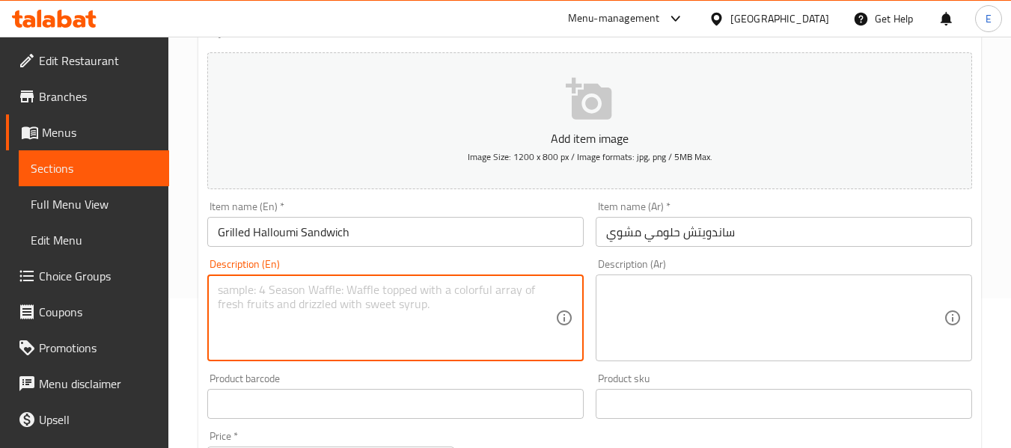
paste textarea "Sandwich with grilled halloumi cheese"
type textarea "Sandwich with grilled halloumi cheese"
click at [685, 295] on textarea at bounding box center [774, 318] width 337 height 71
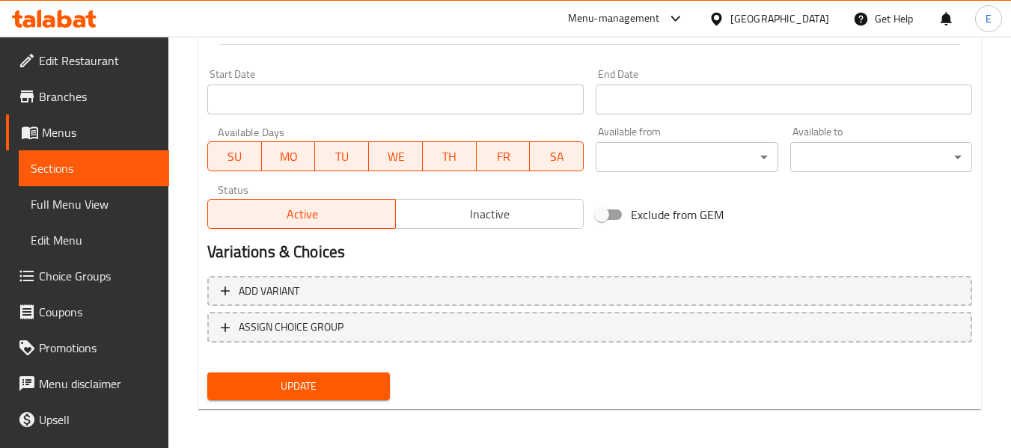
scroll to position [609, 0]
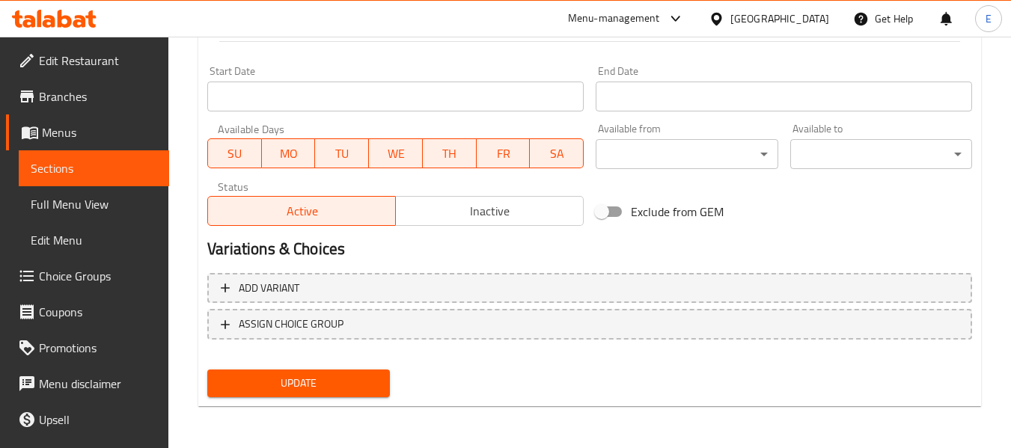
type textarea "سندويتش مع جبنة حالومي مشوية"
click at [361, 382] on span "Update" at bounding box center [298, 383] width 158 height 19
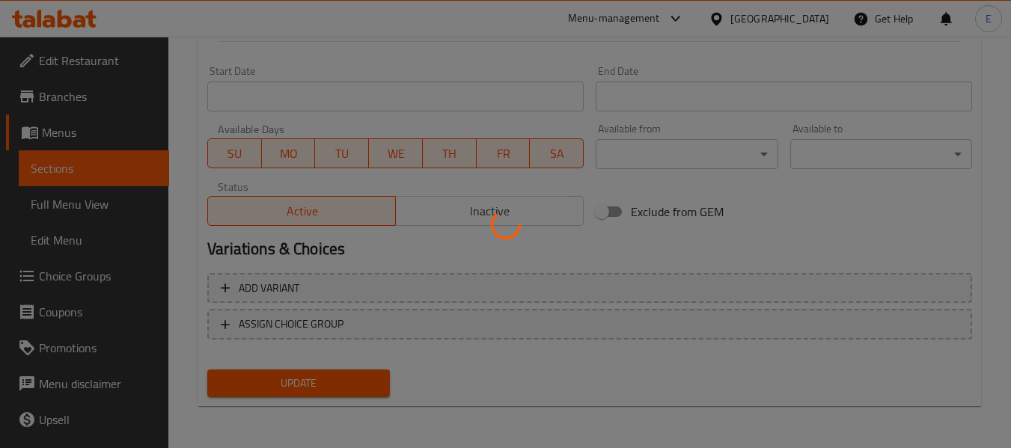
click at [361, 382] on div at bounding box center [505, 224] width 1011 height 448
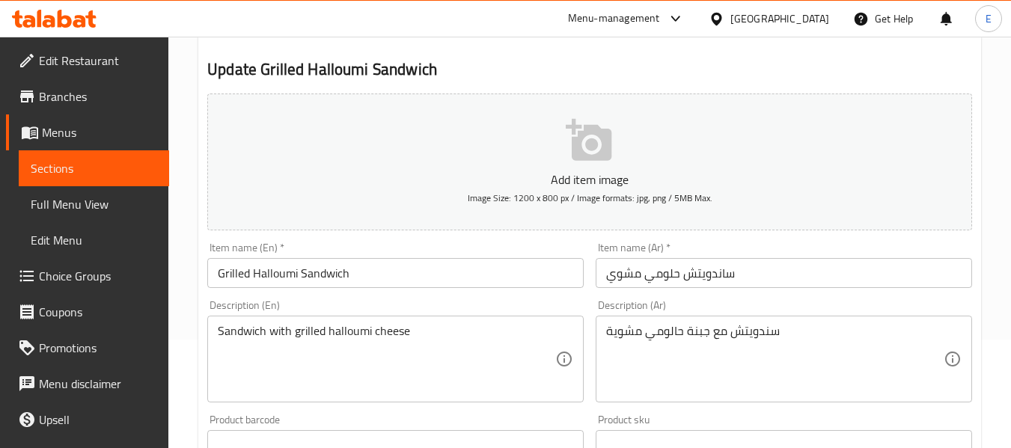
scroll to position [0, 0]
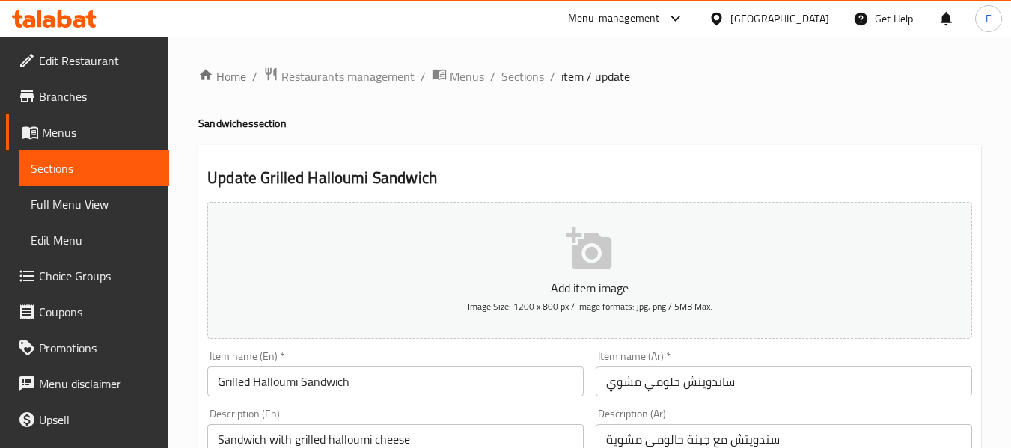
click at [521, 83] on span "Sections" at bounding box center [522, 76] width 43 height 18
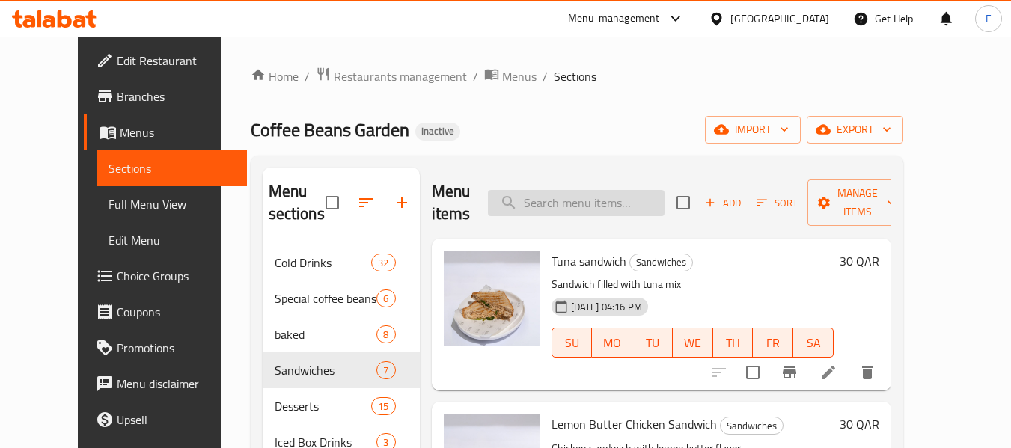
click at [574, 209] on input "search" at bounding box center [576, 203] width 177 height 26
paste input "tomato cheese sandwich"
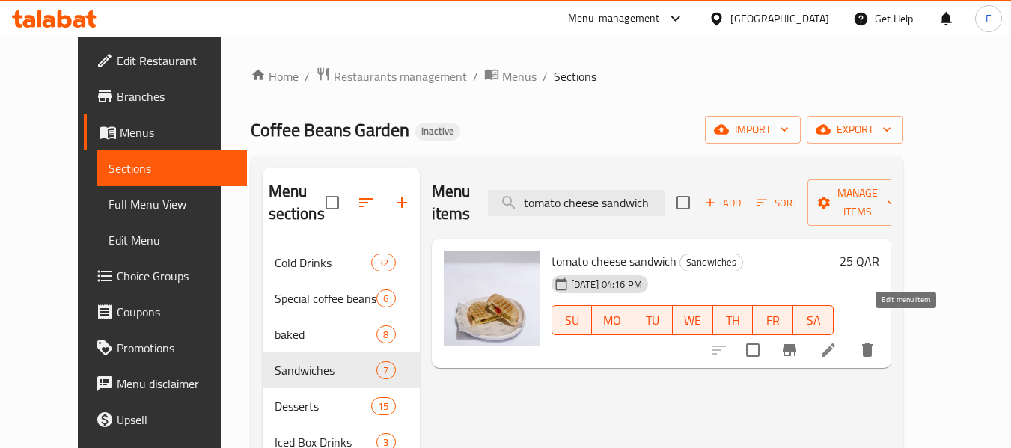
type input "tomato cheese sandwich"
click at [837, 341] on icon at bounding box center [828, 350] width 18 height 18
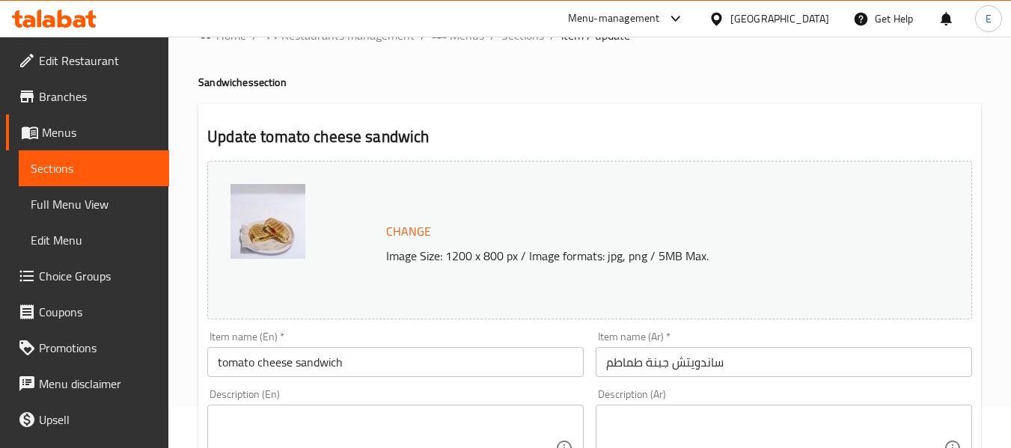
scroll to position [75, 0]
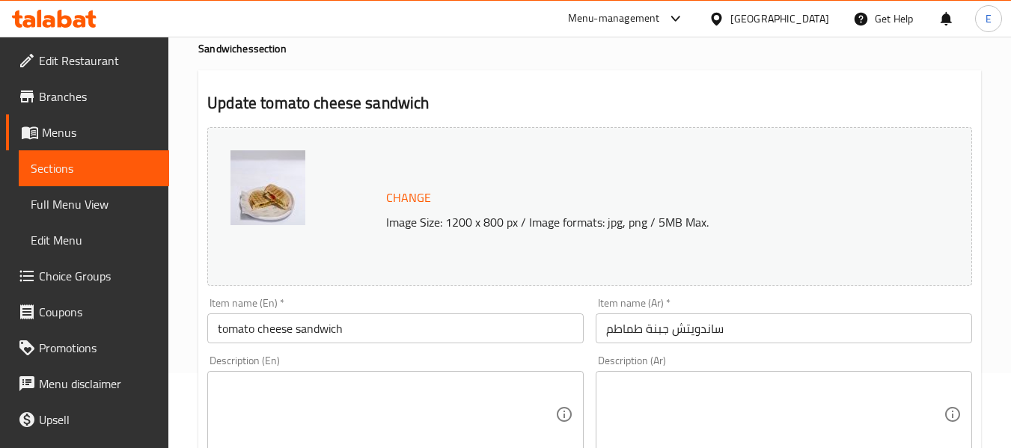
click at [233, 385] on textarea at bounding box center [386, 414] width 337 height 71
paste textarea "A sandwich made with tomato slices and cheese."
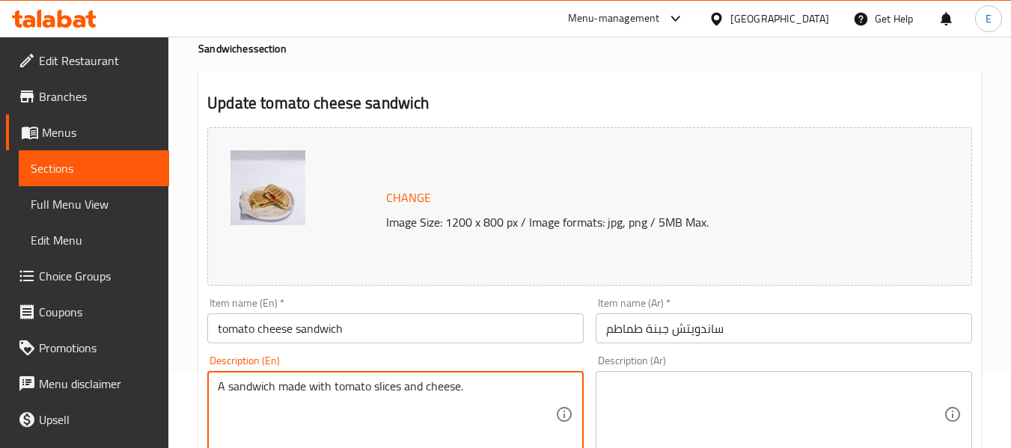
type textarea "A sandwich made with tomato slices and cheese."
click at [729, 392] on textarea at bounding box center [774, 414] width 337 height 71
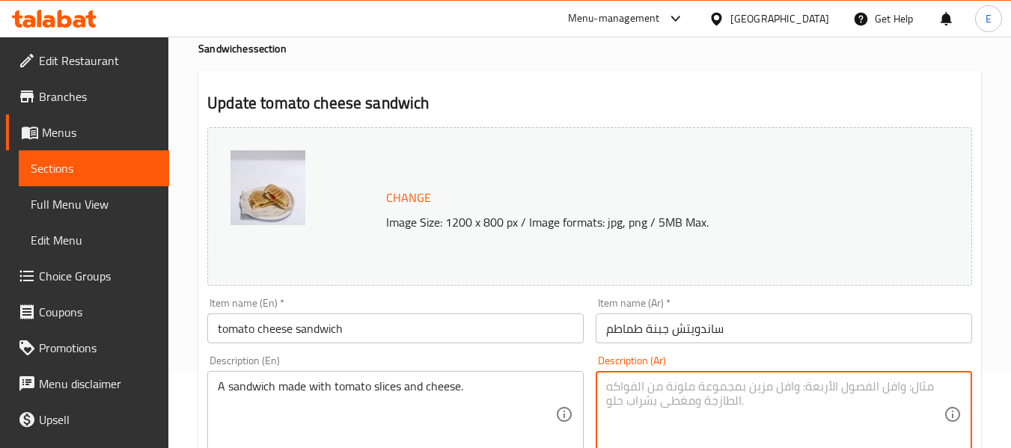
paste textarea "A sandwich made with tomato slices and cheese."
type textarea "A sandwich made with tomato slices and cheese."
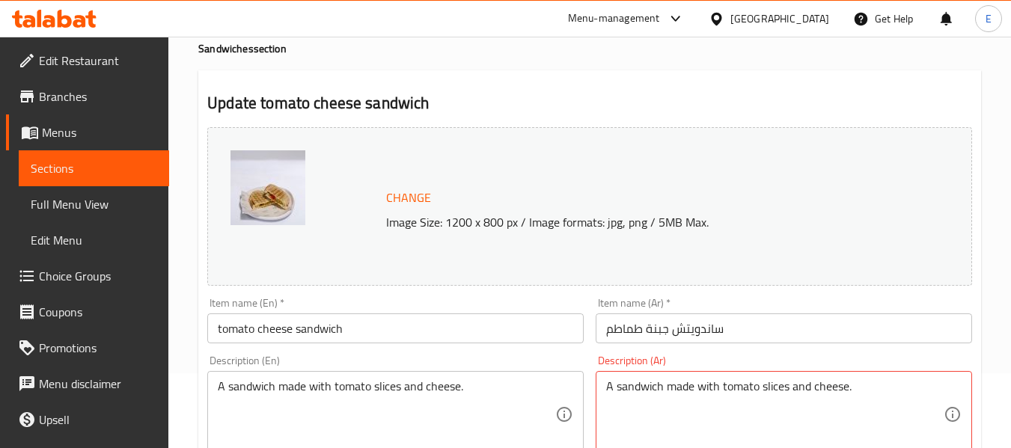
click at [793, 370] on div "Description (Ar) A sandwich made with tomato slices and cheese. Description (Ar…" at bounding box center [783, 414] width 376 height 119
click at [827, 394] on textarea "A sandwich made with tomato slices and cheese." at bounding box center [774, 414] width 337 height 71
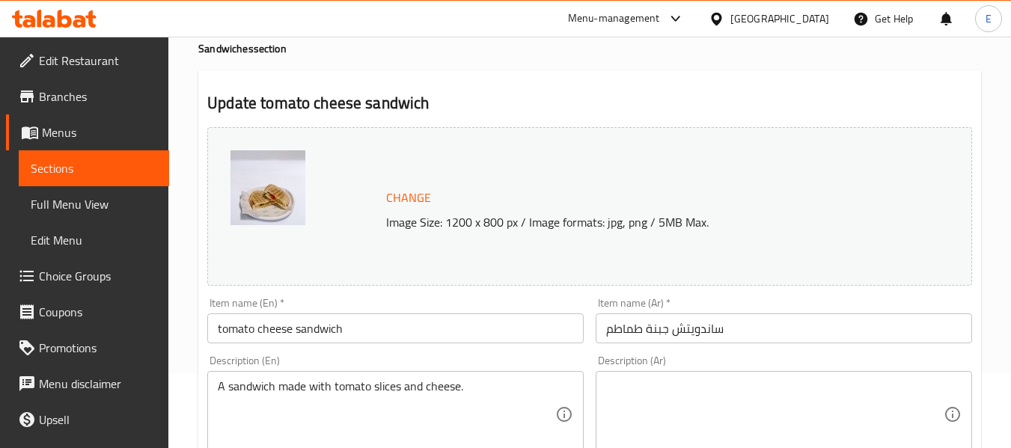
click at [803, 387] on textarea at bounding box center [774, 414] width 337 height 71
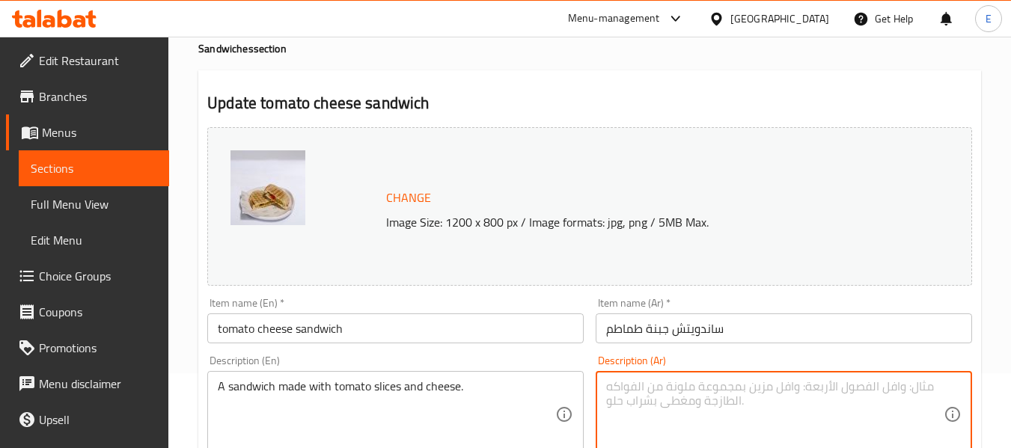
paste textarea "شطيرة مصنوعة من شرائح الطماطم والجبن."
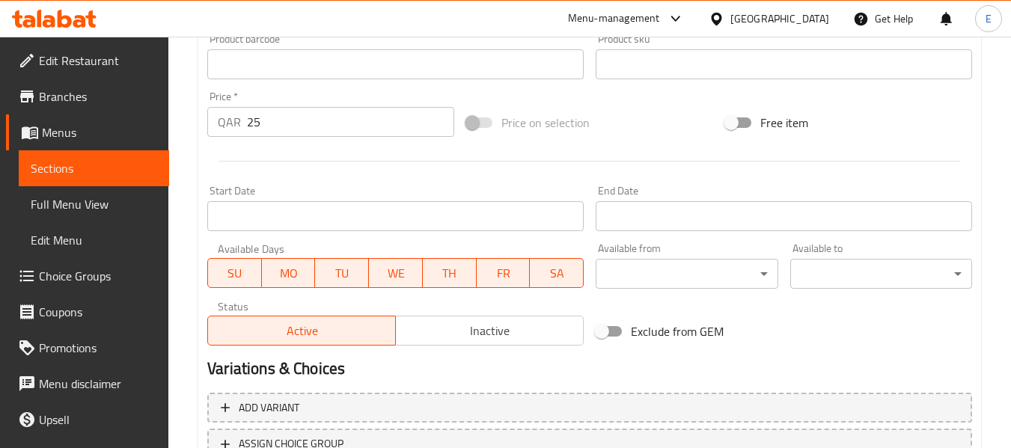
scroll to position [631, 0]
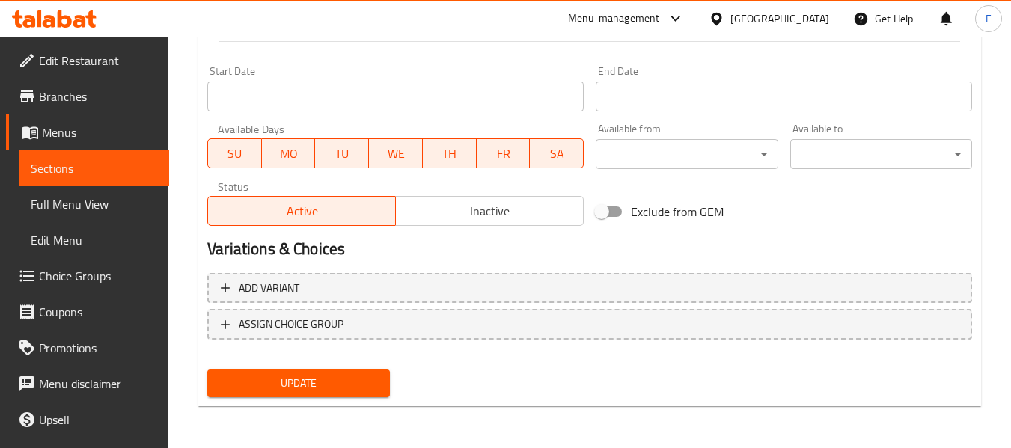
type textarea "شطيرة مصنوعة من شرائح الطماطم والجبن."
click at [344, 377] on span "Update" at bounding box center [298, 383] width 158 height 19
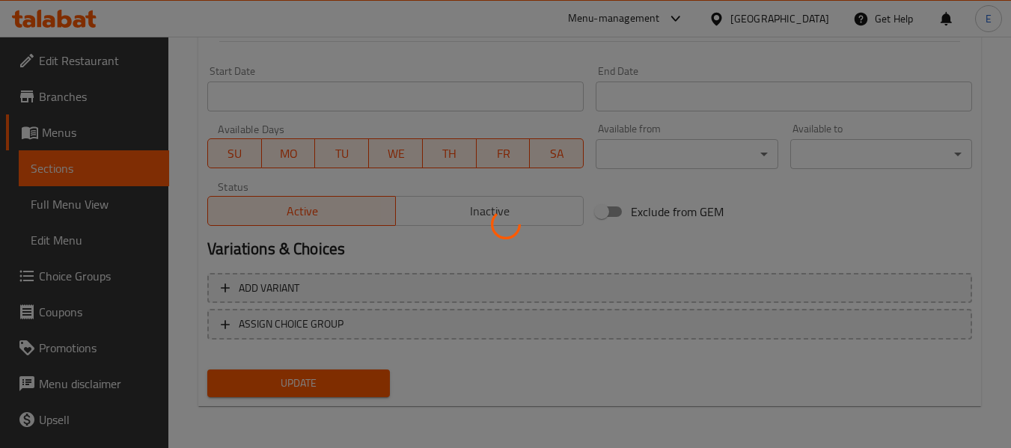
click at [344, 377] on div at bounding box center [505, 224] width 1011 height 448
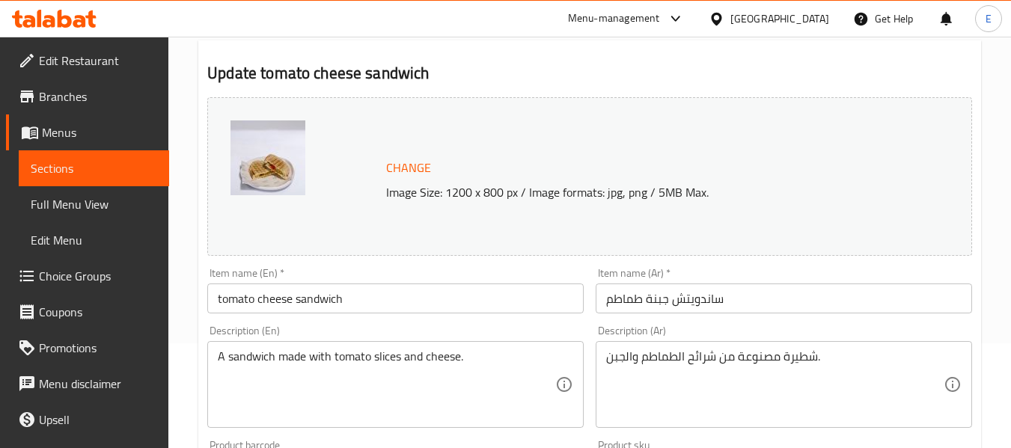
scroll to position [0, 0]
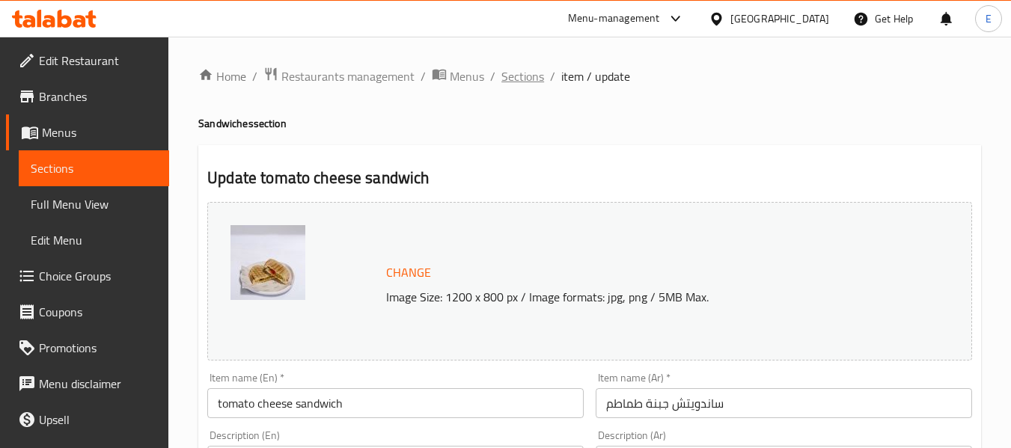
click at [527, 74] on span "Sections" at bounding box center [522, 76] width 43 height 18
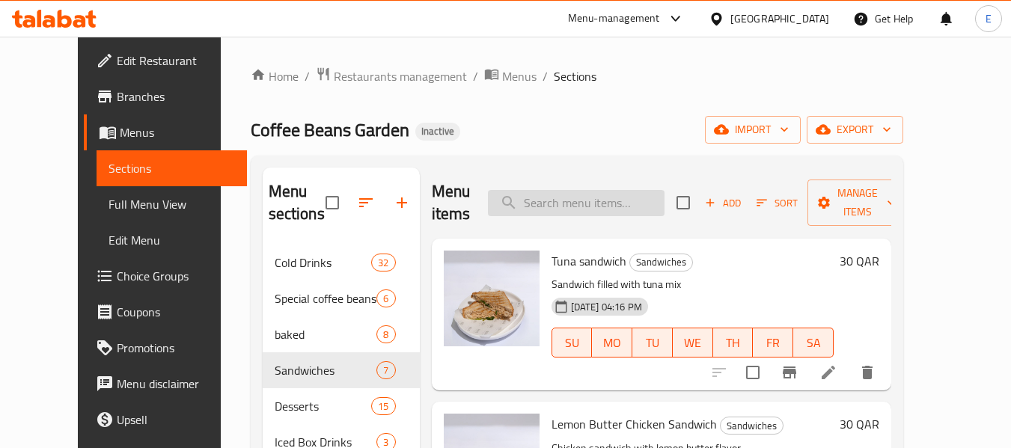
click at [586, 206] on input "search" at bounding box center [576, 203] width 177 height 26
paste input "Turkish sandwich"
type input "Turkish sandwich"
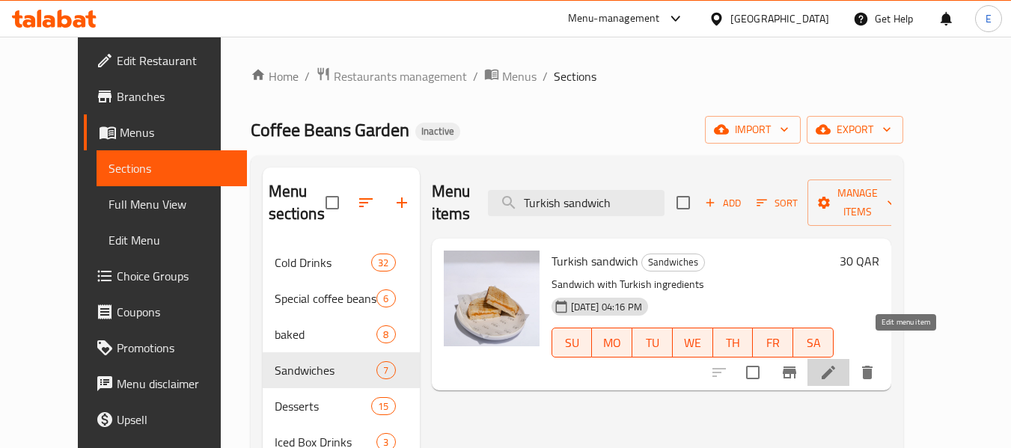
click at [835, 366] on icon at bounding box center [827, 372] width 13 height 13
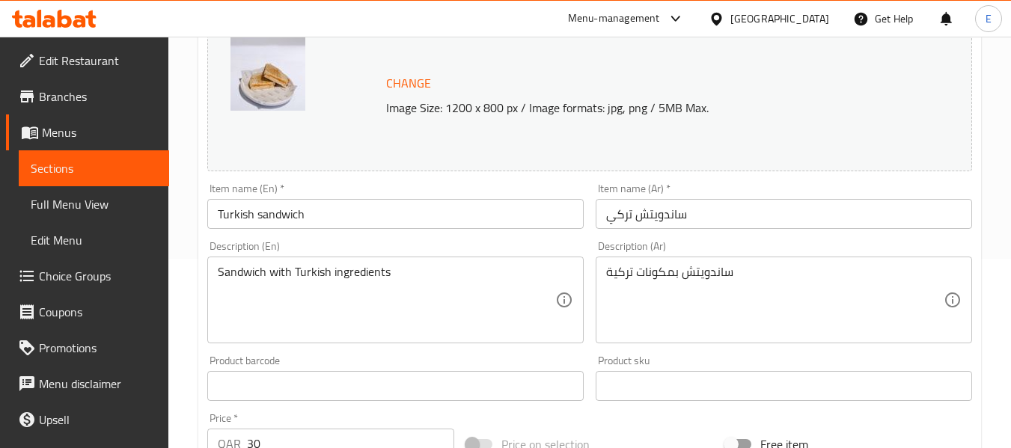
scroll to position [224, 0]
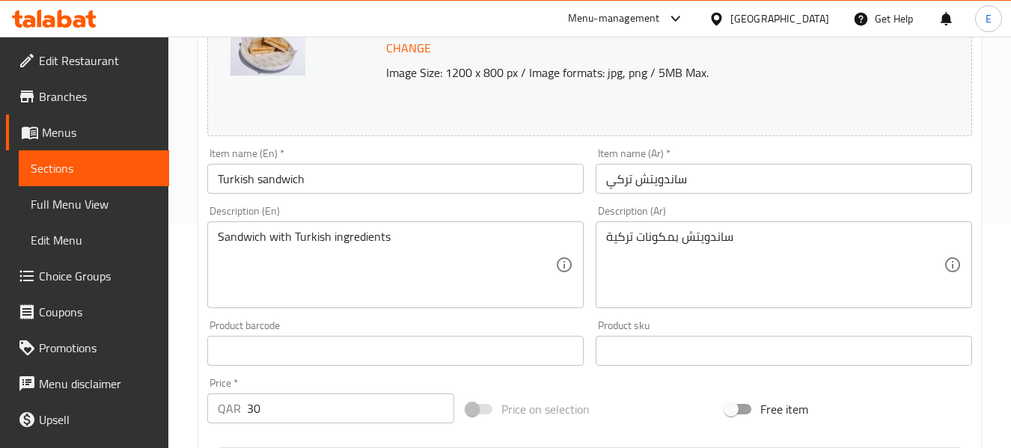
click at [675, 227] on div "ساندويتش بمكونات تركية Description (Ar)" at bounding box center [783, 264] width 376 height 87
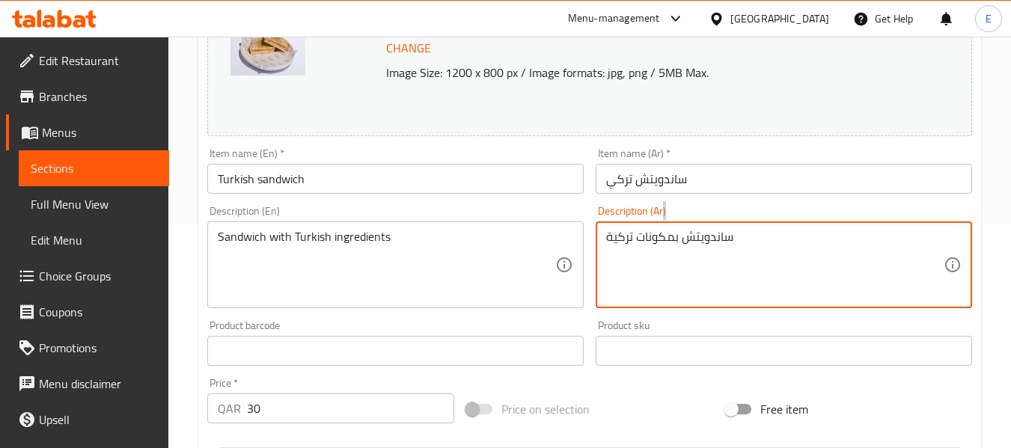
click at [675, 227] on div "ساندويتش بمكونات تركية Description (Ar)" at bounding box center [783, 264] width 376 height 87
click at [313, 183] on input "Turkish sandwich" at bounding box center [395, 179] width 376 height 30
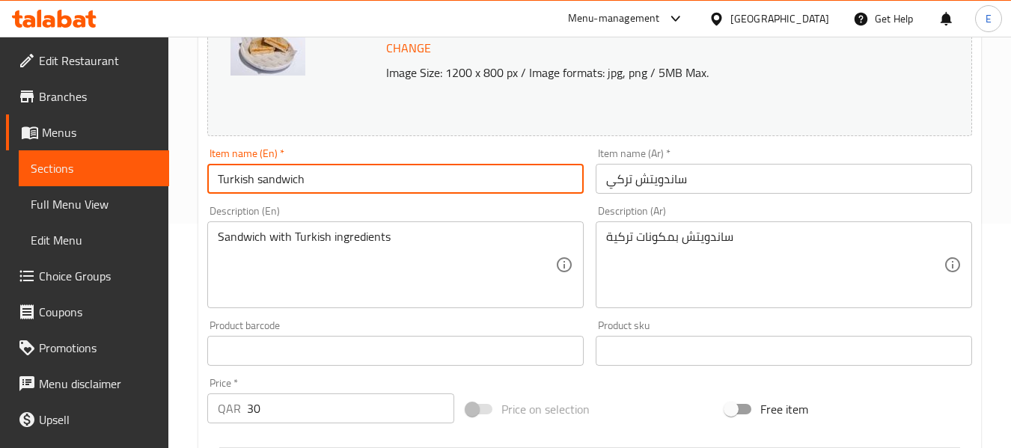
click at [313, 183] on input "Turkish sandwich" at bounding box center [395, 179] width 376 height 30
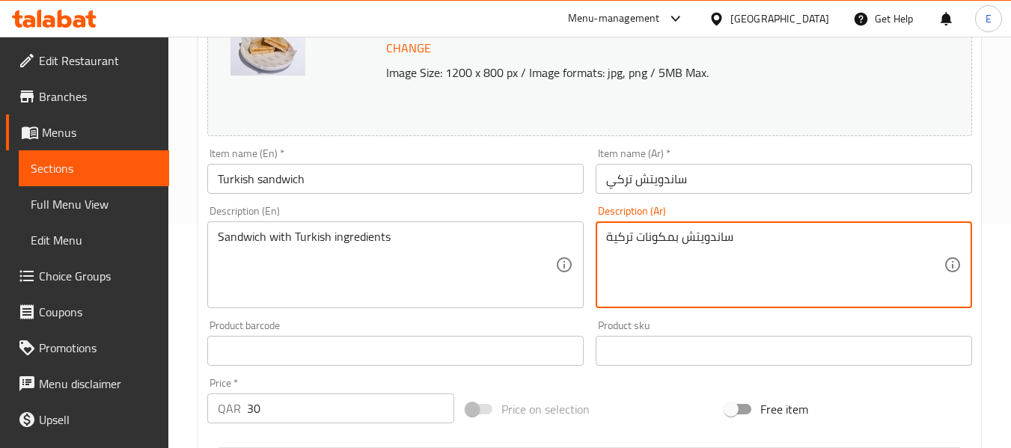
click at [732, 236] on textarea "ساندويتش بمكونات تركية" at bounding box center [774, 265] width 337 height 71
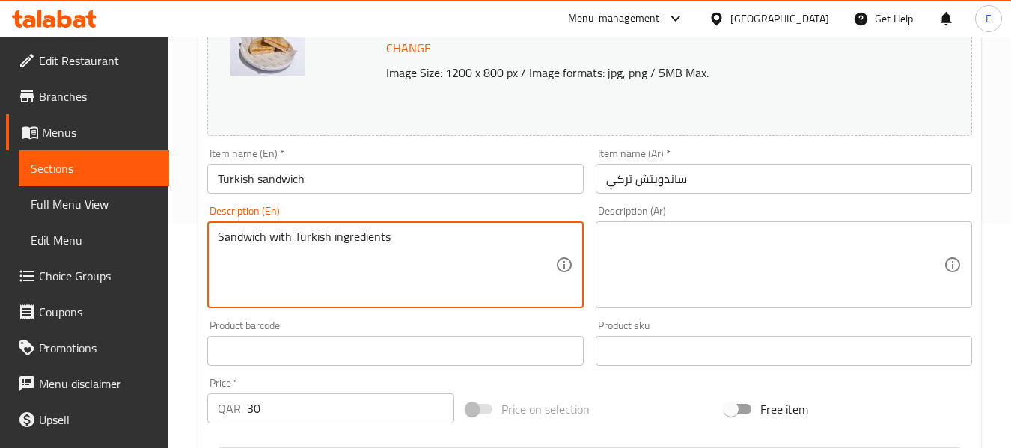
click at [352, 235] on textarea "Sandwich with Turkish ingredients" at bounding box center [386, 265] width 337 height 71
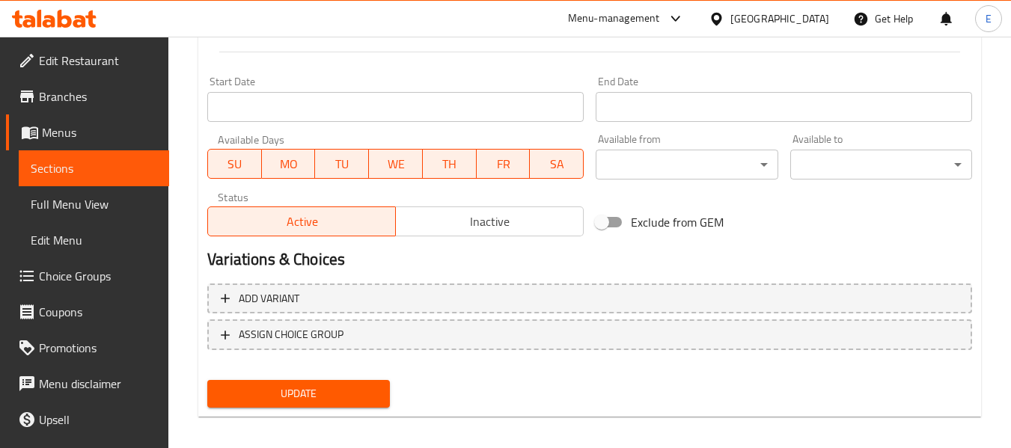
scroll to position [631, 0]
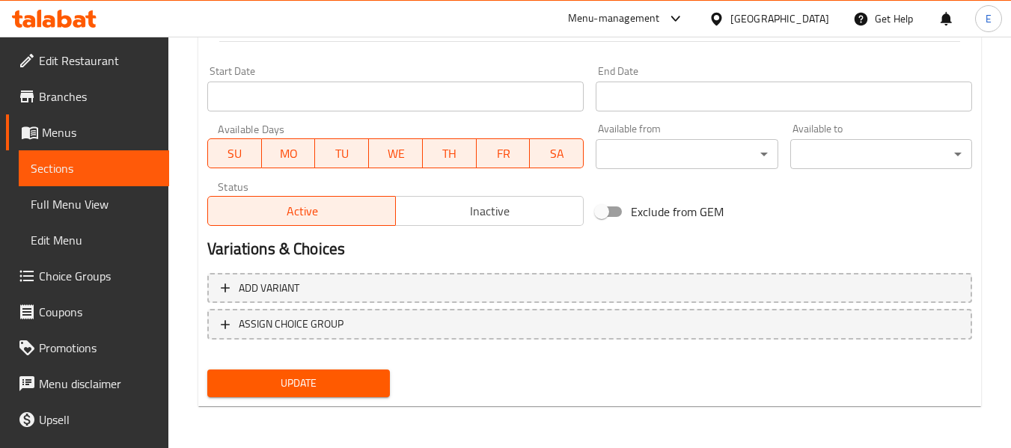
click at [331, 393] on button "Update" at bounding box center [298, 384] width 182 height 28
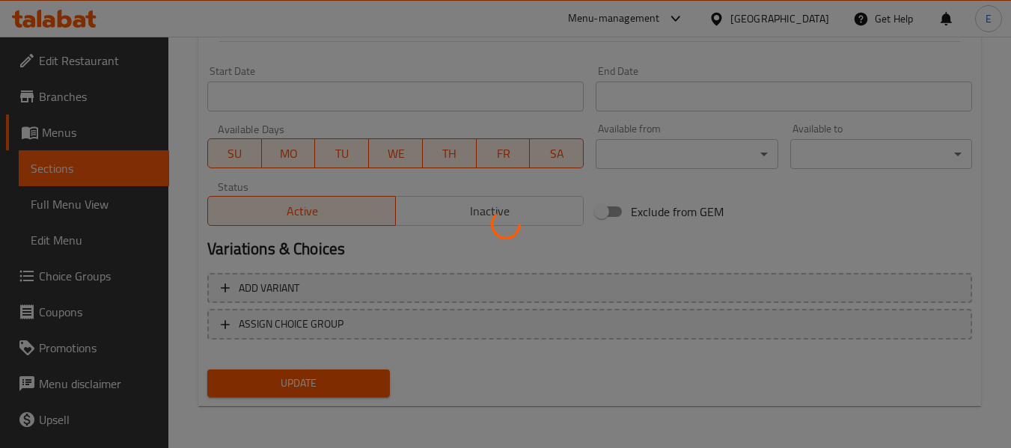
click at [331, 393] on div at bounding box center [505, 224] width 1011 height 448
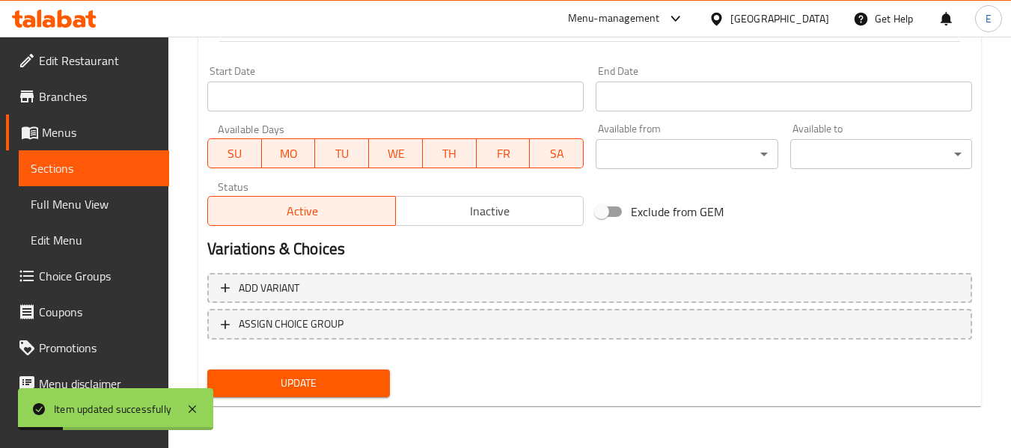
scroll to position [331, 0]
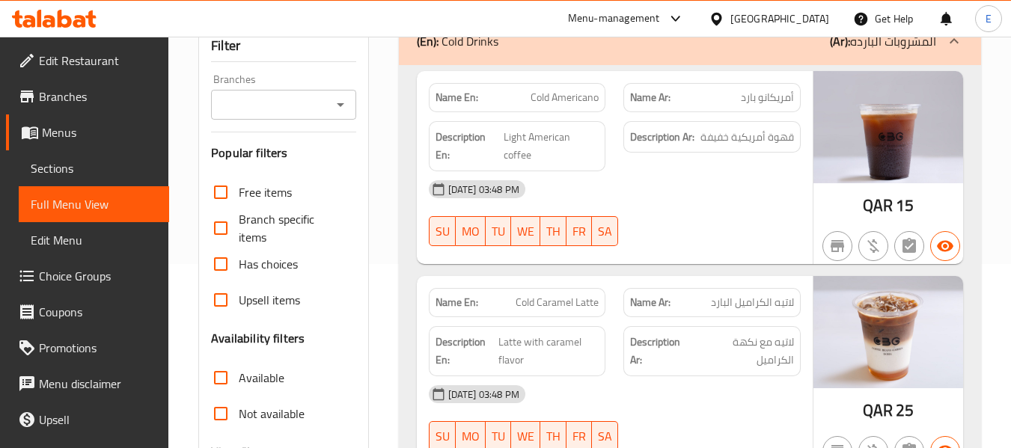
scroll to position [374, 0]
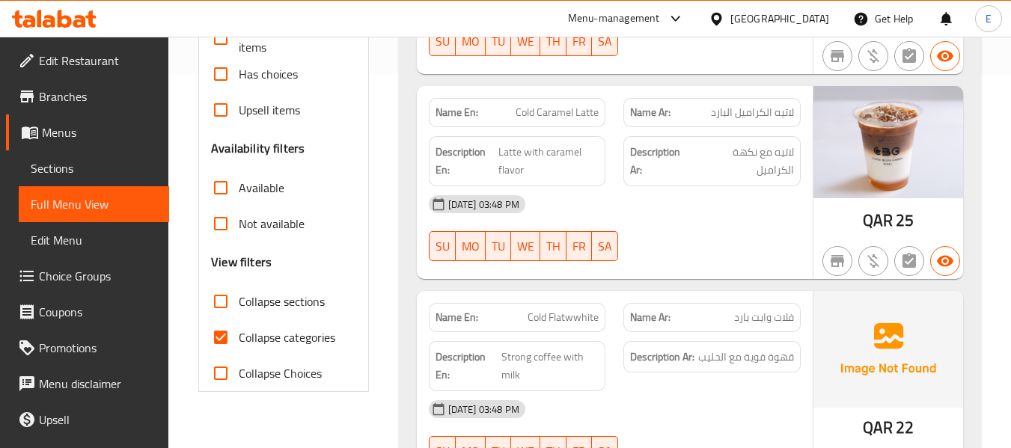
click at [229, 334] on input "Collapse categories" at bounding box center [221, 337] width 36 height 36
checkbox input "false"
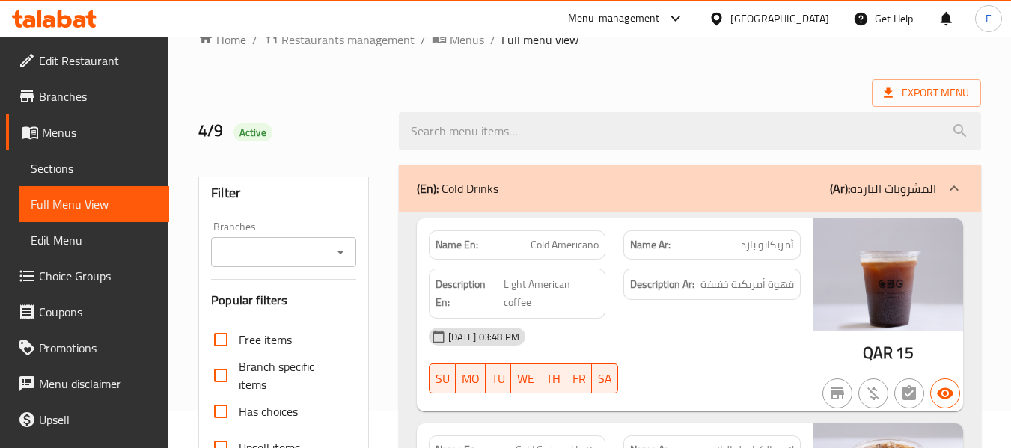
scroll to position [0, 0]
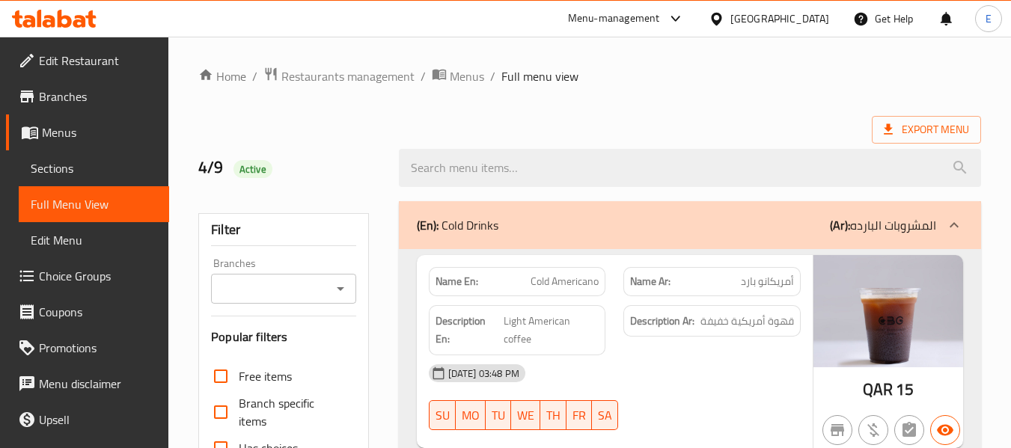
click at [814, 130] on div "Export Menu" at bounding box center [589, 130] width 782 height 28
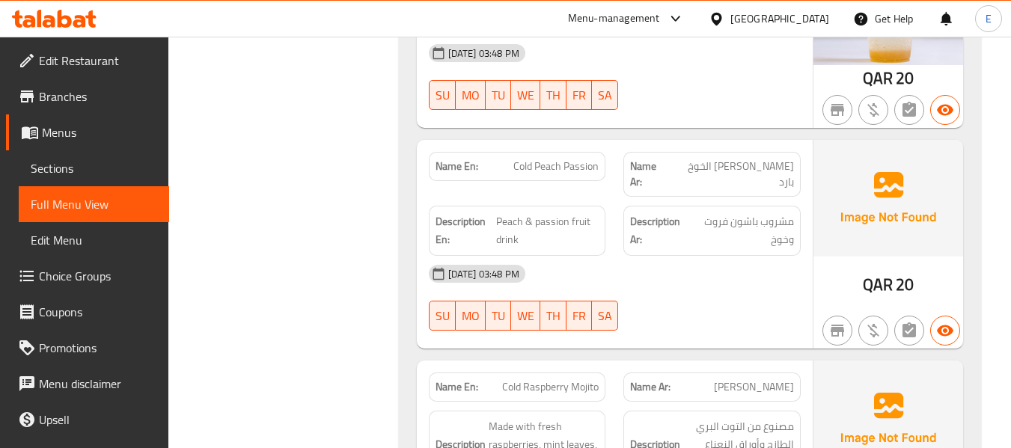
scroll to position [3953, 0]
click at [752, 158] on span "[PERSON_NAME] الخوخ بارد" at bounding box center [731, 173] width 123 height 31
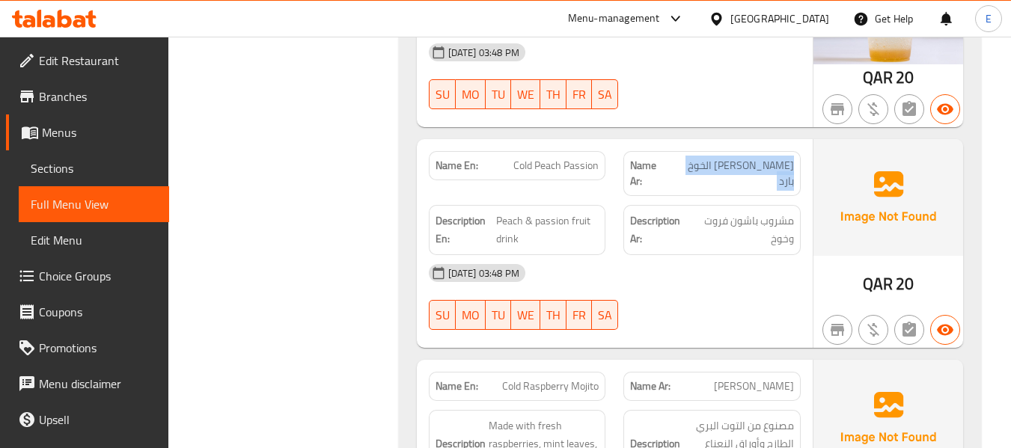
click at [752, 158] on span "[PERSON_NAME] الخوخ بارد" at bounding box center [731, 173] width 123 height 31
click at [576, 160] on div "Name En: Cold Peach Passion" at bounding box center [517, 165] width 177 height 29
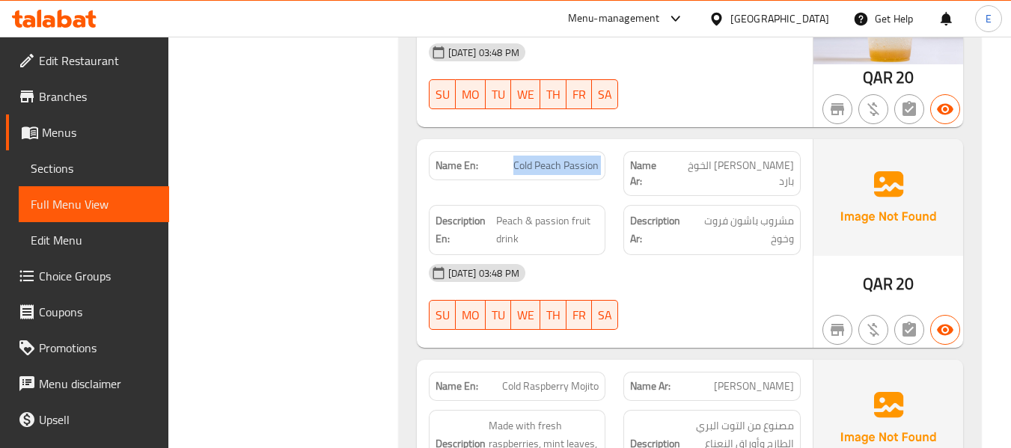
click at [576, 160] on div "Name En: Cold Peach Passion" at bounding box center [517, 165] width 177 height 29
click at [672, 255] on div "[DATE] 03:48 PM" at bounding box center [615, 273] width 390 height 36
click at [526, 205] on div "Description En: Peach & passion fruit drink" at bounding box center [517, 230] width 177 height 50
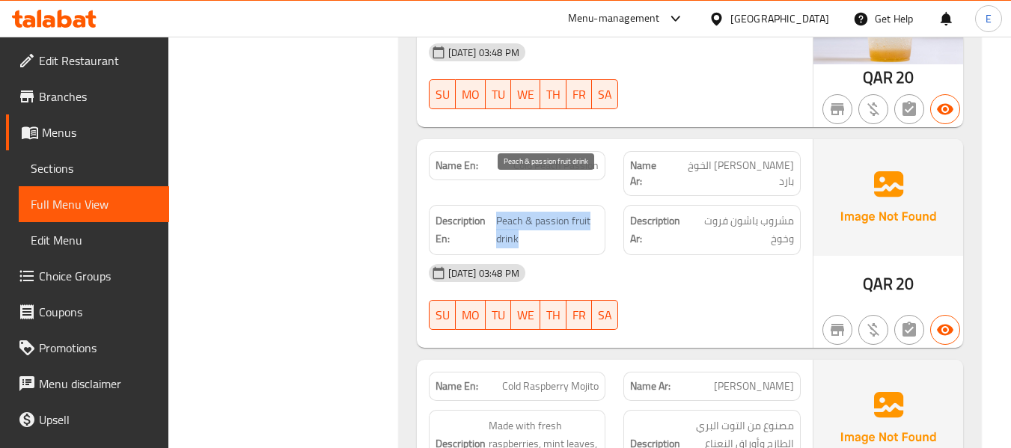
click at [549, 212] on span "Peach & passion fruit drink" at bounding box center [547, 230] width 103 height 37
drag, startPoint x: 497, startPoint y: 185, endPoint x: 579, endPoint y: 200, distance: 83.0
click at [579, 212] on span "Peach & passion fruit drink" at bounding box center [547, 230] width 103 height 37
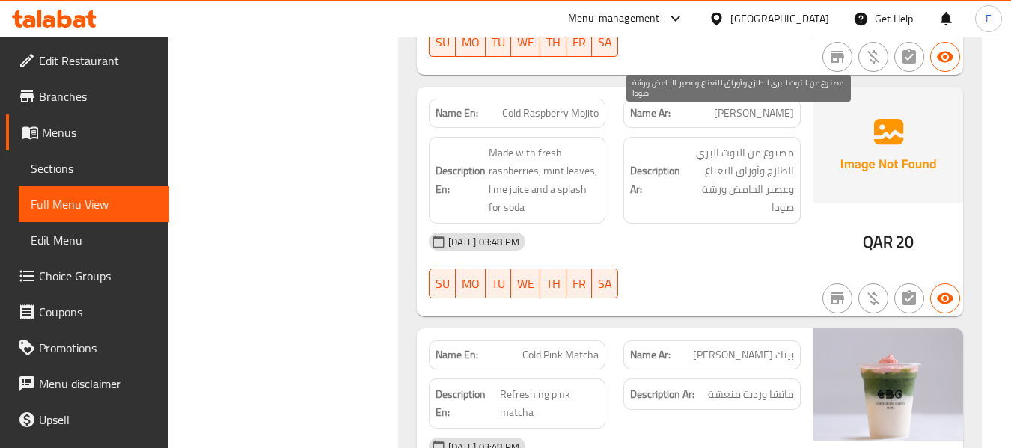
scroll to position [4252, 0]
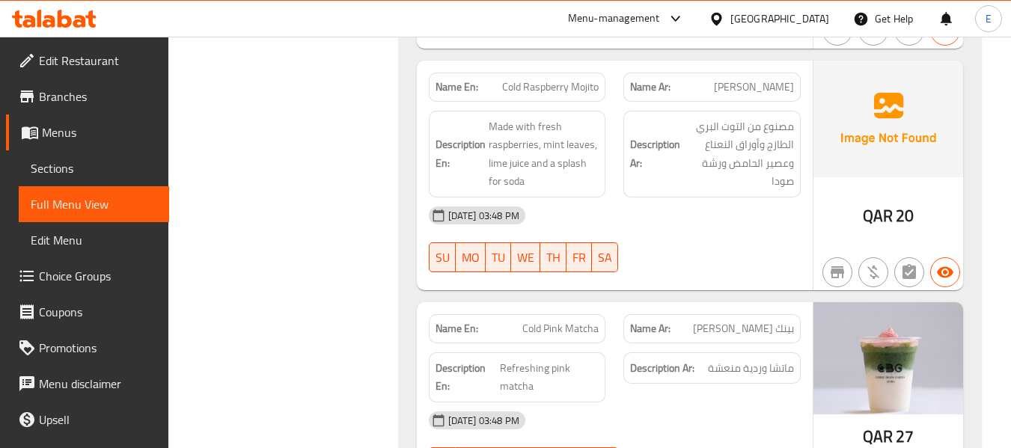
click at [527, 79] on span "Cold Raspberry Mojito" at bounding box center [550, 87] width 96 height 16
click at [759, 79] on span "[PERSON_NAME]" at bounding box center [754, 87] width 80 height 16
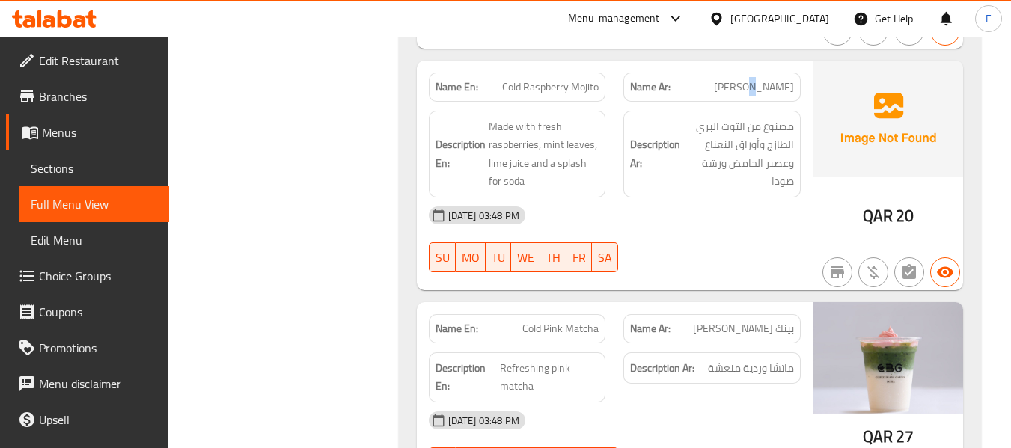
click at [759, 79] on span "[PERSON_NAME]" at bounding box center [754, 87] width 80 height 16
drag, startPoint x: 524, startPoint y: 58, endPoint x: 598, endPoint y: 55, distance: 74.9
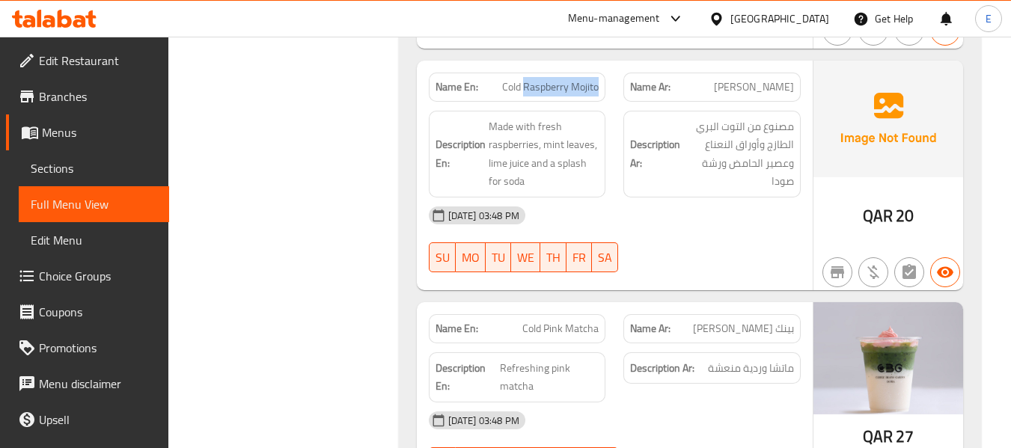
click at [598, 79] on span "Cold Raspberry Mojito" at bounding box center [550, 87] width 96 height 16
copy span "Raspberry Mojito"
click at [761, 79] on span "[PERSON_NAME]" at bounding box center [754, 87] width 80 height 16
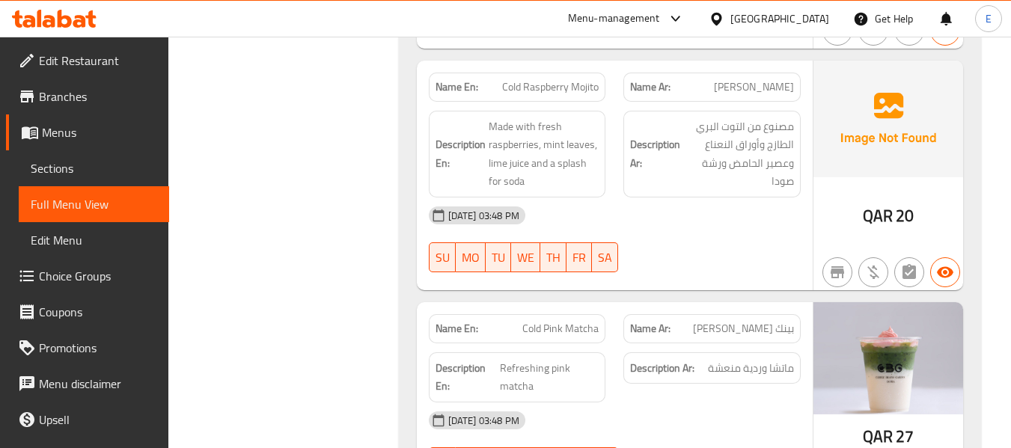
click at [700, 197] on div "[DATE] 03:48 PM" at bounding box center [615, 215] width 390 height 36
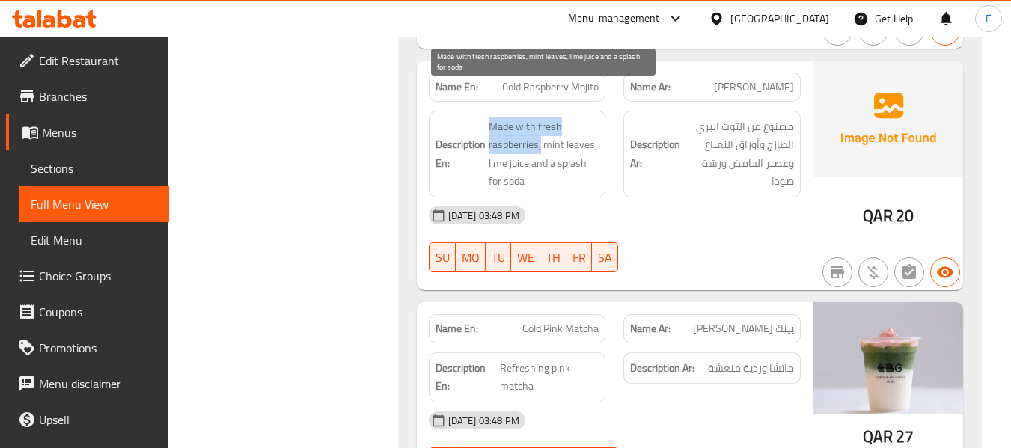
drag, startPoint x: 485, startPoint y: 92, endPoint x: 541, endPoint y: 105, distance: 57.0
click at [541, 117] on h6 "Description En: Made with fresh raspberries, mint leaves, lime juice and a spla…" at bounding box center [517, 153] width 164 height 73
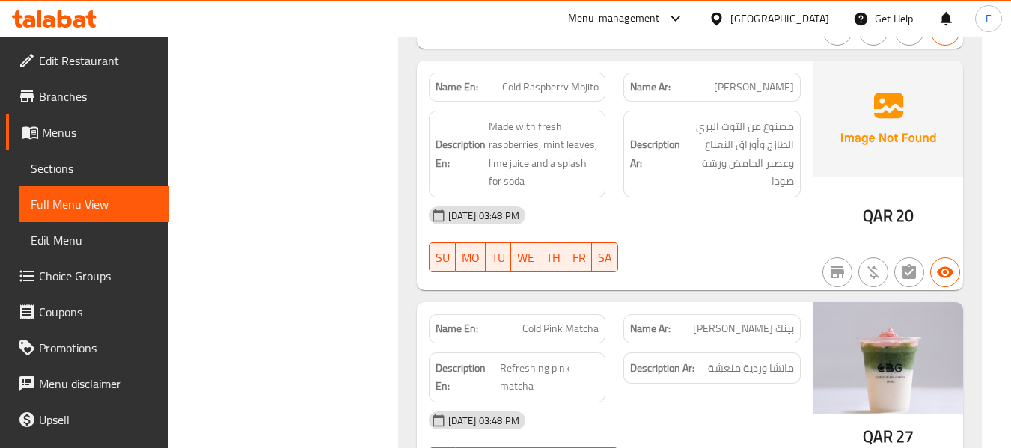
click at [784, 197] on div "[DATE] 03:48 PM" at bounding box center [615, 215] width 390 height 36
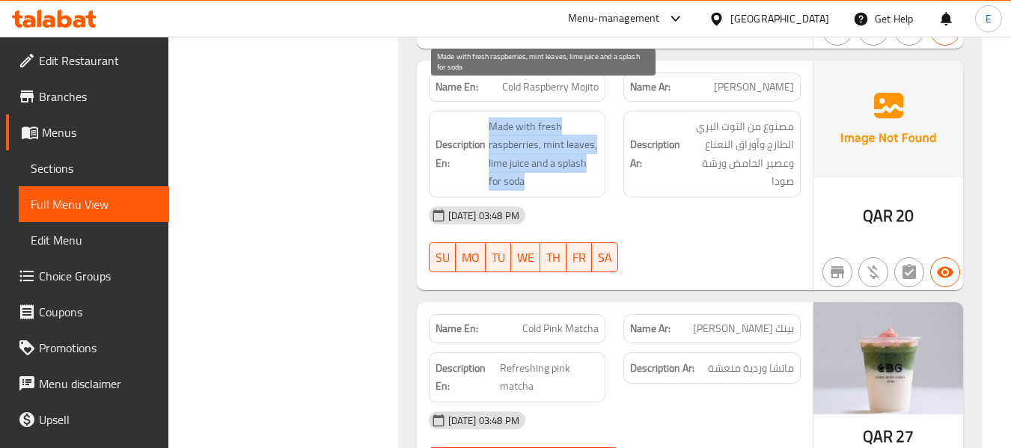
drag, startPoint x: 478, startPoint y: 91, endPoint x: 590, endPoint y: 142, distance: 123.2
click at [590, 142] on h6 "Description En: Made with fresh raspberries, mint leaves, lime juice and a spla…" at bounding box center [517, 153] width 164 height 73
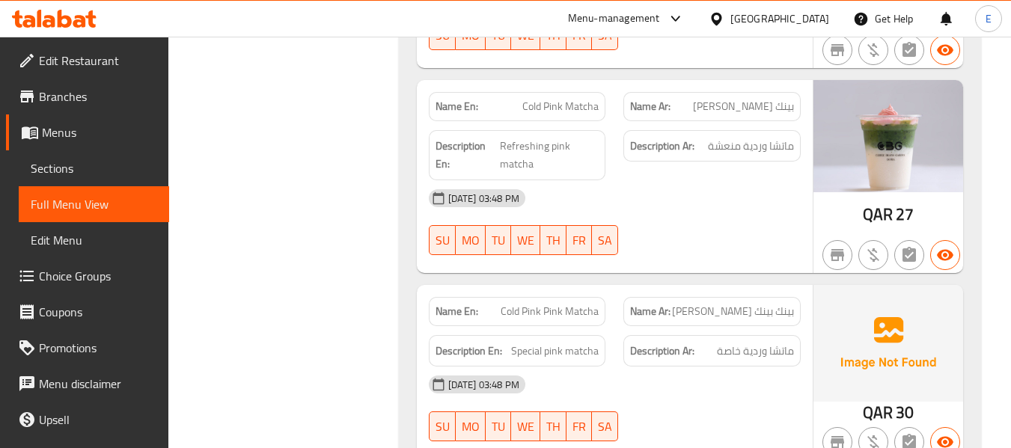
scroll to position [4476, 0]
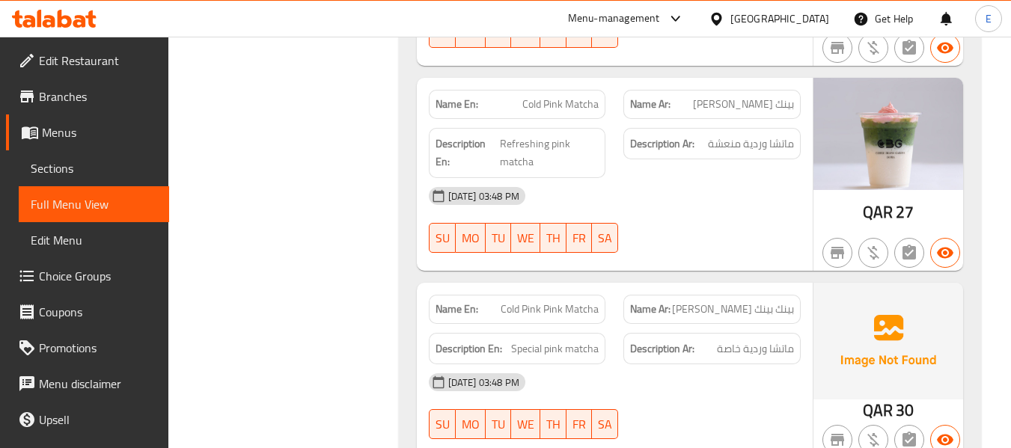
click at [512, 135] on span "Refreshing pink matcha" at bounding box center [549, 153] width 99 height 37
click at [770, 96] on span "بينك [PERSON_NAME]" at bounding box center [743, 104] width 101 height 16
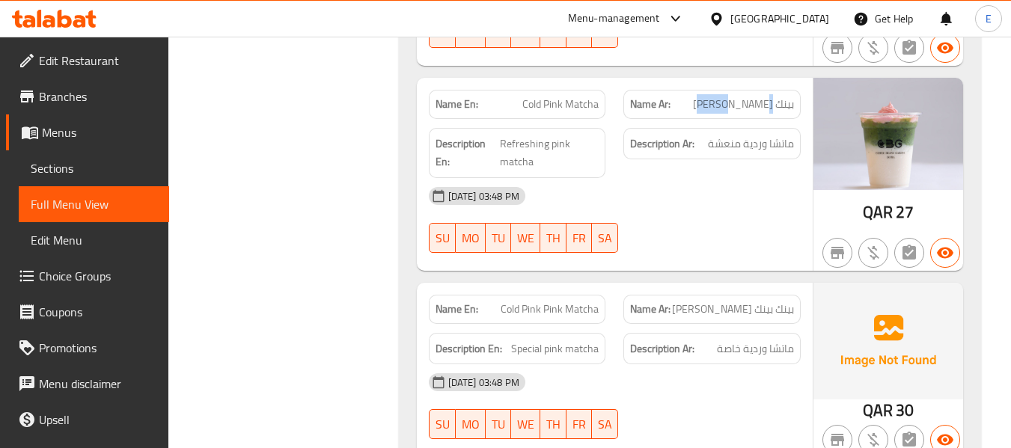
click at [770, 96] on span "بينك [PERSON_NAME]" at bounding box center [743, 104] width 101 height 16
click at [780, 135] on span "ماتشا وردية منعشة" at bounding box center [751, 144] width 86 height 19
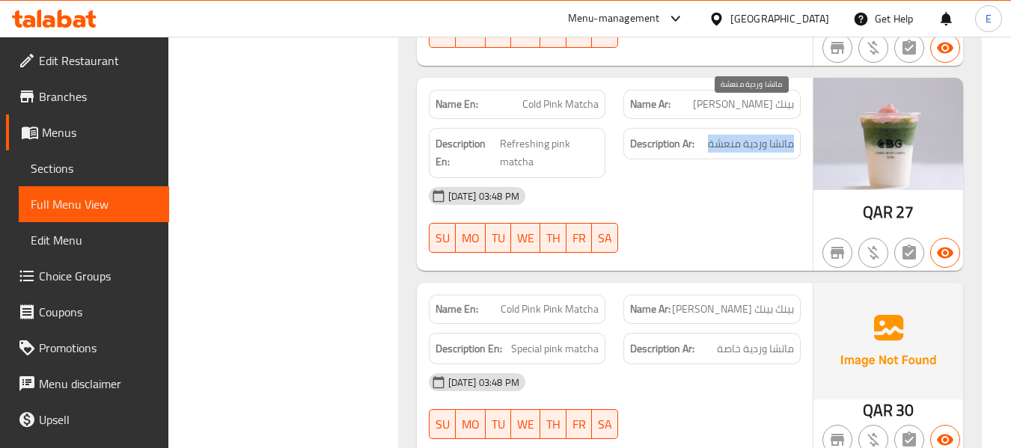
click at [780, 135] on span "ماتشا وردية منعشة" at bounding box center [751, 144] width 86 height 19
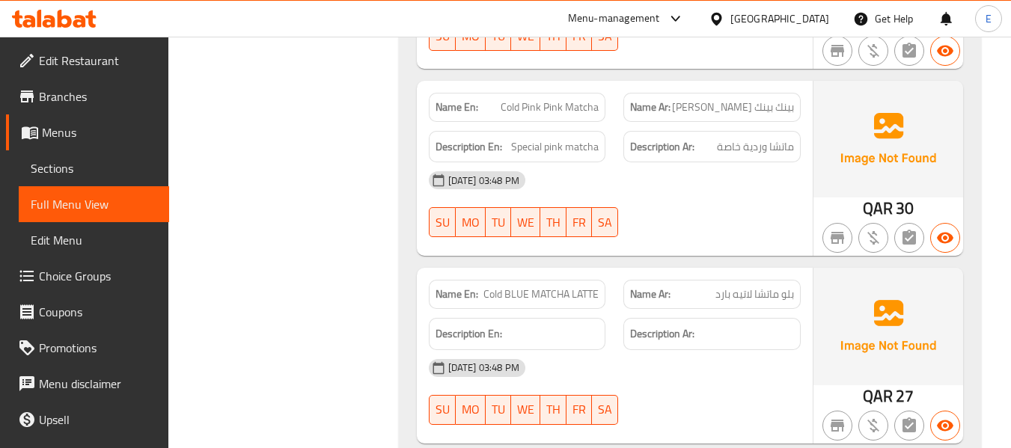
scroll to position [4701, 0]
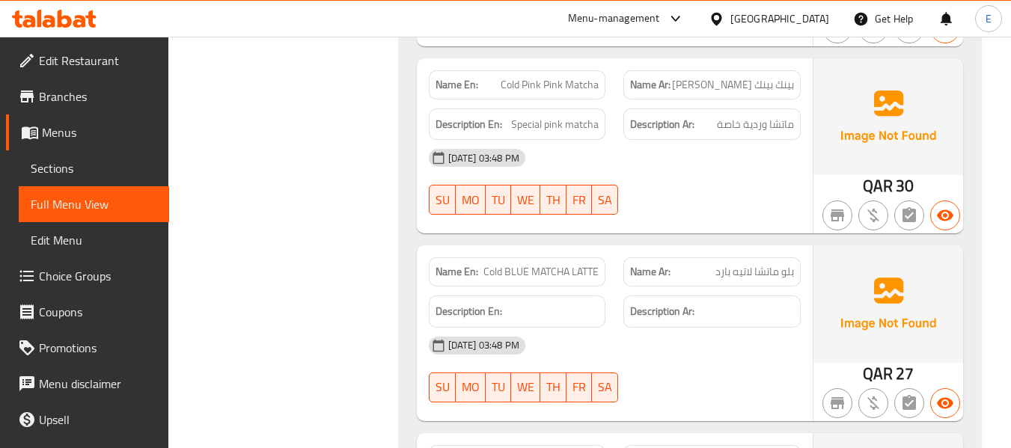
click at [773, 77] on span "بينك بينك [PERSON_NAME]" at bounding box center [733, 85] width 122 height 16
click at [583, 77] on span "Cold Pink Pink Matcha" at bounding box center [549, 85] width 98 height 16
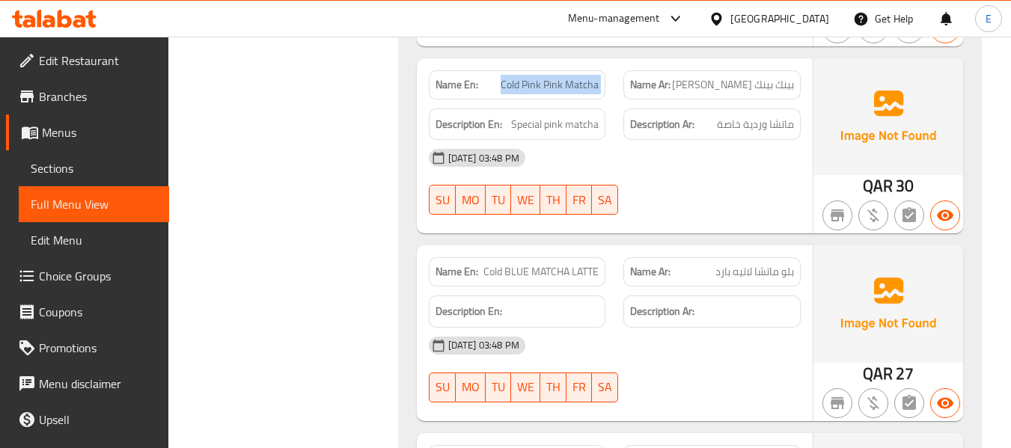
click at [583, 77] on span "Cold Pink Pink Matcha" at bounding box center [549, 85] width 98 height 16
click at [572, 108] on div "Description En: Special pink matcha" at bounding box center [517, 124] width 177 height 32
click at [750, 115] on span "ماتشا وردية خاصة" at bounding box center [755, 124] width 77 height 19
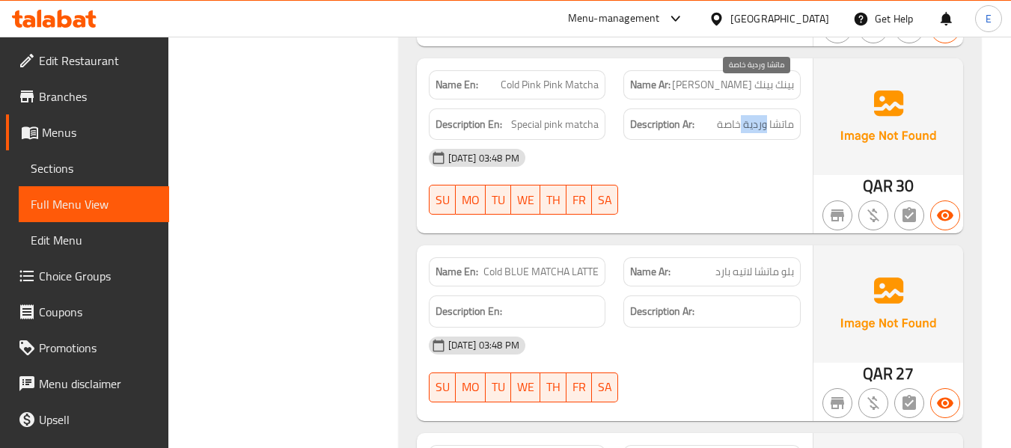
click at [750, 115] on span "ماتشا وردية خاصة" at bounding box center [755, 124] width 77 height 19
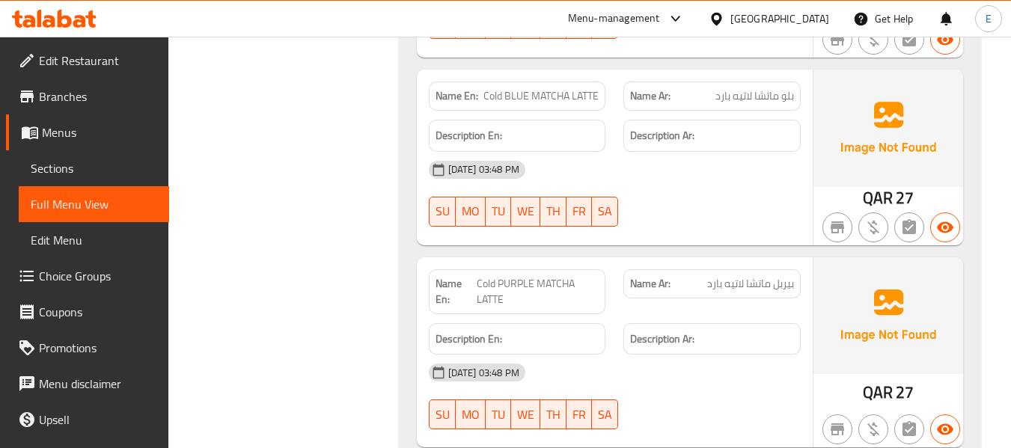
scroll to position [4850, 0]
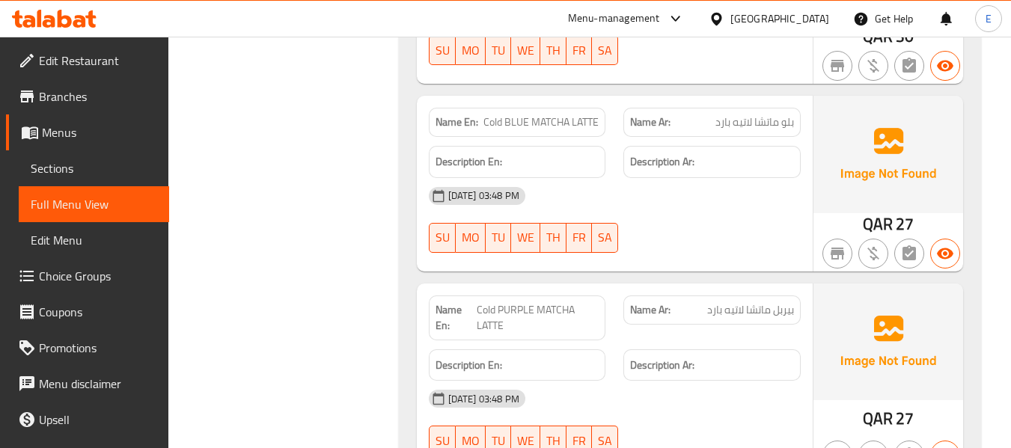
click at [554, 114] on span "Cold BLUE MATCHA LATTE" at bounding box center [540, 122] width 115 height 16
click at [750, 114] on span "بلو ماتشا لاتيه بارد" at bounding box center [754, 122] width 79 height 16
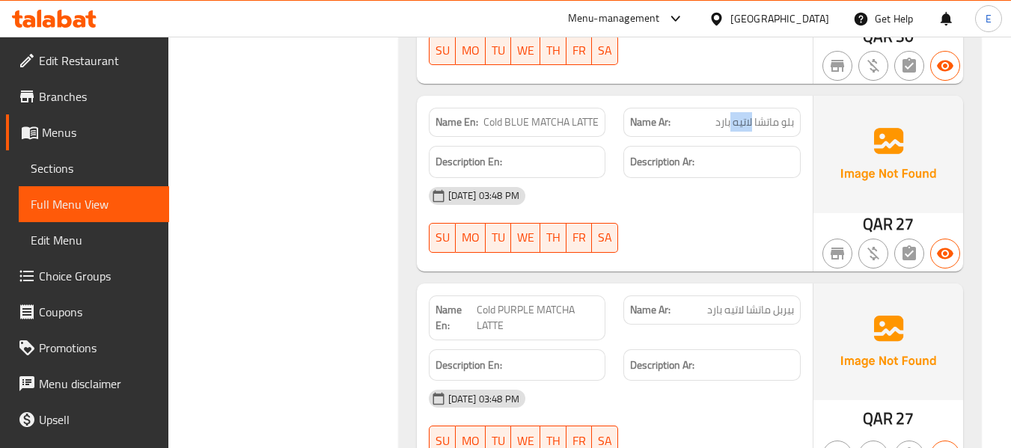
click at [750, 114] on span "بلو ماتشا لاتيه بارد" at bounding box center [754, 122] width 79 height 16
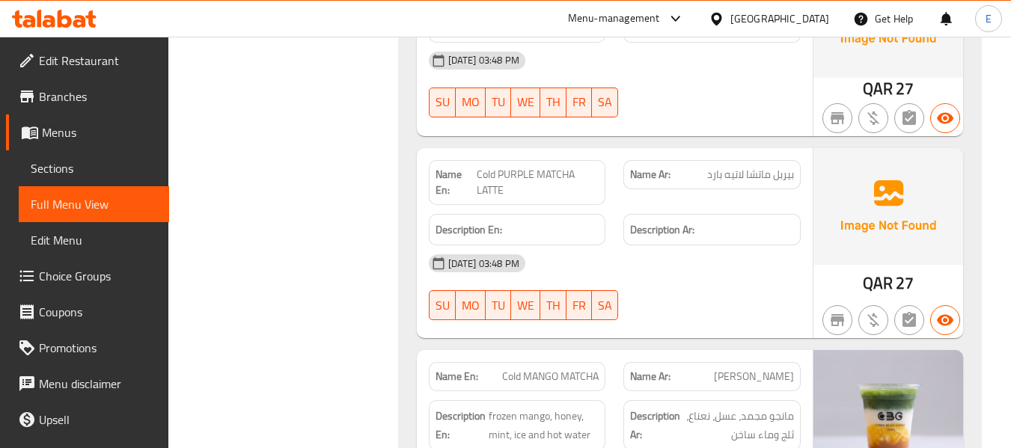
scroll to position [5000, 0]
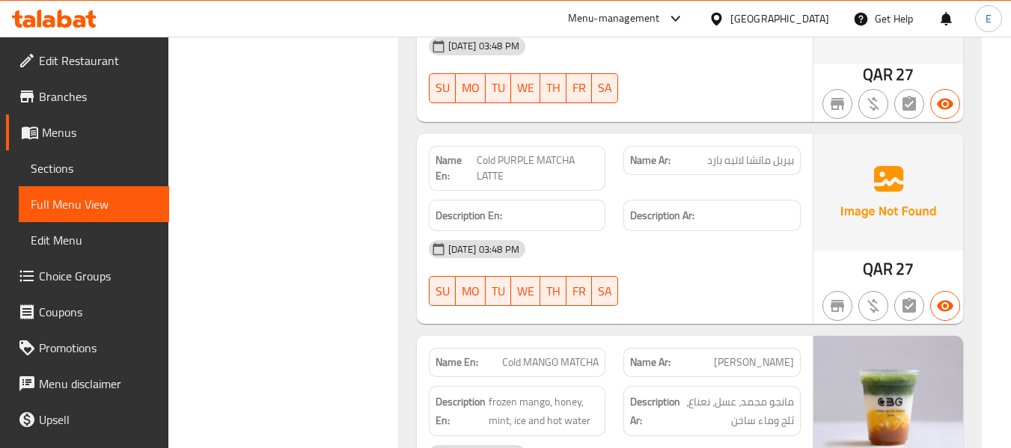
click at [892, 253] on div "QAR 27" at bounding box center [888, 229] width 150 height 191
click at [773, 153] on span "بيربل ماتشا لاتيه بارد" at bounding box center [750, 161] width 87 height 16
click at [501, 153] on span "Cold PURPLE MATCHA LATTE" at bounding box center [538, 168] width 123 height 31
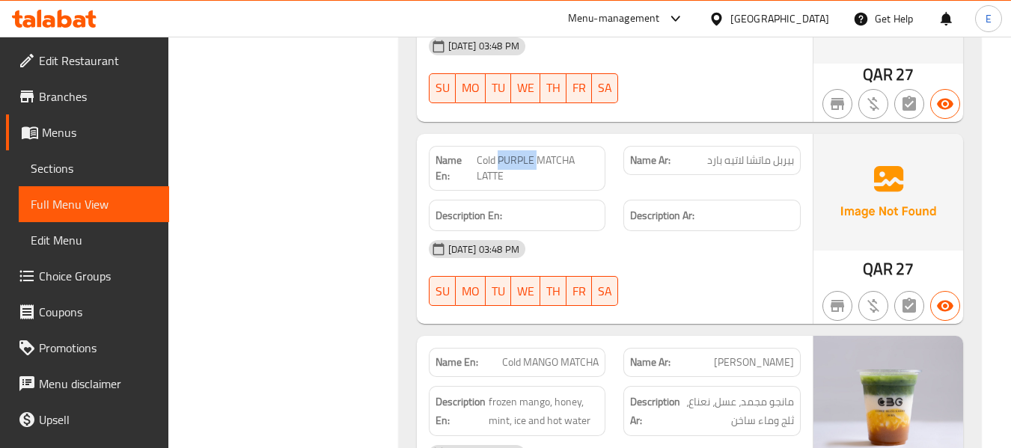
click at [501, 153] on span "Cold PURPLE MATCHA LATTE" at bounding box center [538, 168] width 123 height 31
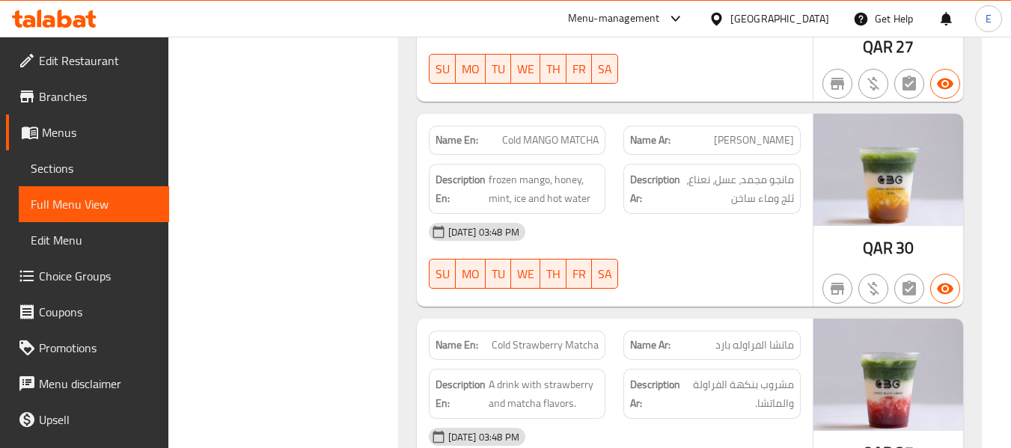
scroll to position [5224, 0]
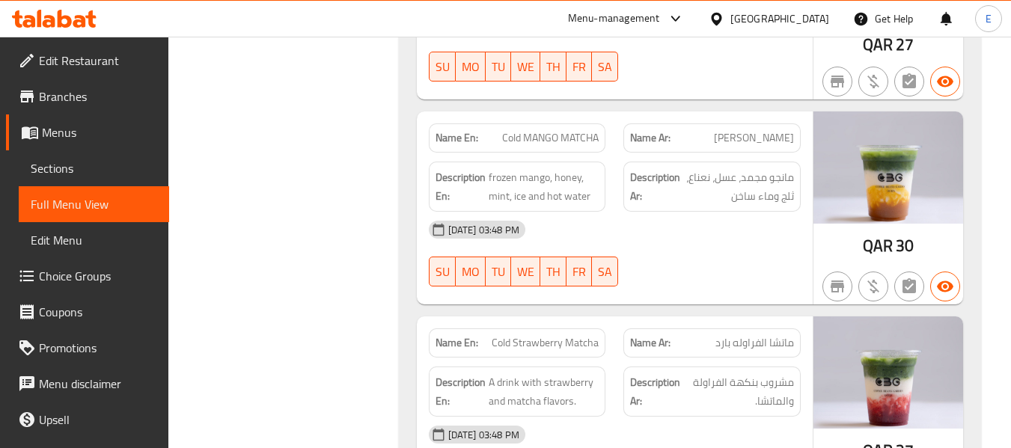
click at [773, 123] on div "Name Ar: ماتشا المانجو بارد" at bounding box center [711, 137] width 177 height 29
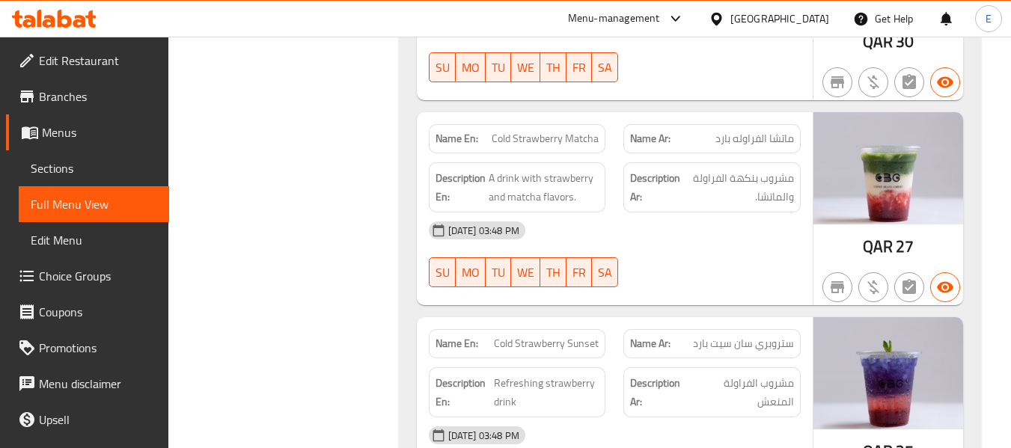
scroll to position [5449, 0]
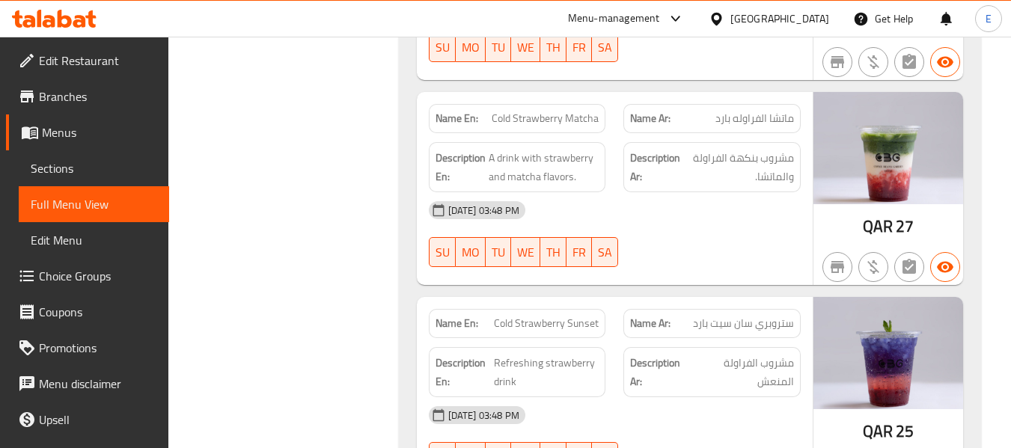
click at [778, 111] on span "ماتشا الفراوله بارد" at bounding box center [754, 119] width 79 height 16
click at [560, 111] on span "Cold Strawberry Matcha" at bounding box center [544, 119] width 107 height 16
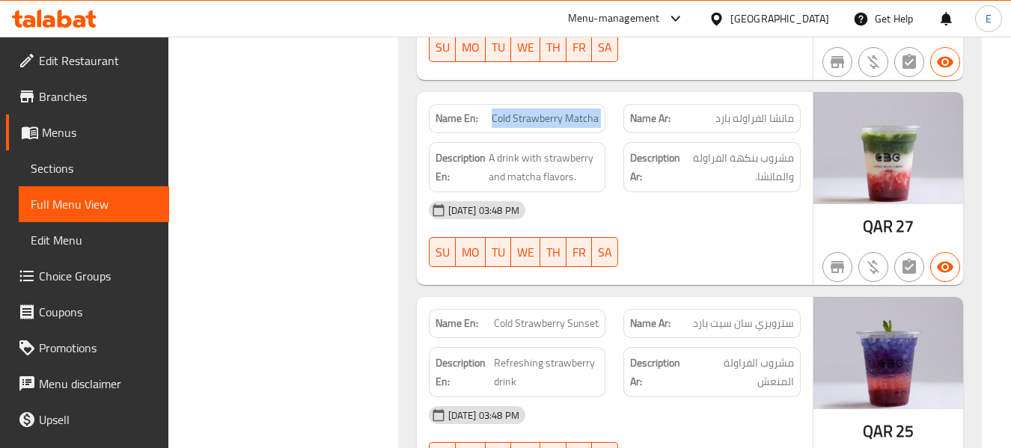
click at [560, 111] on span "Cold Strawberry Matcha" at bounding box center [544, 119] width 107 height 16
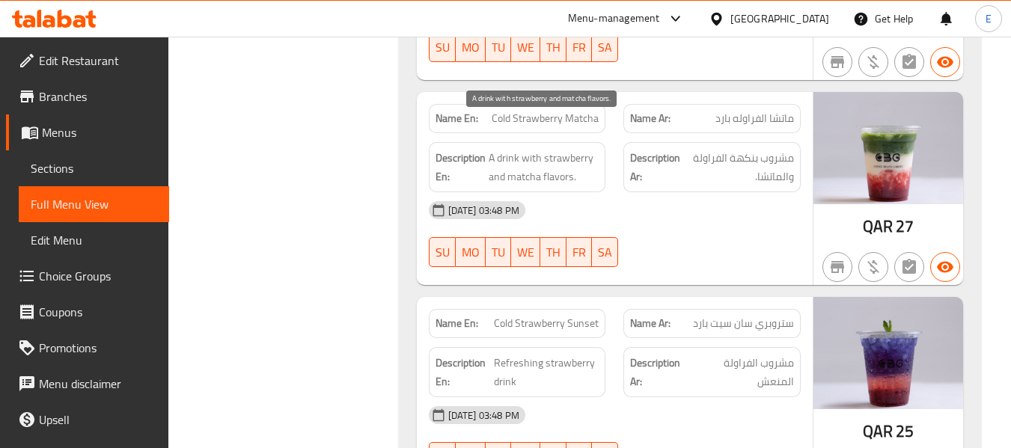
click at [560, 149] on span "A drink with strawberry and matcha flavors." at bounding box center [543, 167] width 111 height 37
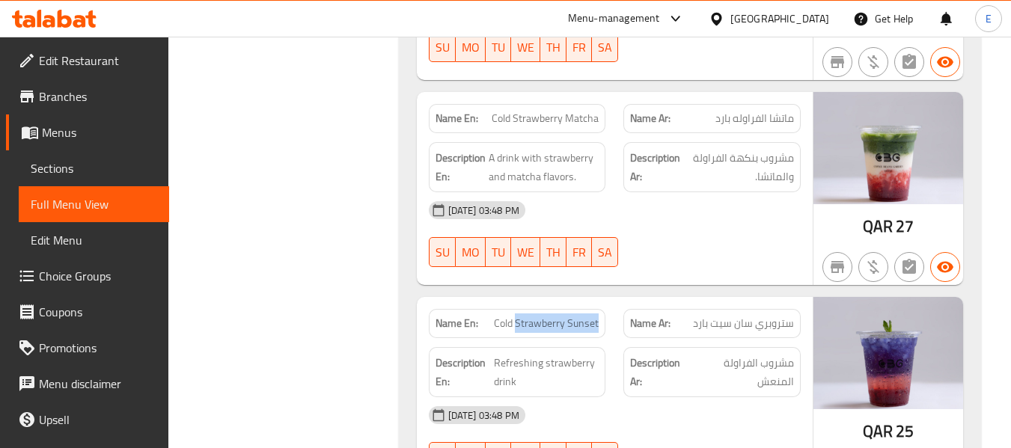
drag, startPoint x: 519, startPoint y: 296, endPoint x: 607, endPoint y: 297, distance: 88.3
click at [607, 300] on div "Name En: Cold Strawberry Sunset" at bounding box center [517, 323] width 195 height 47
copy span "Strawberry Sunset"
click at [750, 316] on span "ستروبري سان سيت بارد" at bounding box center [743, 324] width 101 height 16
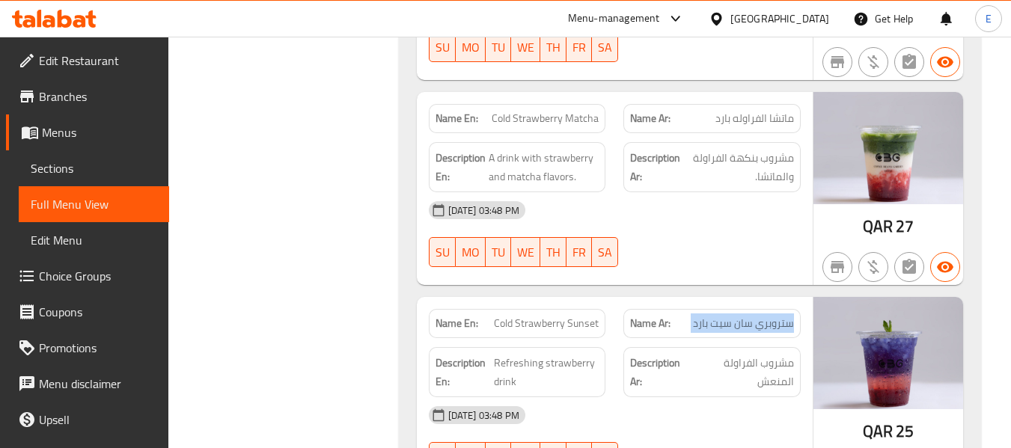
click at [750, 316] on span "ستروبري سان سيت بارد" at bounding box center [743, 324] width 101 height 16
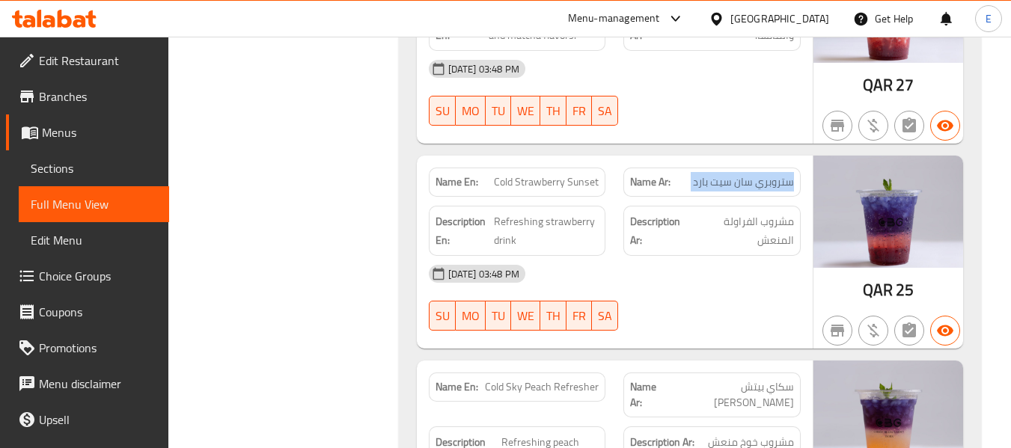
scroll to position [5598, 0]
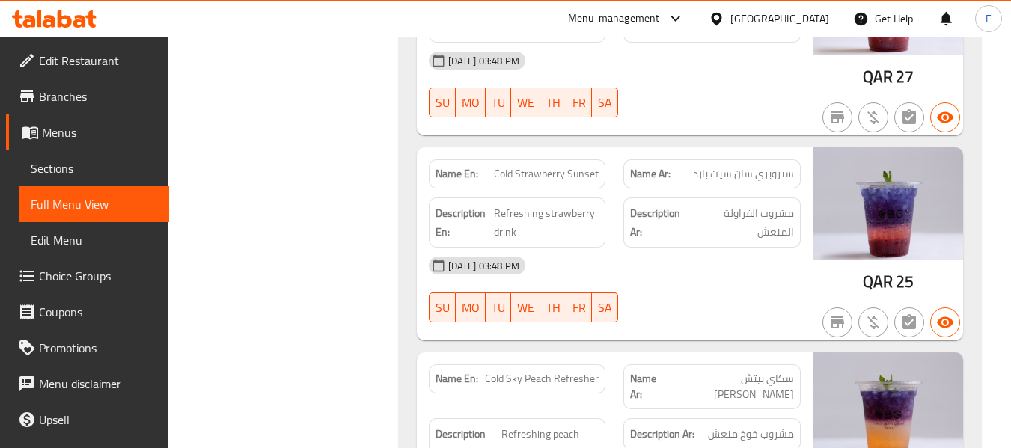
click at [542, 204] on span "Refreshing strawberry drink" at bounding box center [546, 222] width 105 height 37
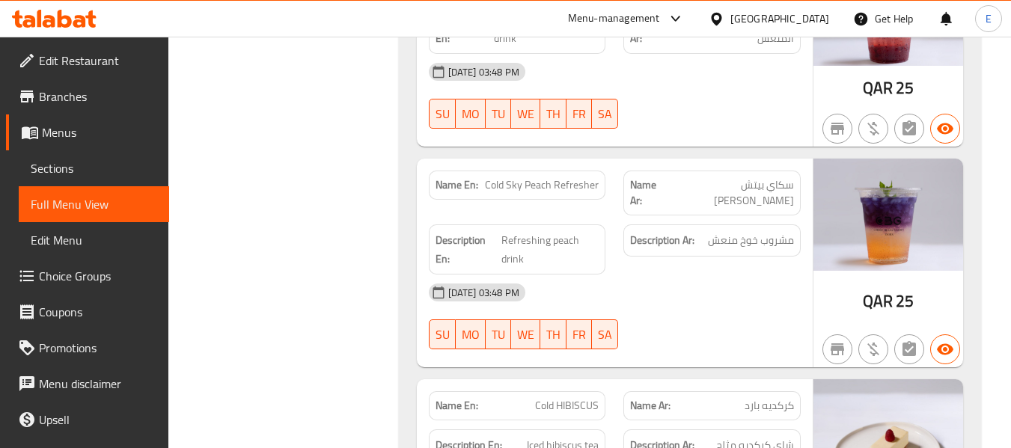
scroll to position [5823, 0]
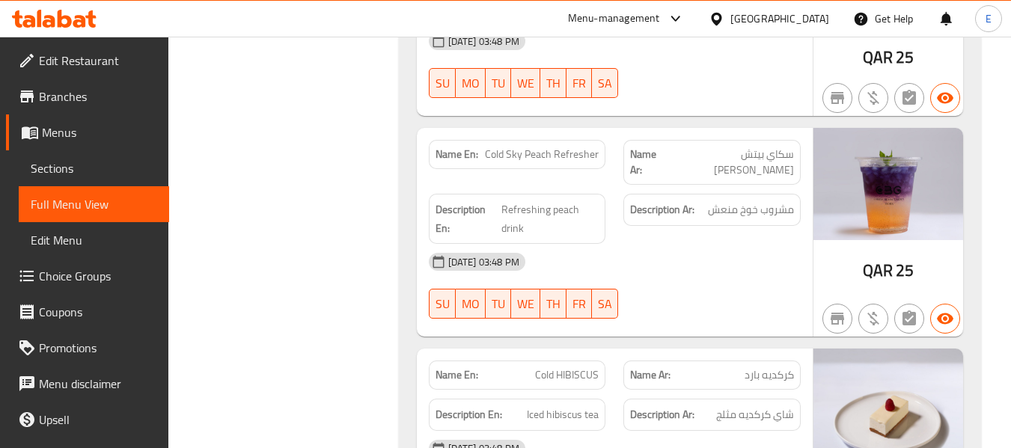
click at [765, 147] on span "سكاي بيتش [PERSON_NAME]" at bounding box center [731, 162] width 126 height 31
click at [586, 140] on div "Name En: Cold Sky Peach Refresher" at bounding box center [517, 154] width 177 height 29
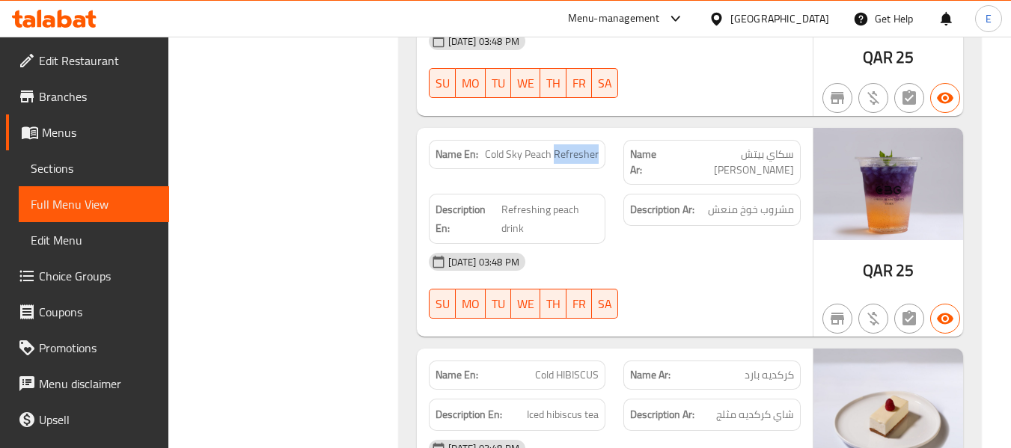
click at [586, 140] on div "Name En: Cold Sky Peach Refresher" at bounding box center [517, 154] width 177 height 29
click at [741, 200] on span "مشروب خوخ منعش" at bounding box center [751, 209] width 86 height 19
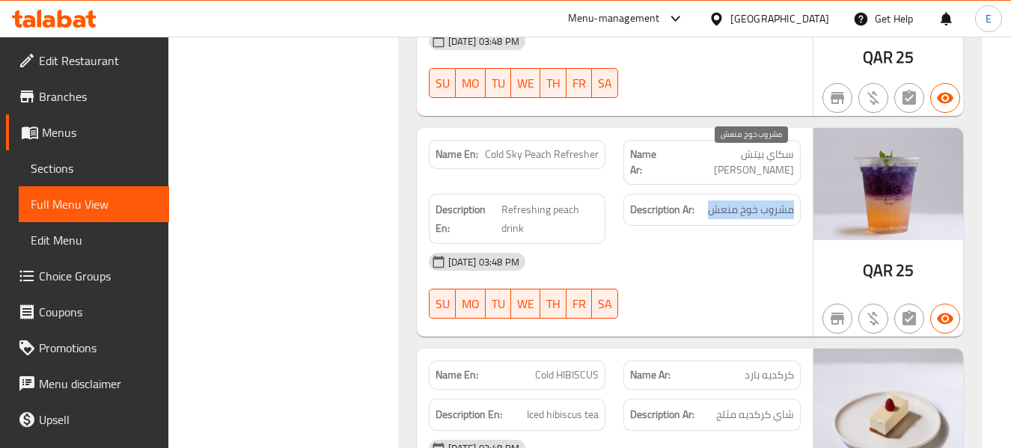
click at [741, 200] on span "مشروب خوخ منعش" at bounding box center [751, 209] width 86 height 19
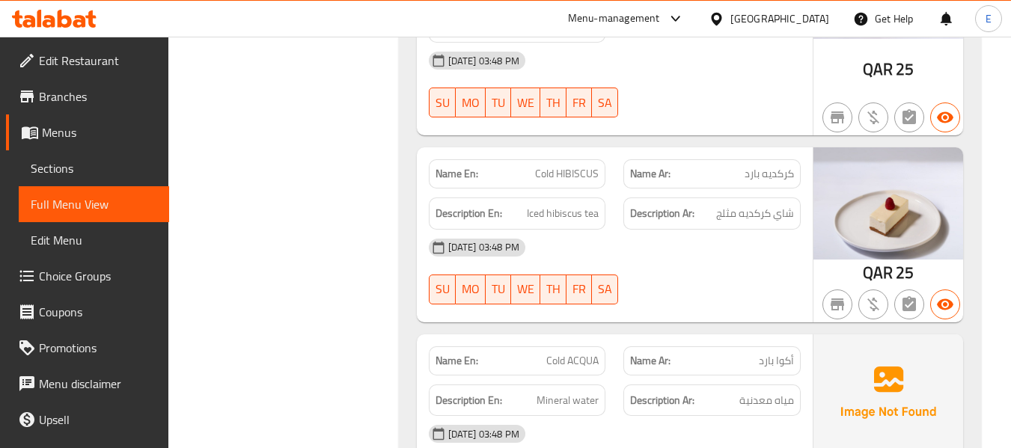
scroll to position [6047, 0]
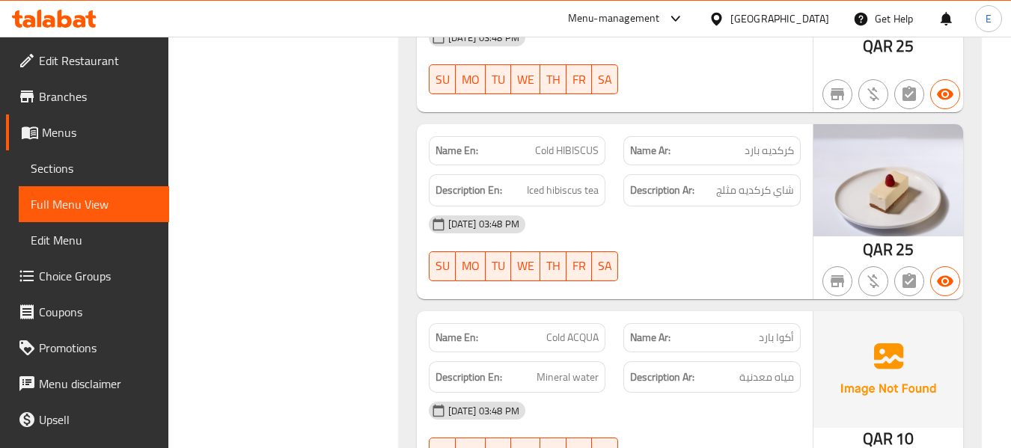
click at [783, 143] on span "كركديه بارد" at bounding box center [768, 151] width 49 height 16
click at [565, 143] on span "Cold HIBISCUS" at bounding box center [567, 151] width 64 height 16
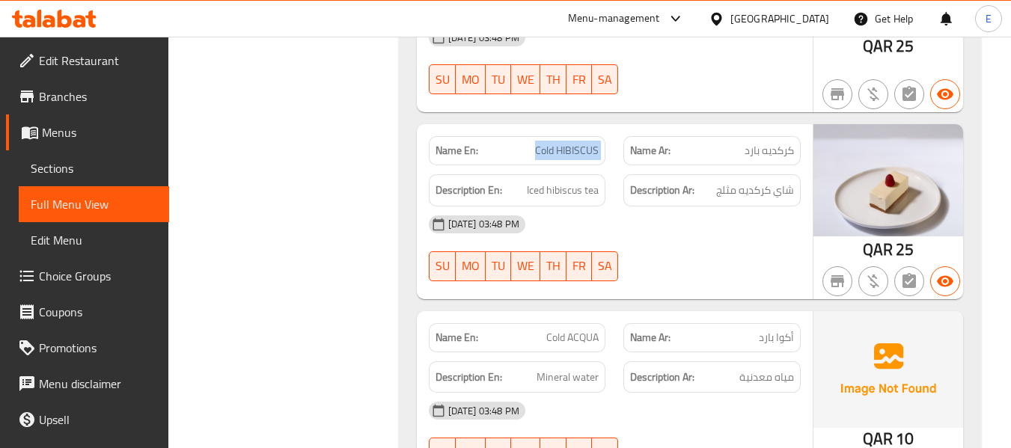
click at [565, 143] on span "Cold HIBISCUS" at bounding box center [567, 151] width 64 height 16
click at [564, 181] on span "Iced hibiscus tea" at bounding box center [563, 190] width 72 height 19
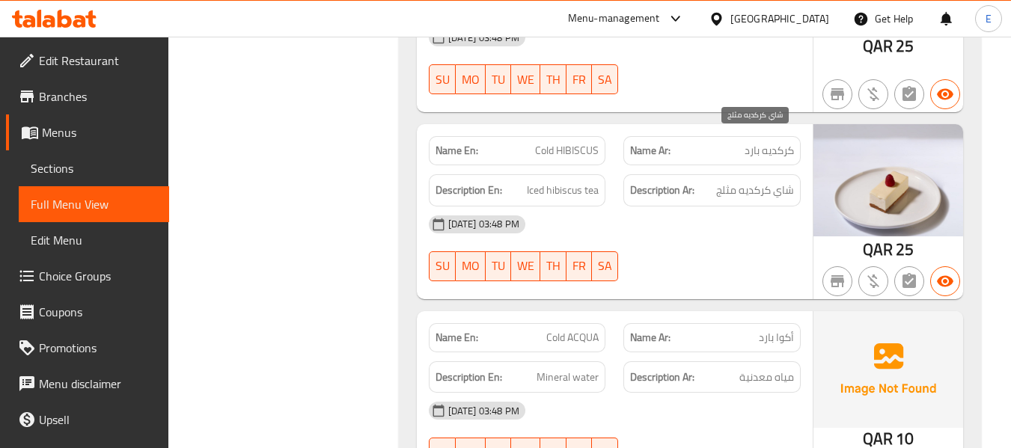
click at [741, 181] on span "شاي كركديه مثلج" at bounding box center [755, 190] width 78 height 19
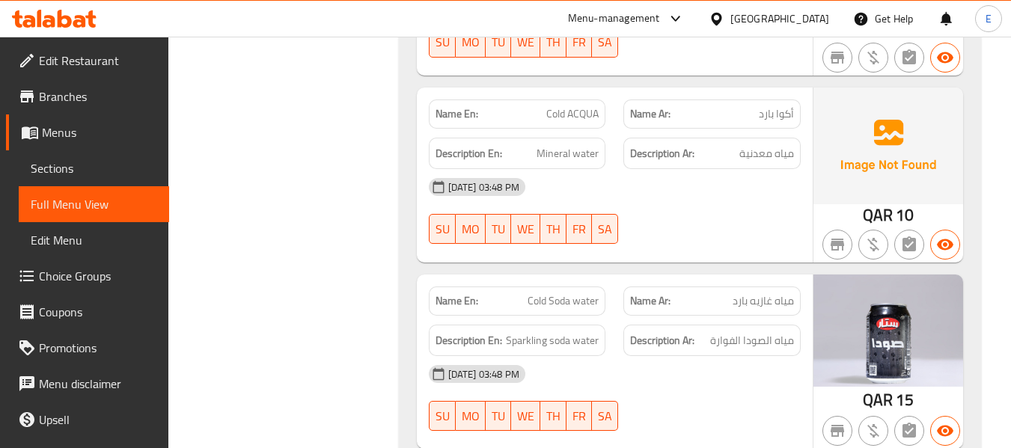
scroll to position [6272, 0]
click at [779, 105] on span "أكوا بارد" at bounding box center [776, 113] width 35 height 16
click at [569, 105] on span "Cold ACQUA" at bounding box center [572, 113] width 52 height 16
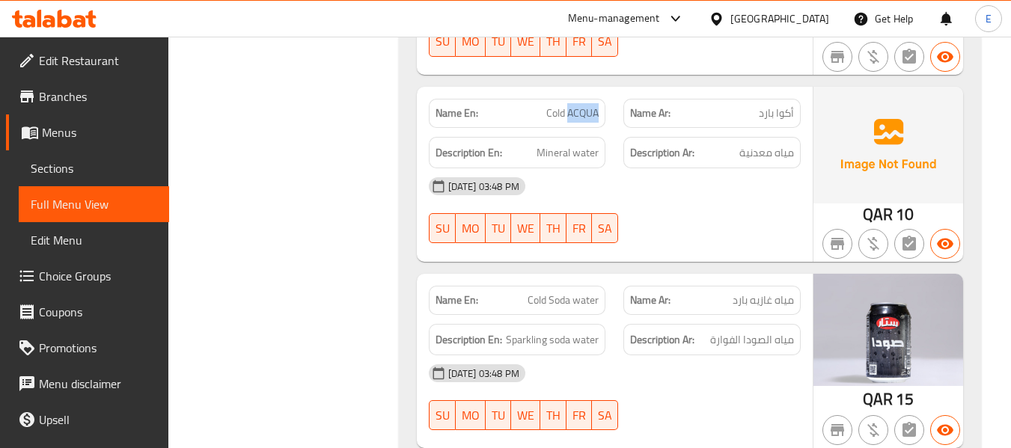
click at [569, 105] on span "Cold ACQUA" at bounding box center [572, 113] width 52 height 16
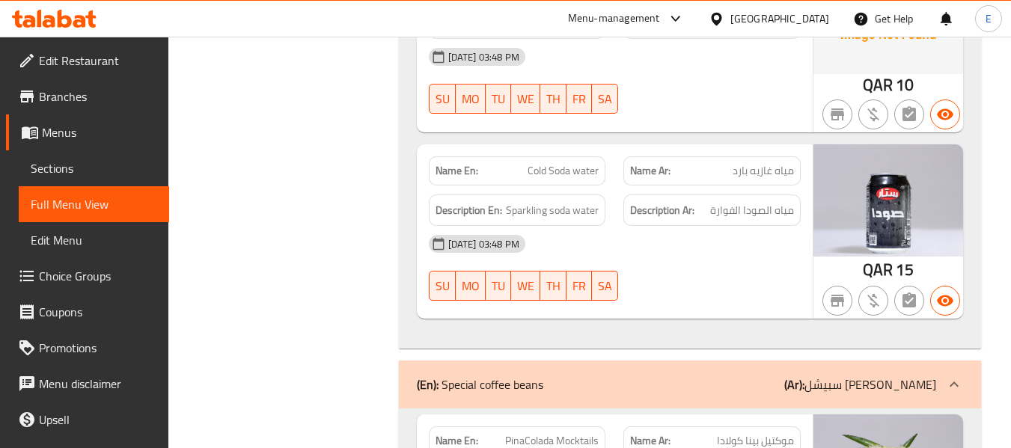
scroll to position [6421, 0]
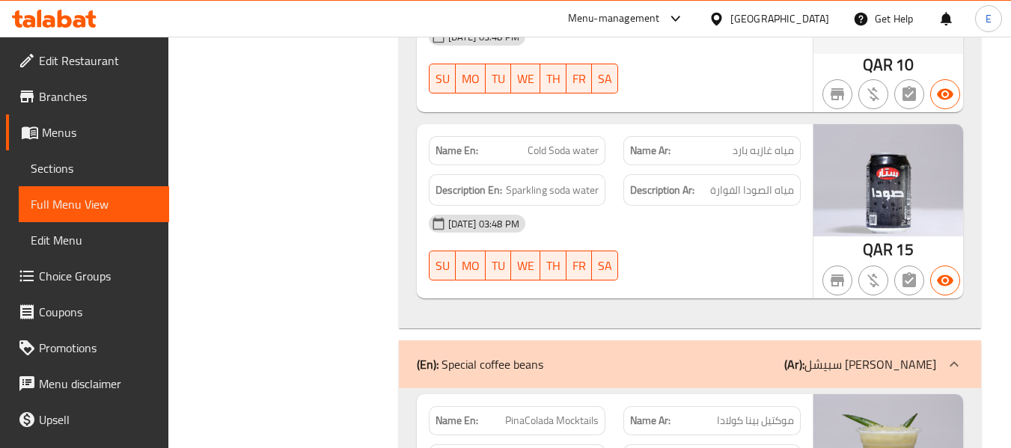
click at [771, 143] on span "مياه غازيه بارد" at bounding box center [762, 151] width 61 height 16
click at [499, 143] on p "Name En: Cold Soda water" at bounding box center [517, 151] width 164 height 16
drag, startPoint x: 507, startPoint y: 138, endPoint x: 724, endPoint y: 148, distance: 217.2
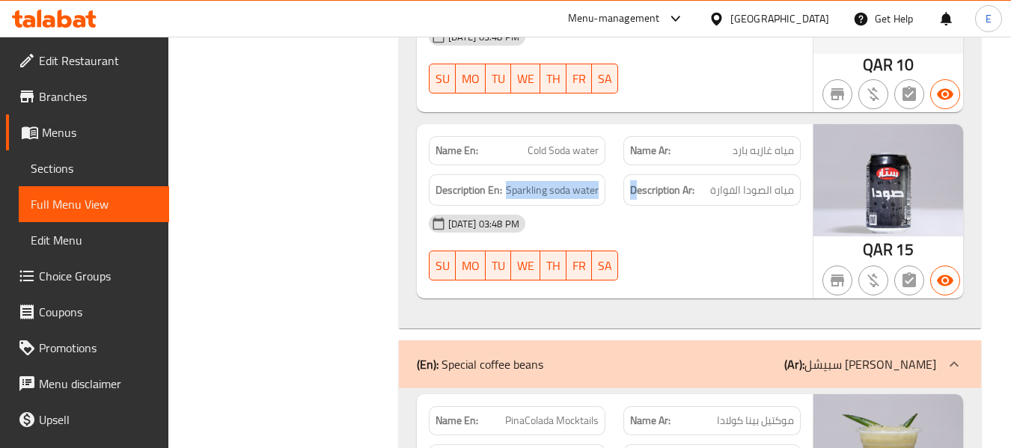
click at [634, 165] on div "Description En: Sparkling soda water Description Ar: مياه الصودا الفوارة" at bounding box center [615, 190] width 390 height 50
click at [724, 181] on span "مياه الصودا الفوارة" at bounding box center [752, 190] width 84 height 19
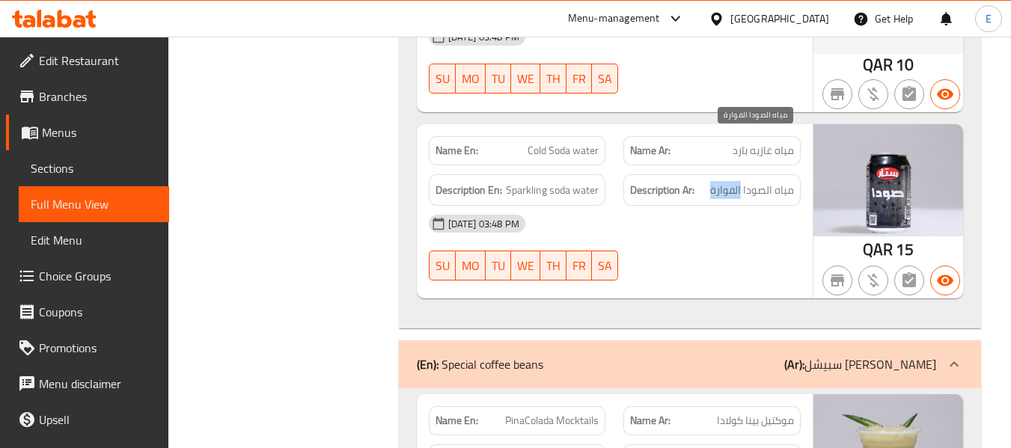
click at [724, 181] on span "مياه الصودا الفوارة" at bounding box center [752, 190] width 84 height 19
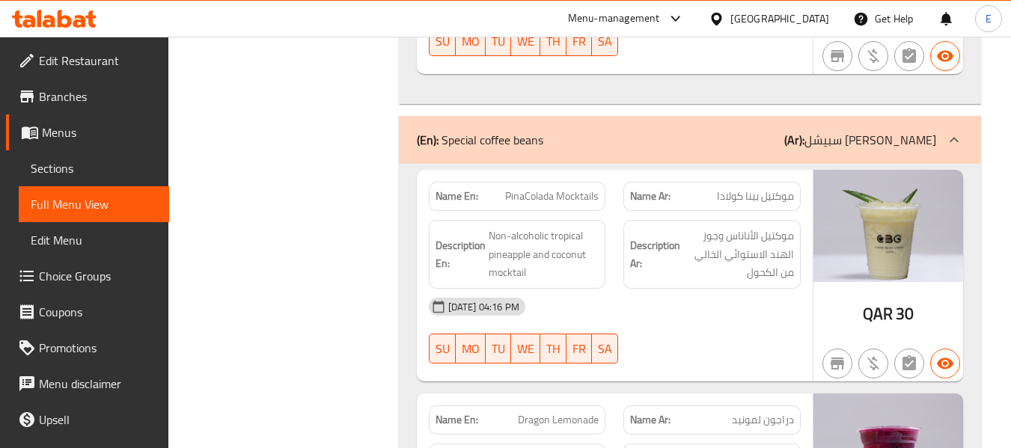
scroll to position [6720, 0]
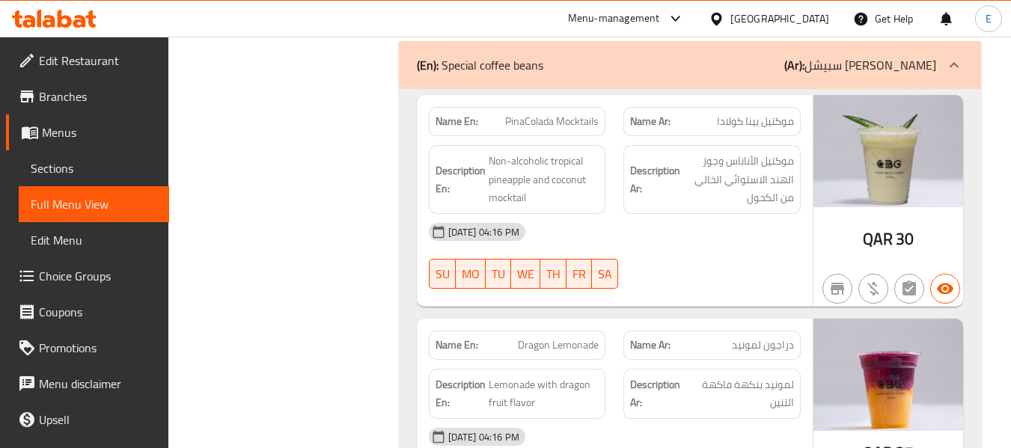
click at [755, 107] on div "Name Ar: موكتيل بينا كولادا" at bounding box center [711, 121] width 177 height 29
drag, startPoint x: 705, startPoint y: 82, endPoint x: 714, endPoint y: 79, distance: 9.3
click at [705, 114] on p "Name Ar: موكتيل بينا كولادا" at bounding box center [712, 122] width 164 height 16
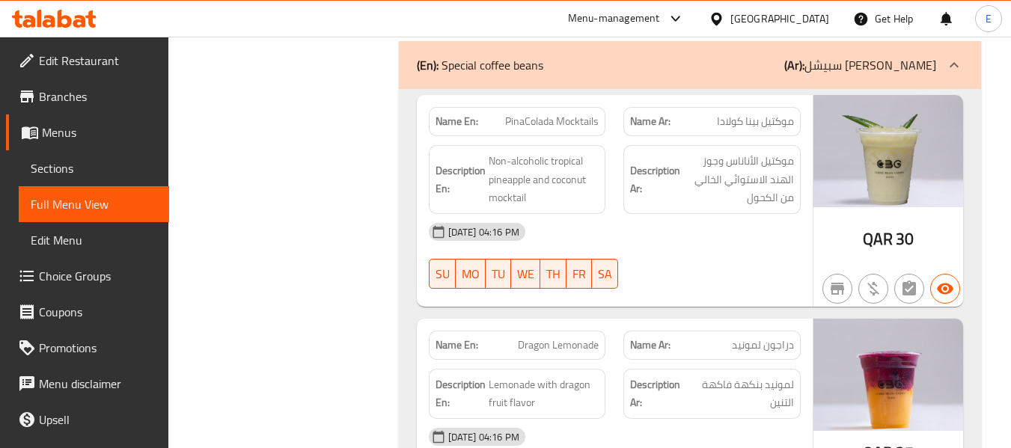
click at [717, 114] on span "موكتيل بينا كولادا" at bounding box center [755, 122] width 77 height 16
click at [572, 114] on span "PinaColada Mocktails" at bounding box center [552, 122] width 94 height 16
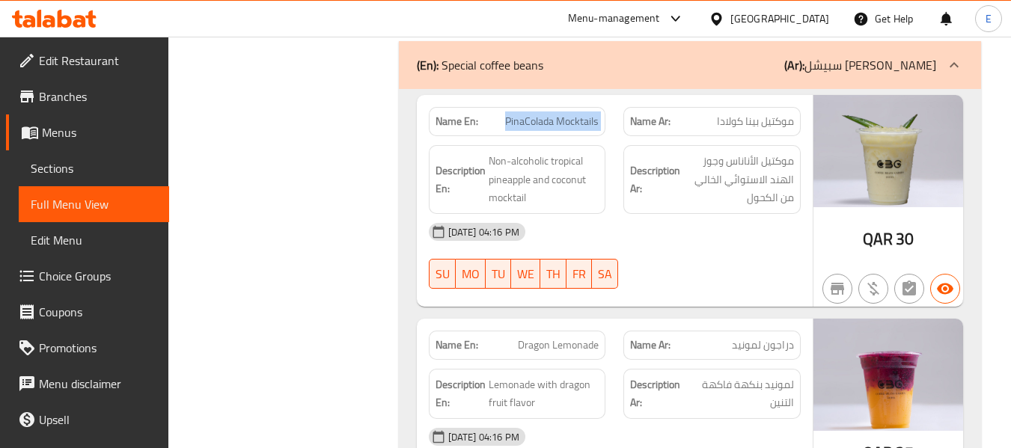
click at [572, 114] on span "PinaColada Mocktails" at bounding box center [552, 122] width 94 height 16
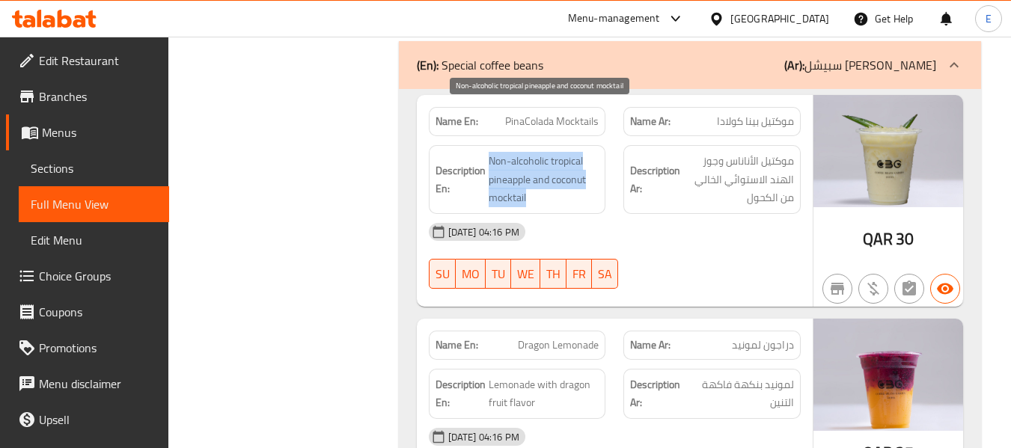
drag, startPoint x: 496, startPoint y: 108, endPoint x: 550, endPoint y: 154, distance: 71.1
click at [550, 154] on span "Non-alcoholic tropical pineapple and coconut mocktail" at bounding box center [543, 179] width 111 height 55
click at [551, 154] on span "Non-alcoholic tropical pineapple and coconut mocktail" at bounding box center [543, 179] width 111 height 55
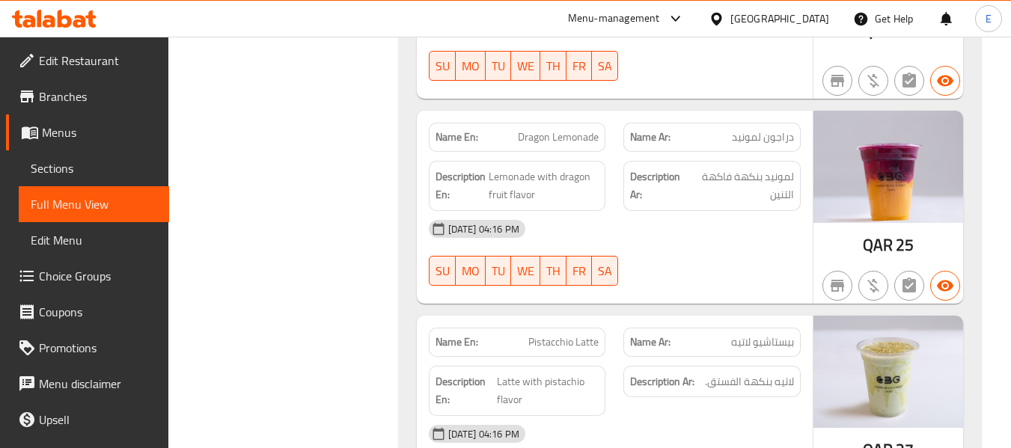
scroll to position [6945, 0]
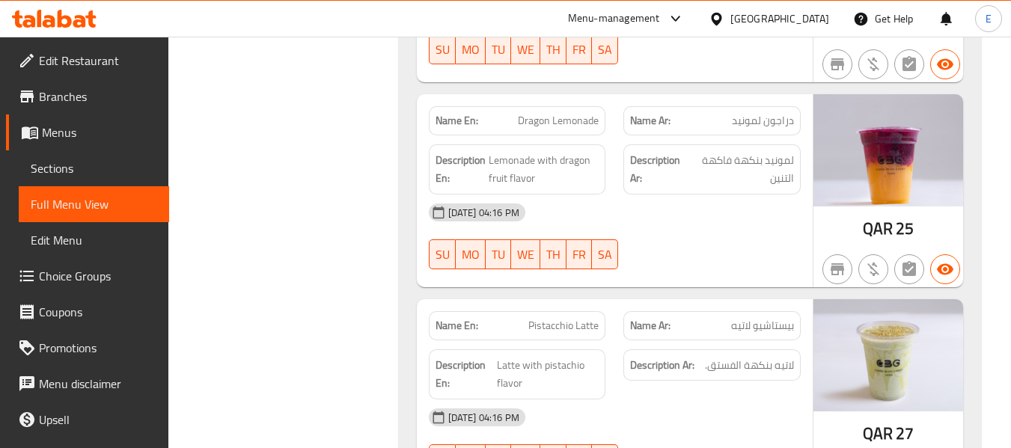
click at [786, 151] on span "لمونيد بنكهة فاكهة التنين" at bounding box center [742, 169] width 104 height 37
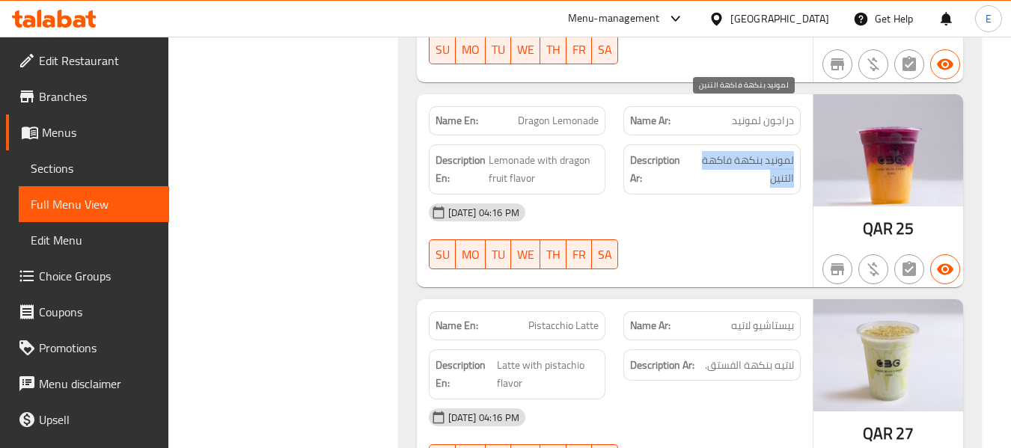
click at [786, 151] on span "لمونيد بنكهة فاكهة التنين" at bounding box center [742, 169] width 104 height 37
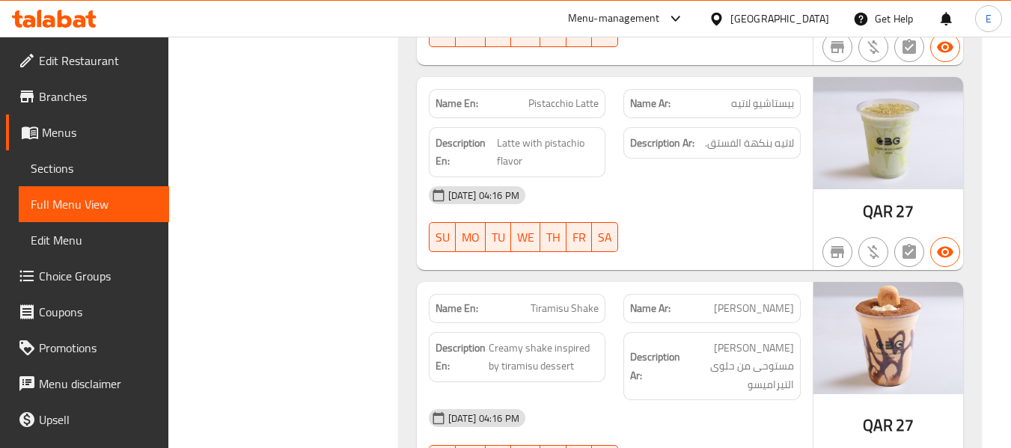
scroll to position [7169, 0]
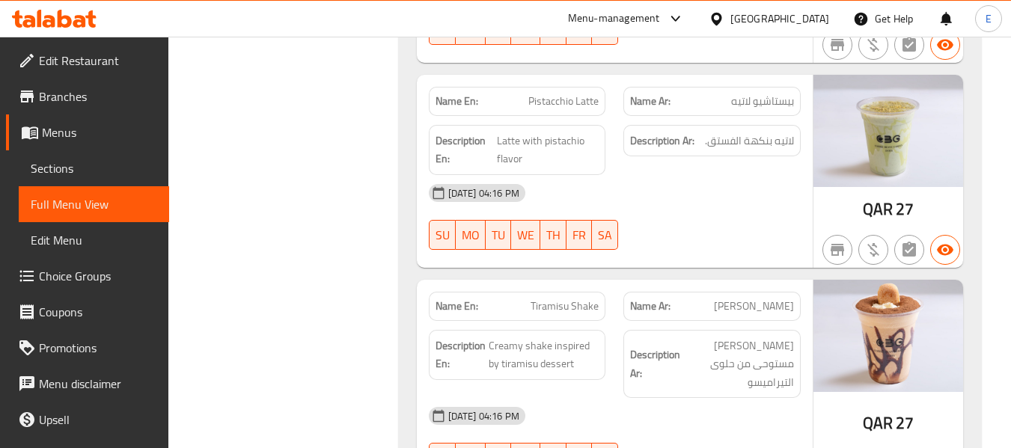
click at [575, 94] on span "Pistacchio Latte" at bounding box center [563, 102] width 70 height 16
click at [742, 94] on span "بيستاشيو لاتيه" at bounding box center [762, 102] width 63 height 16
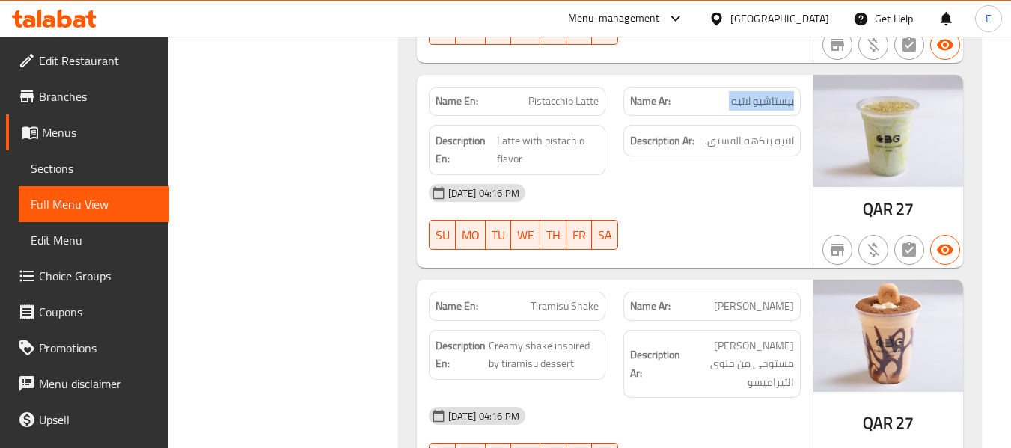
click at [742, 94] on span "بيستاشيو لاتيه" at bounding box center [762, 102] width 63 height 16
click at [728, 132] on span "لاتيه بنكهة الفستق." at bounding box center [749, 141] width 89 height 19
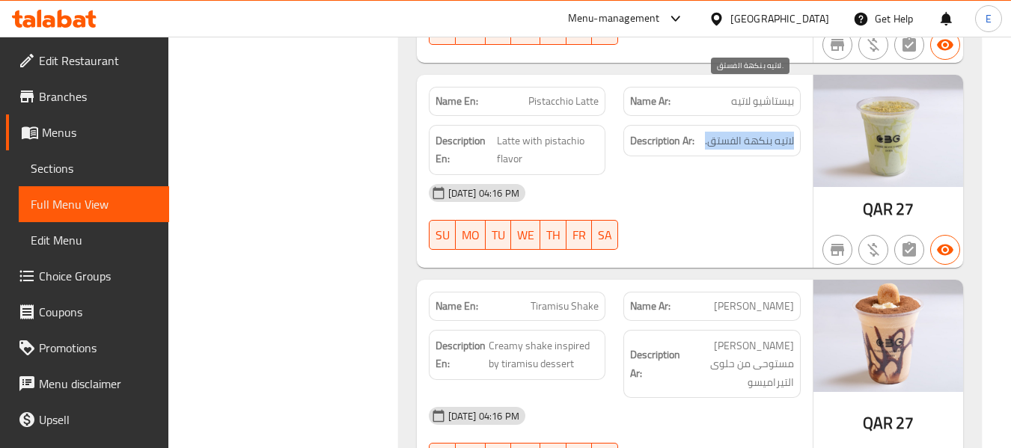
click at [728, 132] on span "لاتيه بنكهة الفستق." at bounding box center [749, 141] width 89 height 19
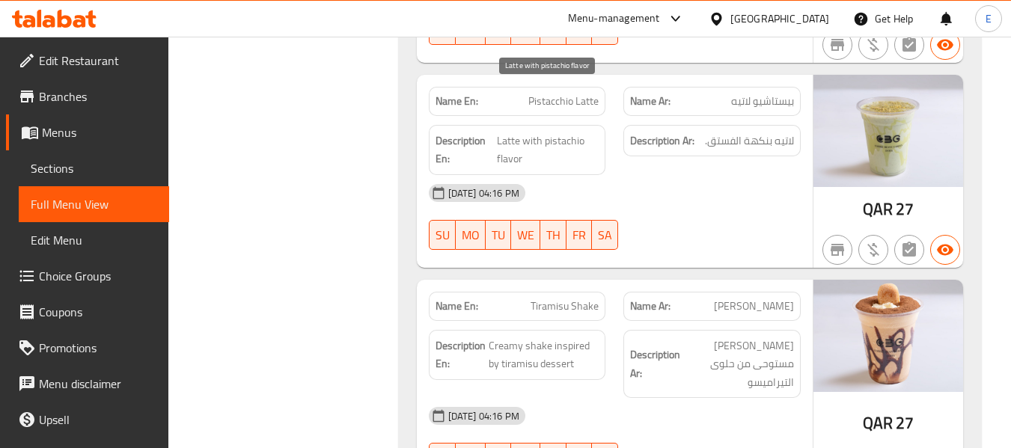
click at [549, 132] on span "Latte with pistachio flavor" at bounding box center [548, 150] width 102 height 37
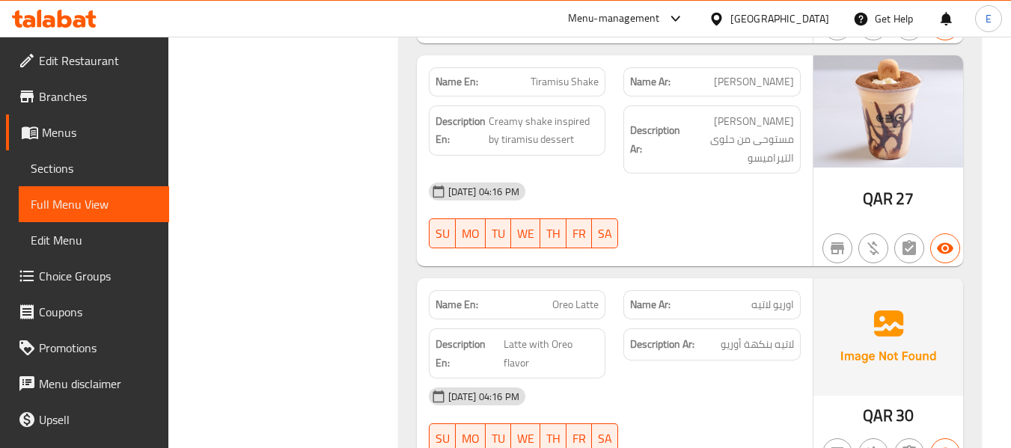
scroll to position [7319, 0]
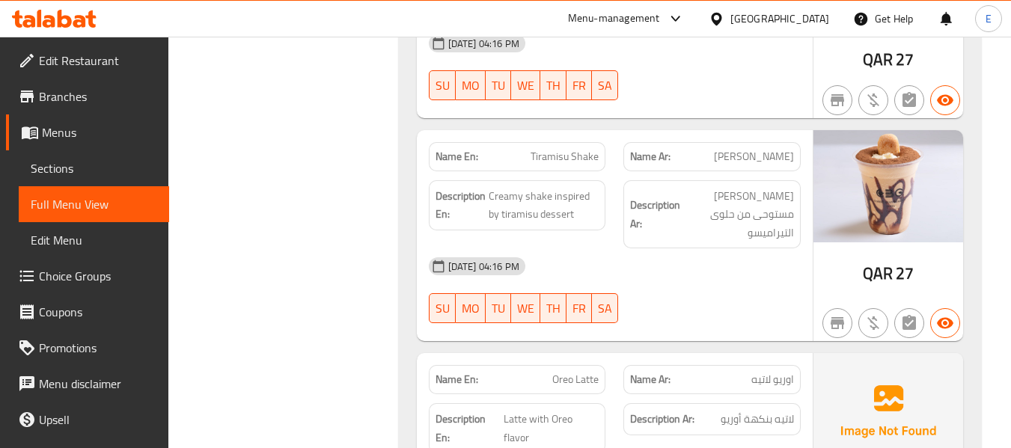
click at [768, 149] on span "[PERSON_NAME]" at bounding box center [754, 157] width 80 height 16
click at [769, 149] on span "[PERSON_NAME]" at bounding box center [754, 157] width 80 height 16
click at [535, 149] on span "Tiramisu Shake" at bounding box center [564, 157] width 68 height 16
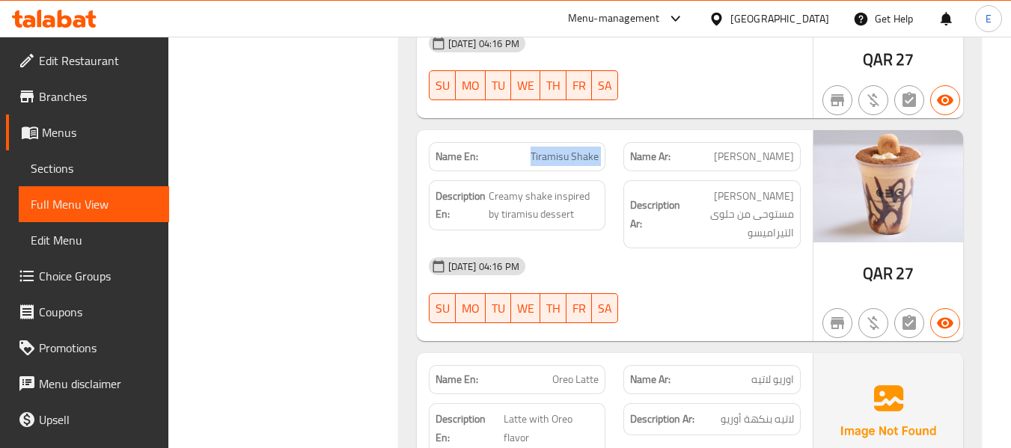
click at [535, 149] on span "Tiramisu Shake" at bounding box center [564, 157] width 68 height 16
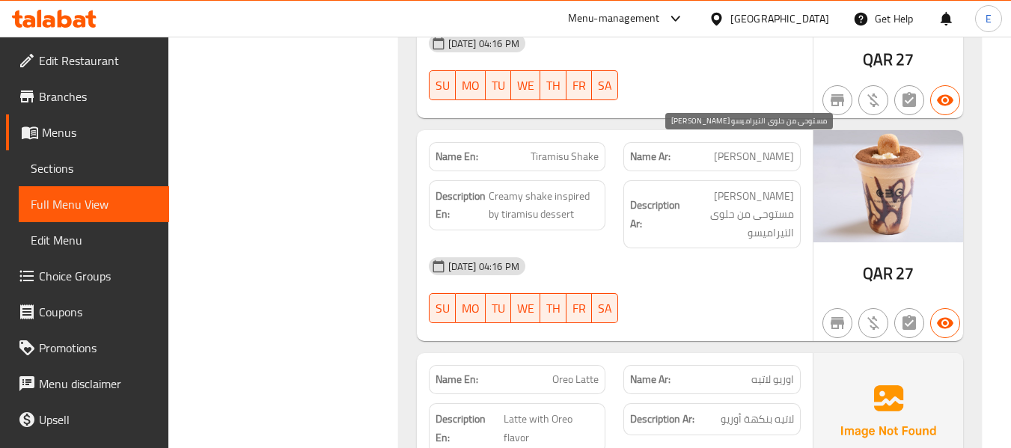
click at [744, 187] on span "[PERSON_NAME] مستوحى من حلوى التيراميسو" at bounding box center [738, 214] width 111 height 55
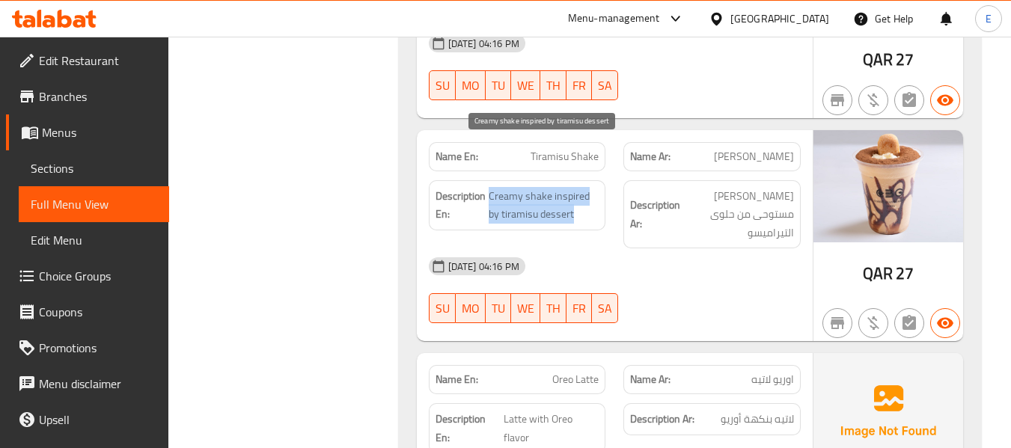
drag, startPoint x: 491, startPoint y: 149, endPoint x: 588, endPoint y: 167, distance: 98.9
click at [588, 187] on span "Creamy shake inspired by tiramisu dessert" at bounding box center [543, 205] width 111 height 37
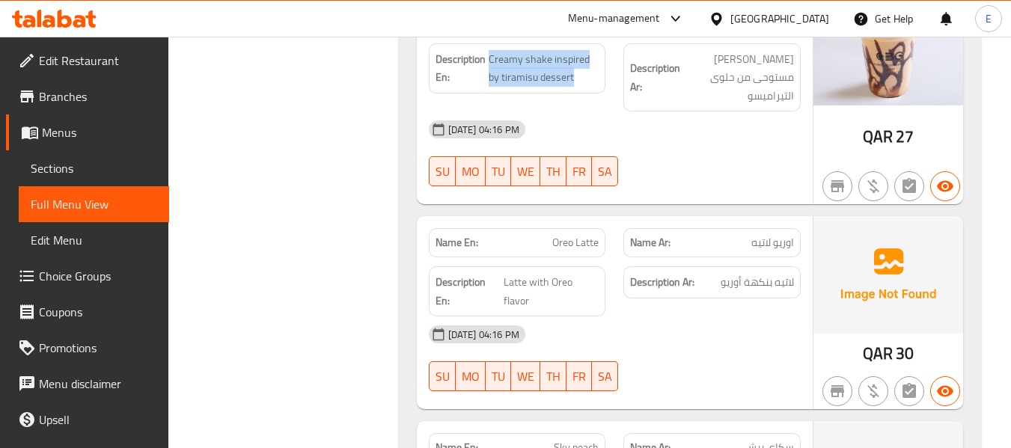
scroll to position [7468, 0]
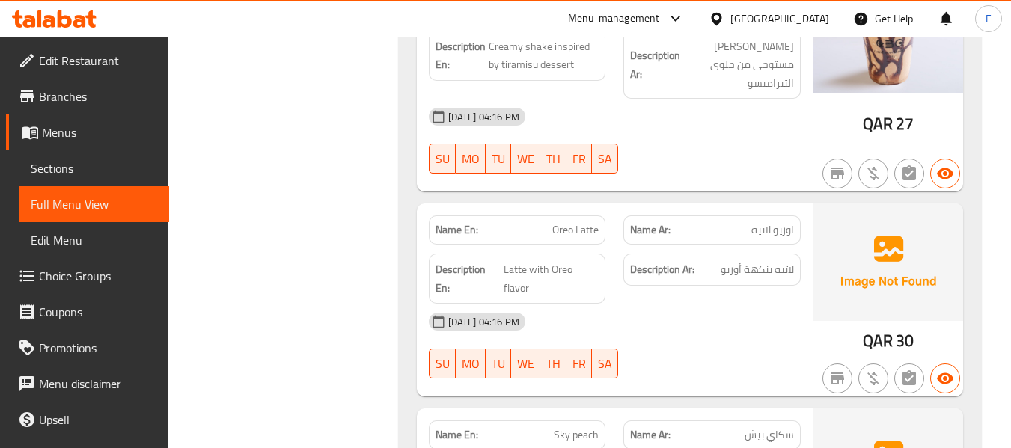
click at [764, 222] on span "اوريو لاتيه" at bounding box center [772, 230] width 43 height 16
click at [560, 222] on span "Oreo Latte" at bounding box center [575, 230] width 46 height 16
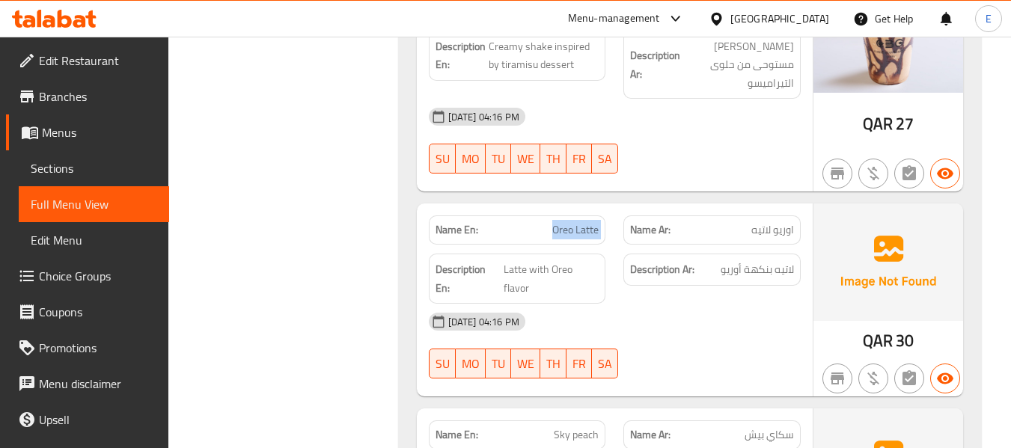
click at [560, 222] on span "Oreo Latte" at bounding box center [575, 230] width 46 height 16
click at [726, 260] on span "لاتيه بنكهة أوريو" at bounding box center [756, 269] width 73 height 19
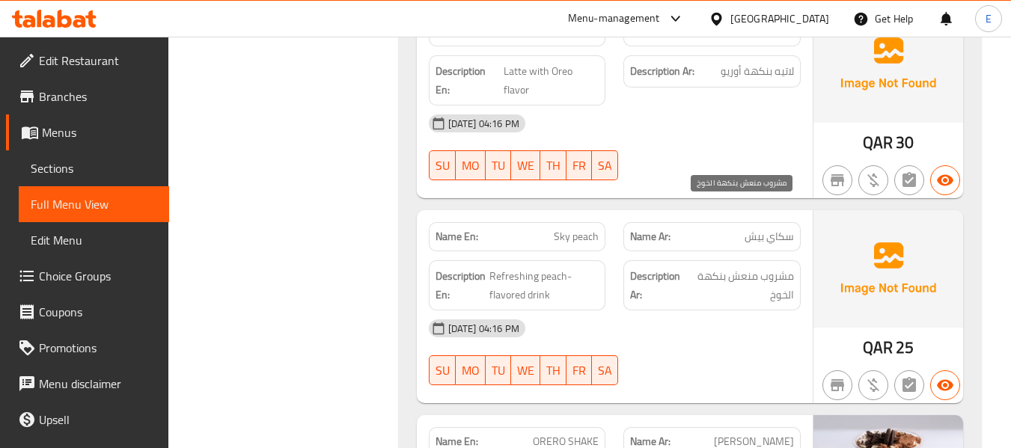
scroll to position [7693, 0]
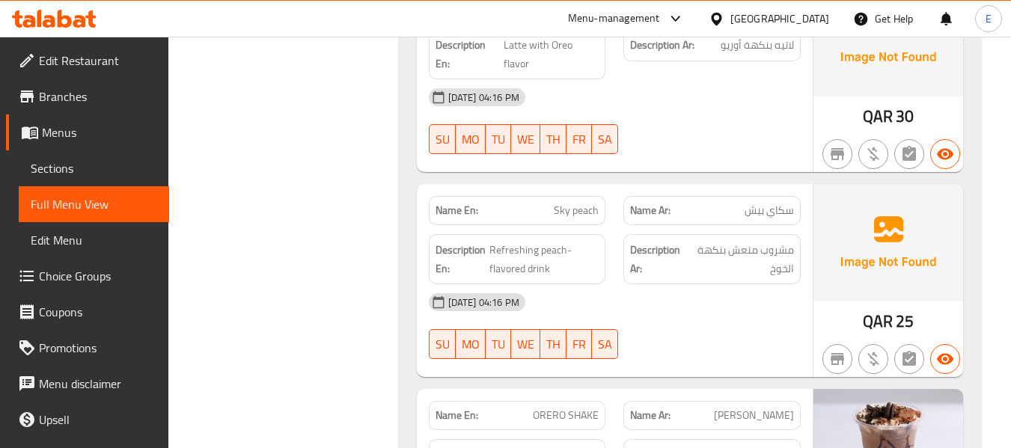
click at [905, 307] on span "25" at bounding box center [904, 321] width 18 height 29
click at [773, 203] on span "سكاي بيش" at bounding box center [768, 211] width 49 height 16
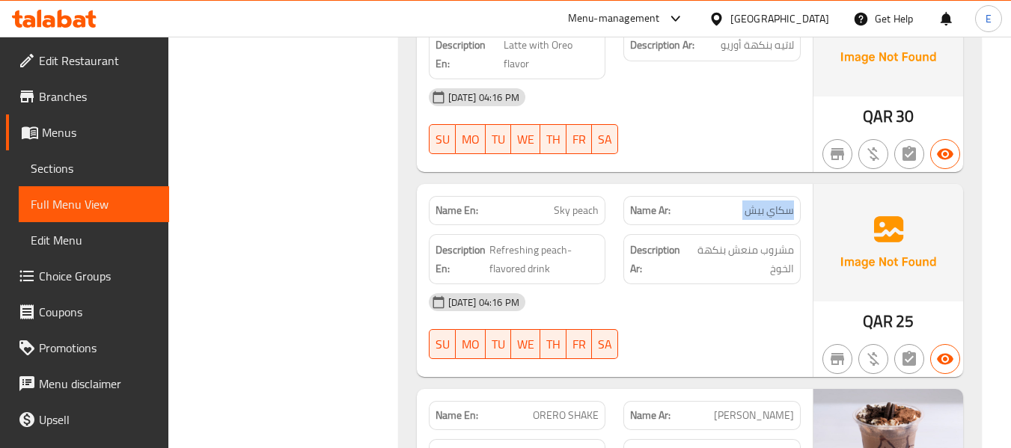
click at [773, 203] on span "سكاي بيش" at bounding box center [768, 211] width 49 height 16
click at [567, 203] on span "Sky peach" at bounding box center [576, 211] width 45 height 16
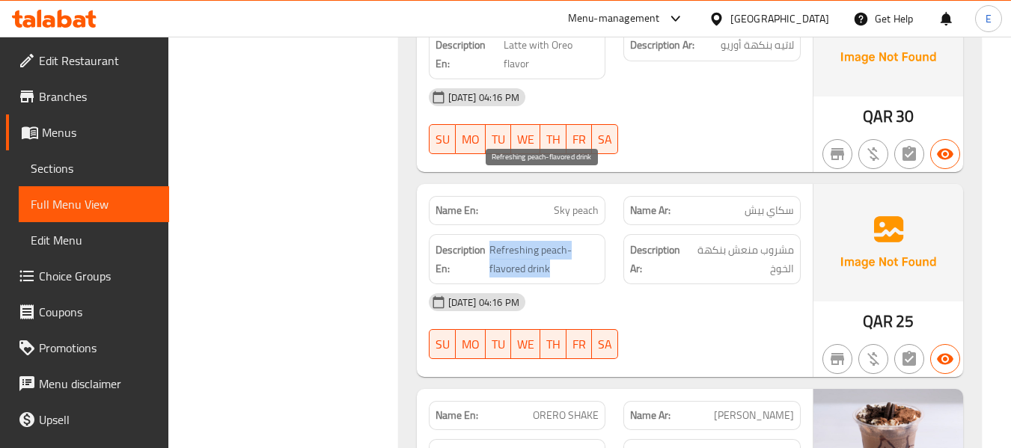
drag, startPoint x: 492, startPoint y: 182, endPoint x: 569, endPoint y: 200, distance: 79.1
click at [569, 241] on span "Refreshing peach-flavored drink" at bounding box center [543, 259] width 109 height 37
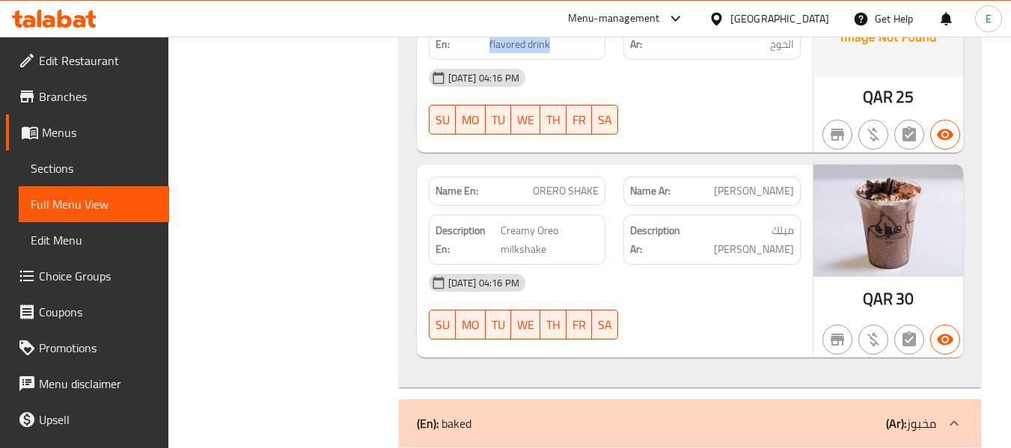
scroll to position [7992, 0]
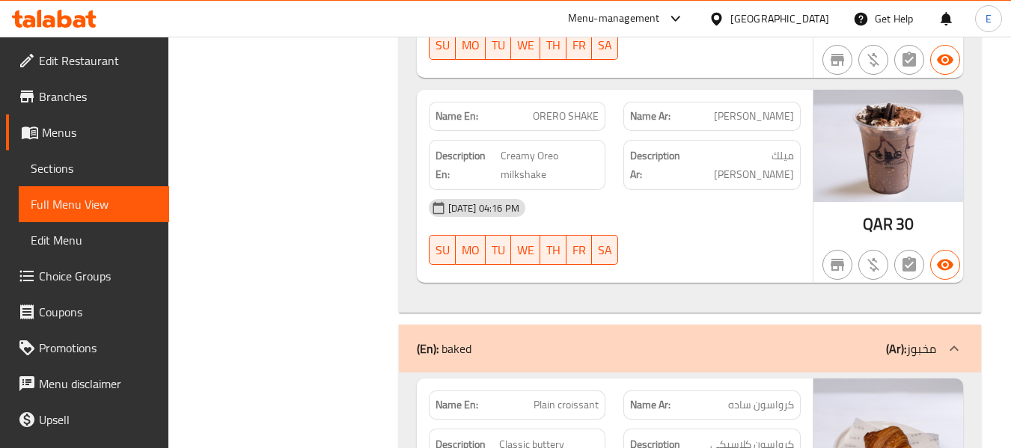
click at [791, 108] on span "[PERSON_NAME]" at bounding box center [754, 116] width 80 height 16
click at [594, 108] on span "ORERO SHAKE" at bounding box center [566, 116] width 66 height 16
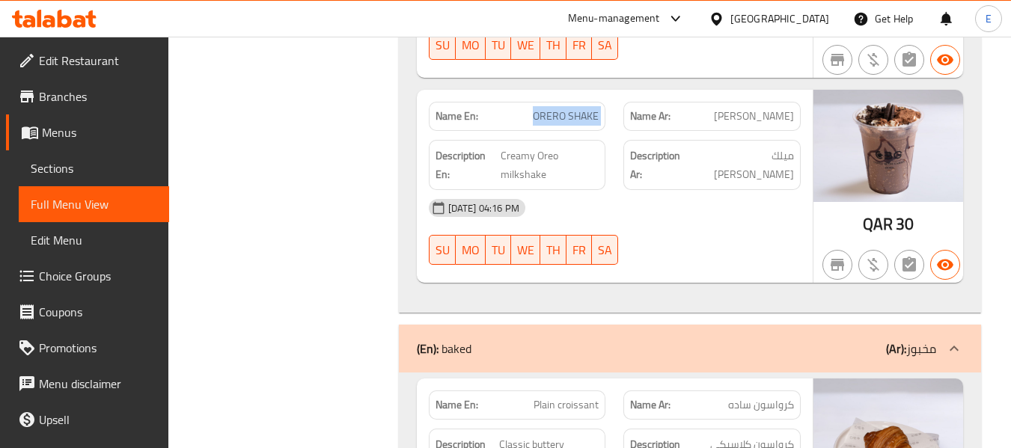
click at [594, 108] on span "ORERO SHAKE" at bounding box center [566, 116] width 66 height 16
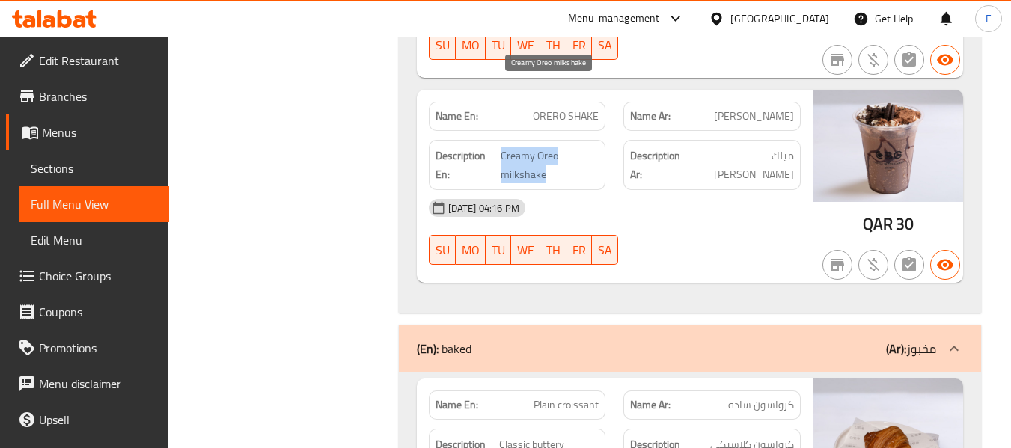
drag, startPoint x: 500, startPoint y: 83, endPoint x: 552, endPoint y: 110, distance: 58.9
click at [552, 147] on h6 "Description En: Creamy Oreo milkshake" at bounding box center [517, 165] width 164 height 37
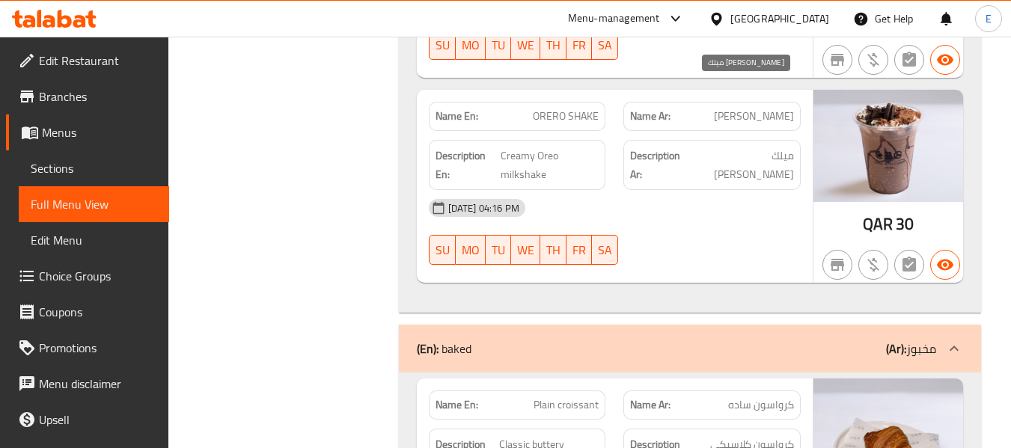
click at [767, 147] on span "ميلك [PERSON_NAME]" at bounding box center [743, 165] width 99 height 37
click at [722, 190] on div "04-09-2025 04:16 PM SU MO TU WE TH FR SA" at bounding box center [615, 232] width 390 height 84
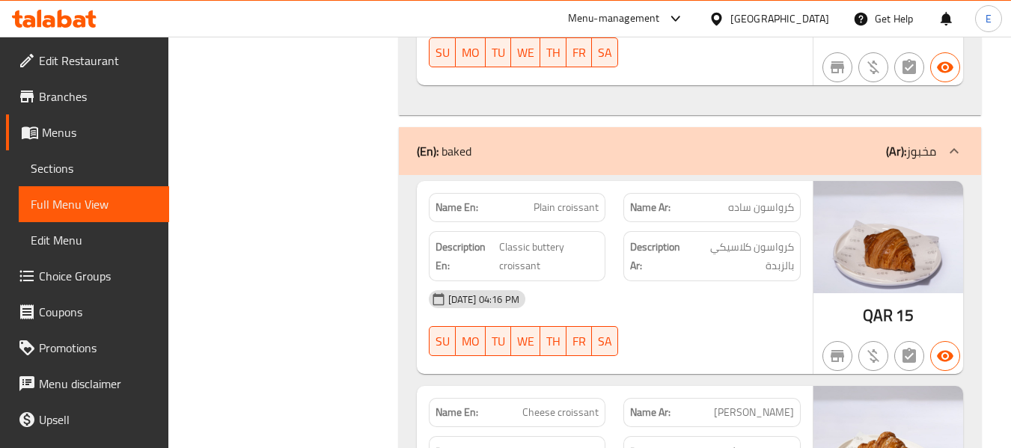
scroll to position [8217, 0]
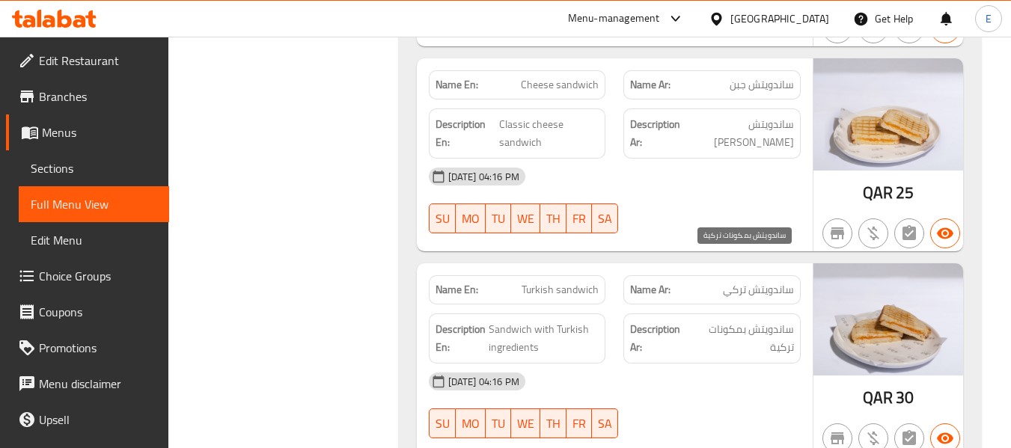
click at [768, 320] on span "ساندويتش بمكونات تركية" at bounding box center [743, 338] width 102 height 37
click at [577, 282] on span "Turkish sandwich" at bounding box center [559, 290] width 77 height 16
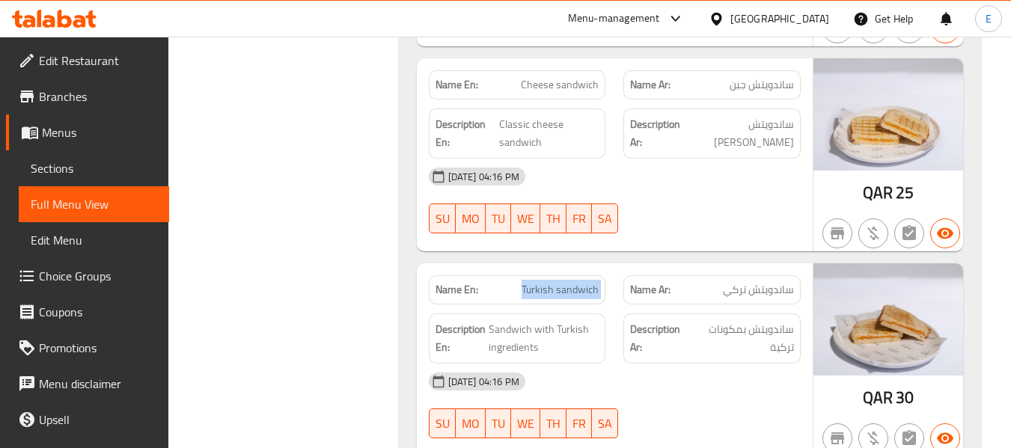
click at [577, 282] on span "Turkish sandwich" at bounding box center [559, 290] width 77 height 16
copy span "Turkish sandwich"
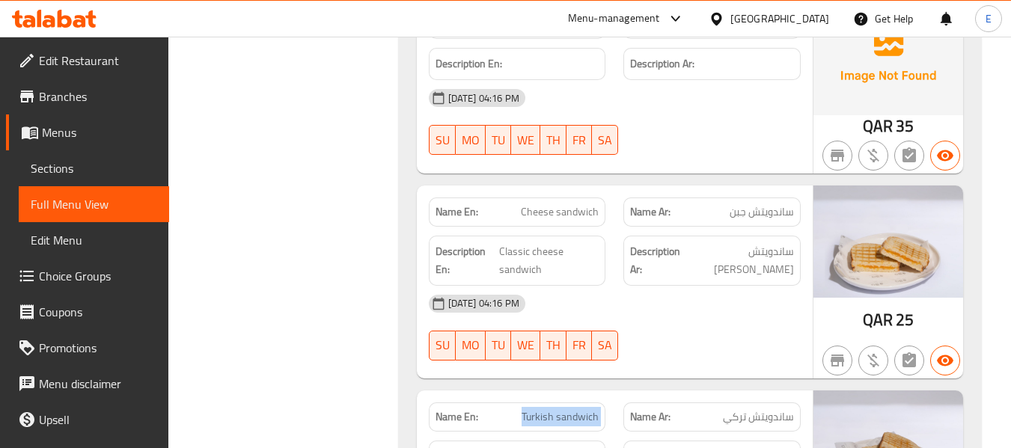
scroll to position [10571, 0]
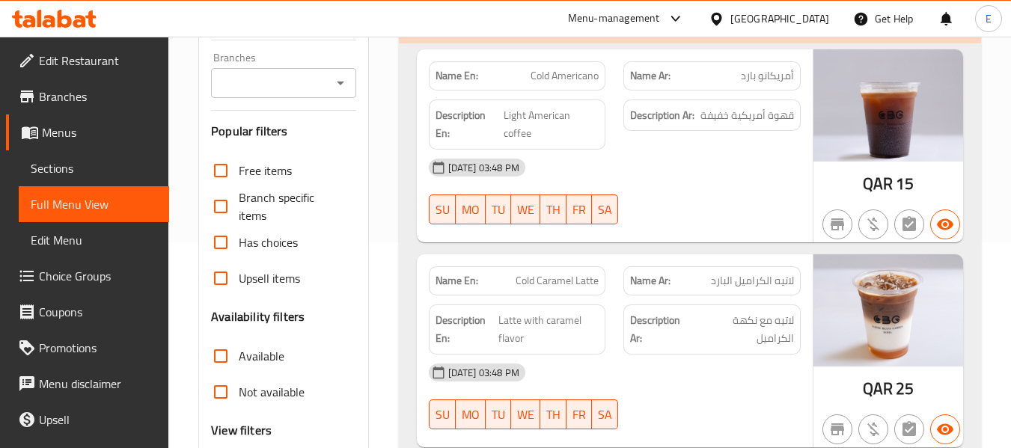
scroll to position [224, 0]
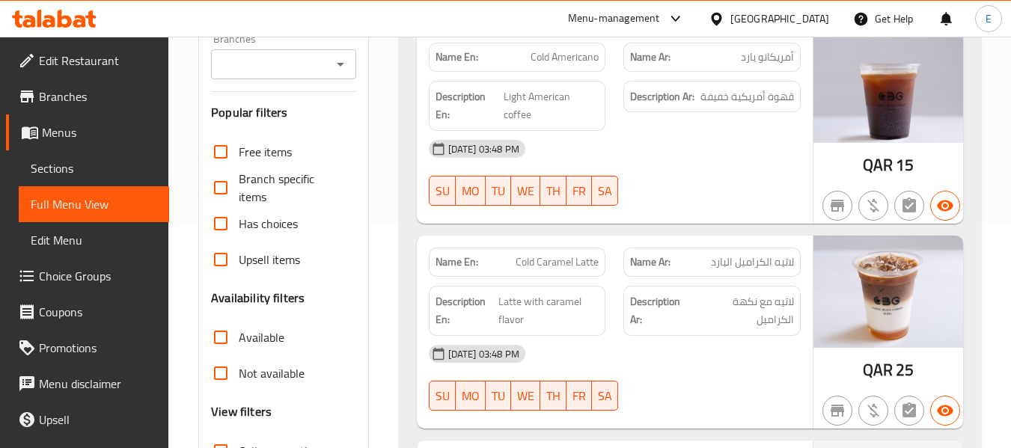
click at [701, 171] on div "[DATE] 03:48 PM SU MO TU WE TH FR SA" at bounding box center [615, 173] width 390 height 84
click at [580, 69] on div "Name En: Cold Americano" at bounding box center [517, 57] width 177 height 29
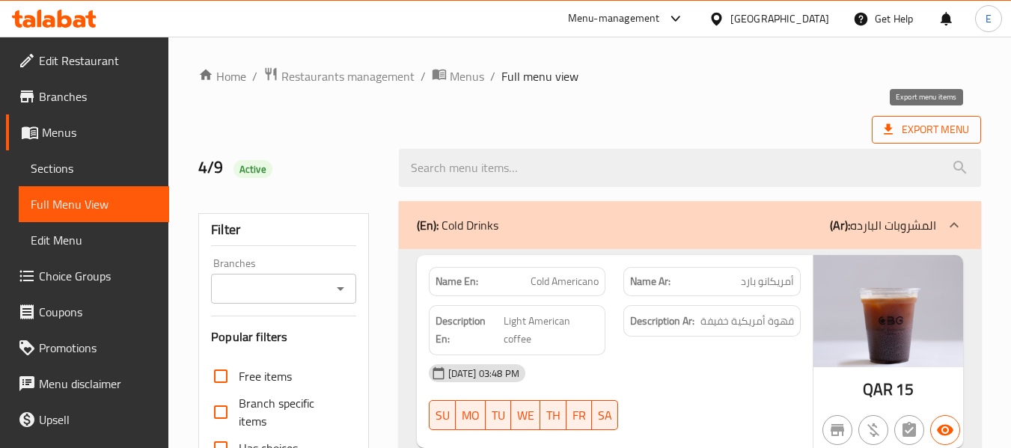
click at [917, 123] on span "Export Menu" at bounding box center [925, 129] width 85 height 19
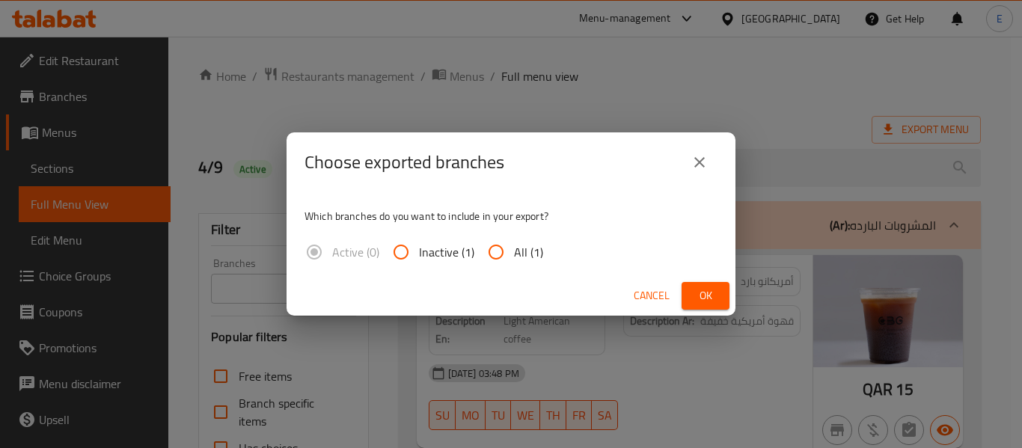
click at [498, 254] on input "All (1)" at bounding box center [496, 252] width 36 height 36
radio input "true"
click at [696, 295] on span "Ok" at bounding box center [705, 296] width 24 height 19
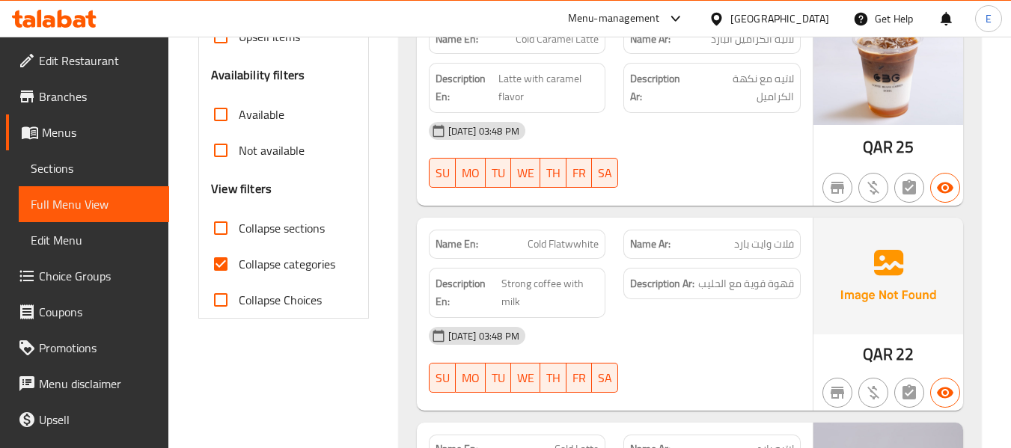
scroll to position [449, 0]
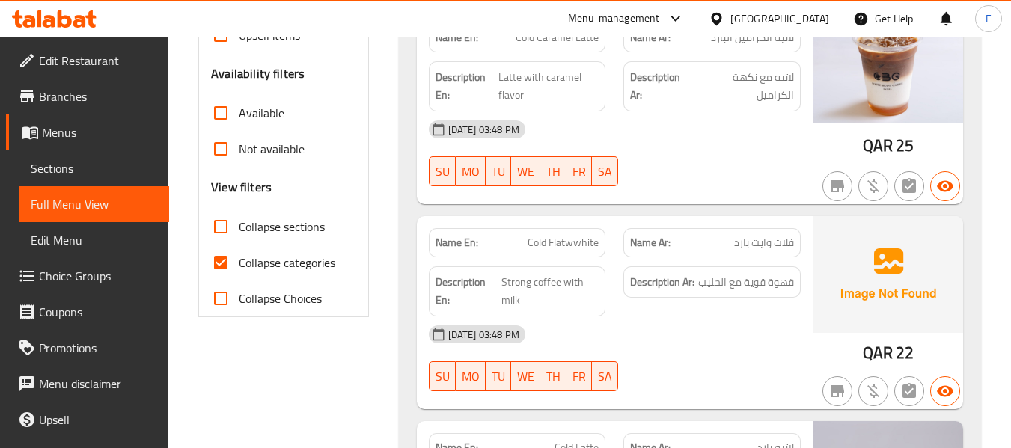
drag, startPoint x: 219, startPoint y: 257, endPoint x: 365, endPoint y: 255, distance: 145.9
click at [218, 257] on input "Collapse categories" at bounding box center [221, 263] width 36 height 36
checkbox input "false"
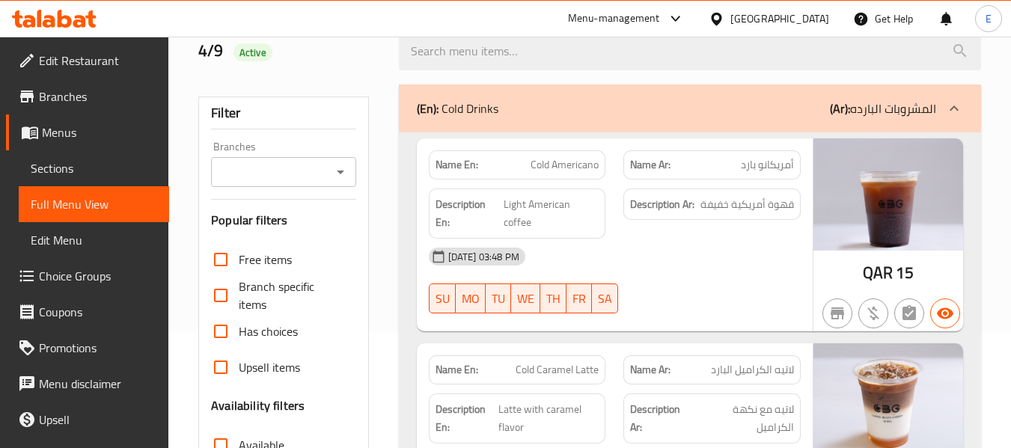
scroll to position [0, 0]
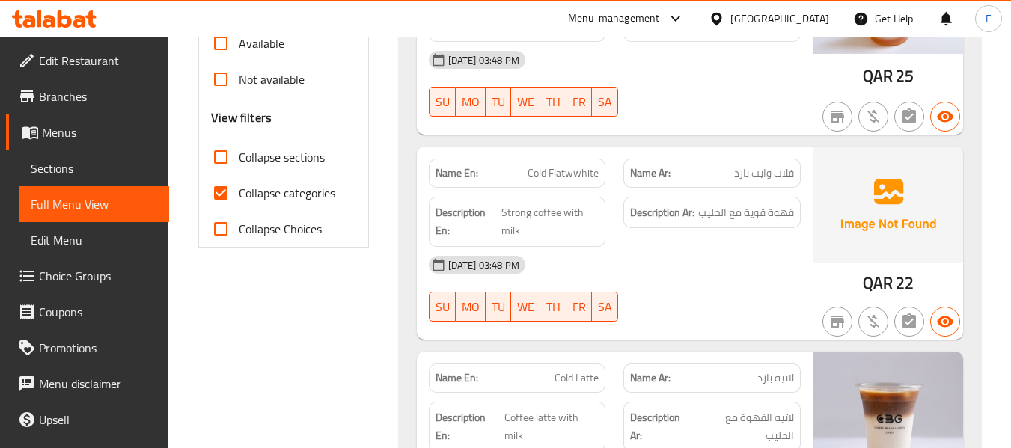
scroll to position [524, 0]
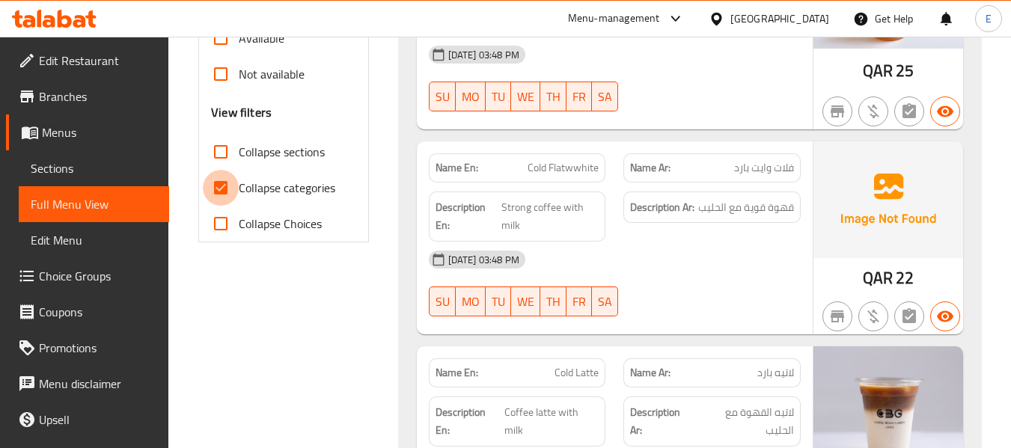
click at [228, 191] on input "Collapse categories" at bounding box center [221, 188] width 36 height 36
checkbox input "false"
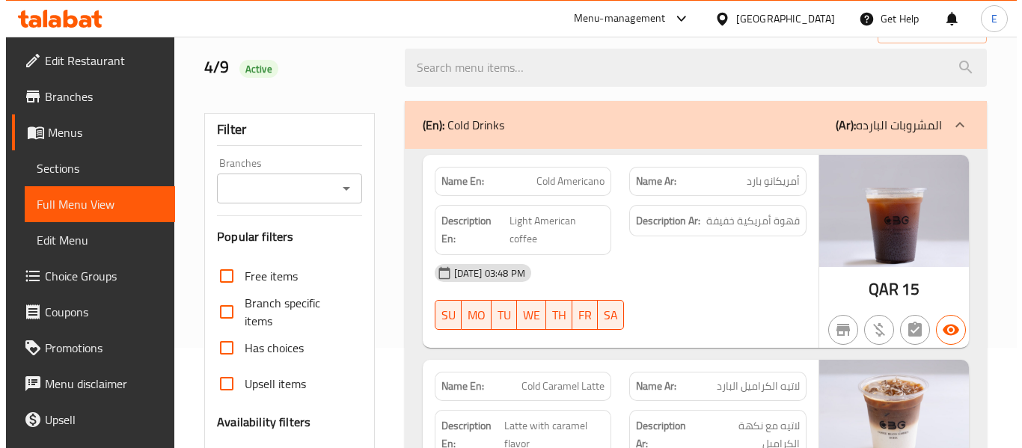
scroll to position [0, 0]
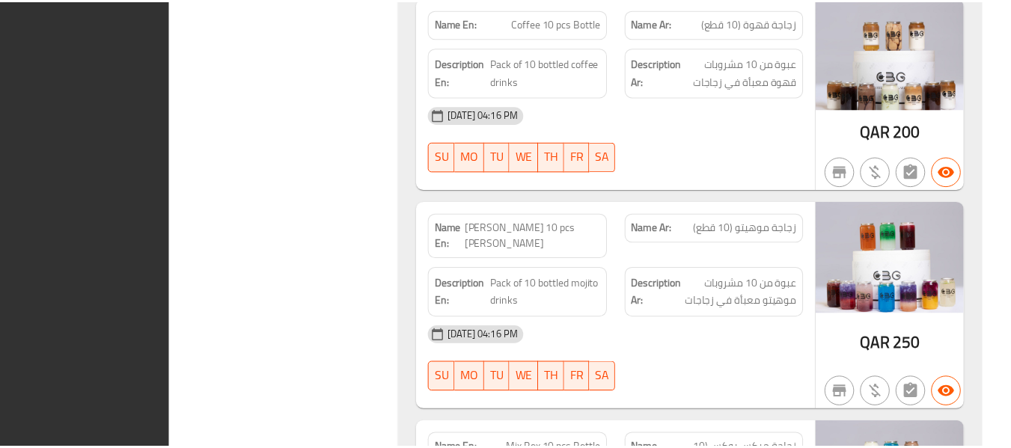
scroll to position [14784, 0]
